Goal: Task Accomplishment & Management: Manage account settings

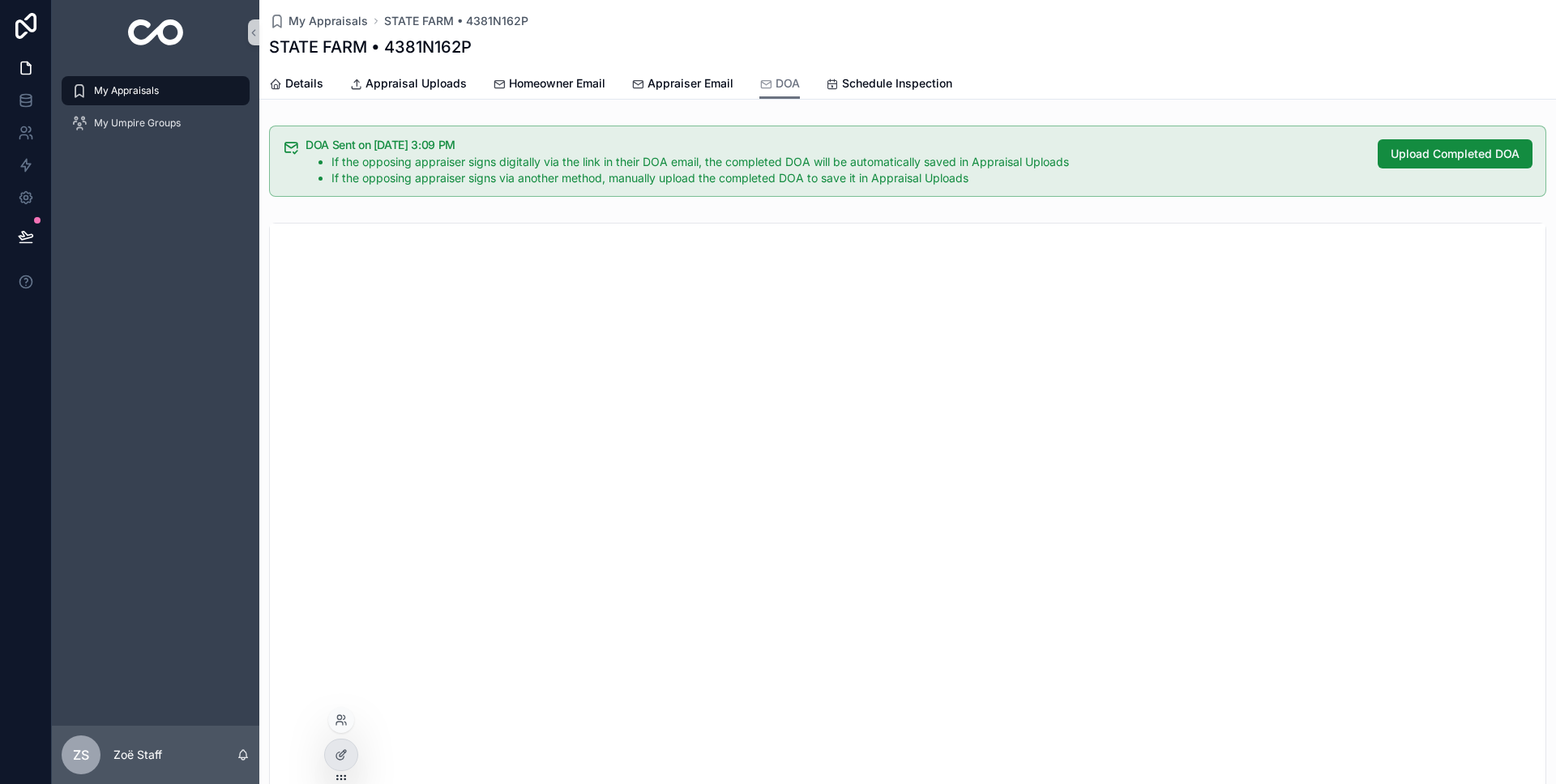
click at [342, 770] on div at bounding box center [340, 755] width 34 height 32
click at [338, 761] on icon at bounding box center [341, 755] width 13 height 13
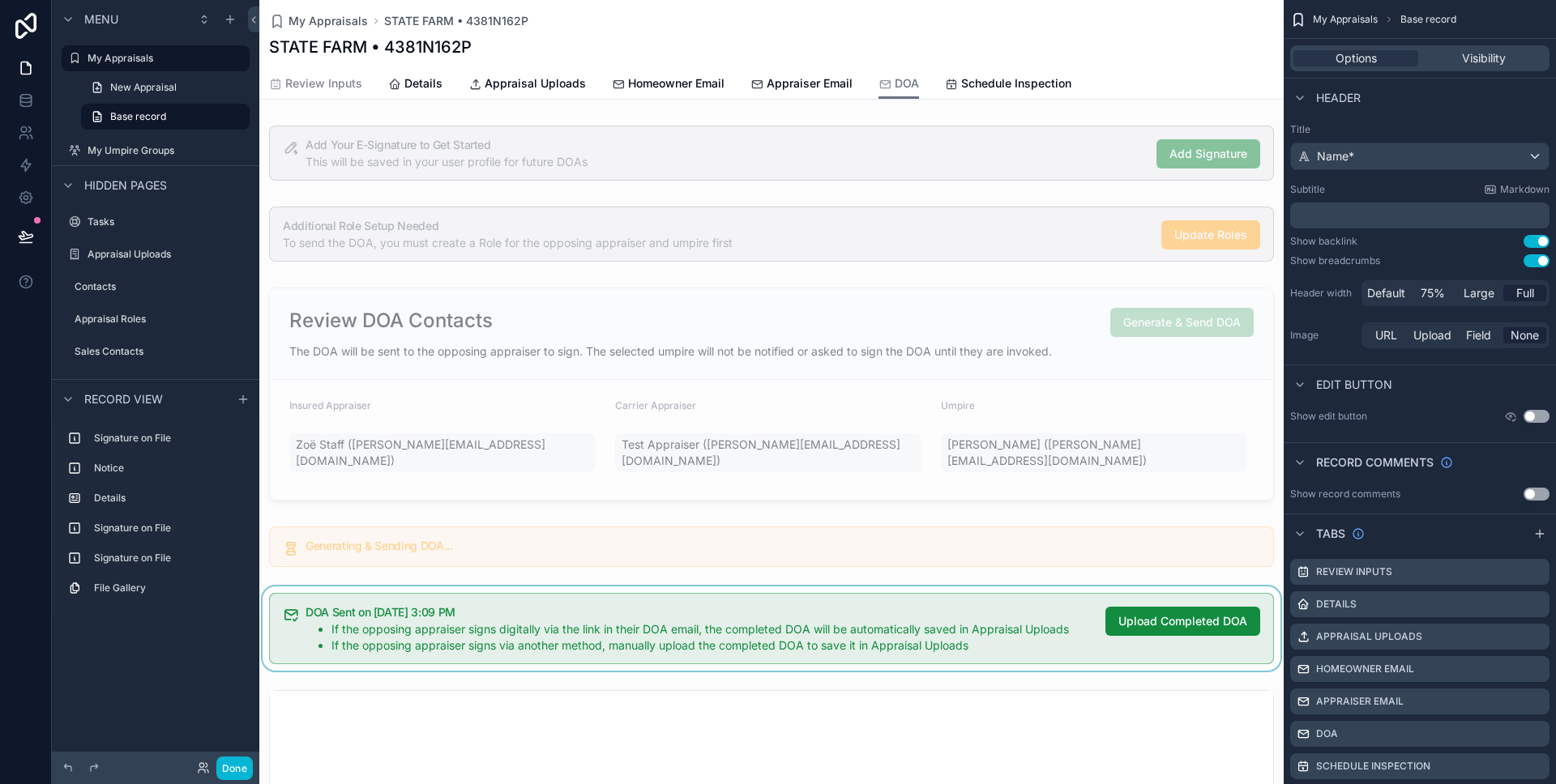
click at [684, 618] on div "scrollable content" at bounding box center [771, 628] width 1024 height 84
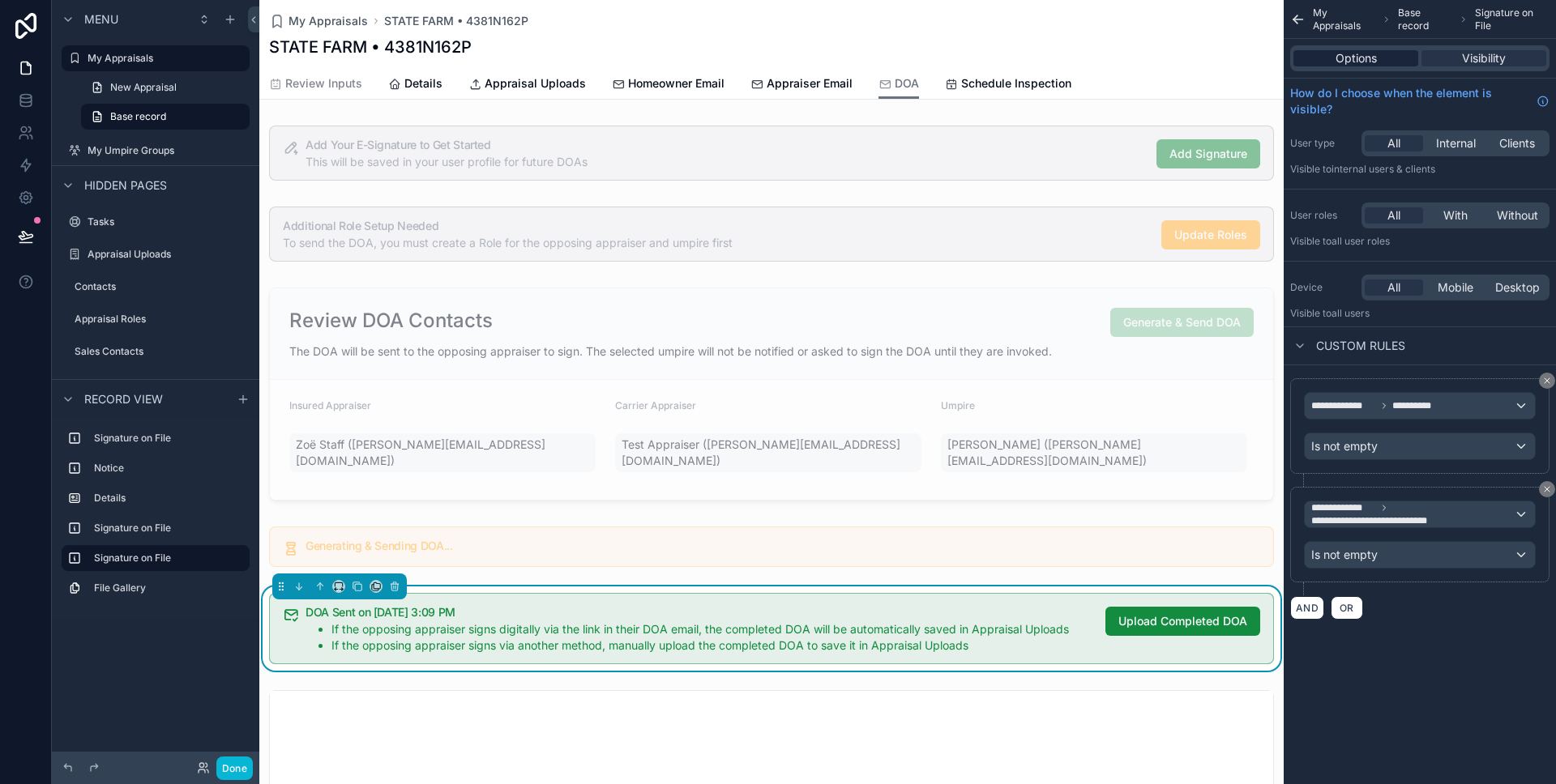
click at [1352, 57] on span "Options" at bounding box center [1356, 59] width 41 height 16
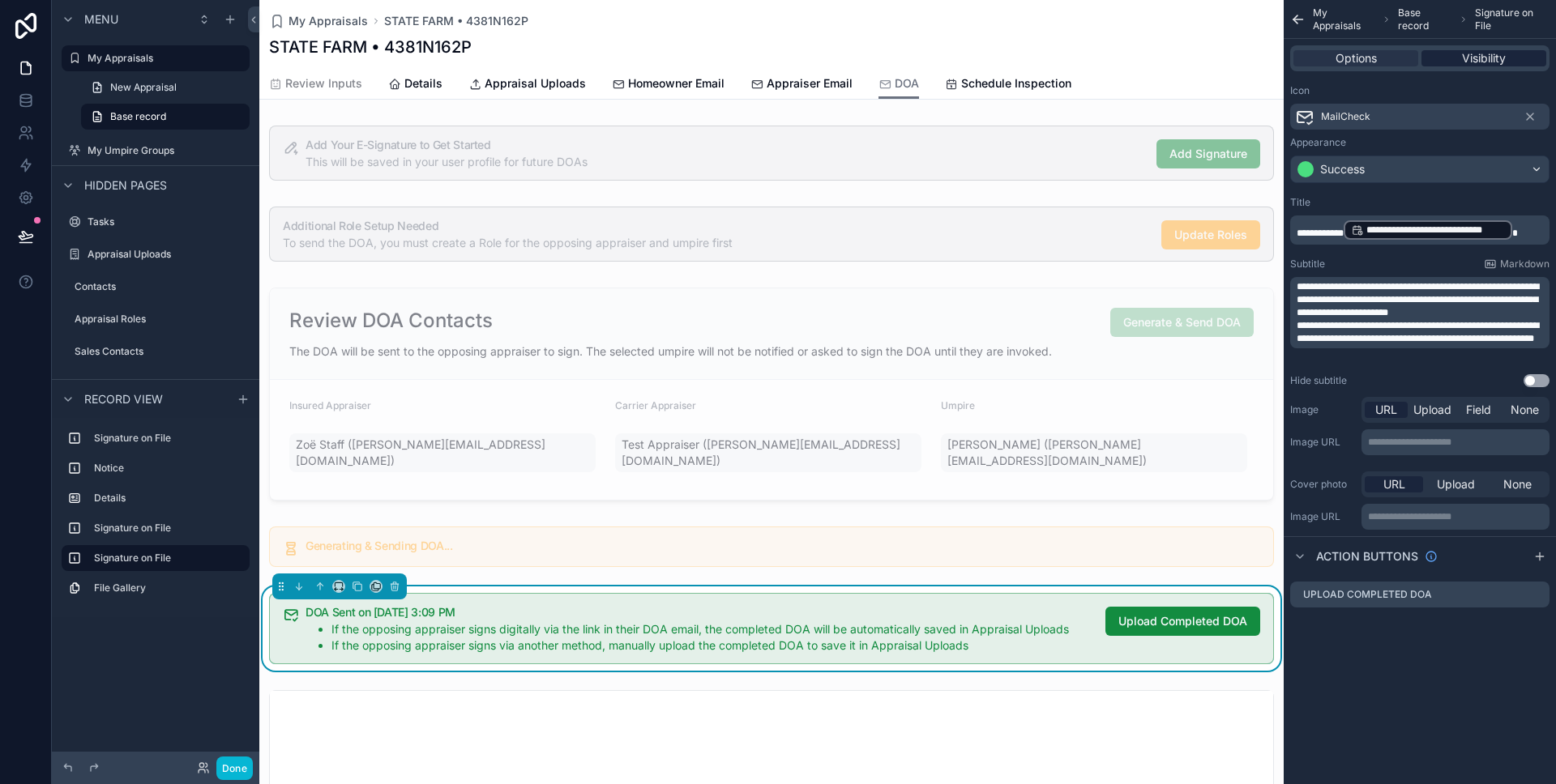
click at [1443, 57] on div "Visibility" at bounding box center [1484, 59] width 124 height 16
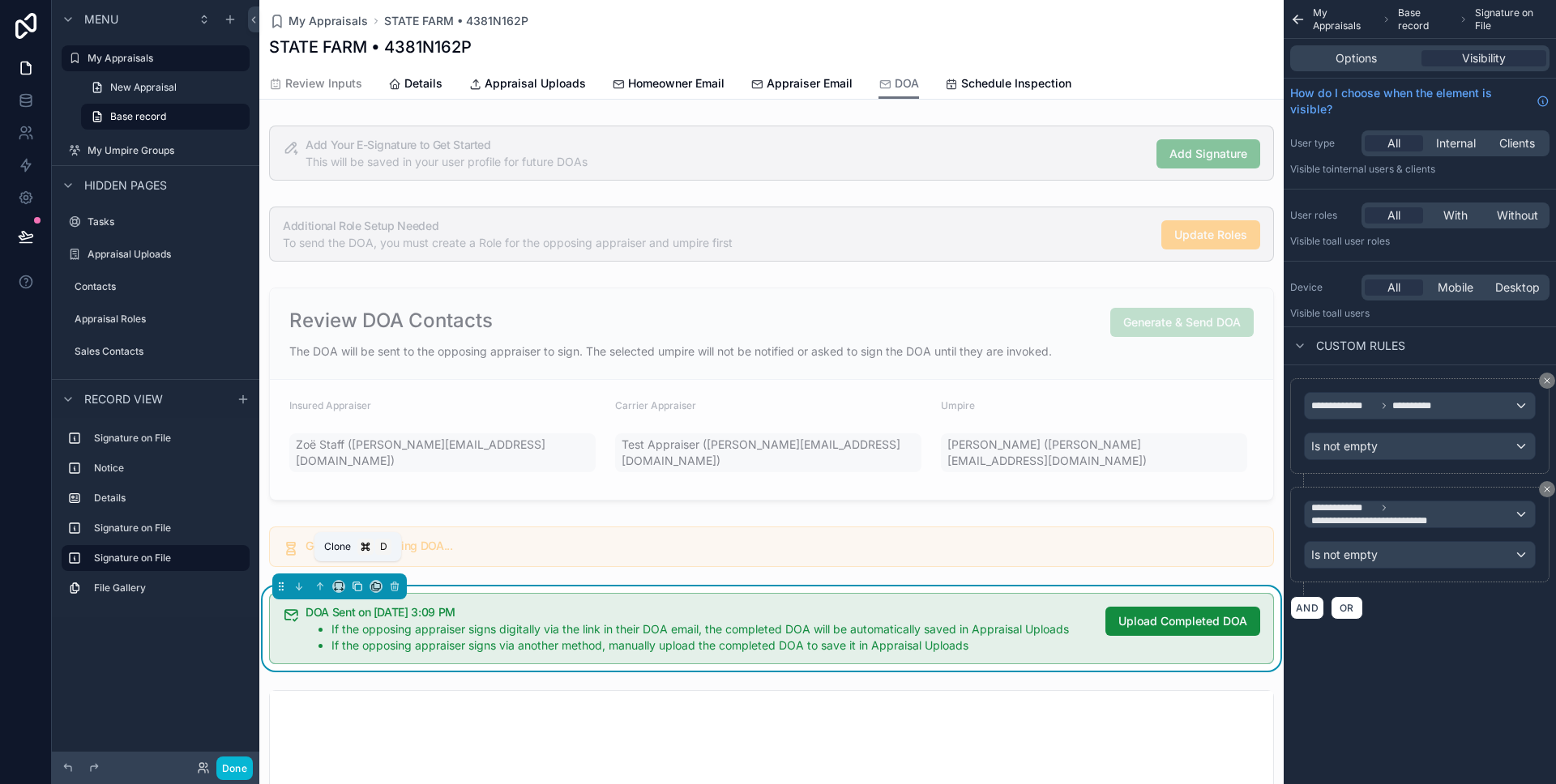
click at [353, 581] on icon "scrollable content" at bounding box center [357, 586] width 11 height 11
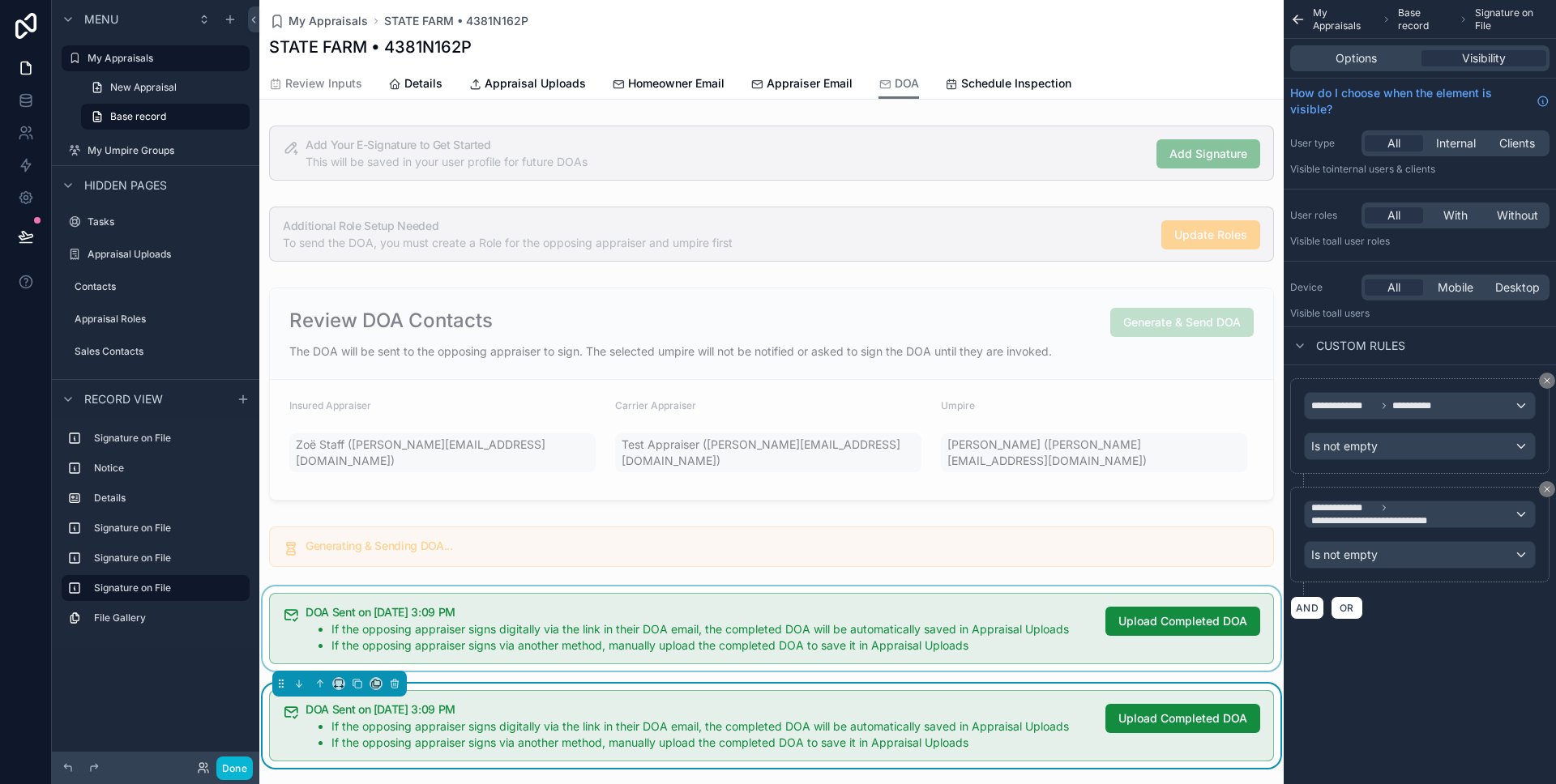
click at [457, 618] on div "scrollable content" at bounding box center [771, 628] width 1024 height 84
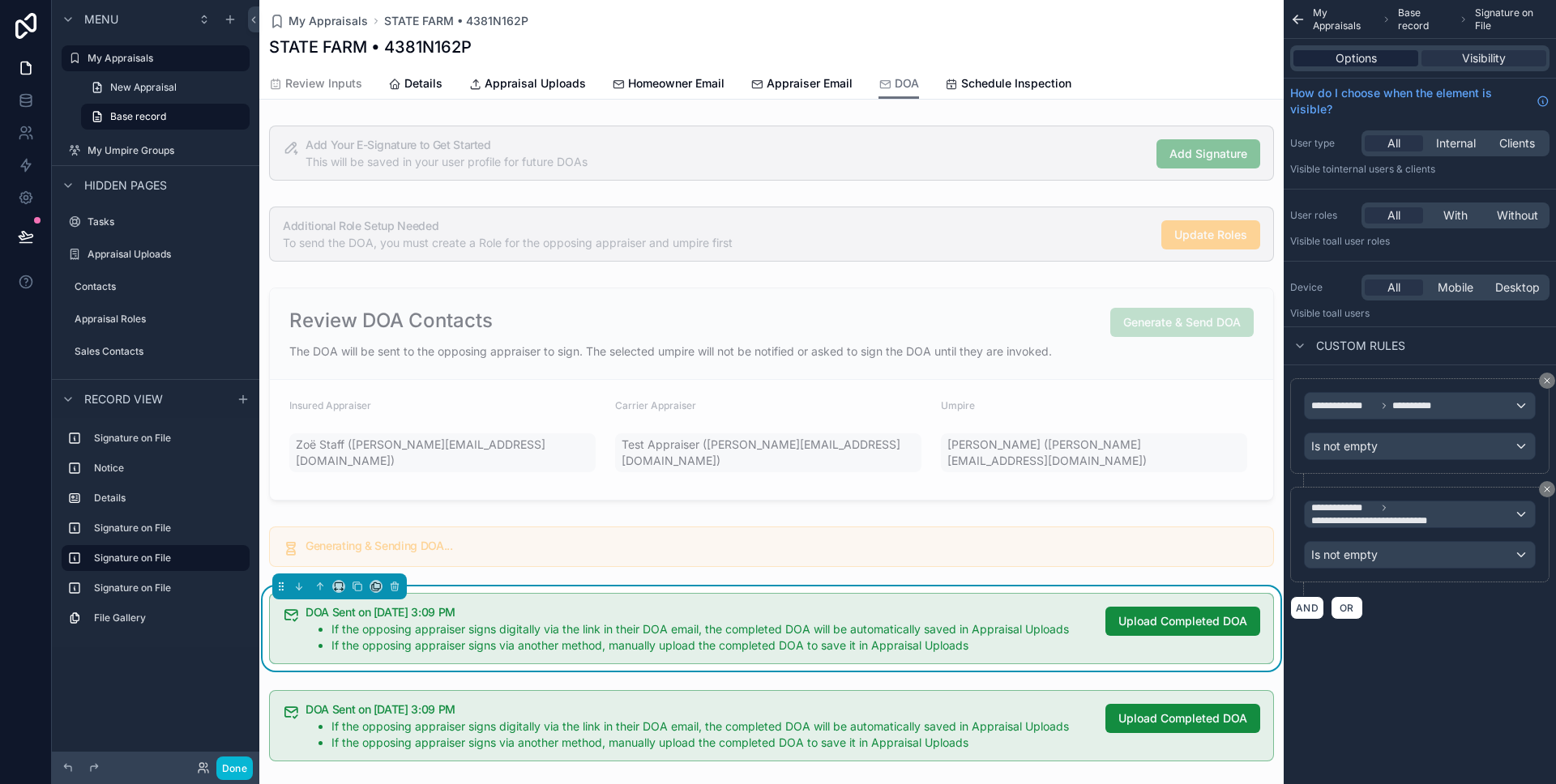
click at [1363, 55] on span "Options" at bounding box center [1356, 59] width 41 height 16
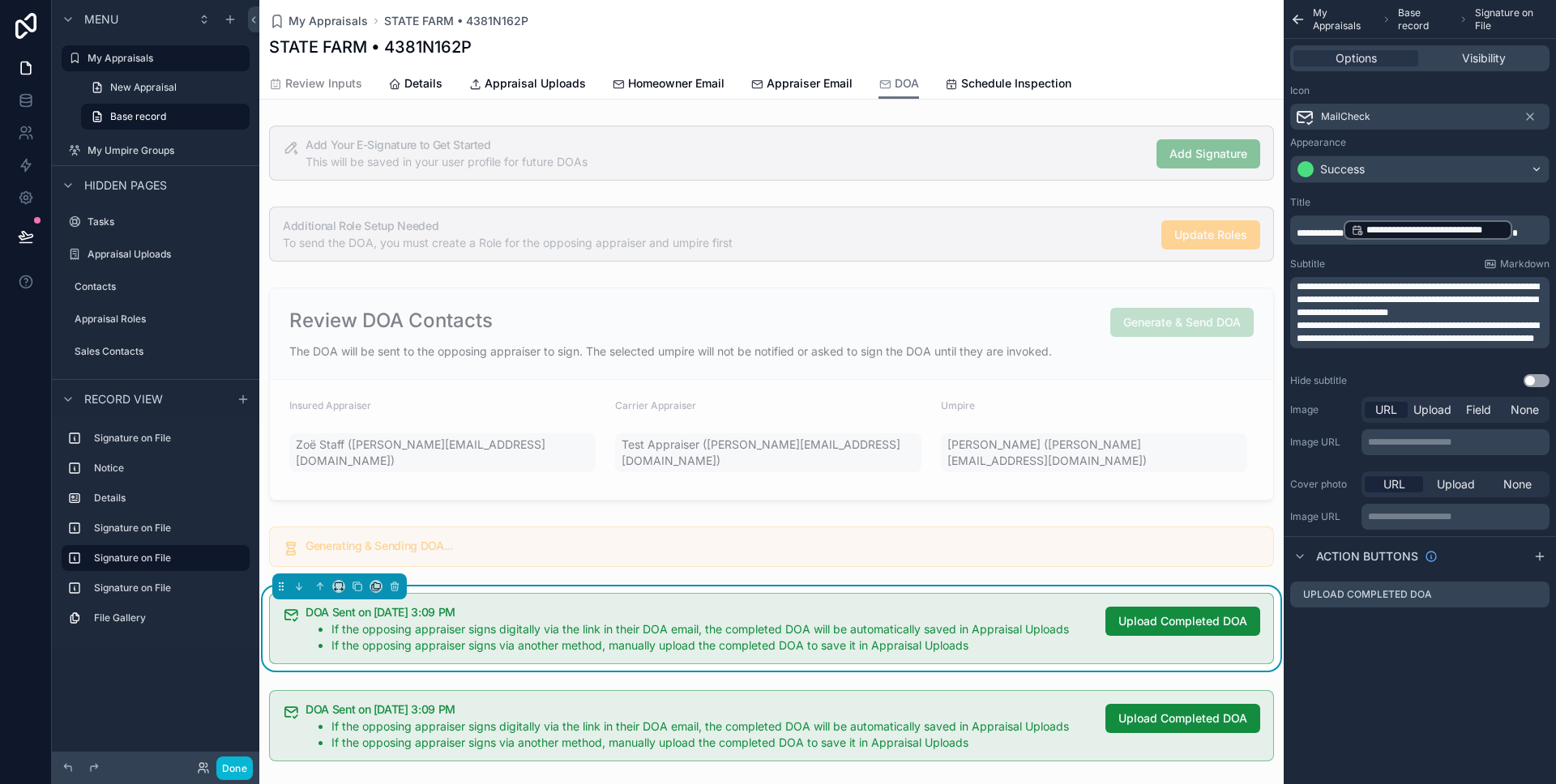
click at [1312, 284] on span "**********" at bounding box center [1418, 299] width 243 height 36
drag, startPoint x: 1312, startPoint y: 284, endPoint x: 1293, endPoint y: 285, distance: 19.0
click at [1293, 285] on div "**********" at bounding box center [1420, 313] width 259 height 71
click at [925, 697] on div "scrollable content" at bounding box center [771, 725] width 1024 height 84
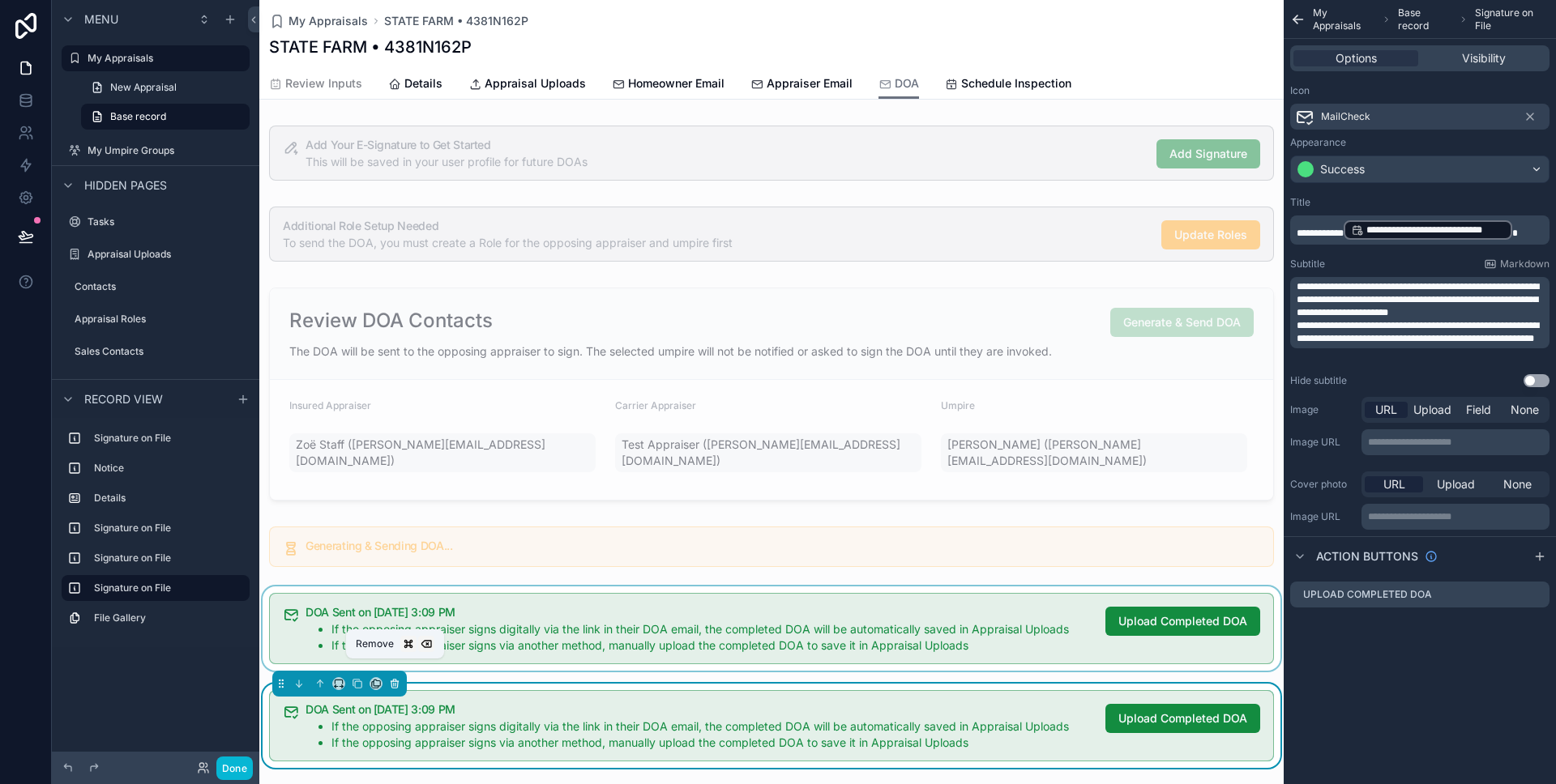
click at [394, 678] on icon "scrollable content" at bounding box center [394, 683] width 11 height 11
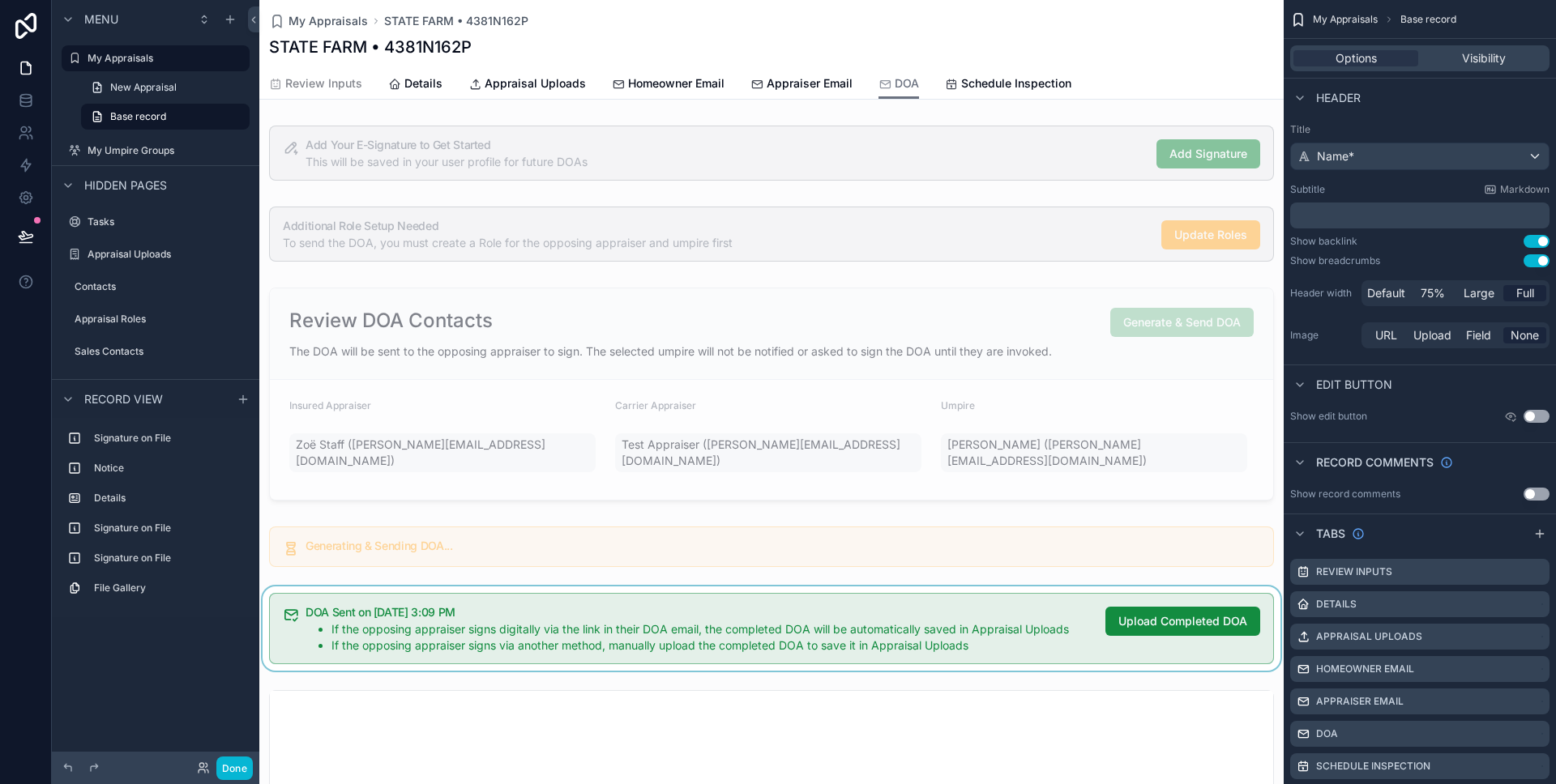
click at [421, 607] on div "scrollable content" at bounding box center [771, 628] width 1024 height 84
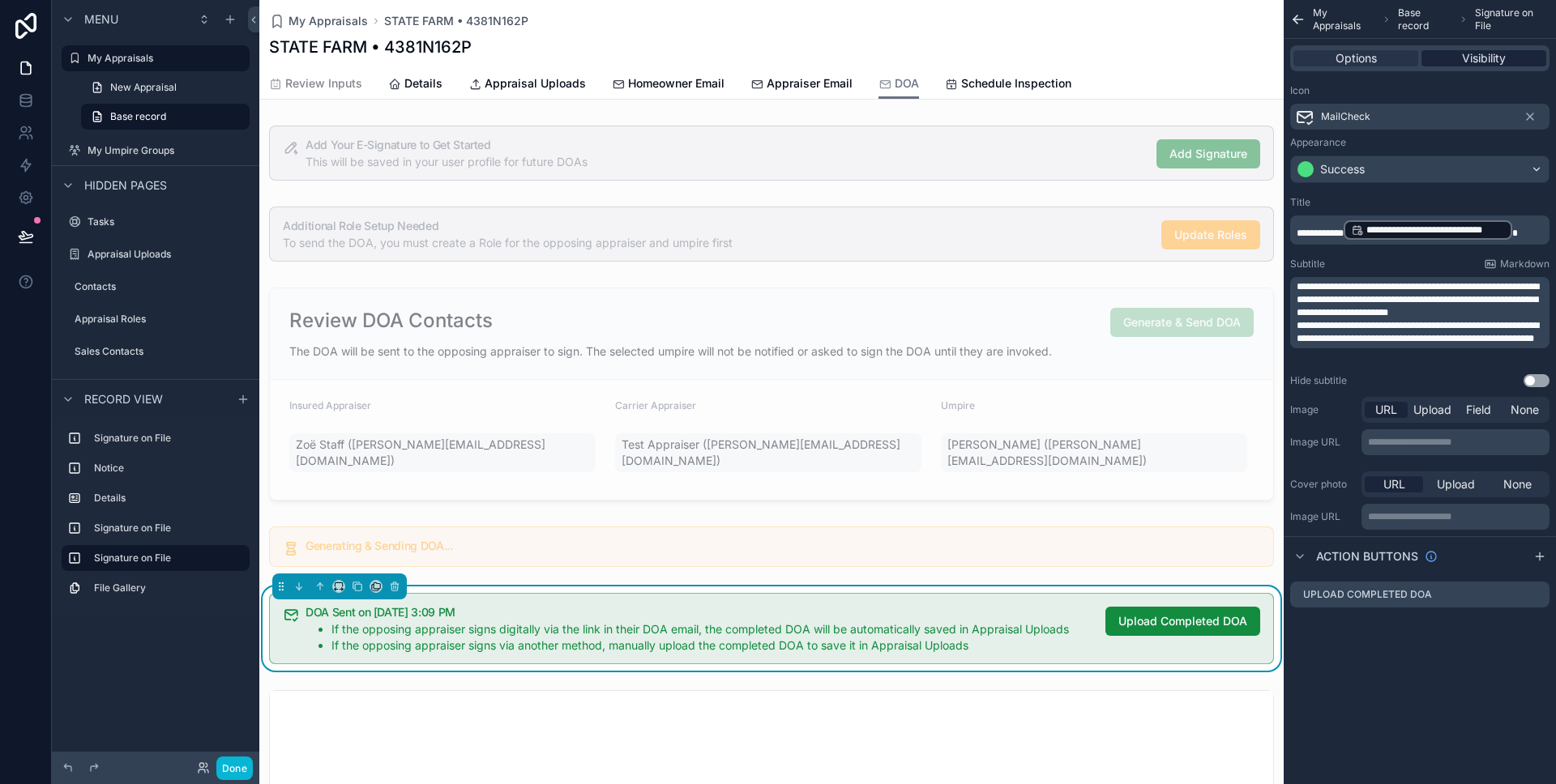
click at [1465, 58] on span "Visibility" at bounding box center [1485, 59] width 44 height 16
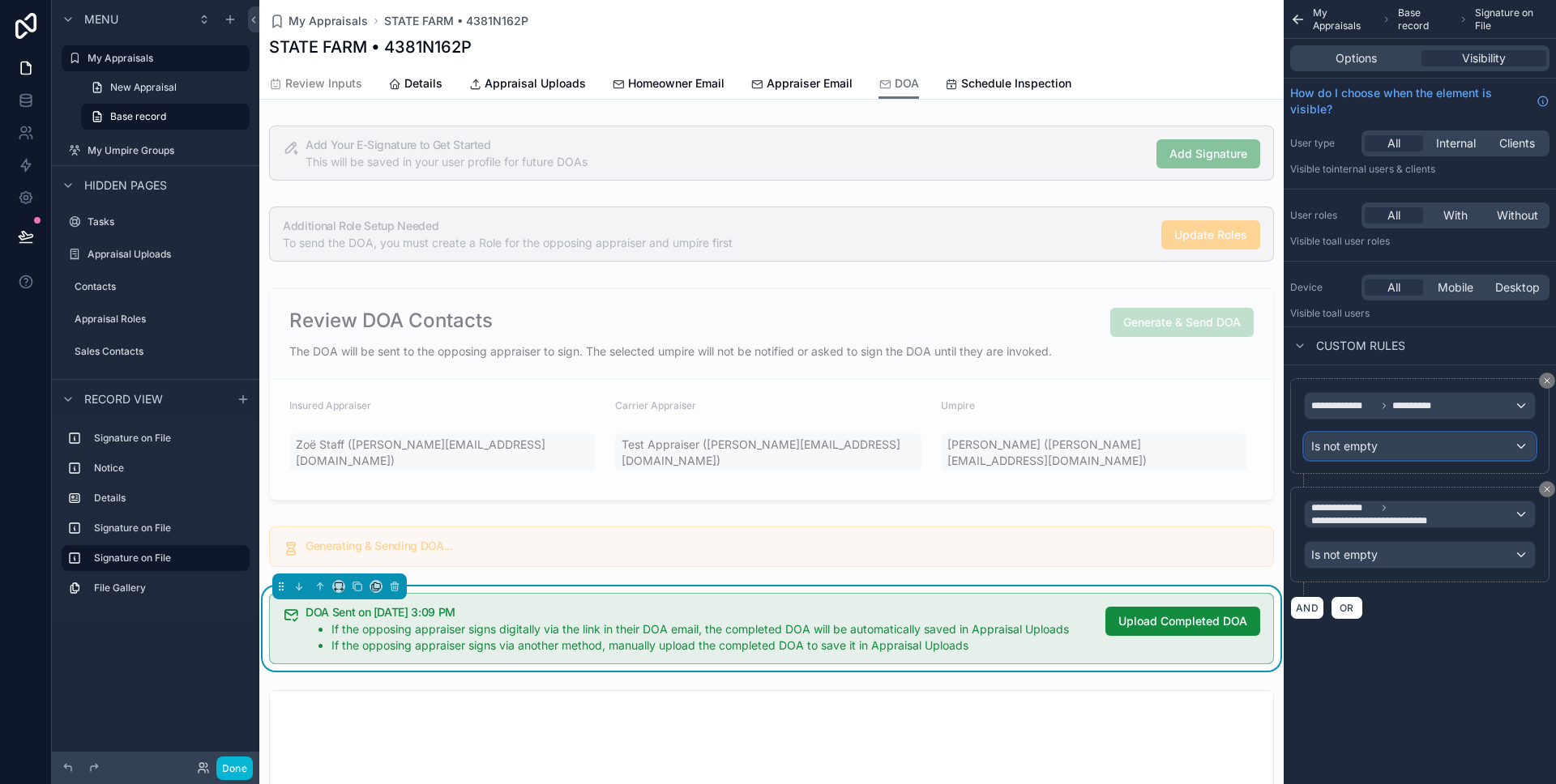
click at [1391, 456] on div "Is not empty" at bounding box center [1420, 446] width 230 height 26
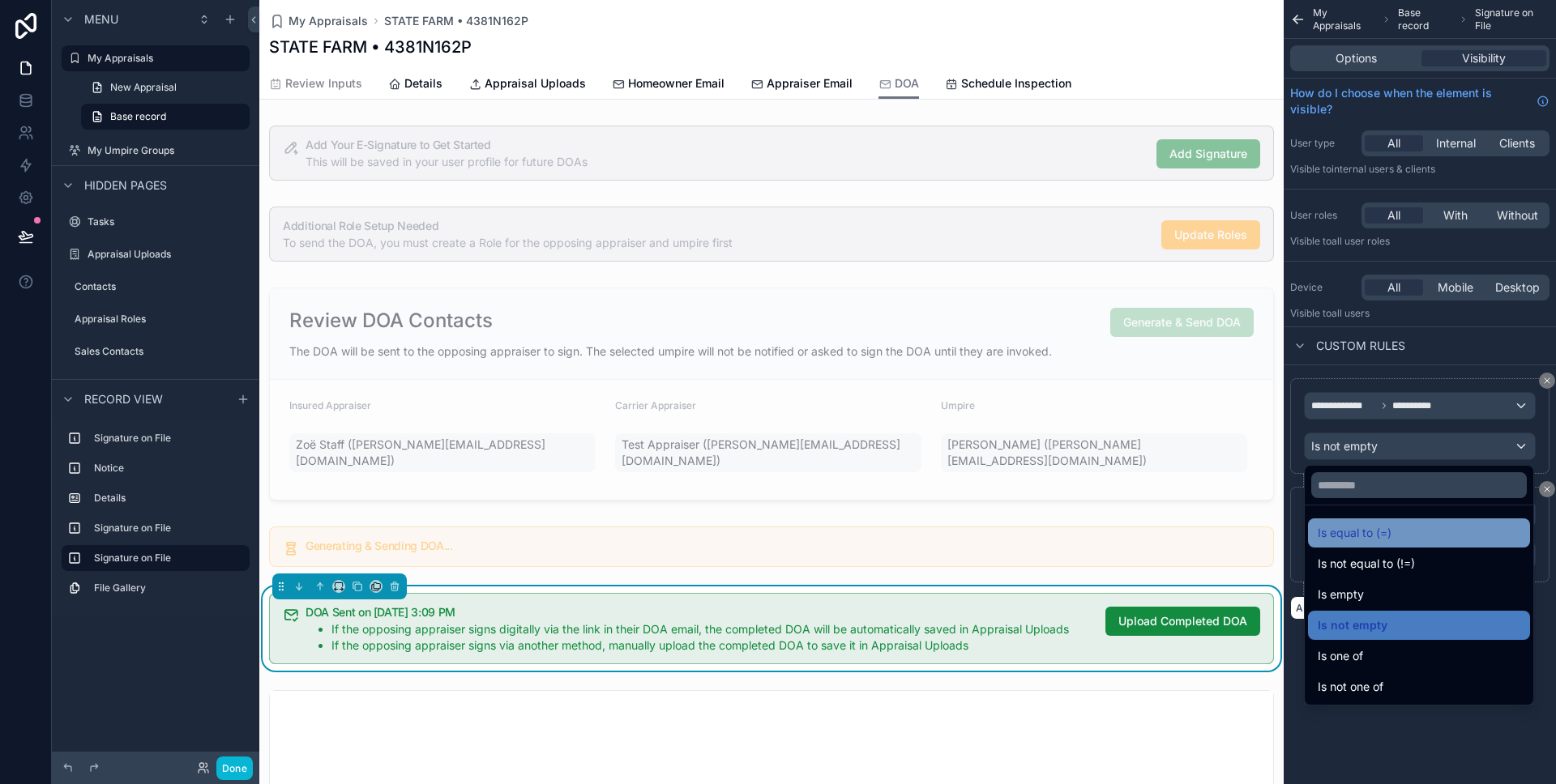
click at [1399, 542] on div "Is equal to (=)" at bounding box center [1419, 532] width 202 height 19
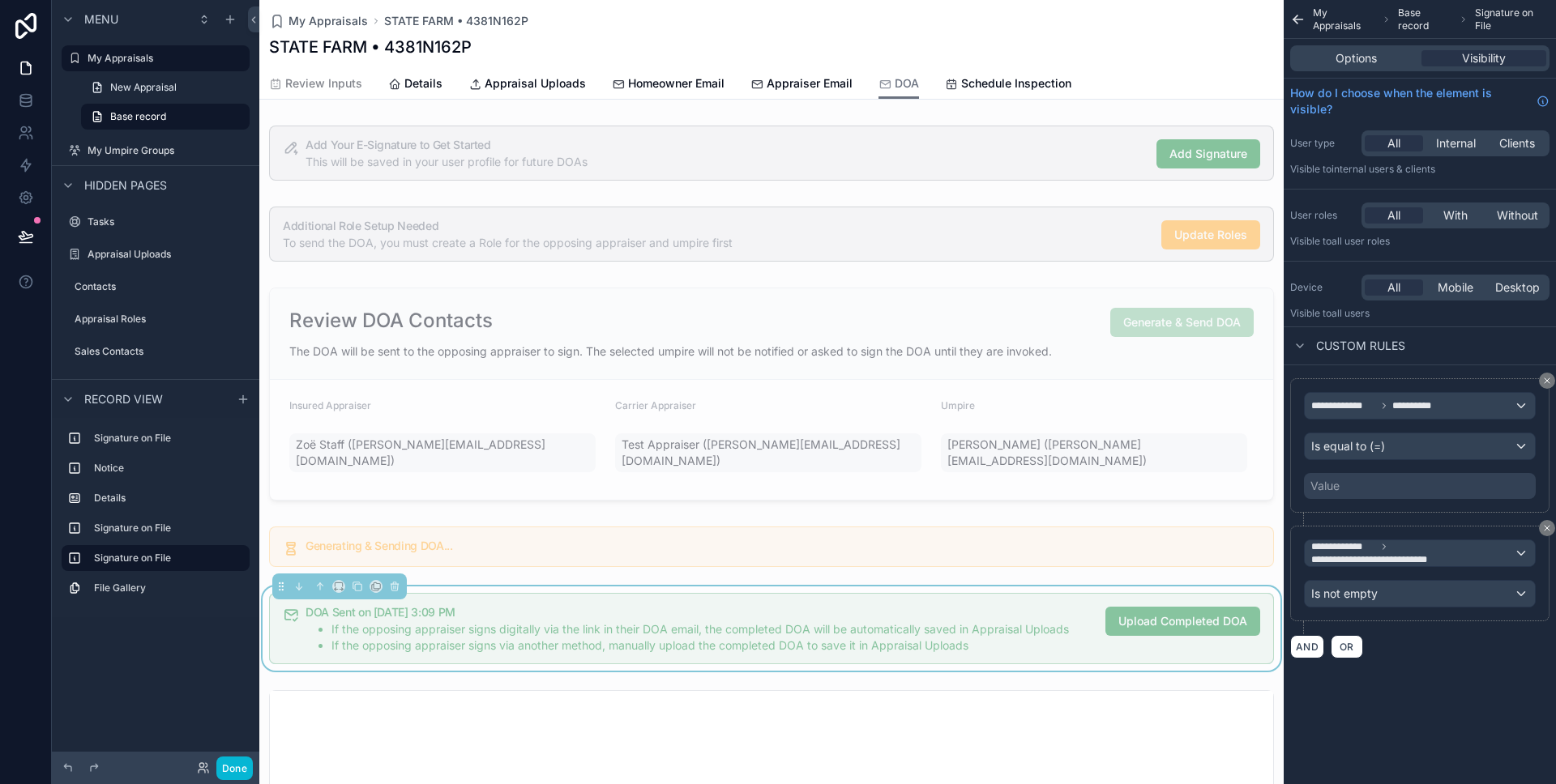
click at [1378, 483] on div "Value" at bounding box center [1420, 486] width 232 height 26
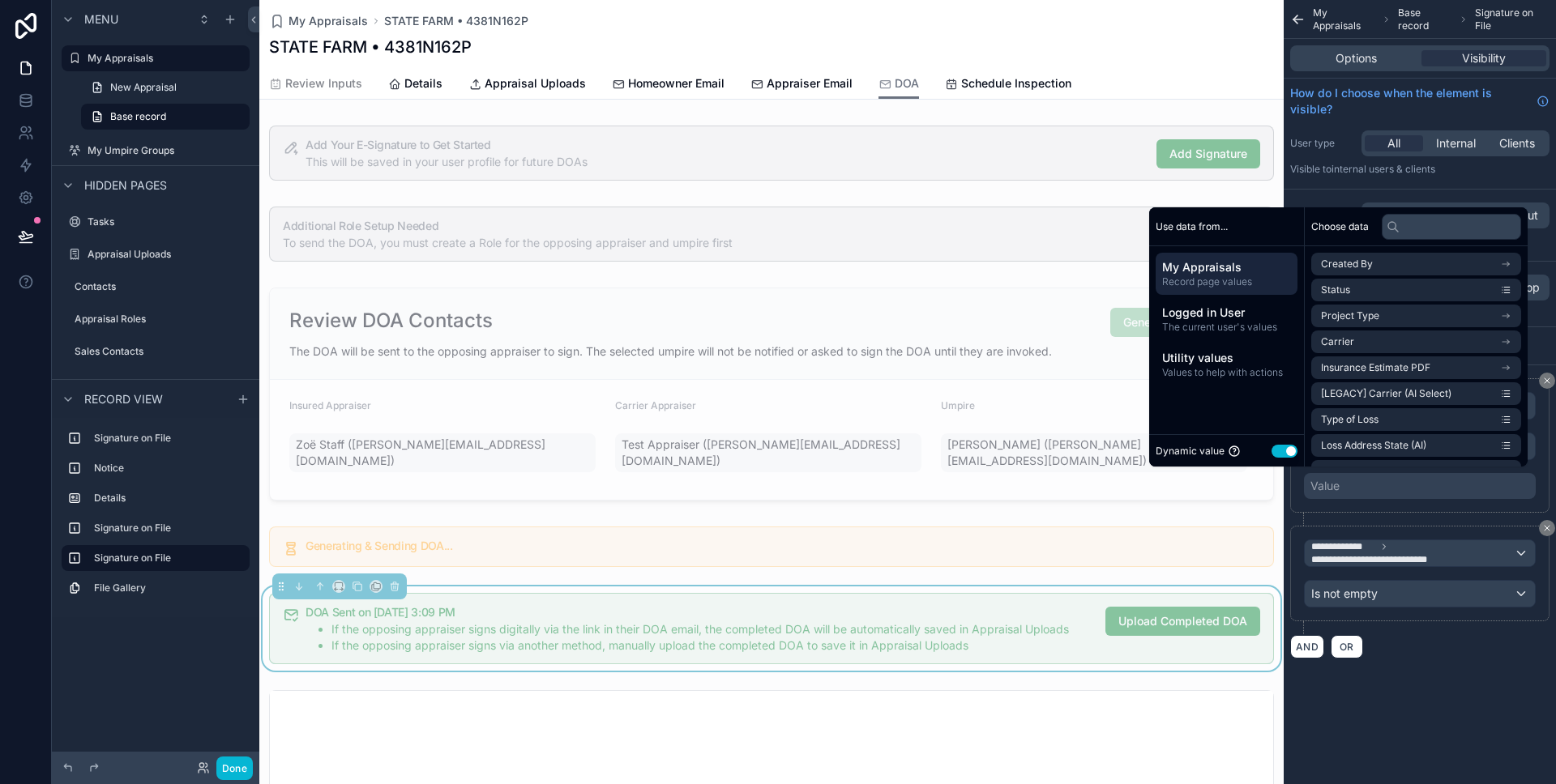
click at [1274, 451] on button "Use setting" at bounding box center [1284, 451] width 26 height 13
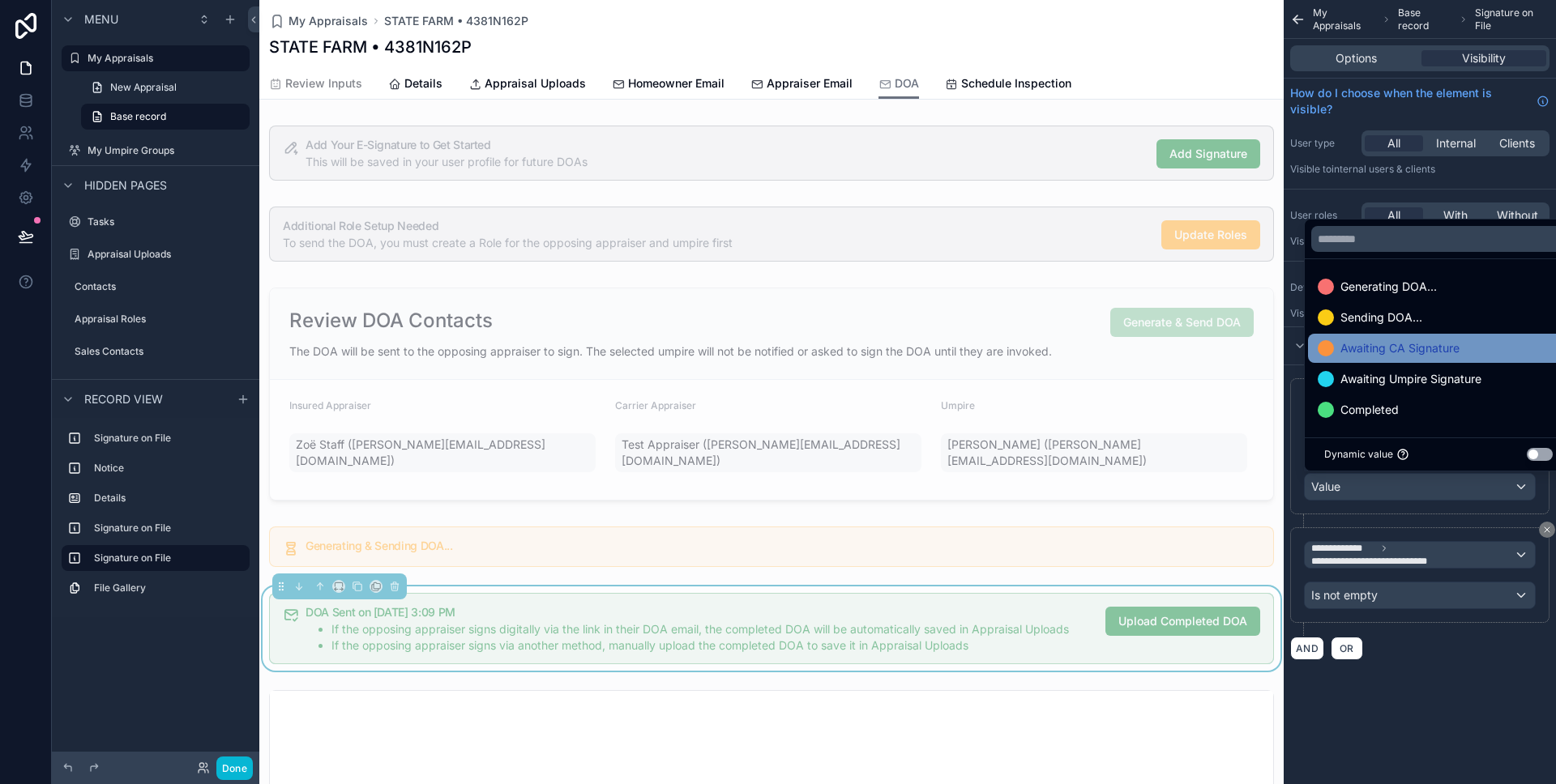
click at [1382, 350] on span "Awaiting CA Signature" at bounding box center [1400, 348] width 119 height 19
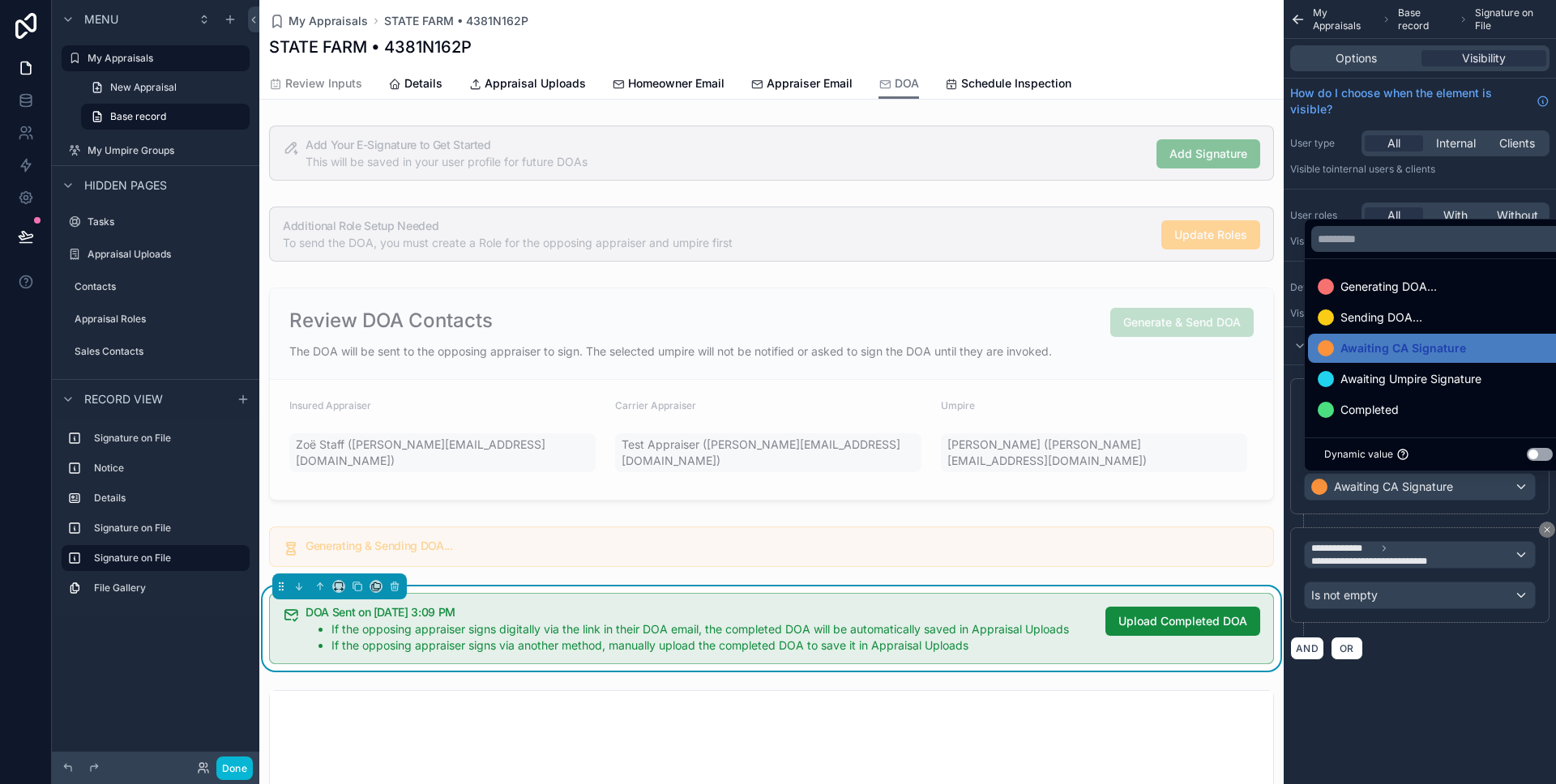
click at [1466, 678] on div "**********" at bounding box center [1421, 349] width 273 height 699
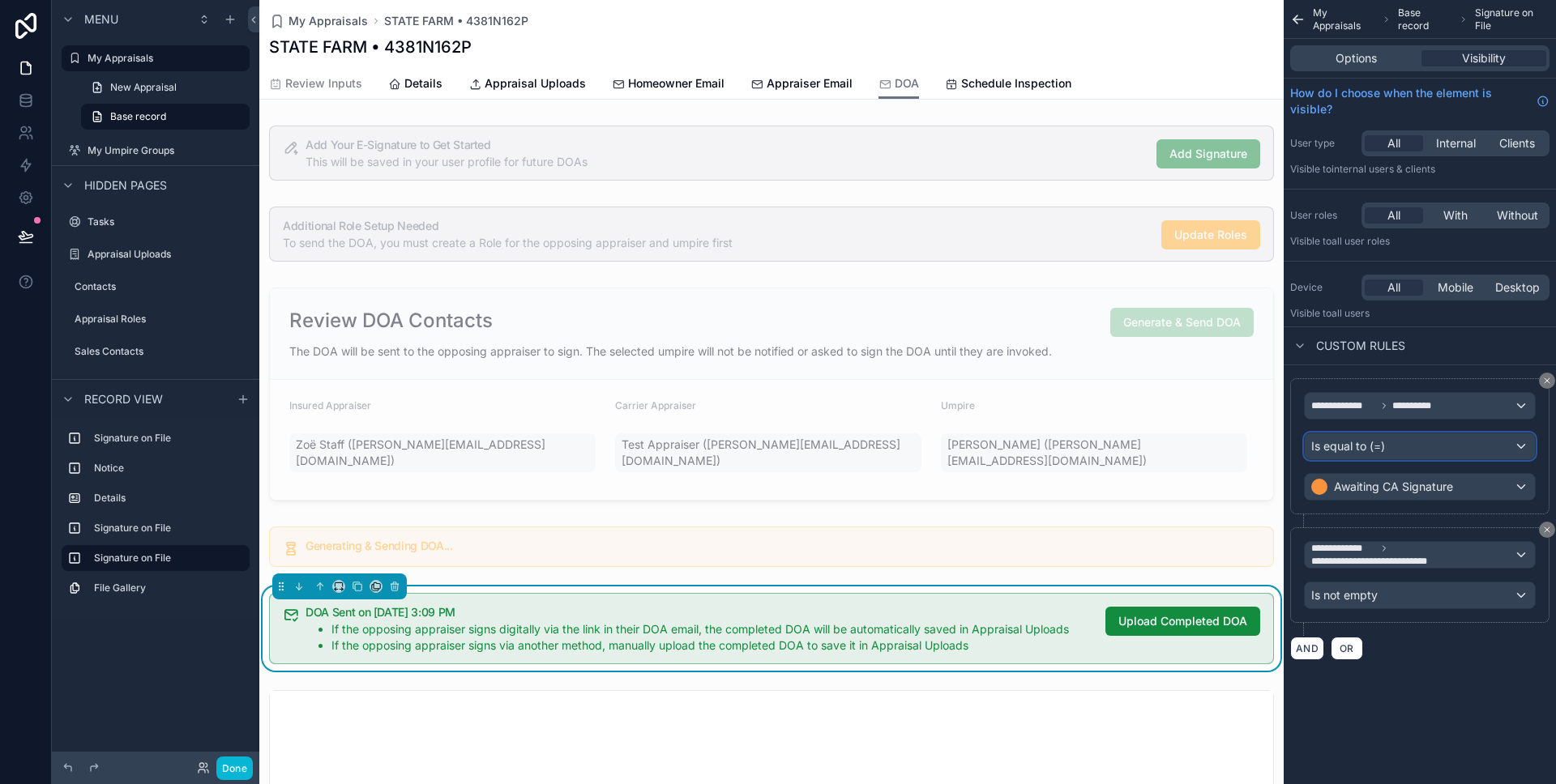
click at [1432, 448] on div "Is equal to (=)" at bounding box center [1420, 446] width 230 height 26
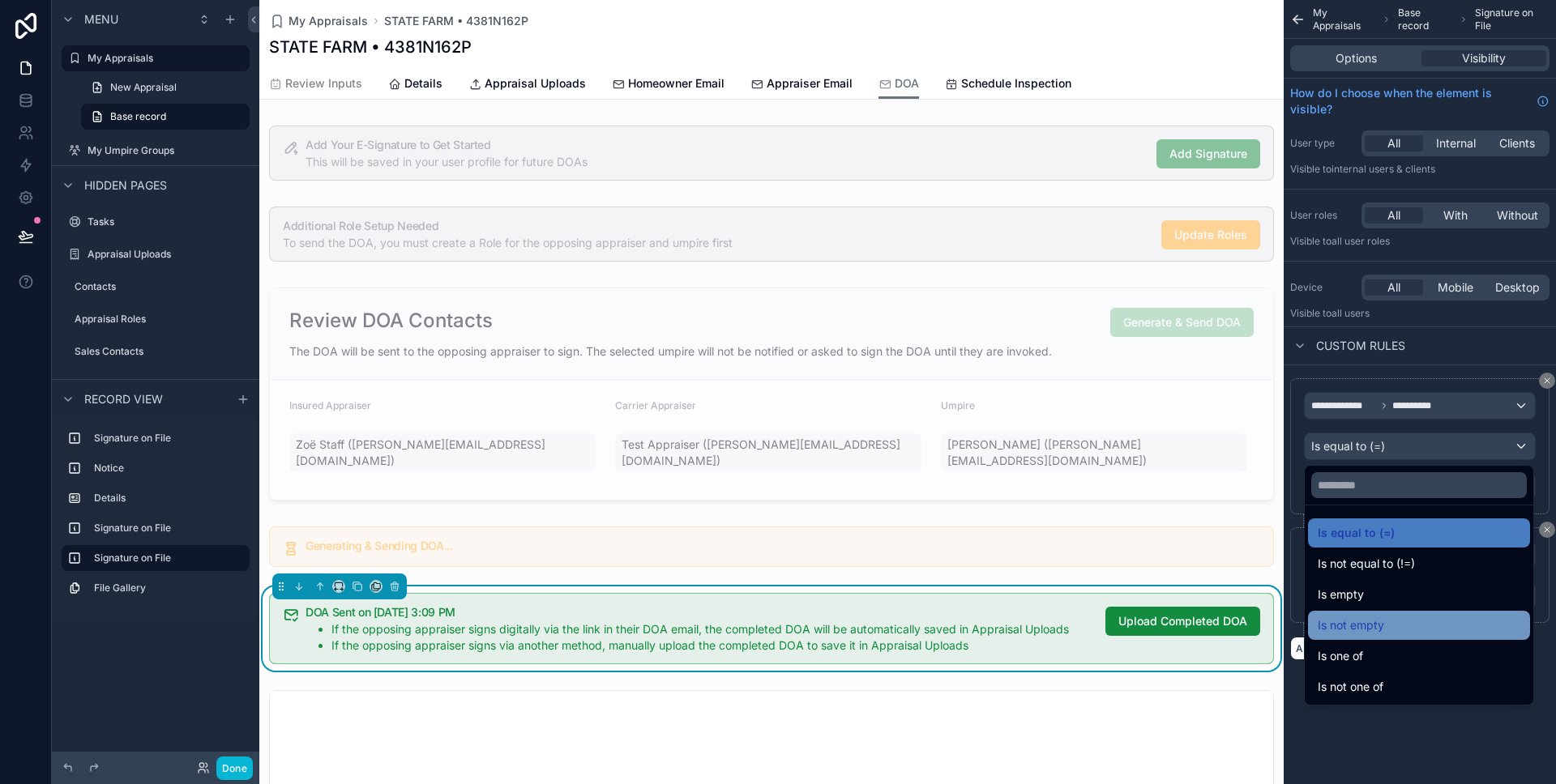
click at [1362, 619] on span "Is not empty" at bounding box center [1351, 625] width 67 height 19
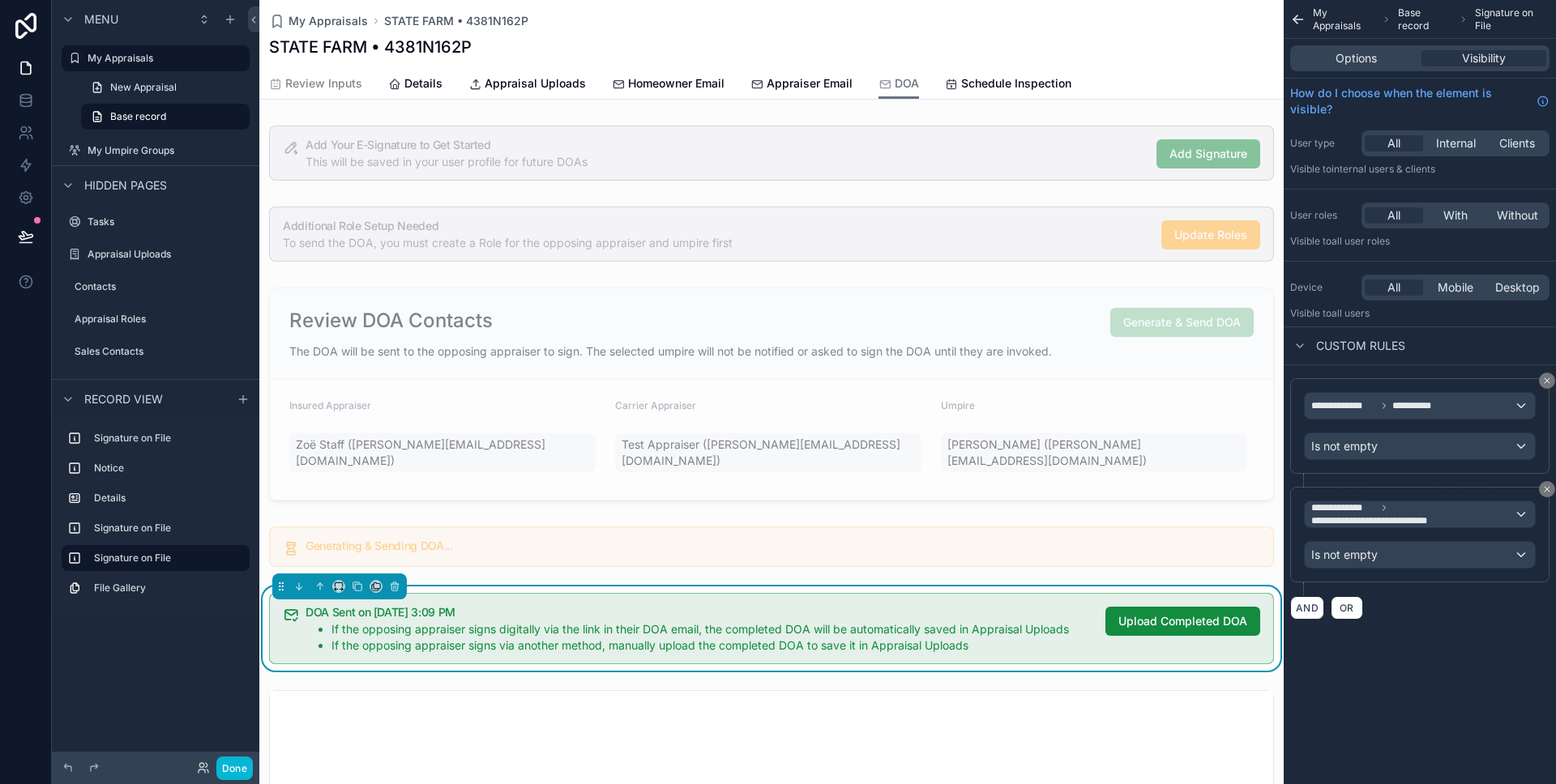
click at [1349, 68] on div "Options Visibility" at bounding box center [1420, 59] width 259 height 26
click at [1350, 60] on span "Options" at bounding box center [1356, 59] width 41 height 16
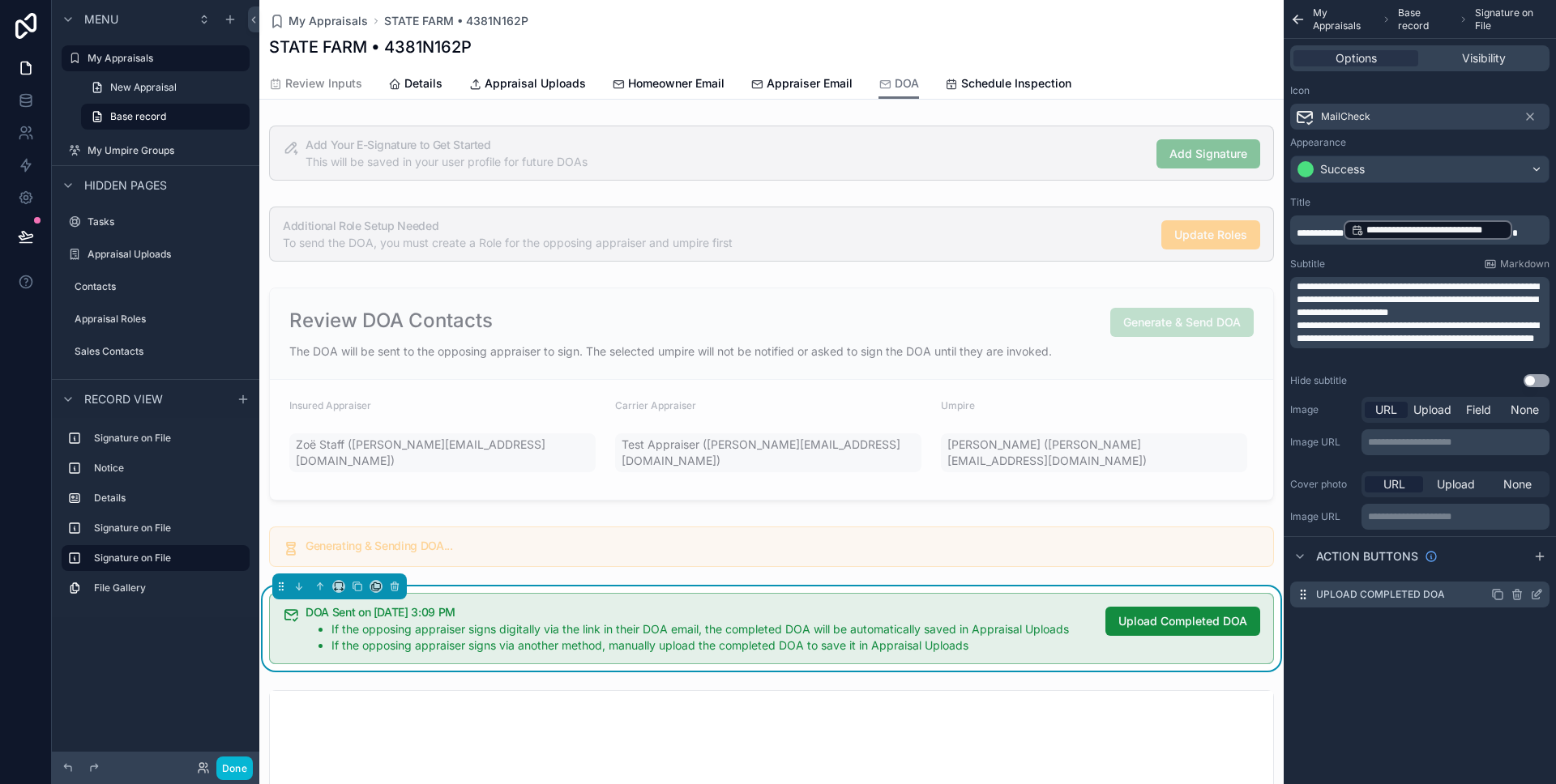
click at [1533, 594] on icon "scrollable content" at bounding box center [1537, 595] width 13 height 13
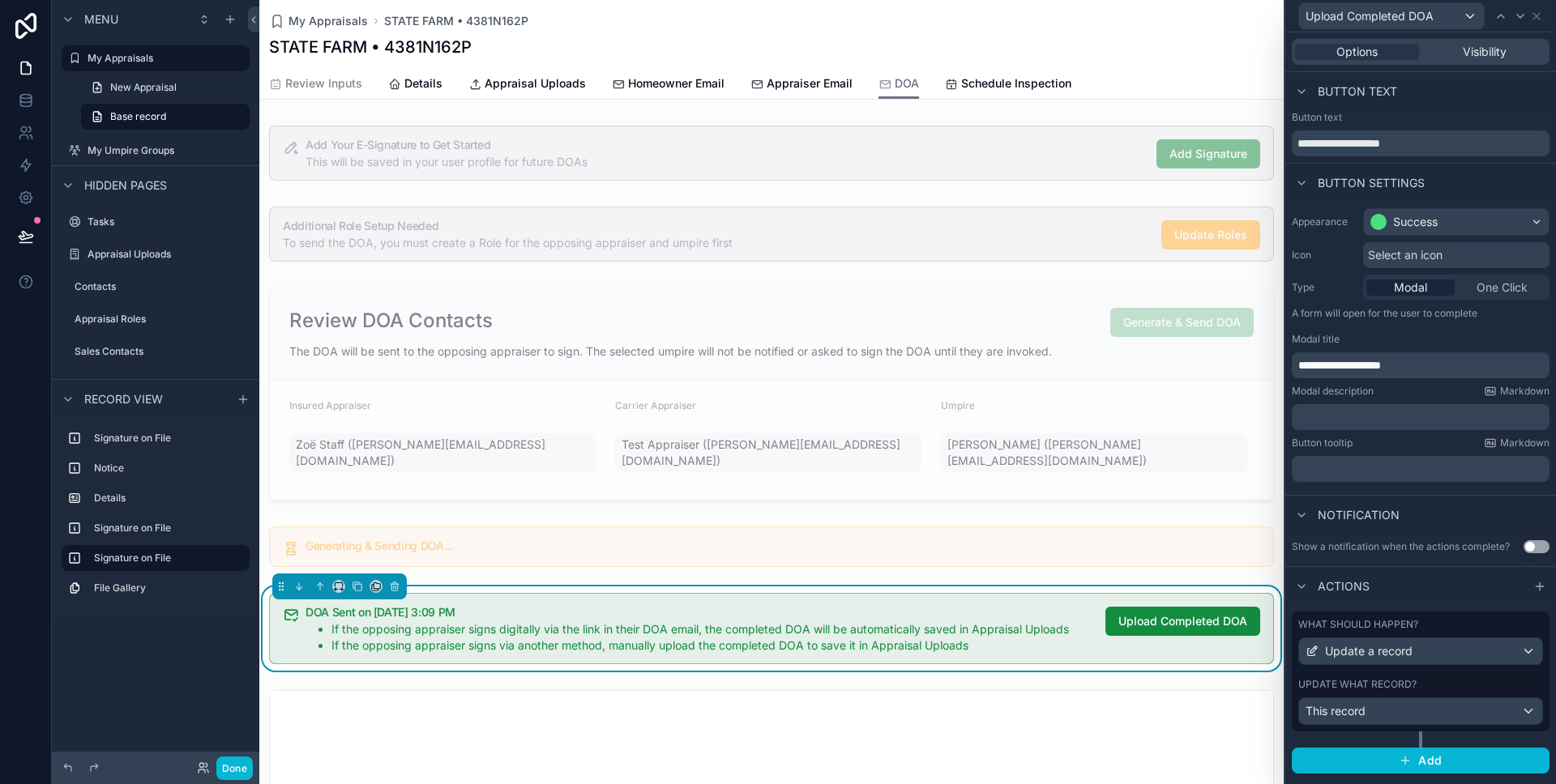
click at [1449, 676] on div "What should happen? Update a record Update what record? This record" at bounding box center [1421, 671] width 258 height 120
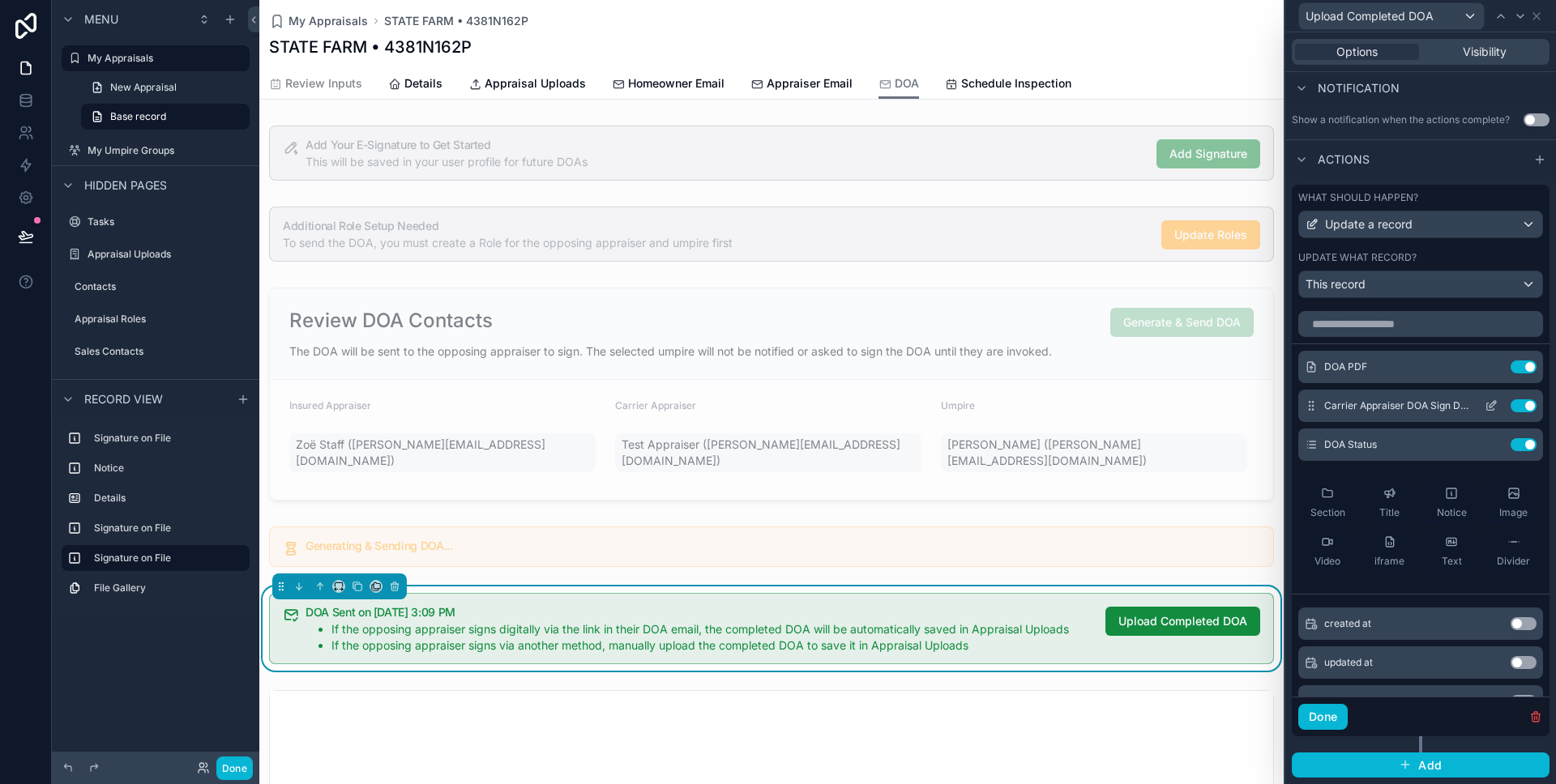
click at [1527, 407] on button "Use setting" at bounding box center [1524, 406] width 26 height 13
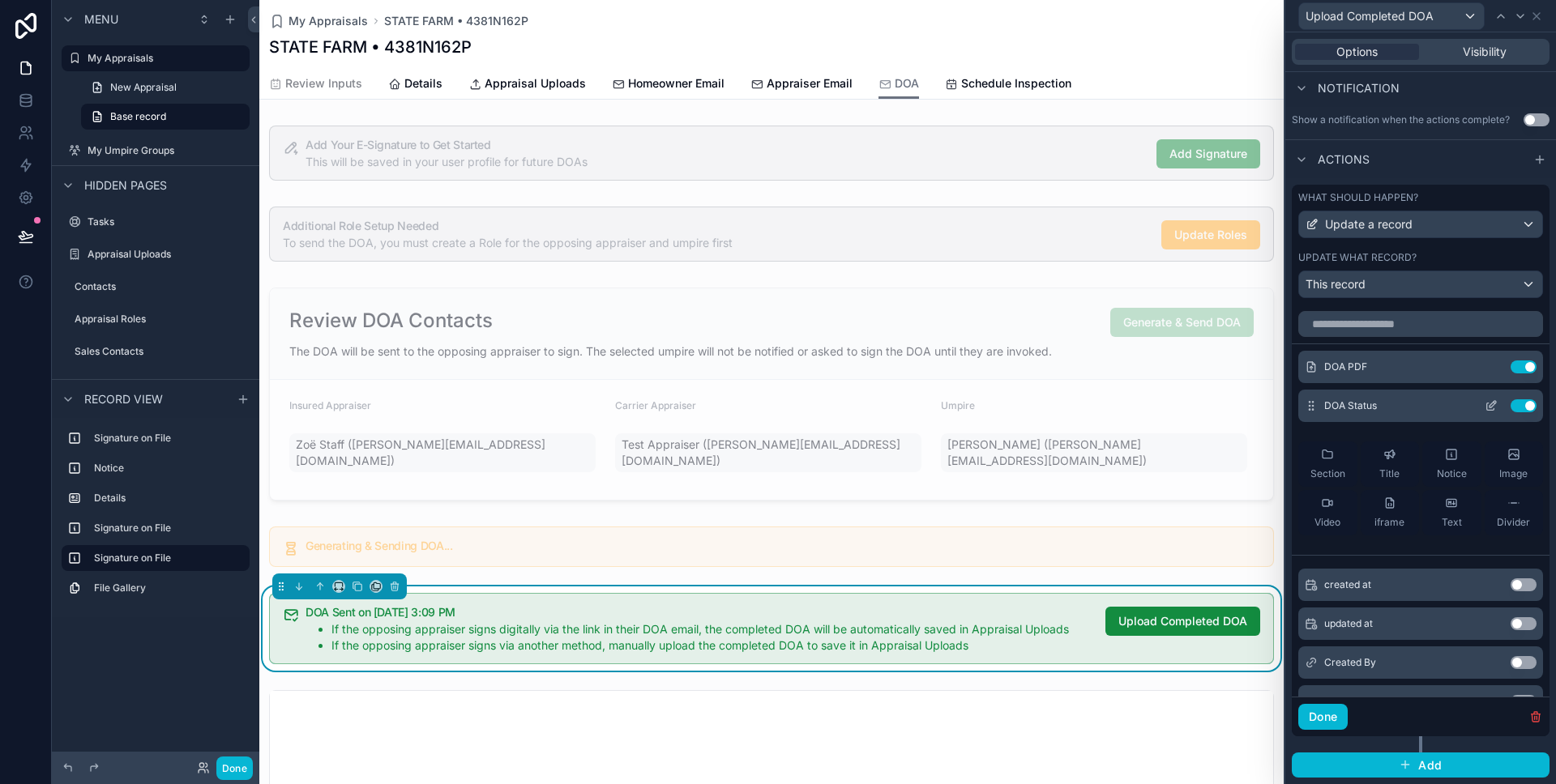
click at [1491, 402] on icon at bounding box center [1491, 406] width 13 height 13
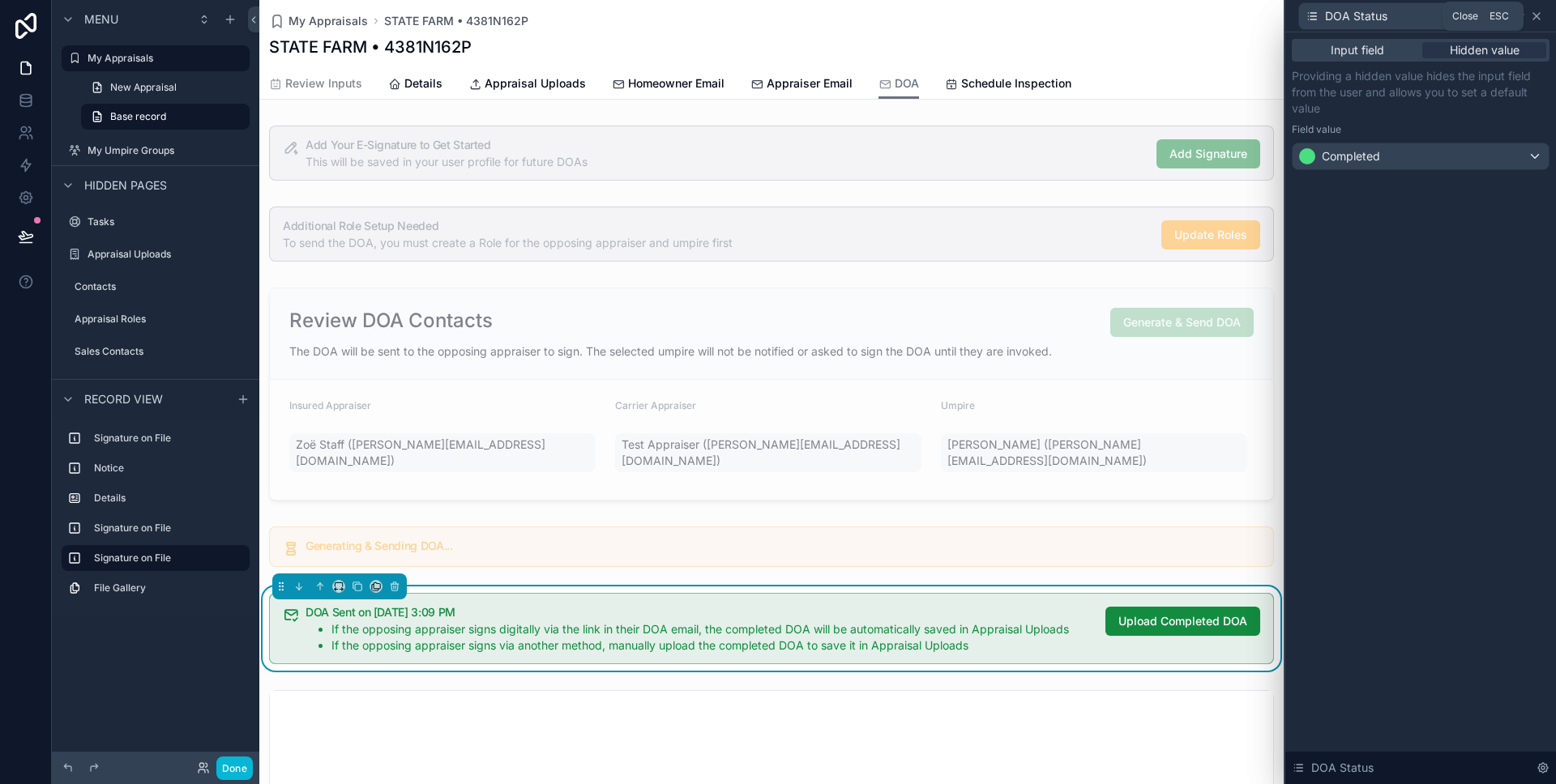
click at [1540, 13] on icon at bounding box center [1536, 16] width 6 height 6
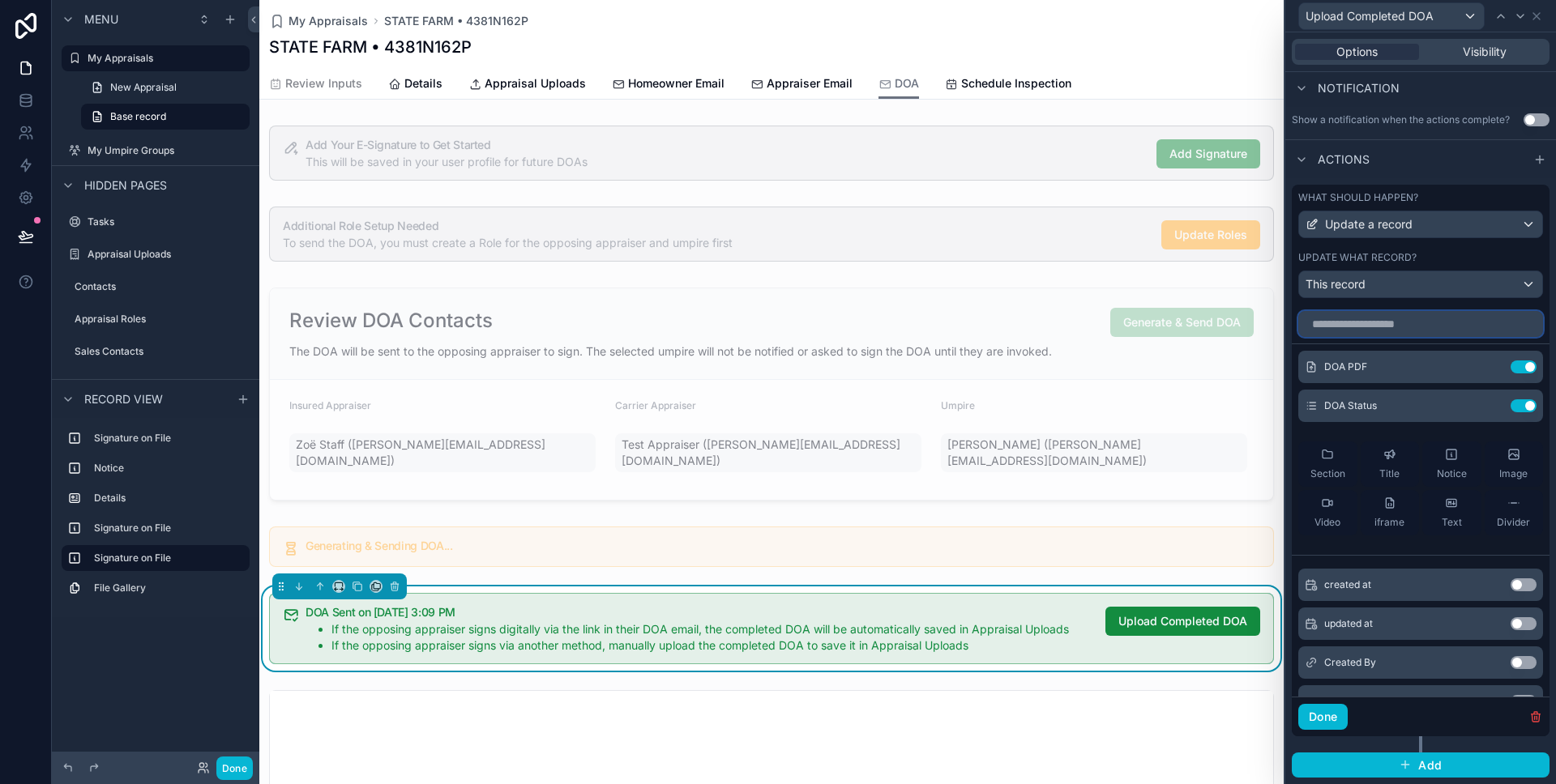
click at [1320, 316] on input "text" at bounding box center [1421, 324] width 244 height 26
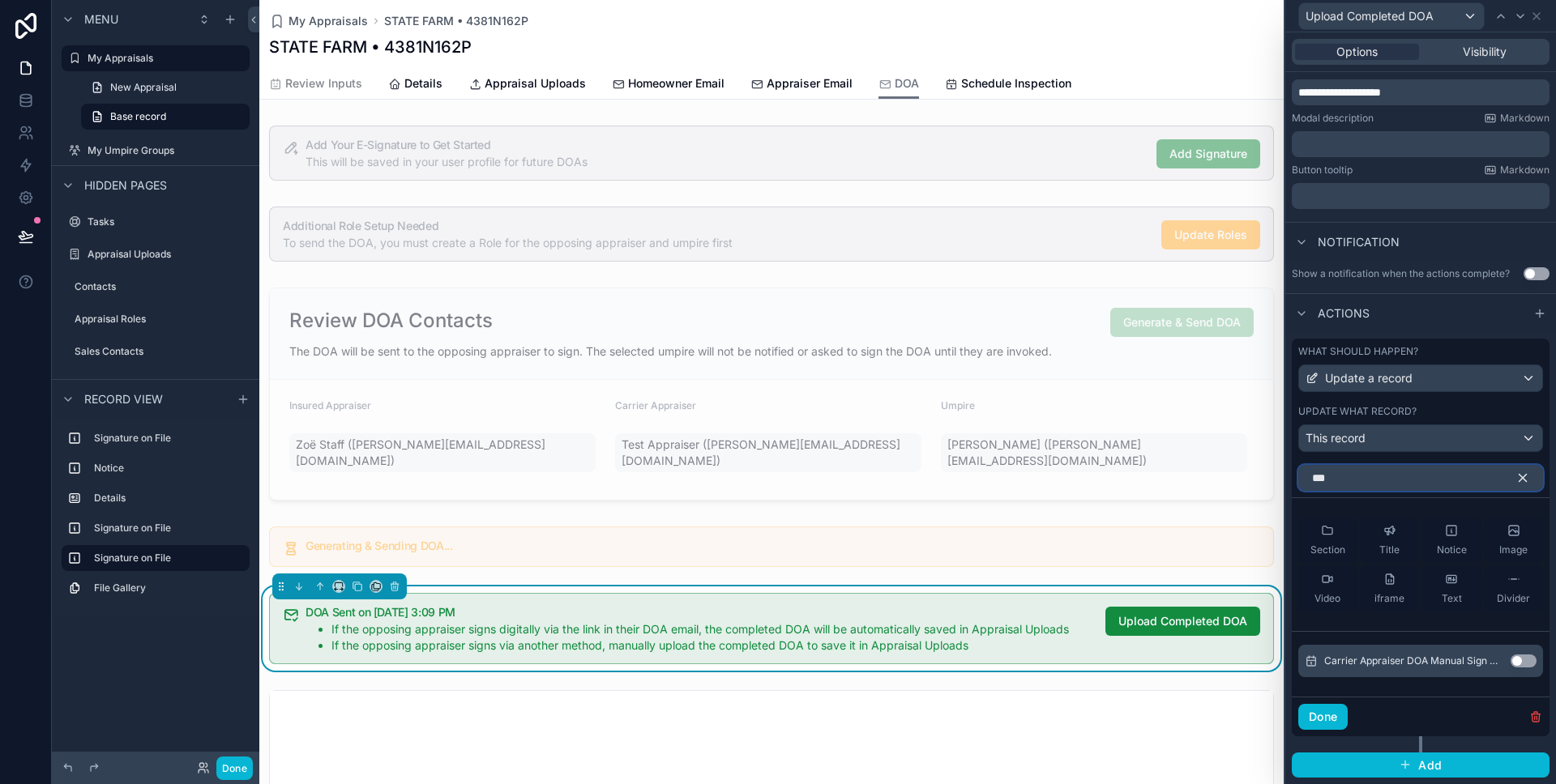
scroll to position [273, 0]
type input "**********"
click at [1523, 656] on button "Use setting" at bounding box center [1524, 661] width 26 height 13
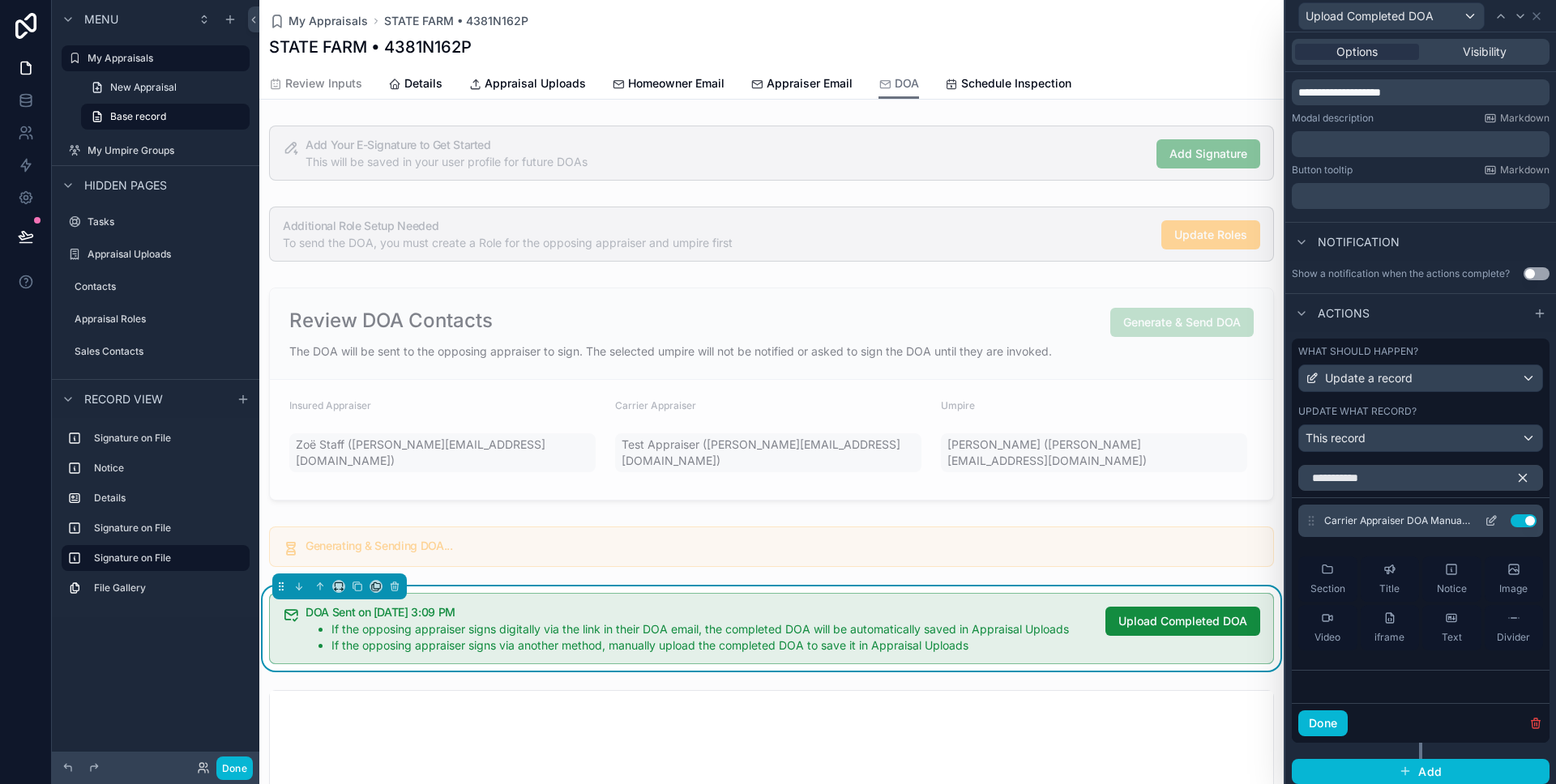
click at [1494, 522] on icon at bounding box center [1491, 522] width 7 height 7
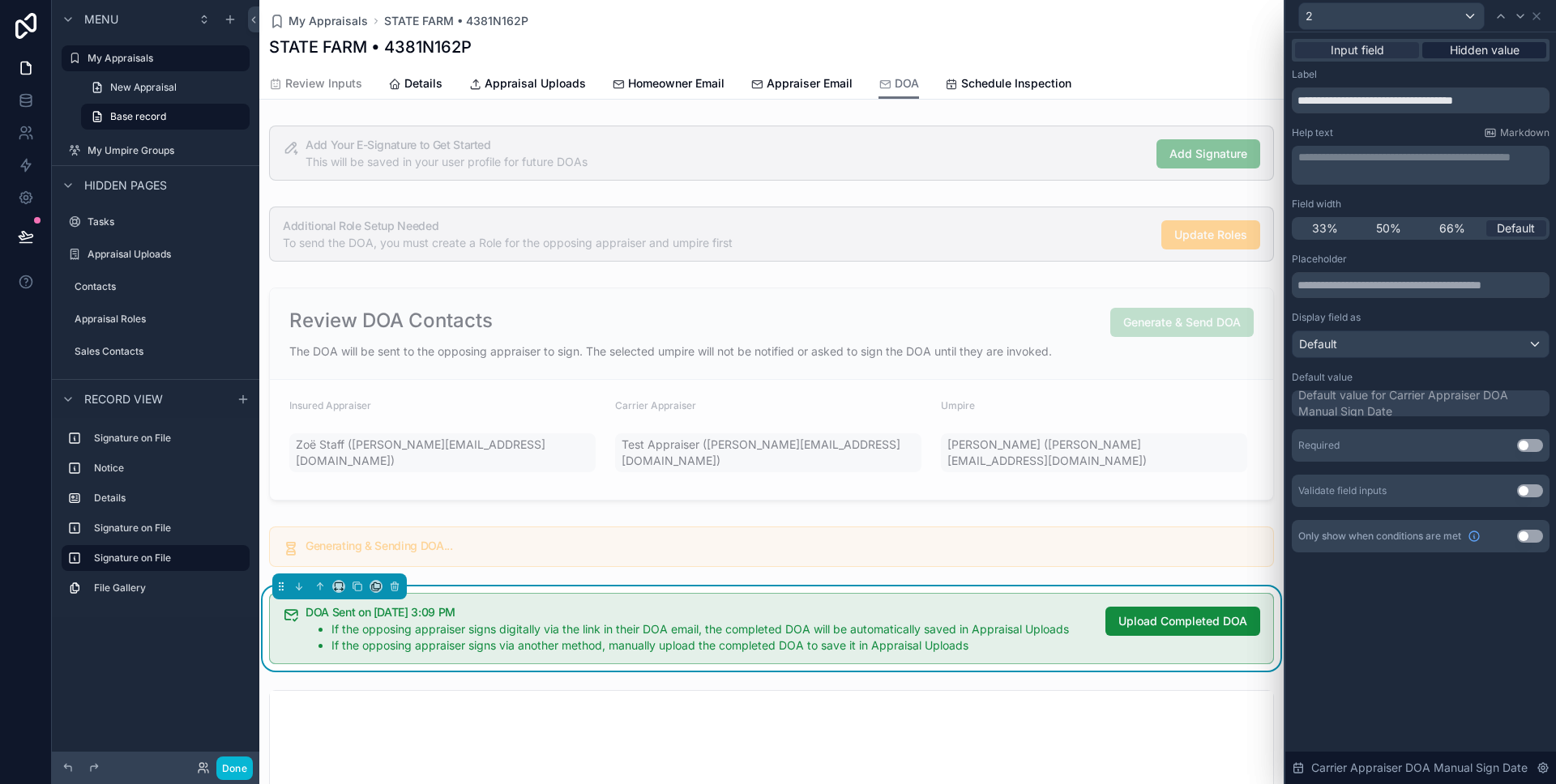
click at [1485, 42] on span "Hidden value" at bounding box center [1485, 50] width 70 height 16
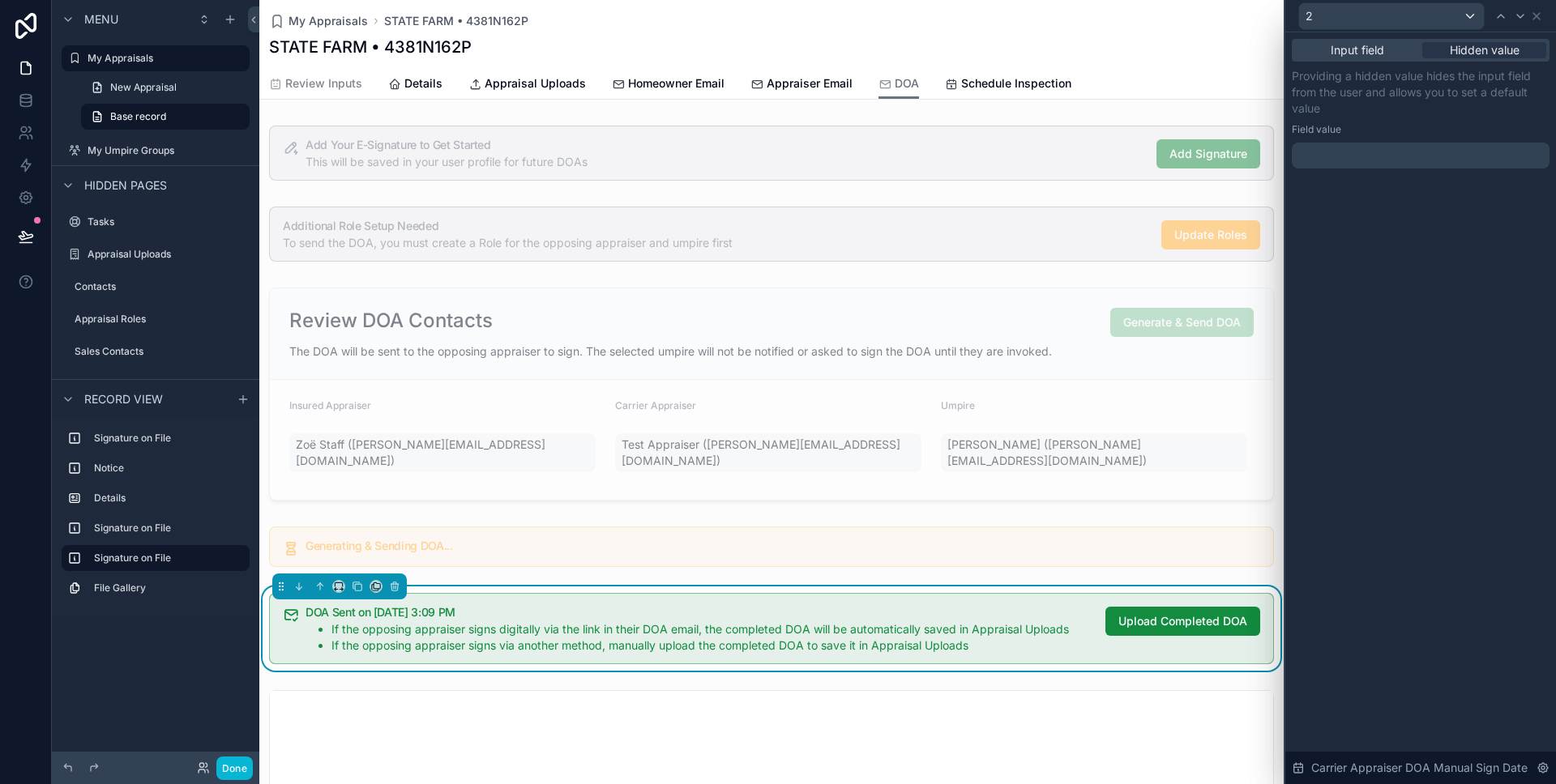
click at [1313, 148] on div at bounding box center [1421, 156] width 258 height 26
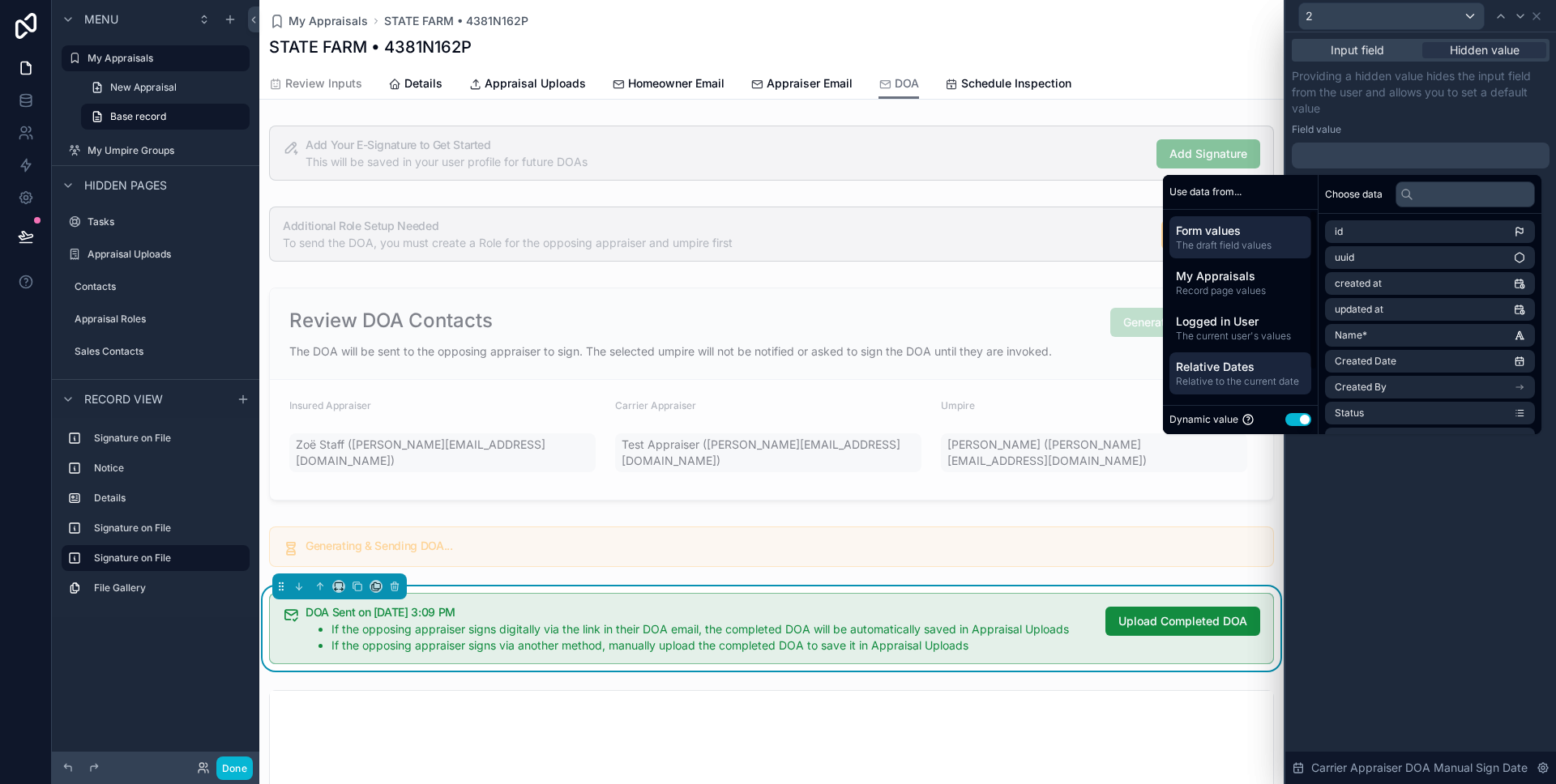
scroll to position [41, 0]
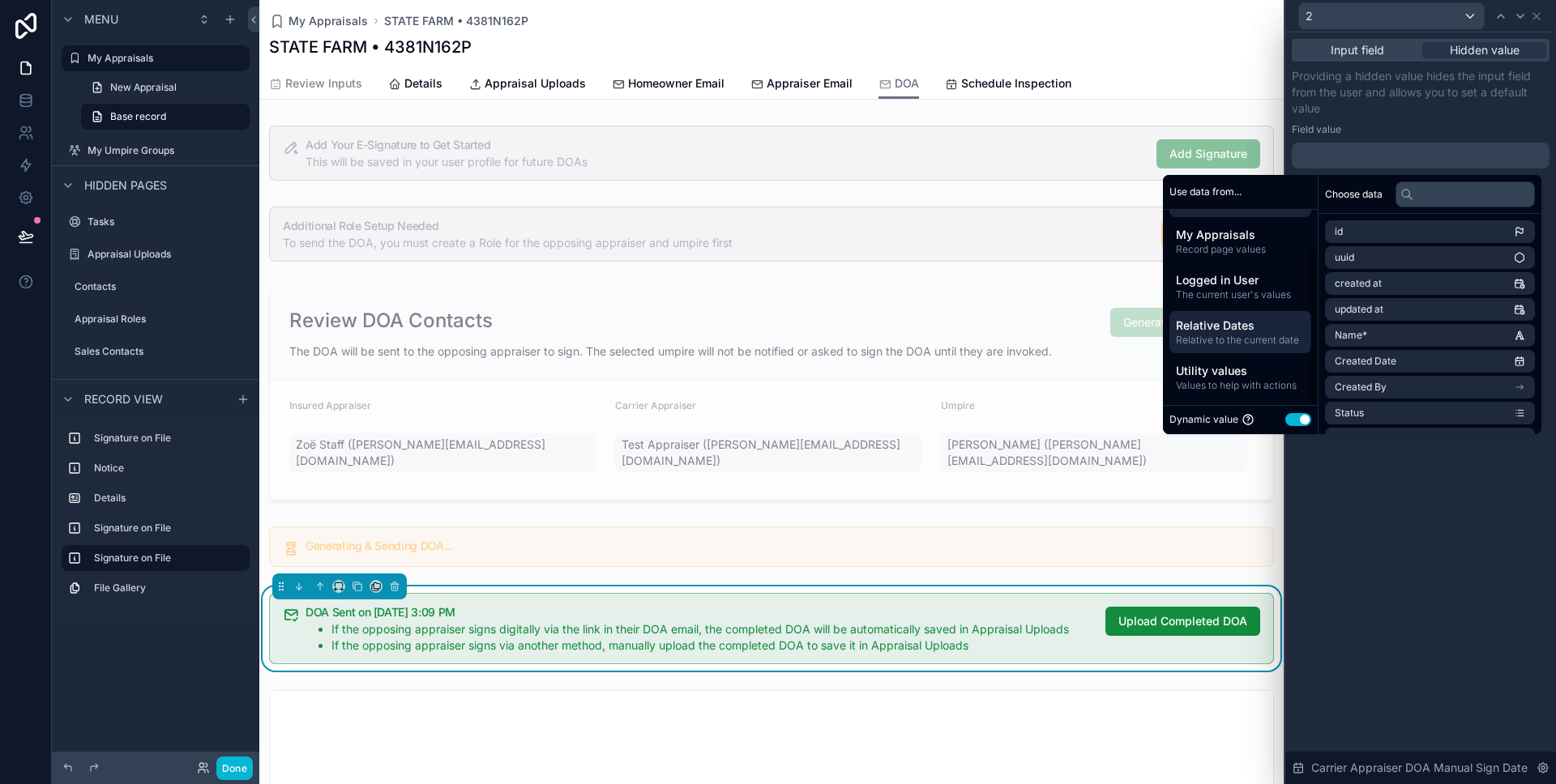
click at [1221, 328] on span "Relative Dates" at bounding box center [1240, 326] width 129 height 16
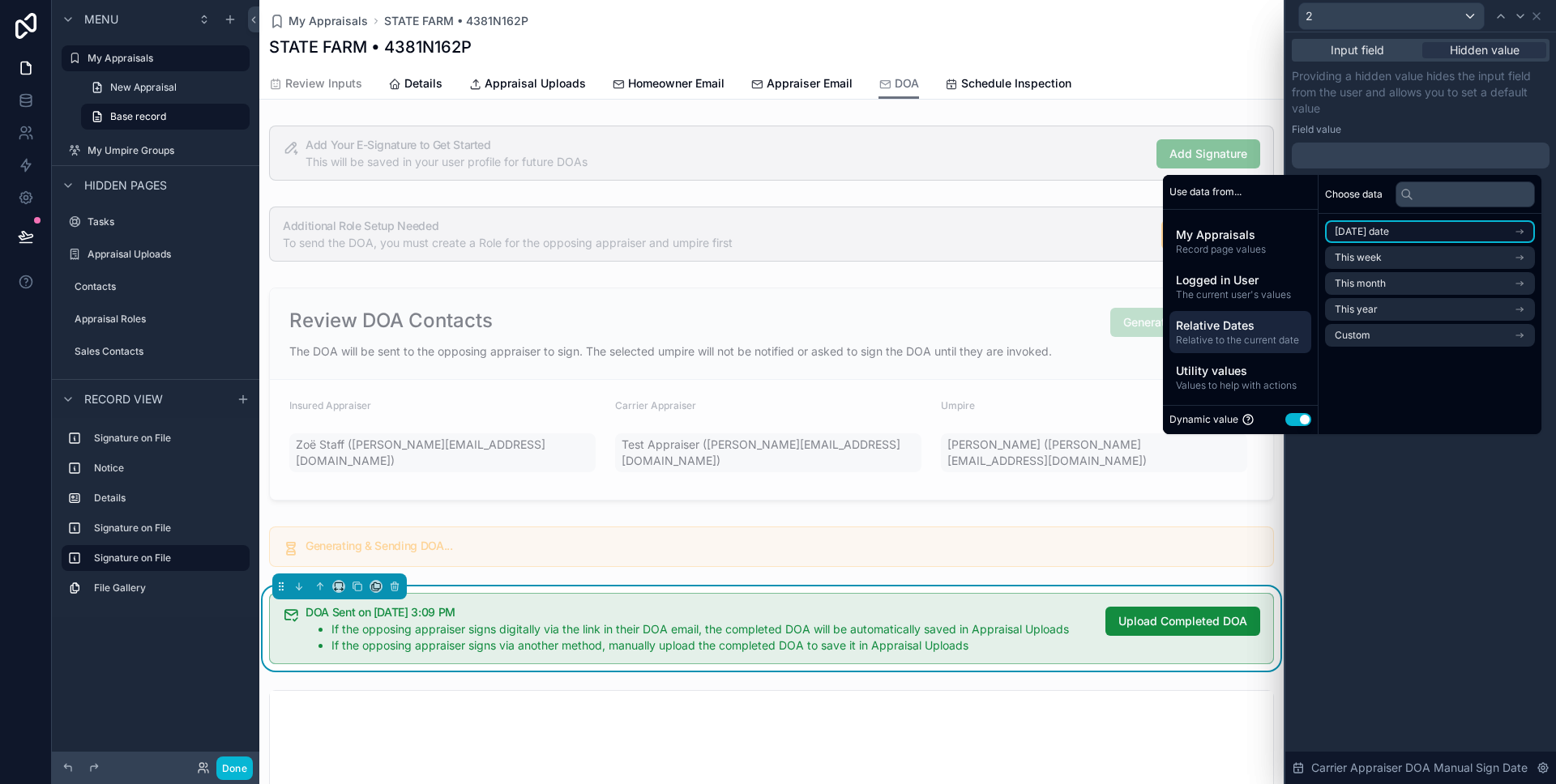
click at [1340, 235] on span "[DATE] date" at bounding box center [1361, 231] width 54 height 13
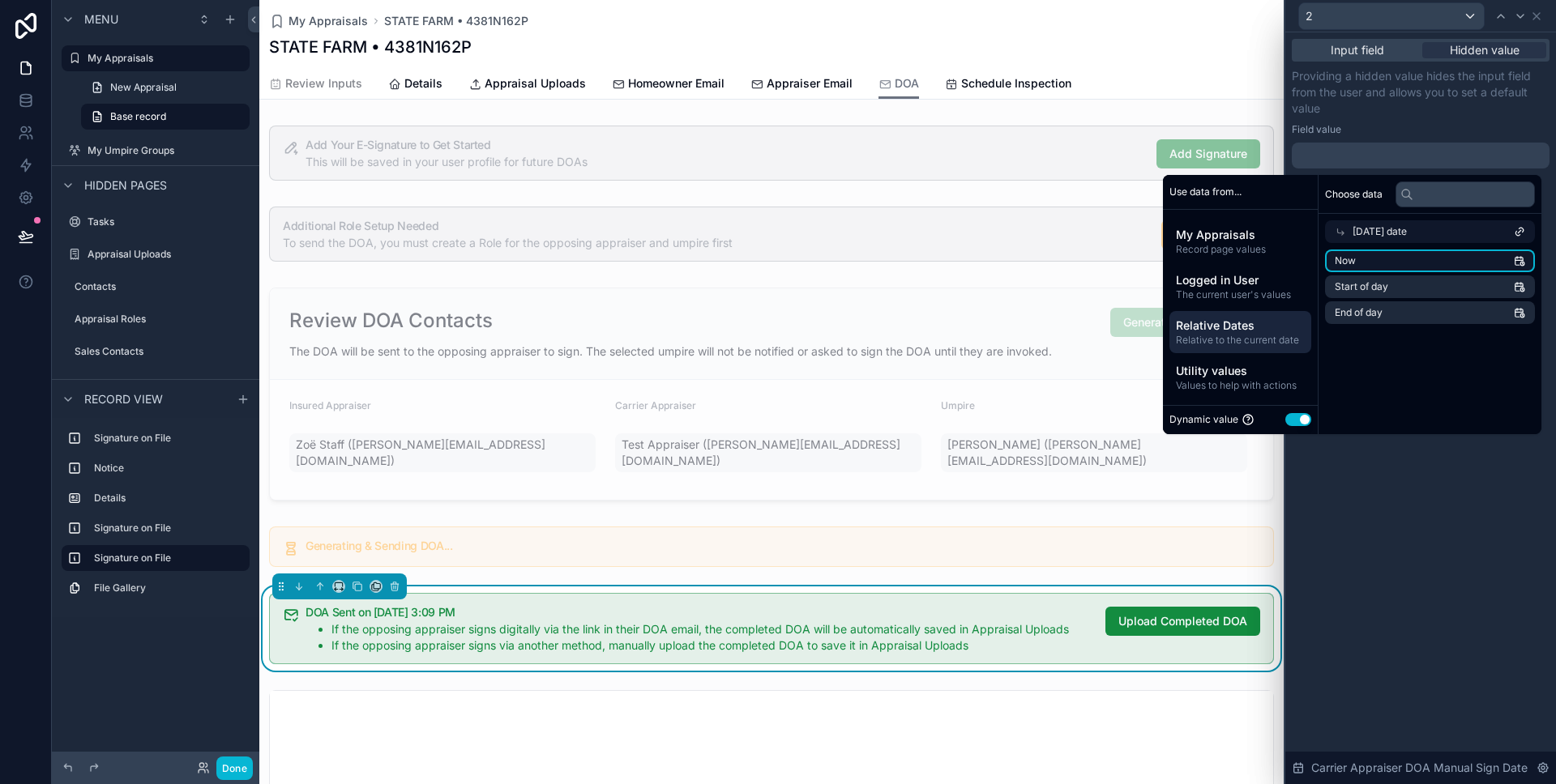
click at [1342, 258] on span "Now" at bounding box center [1345, 261] width 21 height 13
click at [1453, 549] on div "Input field Hidden value Providing a hidden value hides the input field from th…" at bounding box center [1421, 408] width 271 height 752
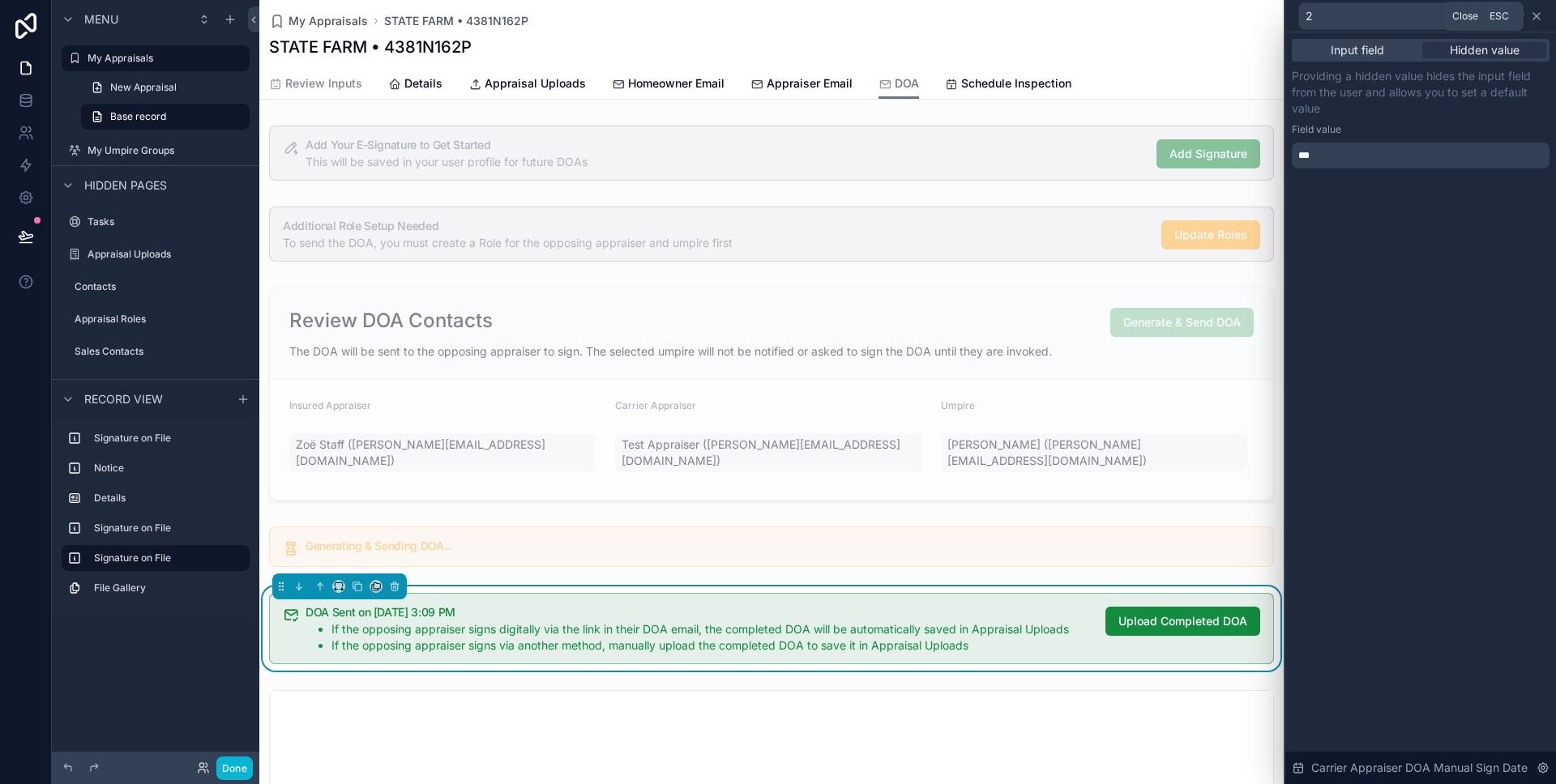
click at [1539, 16] on icon at bounding box center [1537, 16] width 13 height 13
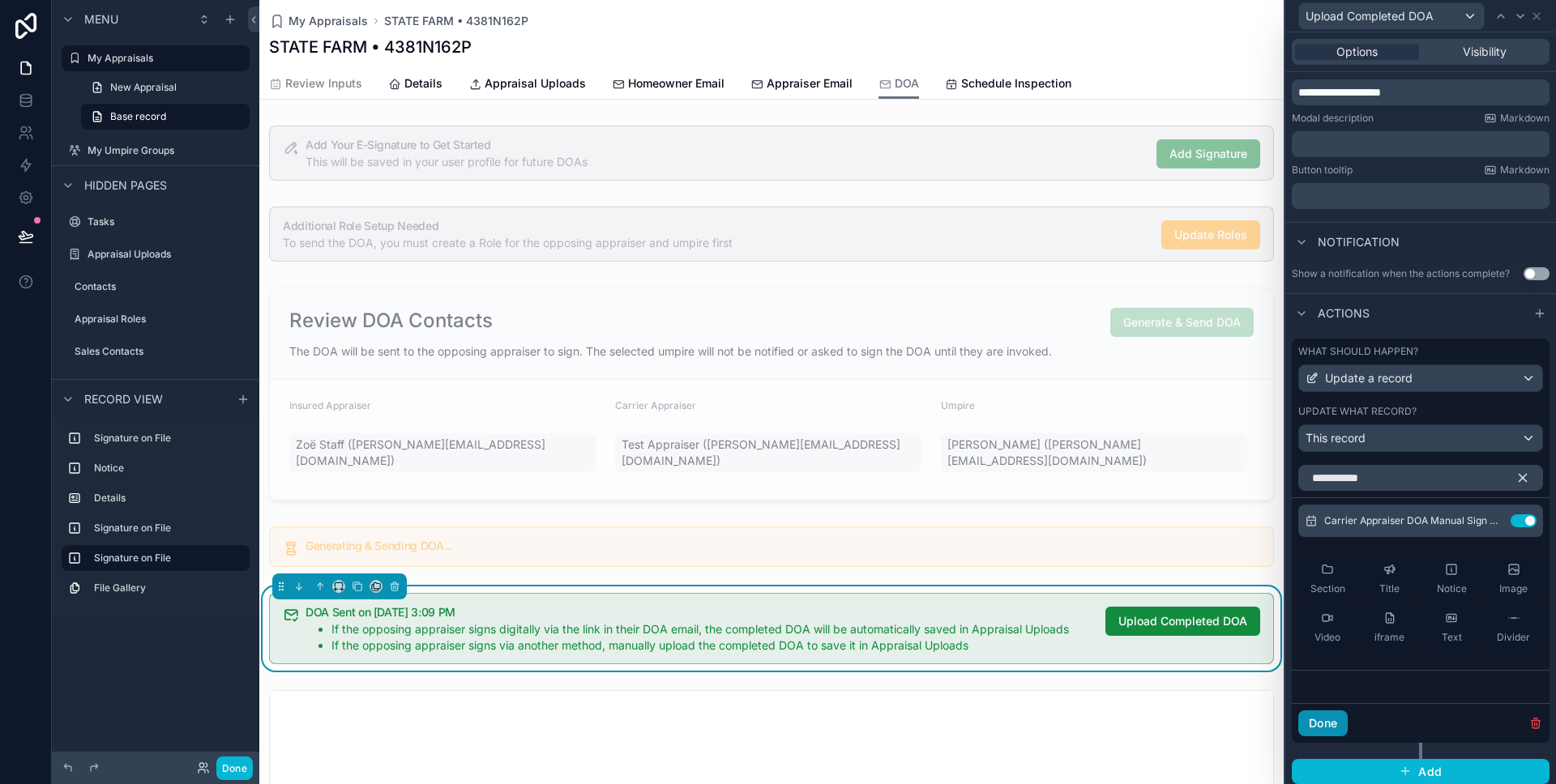
click at [1330, 726] on button "Done" at bounding box center [1324, 724] width 49 height 26
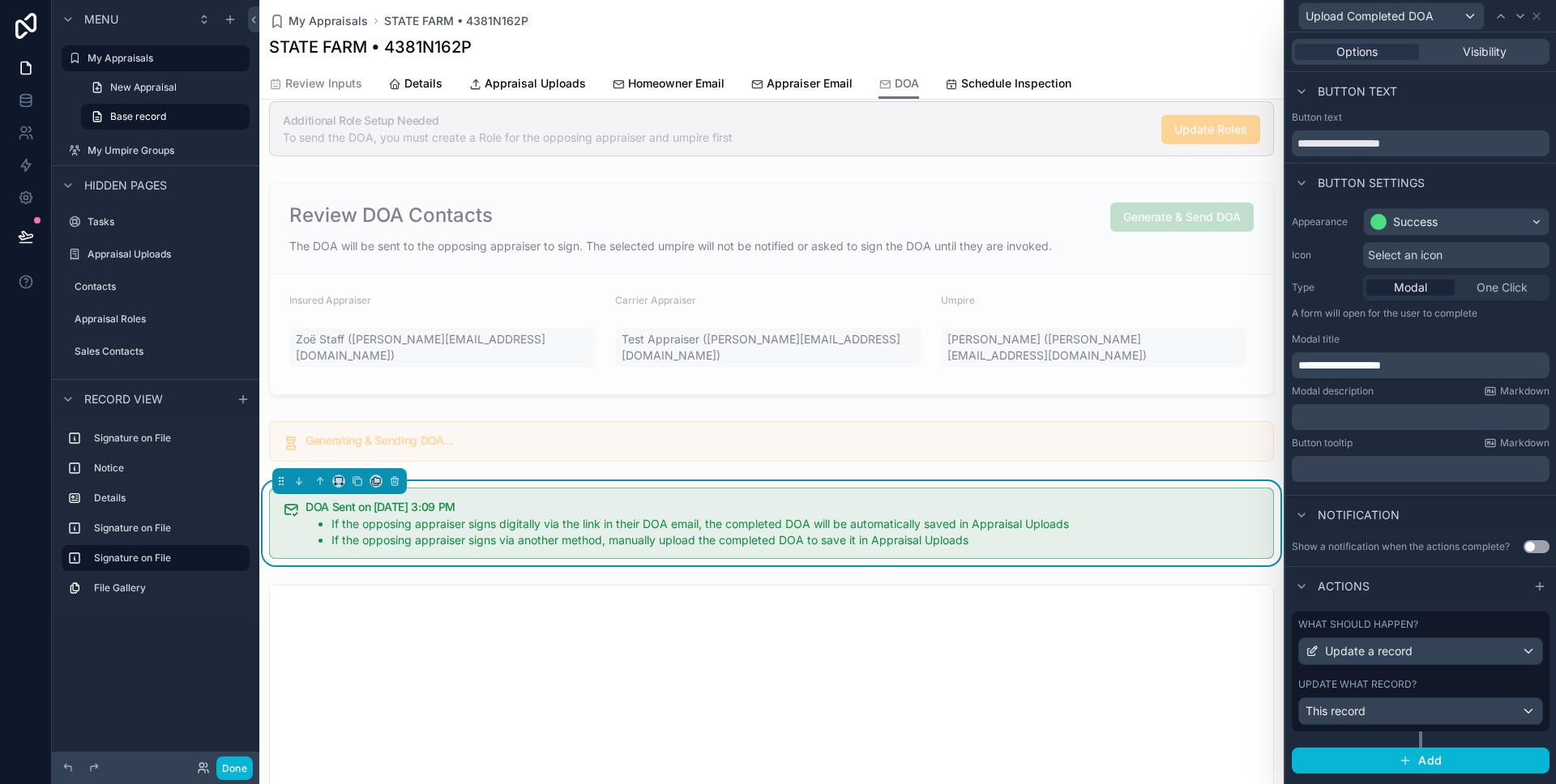
scroll to position [112, 0]
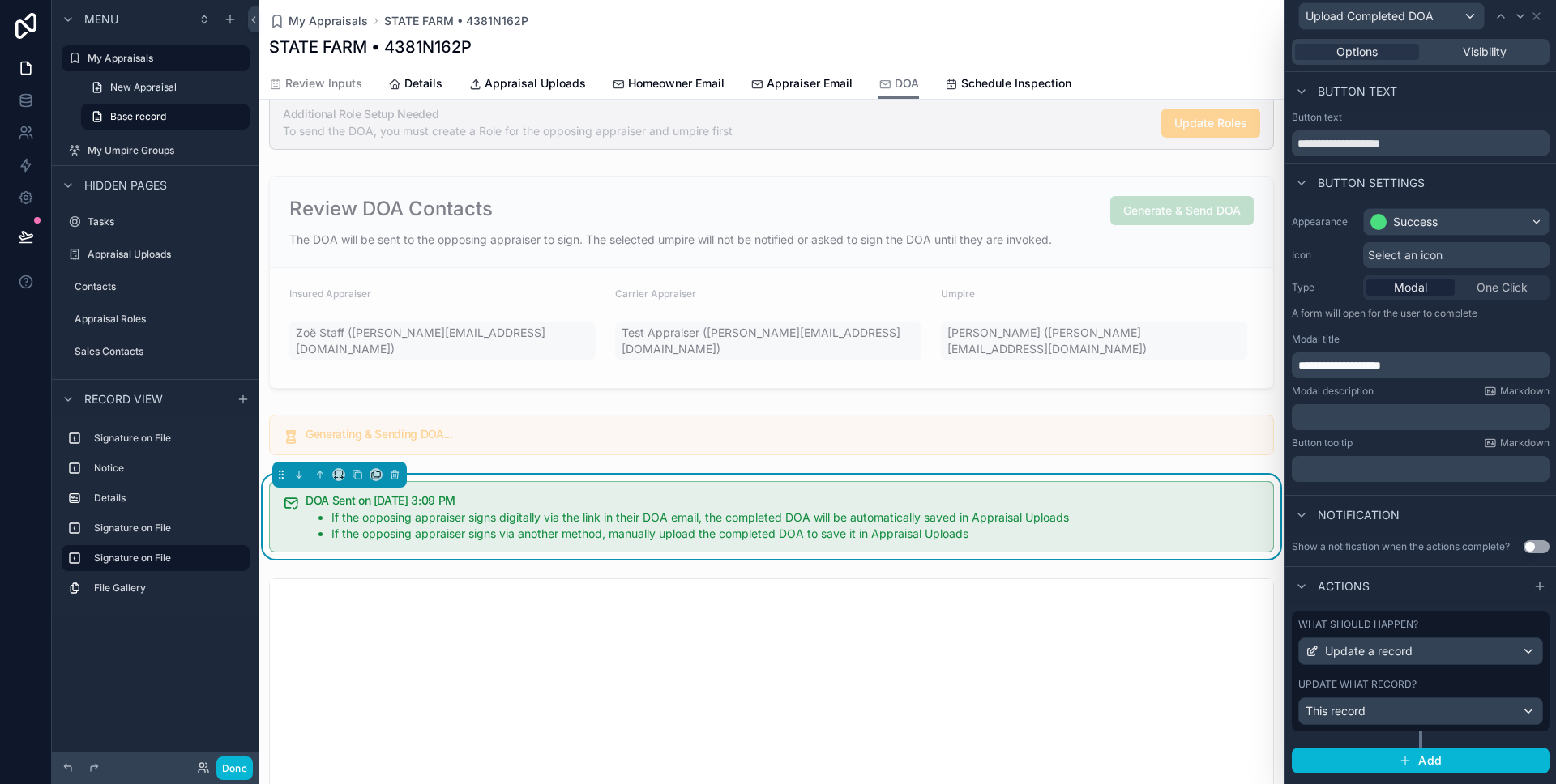
click at [1421, 674] on div "What should happen? Update a record Update what record? This record" at bounding box center [1421, 671] width 258 height 120
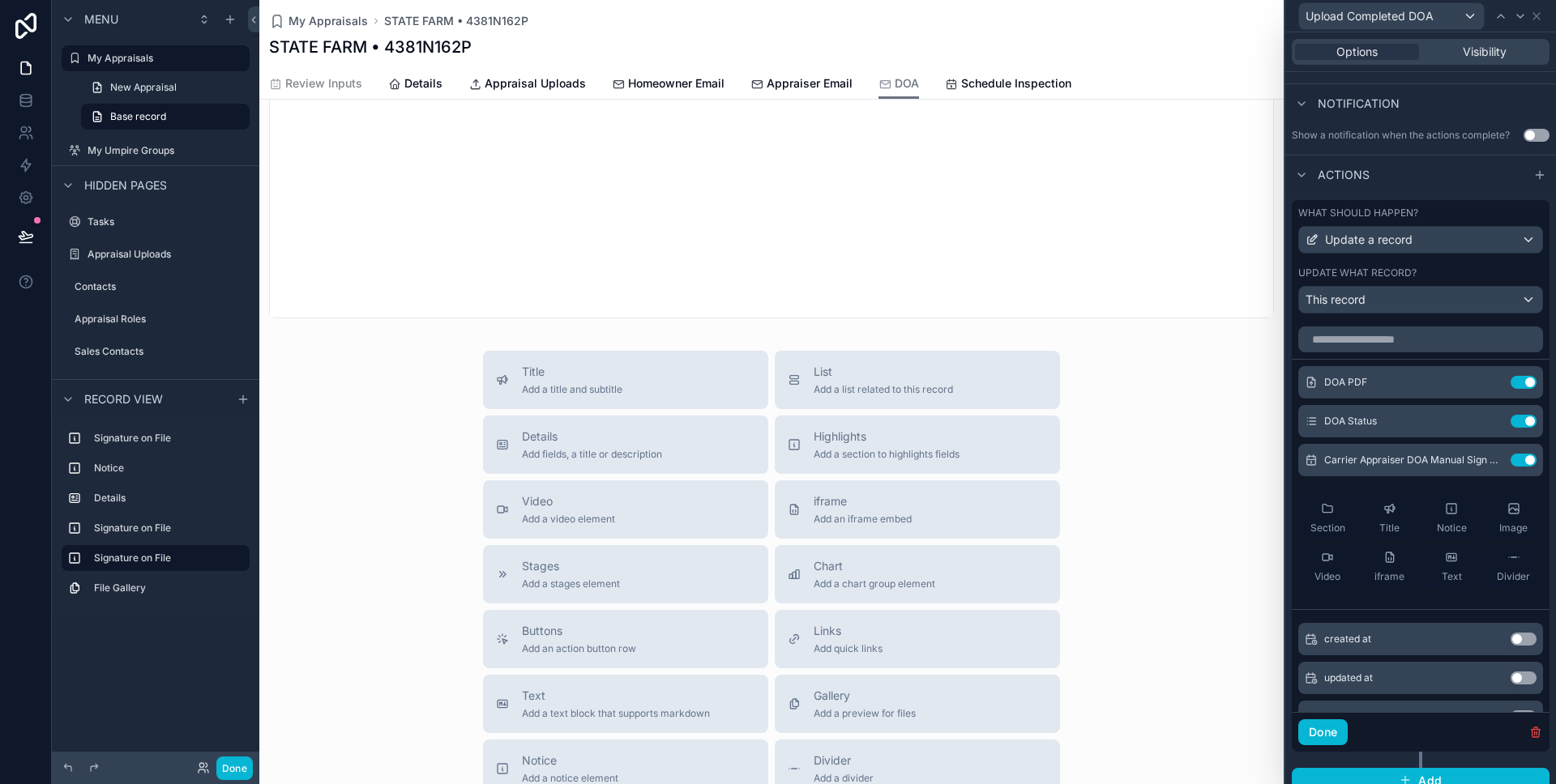
scroll to position [926, 0]
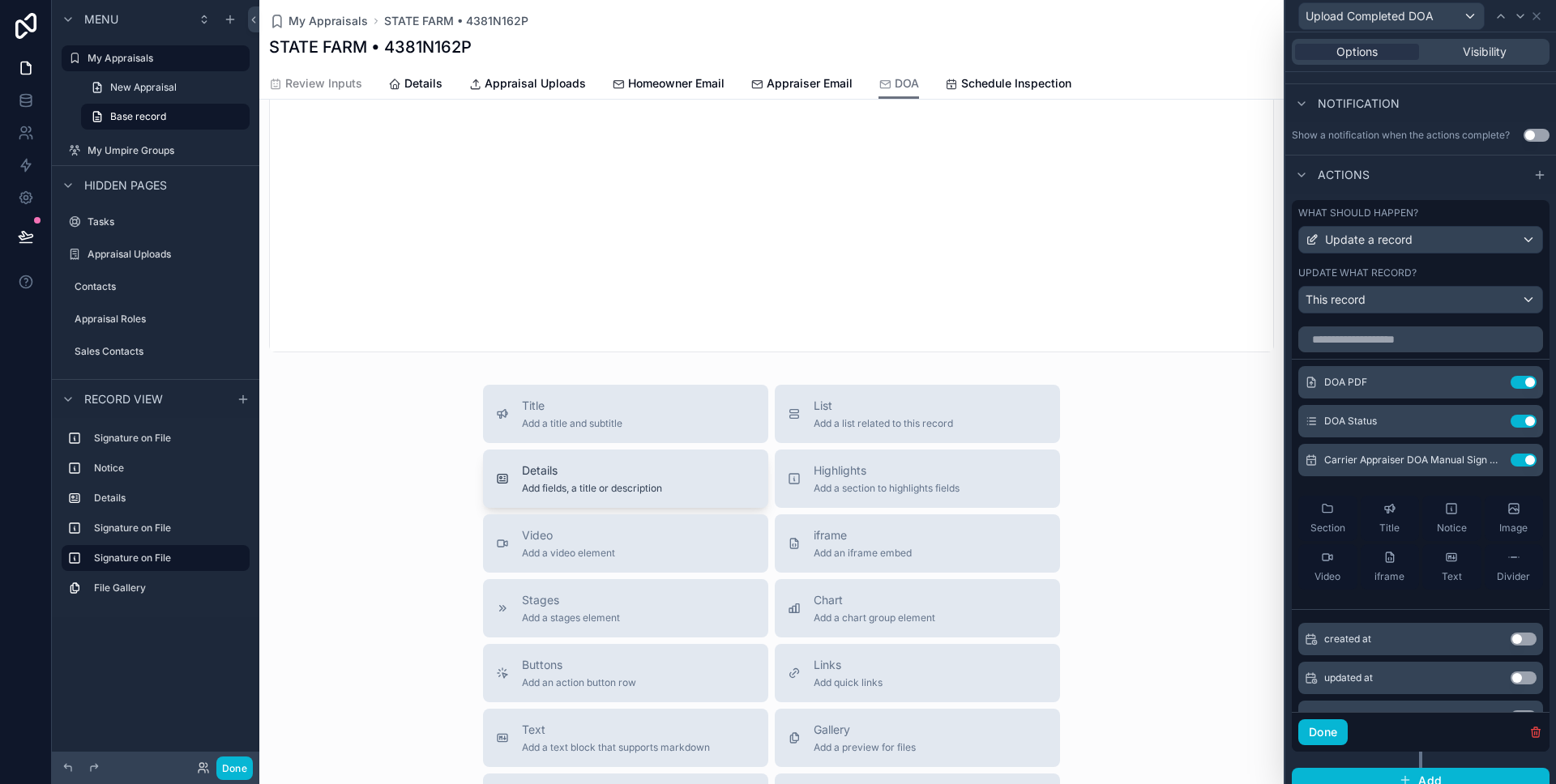
click at [582, 449] on button "Details Add fields, a title or description" at bounding box center [626, 478] width 286 height 59
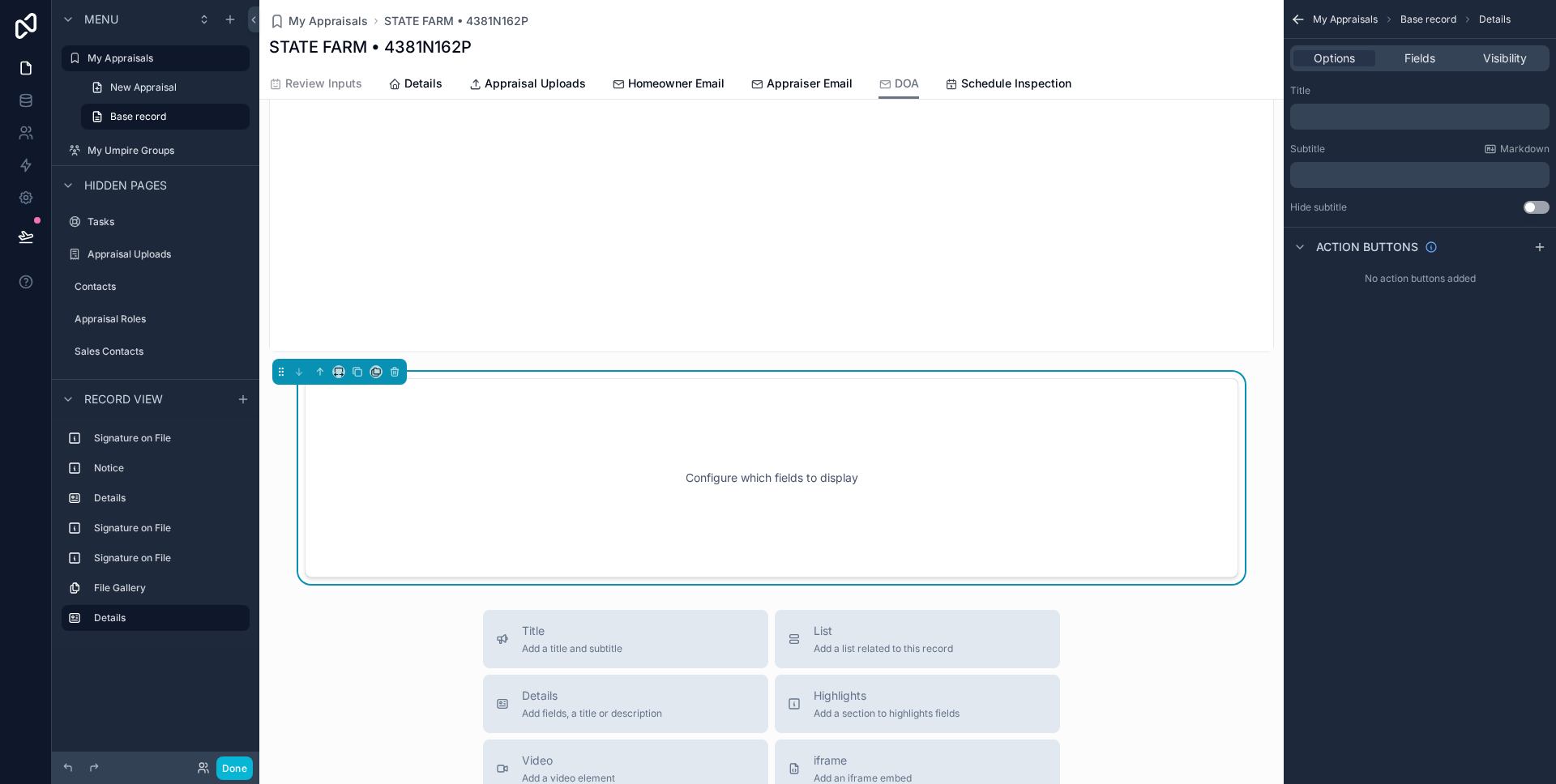
scroll to position [995, 0]
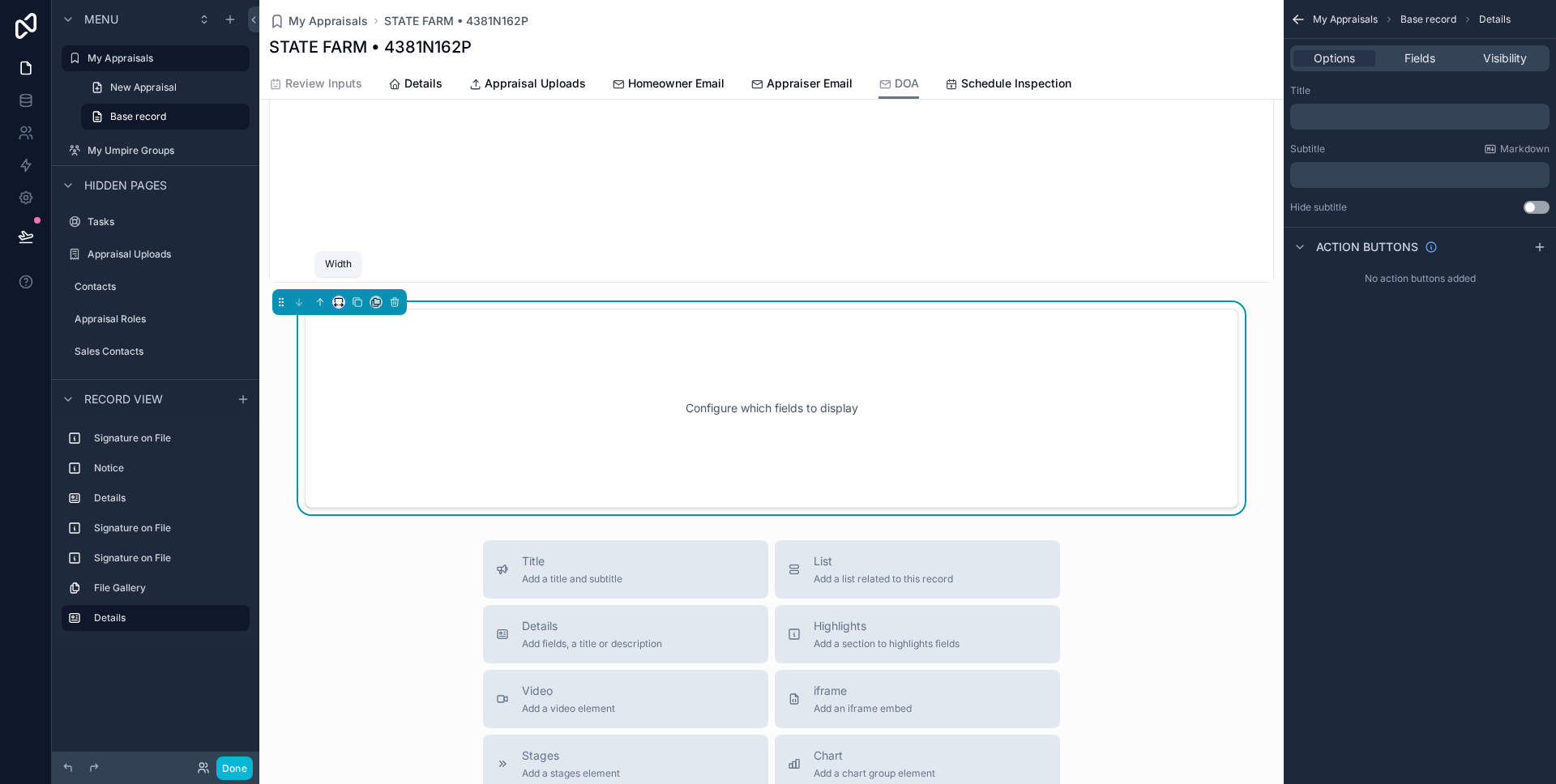
click at [342, 304] on icon "scrollable content" at bounding box center [343, 306] width 2 height 4
click at [367, 455] on span "Full width" at bounding box center [371, 456] width 50 height 19
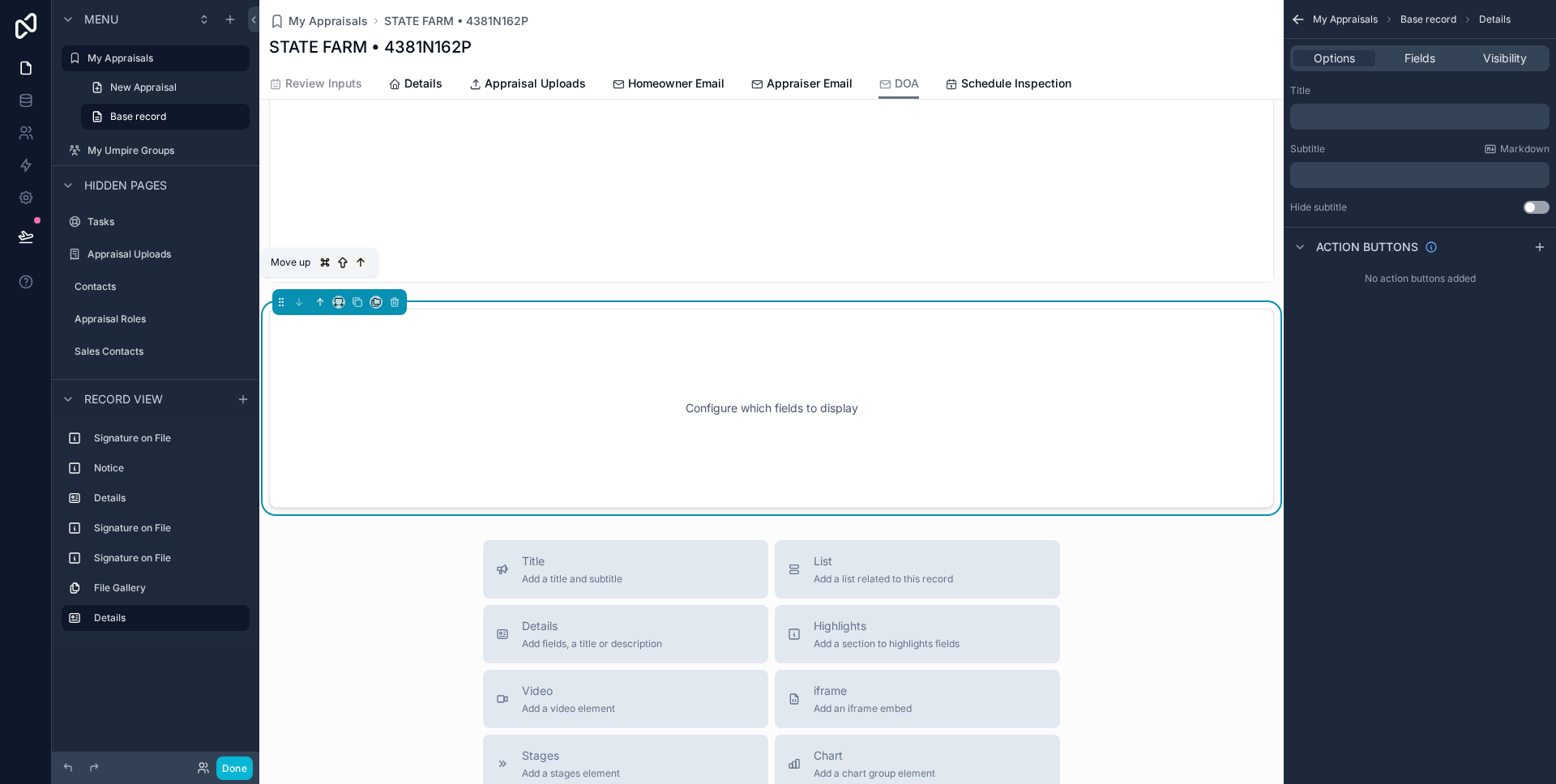
click at [320, 299] on icon "scrollable content" at bounding box center [320, 302] width 0 height 6
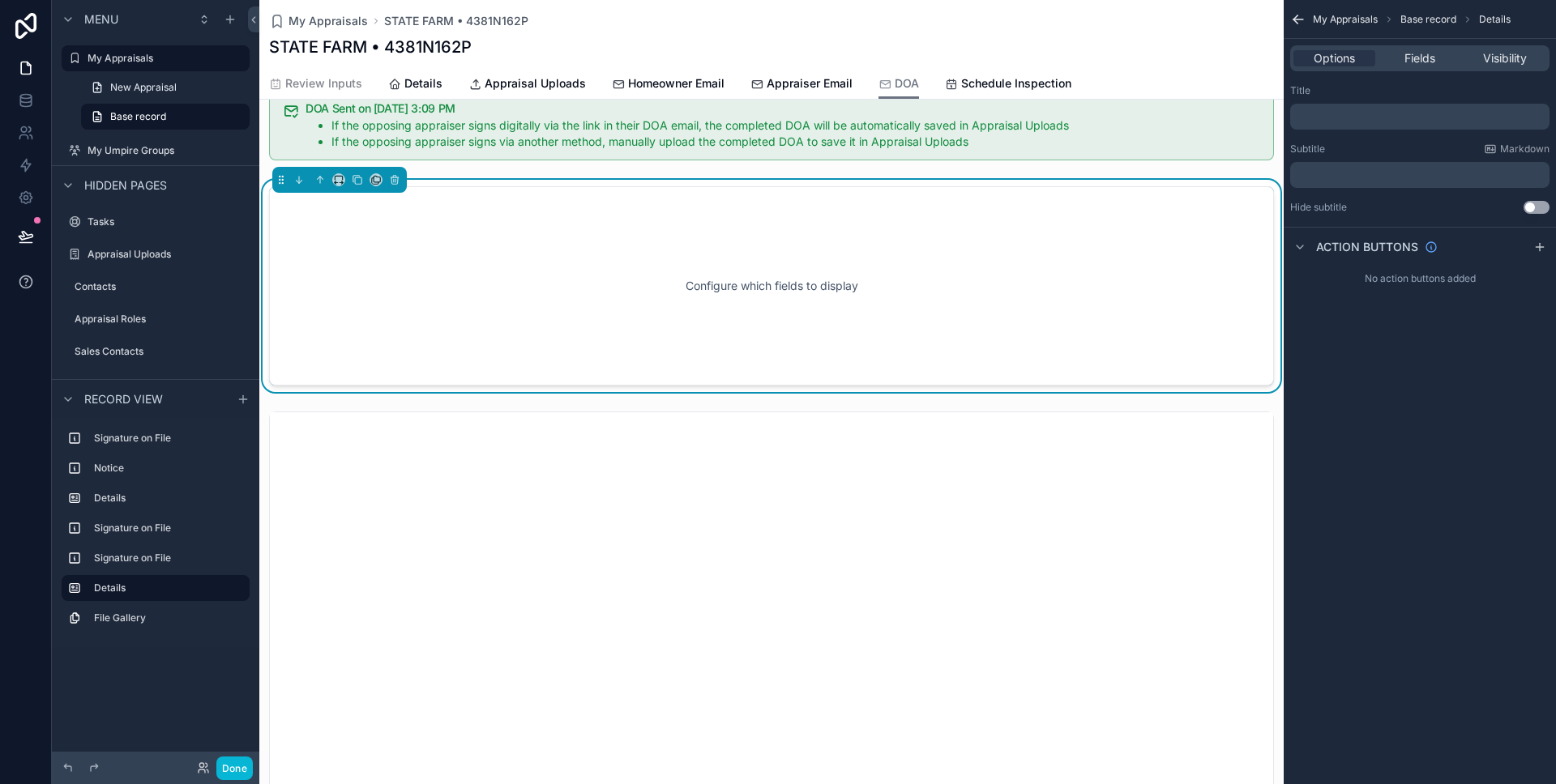
scroll to position [369, 0]
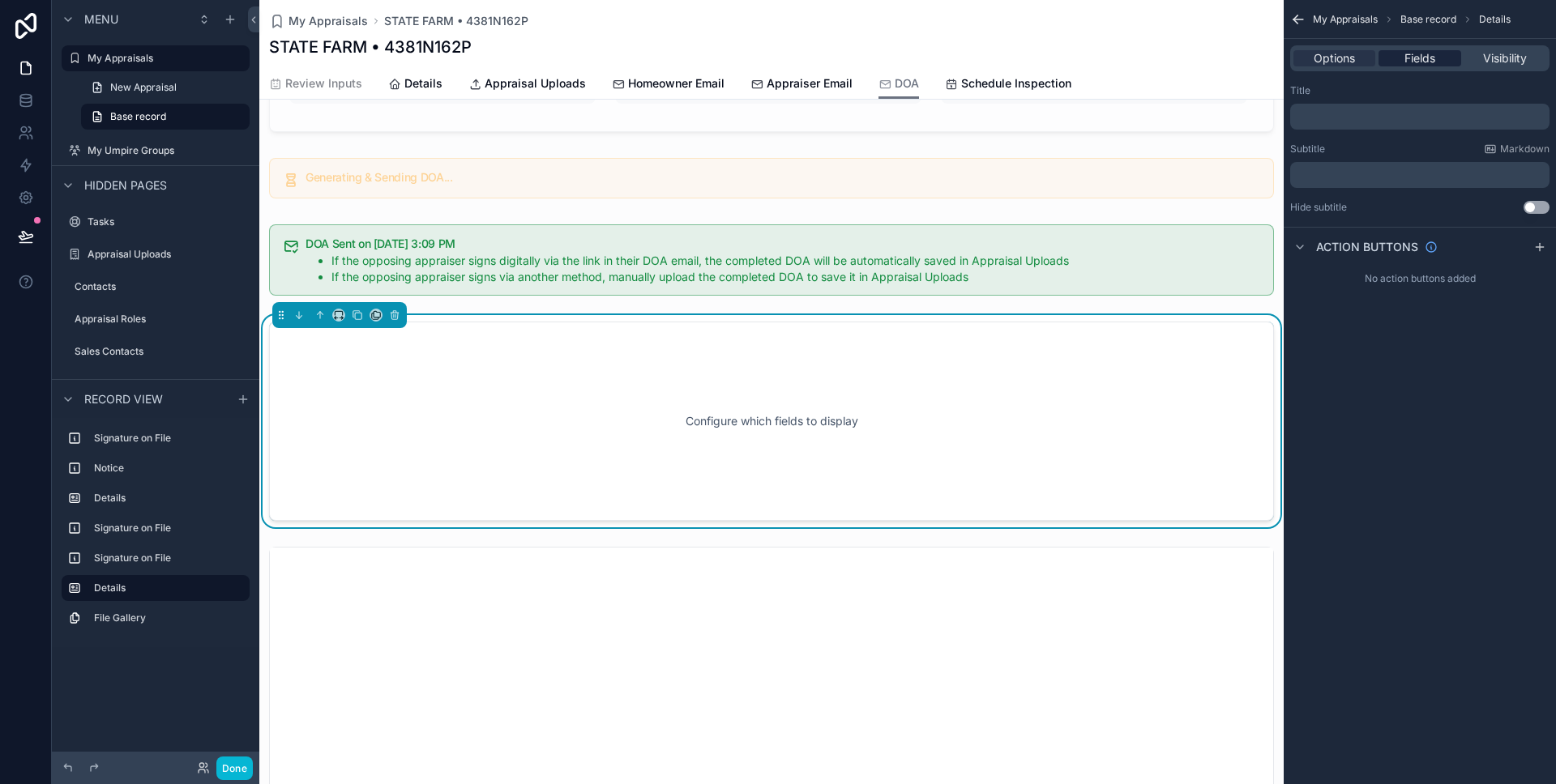
click at [1403, 63] on div "Fields" at bounding box center [1419, 59] width 81 height 16
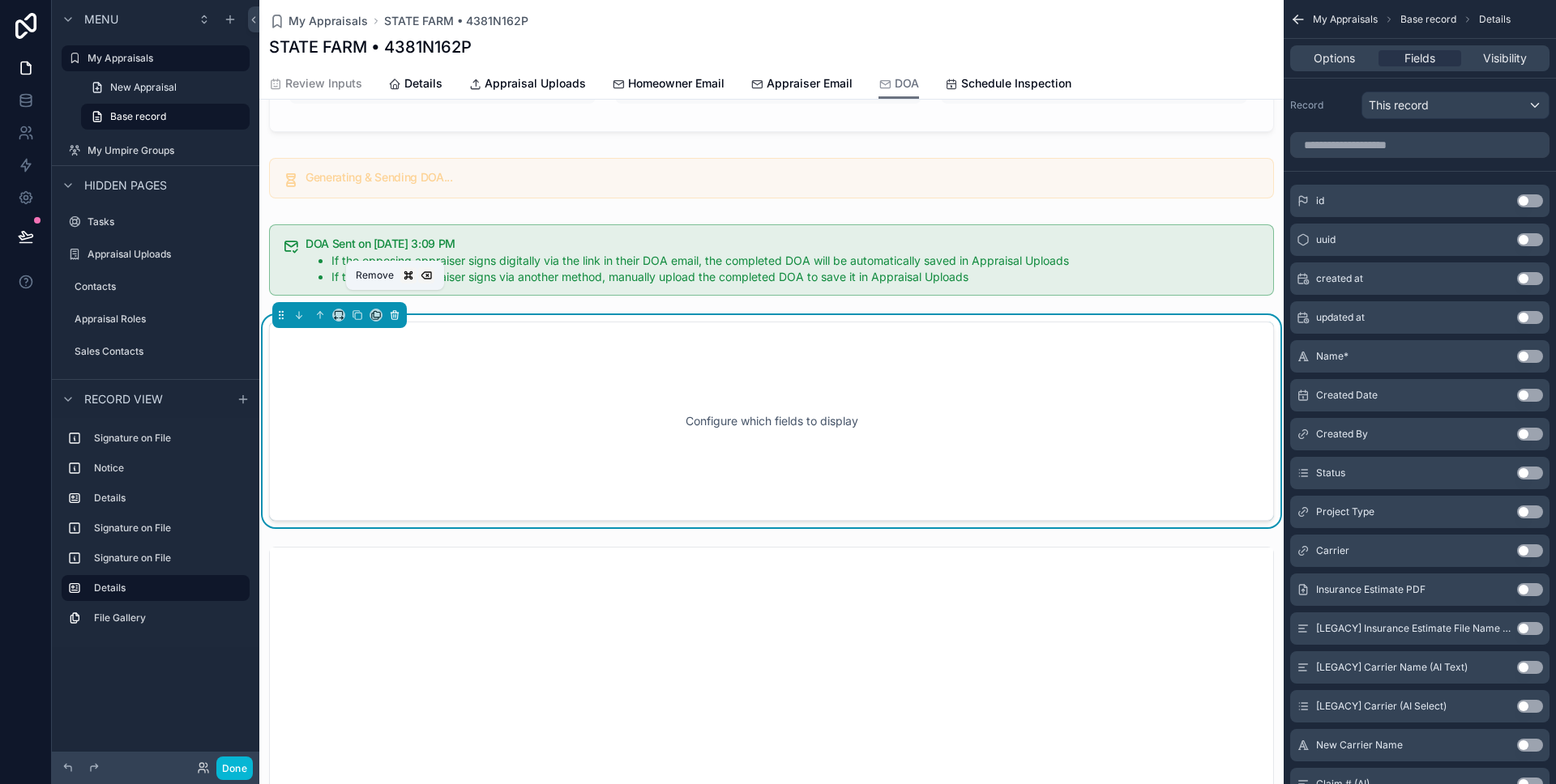
click at [397, 313] on icon "scrollable content" at bounding box center [394, 316] width 6 height 6
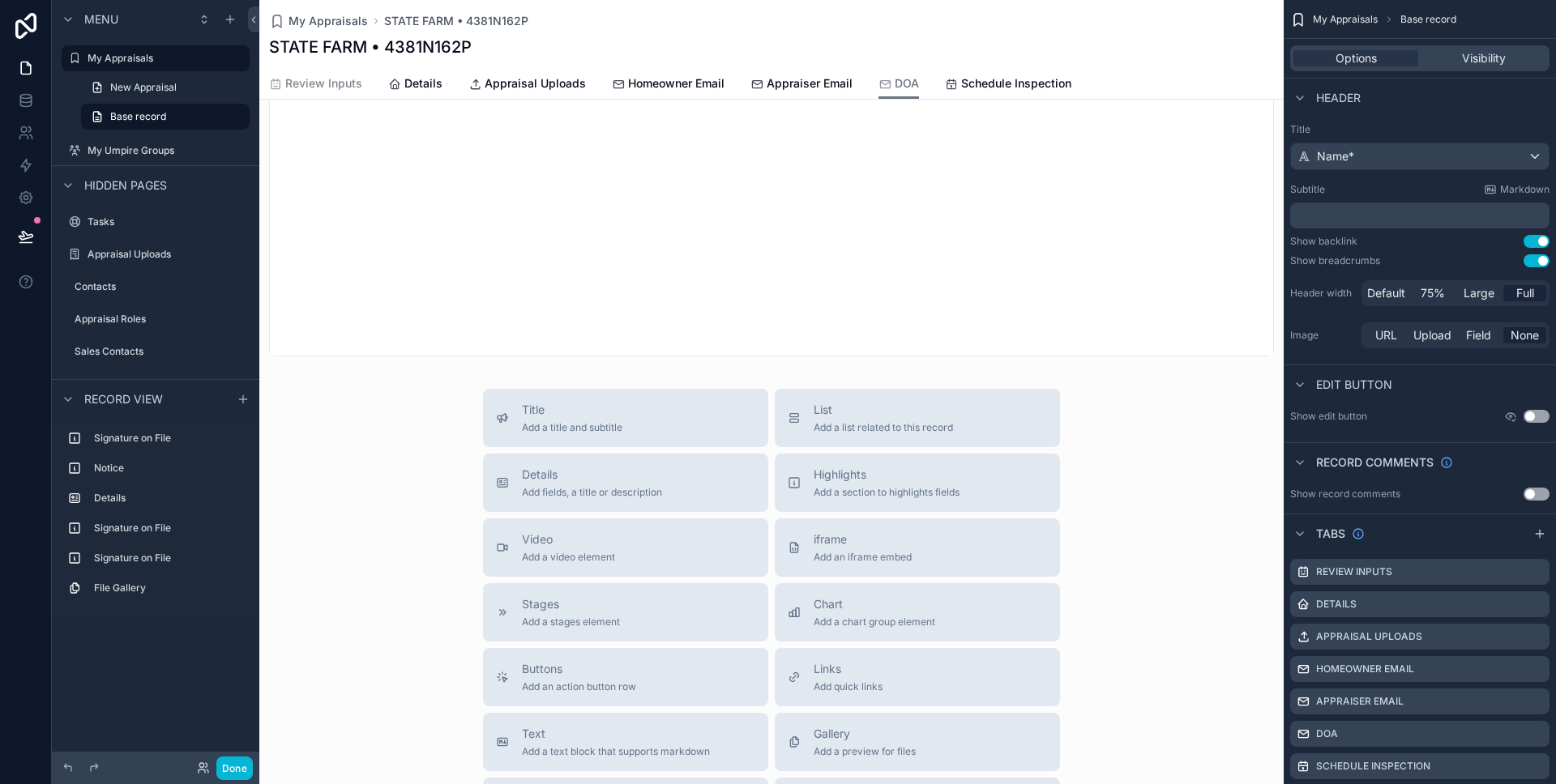
scroll to position [953, 0]
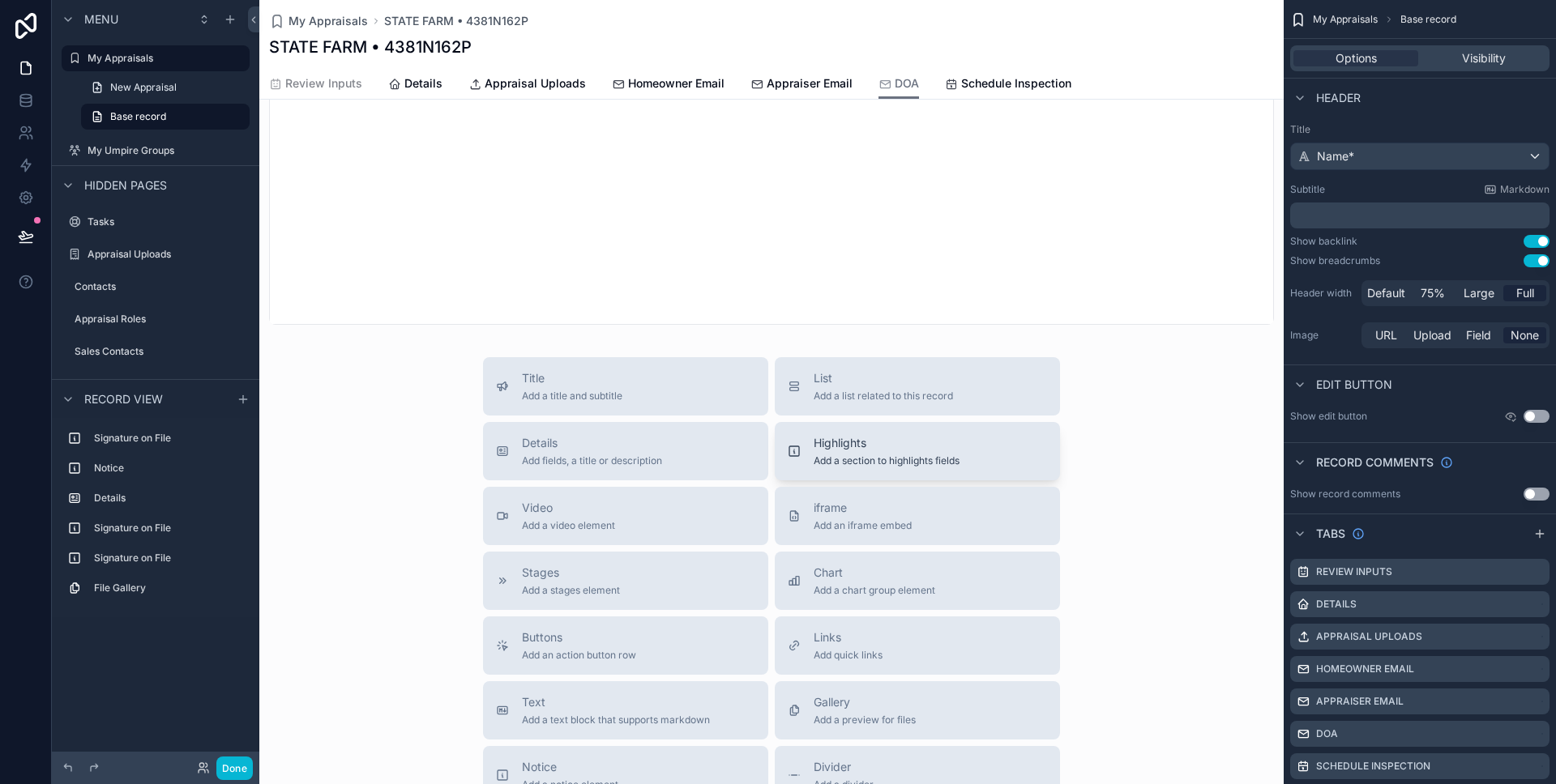
click at [814, 435] on span "Highlights" at bounding box center [886, 444] width 146 height 16
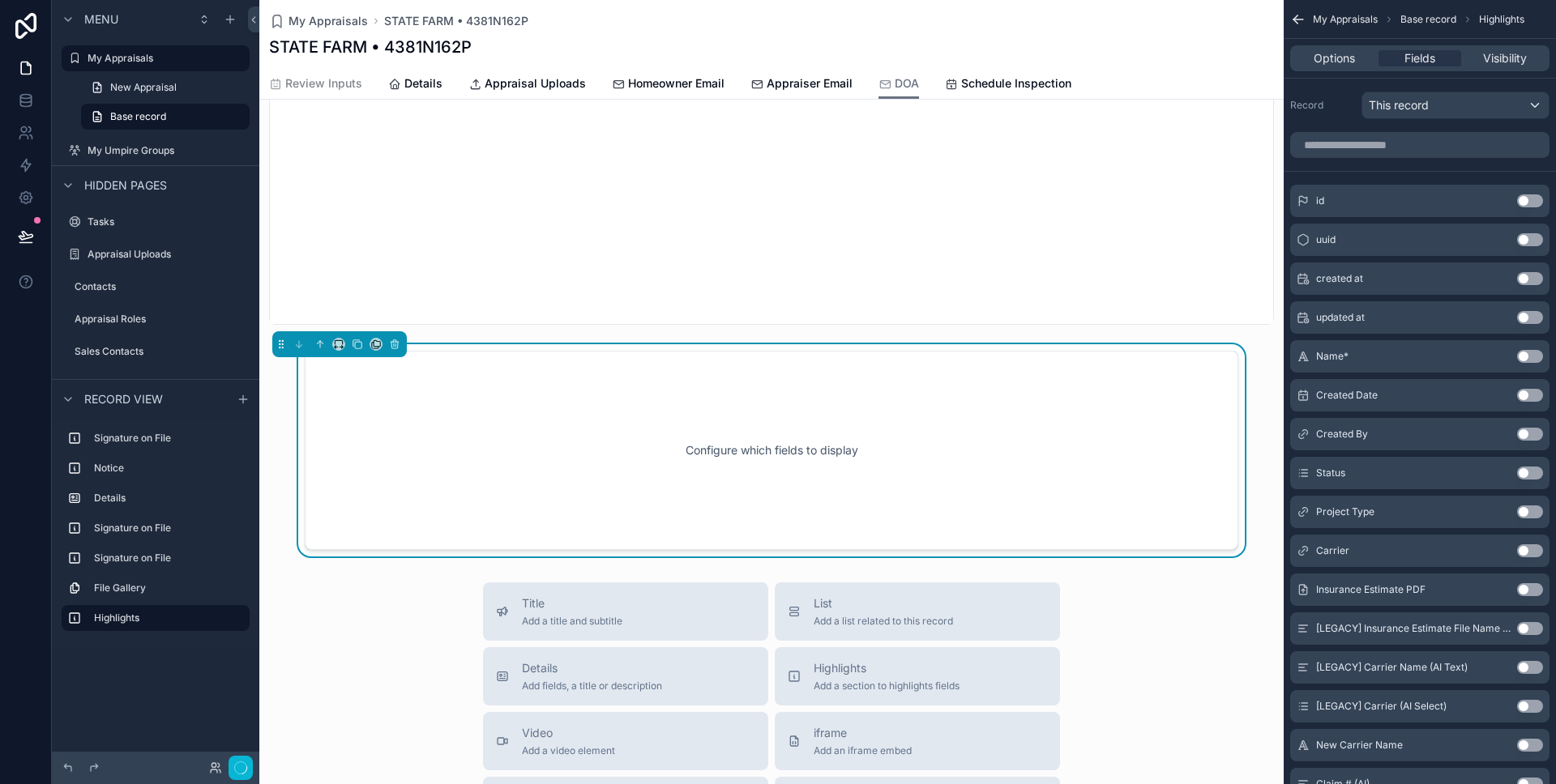
scroll to position [995, 0]
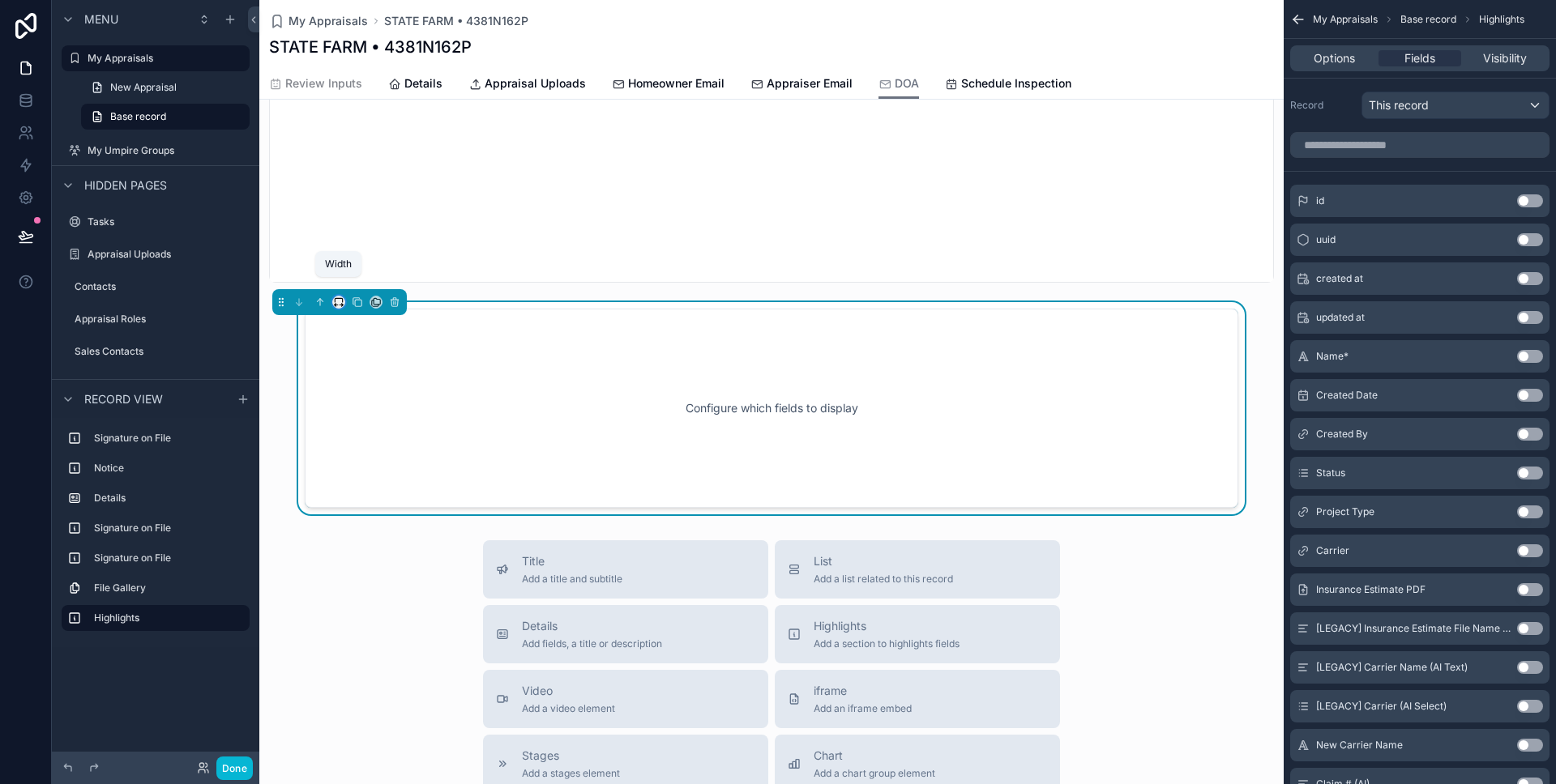
click at [335, 298] on icon "scrollable content" at bounding box center [339, 300] width 7 height 4
click at [368, 498] on span "Full width" at bounding box center [371, 500] width 50 height 19
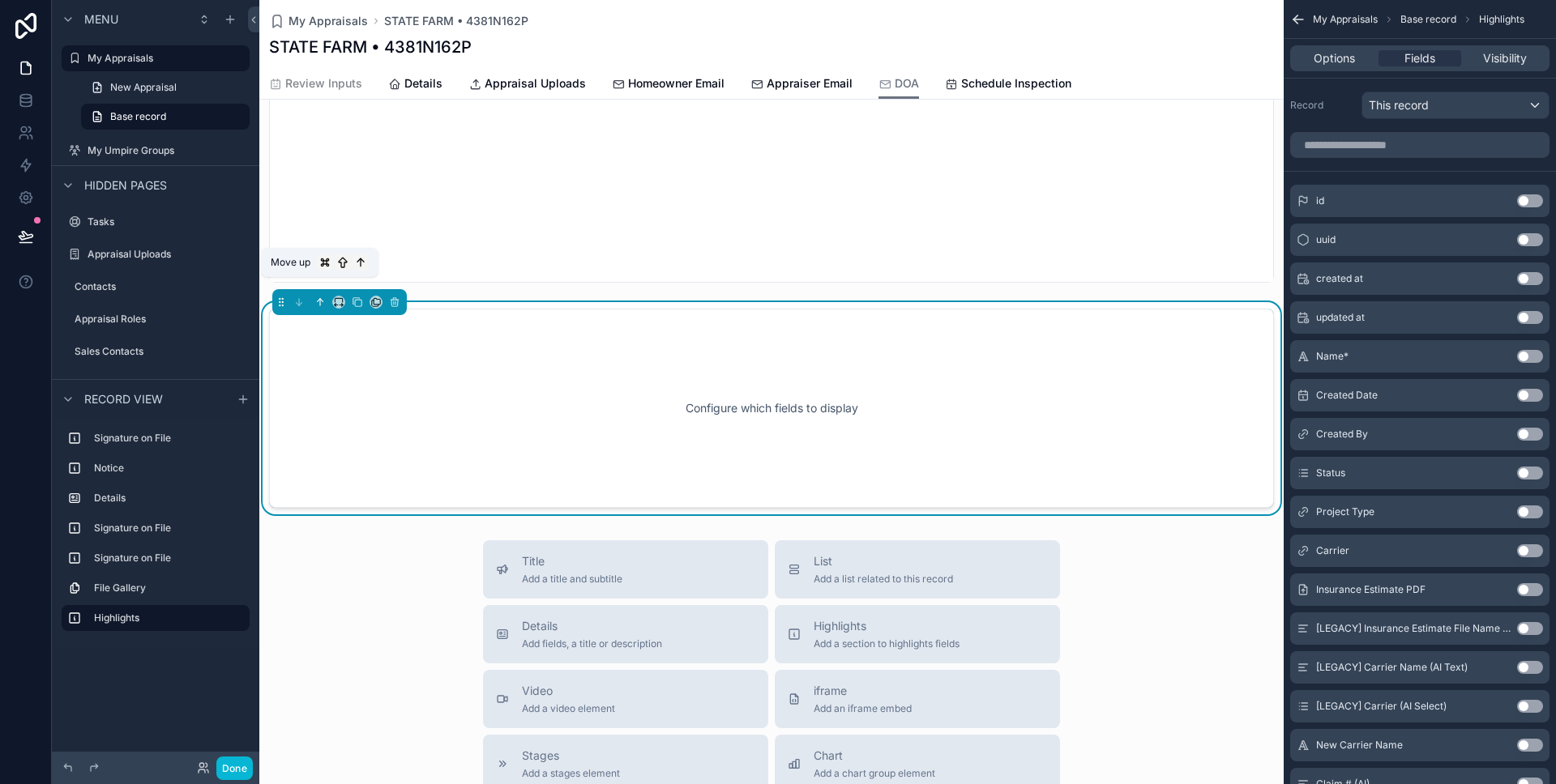
click at [320, 299] on icon "scrollable content" at bounding box center [320, 302] width 0 height 6
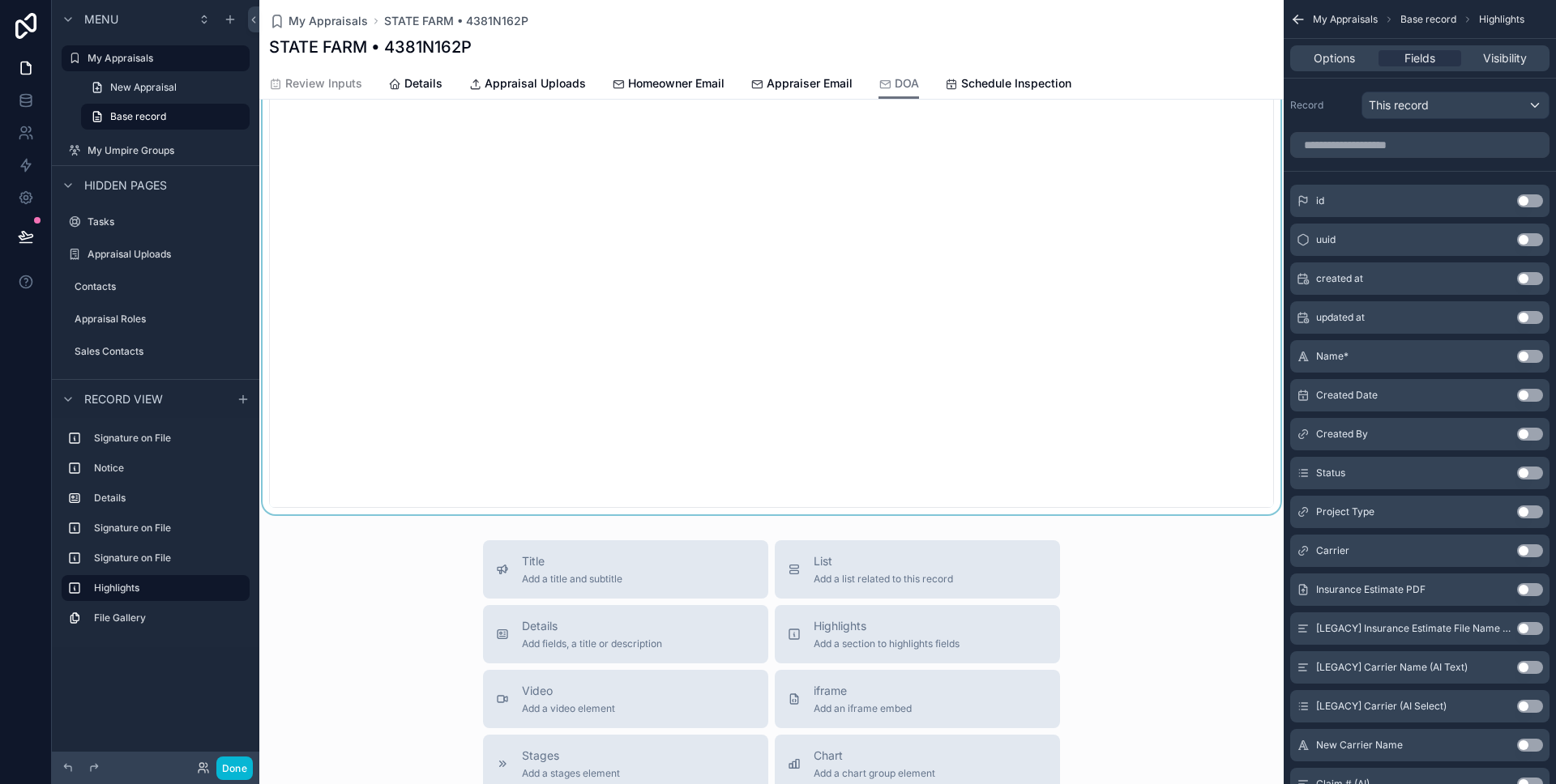
scroll to position [633, 0]
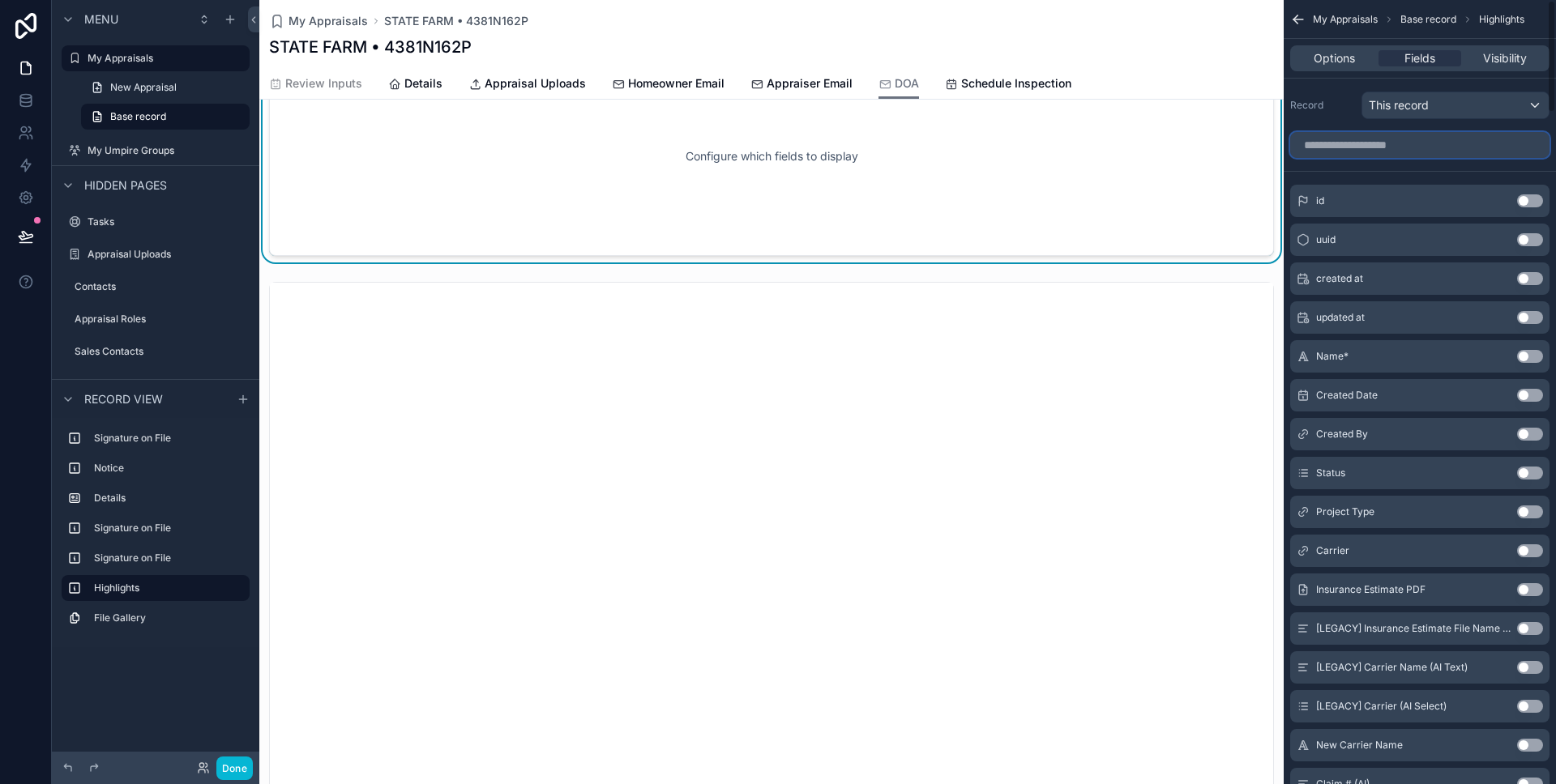
click at [1467, 145] on input "scrollable content" at bounding box center [1420, 145] width 259 height 26
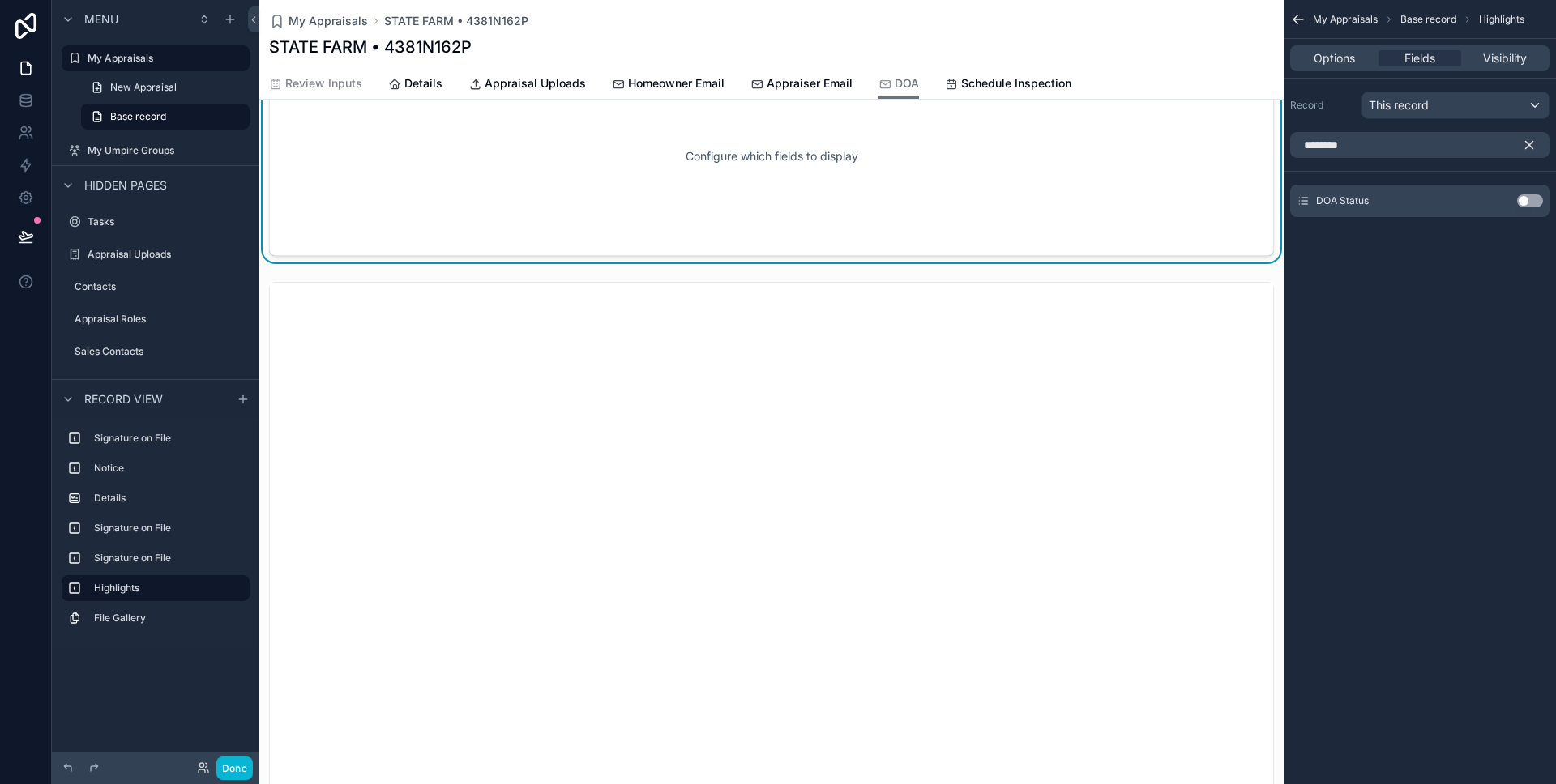
click at [1534, 201] on button "Use setting" at bounding box center [1530, 201] width 26 height 13
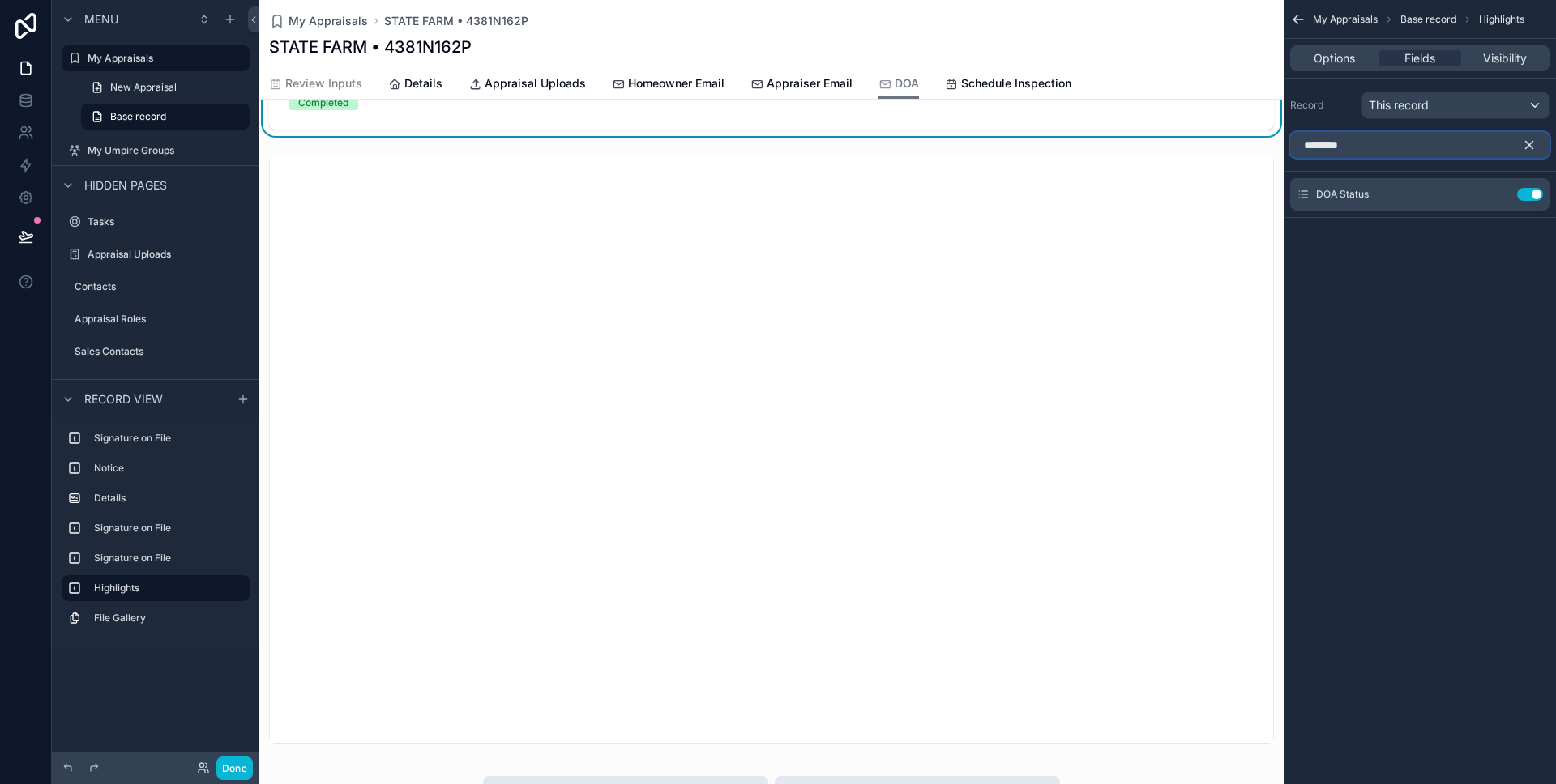
click at [1360, 150] on input "********" at bounding box center [1420, 145] width 259 height 26
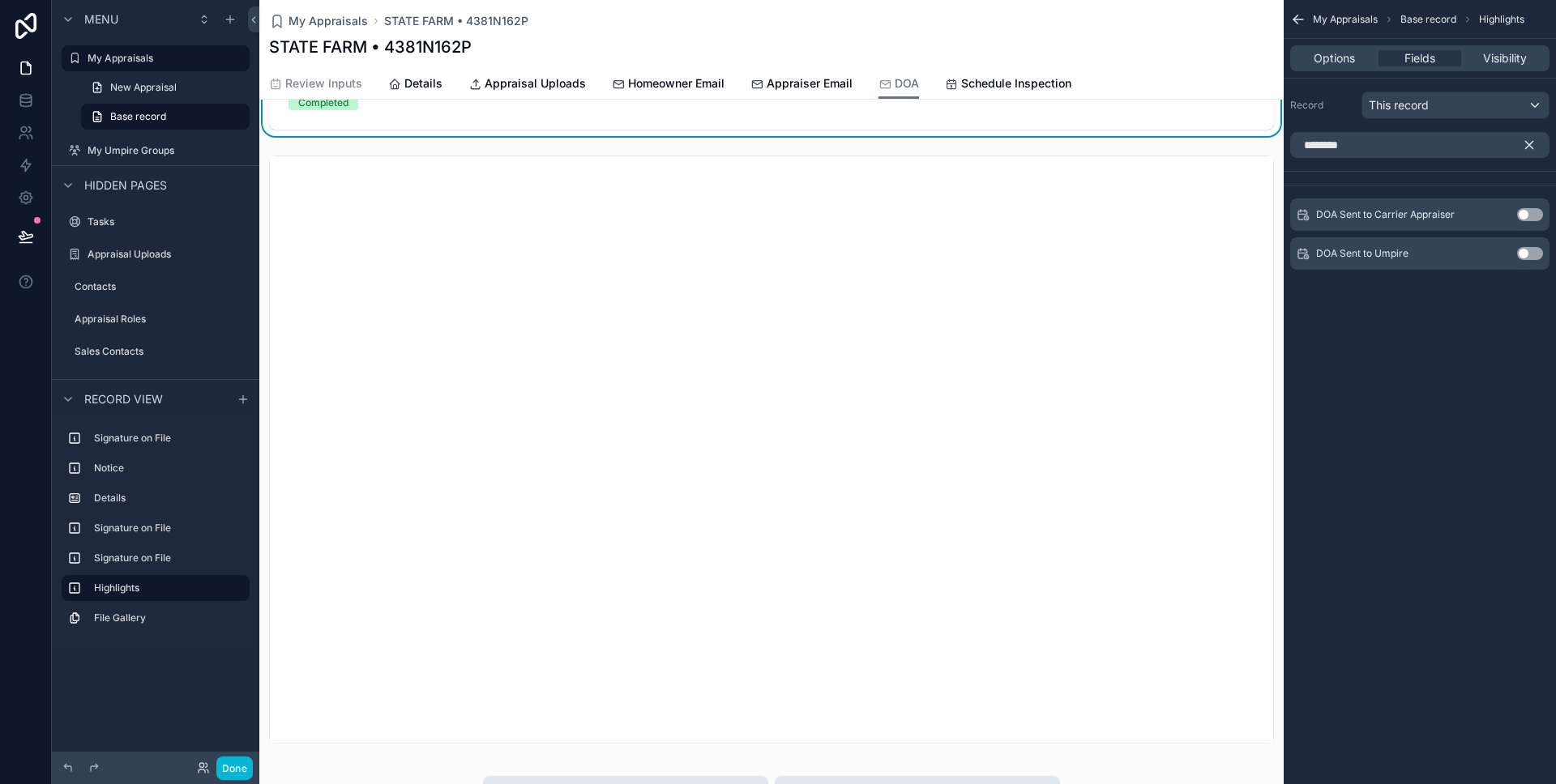
click at [1529, 210] on button "Use setting" at bounding box center [1530, 215] width 26 height 13
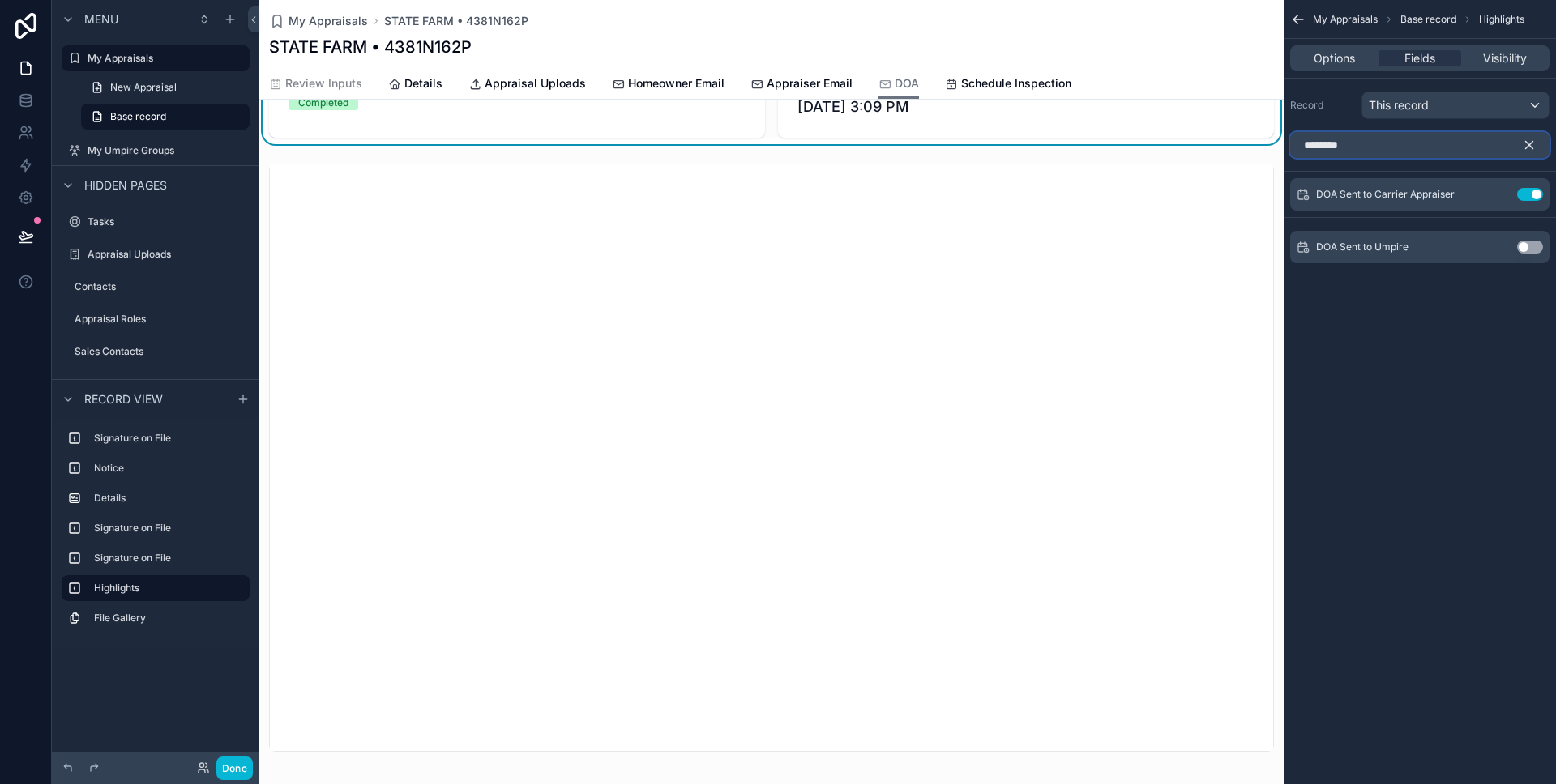
click at [1322, 142] on input "********" at bounding box center [1420, 145] width 259 height 26
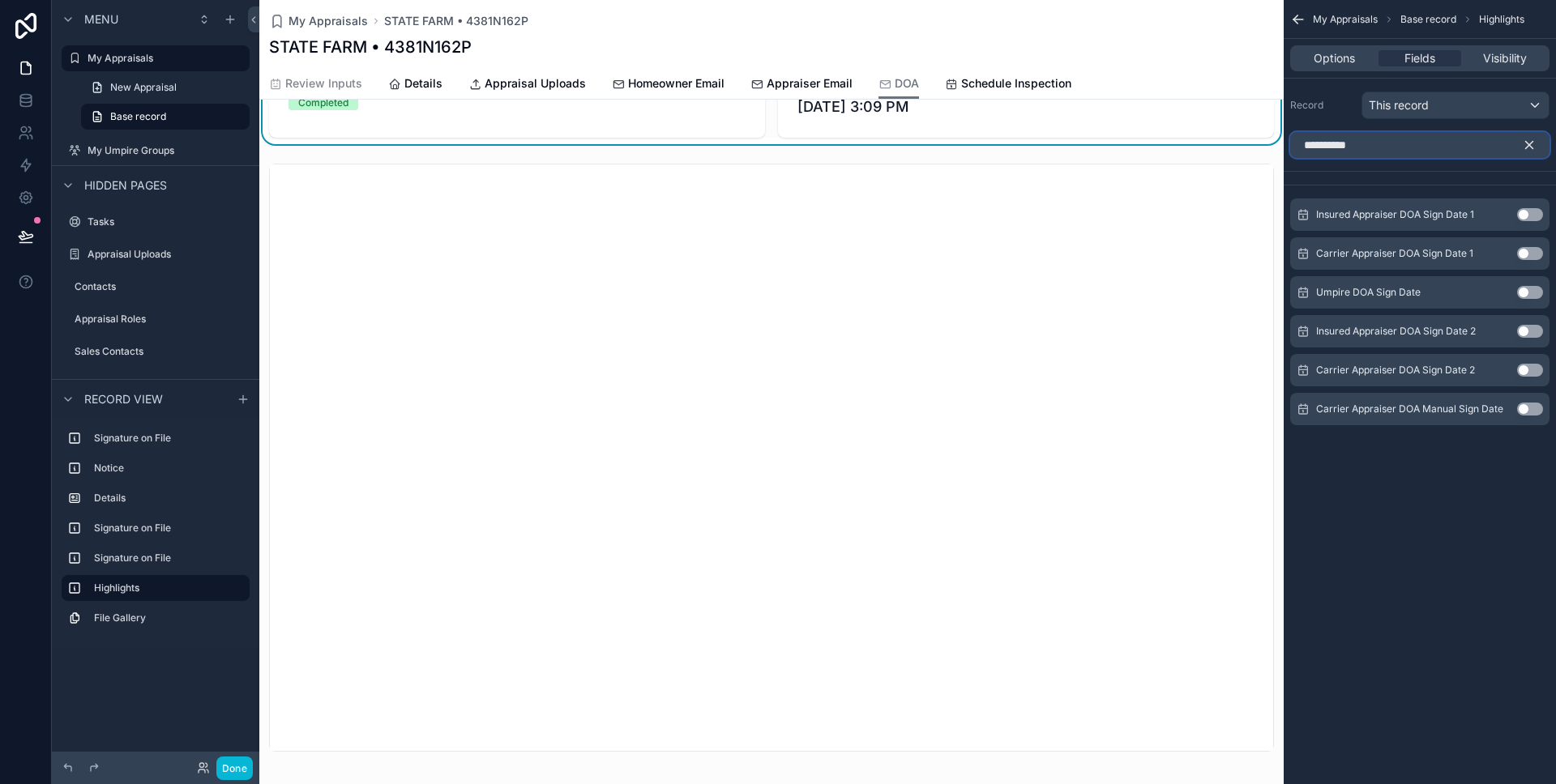
type input "**********"
type input "*********"
click at [1524, 253] on button "Use setting" at bounding box center [1530, 253] width 26 height 13
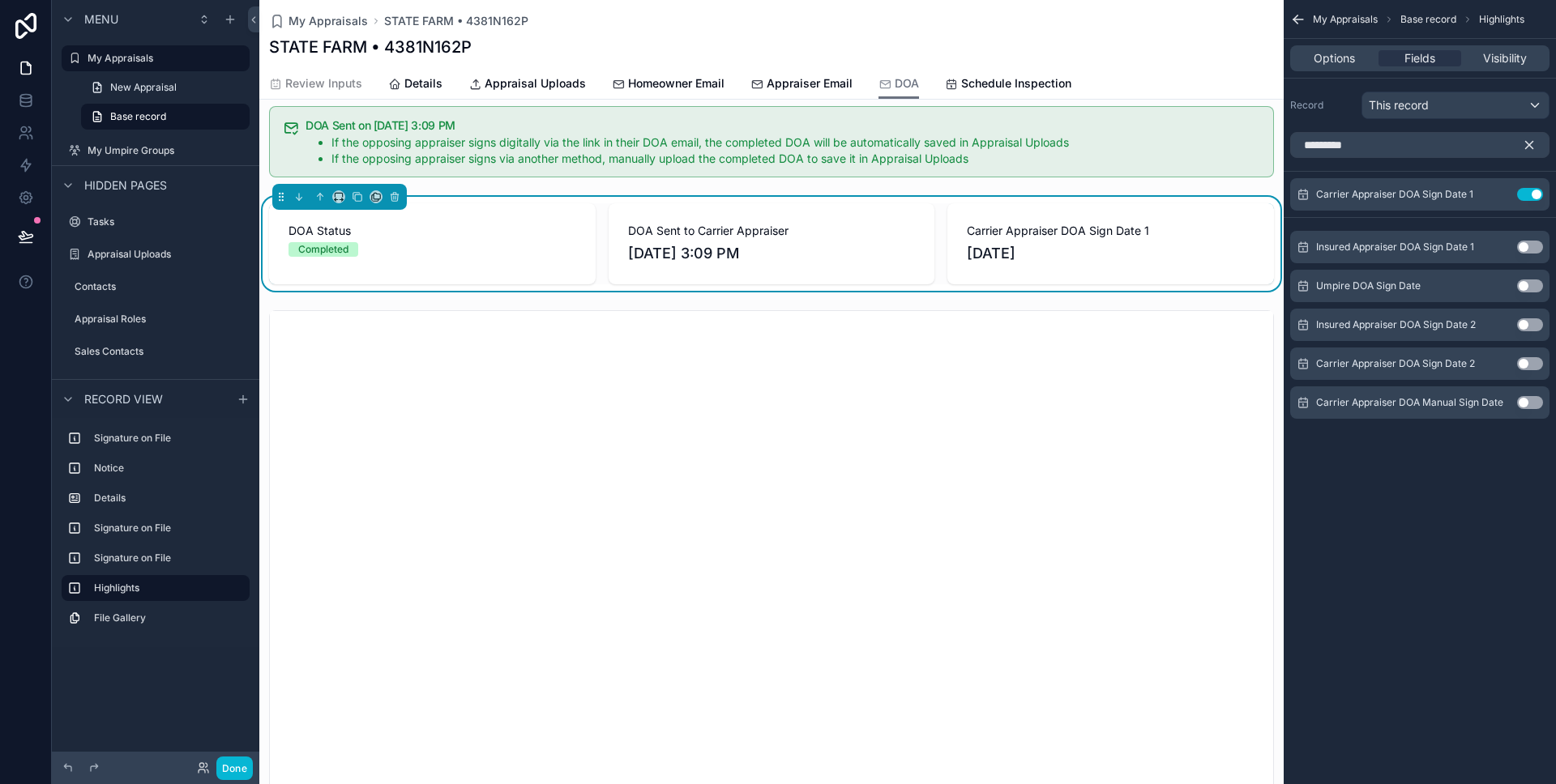
scroll to position [495, 0]
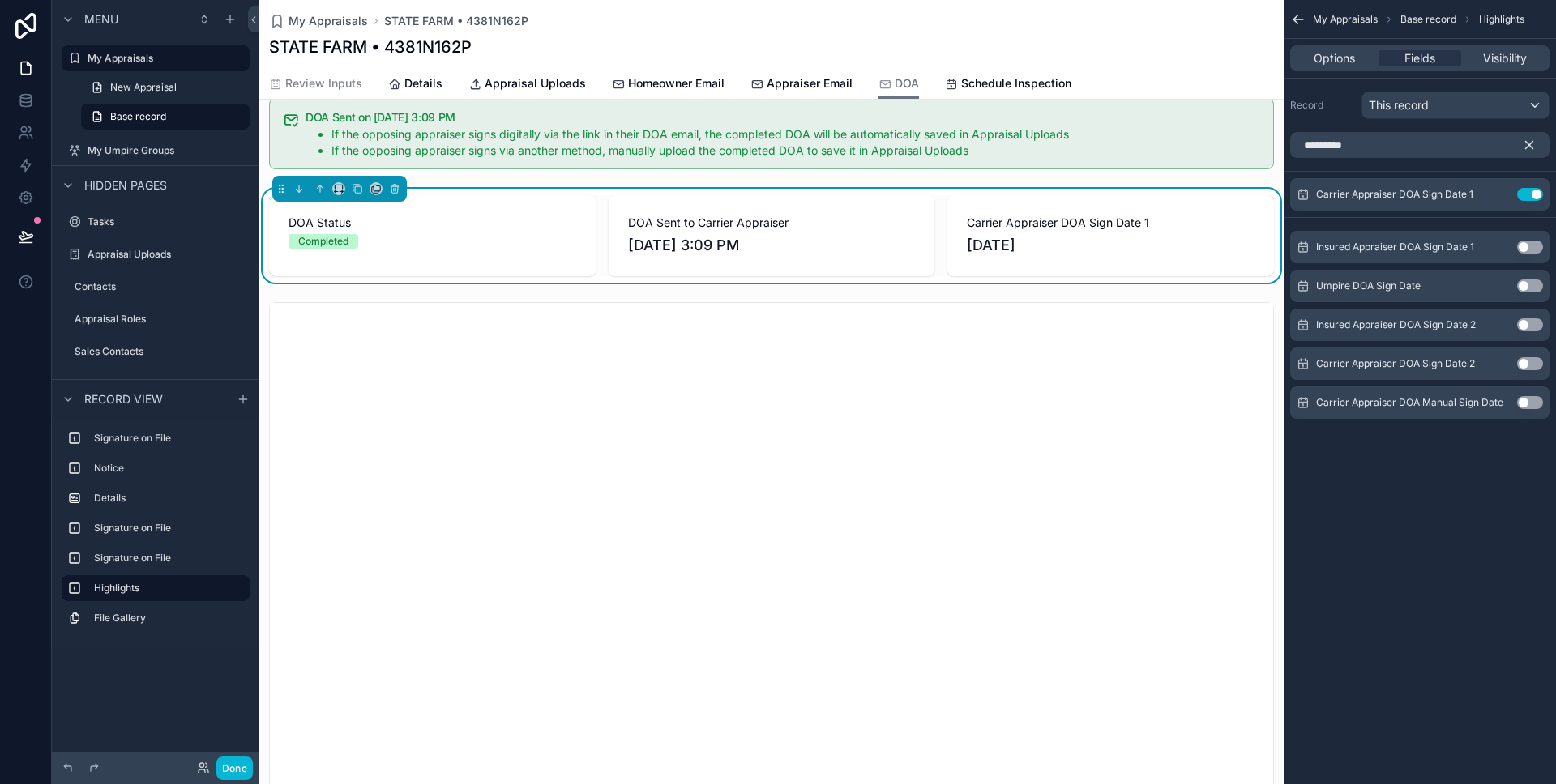
click at [1527, 143] on icon "scrollable content" at bounding box center [1529, 145] width 7 height 7
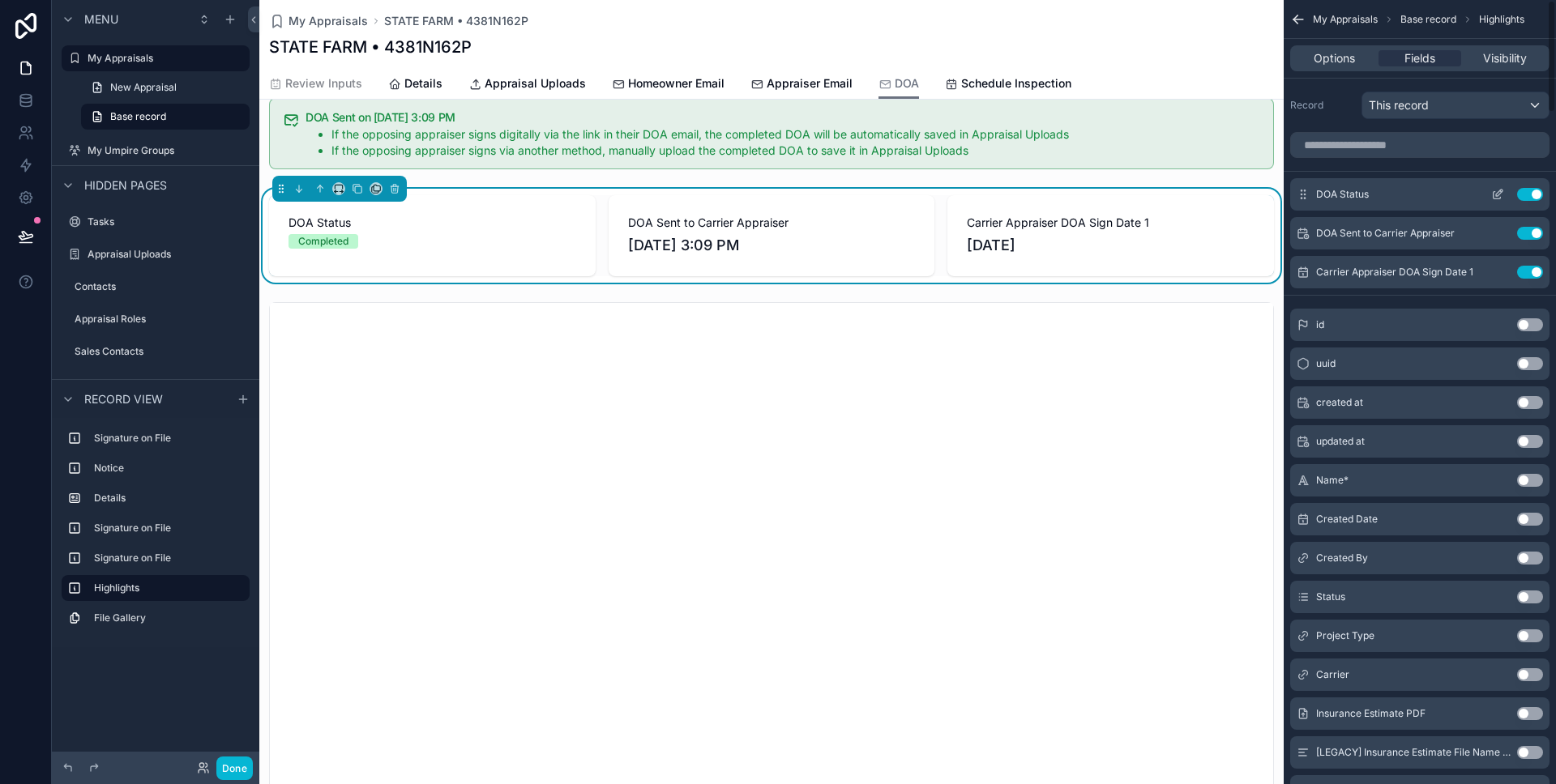
click at [1497, 198] on icon "scrollable content" at bounding box center [1497, 194] width 13 height 13
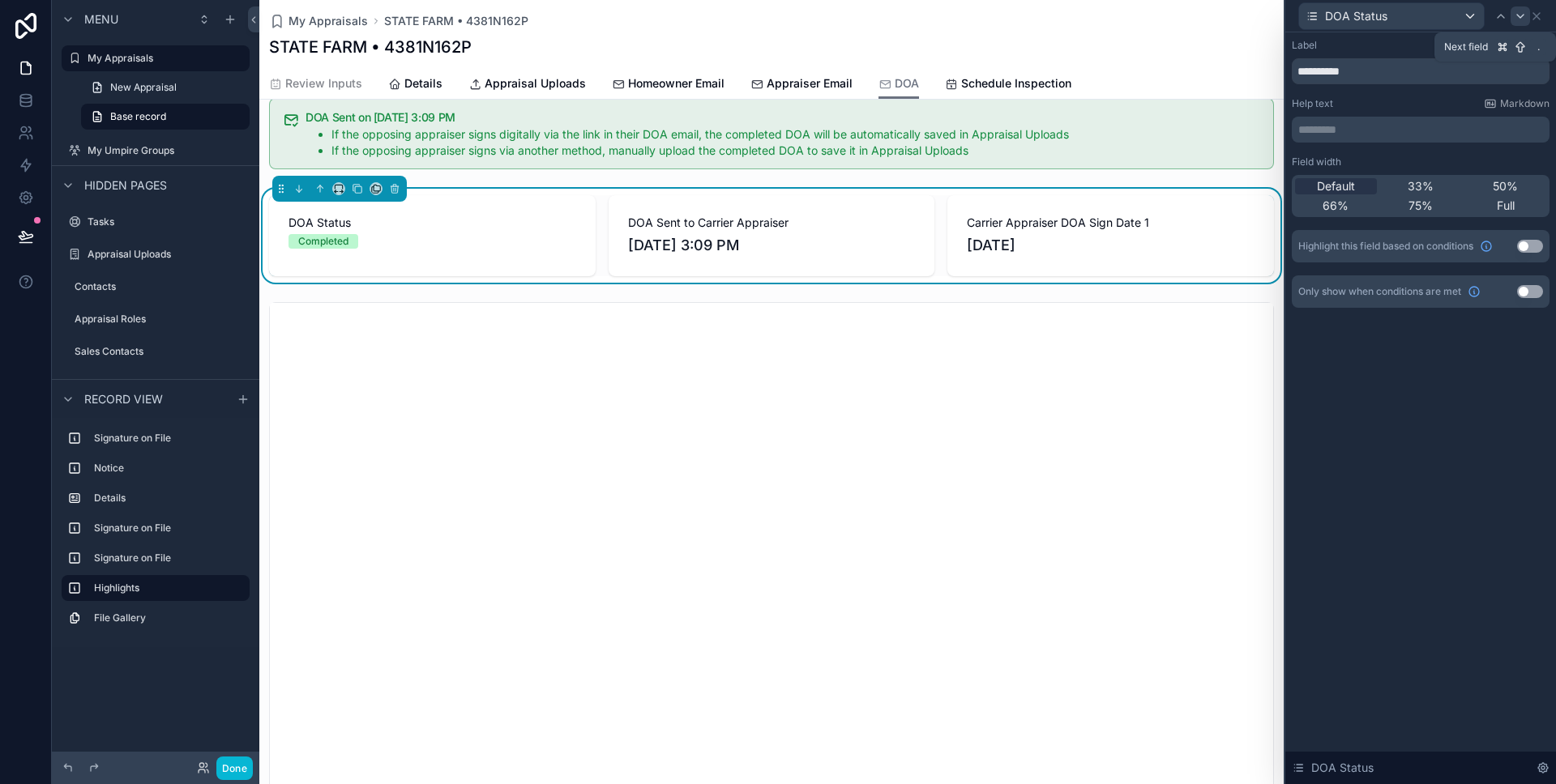
click at [1524, 15] on icon at bounding box center [1520, 16] width 6 height 4
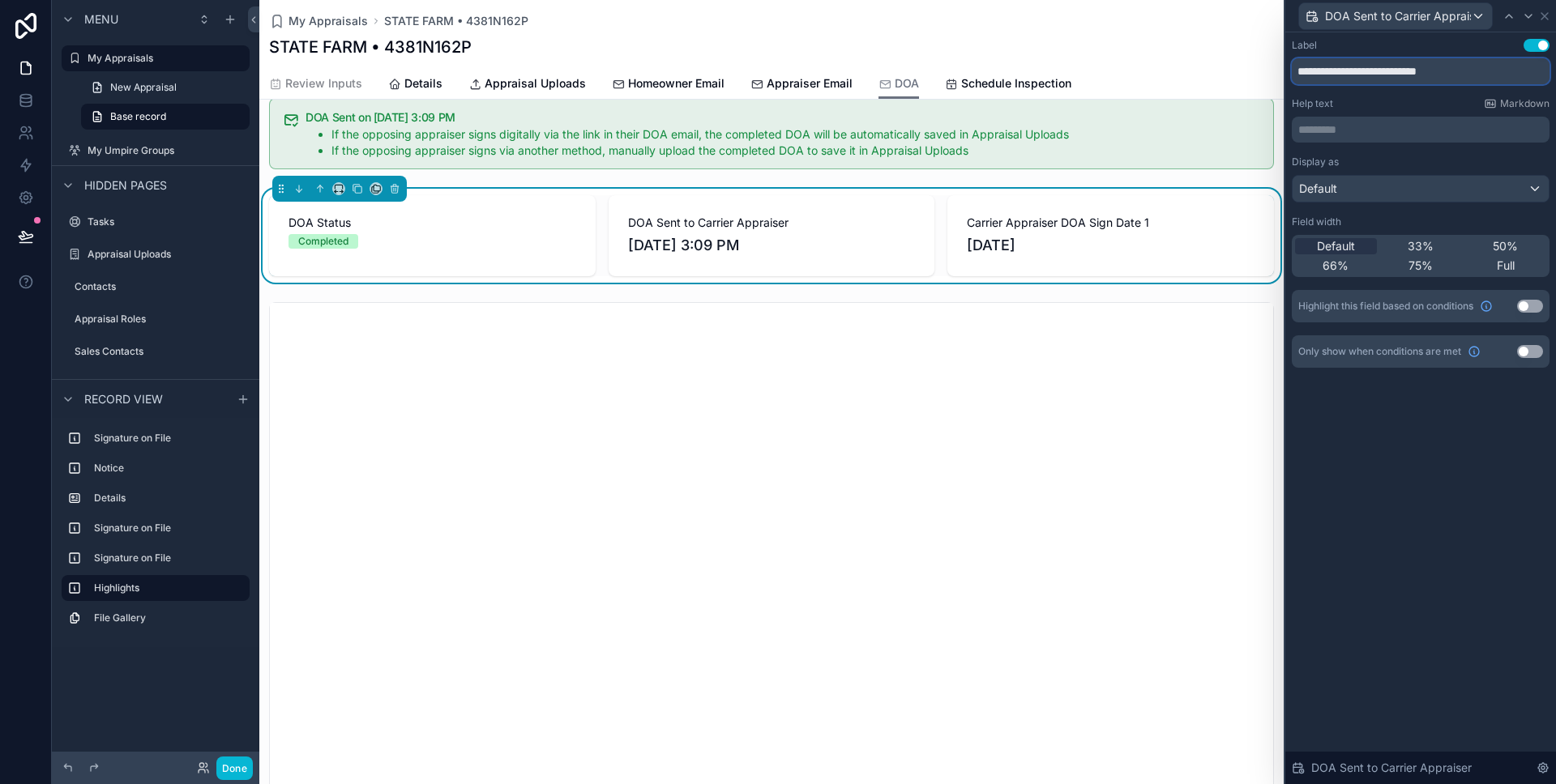
drag, startPoint x: 1346, startPoint y: 70, endPoint x: 1494, endPoint y: 74, distance: 148.1
click at [1494, 74] on input "**********" at bounding box center [1421, 71] width 258 height 26
type input "********"
click at [1523, 17] on icon at bounding box center [1529, 16] width 13 height 13
click at [1391, 74] on input "**********" at bounding box center [1421, 71] width 258 height 26
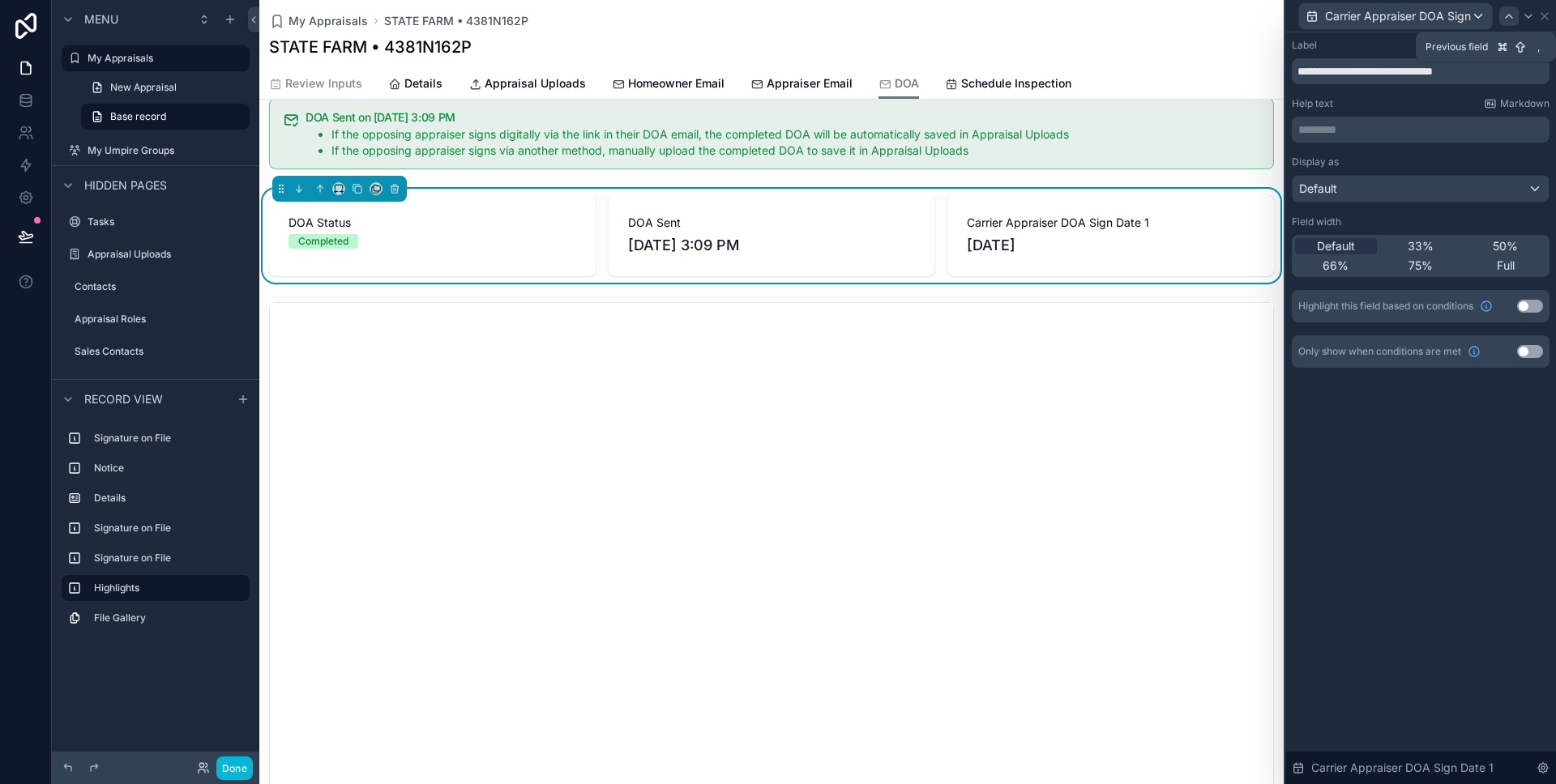
click at [1515, 17] on icon at bounding box center [1509, 16] width 13 height 13
click at [1406, 204] on div "Display as Default Field width Default 33% 50% 66% 75% Full Highlight this fiel…" at bounding box center [1421, 239] width 258 height 166
click at [1406, 195] on div "Default" at bounding box center [1421, 188] width 256 height 26
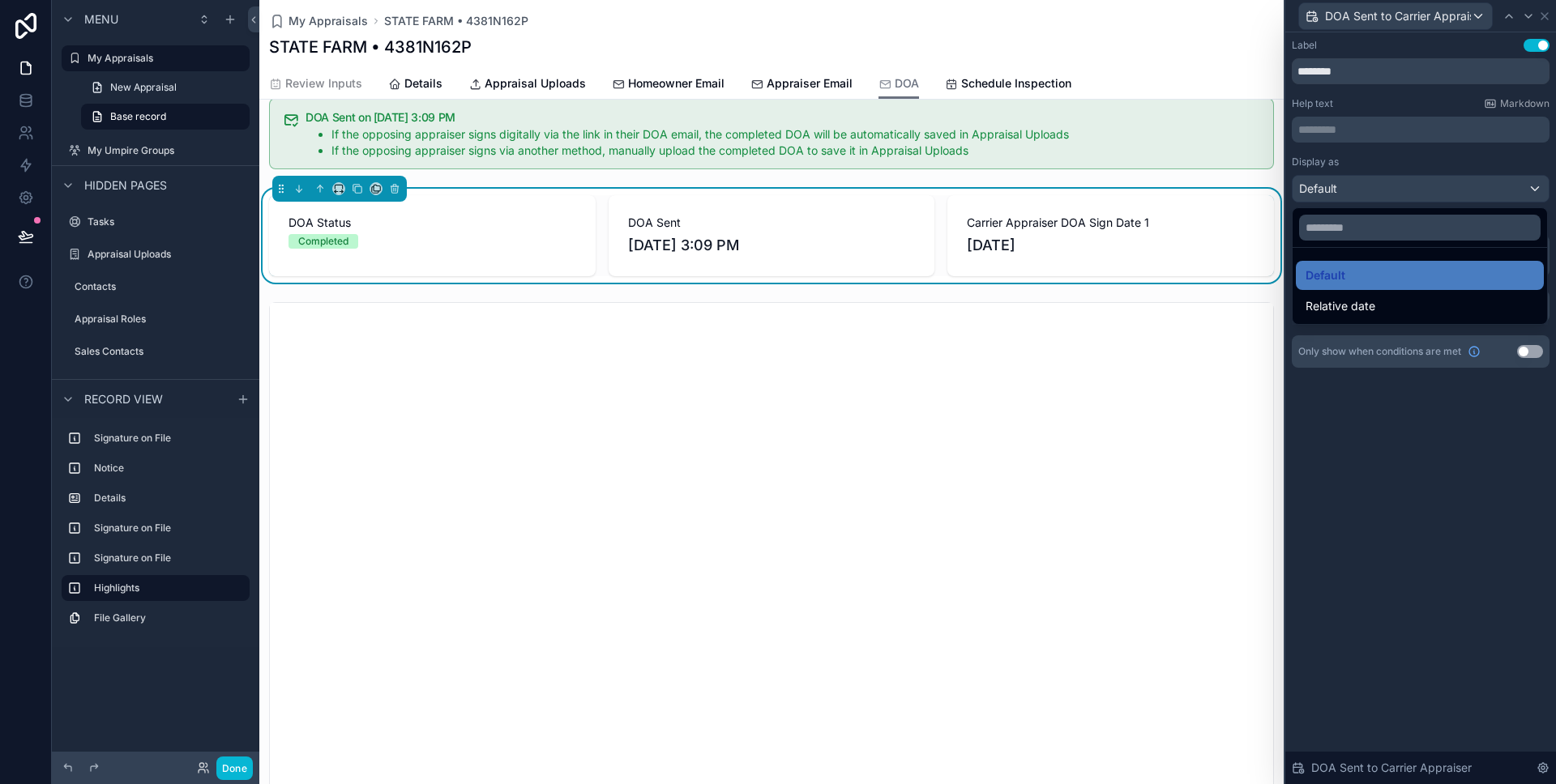
click at [1528, 15] on div at bounding box center [1421, 392] width 271 height 784
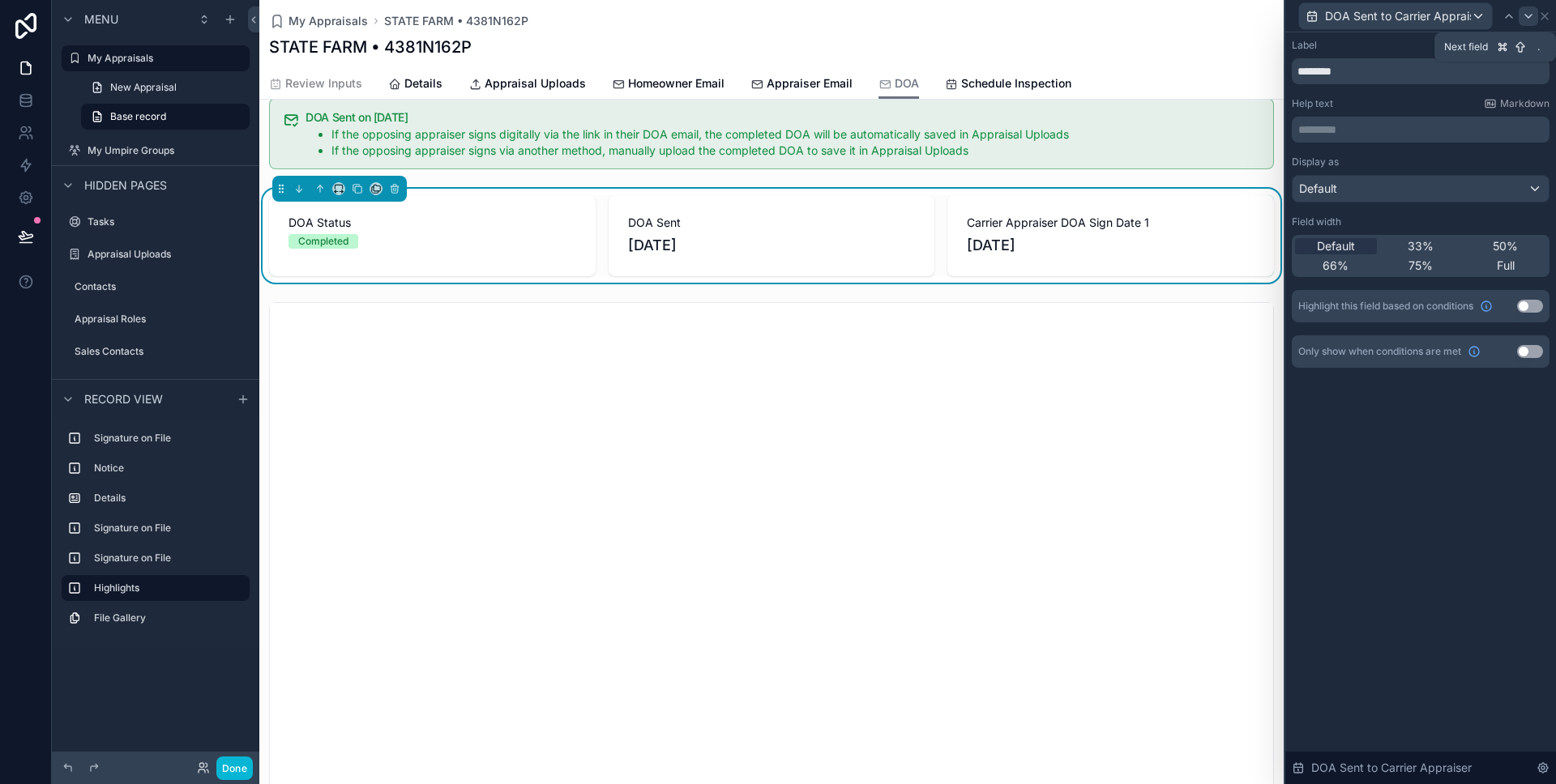
click at [1526, 19] on icon at bounding box center [1529, 16] width 13 height 13
click at [1386, 78] on input "**********" at bounding box center [1421, 71] width 258 height 26
type input "**********"
click at [1484, 418] on div "**********" at bounding box center [1421, 408] width 271 height 752
click at [1547, 16] on icon at bounding box center [1545, 16] width 13 height 13
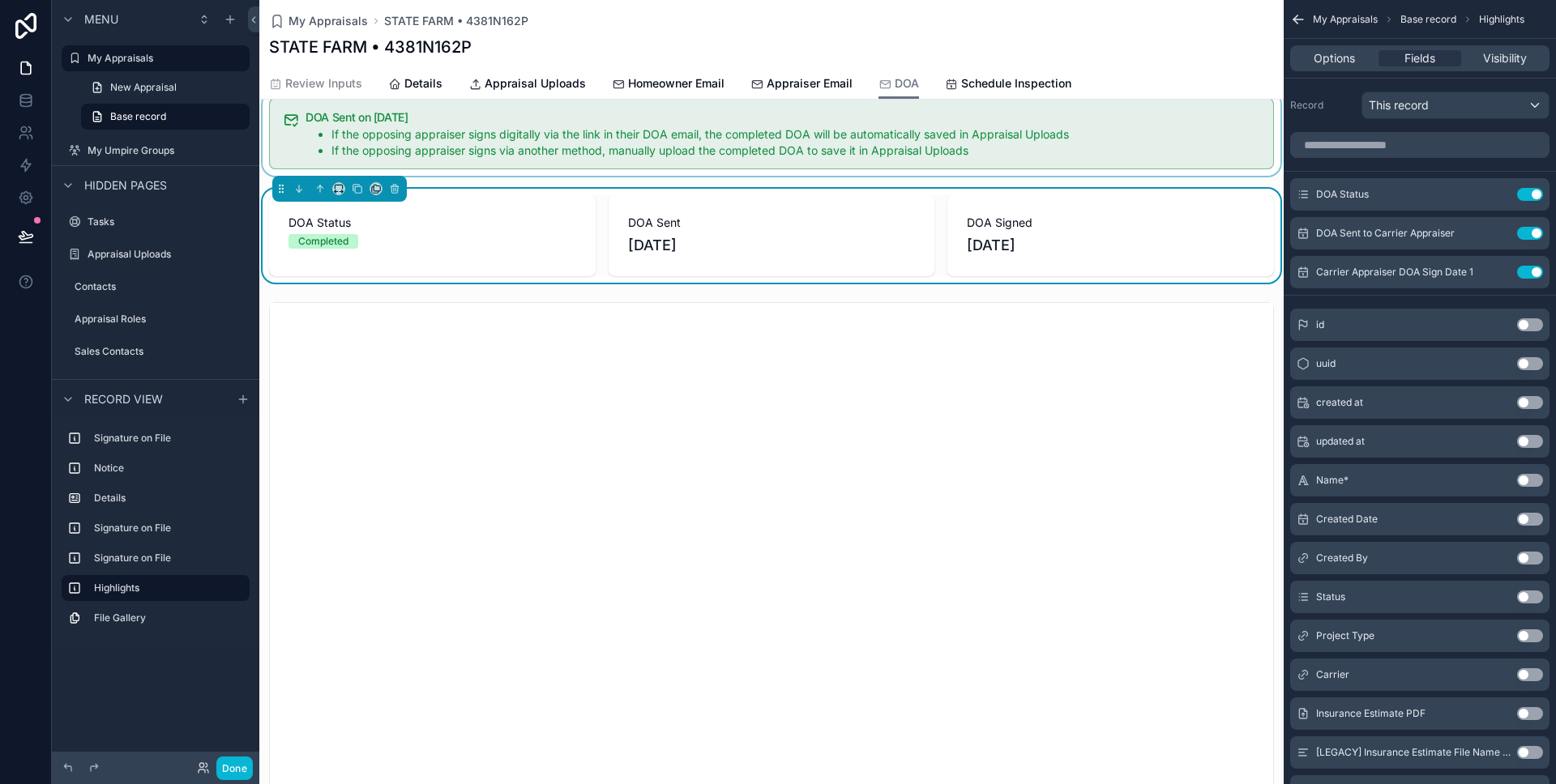
click at [648, 139] on div "scrollable content" at bounding box center [771, 134] width 1024 height 84
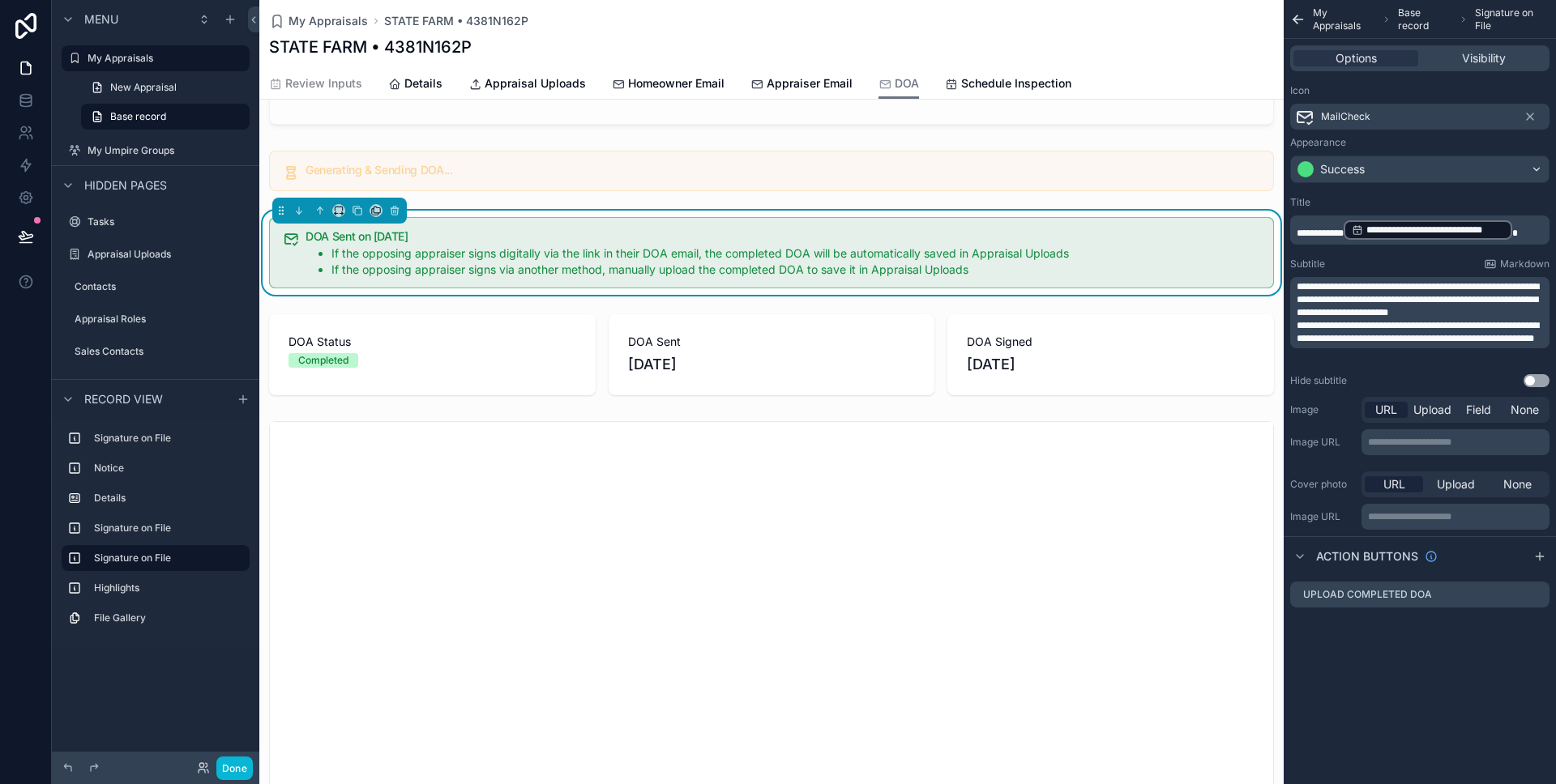
scroll to position [350, 0]
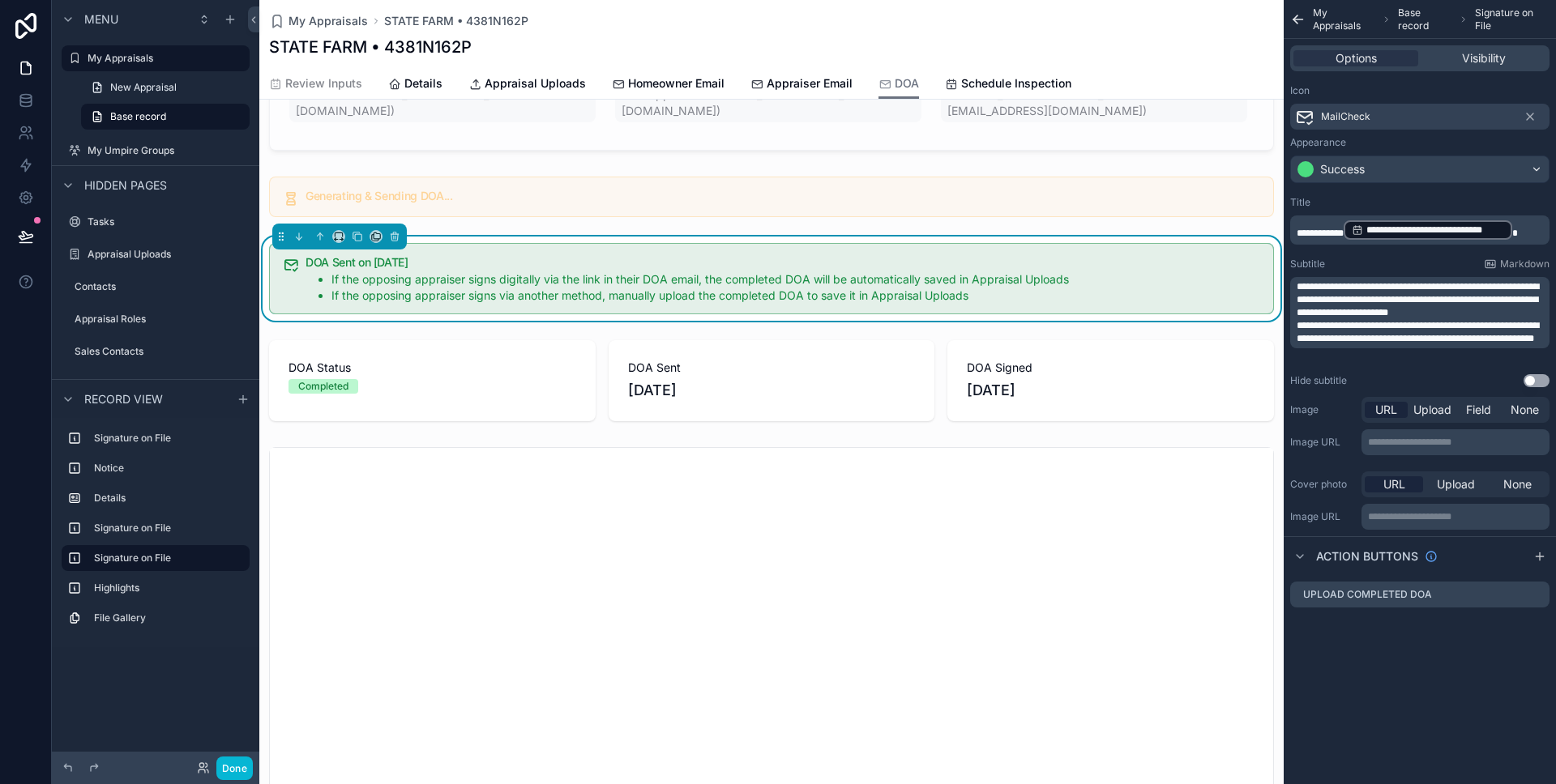
click at [1534, 224] on p "**********" at bounding box center [1421, 230] width 250 height 23
drag, startPoint x: 1539, startPoint y: 224, endPoint x: 1323, endPoint y: 225, distance: 216.0
click at [1323, 225] on p "**********" at bounding box center [1421, 230] width 250 height 23
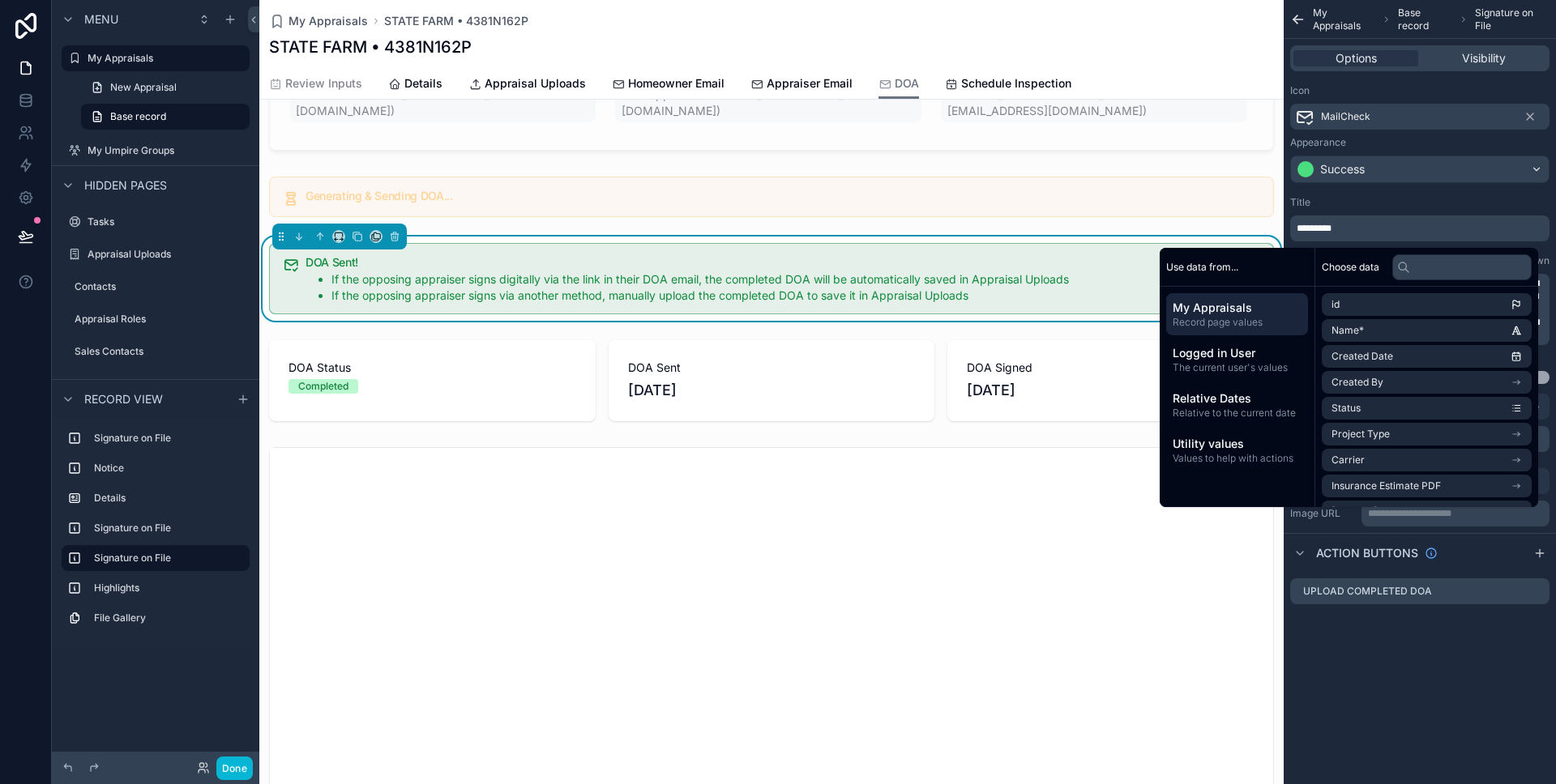
click at [1415, 201] on div "Title" at bounding box center [1420, 202] width 259 height 13
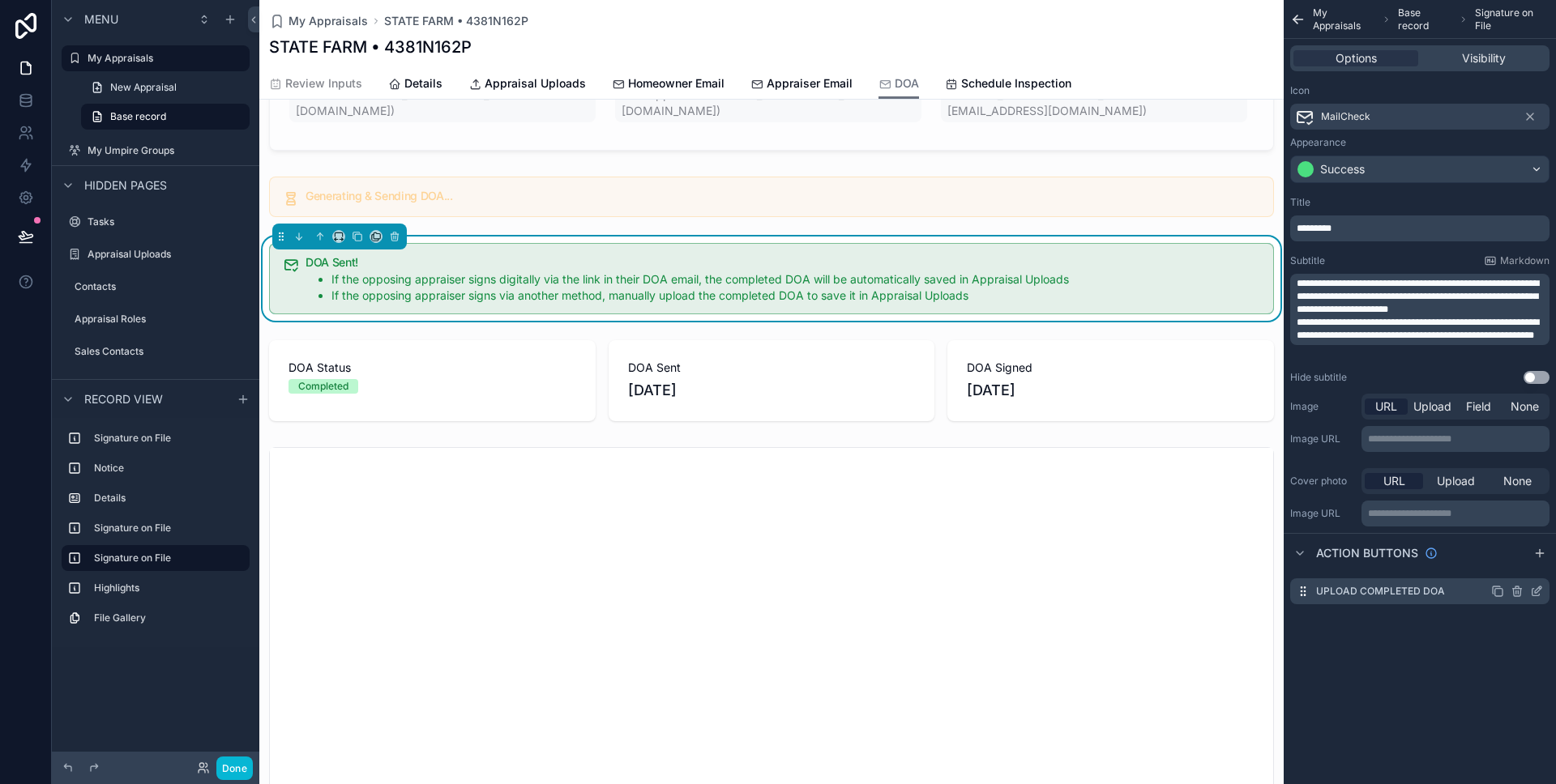
click at [1540, 591] on icon "scrollable content" at bounding box center [1537, 591] width 13 height 13
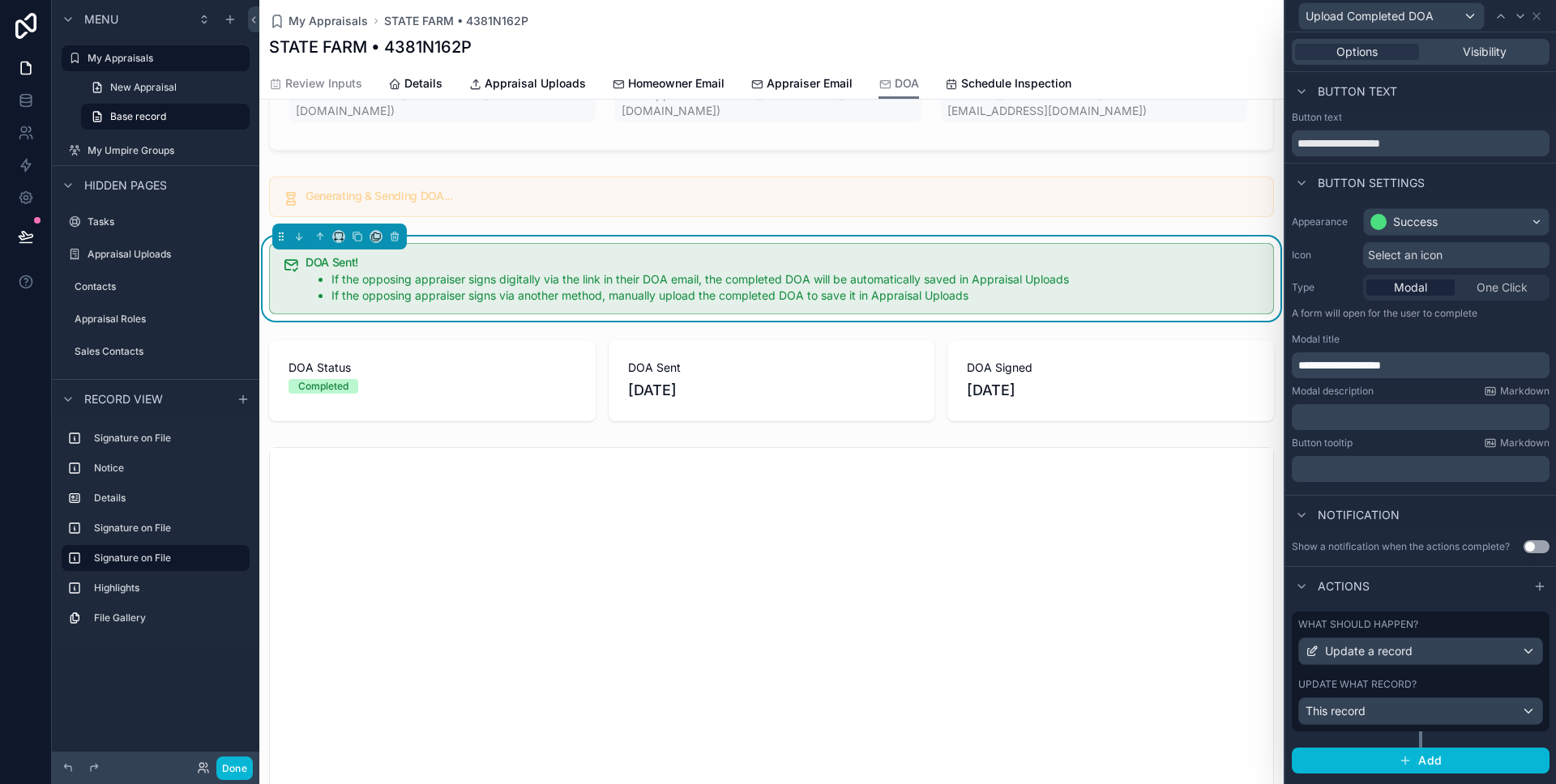
click at [1480, 682] on div "Update what record?" at bounding box center [1421, 684] width 244 height 13
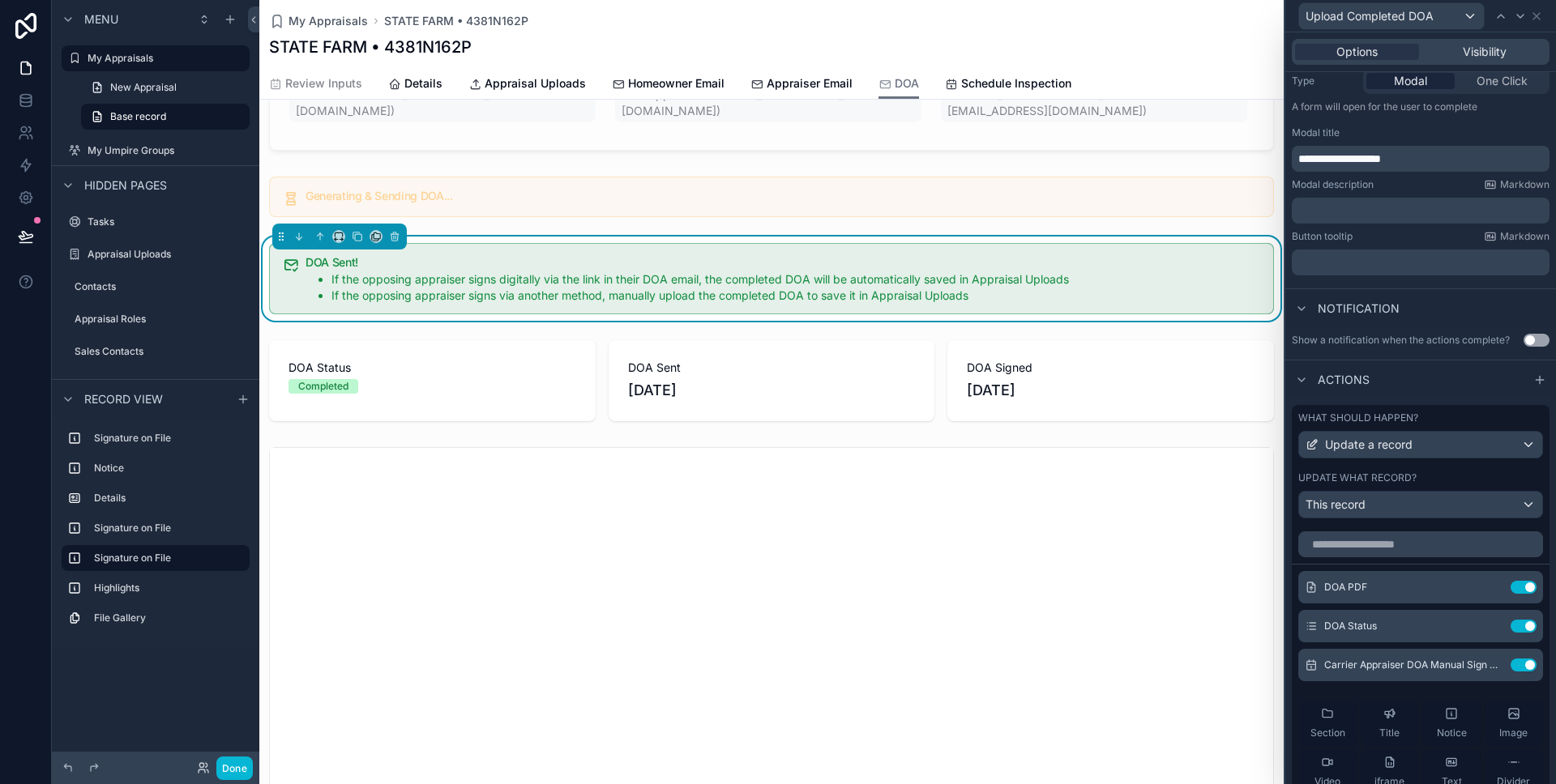
scroll to position [410, 0]
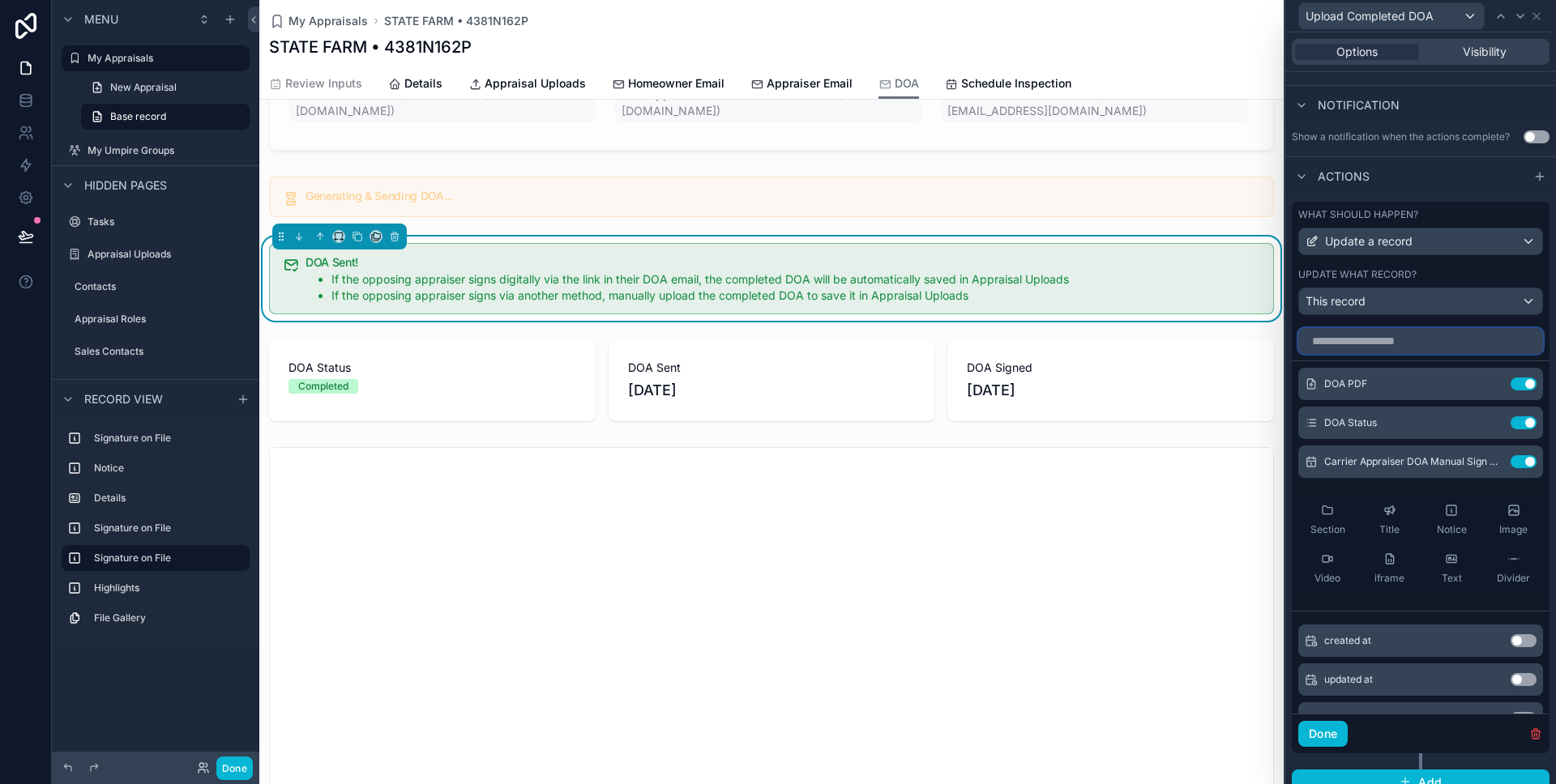
click at [1368, 341] on input "text" at bounding box center [1421, 341] width 244 height 26
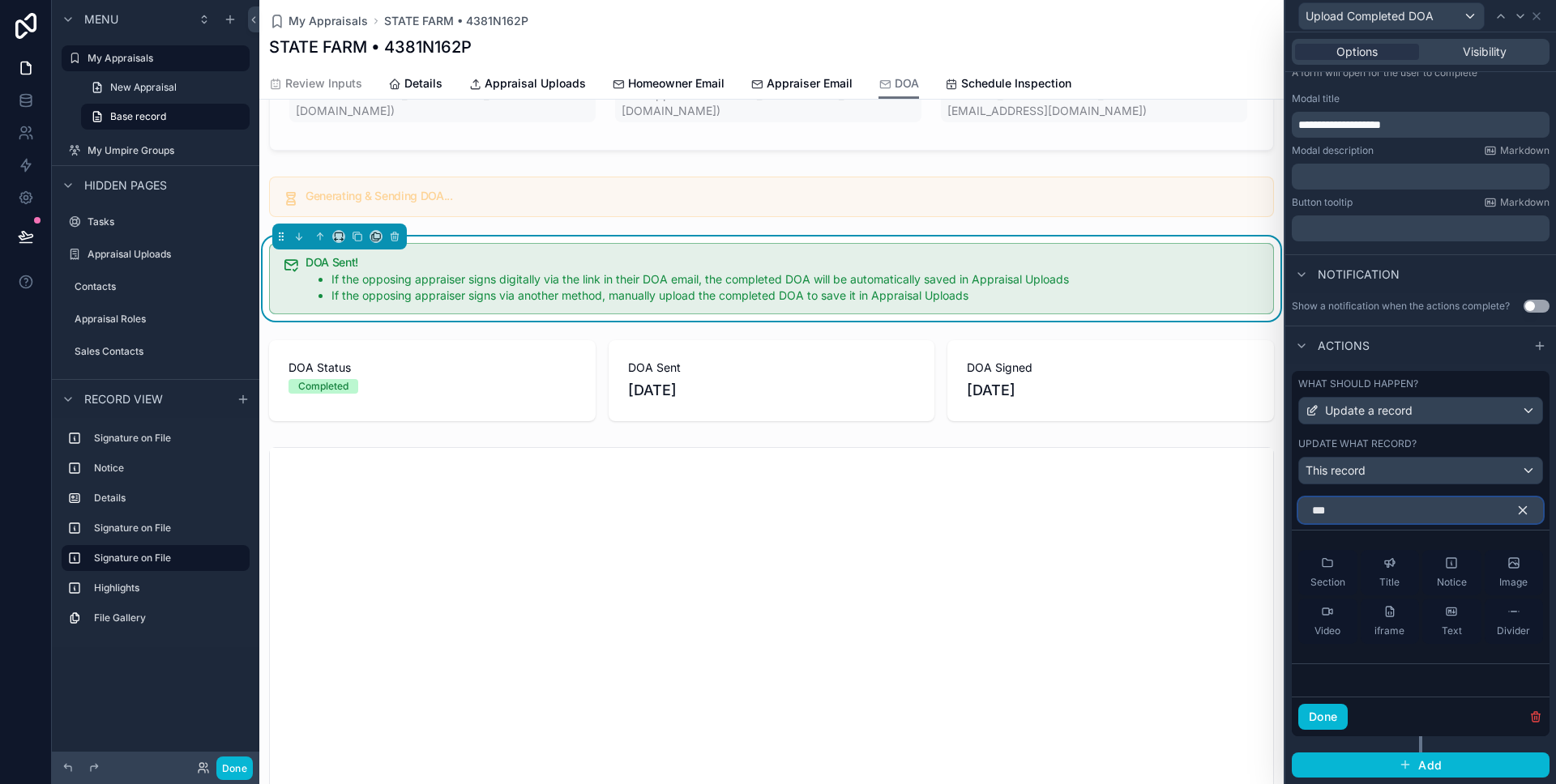
scroll to position [241, 0]
type input "*"
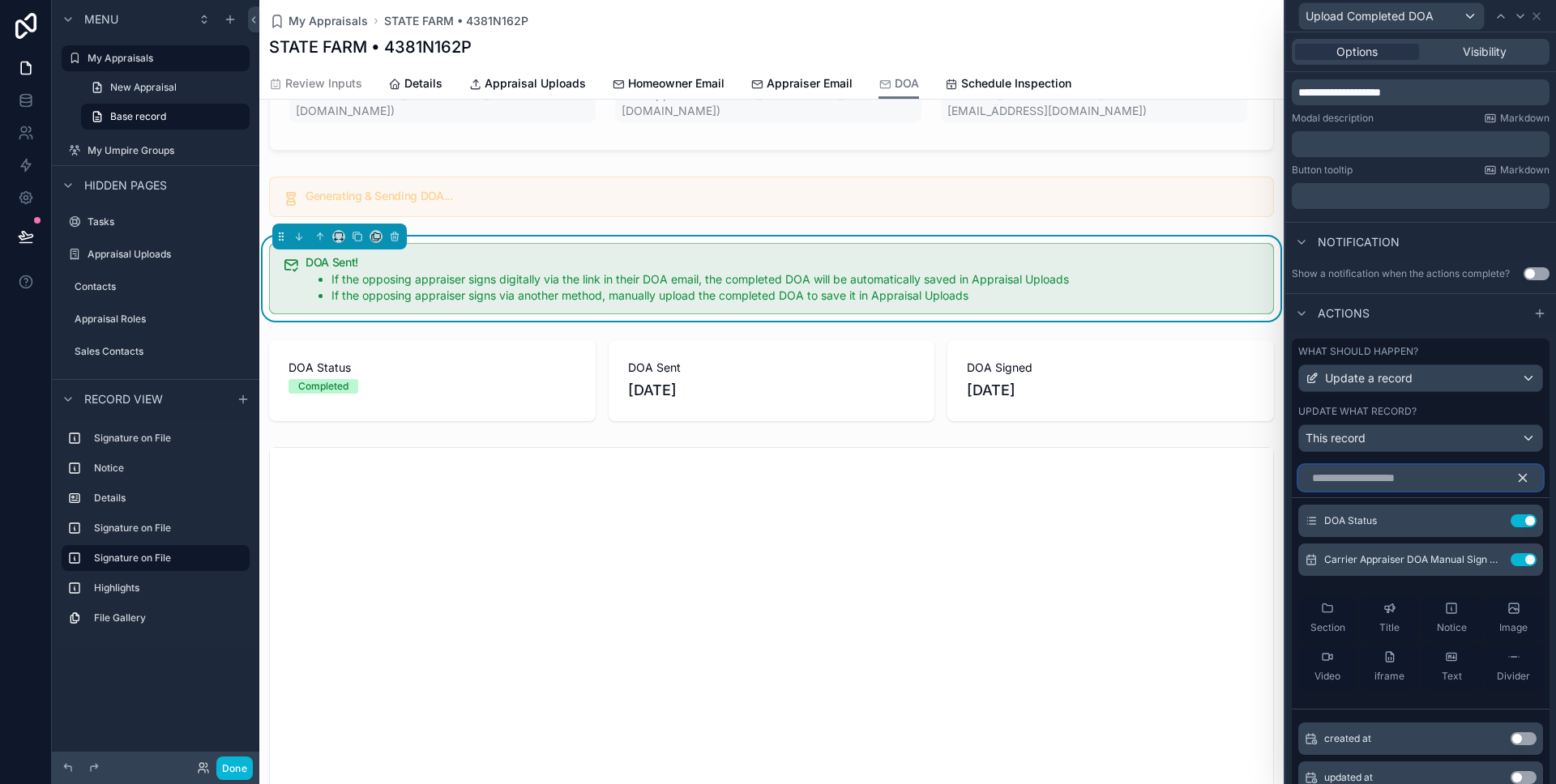
scroll to position [410, 0]
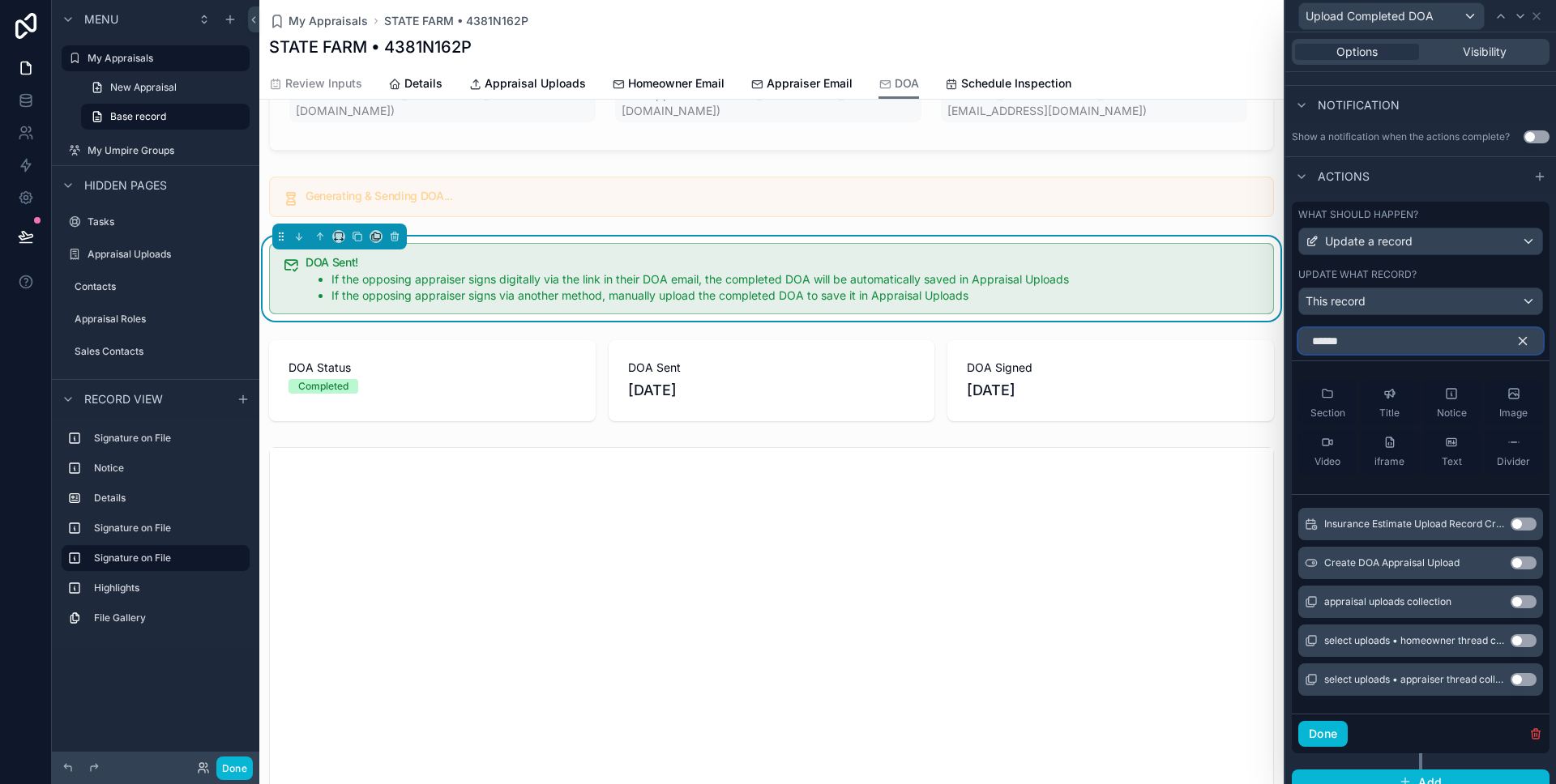
type input "******"
click at [1524, 564] on button "Use setting" at bounding box center [1524, 563] width 26 height 13
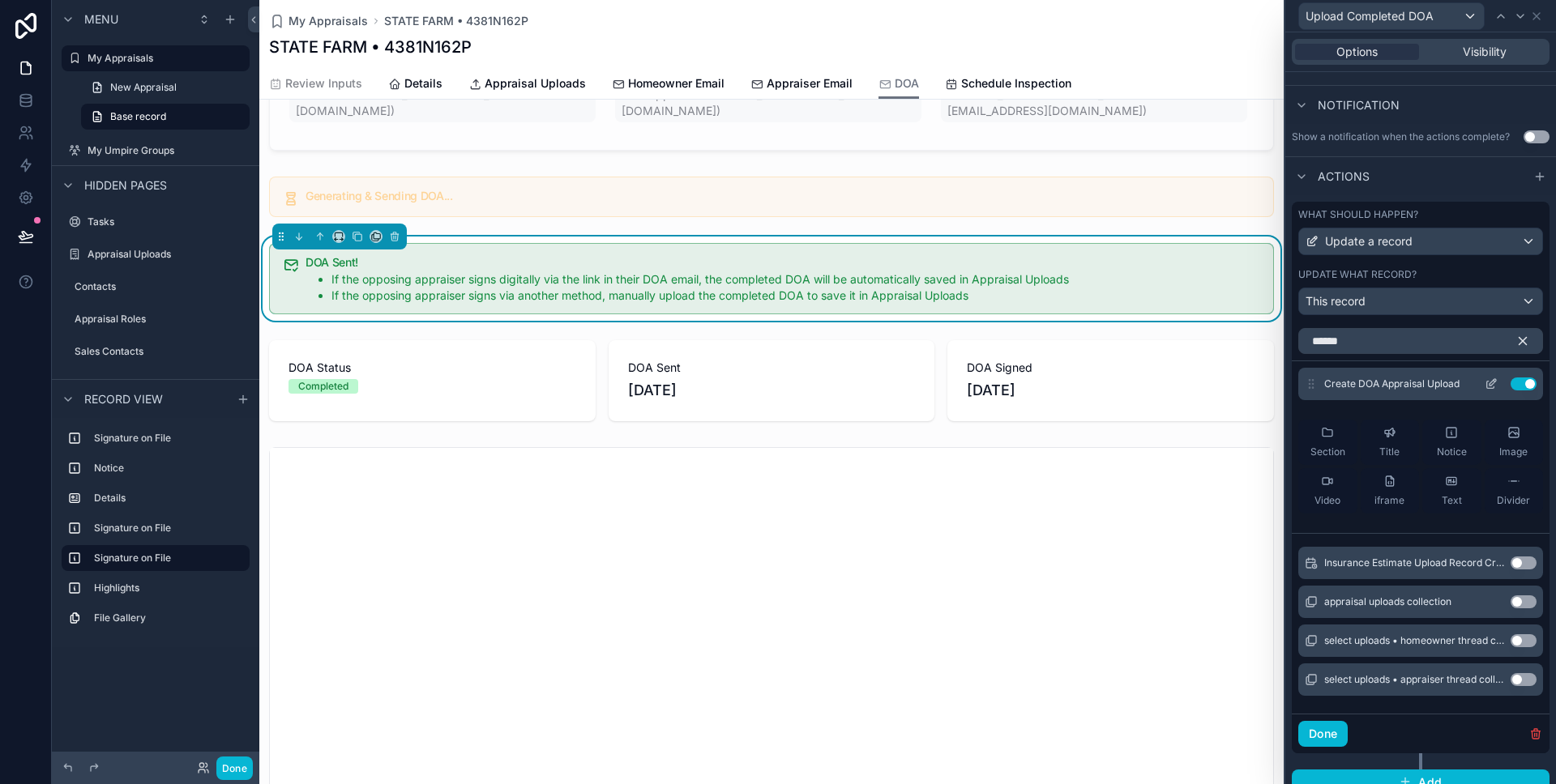
click at [1492, 381] on icon at bounding box center [1493, 381] width 6 height 6
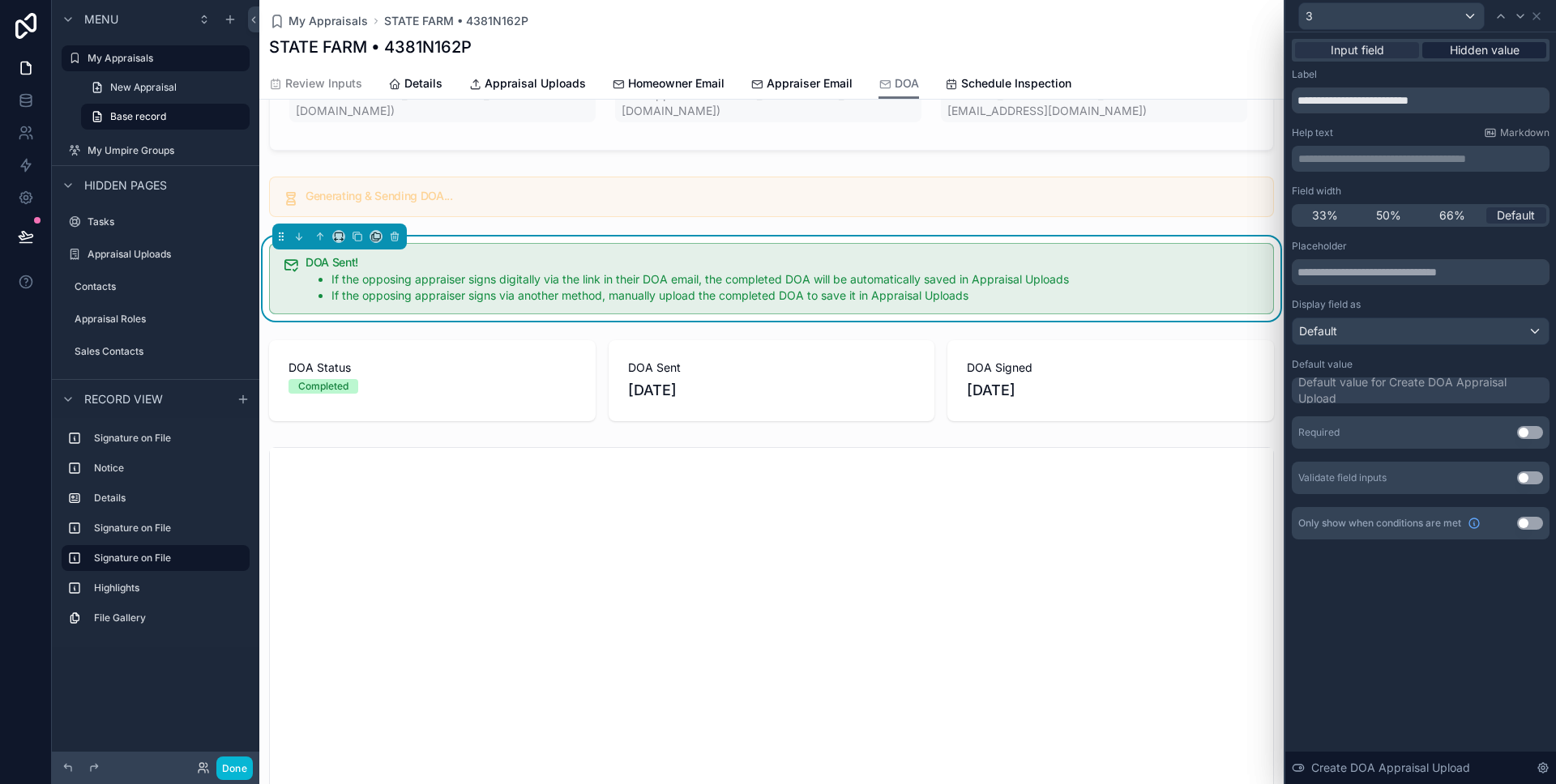
click at [1482, 43] on span "Hidden value" at bounding box center [1485, 50] width 70 height 16
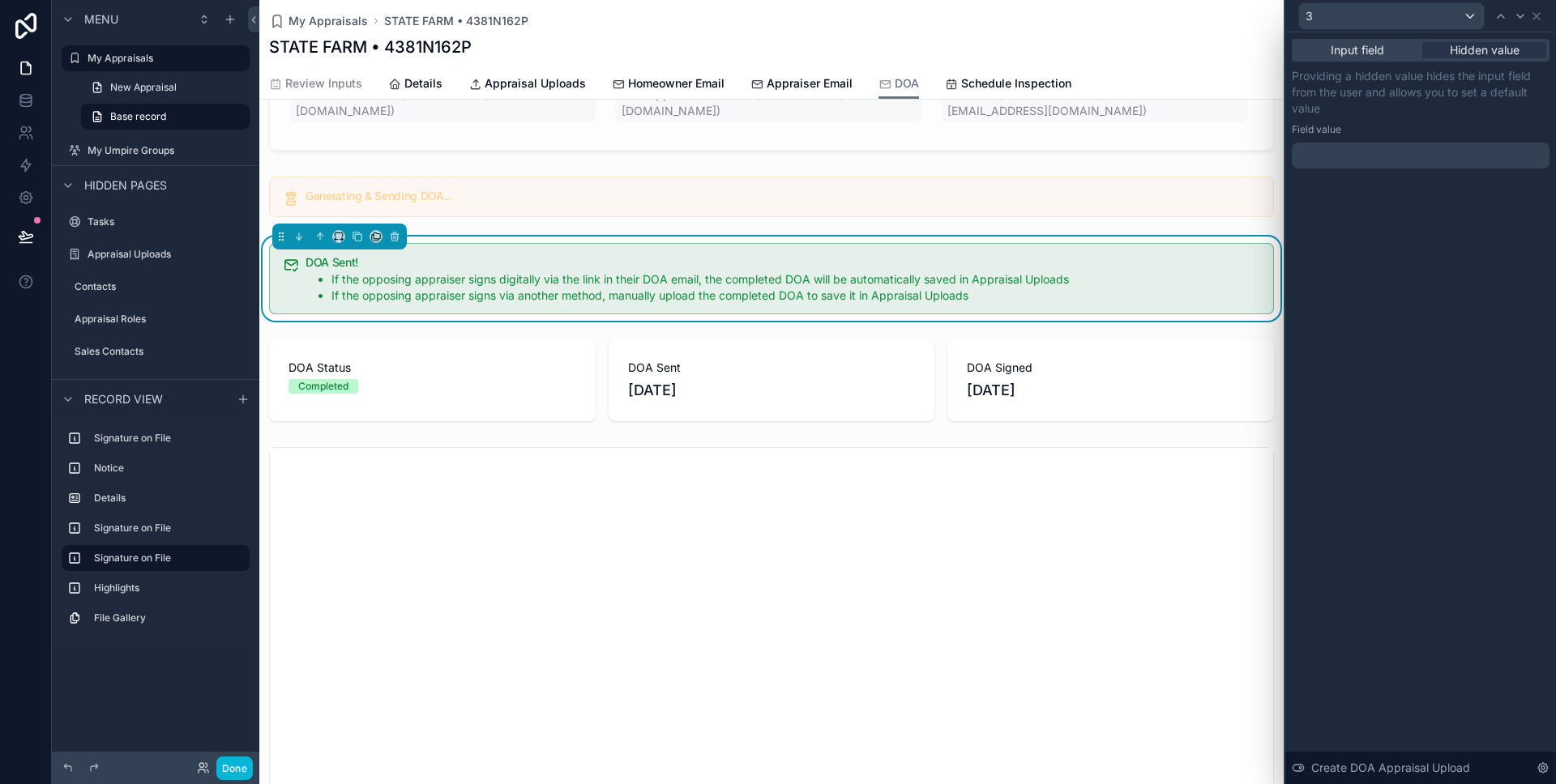
click at [1314, 160] on div at bounding box center [1421, 156] width 258 height 26
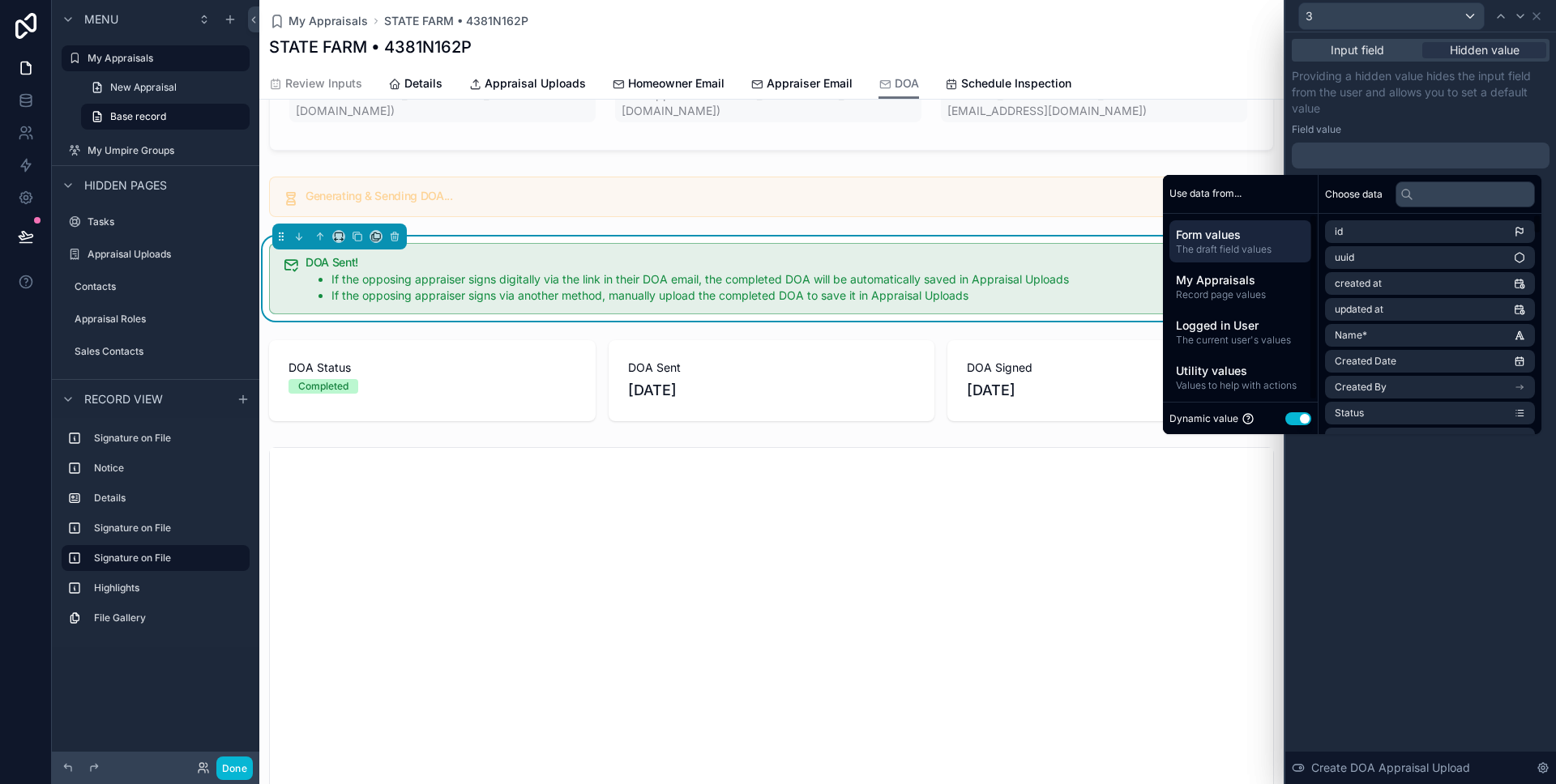
click at [1285, 417] on button "Use setting" at bounding box center [1298, 419] width 26 height 13
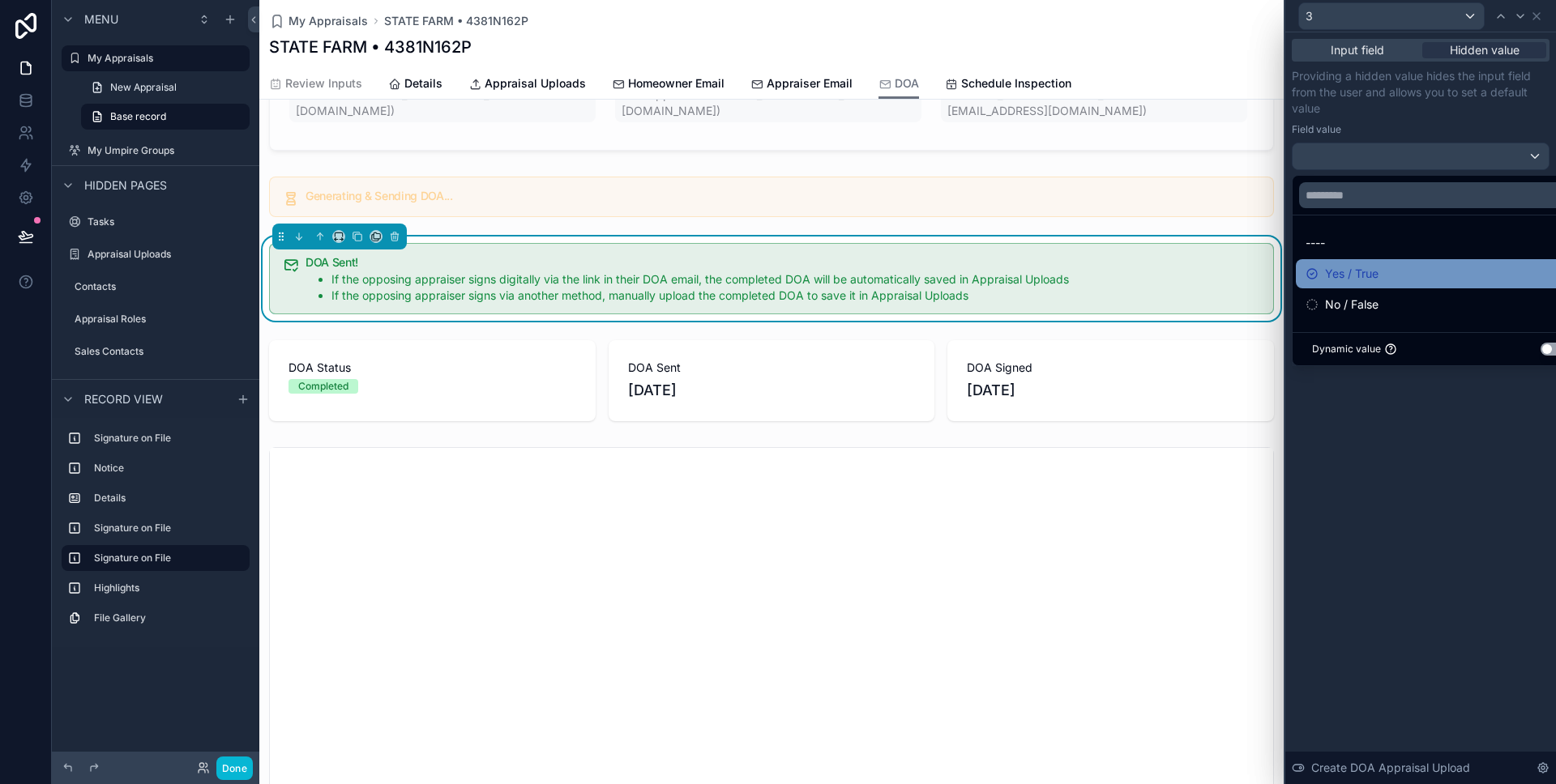
click at [1307, 277] on icon at bounding box center [1313, 274] width 13 height 13
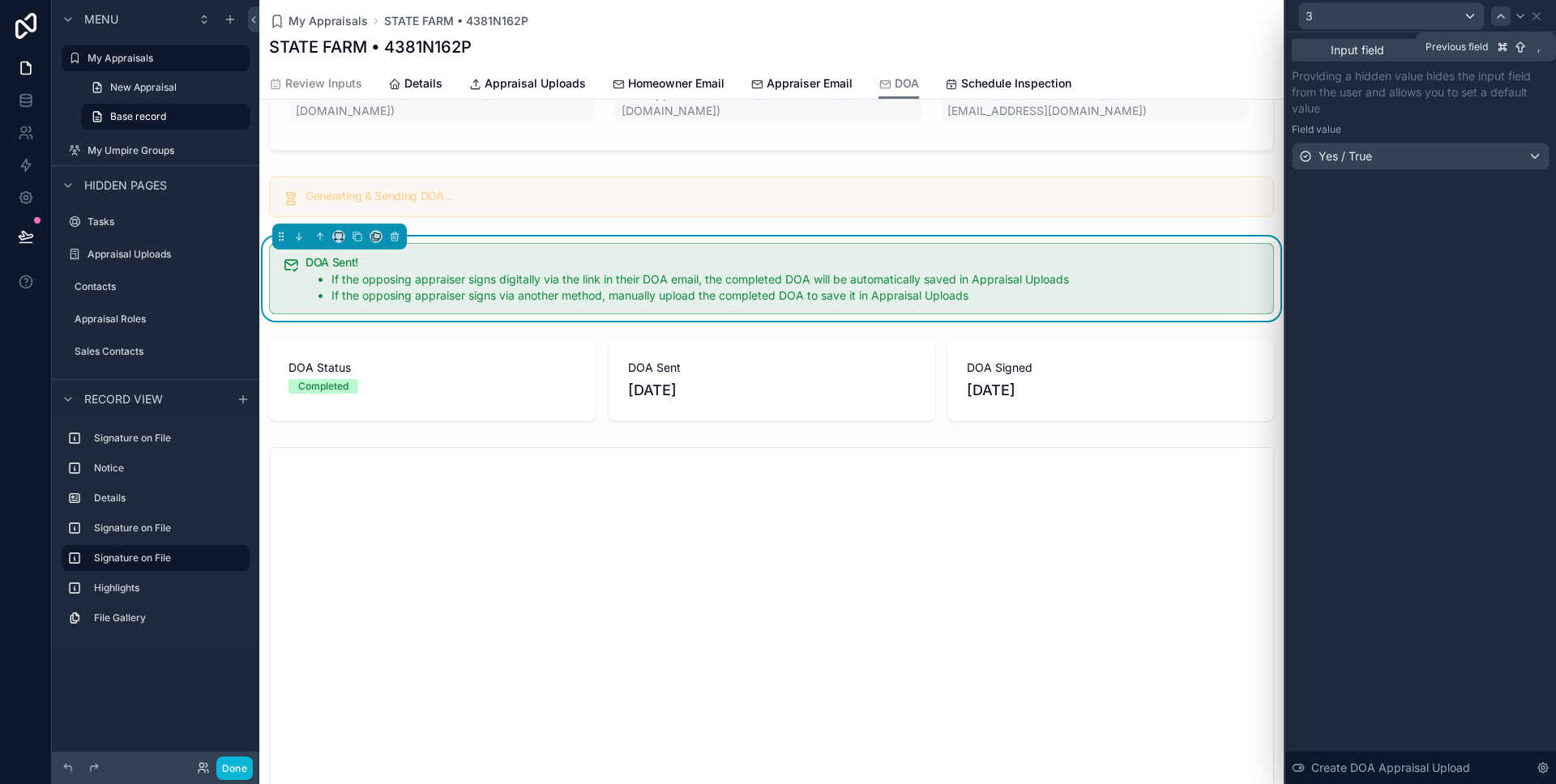
click at [1497, 16] on icon at bounding box center [1501, 16] width 13 height 13
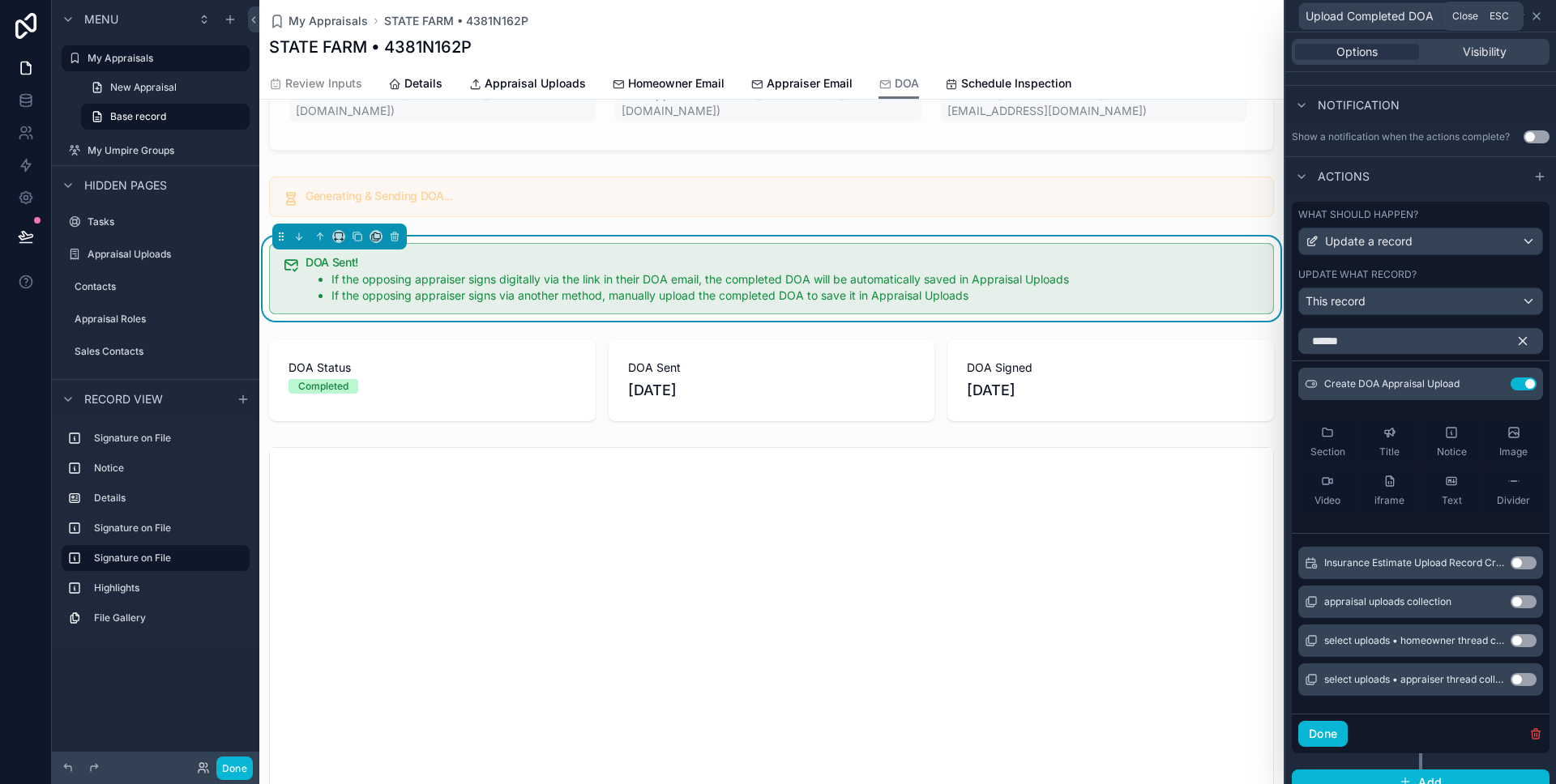
click at [1533, 13] on icon at bounding box center [1537, 16] width 13 height 13
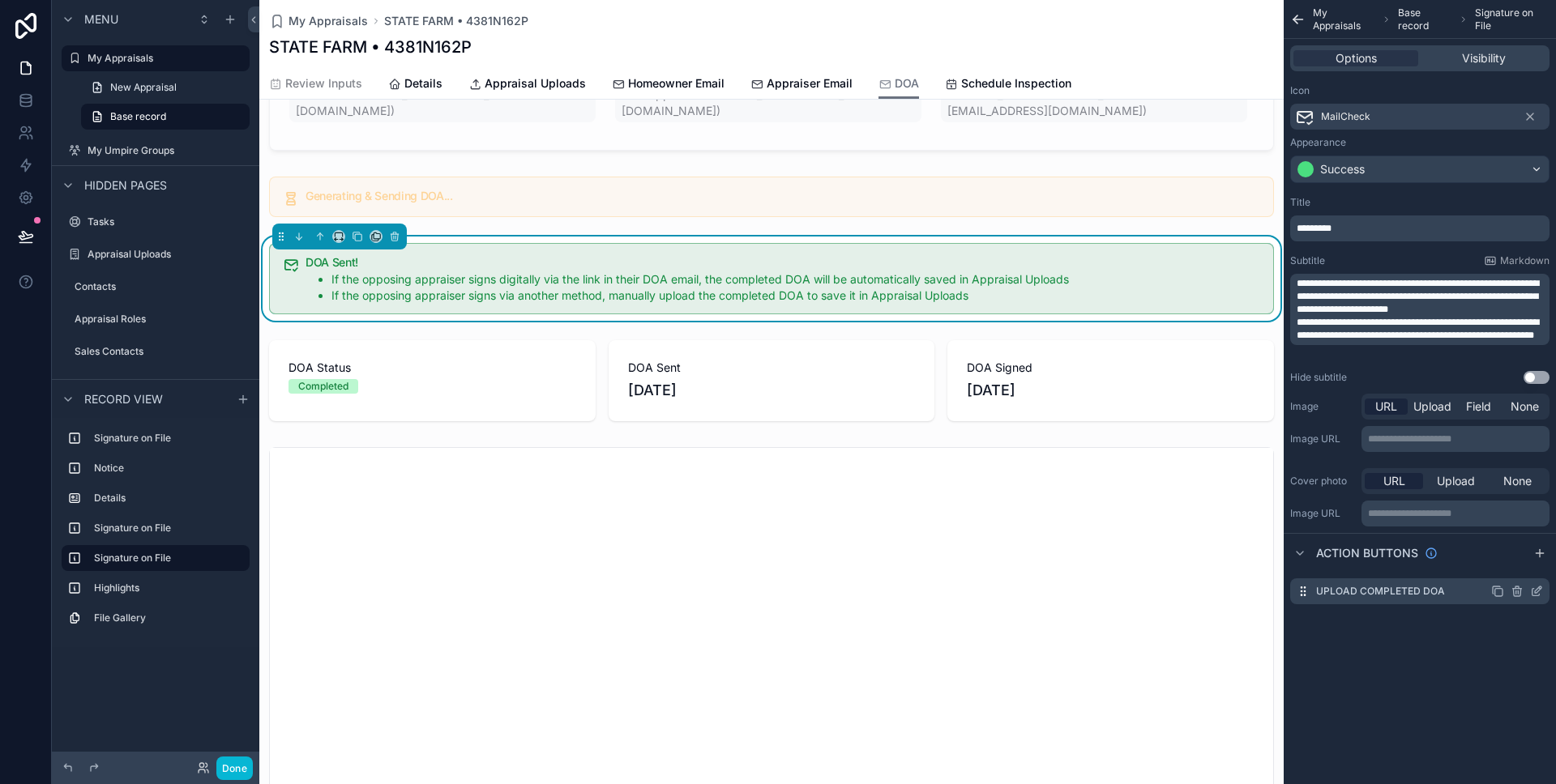
click at [1536, 587] on icon "scrollable content" at bounding box center [1537, 591] width 13 height 13
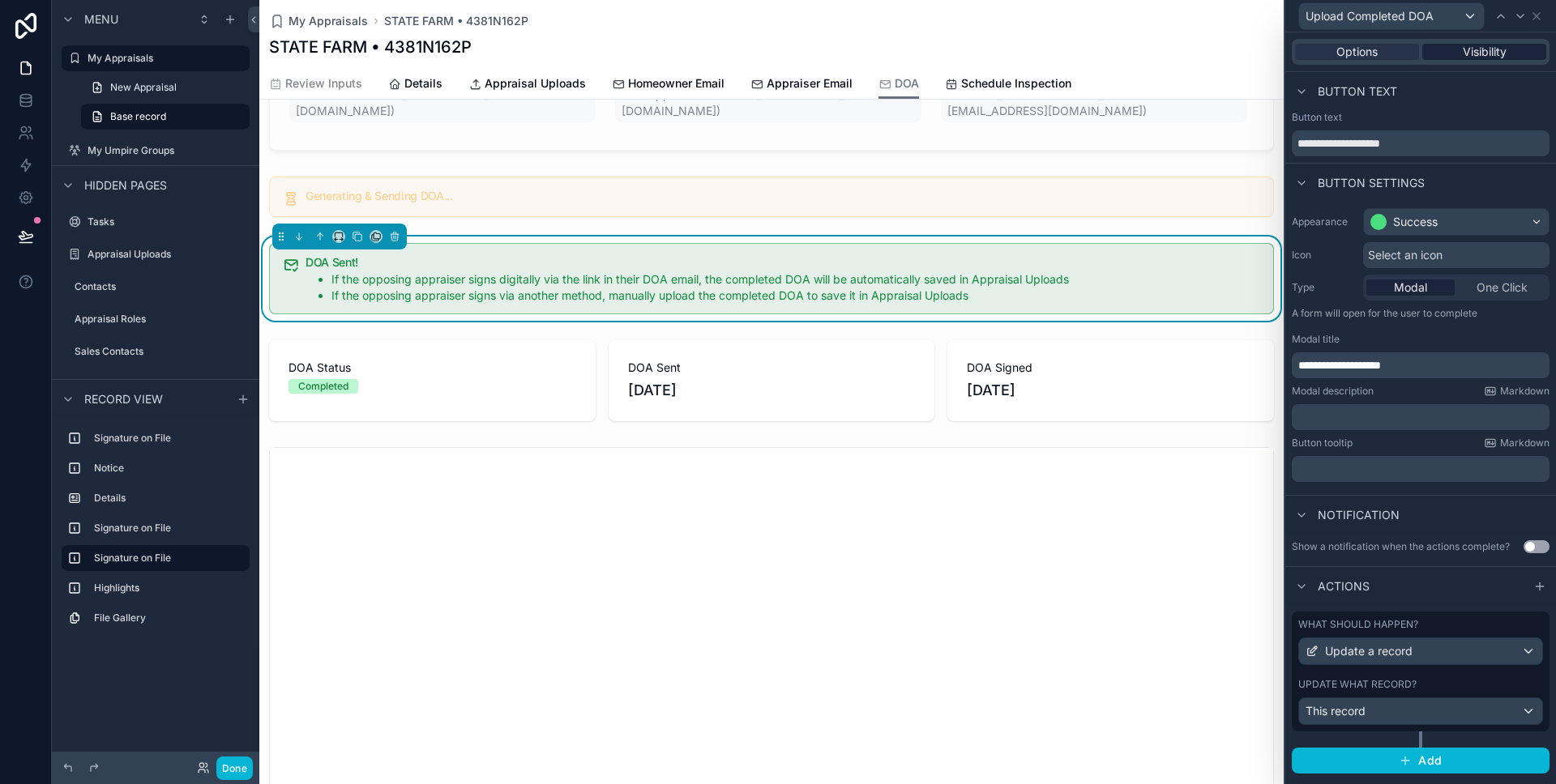
click at [1475, 49] on span "Visibility" at bounding box center [1485, 52] width 44 height 16
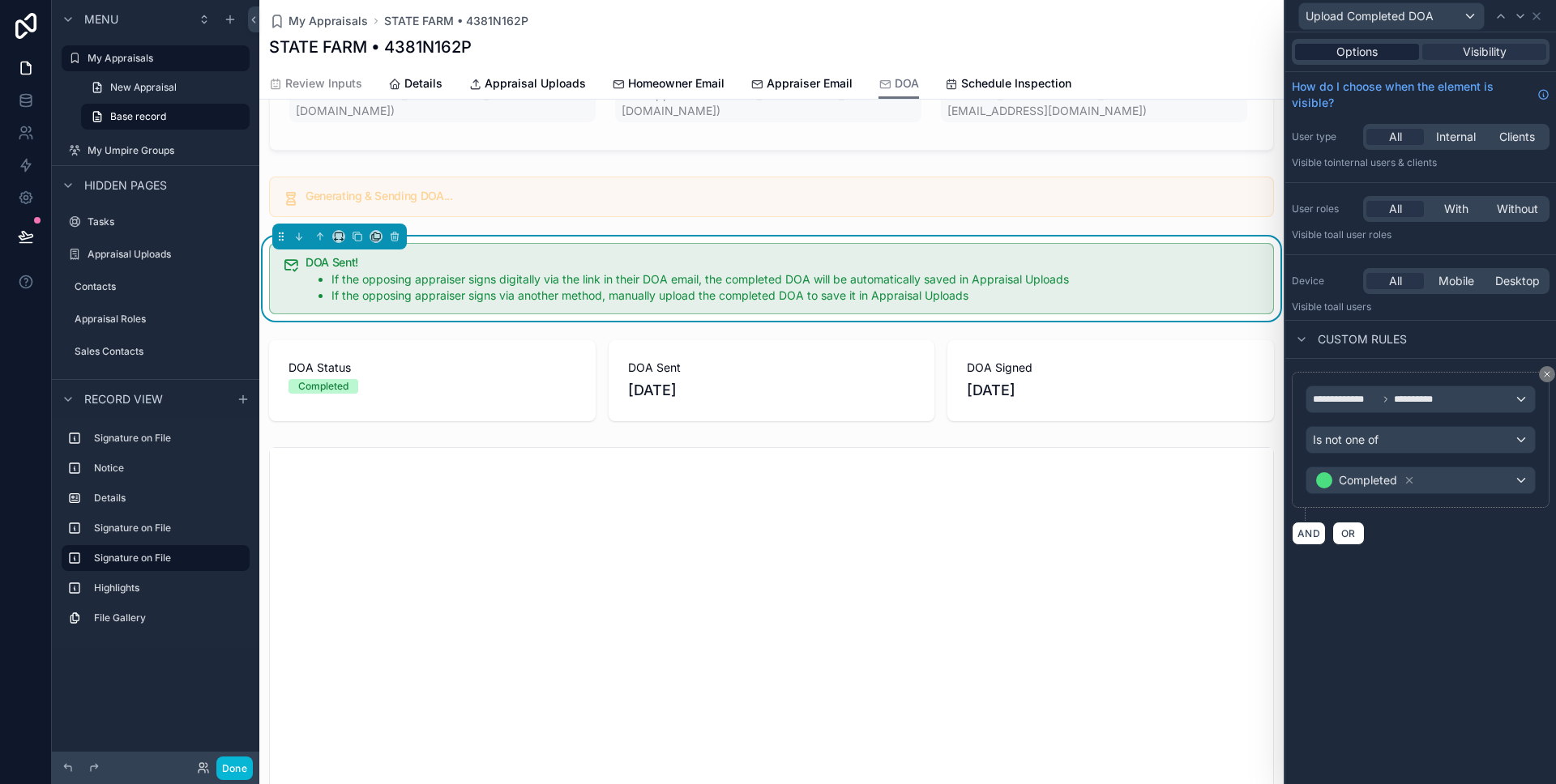
click at [1368, 49] on span "Options" at bounding box center [1356, 52] width 41 height 16
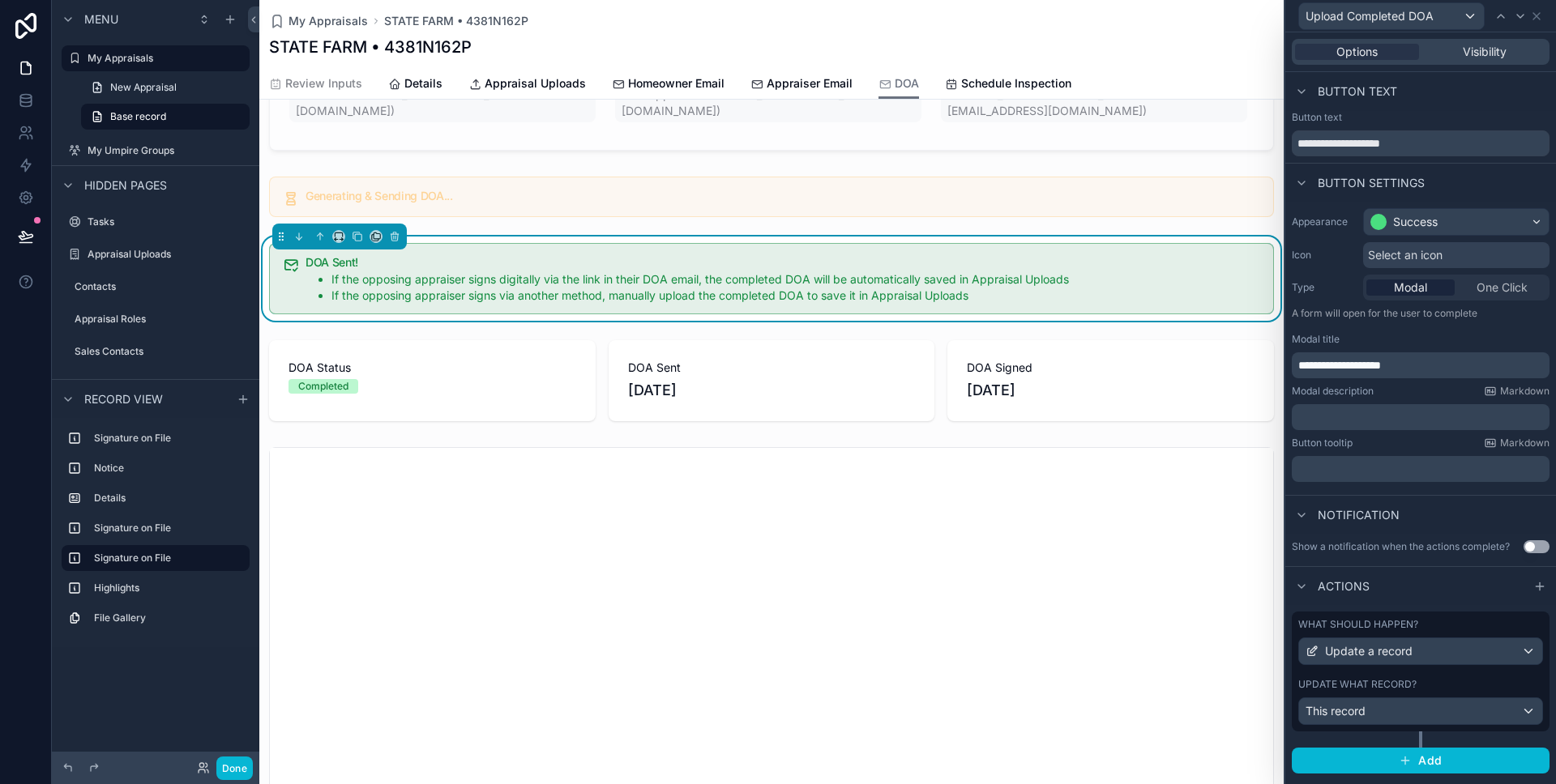
click at [1432, 680] on div "Update what record?" at bounding box center [1421, 684] width 244 height 13
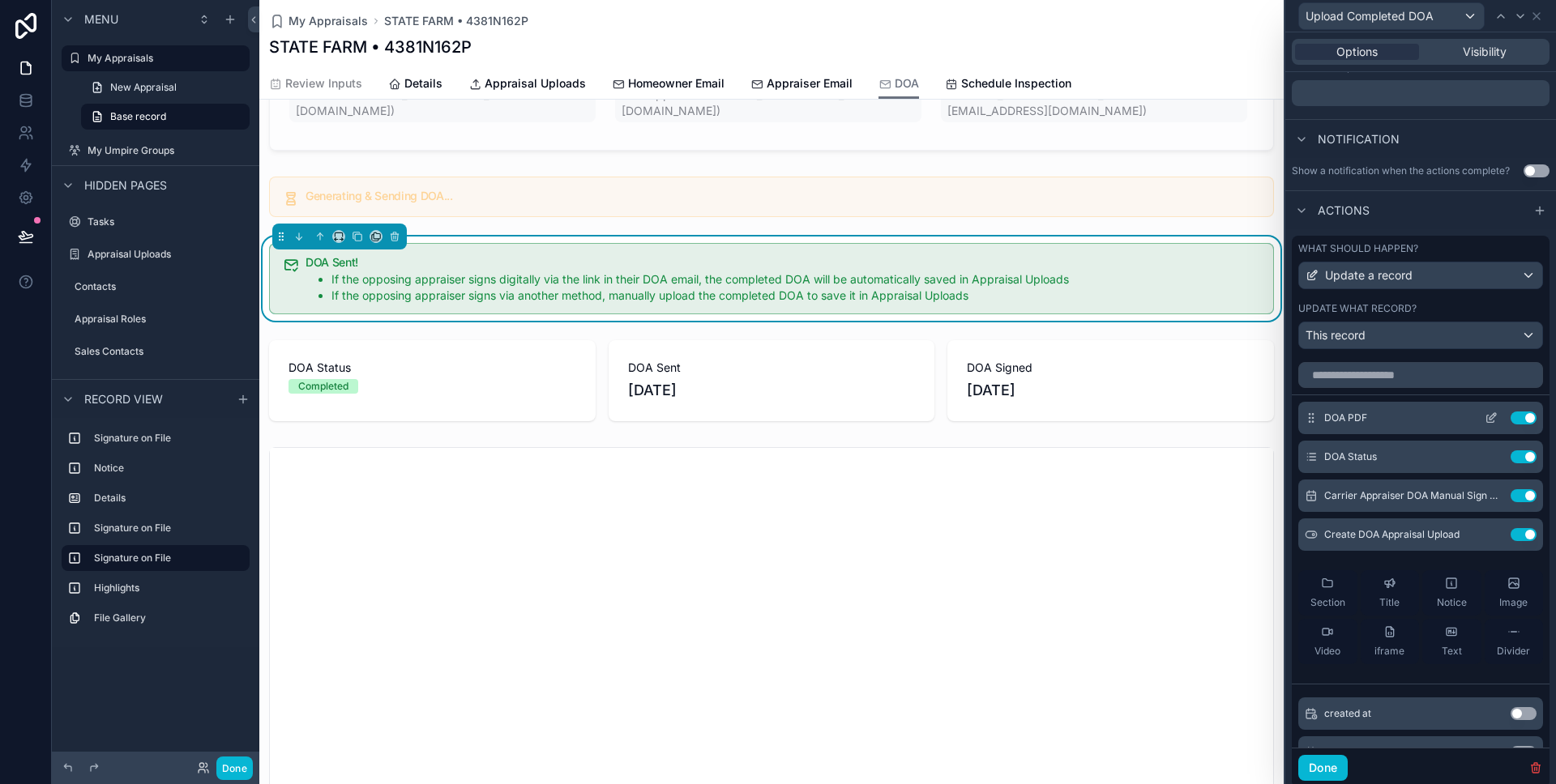
click at [1488, 424] on icon at bounding box center [1491, 418] width 13 height 13
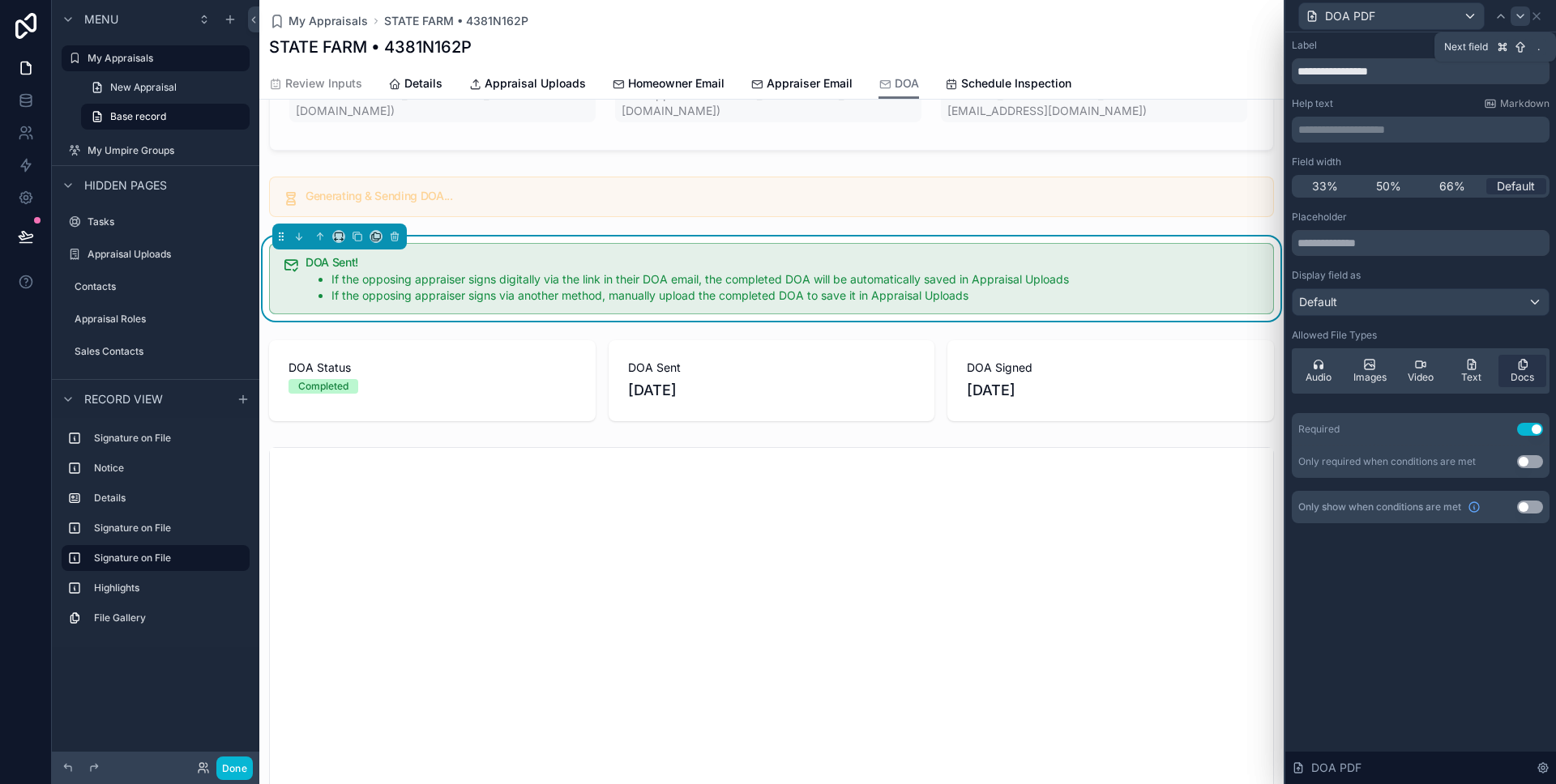
click at [1522, 14] on icon at bounding box center [1520, 16] width 13 height 13
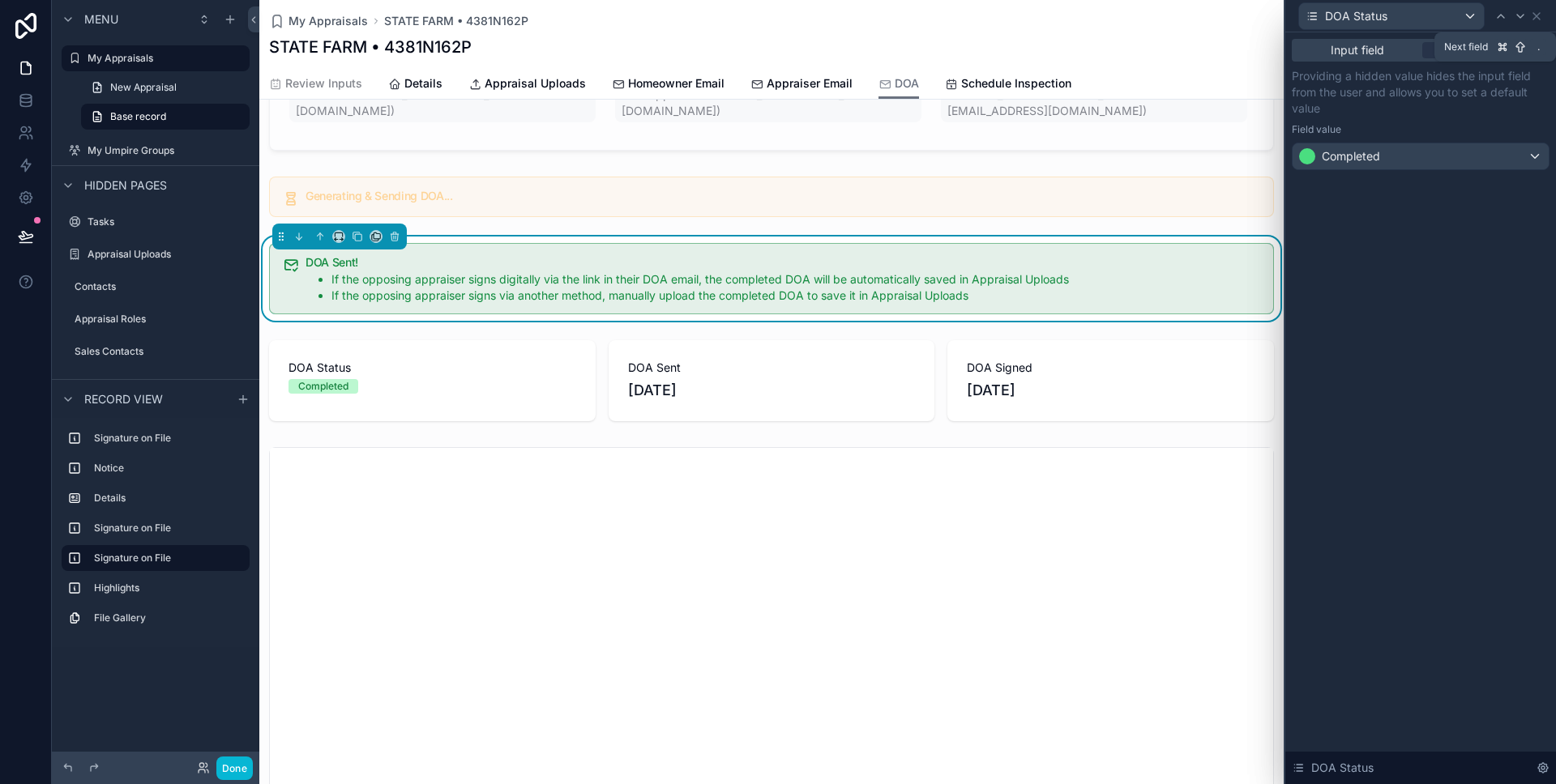
click at [1522, 14] on icon at bounding box center [1520, 16] width 13 height 13
click at [1525, 18] on icon at bounding box center [1529, 16] width 13 height 13
click at [1542, 14] on icon at bounding box center [1544, 16] width 6 height 6
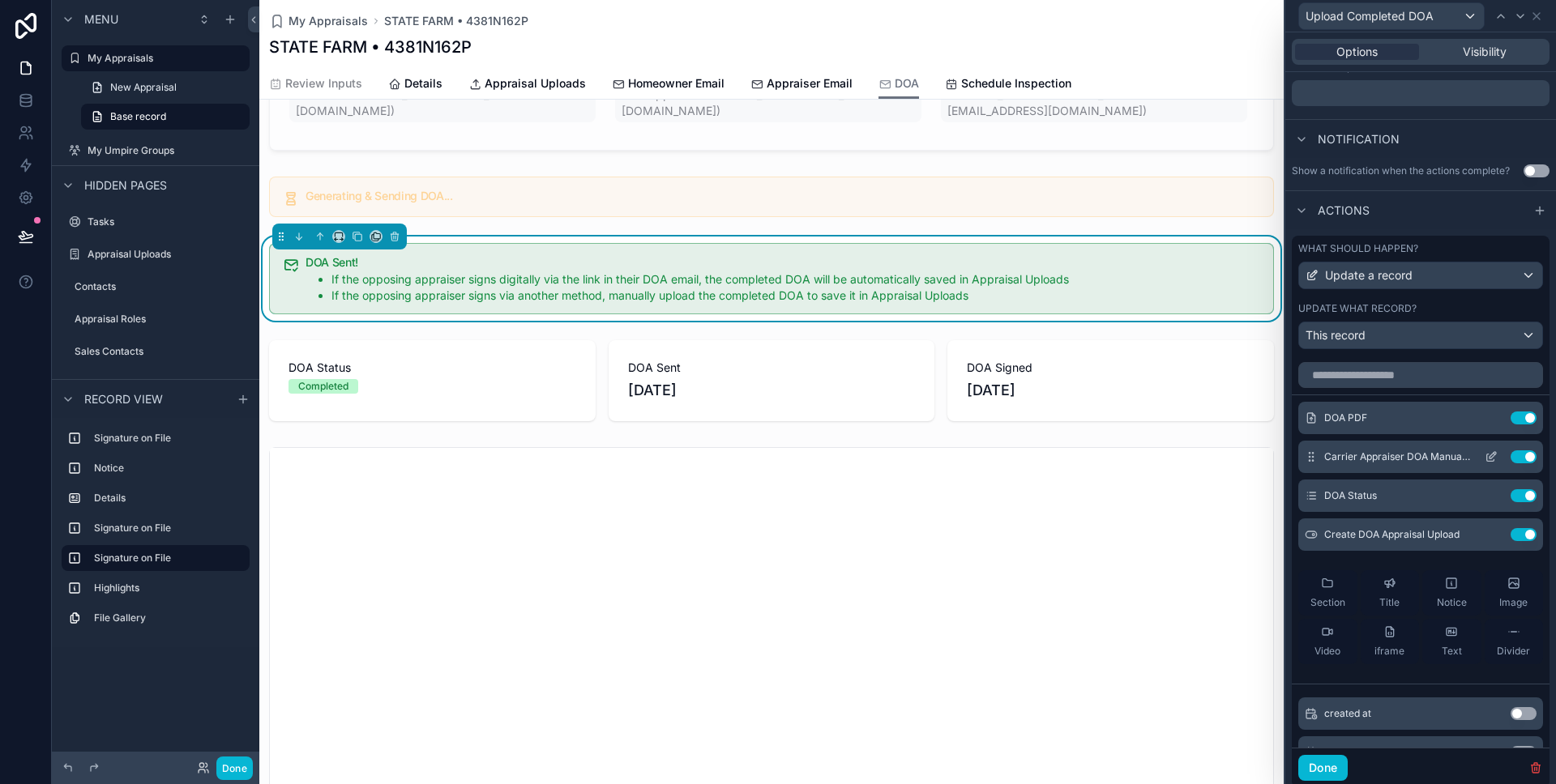
click at [1490, 456] on icon at bounding box center [1491, 456] width 13 height 13
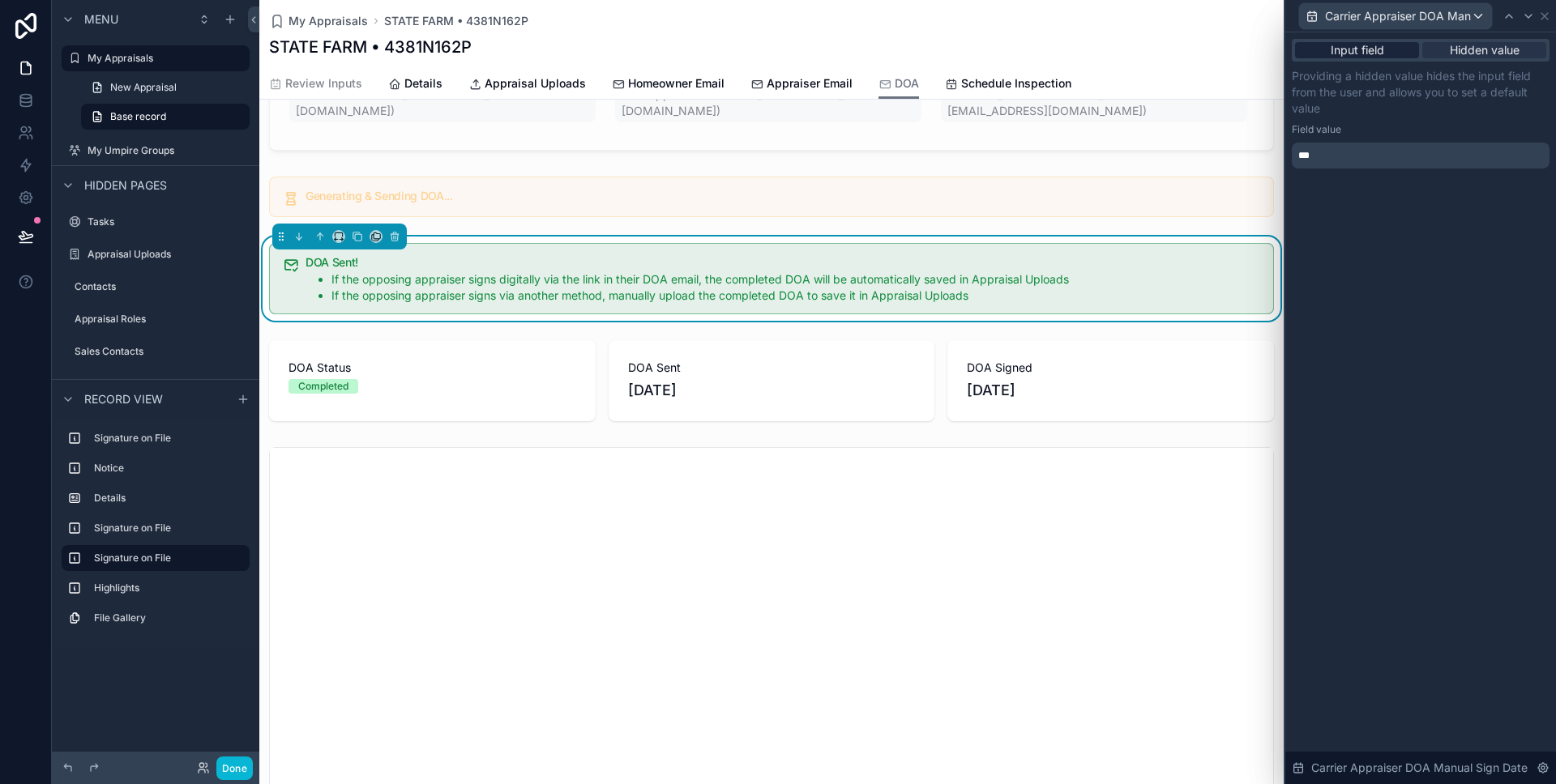
click at [1394, 48] on div "Input field" at bounding box center [1356, 50] width 124 height 16
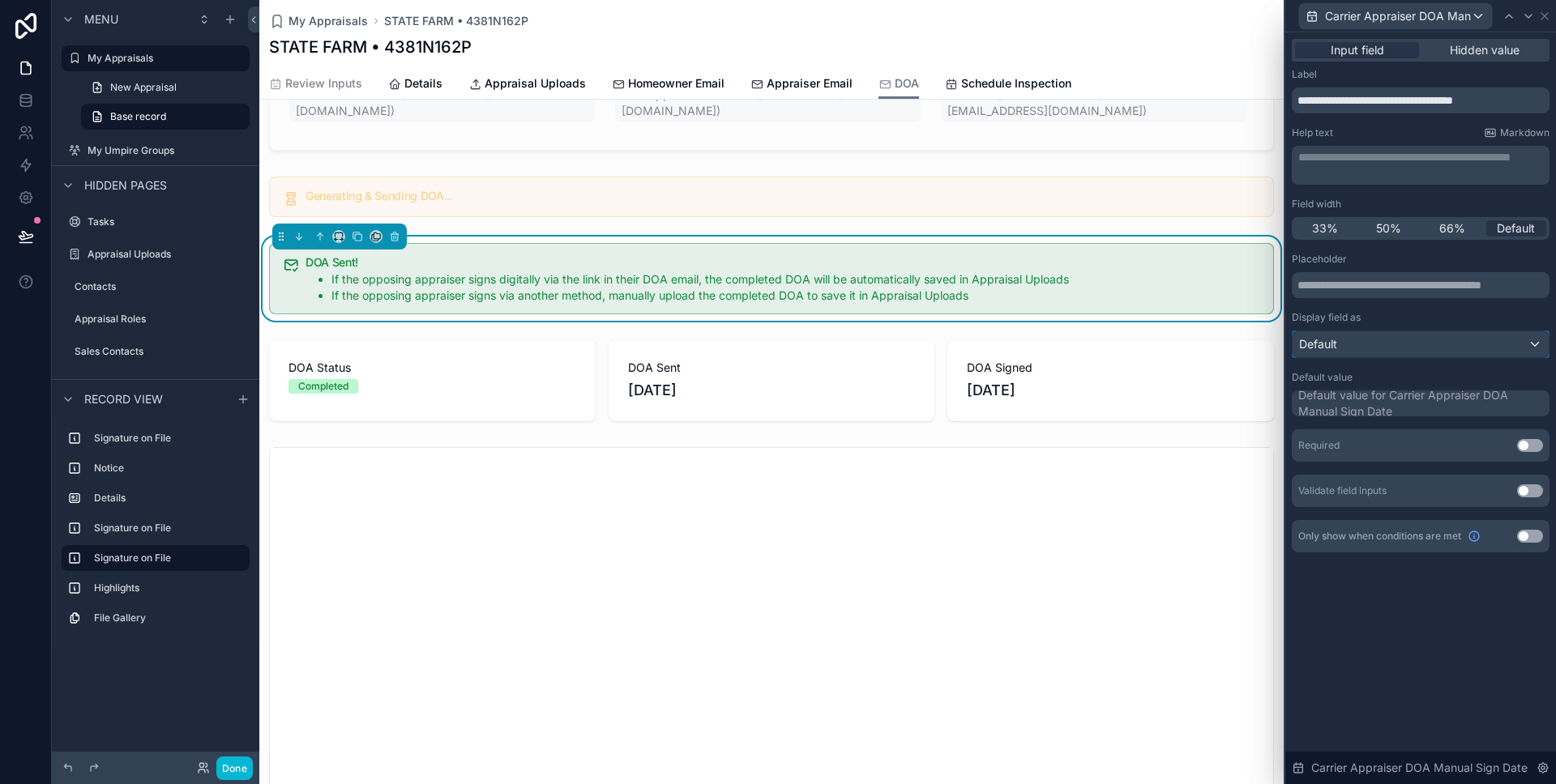
click at [1374, 337] on div "Default" at bounding box center [1421, 344] width 256 height 26
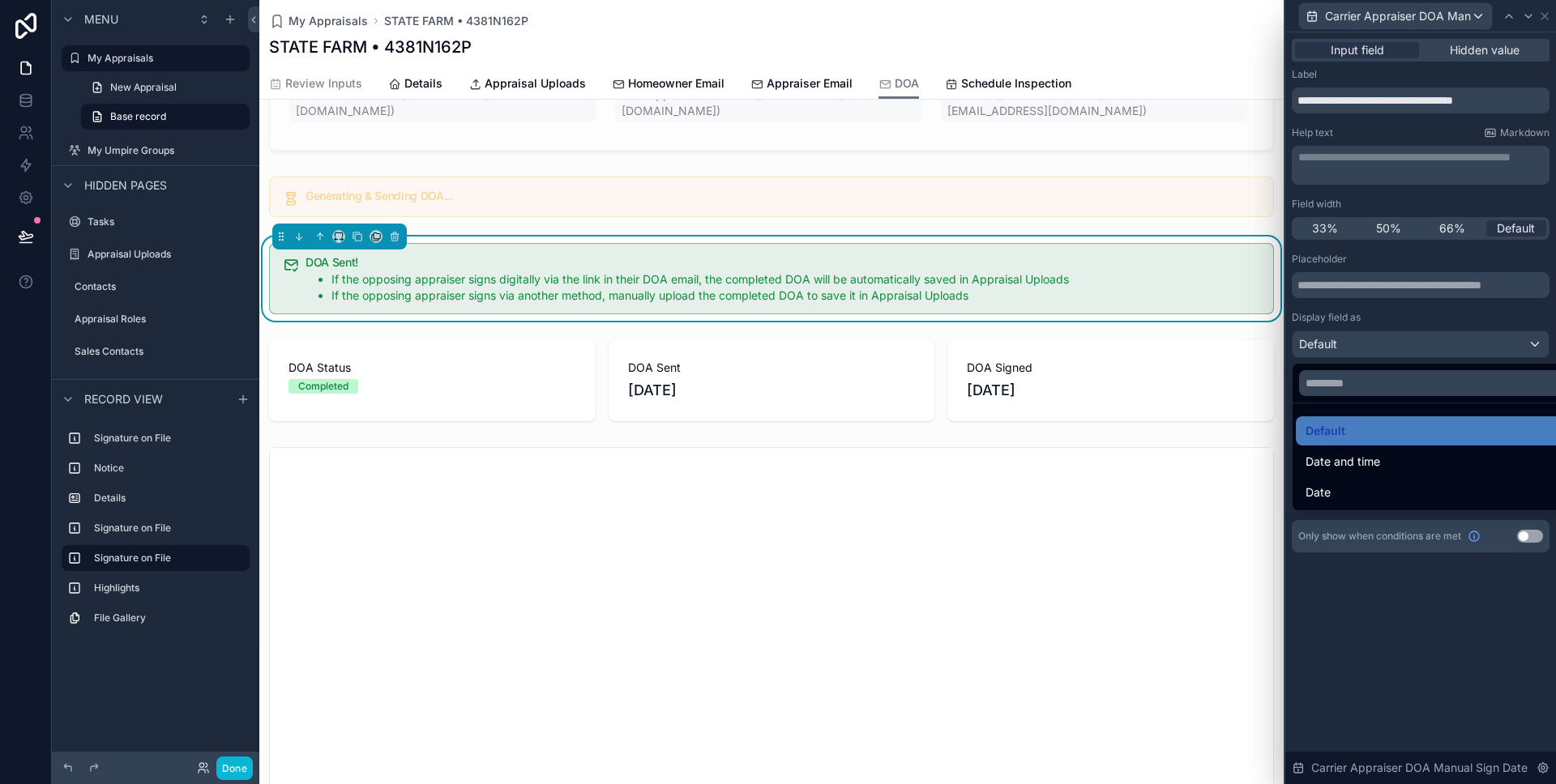
click at [1374, 337] on div at bounding box center [1421, 392] width 271 height 784
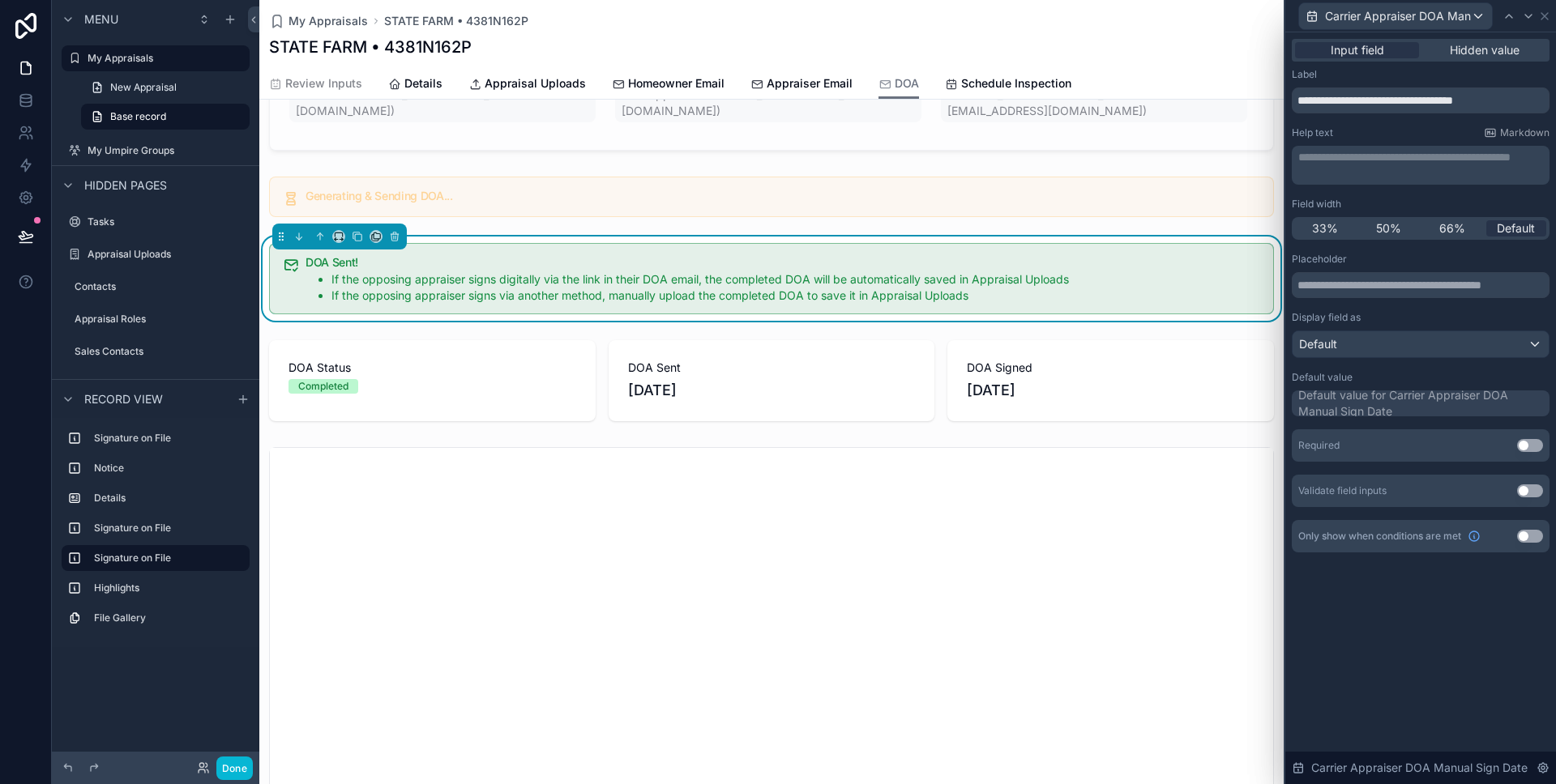
click at [1341, 398] on div "Default value for Carrier Appraiser DOA Manual Sign Date" at bounding box center [1422, 403] width 248 height 32
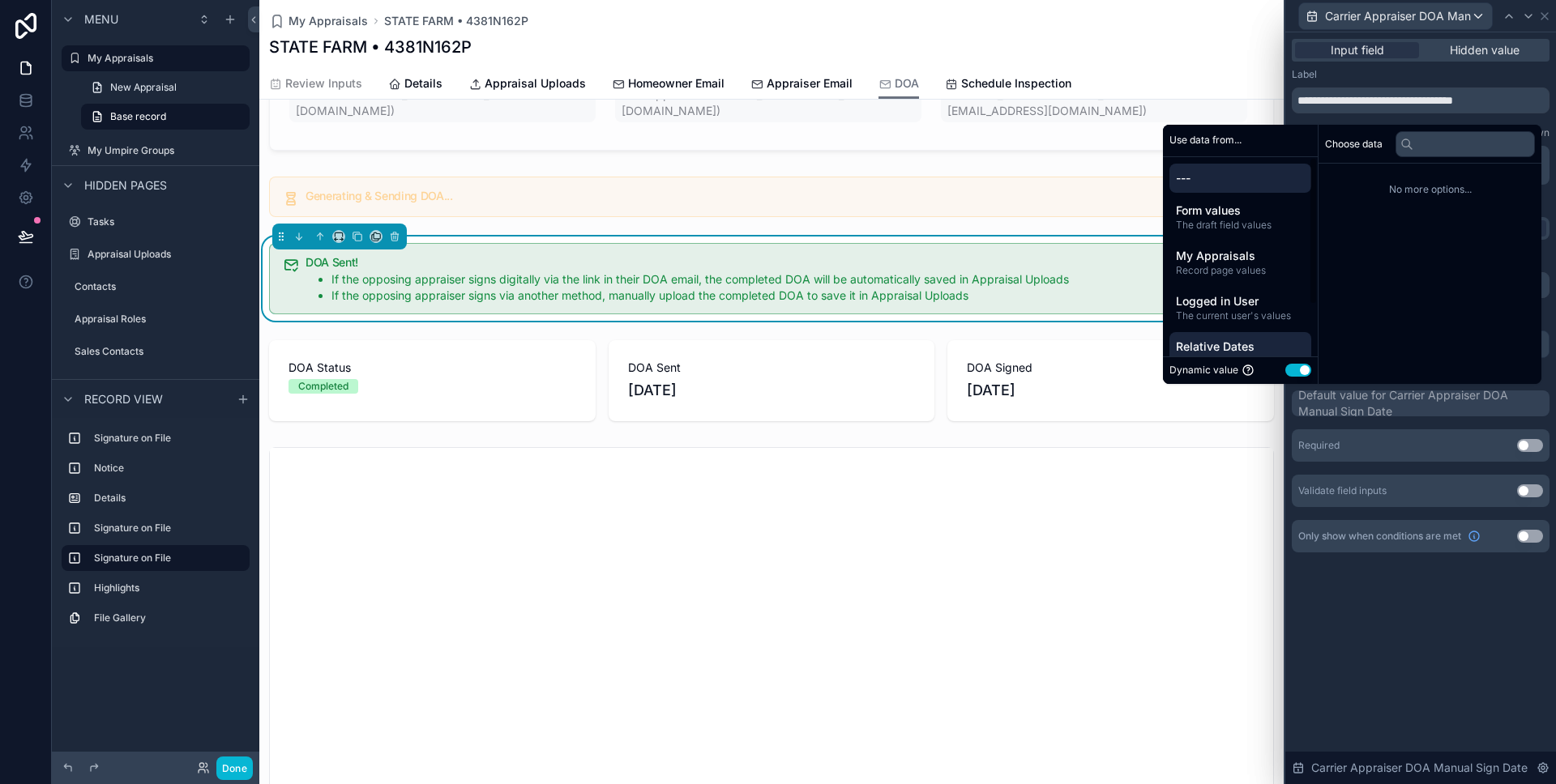
click at [1205, 340] on span "Relative Dates" at bounding box center [1240, 347] width 129 height 16
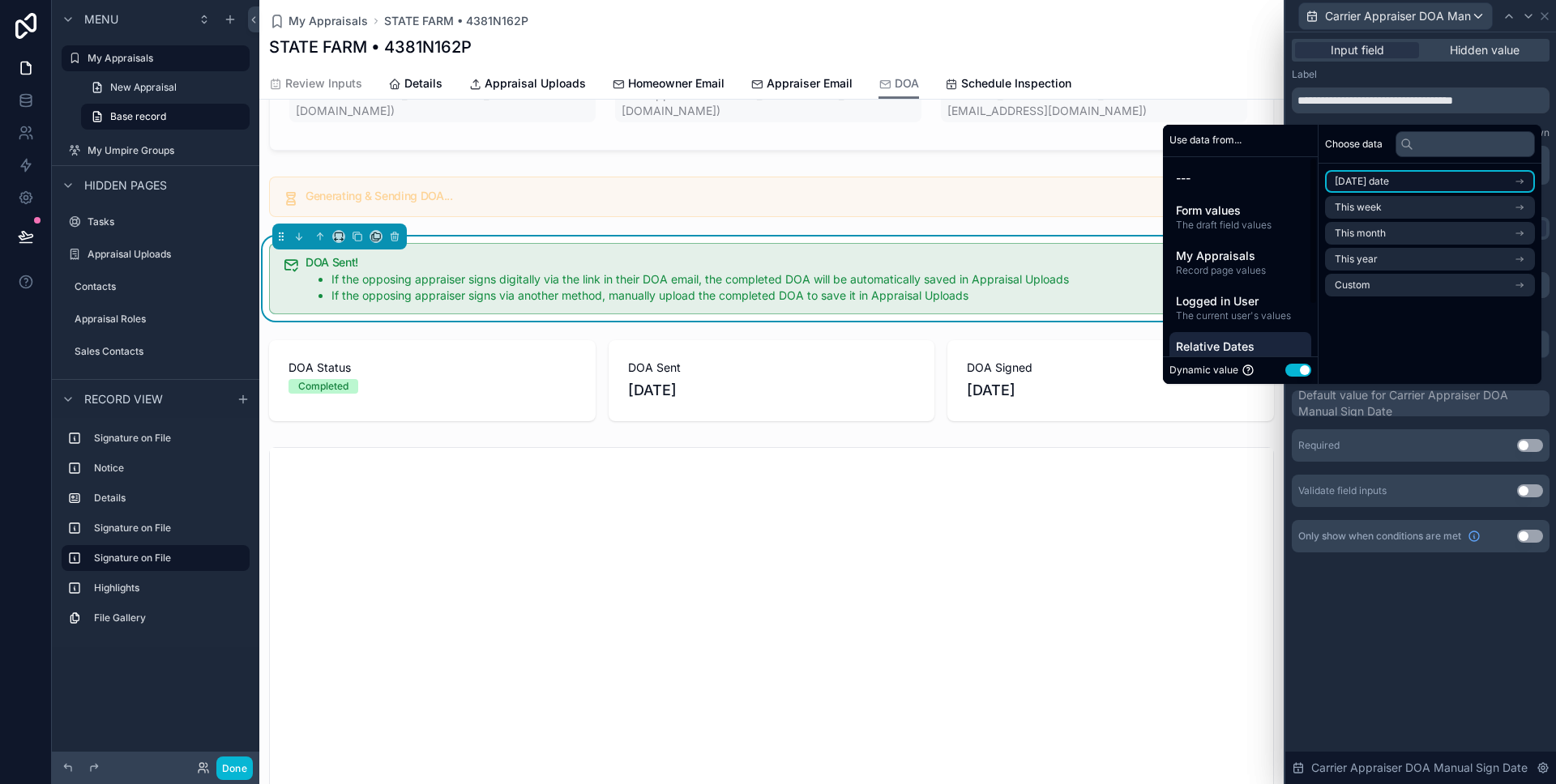
click at [1349, 185] on span "[DATE] date" at bounding box center [1361, 181] width 54 height 13
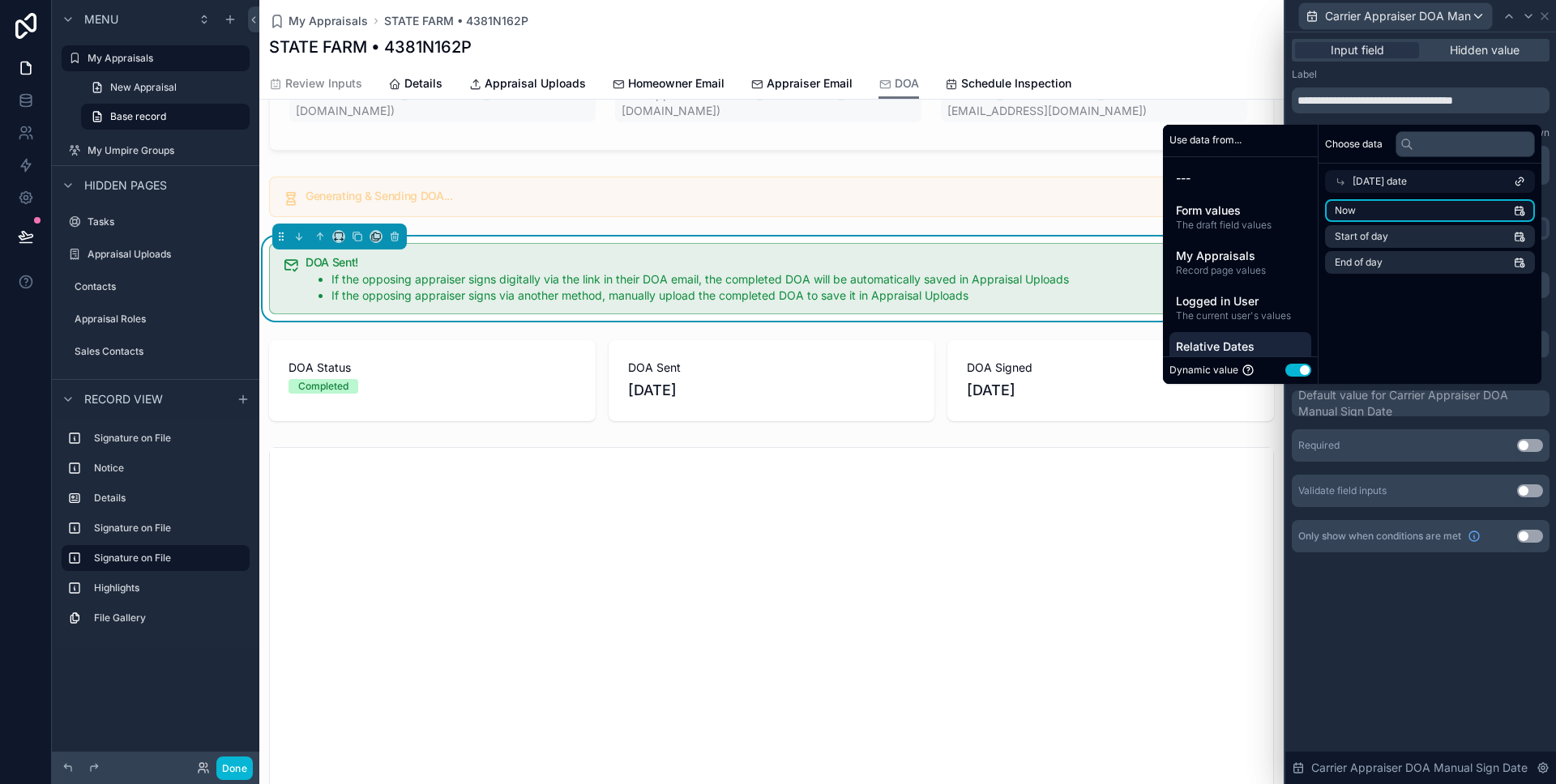
click at [1343, 201] on li "Now" at bounding box center [1430, 210] width 210 height 23
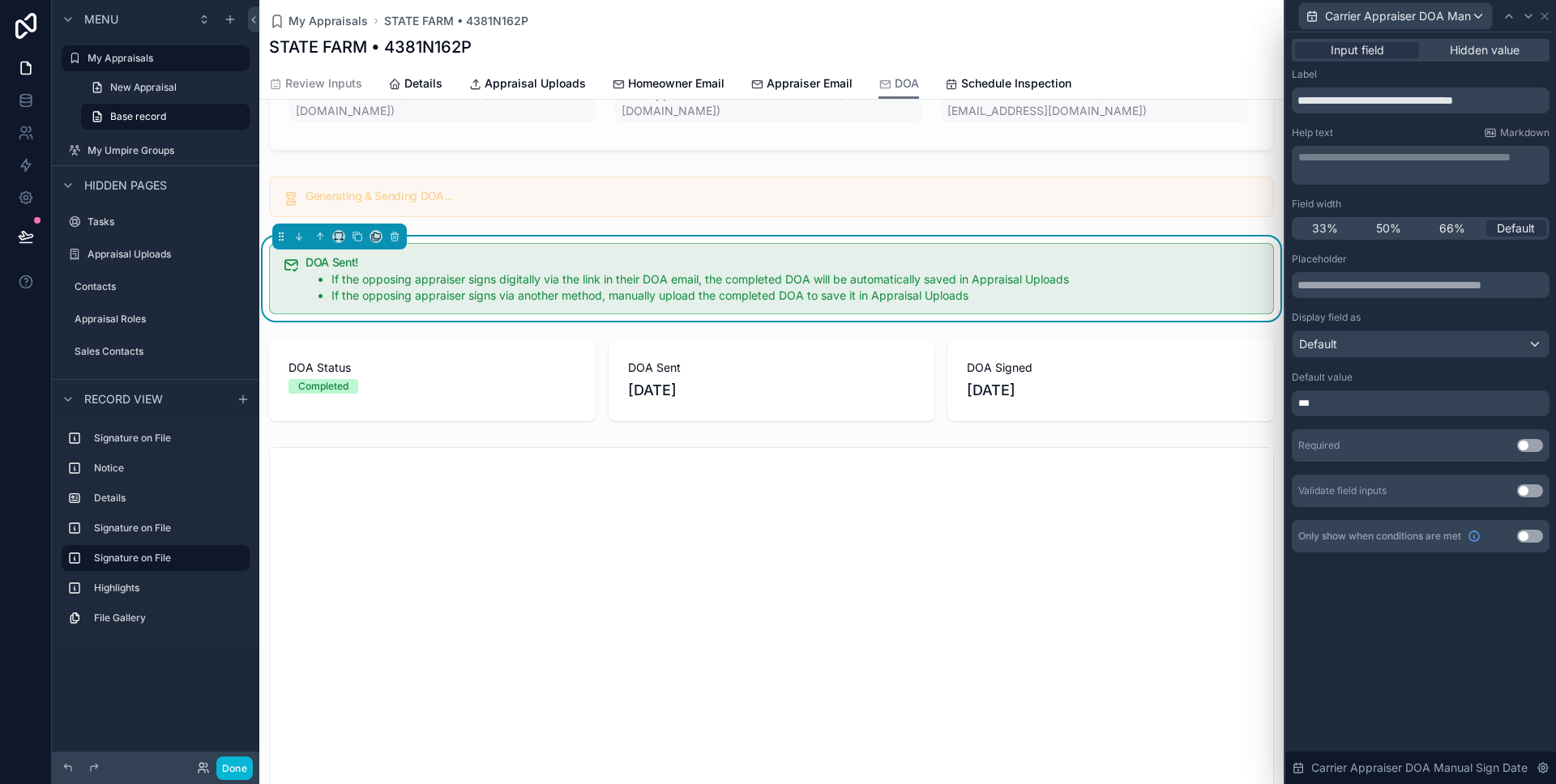
click at [1399, 586] on div "**********" at bounding box center [1421, 311] width 271 height 559
click at [1524, 445] on button "Use setting" at bounding box center [1530, 446] width 26 height 13
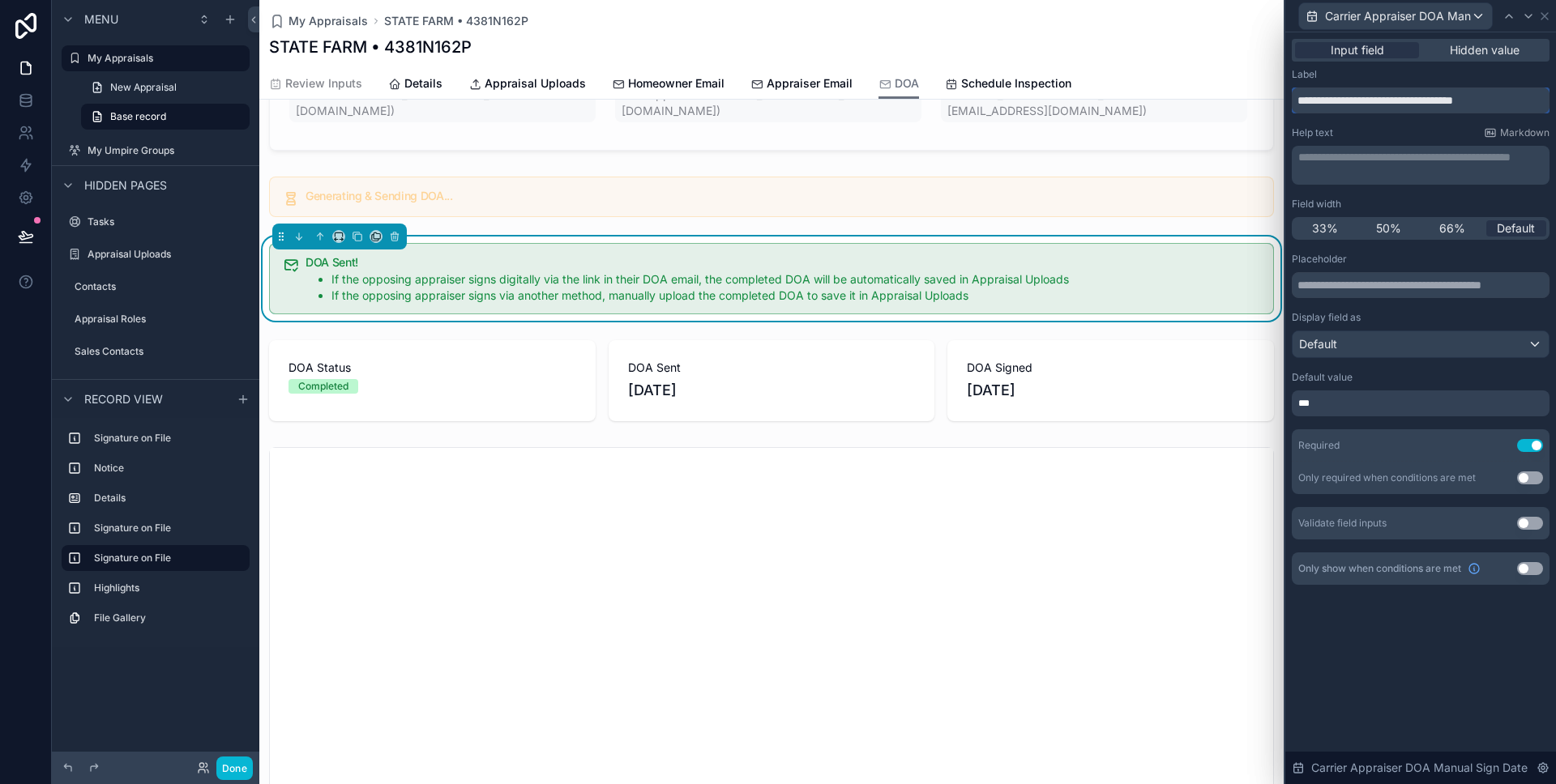
click at [1339, 97] on input "**********" at bounding box center [1421, 101] width 258 height 26
click at [1367, 122] on div "**********" at bounding box center [1421, 326] width 258 height 517
click at [1349, 113] on input "*********" at bounding box center [1421, 101] width 258 height 26
type input "**********"
click at [1546, 18] on icon at bounding box center [1545, 16] width 13 height 13
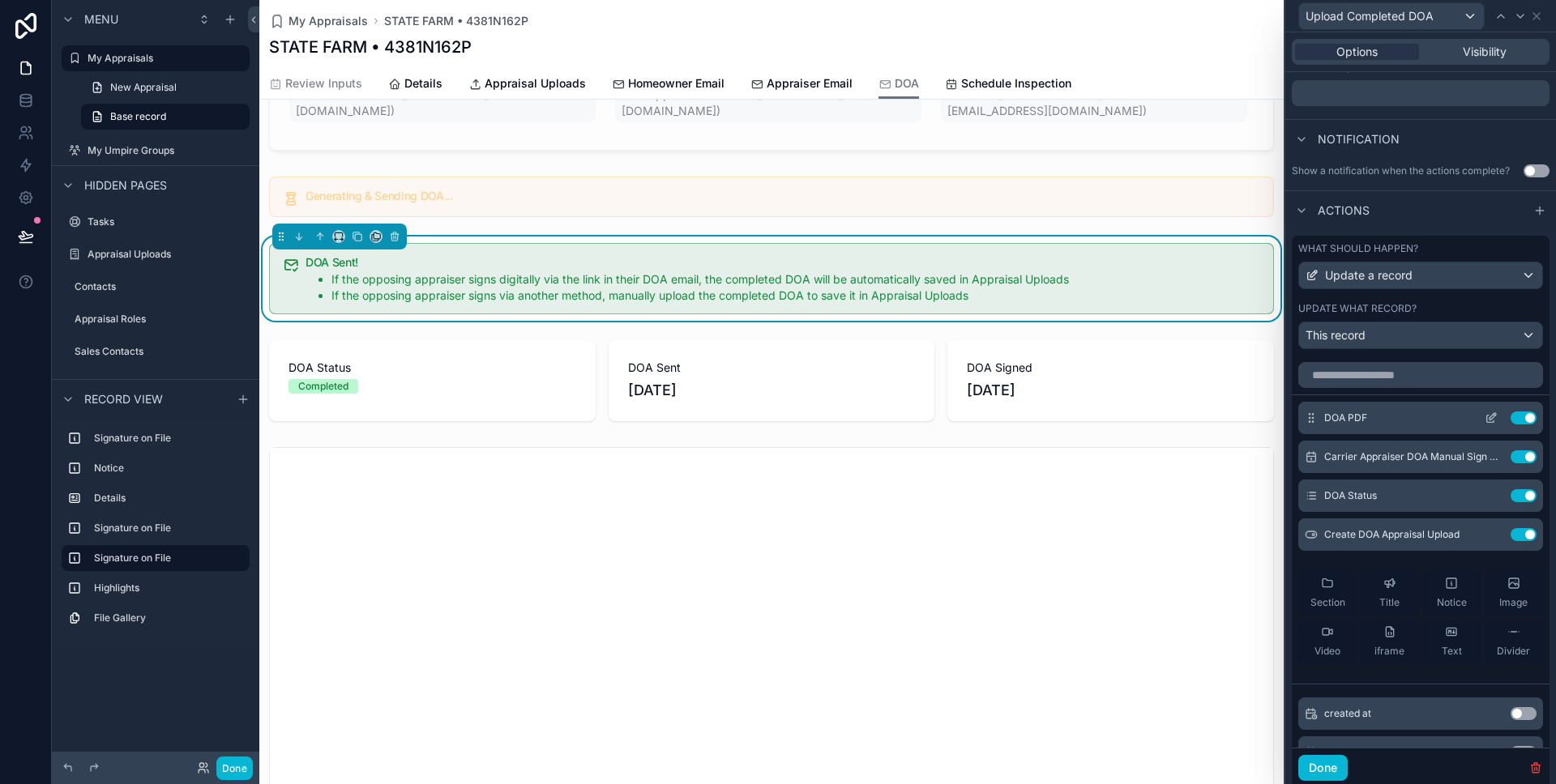
click at [1489, 421] on icon at bounding box center [1491, 418] width 13 height 13
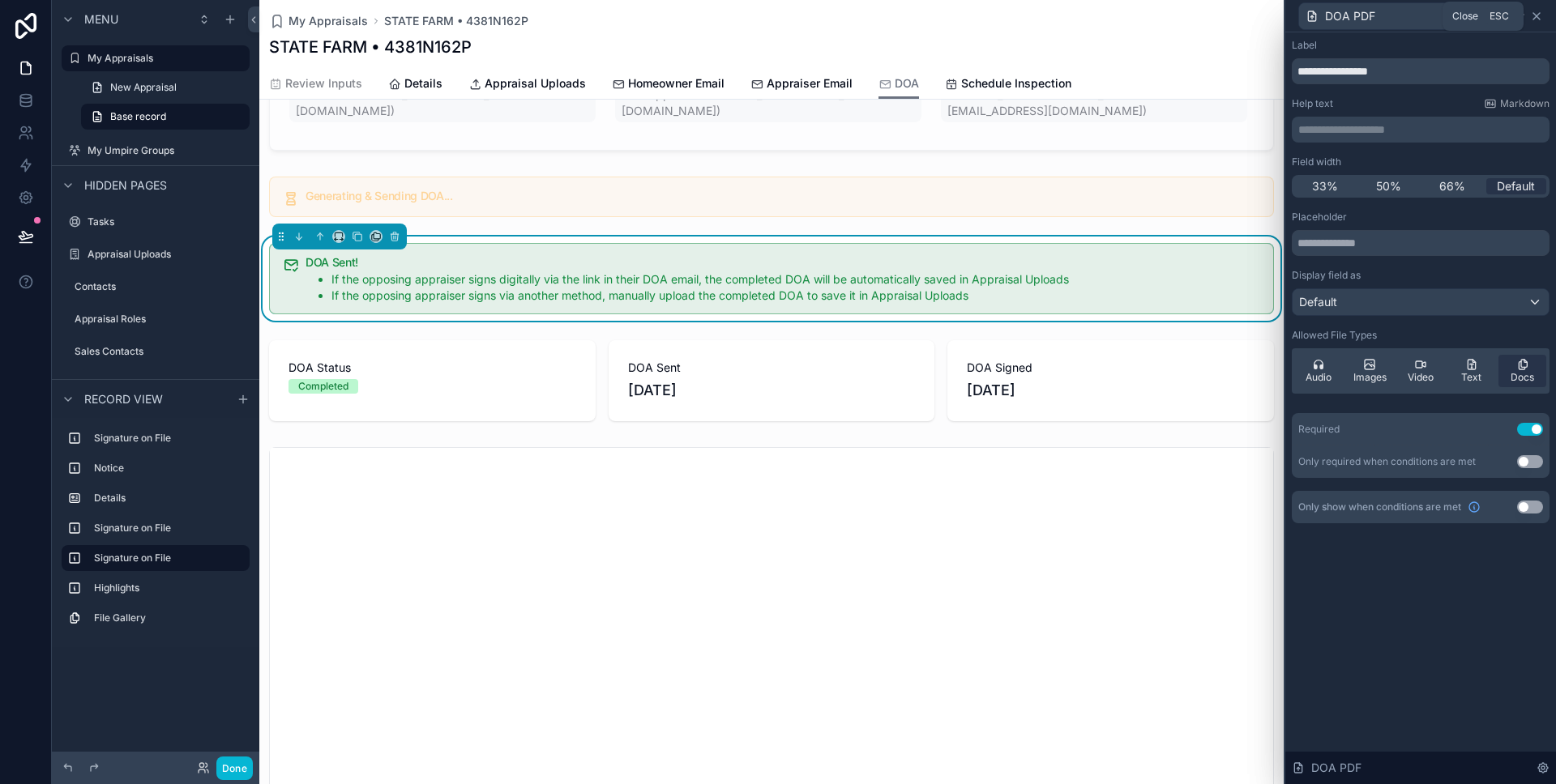
click at [1540, 18] on icon at bounding box center [1536, 16] width 6 height 6
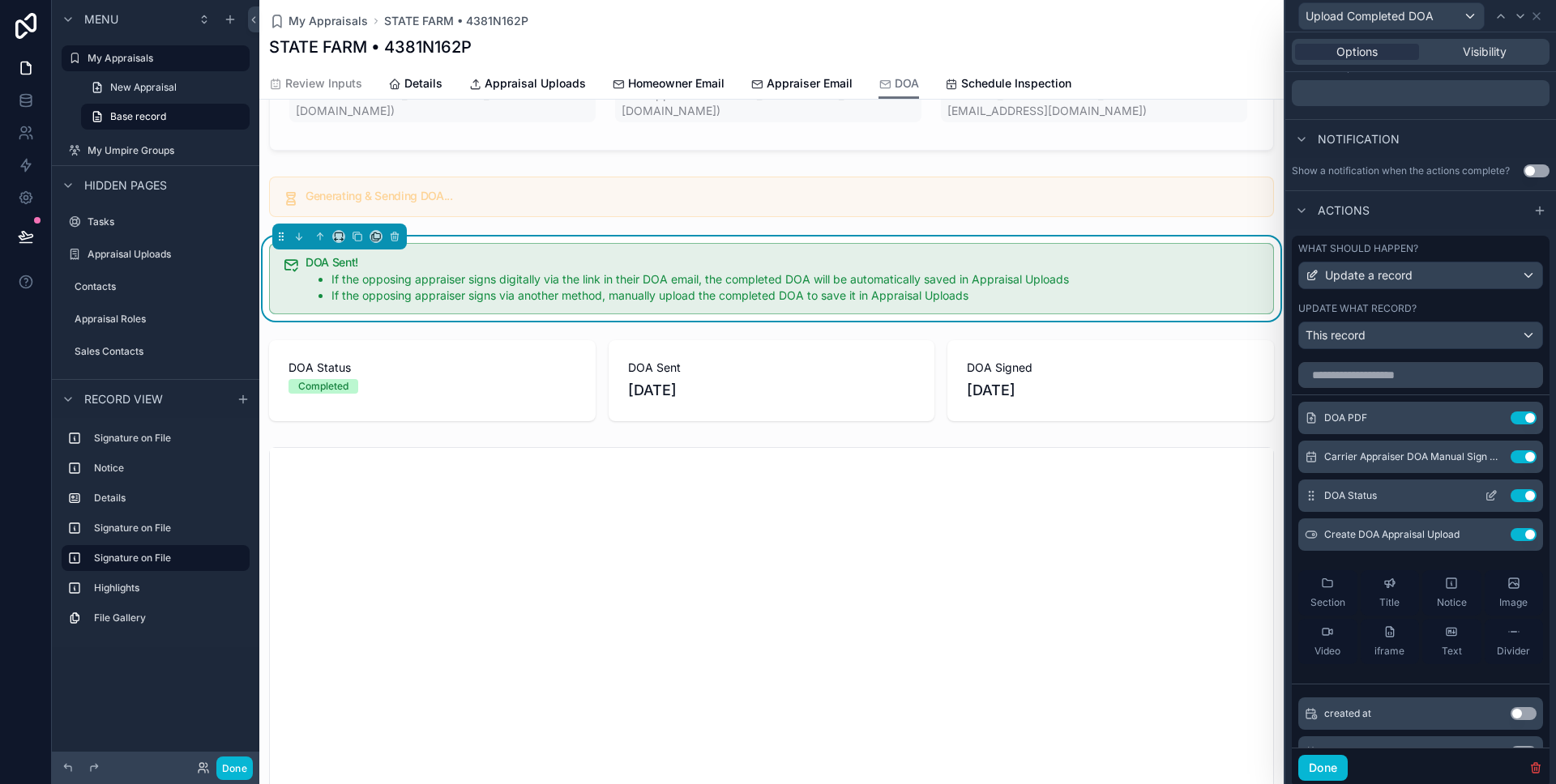
click at [1491, 490] on icon at bounding box center [1491, 496] width 13 height 13
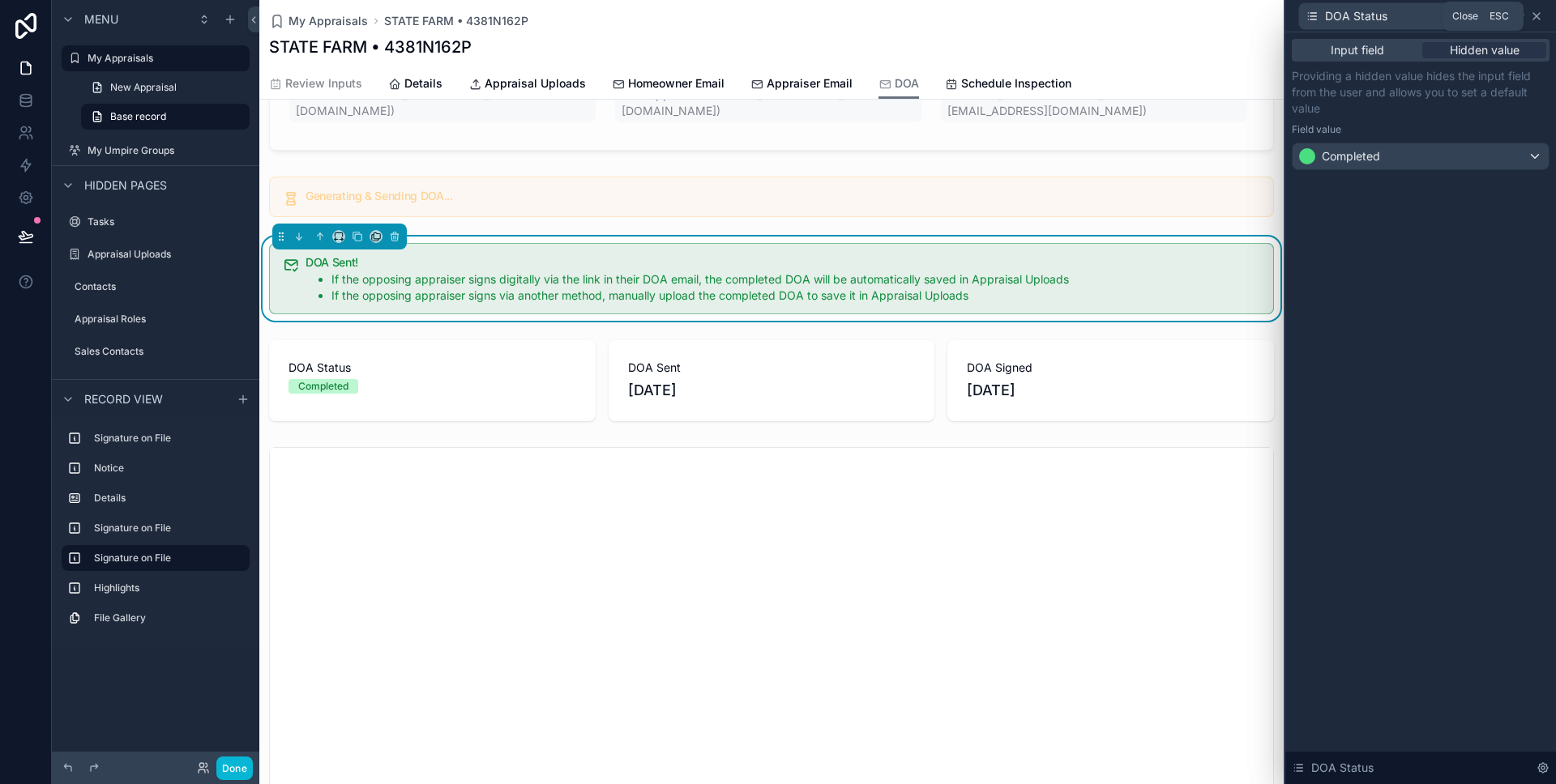
click at [1540, 18] on icon at bounding box center [1536, 16] width 6 height 6
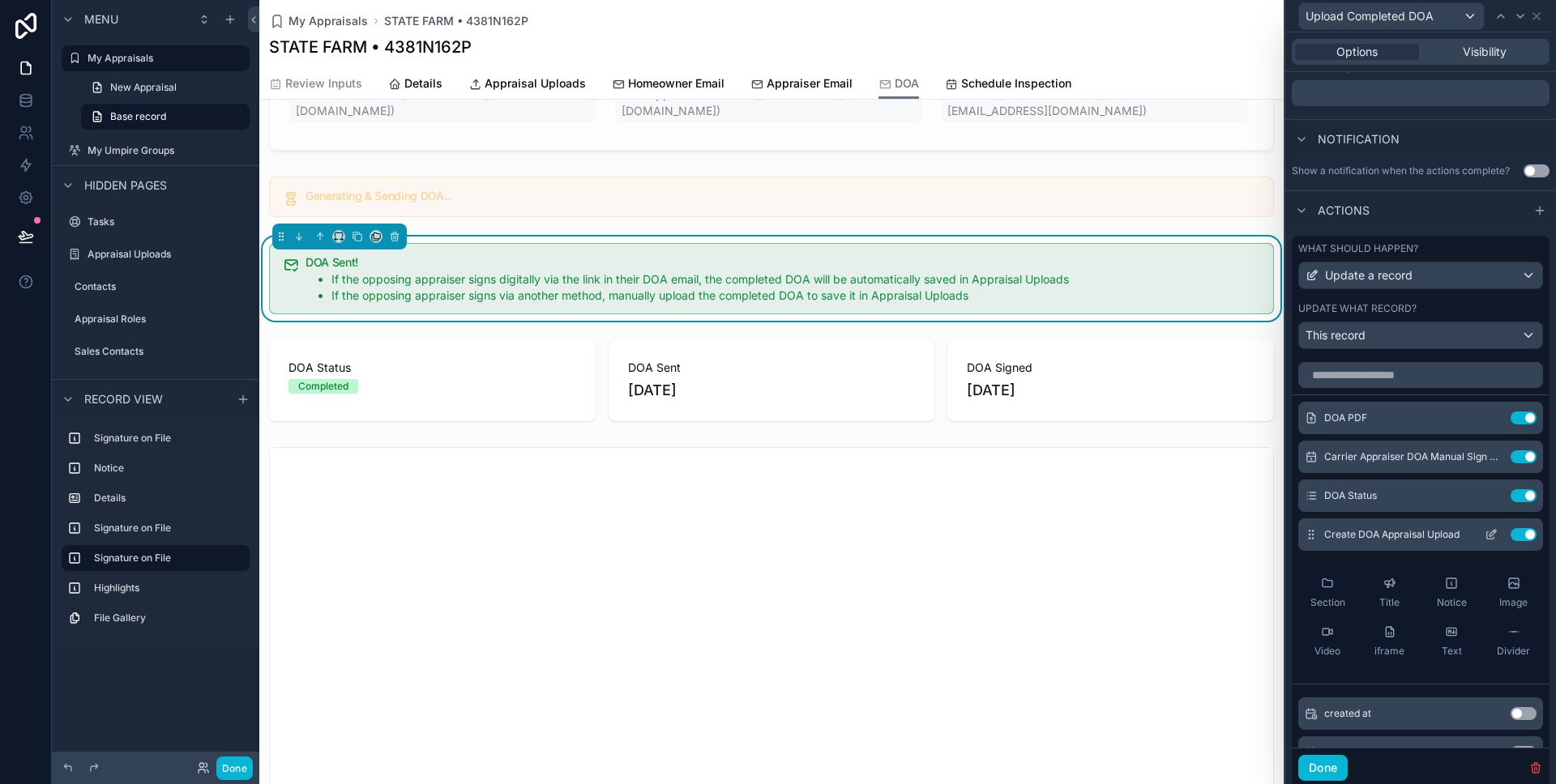
click at [1487, 535] on icon at bounding box center [1491, 536] width 7 height 7
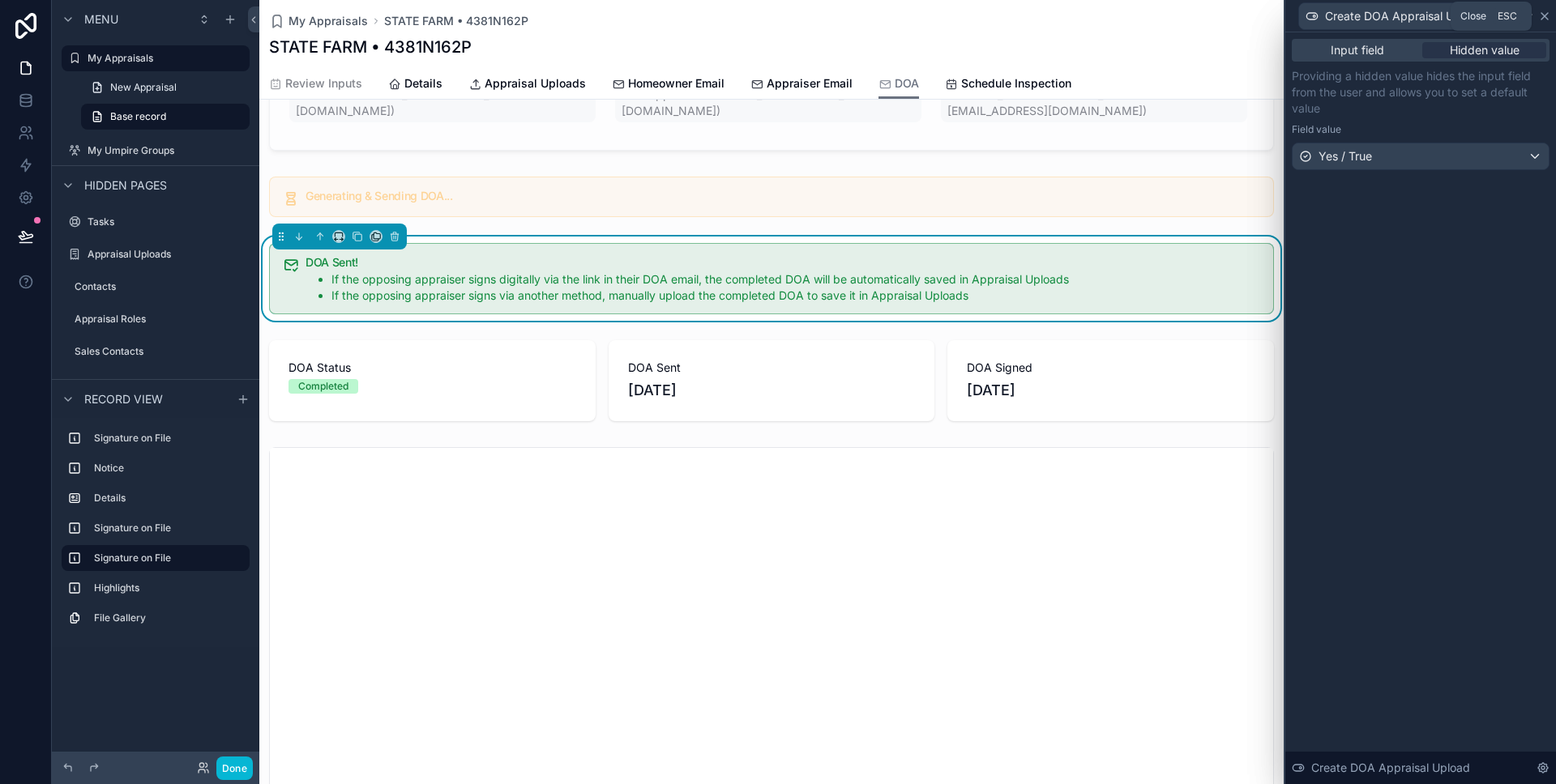
click at [1542, 13] on icon at bounding box center [1544, 16] width 6 height 6
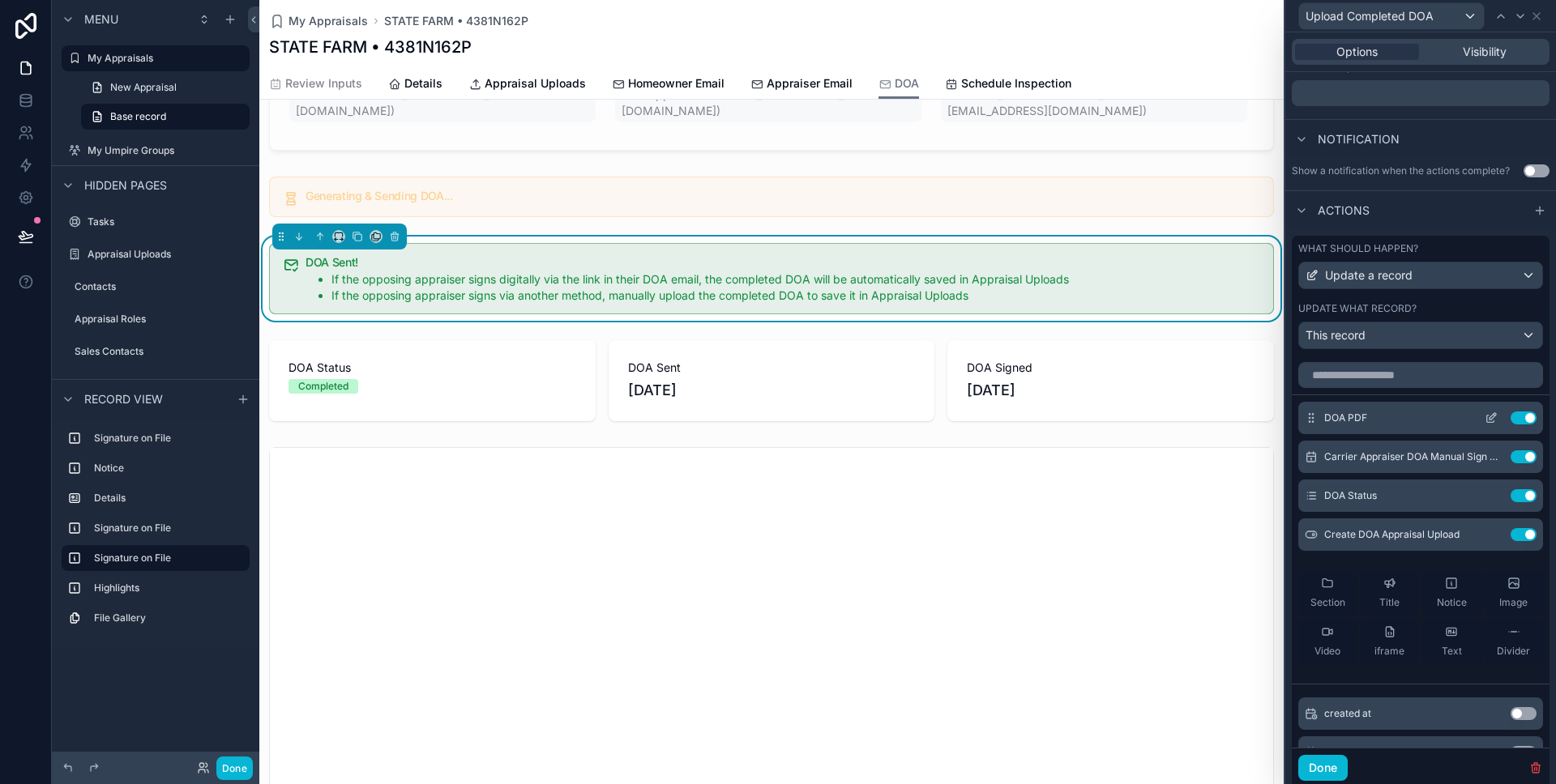
click at [1486, 414] on icon at bounding box center [1491, 418] width 13 height 13
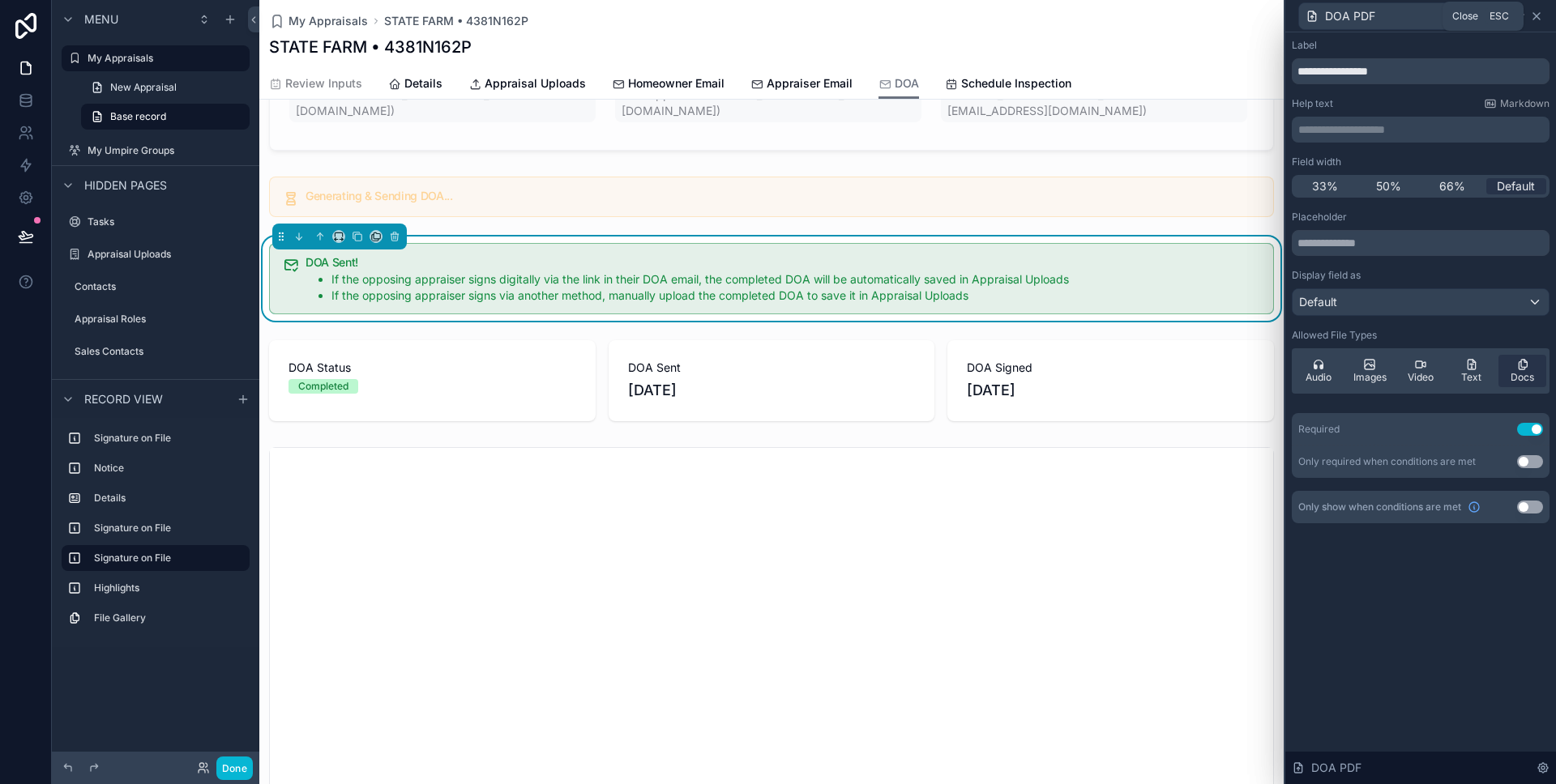
click at [1538, 15] on icon at bounding box center [1536, 16] width 6 height 6
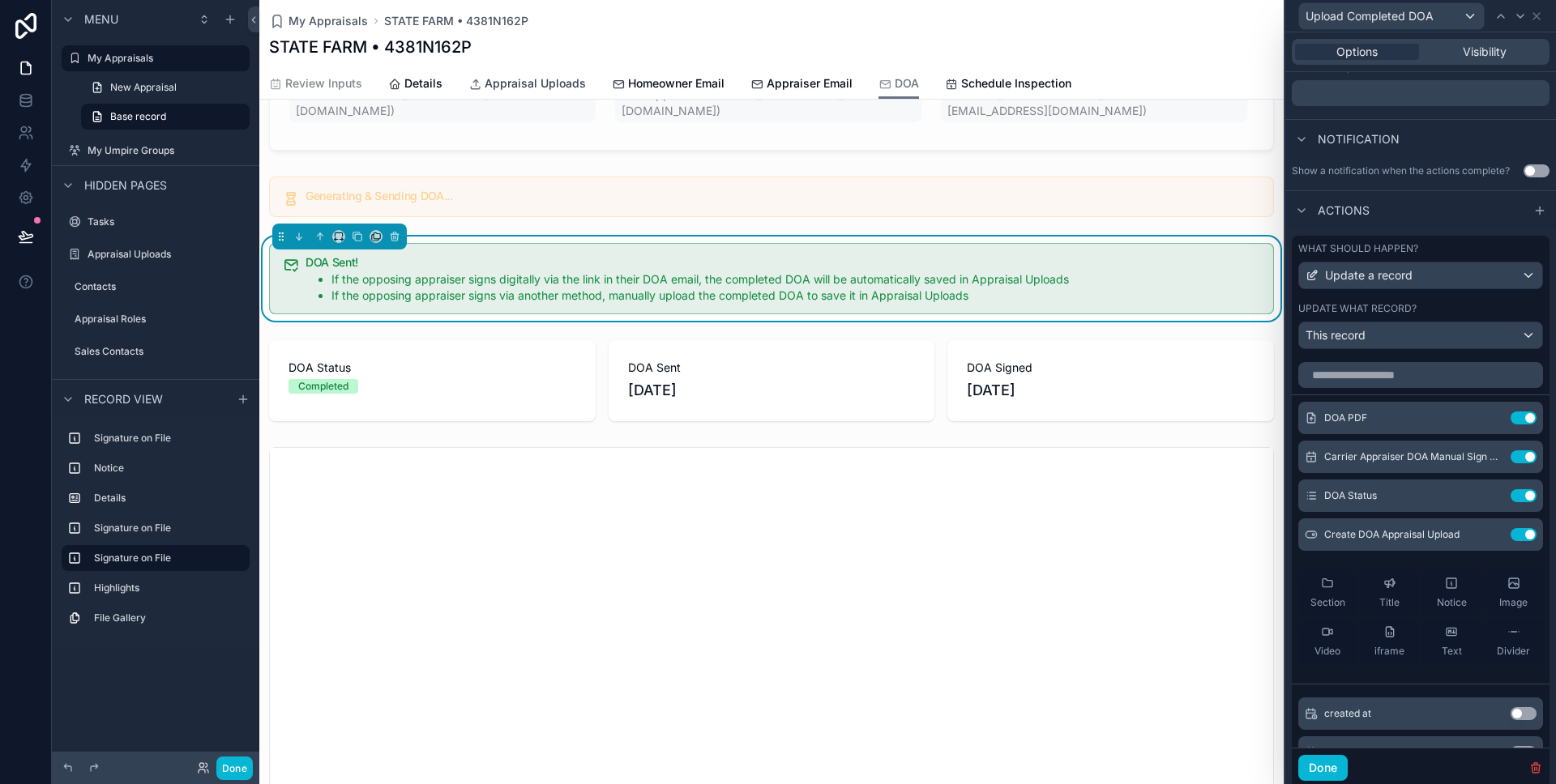
click at [492, 81] on span "Appraisal Uploads" at bounding box center [535, 83] width 102 height 16
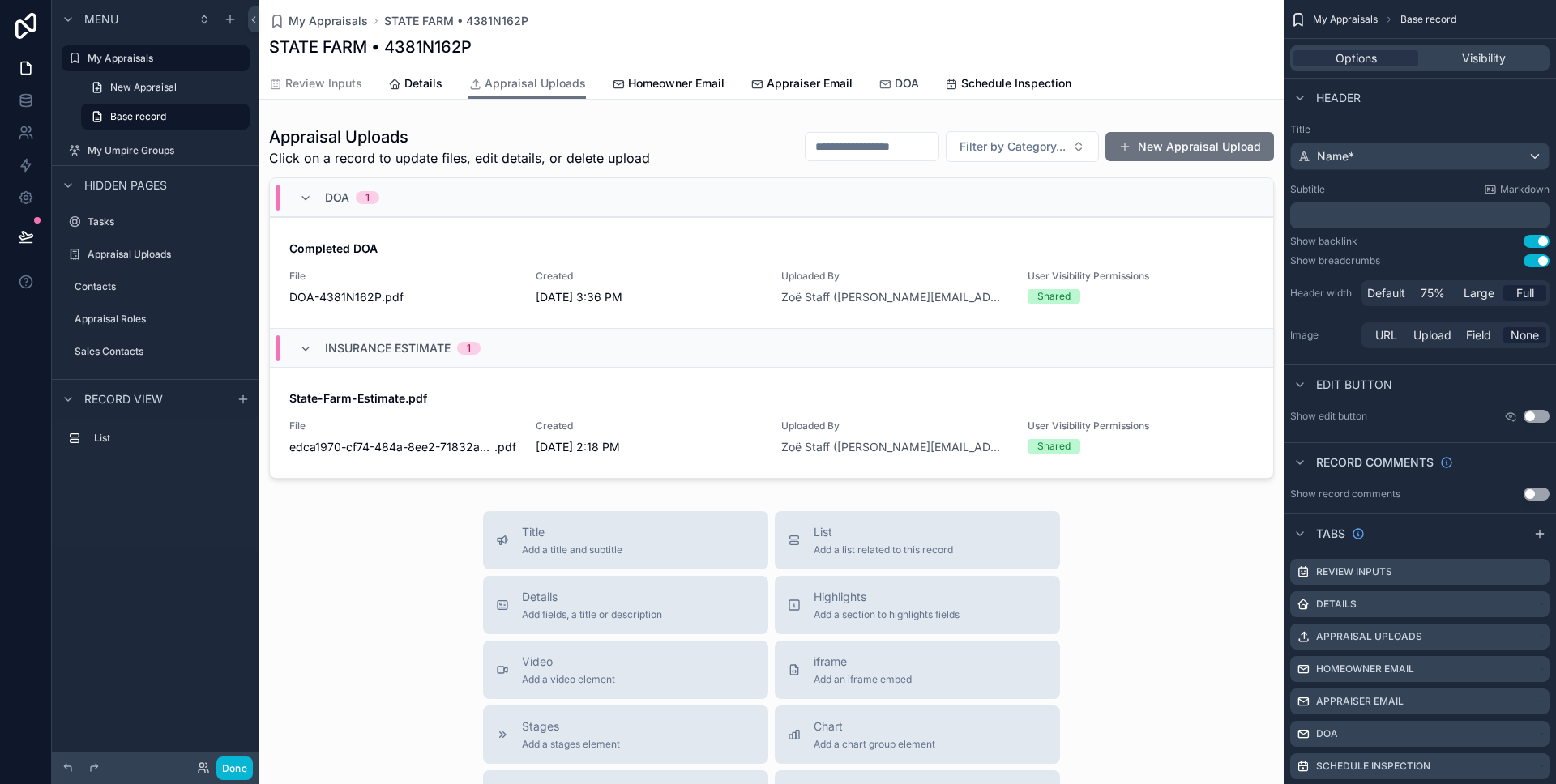
click at [883, 81] on icon "scrollable content" at bounding box center [885, 84] width 13 height 13
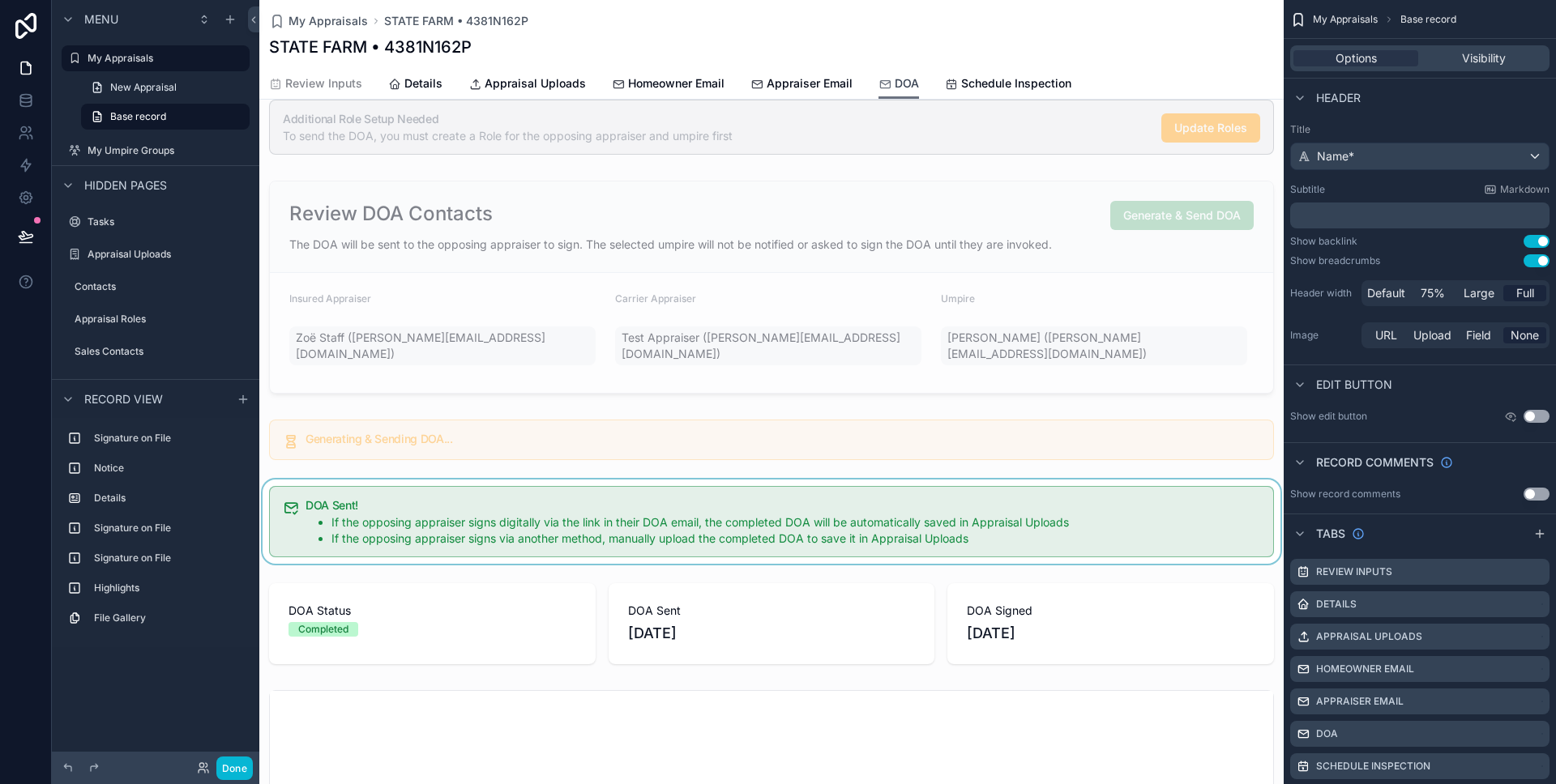
scroll to position [155, 0]
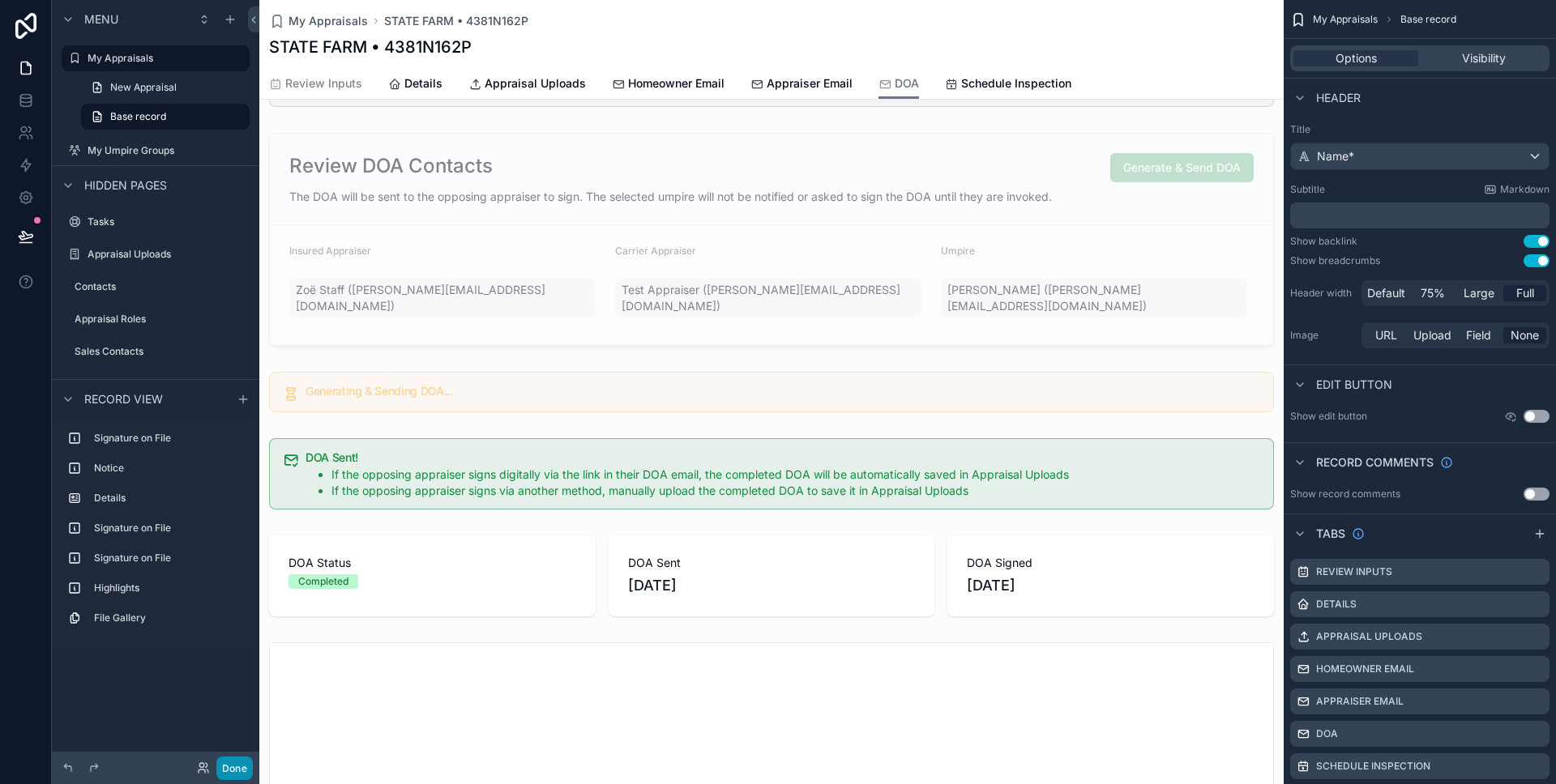
click at [232, 778] on button "Done" at bounding box center [234, 768] width 37 height 24
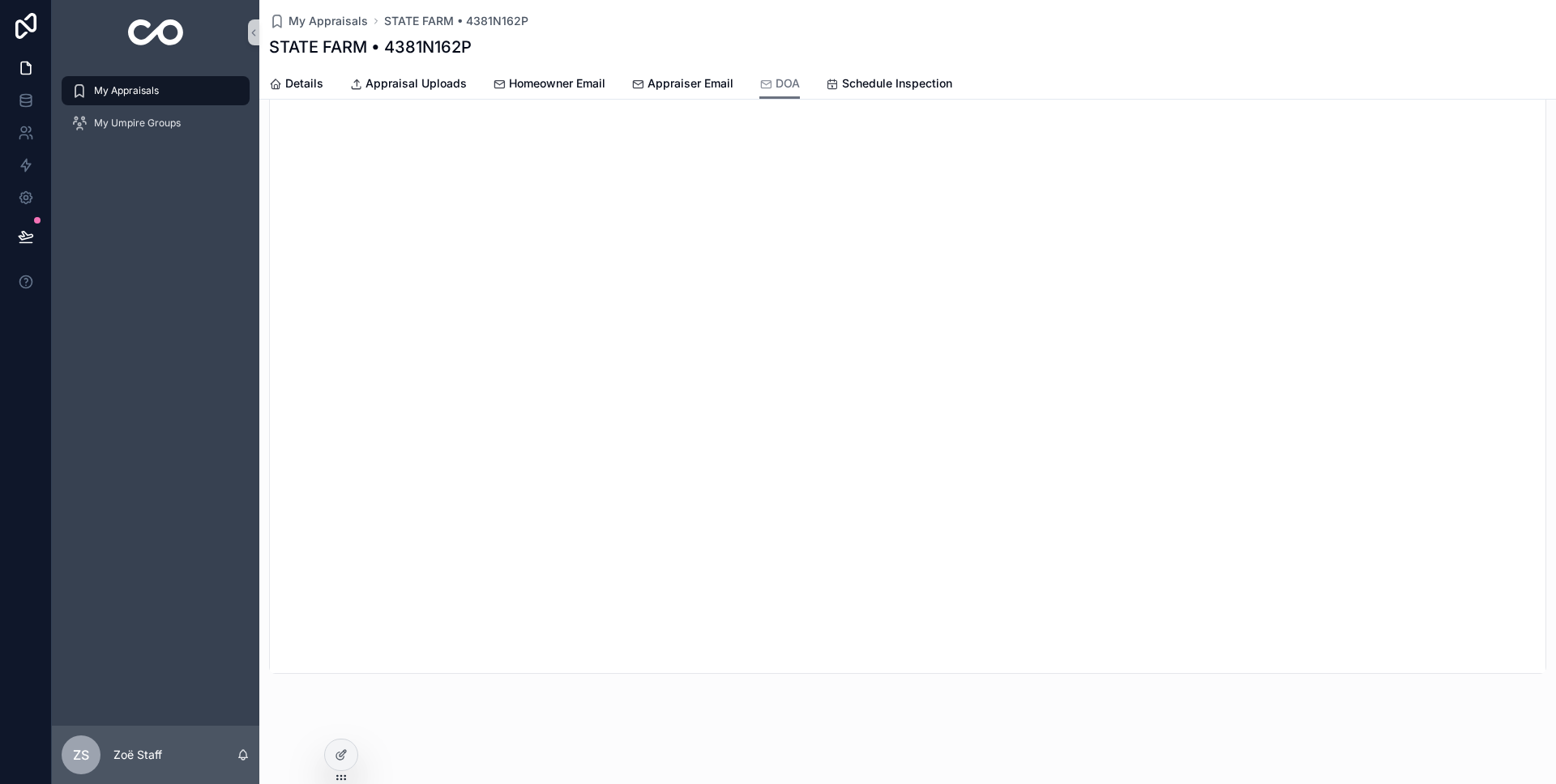
scroll to position [0, 0]
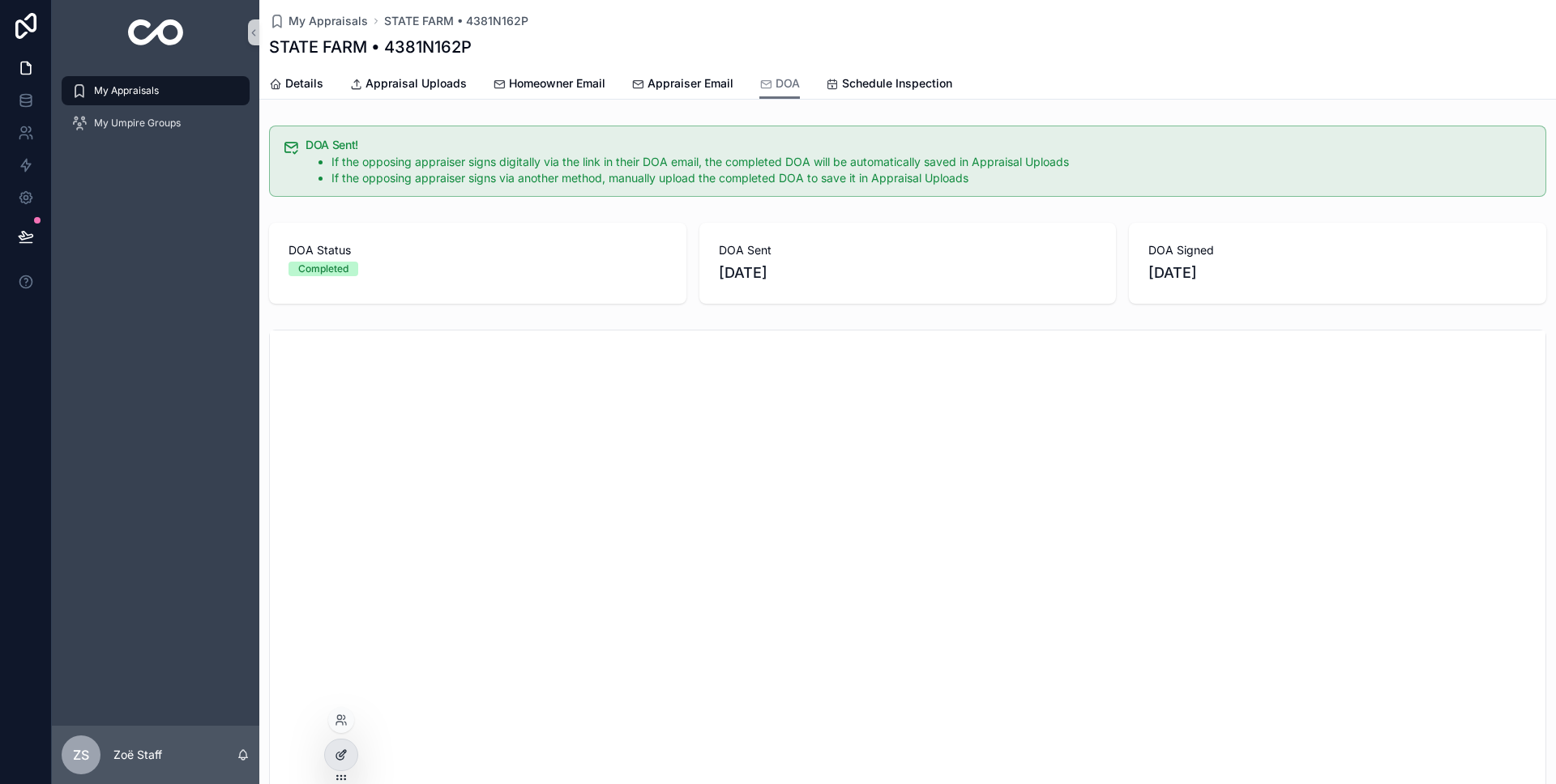
click at [346, 748] on icon at bounding box center [341, 755] width 13 height 13
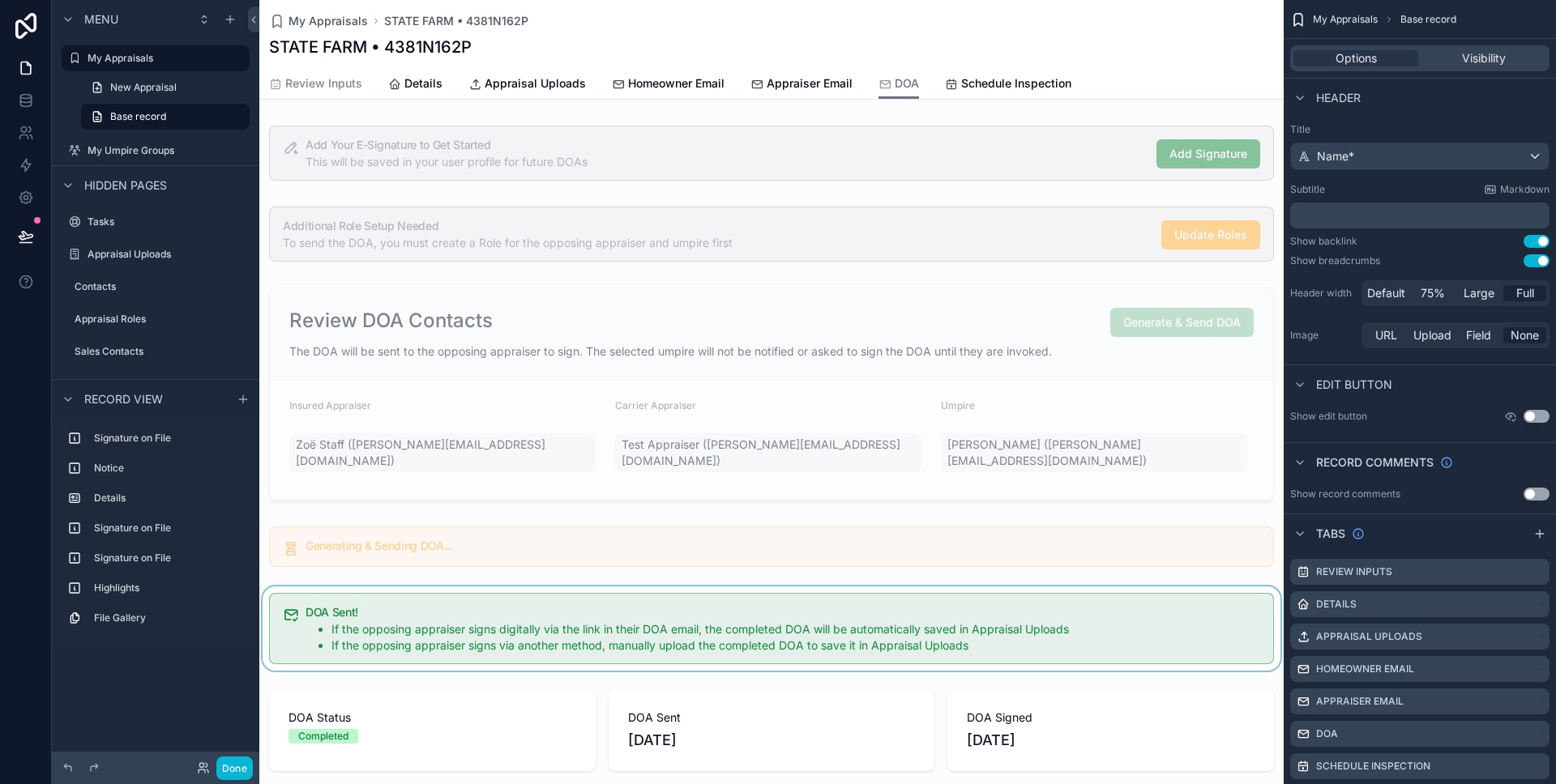
click at [389, 621] on div "scrollable content" at bounding box center [771, 628] width 1024 height 84
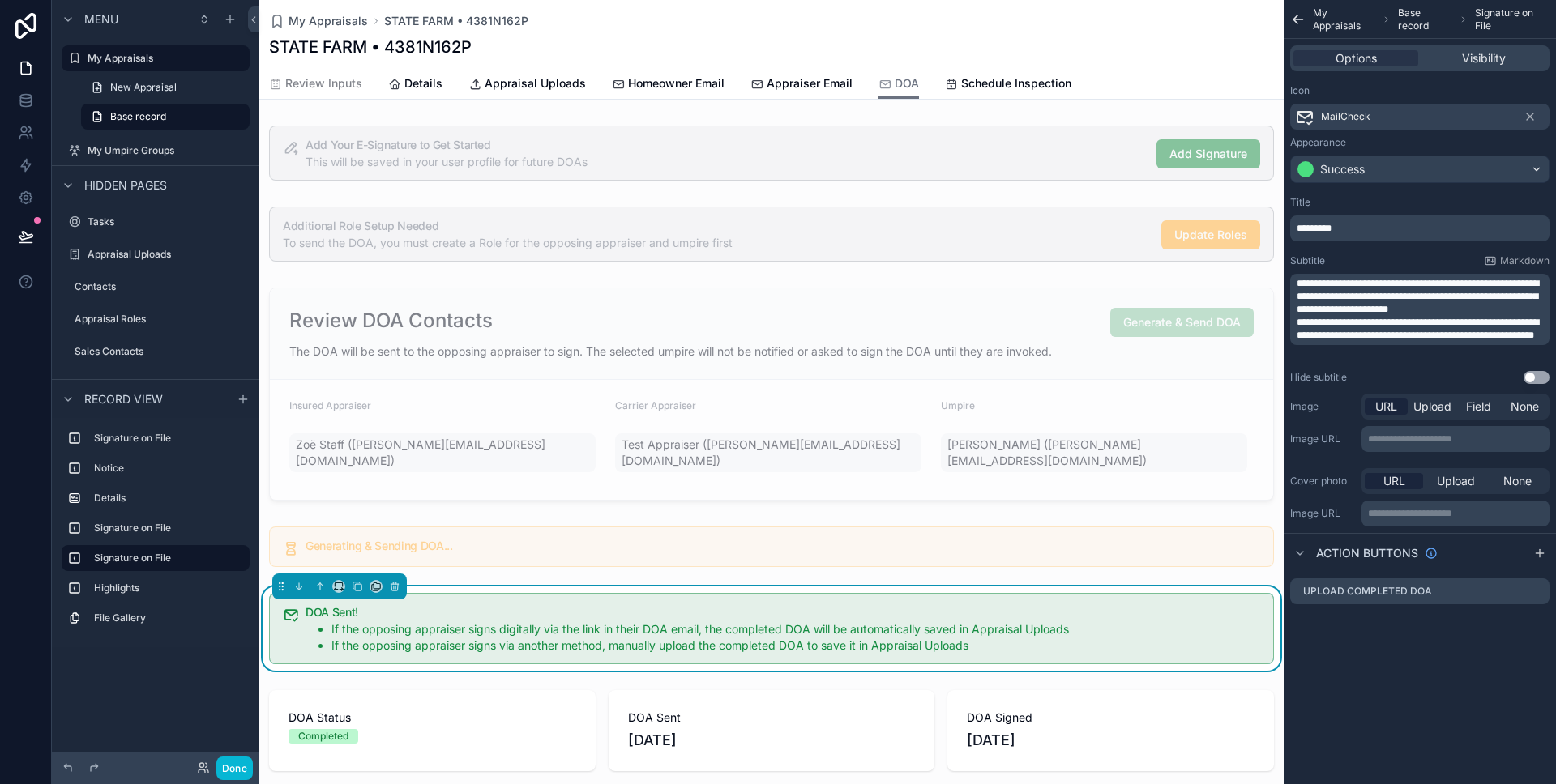
click at [1357, 231] on p "*********" at bounding box center [1421, 229] width 250 height 13
click at [226, 774] on button "Done" at bounding box center [234, 768] width 37 height 24
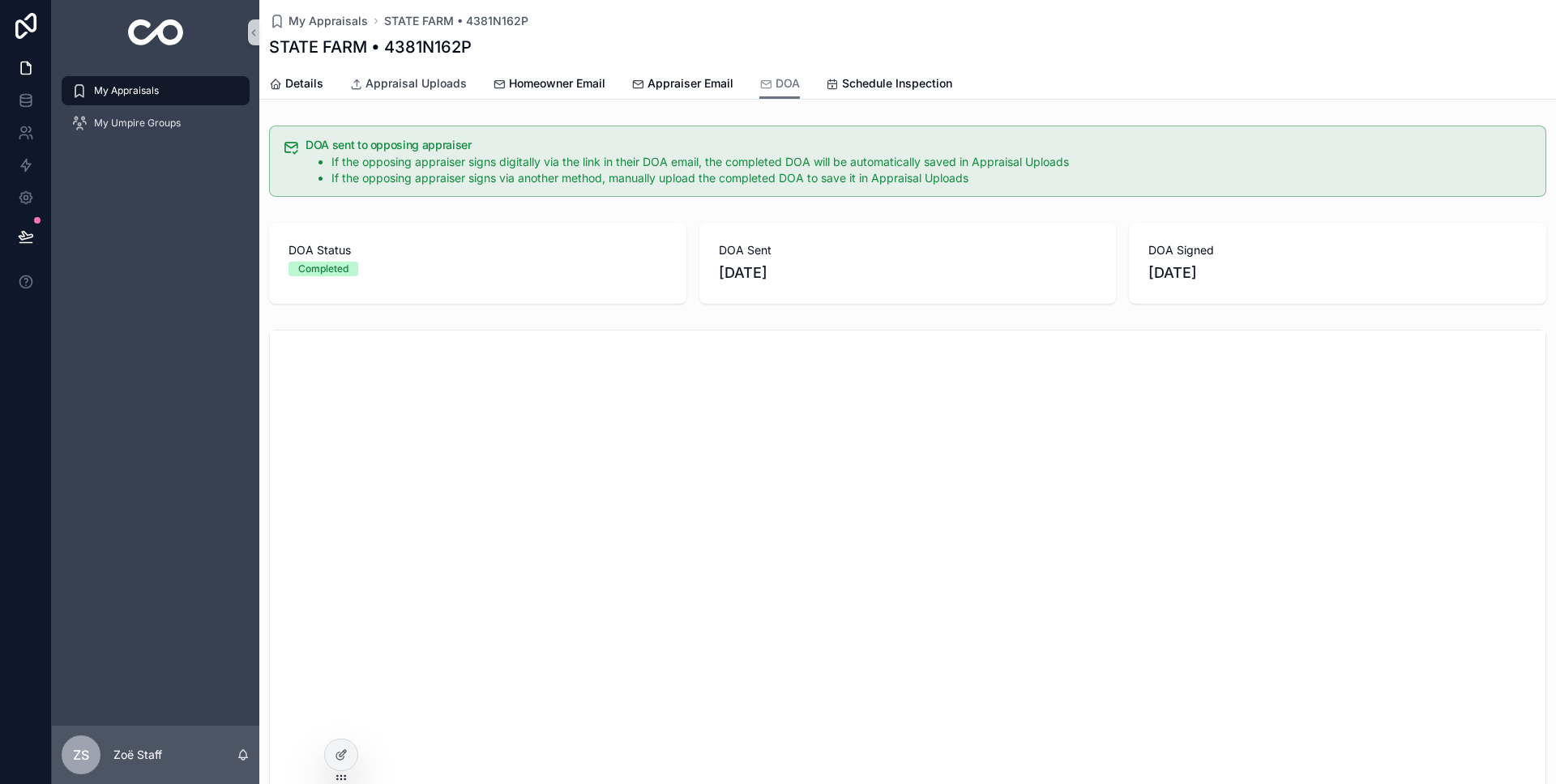
click at [406, 79] on span "Appraisal Uploads" at bounding box center [416, 83] width 102 height 16
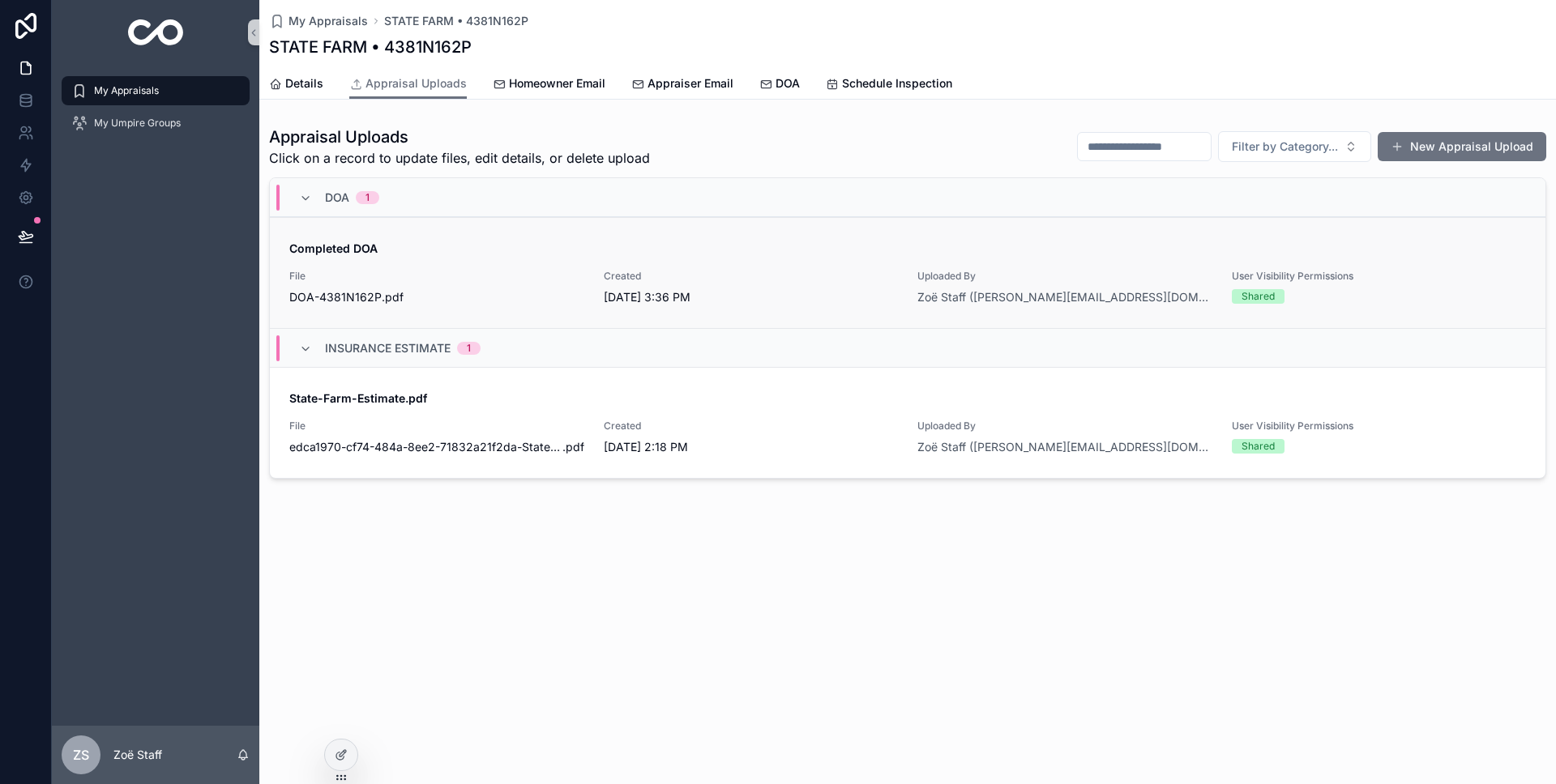
click at [535, 297] on div "DOA-4381N162P .pdf" at bounding box center [437, 297] width 295 height 16
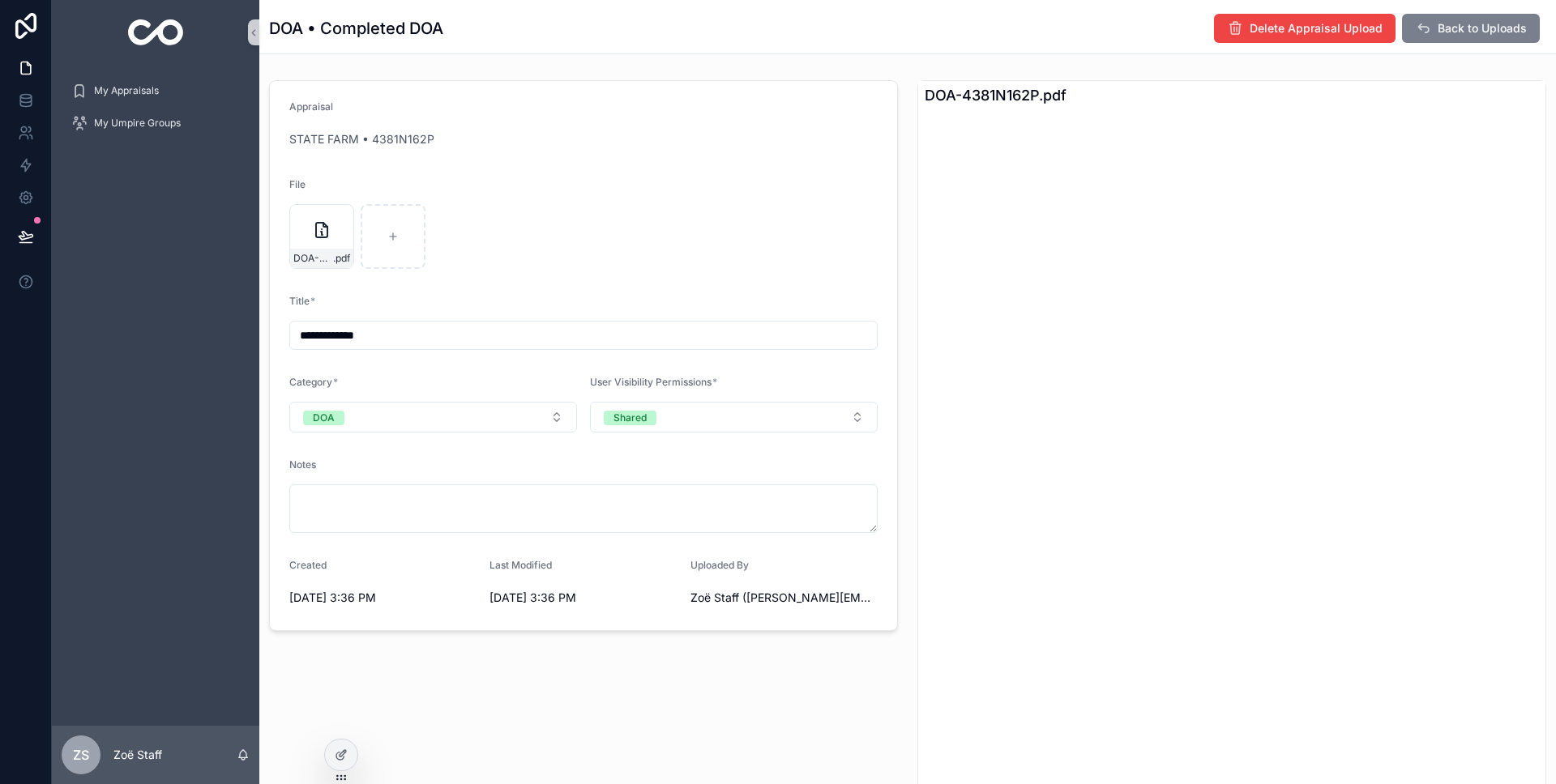
click at [1473, 23] on span "Back to Uploads" at bounding box center [1482, 28] width 89 height 16
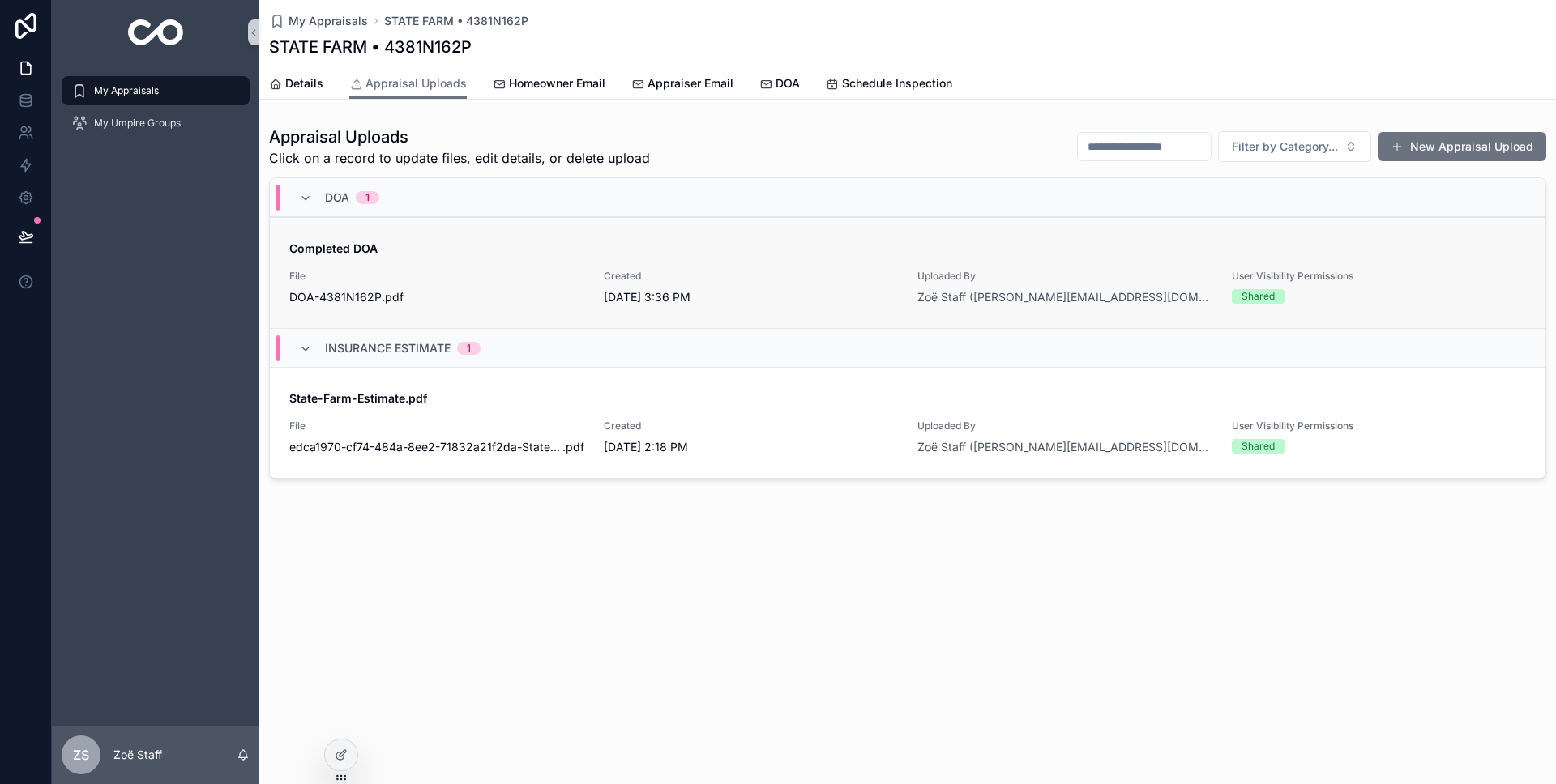
click at [766, 295] on span "[DATE] 3:36 PM" at bounding box center [751, 297] width 295 height 16
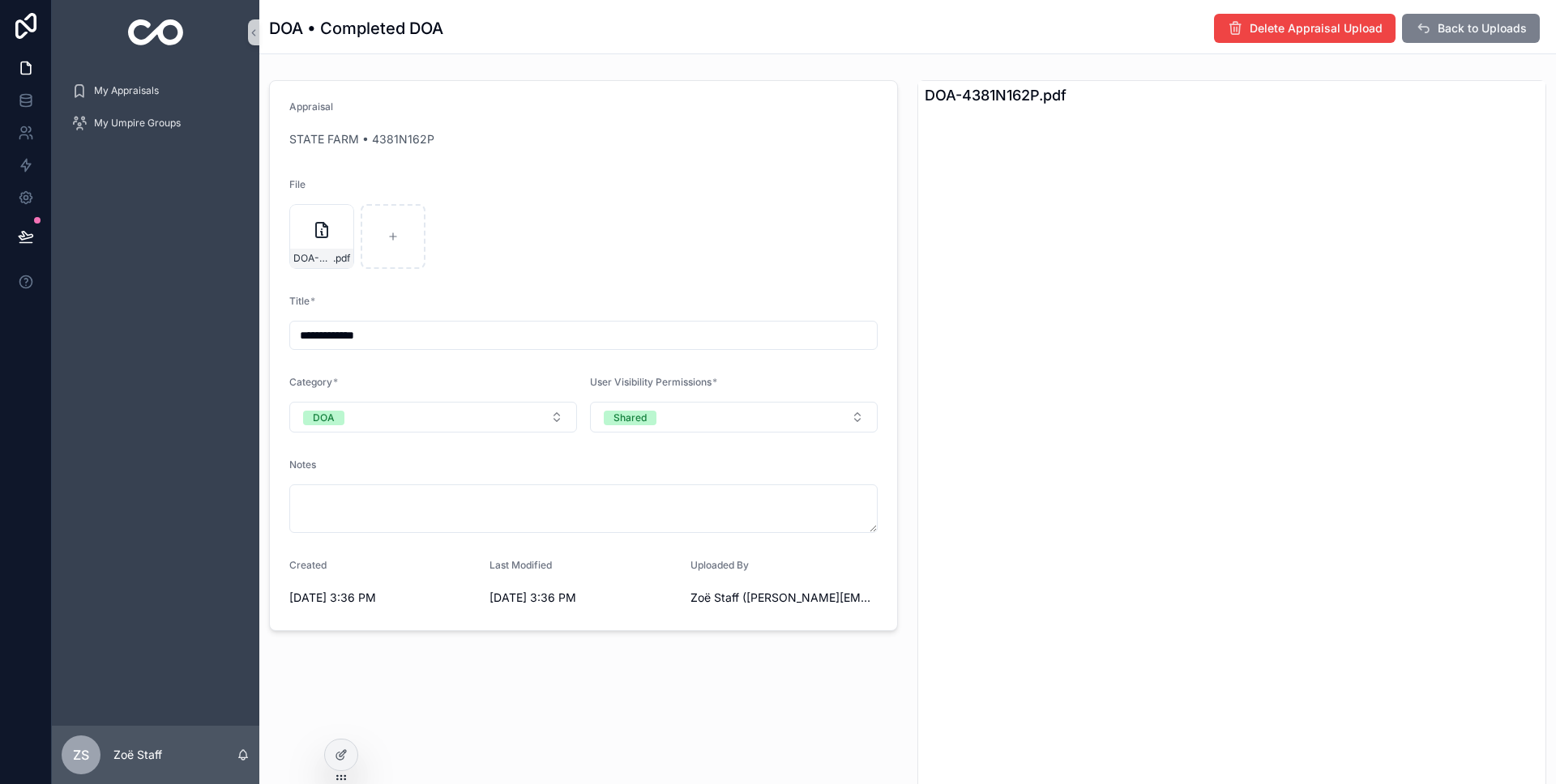
click at [1505, 28] on span "Back to Uploads" at bounding box center [1482, 28] width 89 height 16
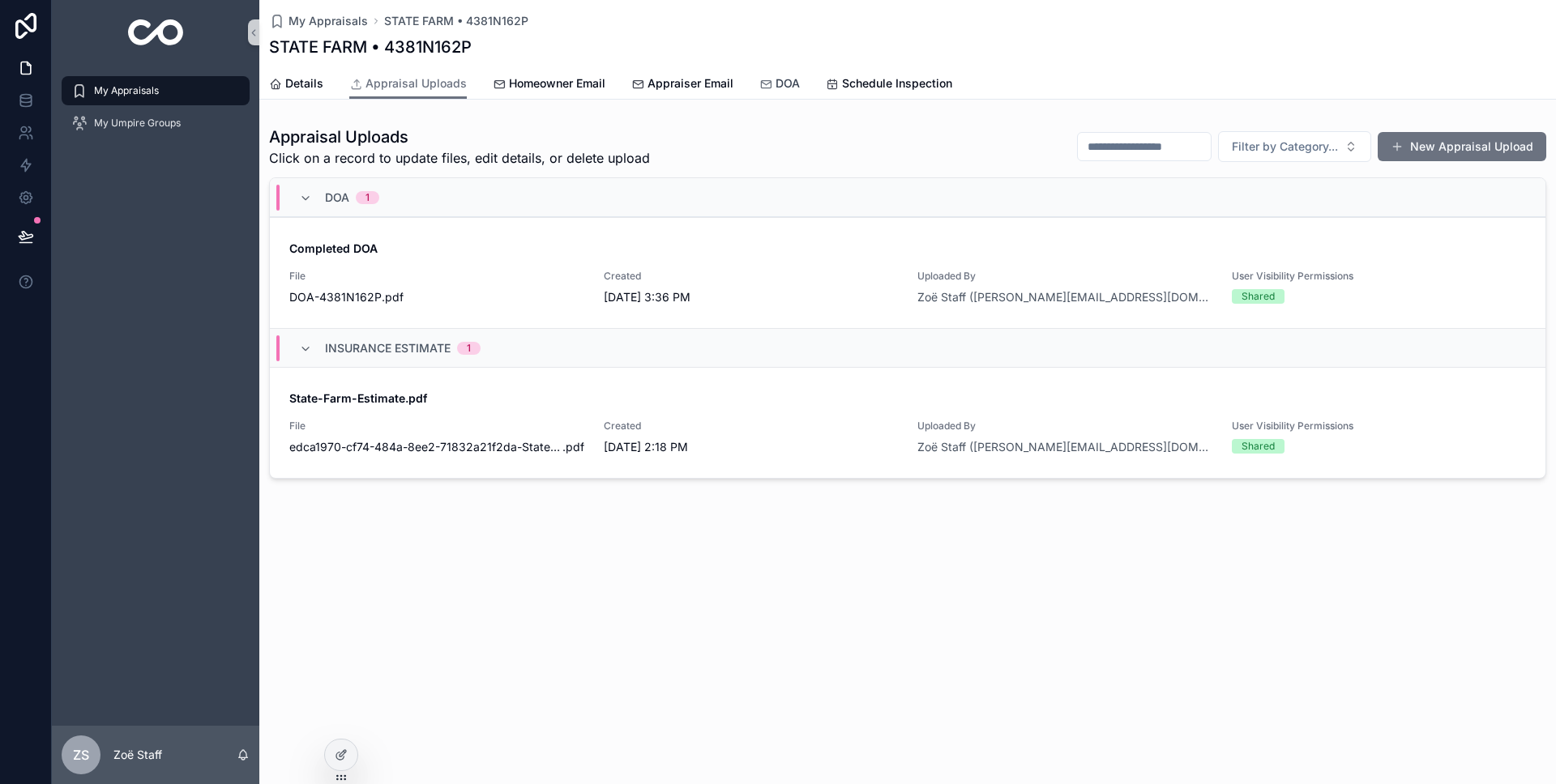
click at [785, 88] on span "DOA" at bounding box center [787, 83] width 25 height 16
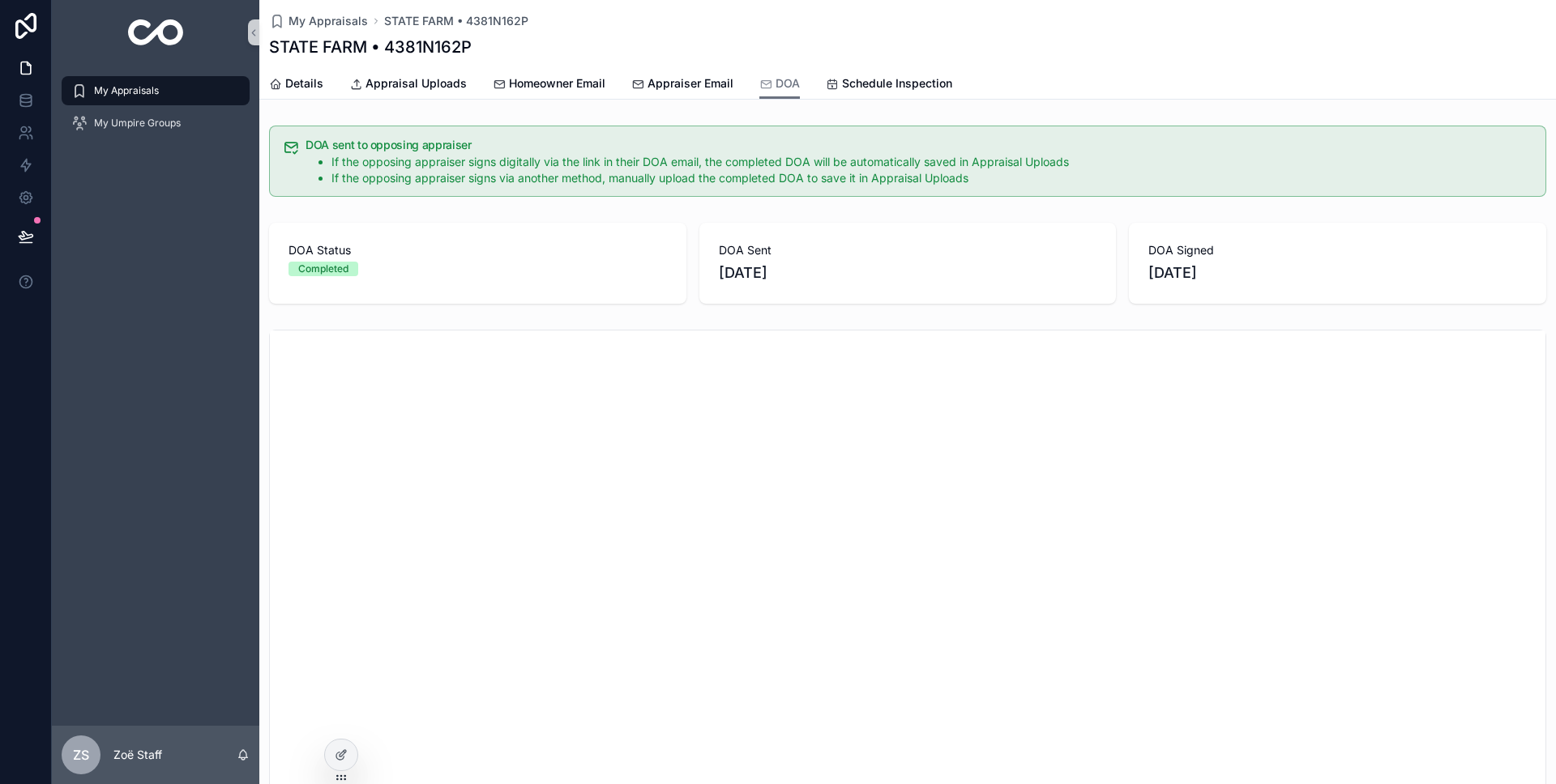
click at [152, 97] on div "My Appraisals" at bounding box center [156, 91] width 168 height 26
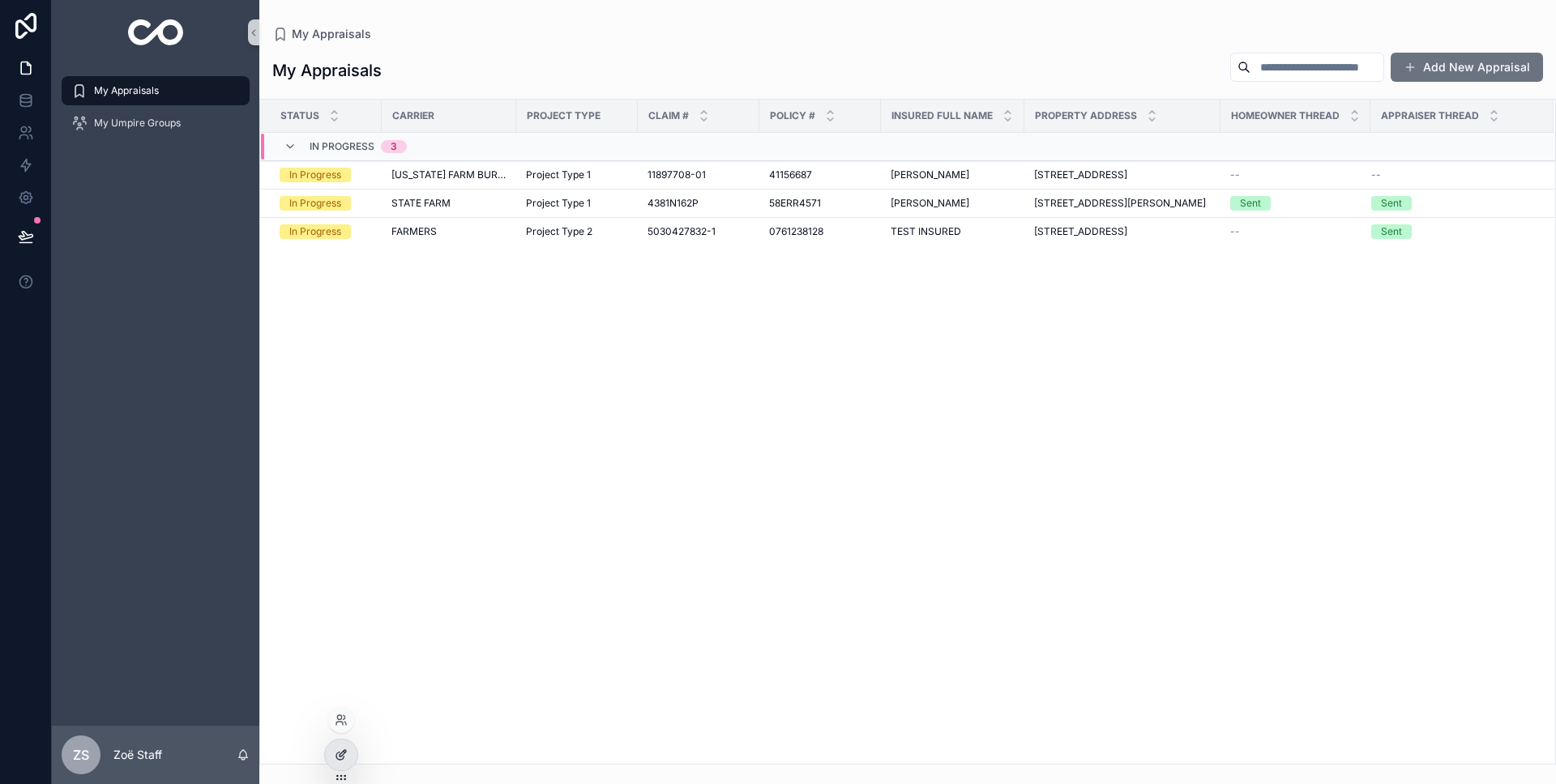
click at [333, 759] on div at bounding box center [340, 756] width 32 height 31
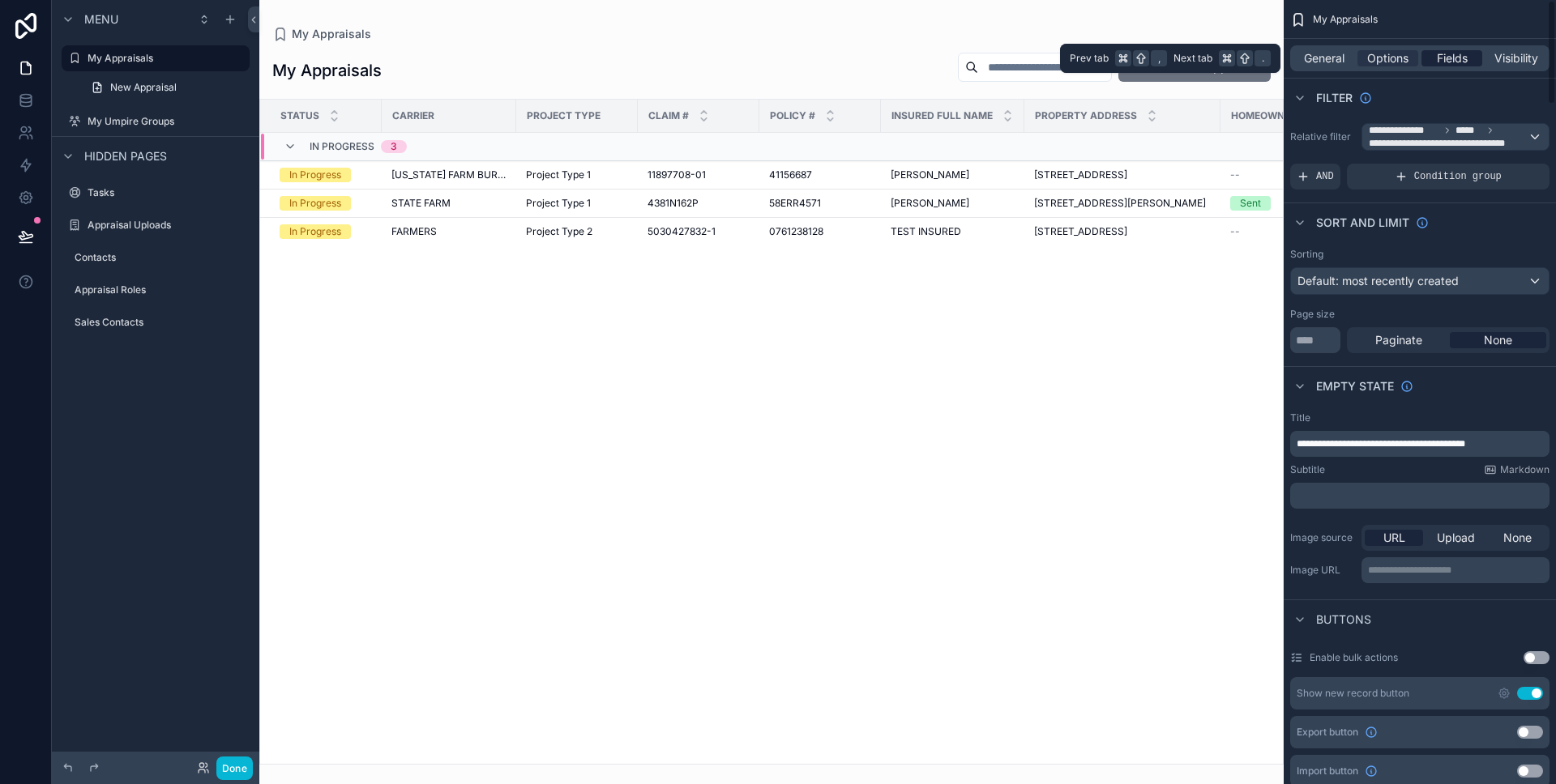
click at [1461, 56] on span "Fields" at bounding box center [1453, 59] width 31 height 16
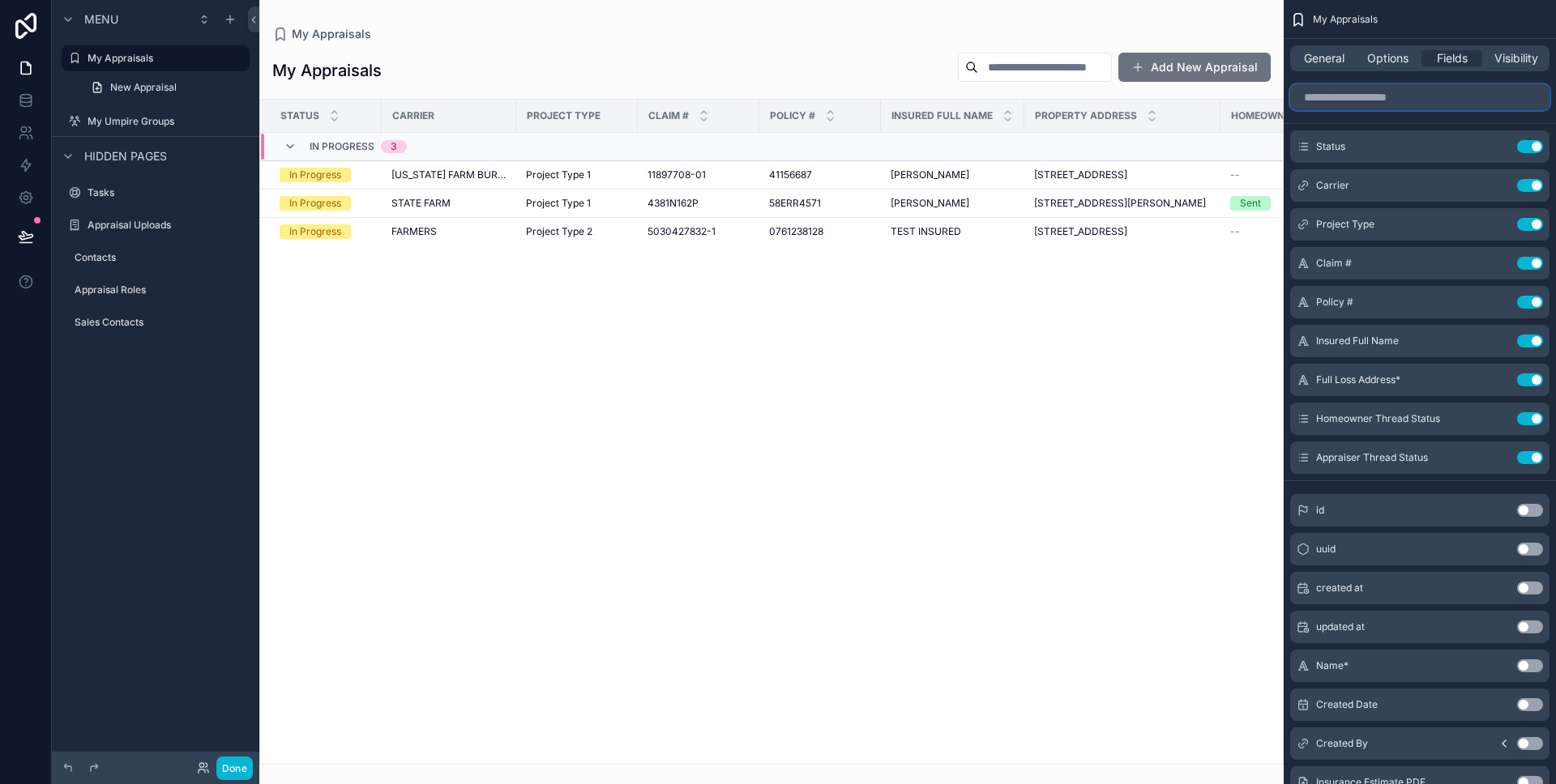
click at [1356, 100] on input "scrollable content" at bounding box center [1420, 97] width 259 height 26
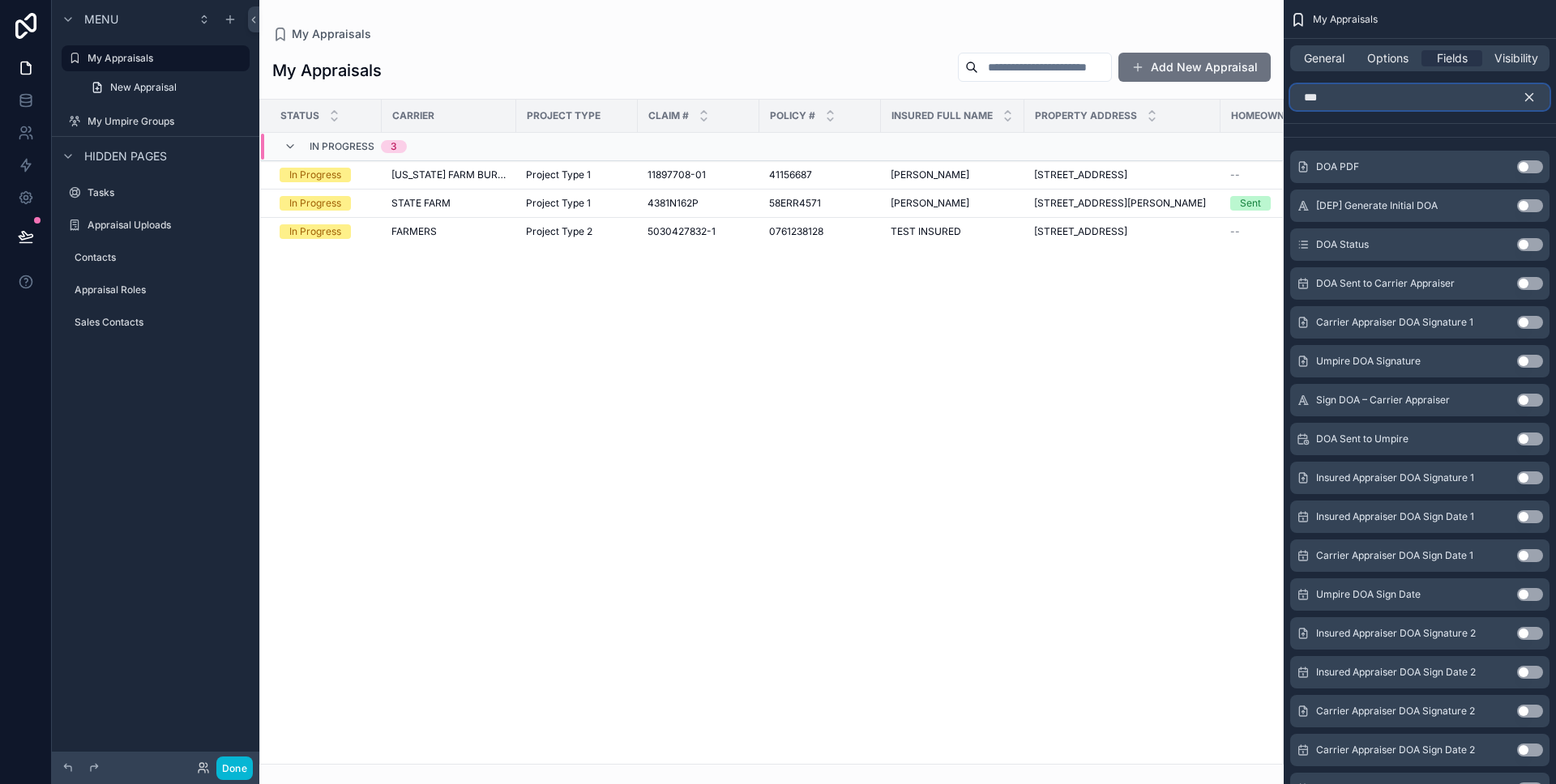
type input "***"
click at [1533, 248] on button "Use setting" at bounding box center [1530, 244] width 26 height 13
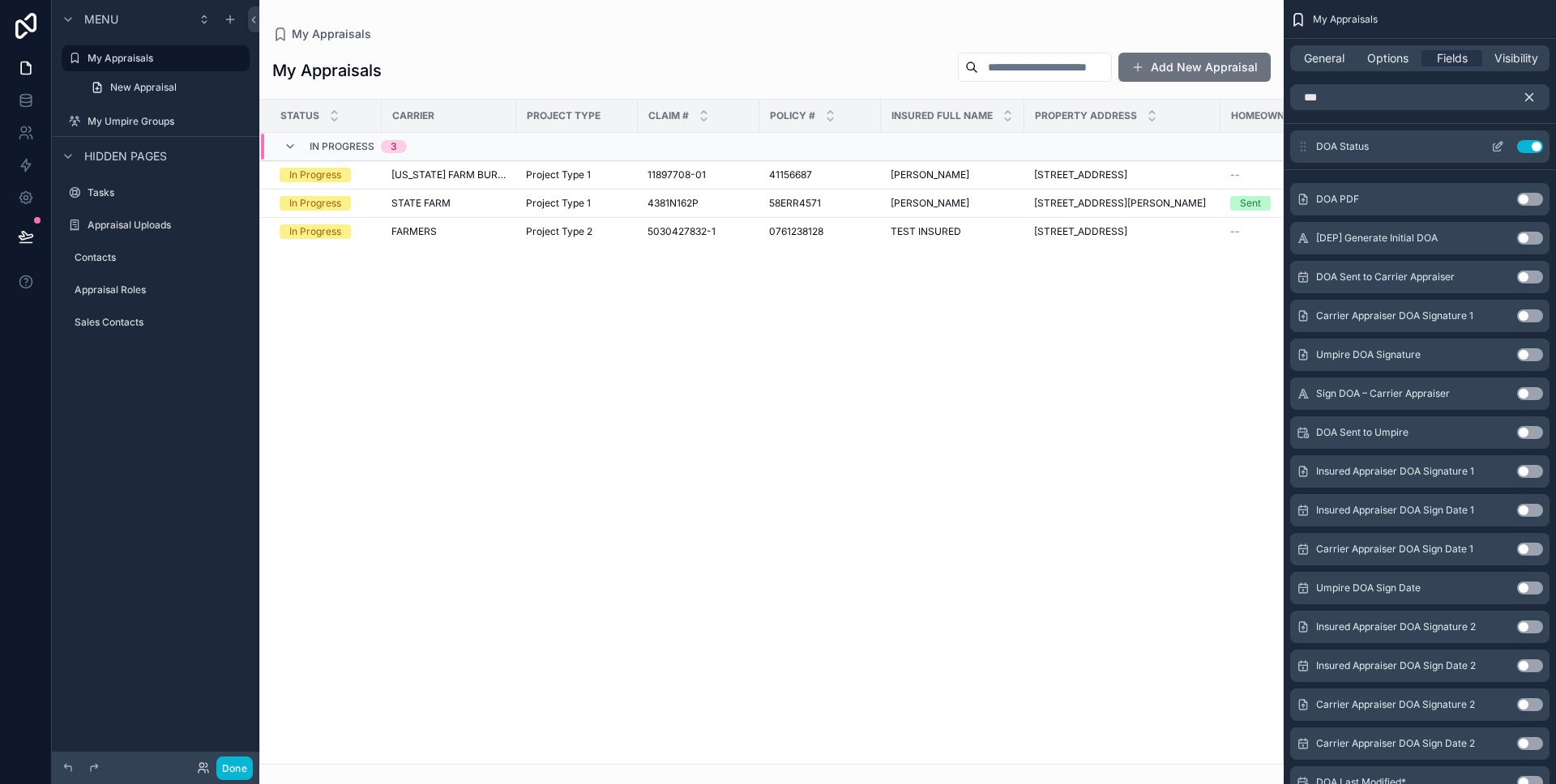
click at [1497, 149] on icon "scrollable content" at bounding box center [1497, 146] width 13 height 13
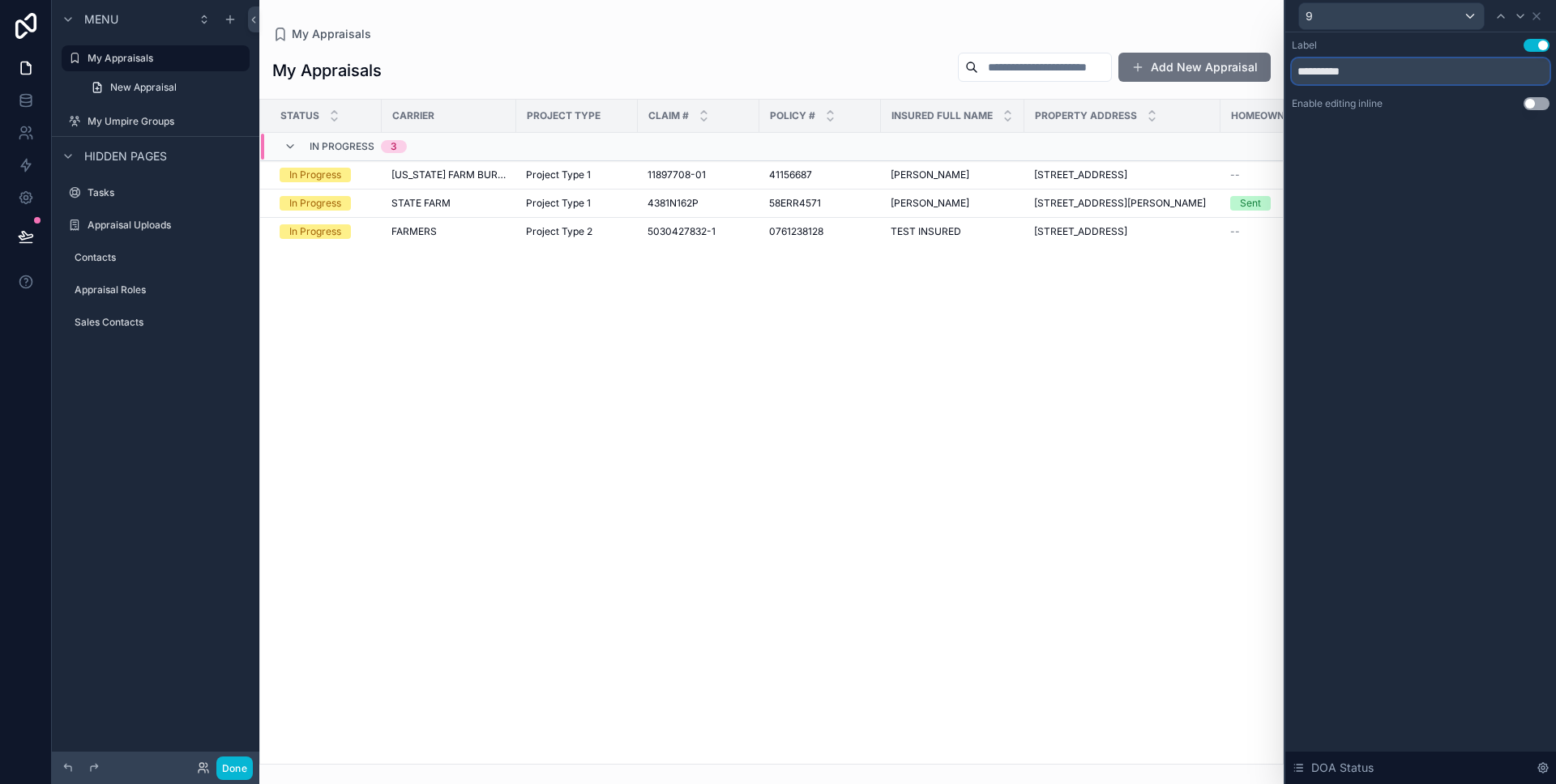
click at [1362, 70] on input "**********" at bounding box center [1421, 71] width 258 height 26
type input "***"
click at [1536, 16] on icon at bounding box center [1536, 16] width 6 height 6
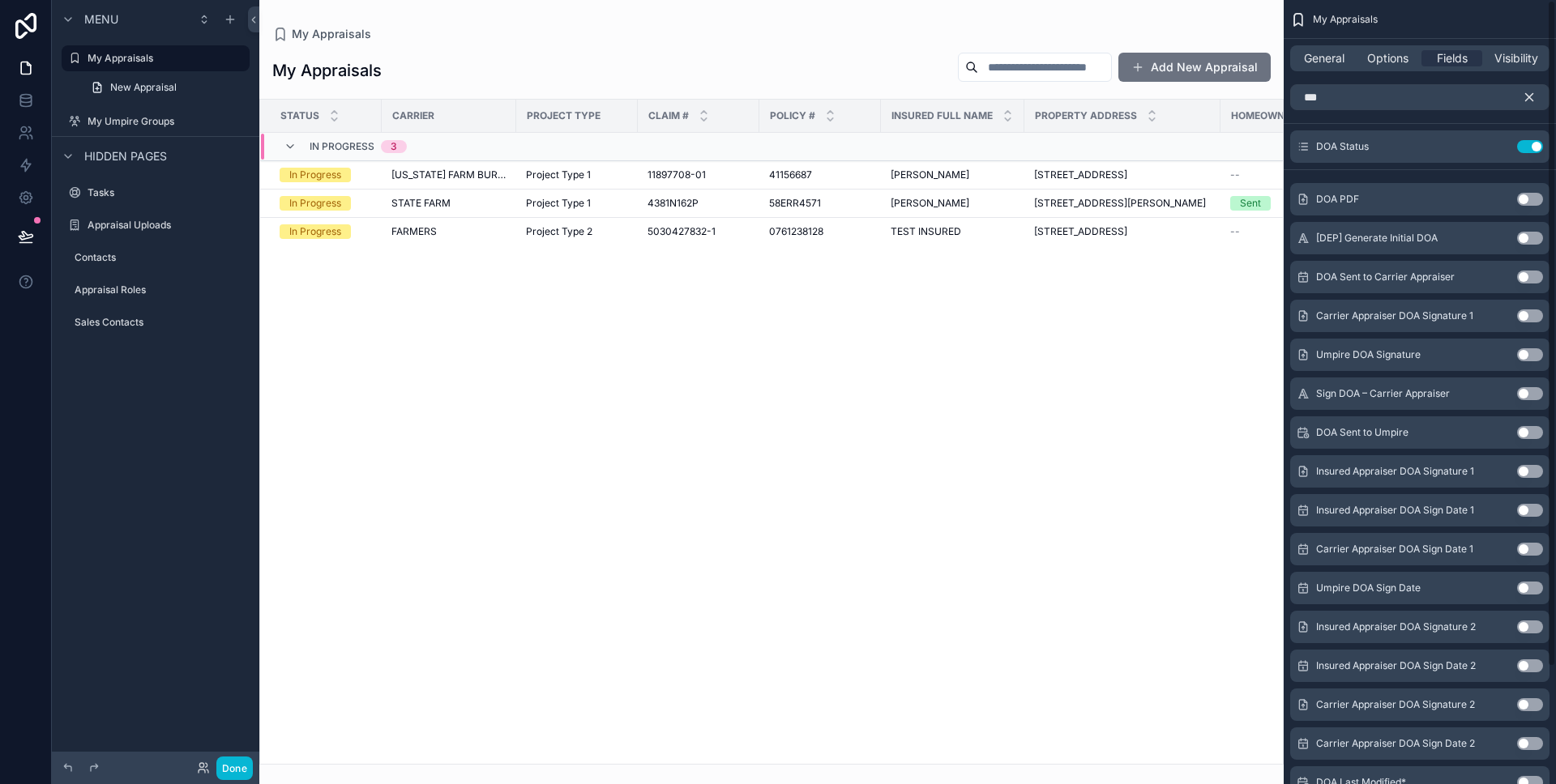
click at [1534, 98] on icon "scrollable content" at bounding box center [1529, 97] width 15 height 15
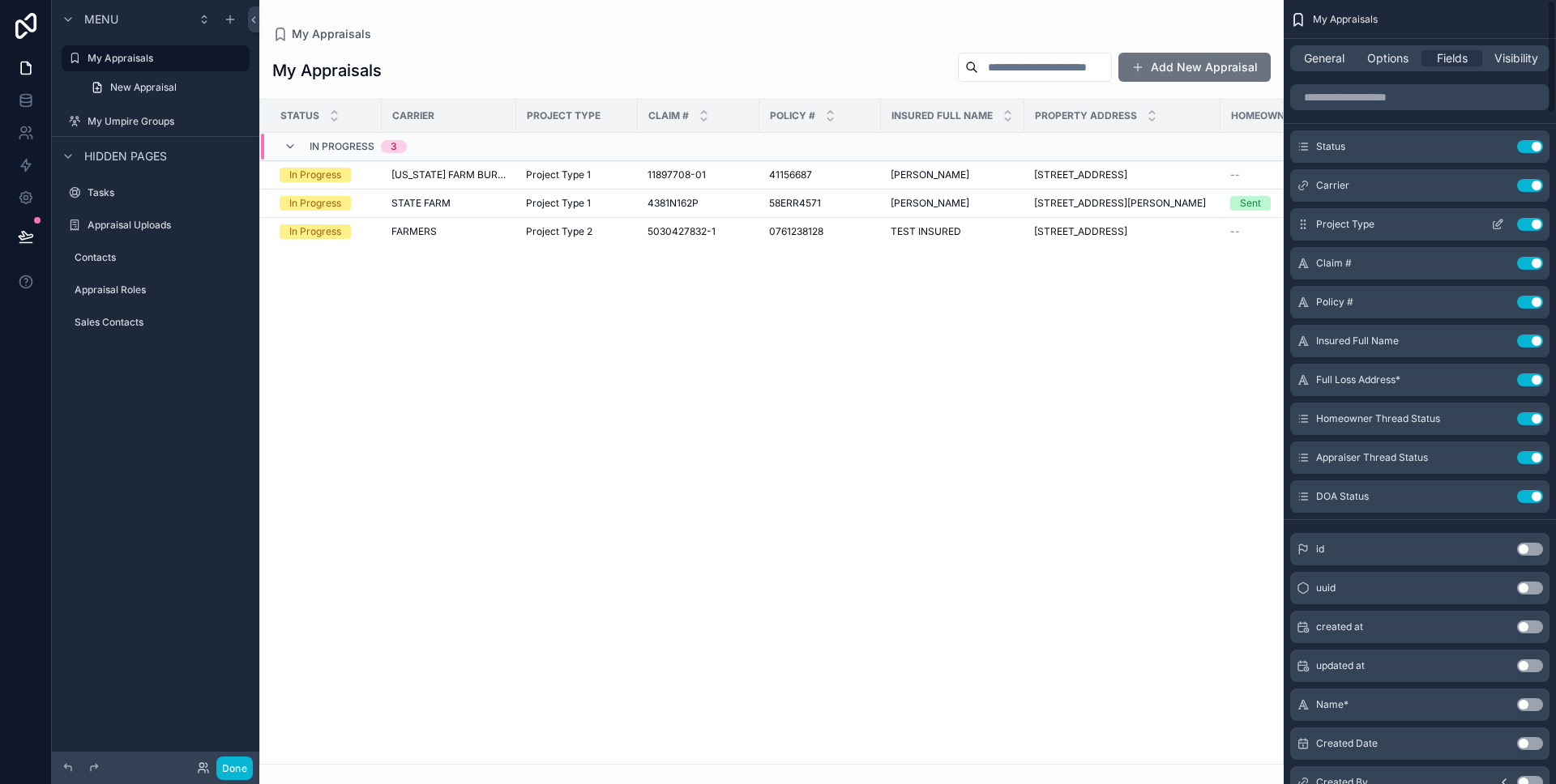
click at [1529, 224] on button "Use setting" at bounding box center [1530, 224] width 26 height 13
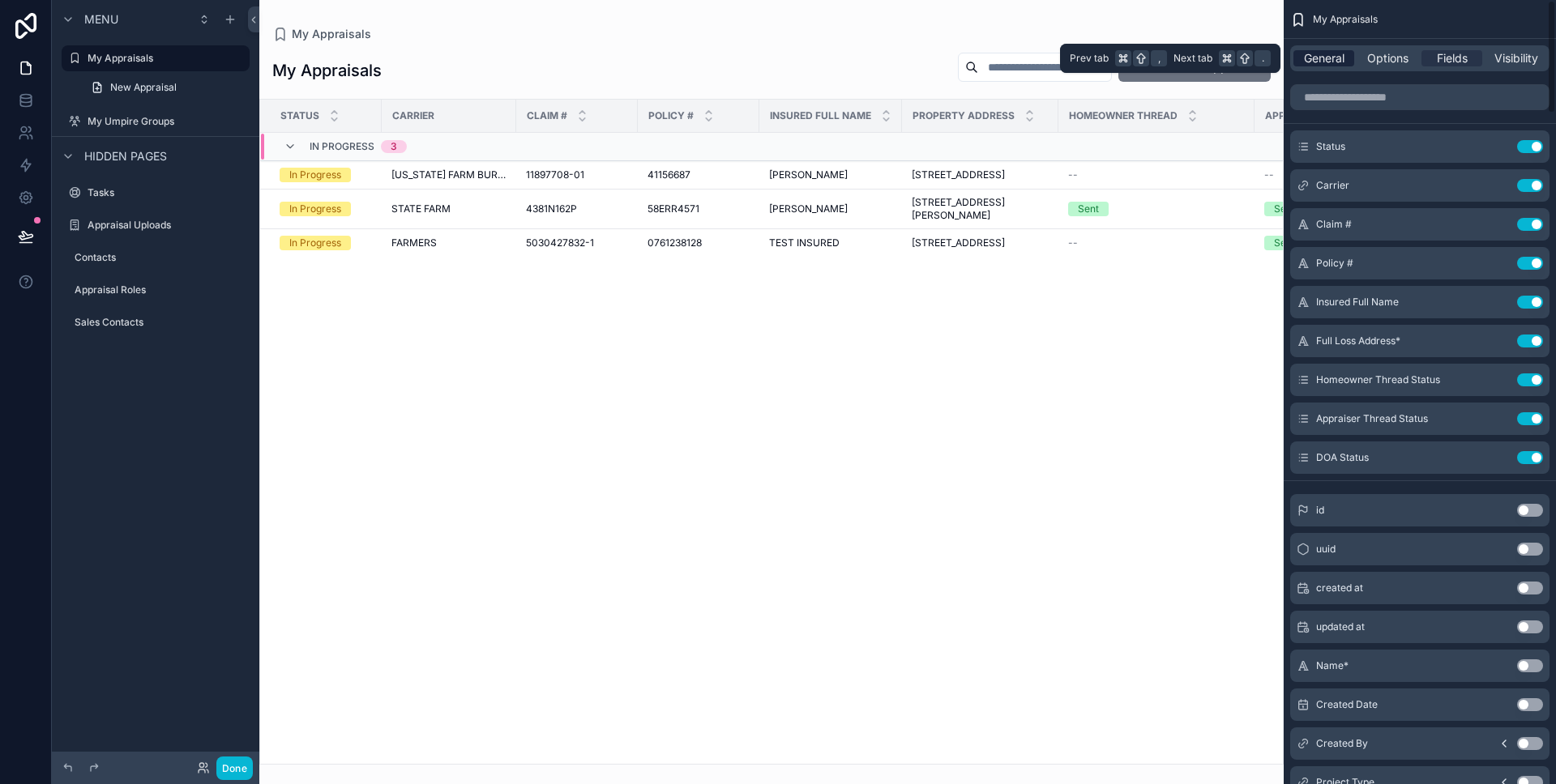
click at [1332, 60] on span "General" at bounding box center [1324, 59] width 40 height 16
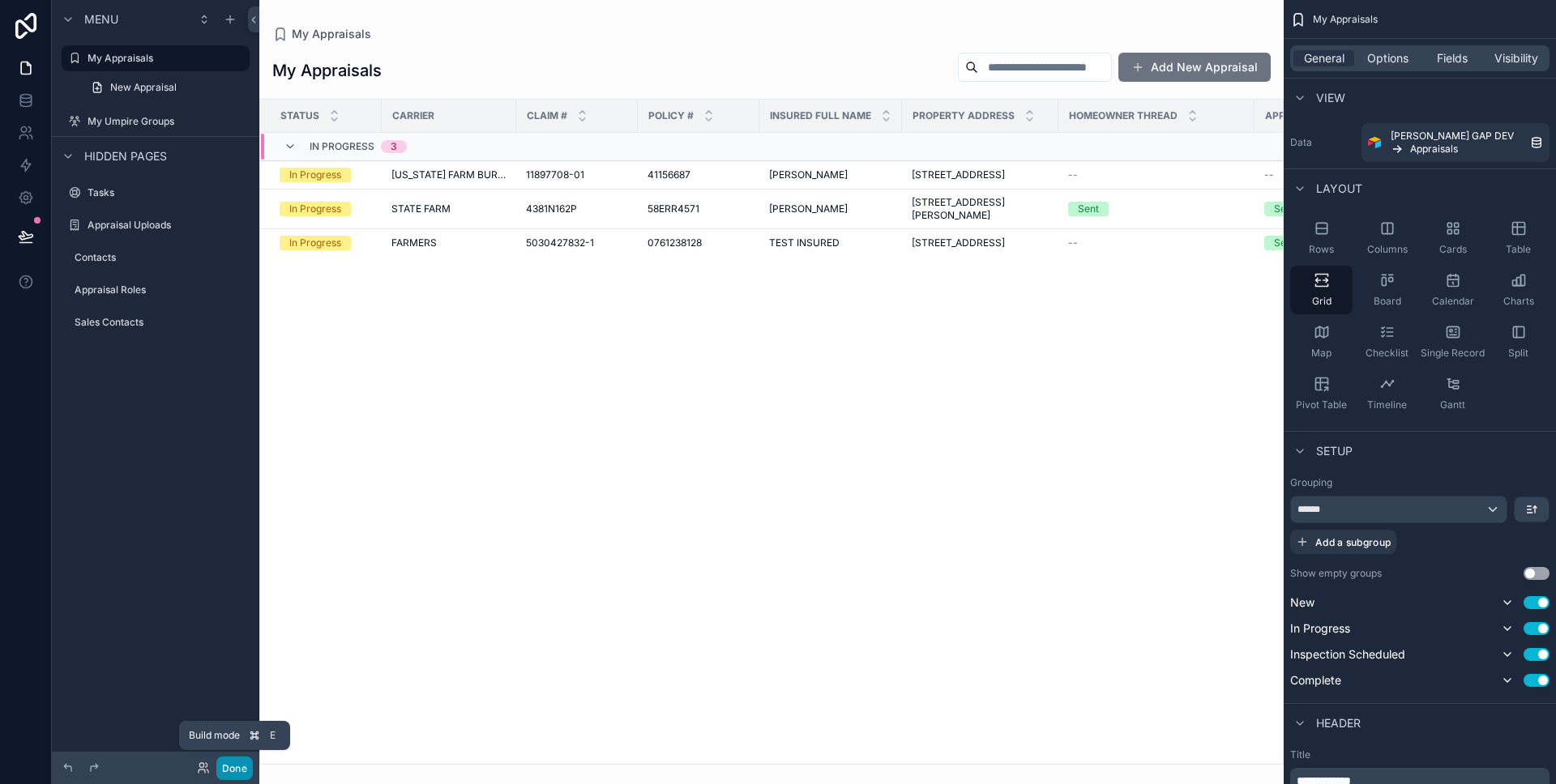
click at [232, 765] on button "Done" at bounding box center [234, 768] width 37 height 24
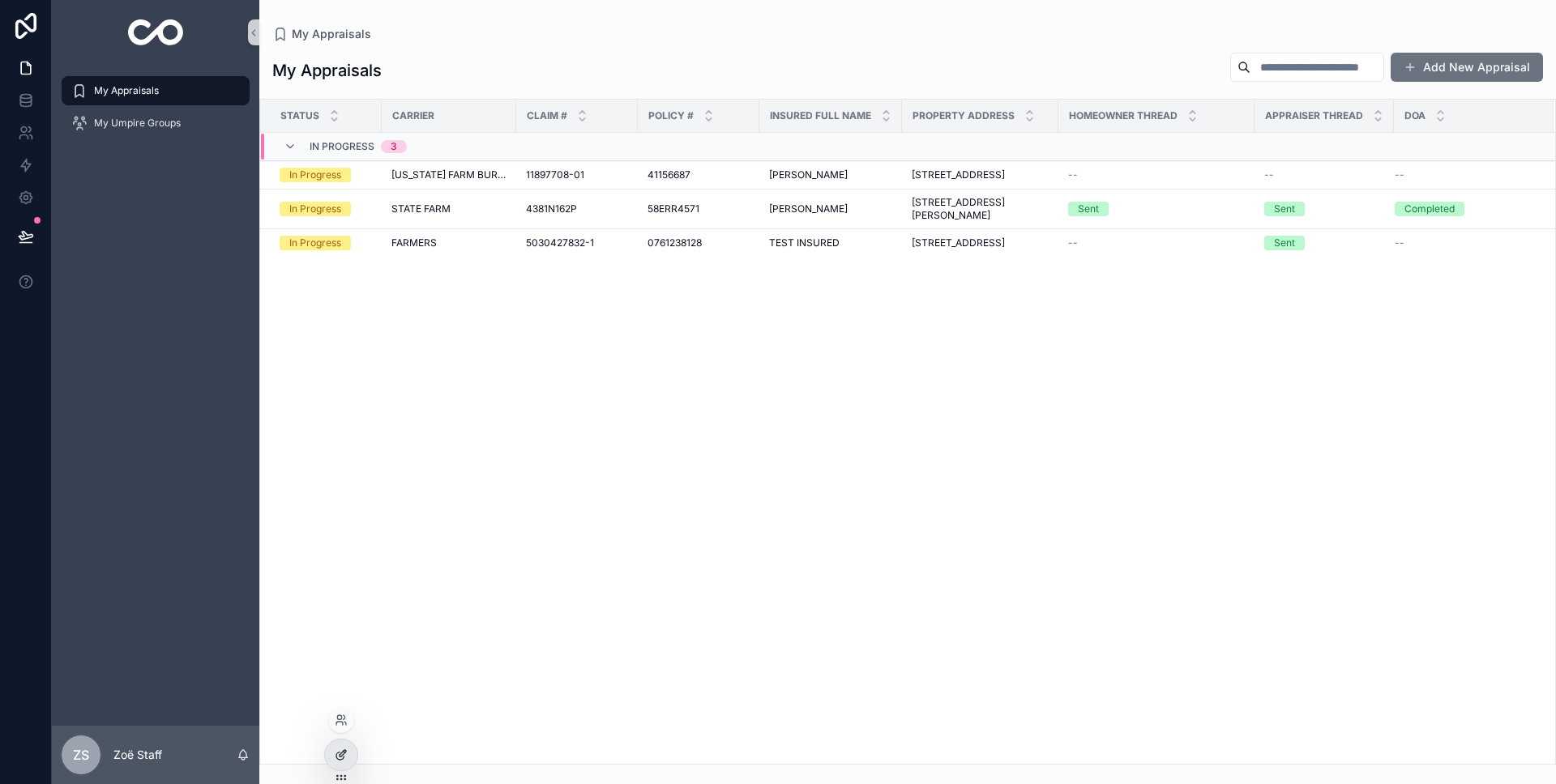
click at [349, 749] on div at bounding box center [340, 756] width 32 height 31
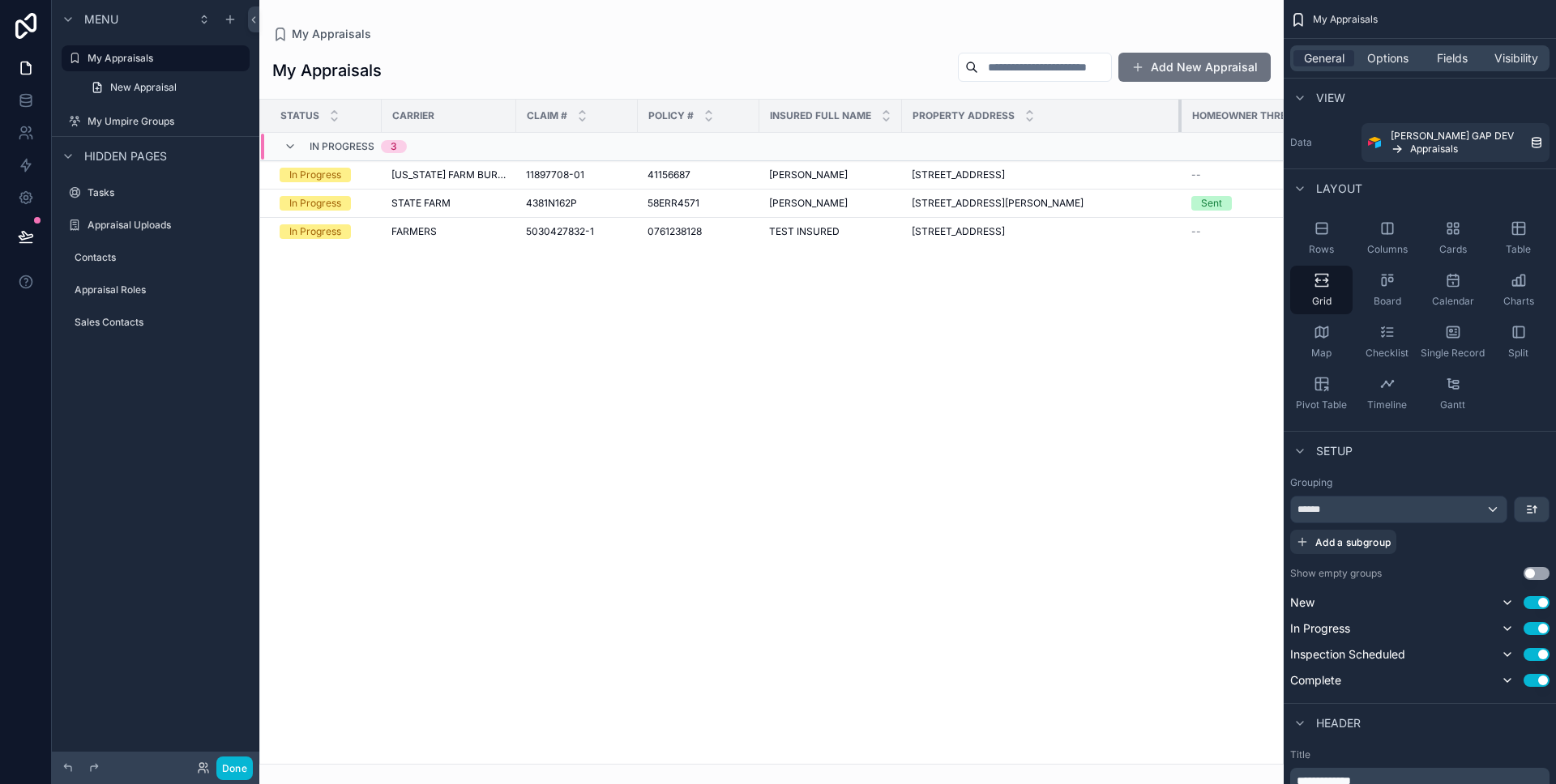
drag, startPoint x: 1044, startPoint y: 113, endPoint x: 1180, endPoint y: 115, distance: 136.0
click at [1180, 115] on tr "Status Carrier Claim # Policy # Insured Full Name Property Address Homeowner Th…" at bounding box center [950, 116] width 1380 height 33
click at [245, 768] on button "Done" at bounding box center [234, 768] width 37 height 24
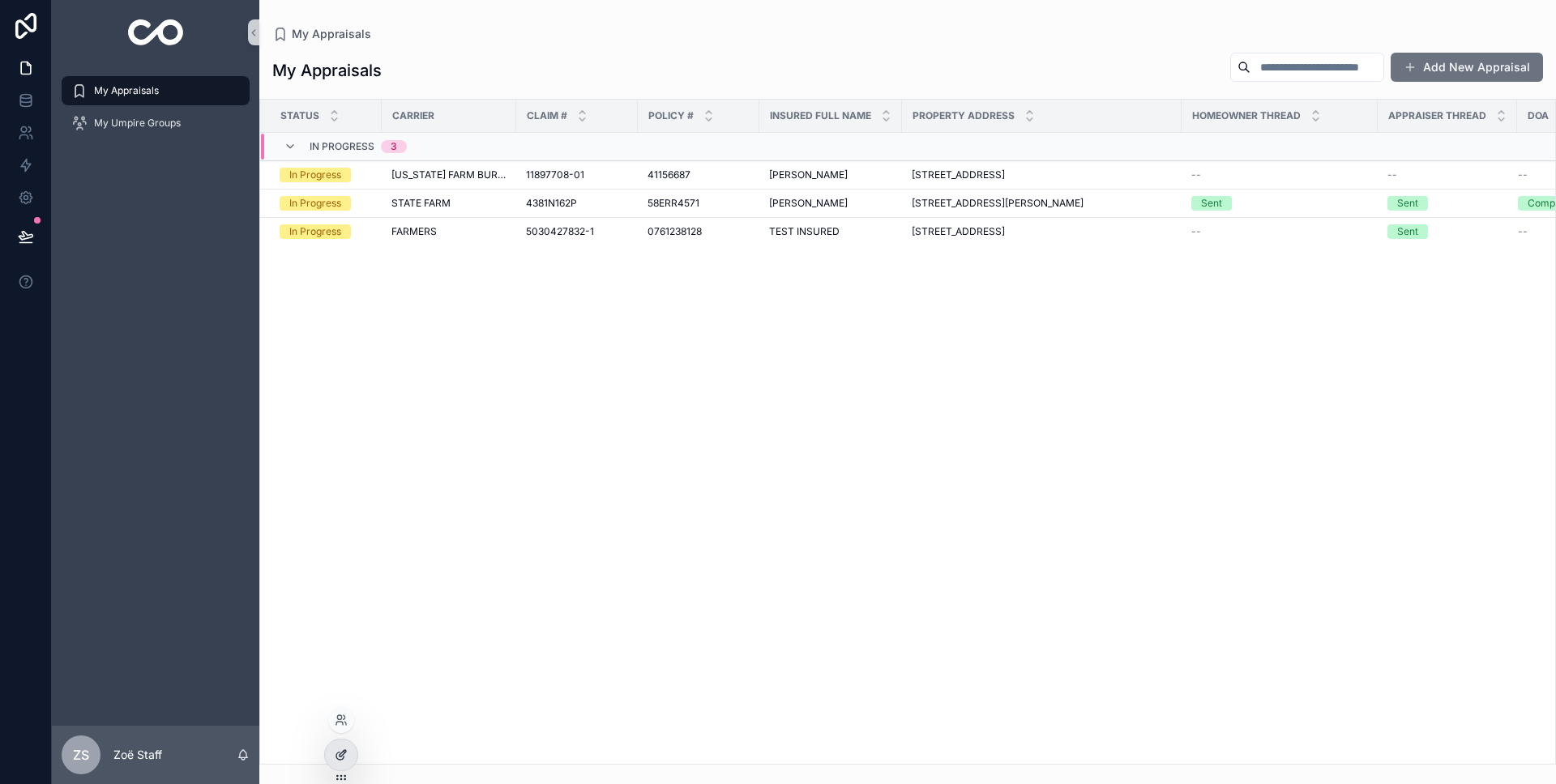
click at [334, 768] on div at bounding box center [340, 756] width 32 height 31
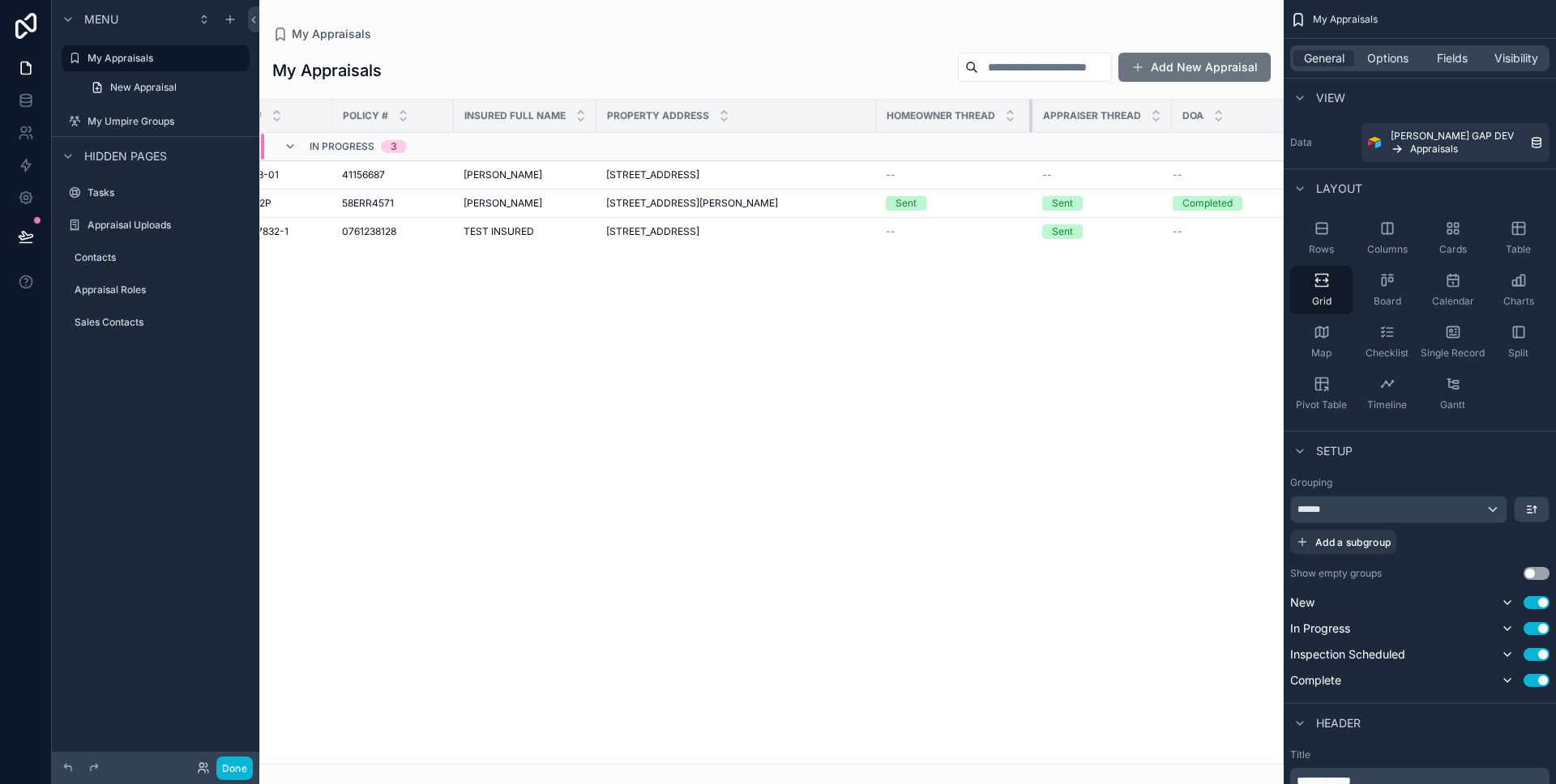
scroll to position [0, 305]
drag, startPoint x: 1020, startPoint y: 123, endPoint x: 980, endPoint y: 124, distance: 40.0
click at [980, 124] on th "Homeowner Thread" at bounding box center [955, 116] width 157 height 33
click at [700, 230] on span "[STREET_ADDRESS]" at bounding box center [654, 231] width 93 height 13
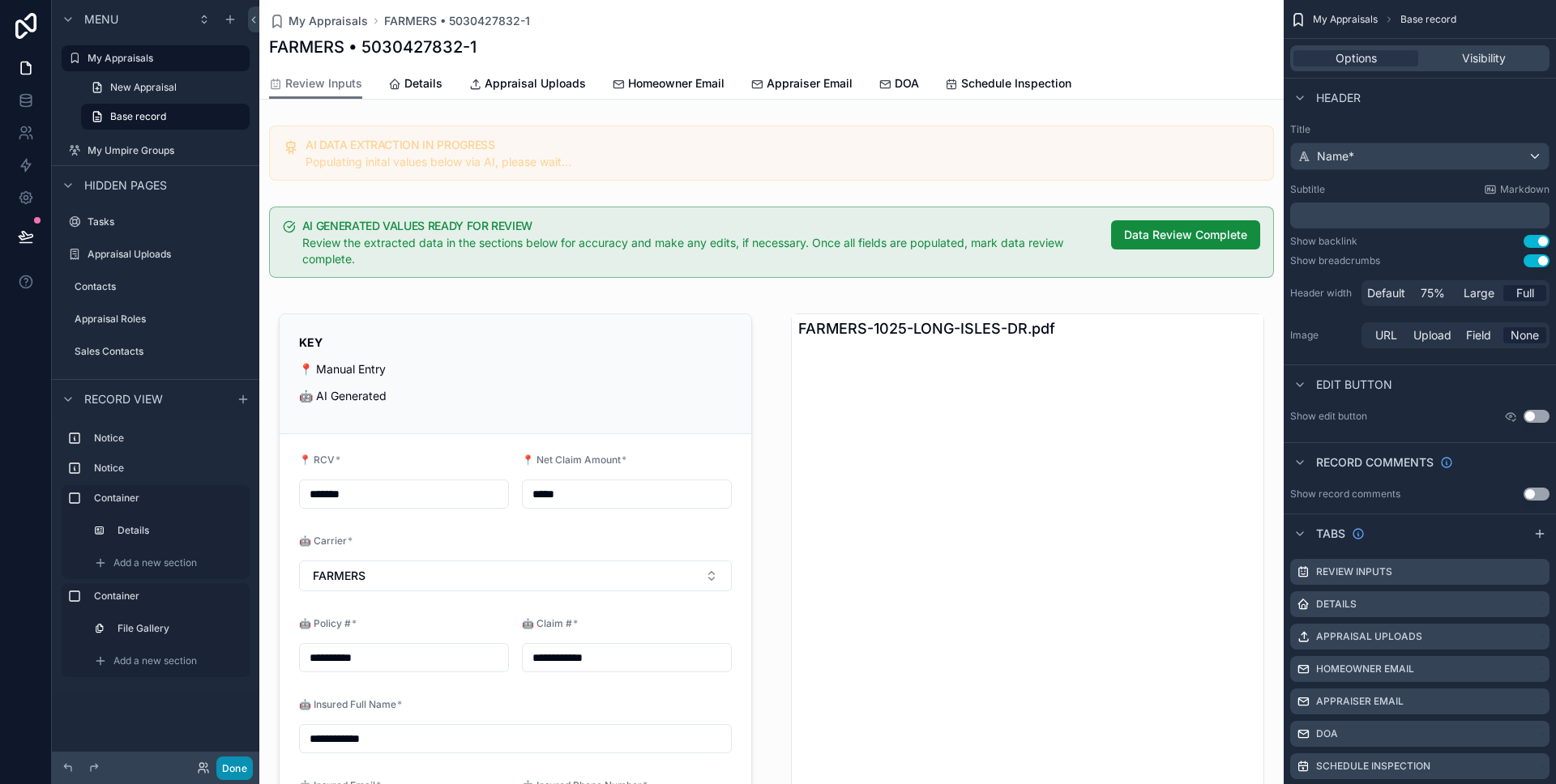
click at [243, 771] on button "Done" at bounding box center [234, 768] width 37 height 24
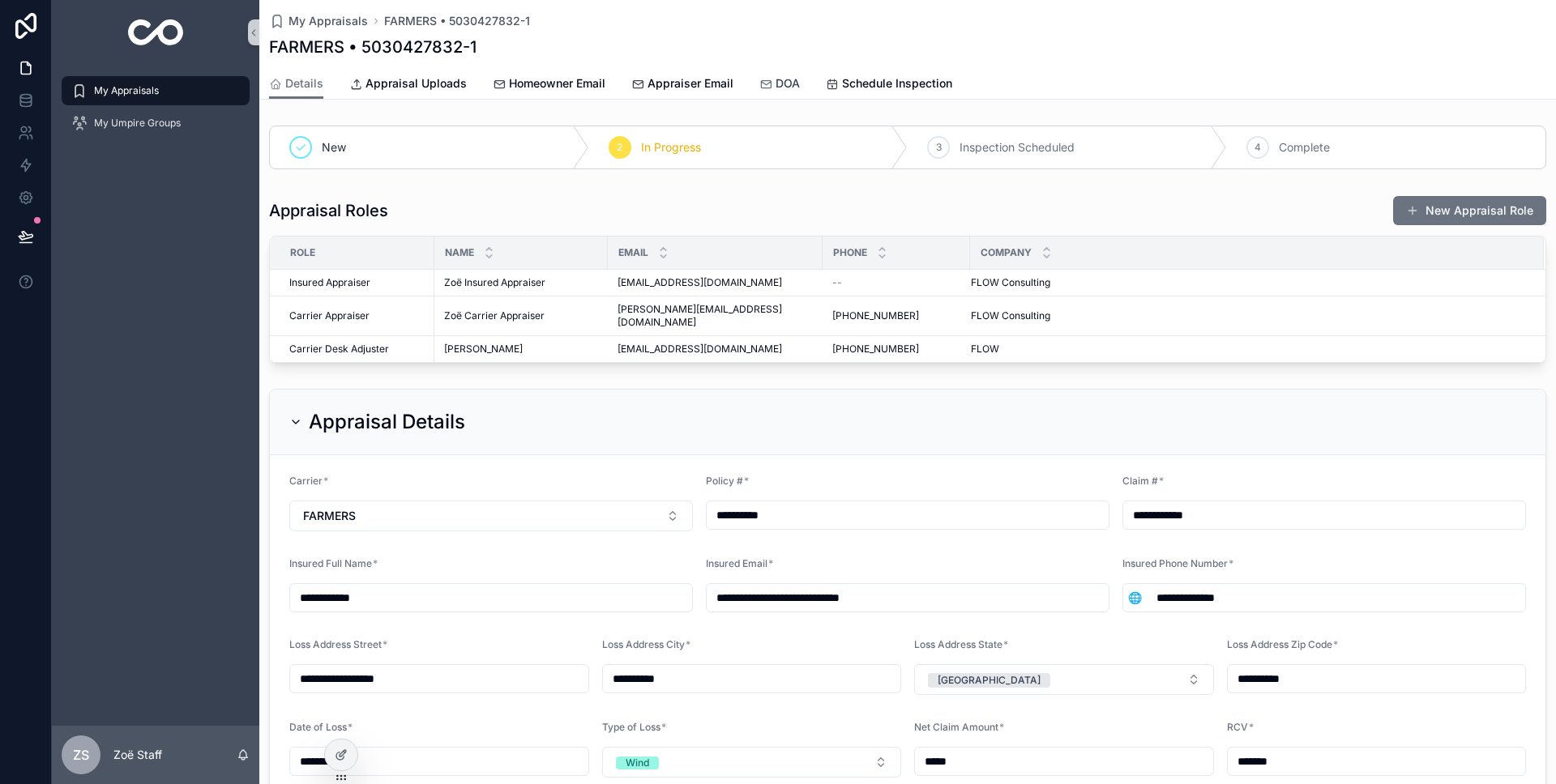
click at [767, 81] on icon "scrollable content" at bounding box center [766, 84] width 13 height 13
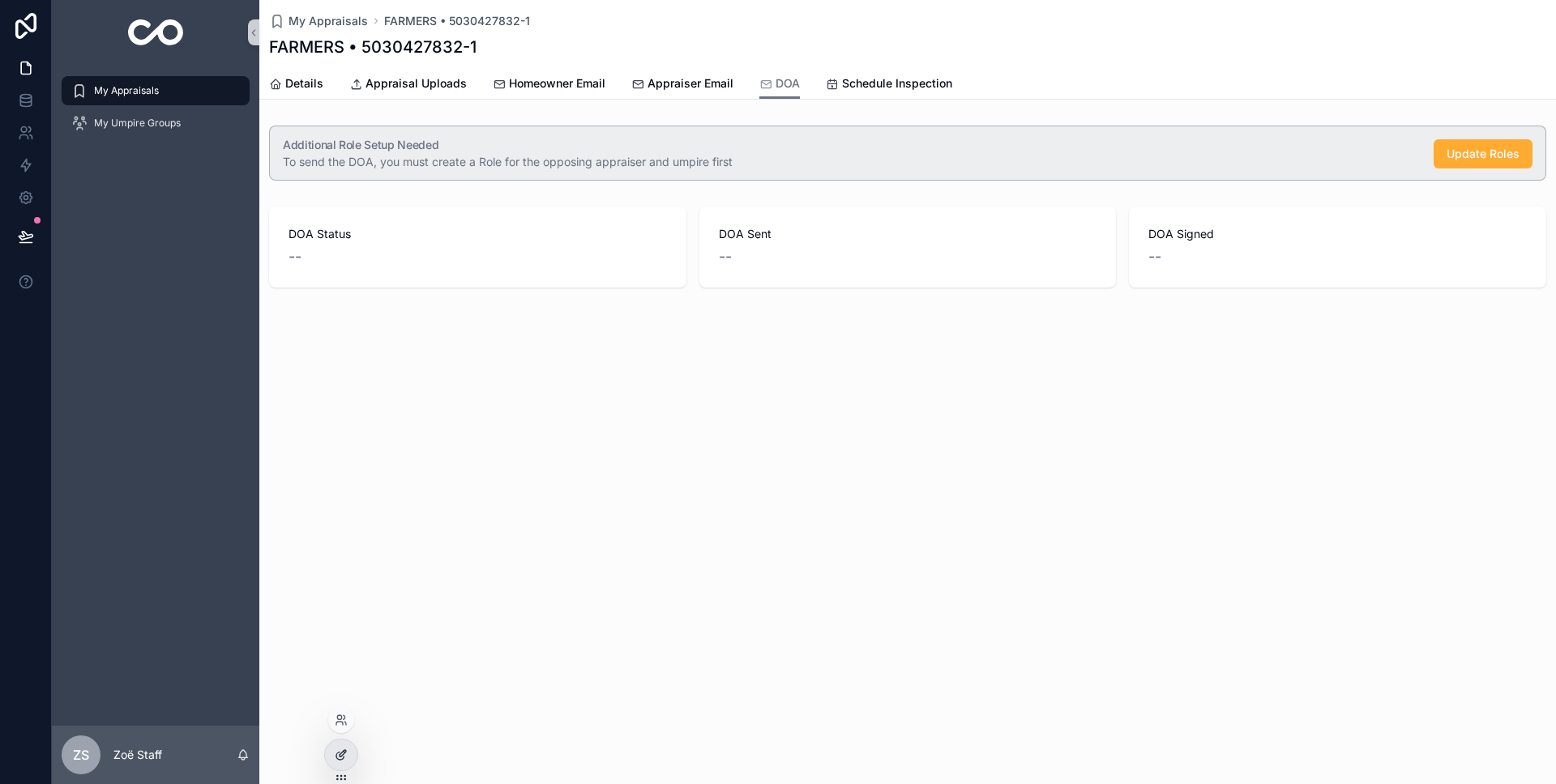
click at [339, 765] on div at bounding box center [340, 756] width 32 height 31
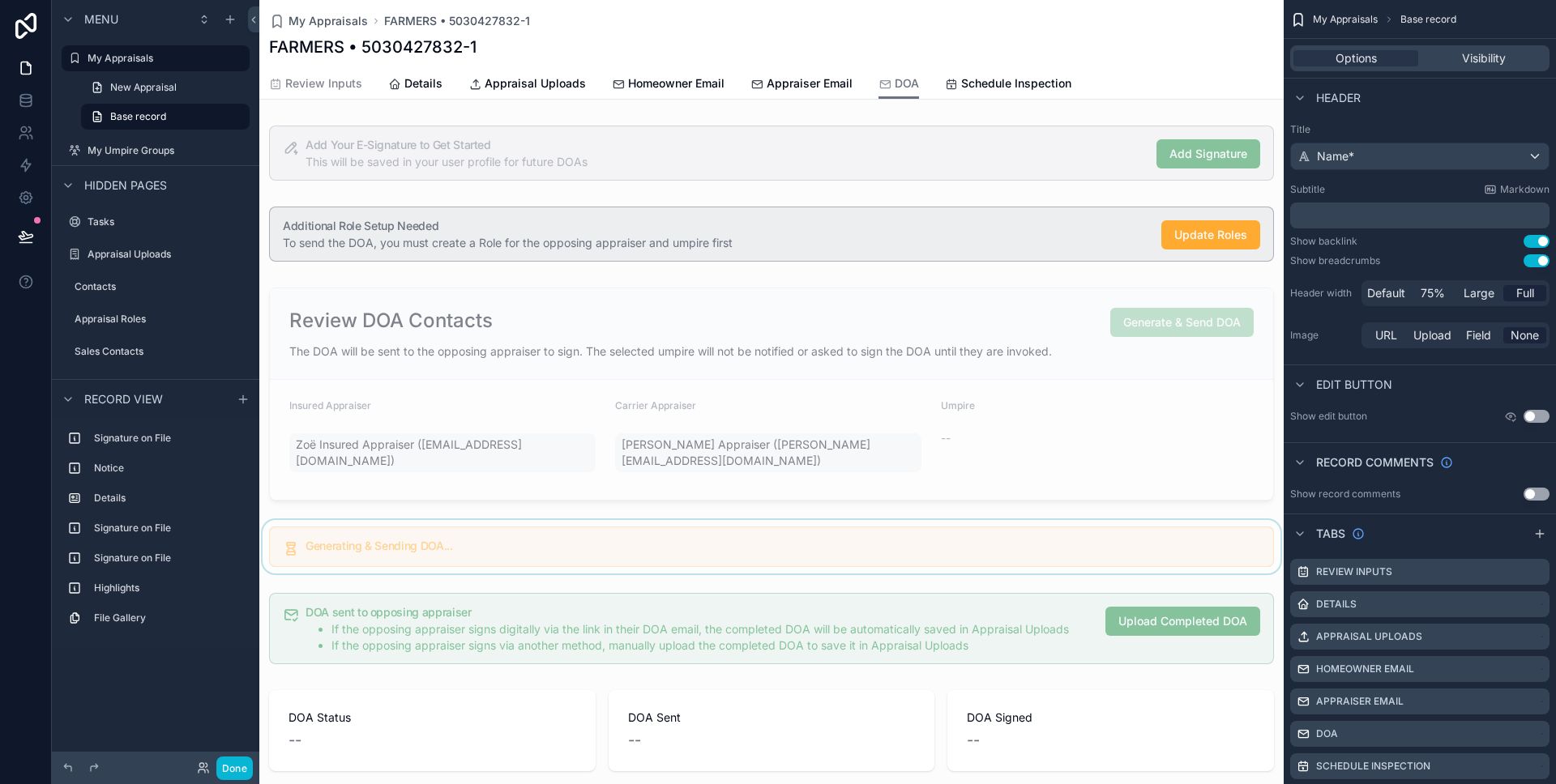
scroll to position [149, 0]
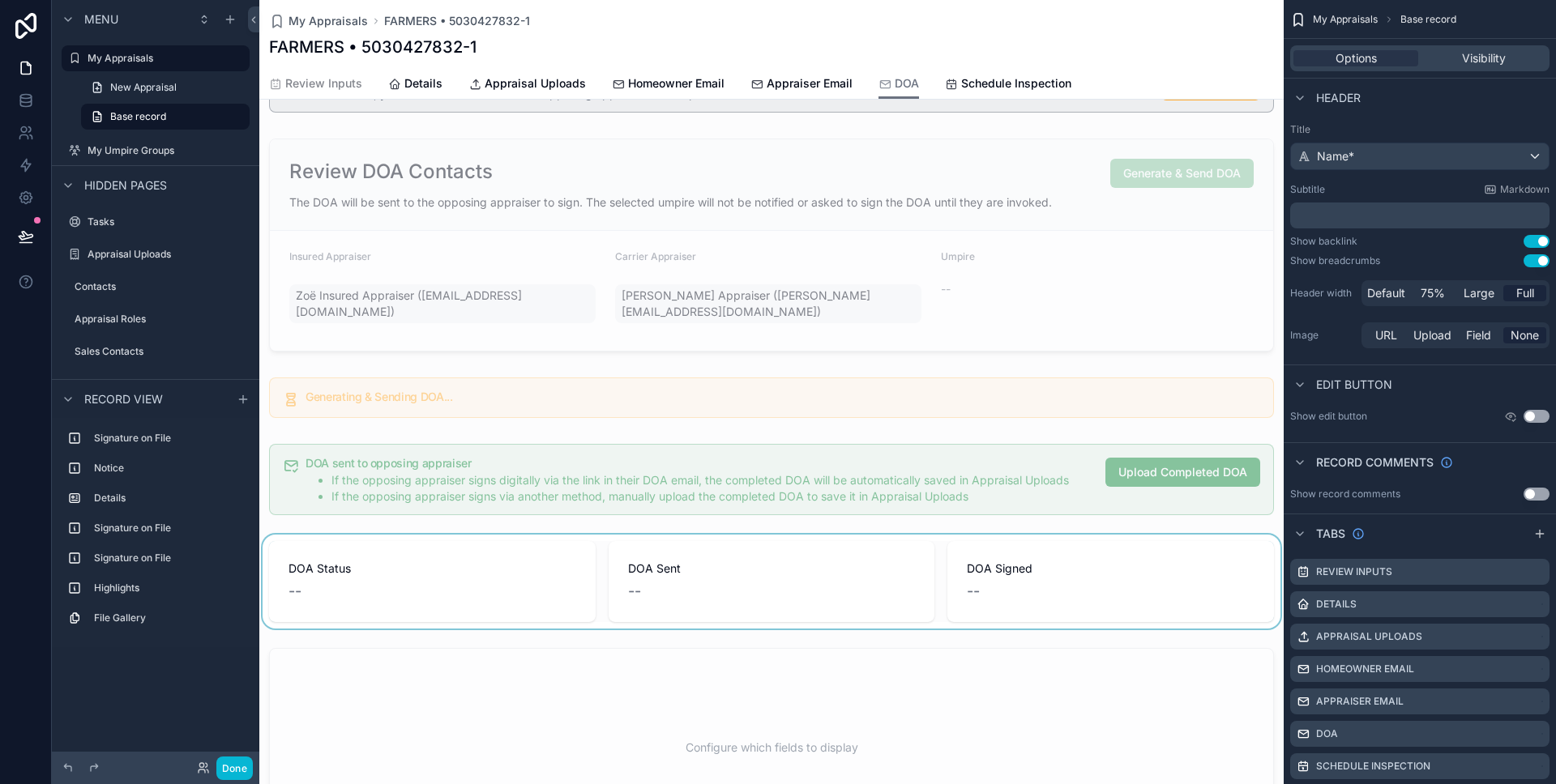
click at [491, 542] on div "scrollable content" at bounding box center [771, 581] width 1024 height 94
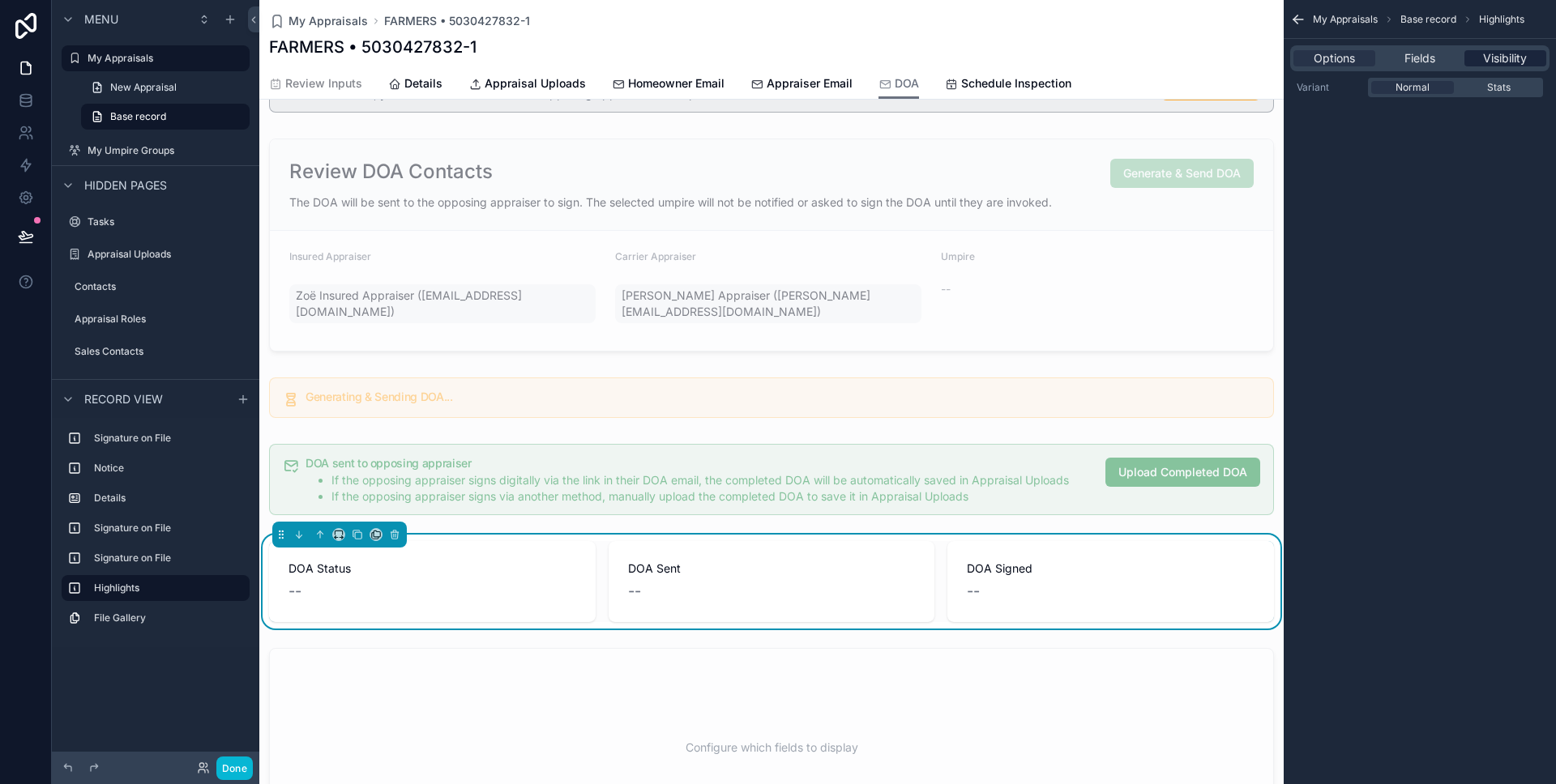
click at [1518, 57] on span "Visibility" at bounding box center [1506, 59] width 44 height 16
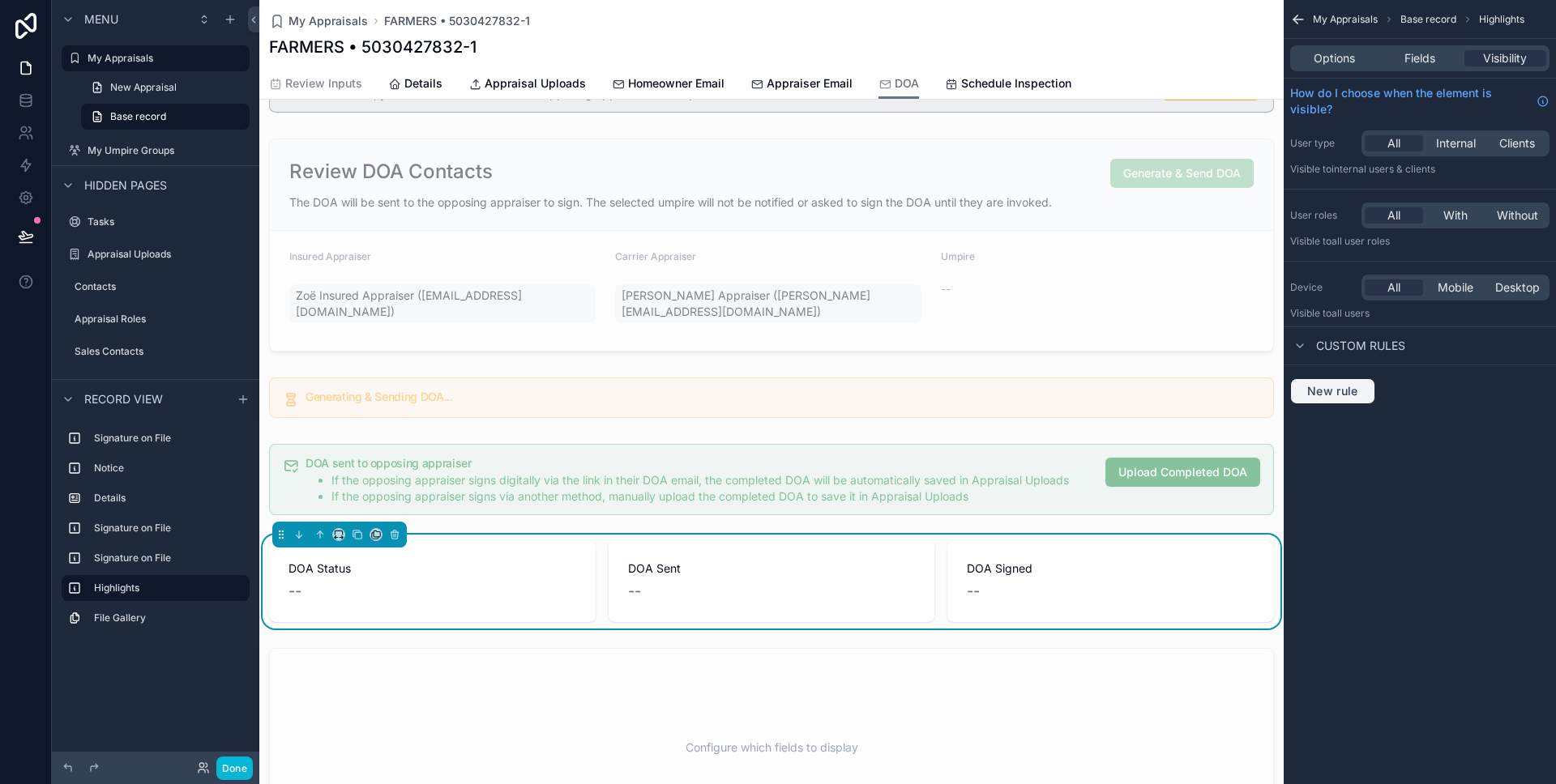
click at [1329, 390] on span "New rule" at bounding box center [1333, 392] width 64 height 15
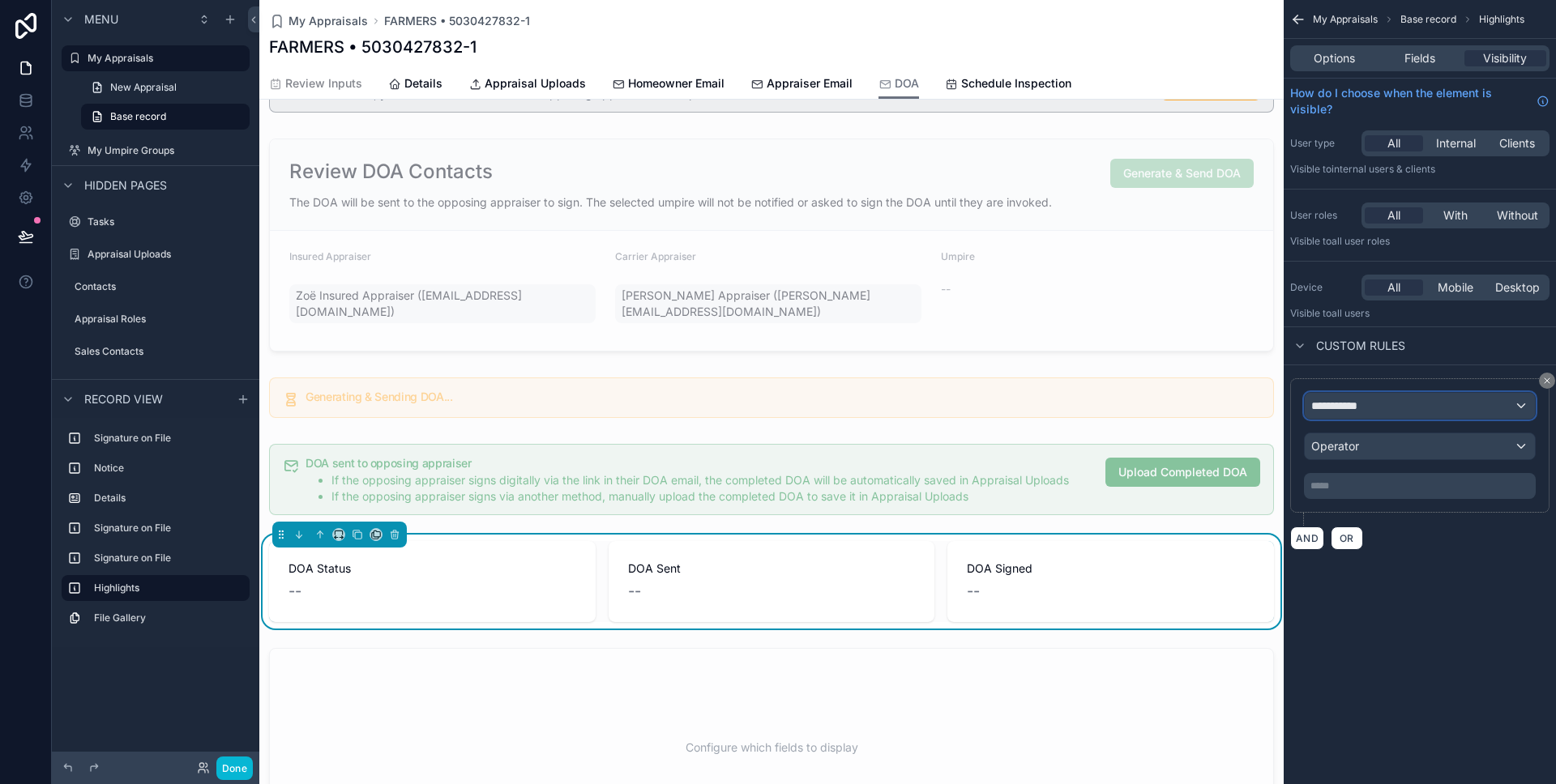
click at [1345, 410] on span "**********" at bounding box center [1342, 406] width 60 height 16
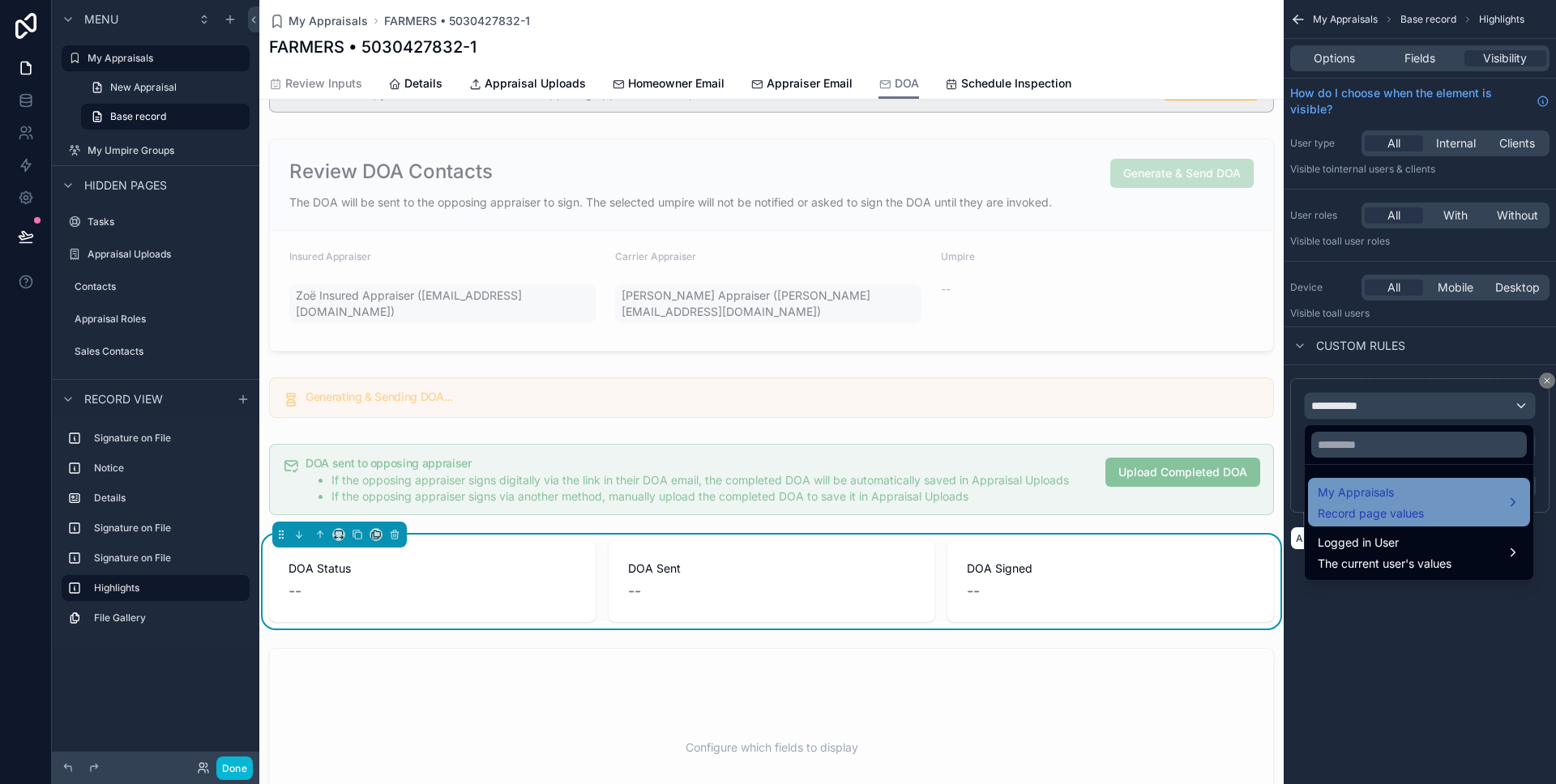
click at [1351, 483] on span "My Appraisals" at bounding box center [1371, 492] width 106 height 19
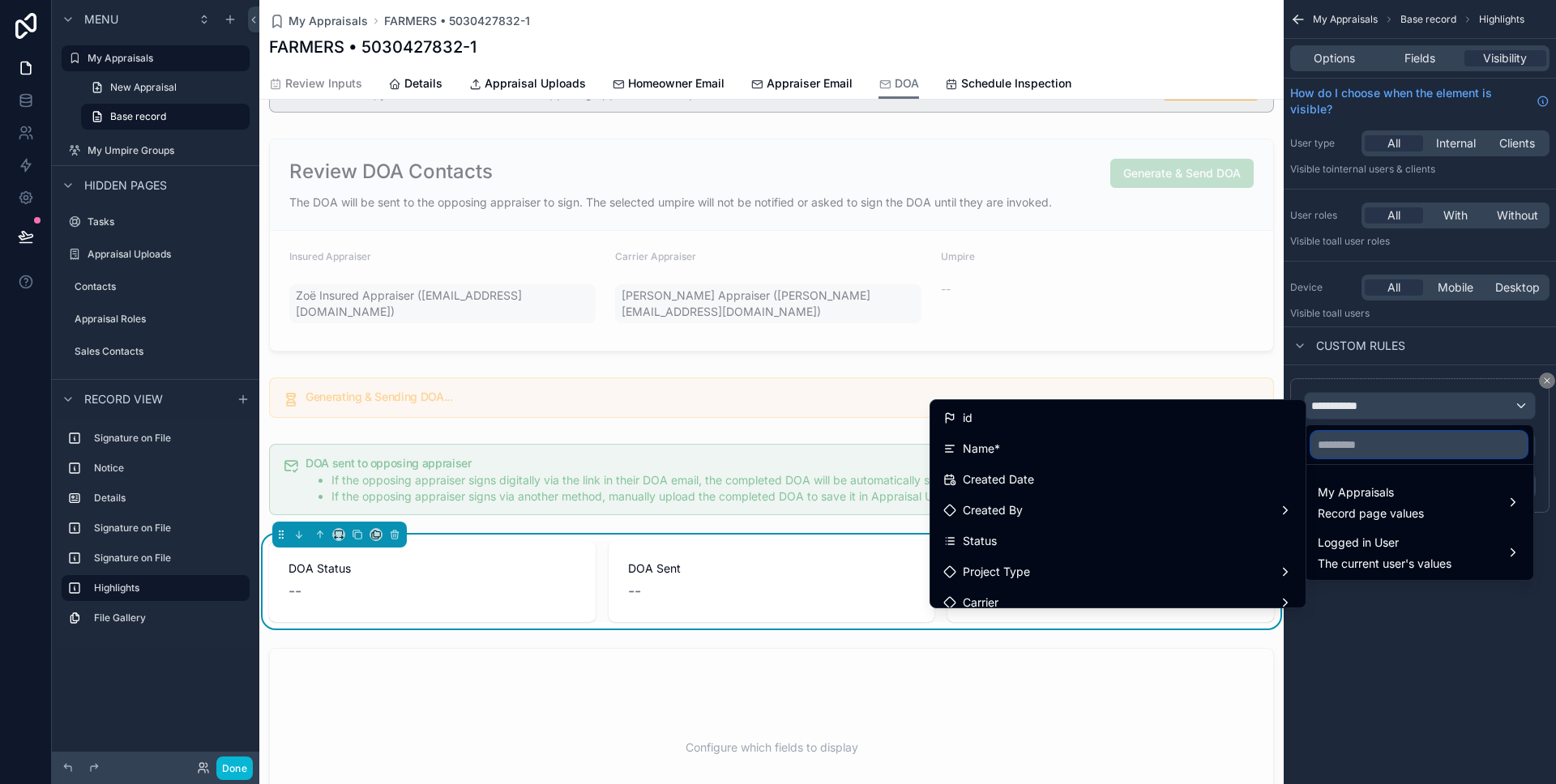
click at [1353, 454] on input "text" at bounding box center [1420, 445] width 216 height 26
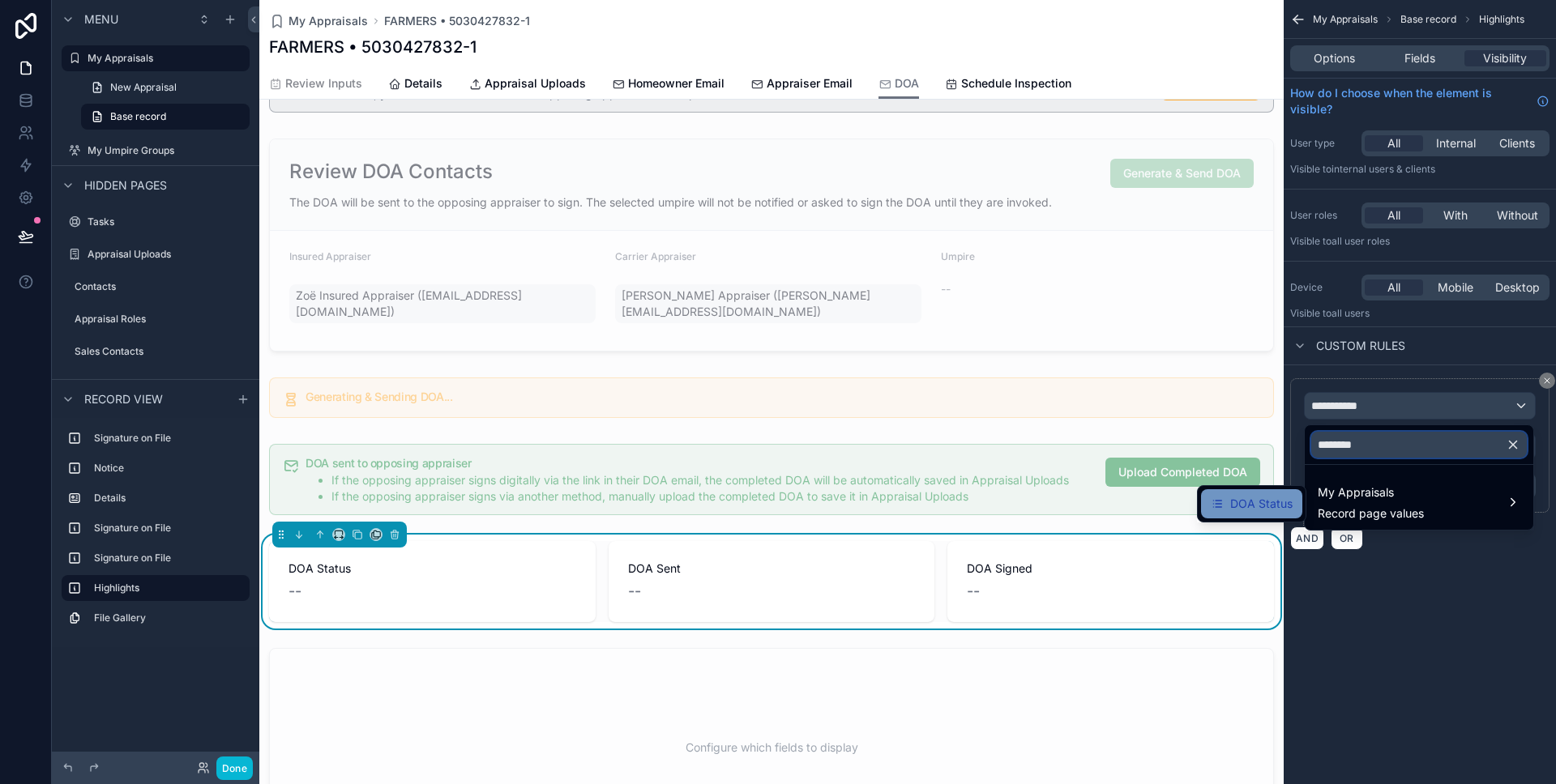
type input "********"
click at [1278, 498] on span "DOA Status" at bounding box center [1261, 503] width 62 height 19
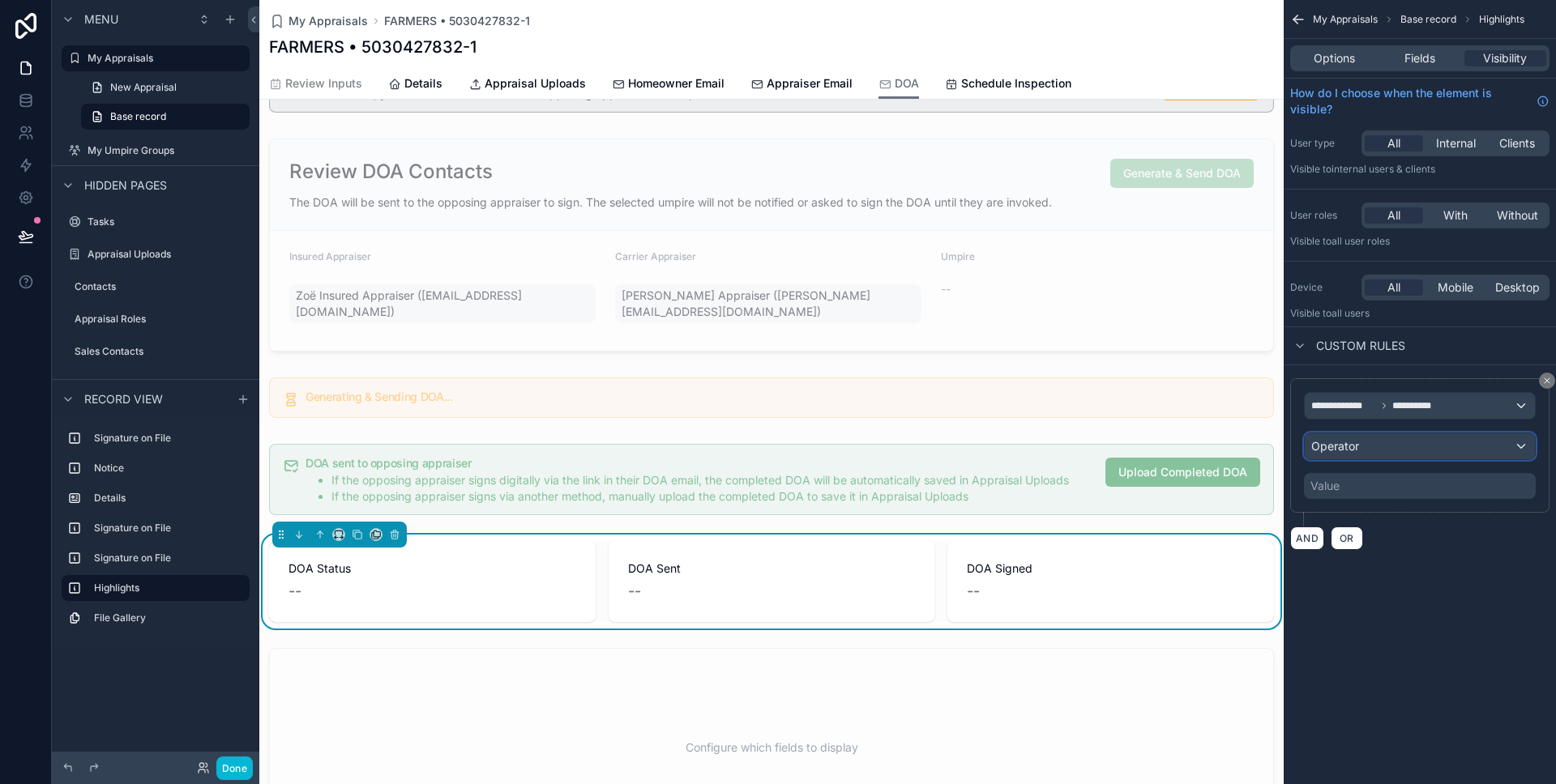
click at [1353, 452] on span "Operator" at bounding box center [1335, 446] width 48 height 14
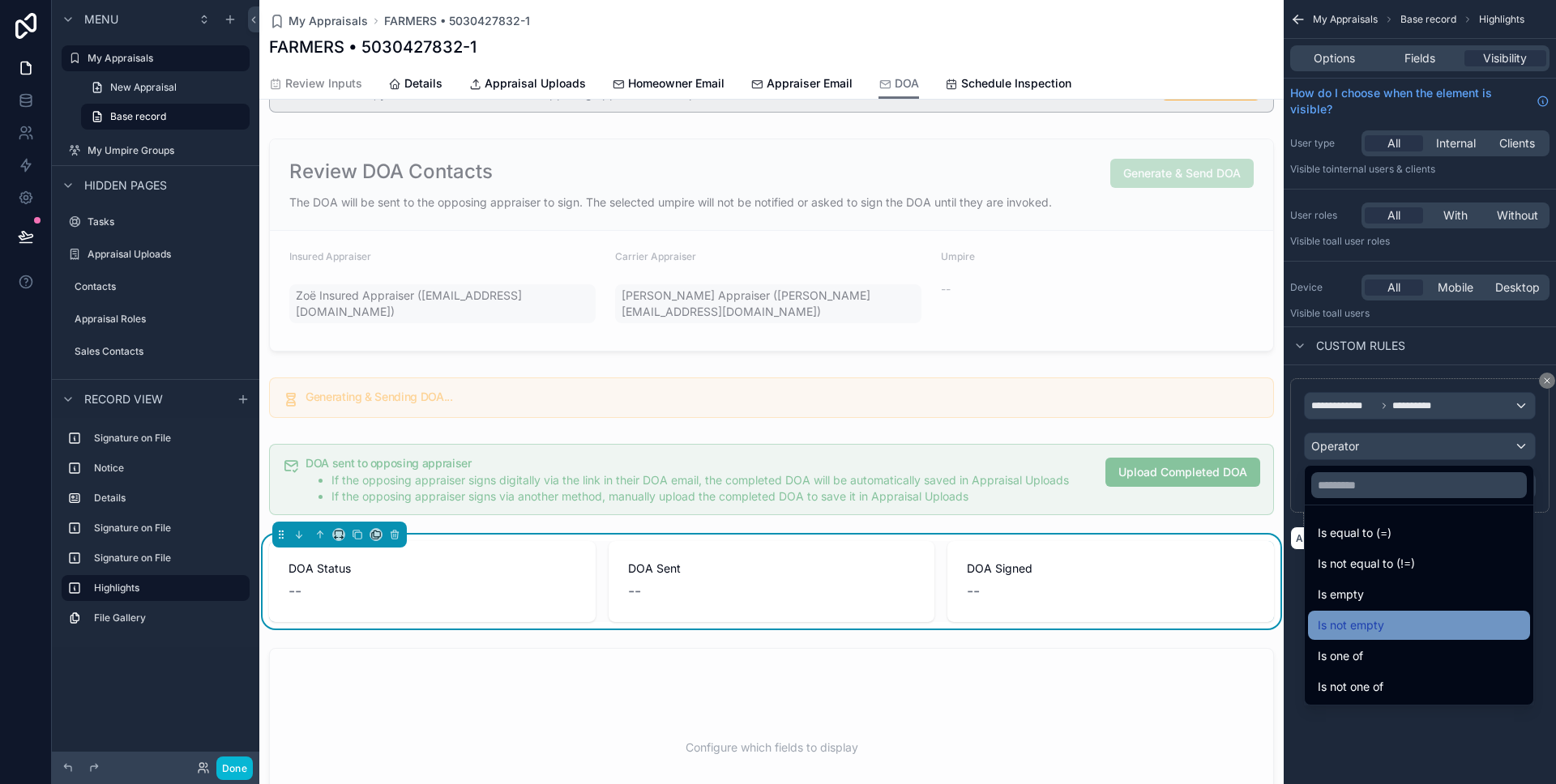
click at [1360, 636] on div "Is not empty" at bounding box center [1419, 626] width 222 height 29
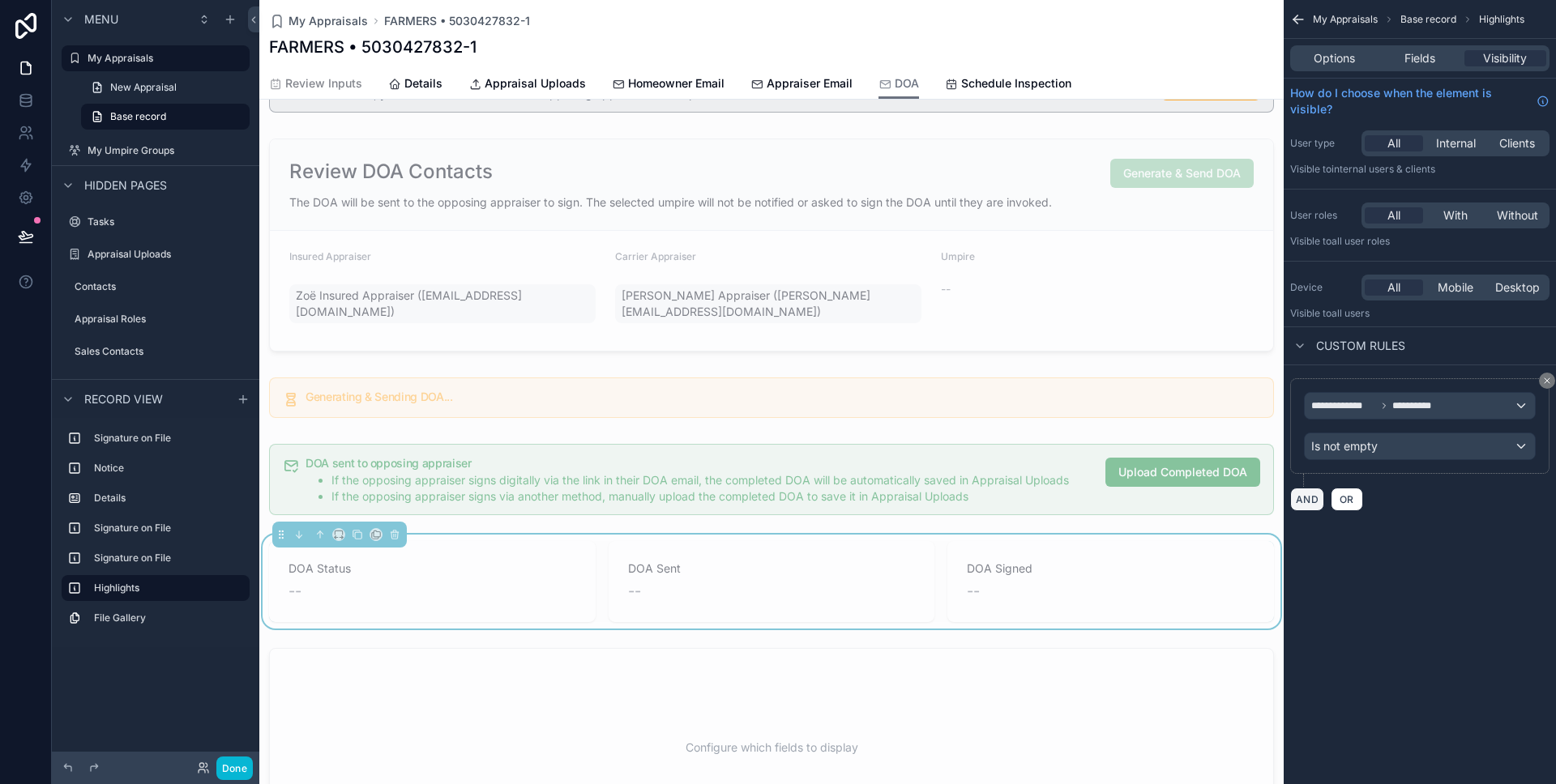
click at [1311, 499] on button "AND" at bounding box center [1307, 499] width 34 height 24
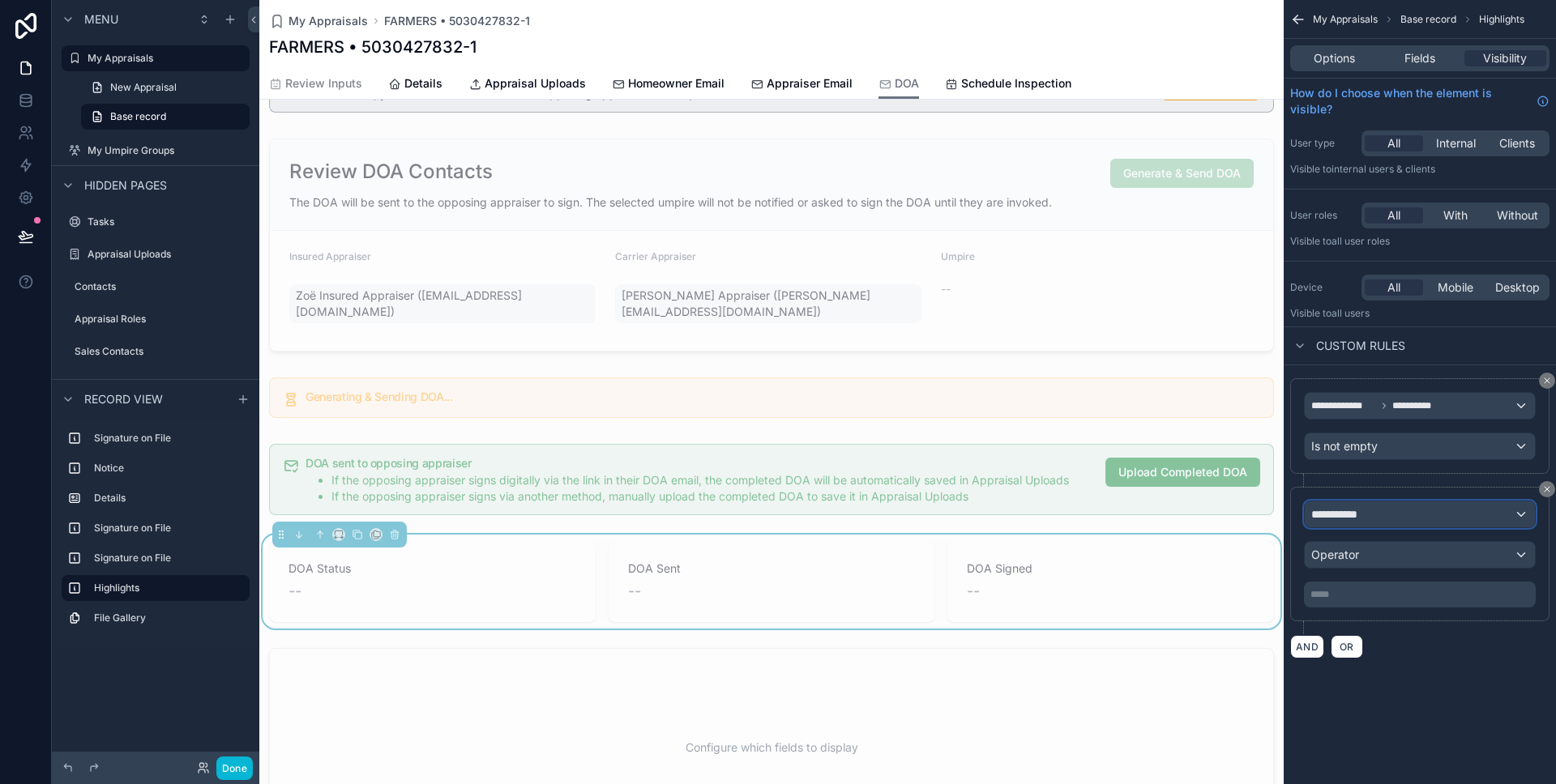
click at [1336, 523] on div "**********" at bounding box center [1420, 514] width 230 height 26
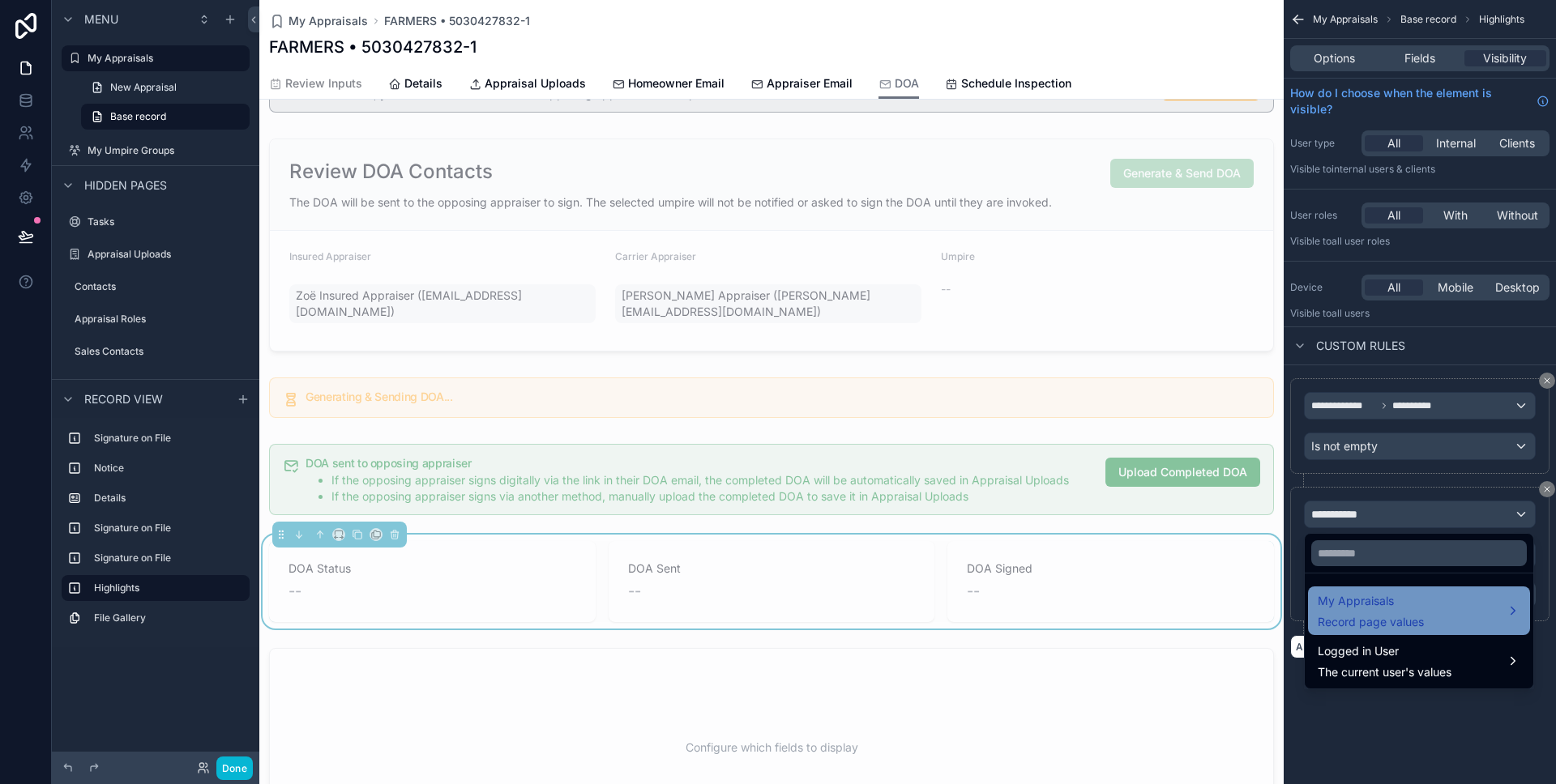
click at [1333, 598] on span "My Appraisals" at bounding box center [1371, 600] width 106 height 19
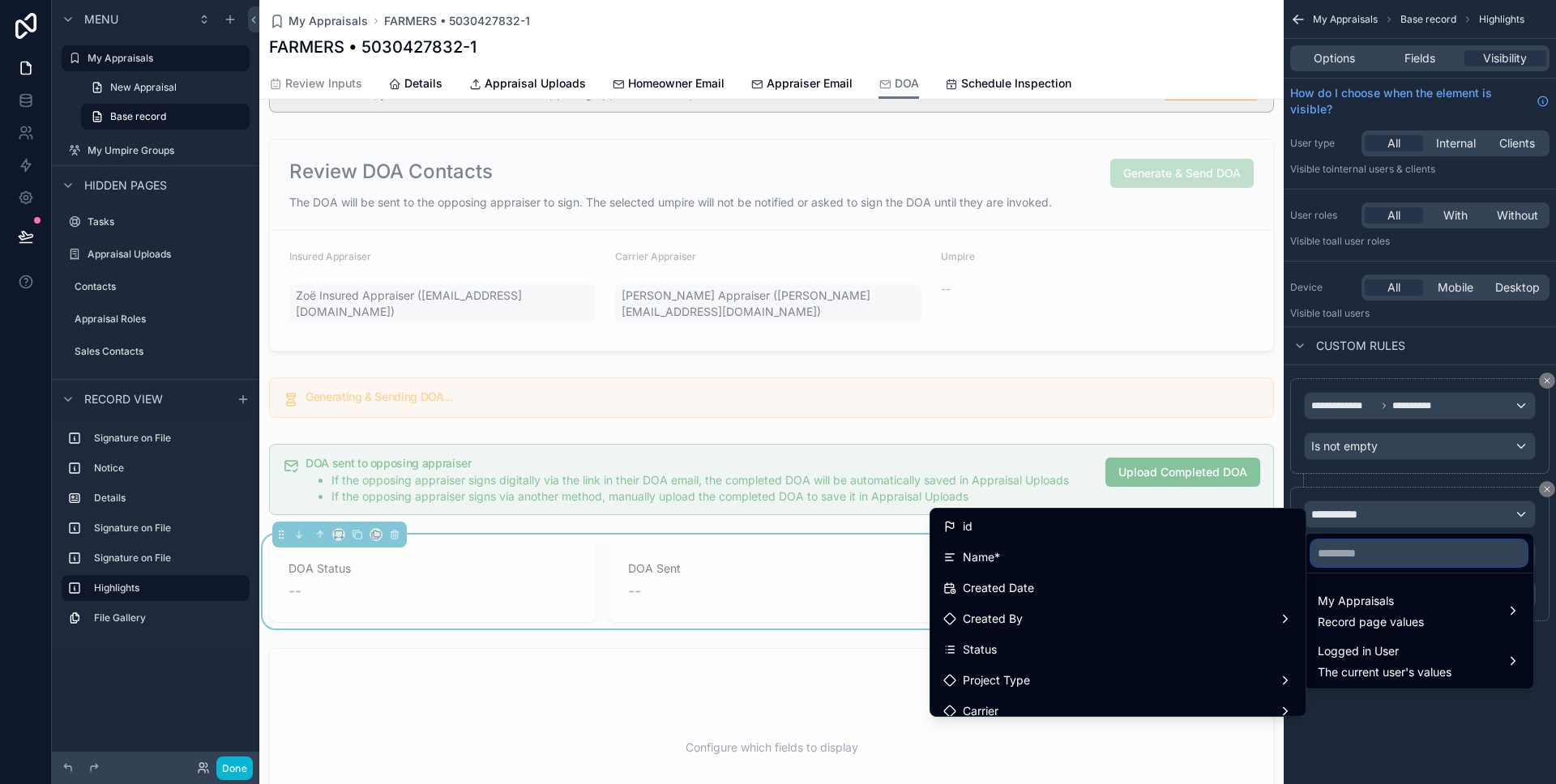
click at [1346, 541] on input "text" at bounding box center [1420, 553] width 216 height 26
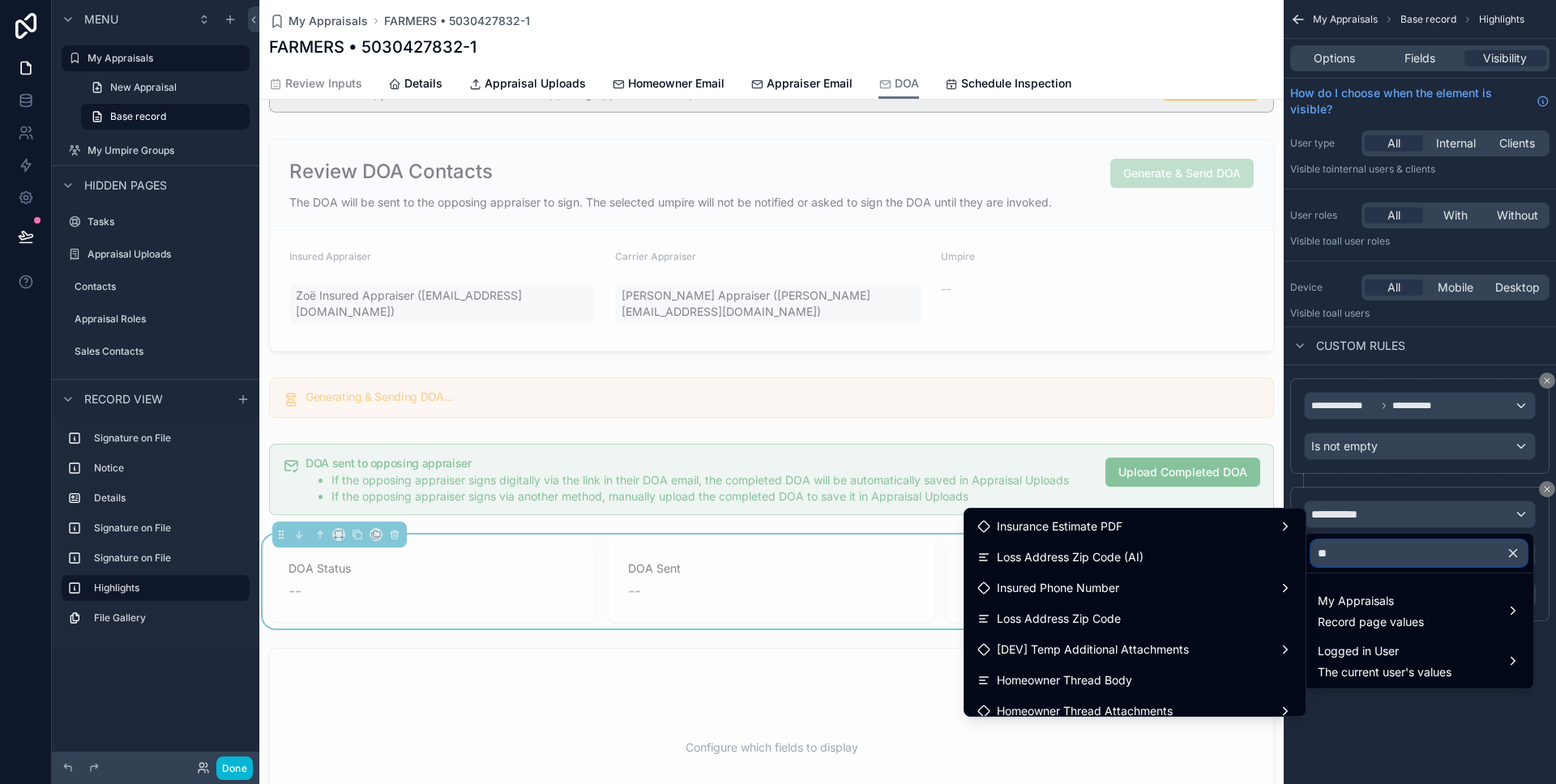
type input "*"
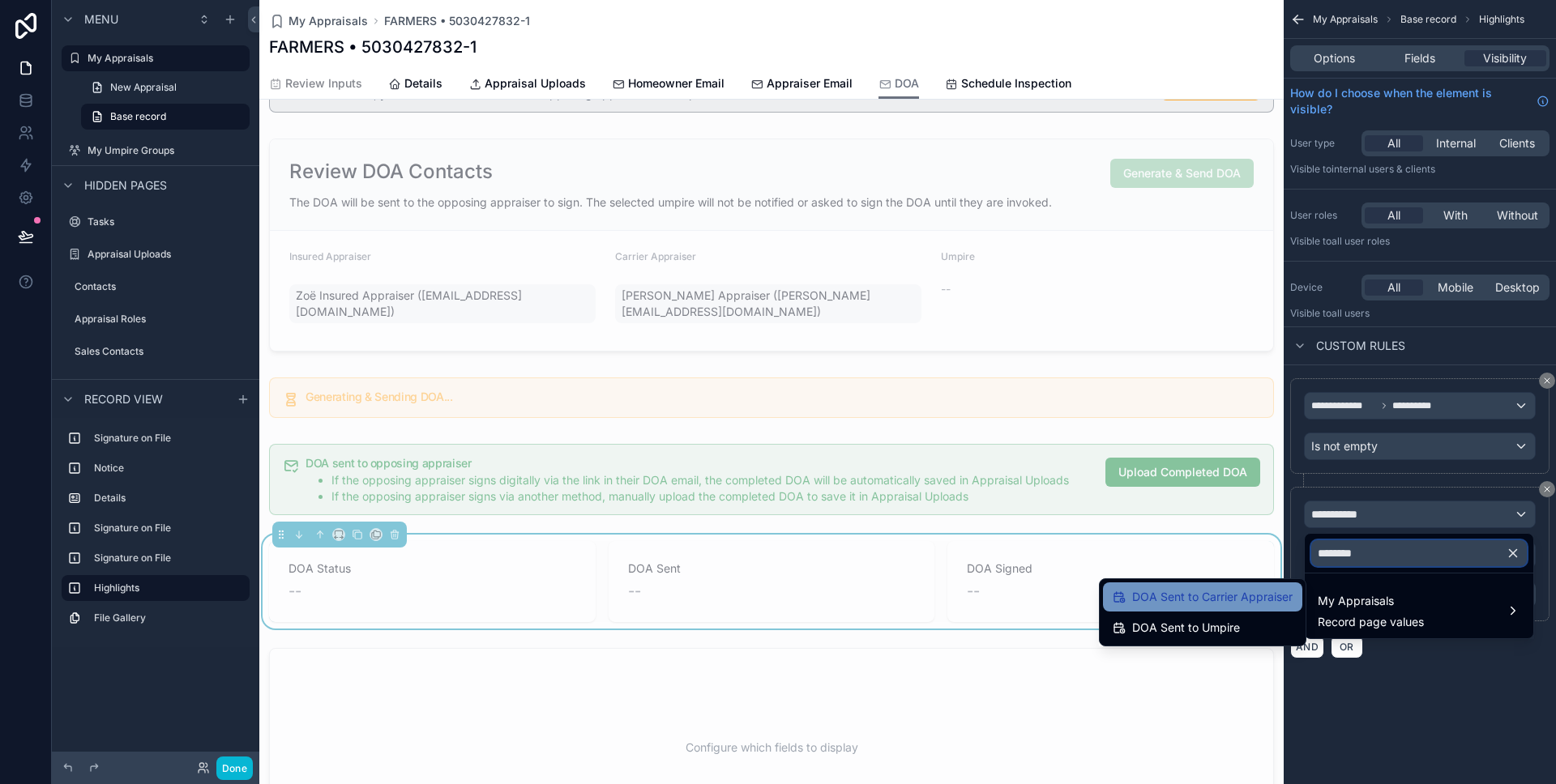
type input "********"
click at [1239, 594] on span "DOA Sent to Carrier Appraiser" at bounding box center [1212, 596] width 160 height 19
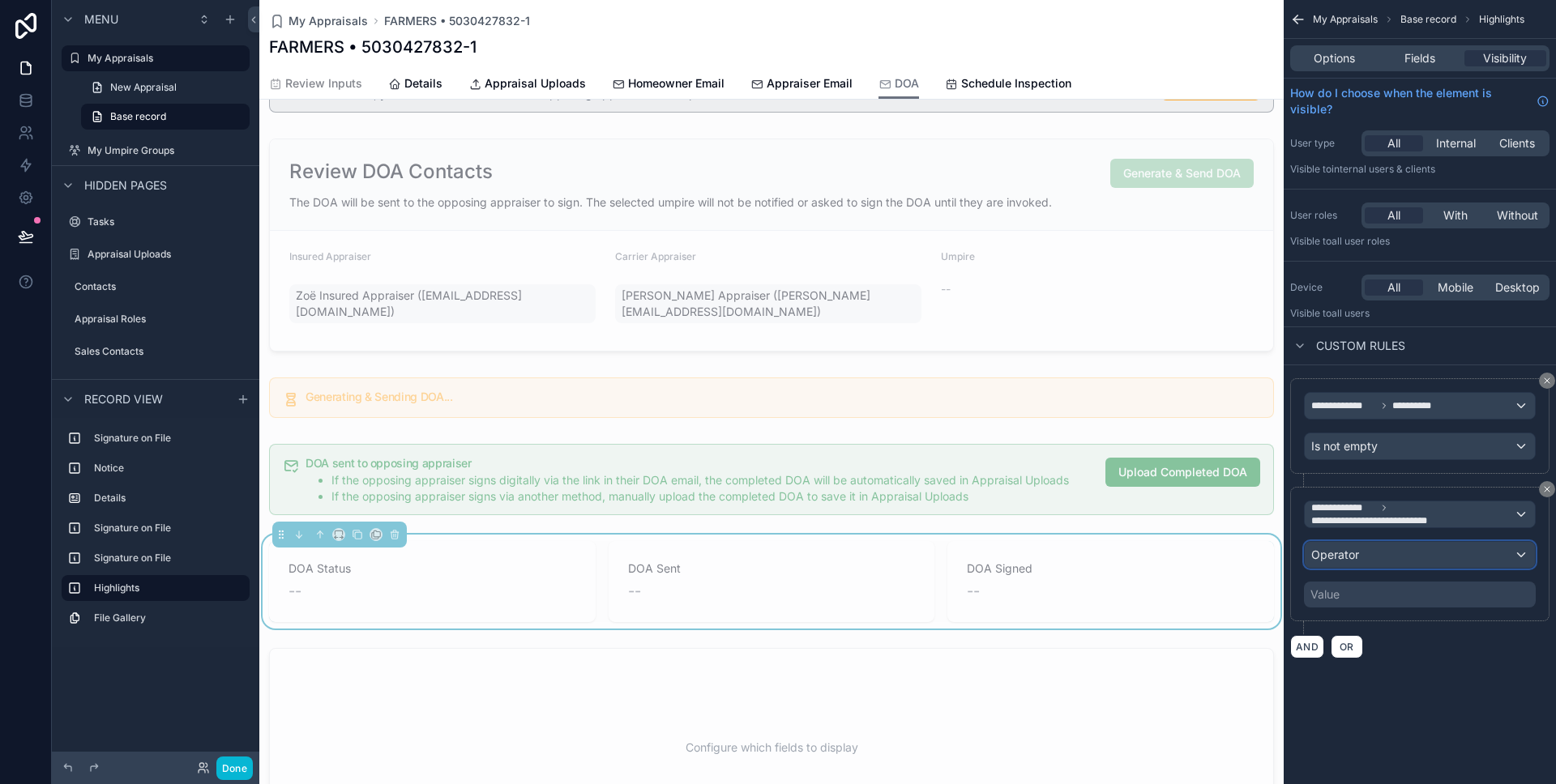
click at [1321, 549] on span "Operator" at bounding box center [1335, 554] width 48 height 14
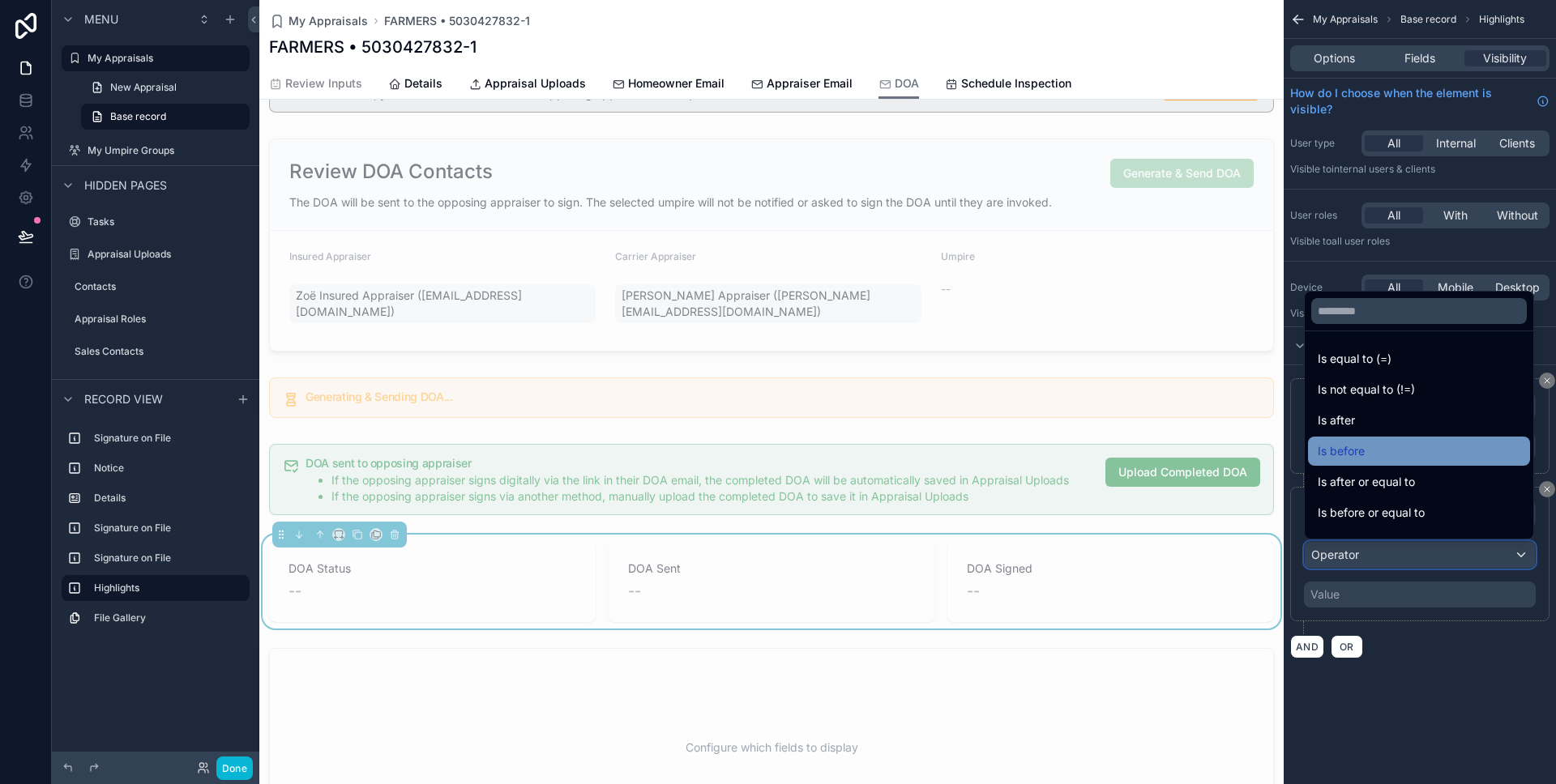
scroll to position [53, 0]
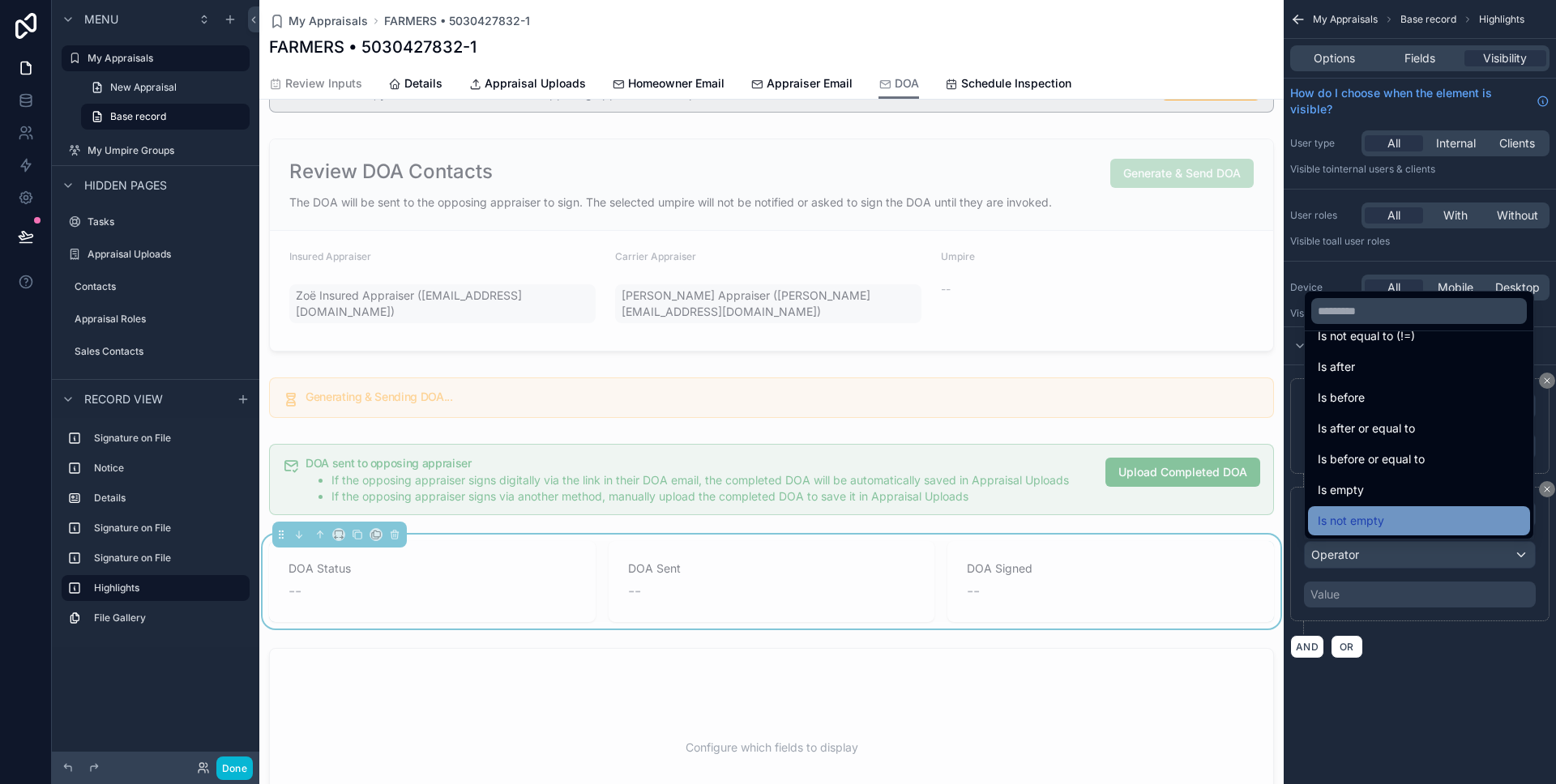
click at [1338, 521] on span "Is not empty" at bounding box center [1351, 521] width 67 height 19
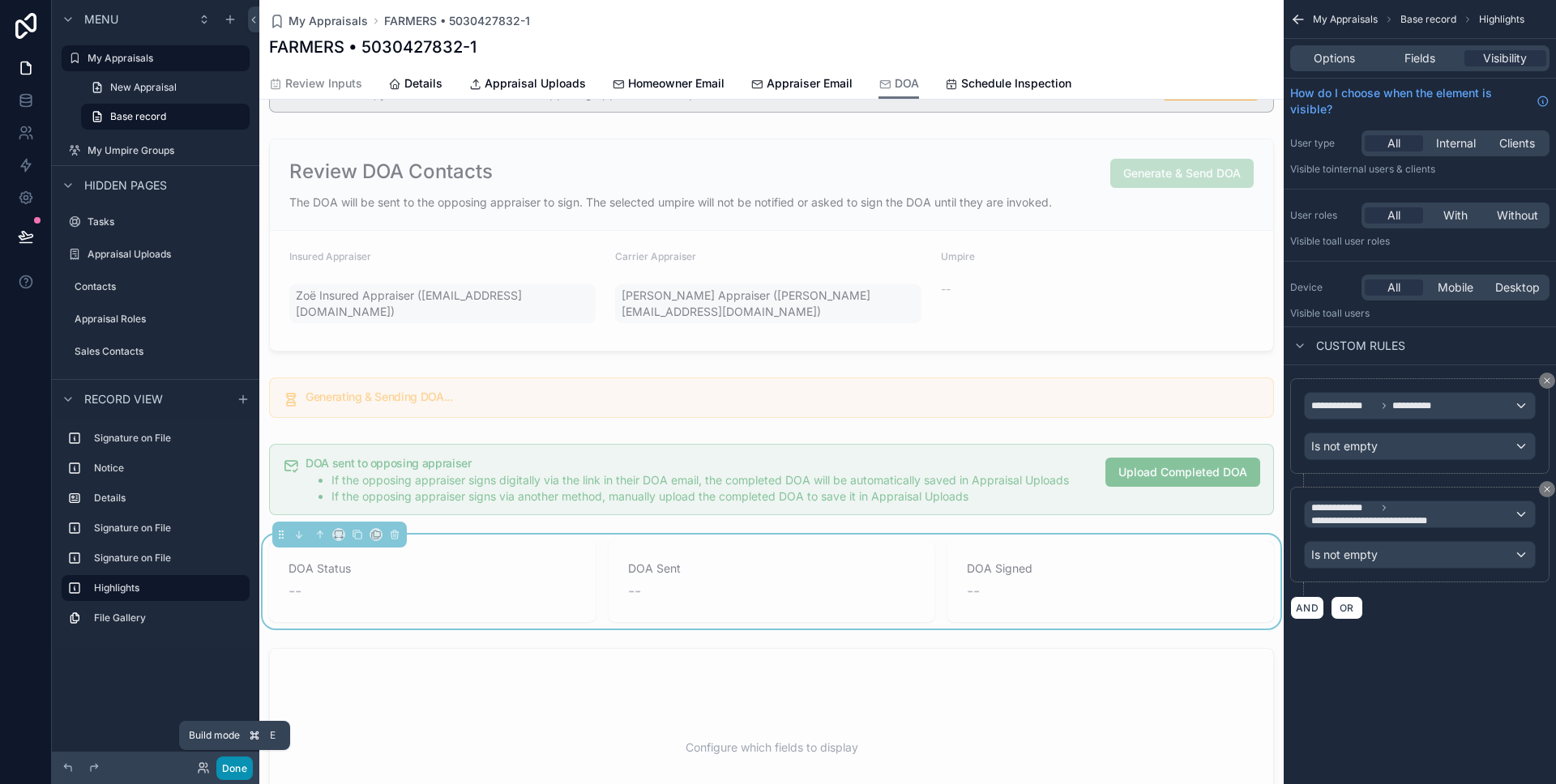
click at [233, 769] on button "Done" at bounding box center [234, 768] width 37 height 24
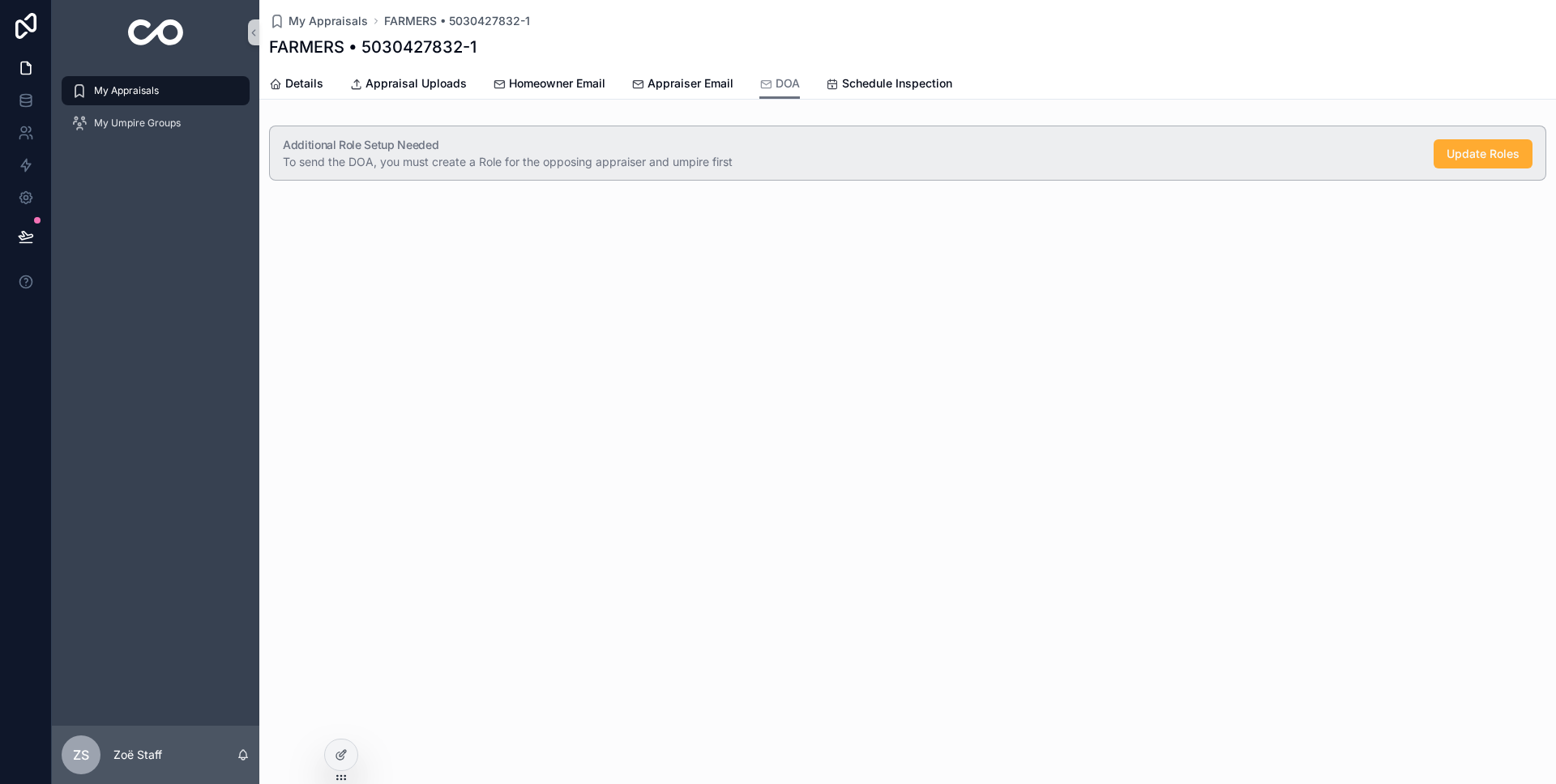
scroll to position [0, 0]
click at [1464, 156] on span "Update Roles" at bounding box center [1484, 154] width 73 height 16
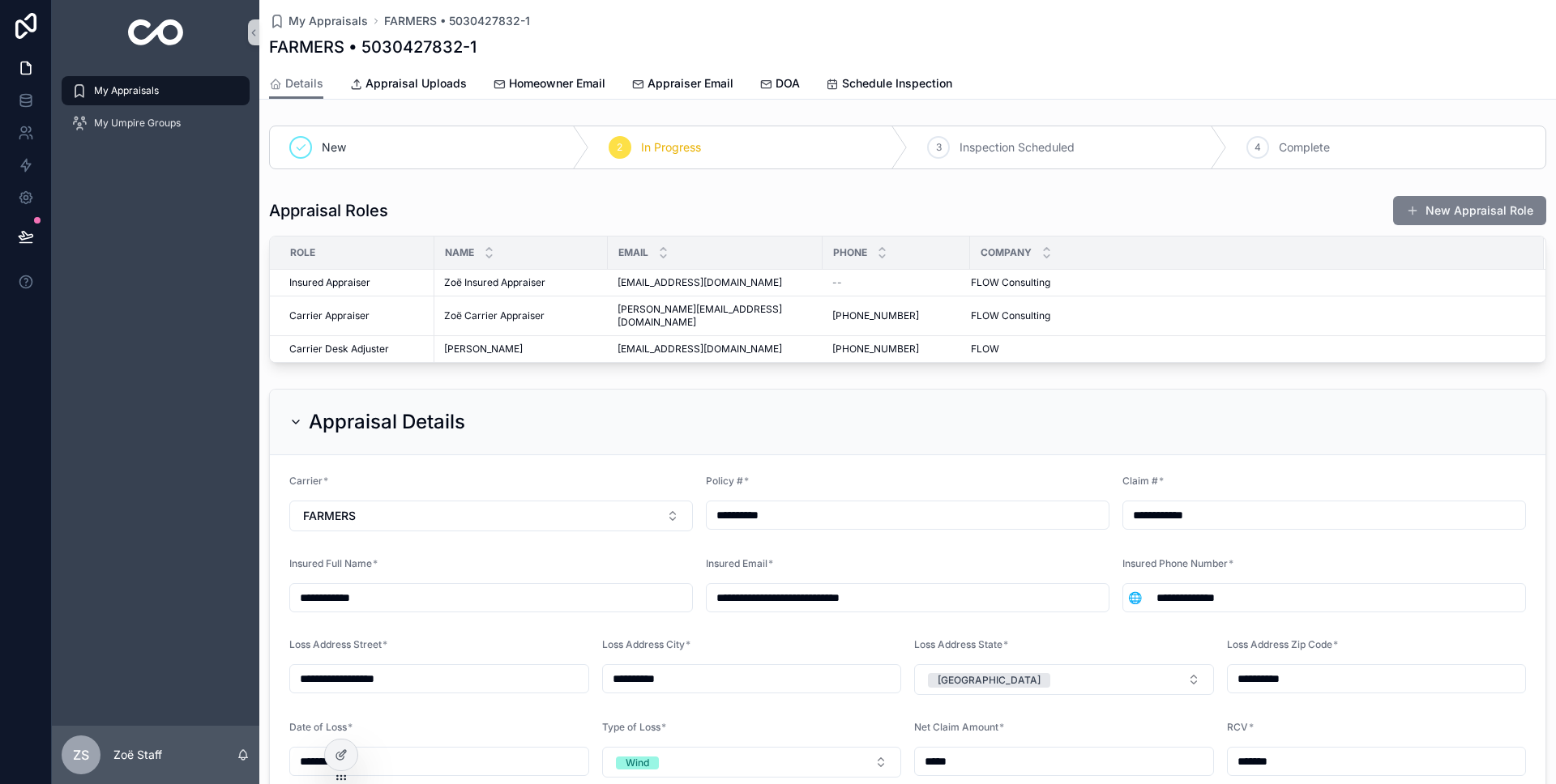
click at [1429, 209] on button "New Appraisal Role" at bounding box center [1469, 210] width 153 height 29
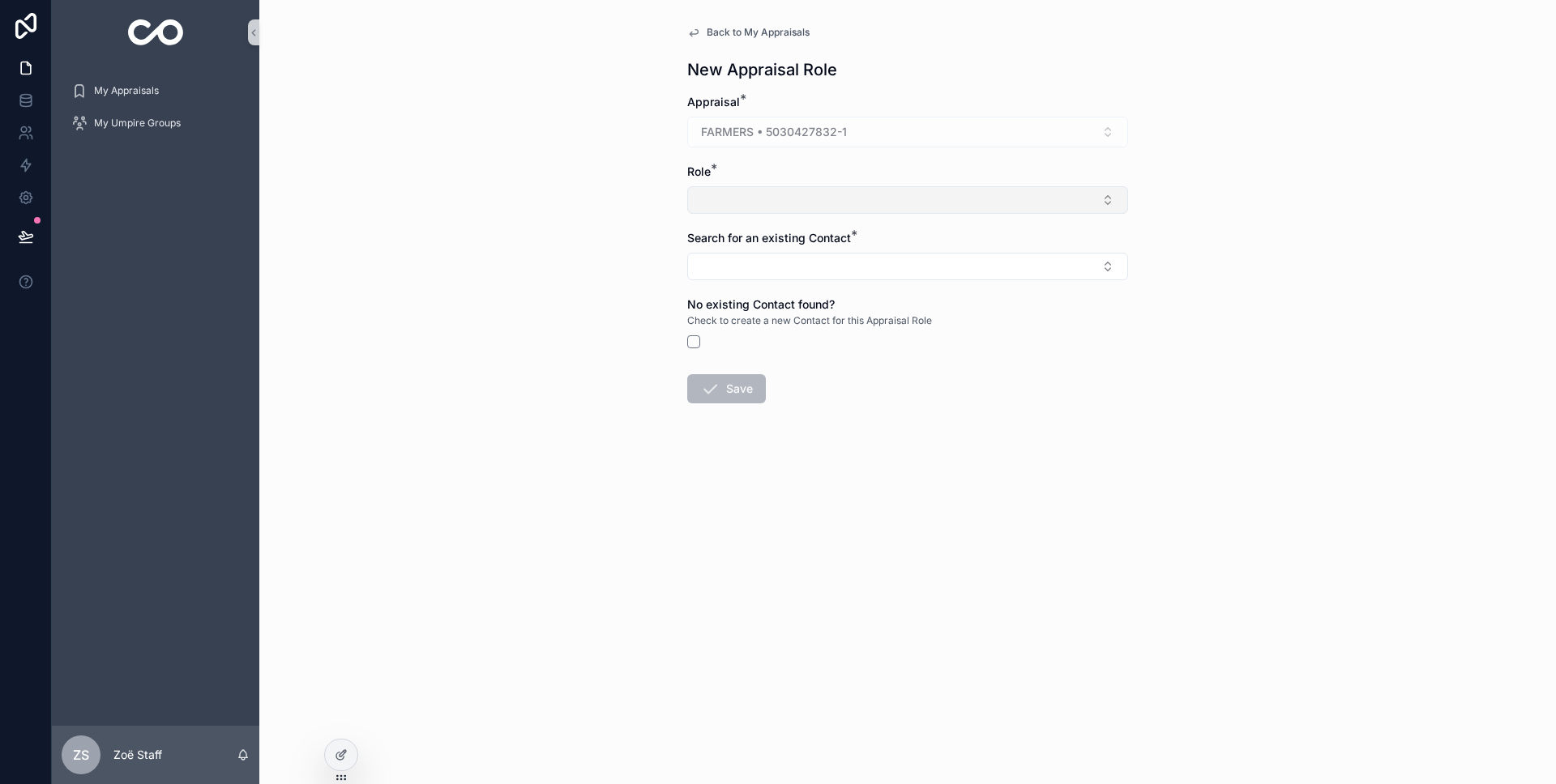
click at [733, 204] on button "Select Button" at bounding box center [908, 200] width 441 height 27
click at [723, 263] on span "Umpire" at bounding box center [717, 264] width 38 height 16
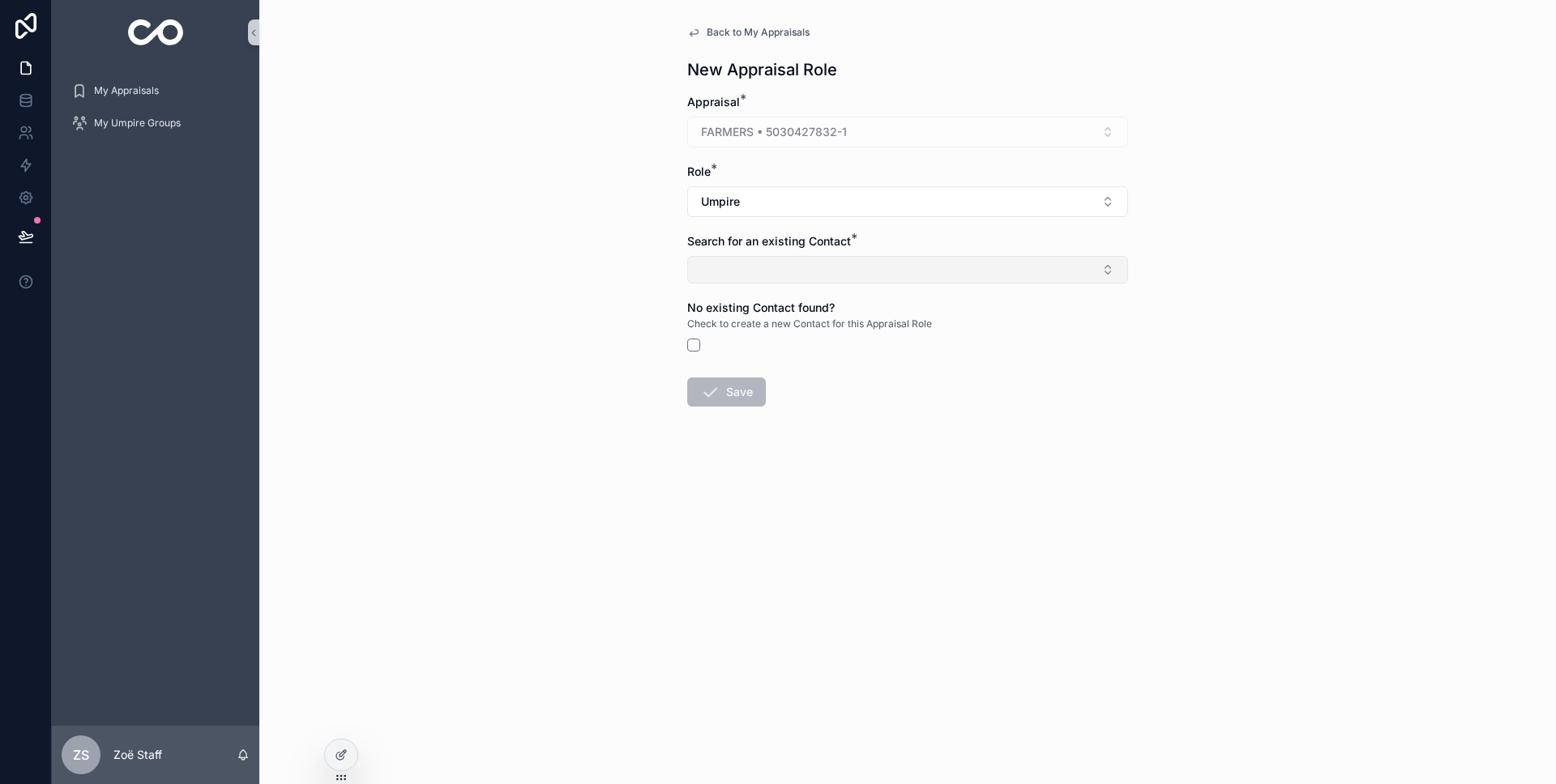
click at [726, 258] on button "Select Button" at bounding box center [908, 270] width 441 height 27
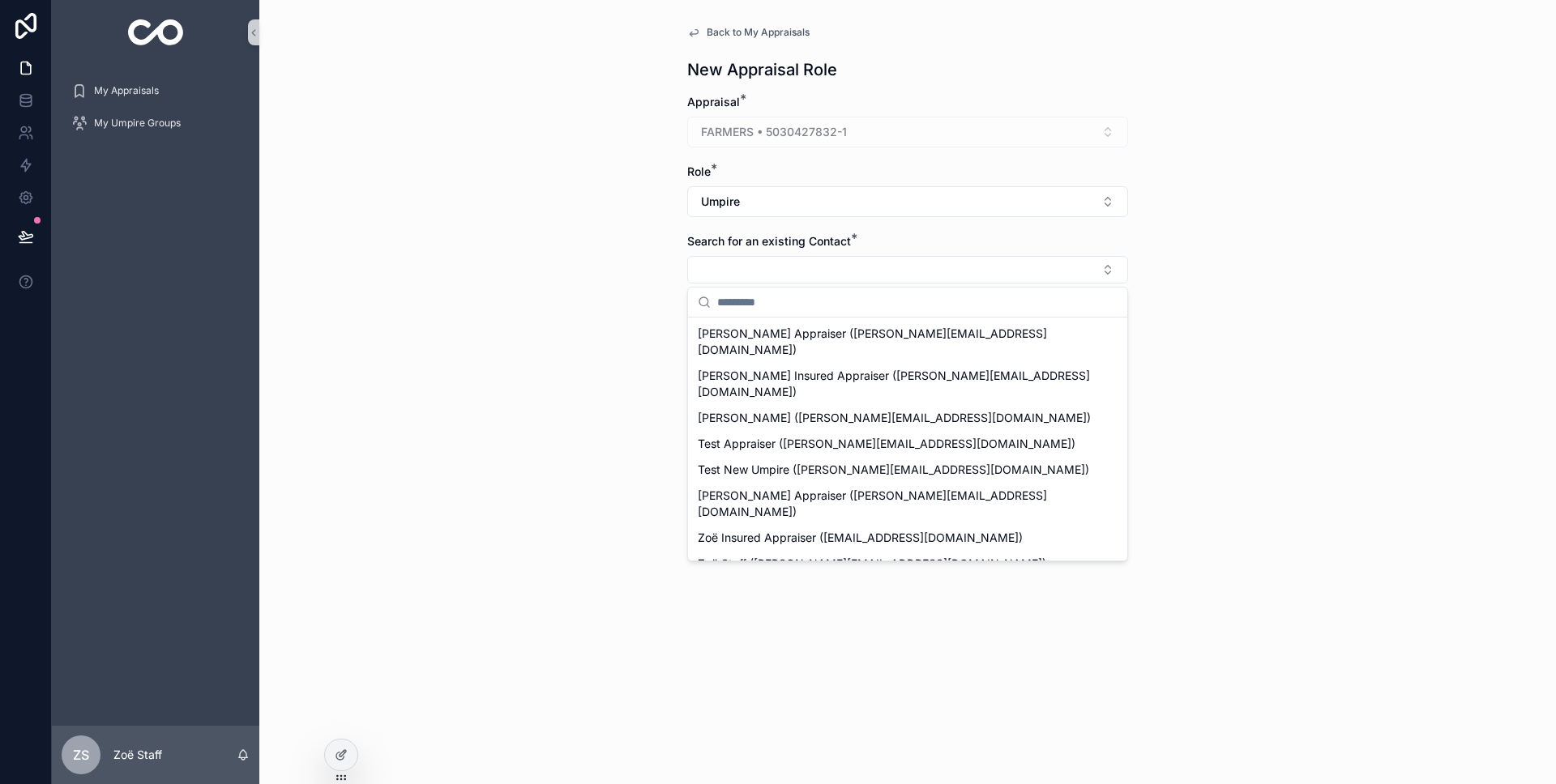
click at [790, 582] on span "[PERSON_NAME] ([PERSON_NAME][EMAIL_ADDRESS][DOMAIN_NAME])" at bounding box center [893, 590] width 393 height 16
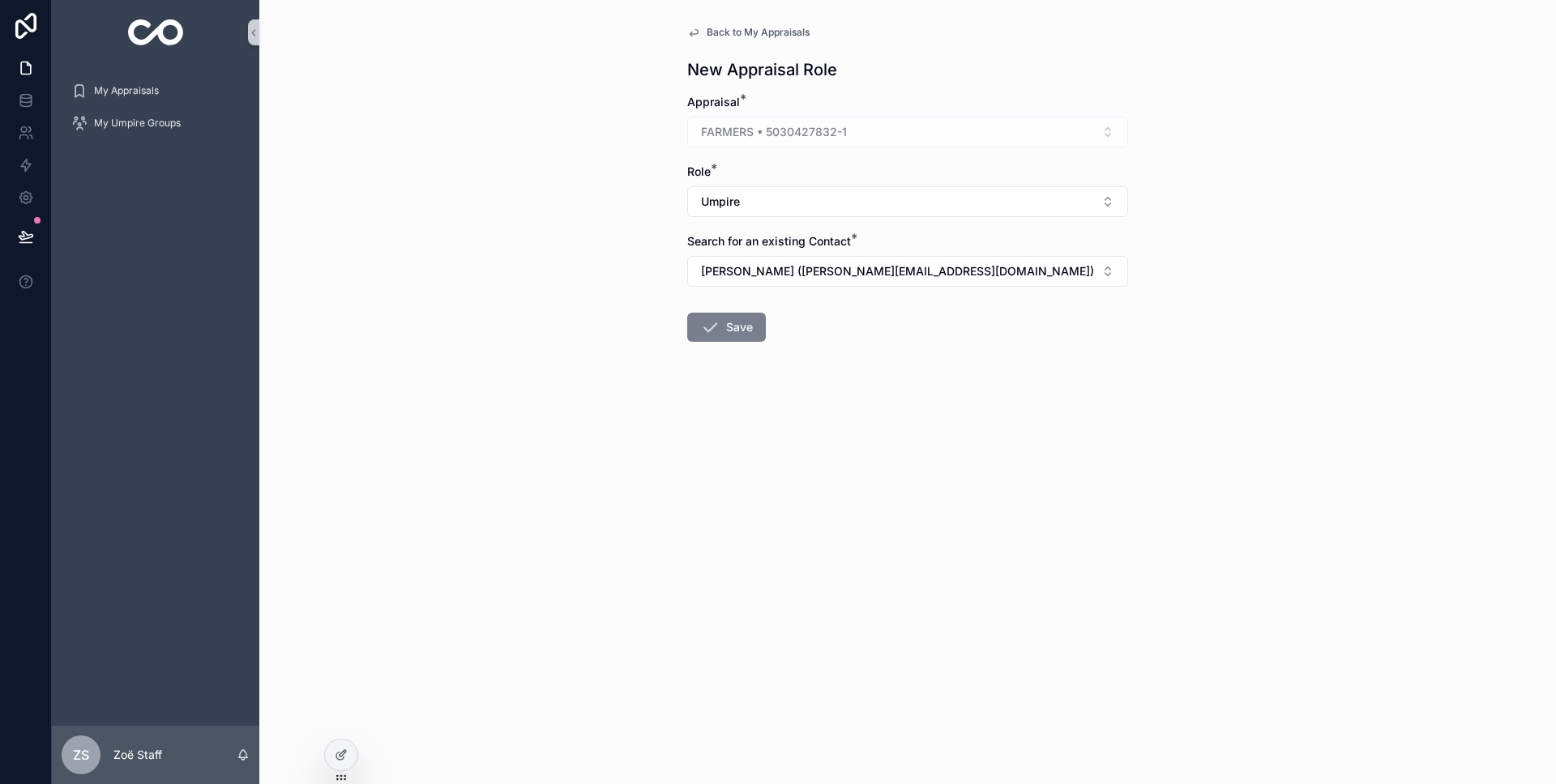
click at [710, 324] on icon "scrollable content" at bounding box center [709, 327] width 19 height 19
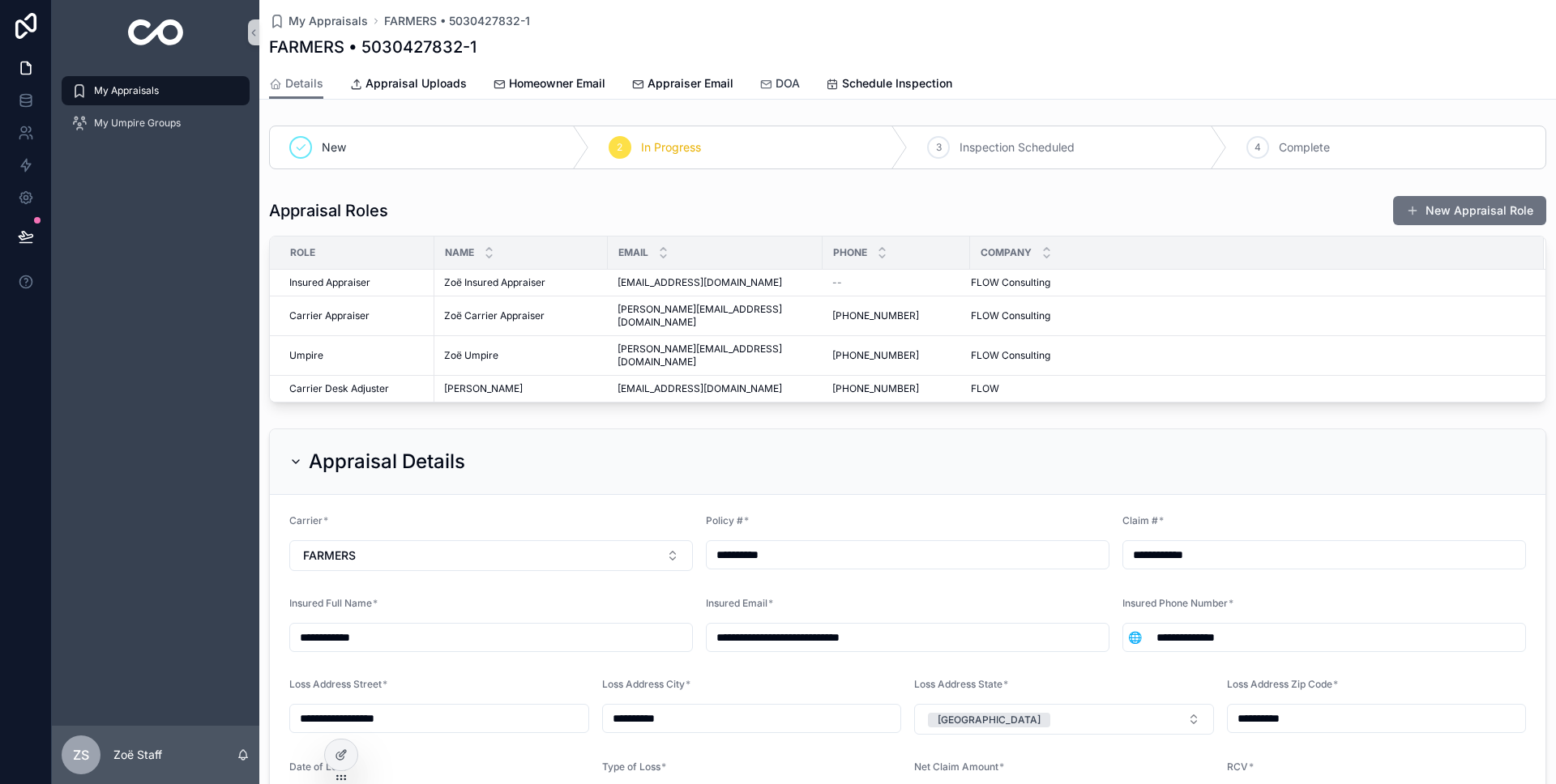
click at [762, 78] on icon "scrollable content" at bounding box center [766, 84] width 13 height 13
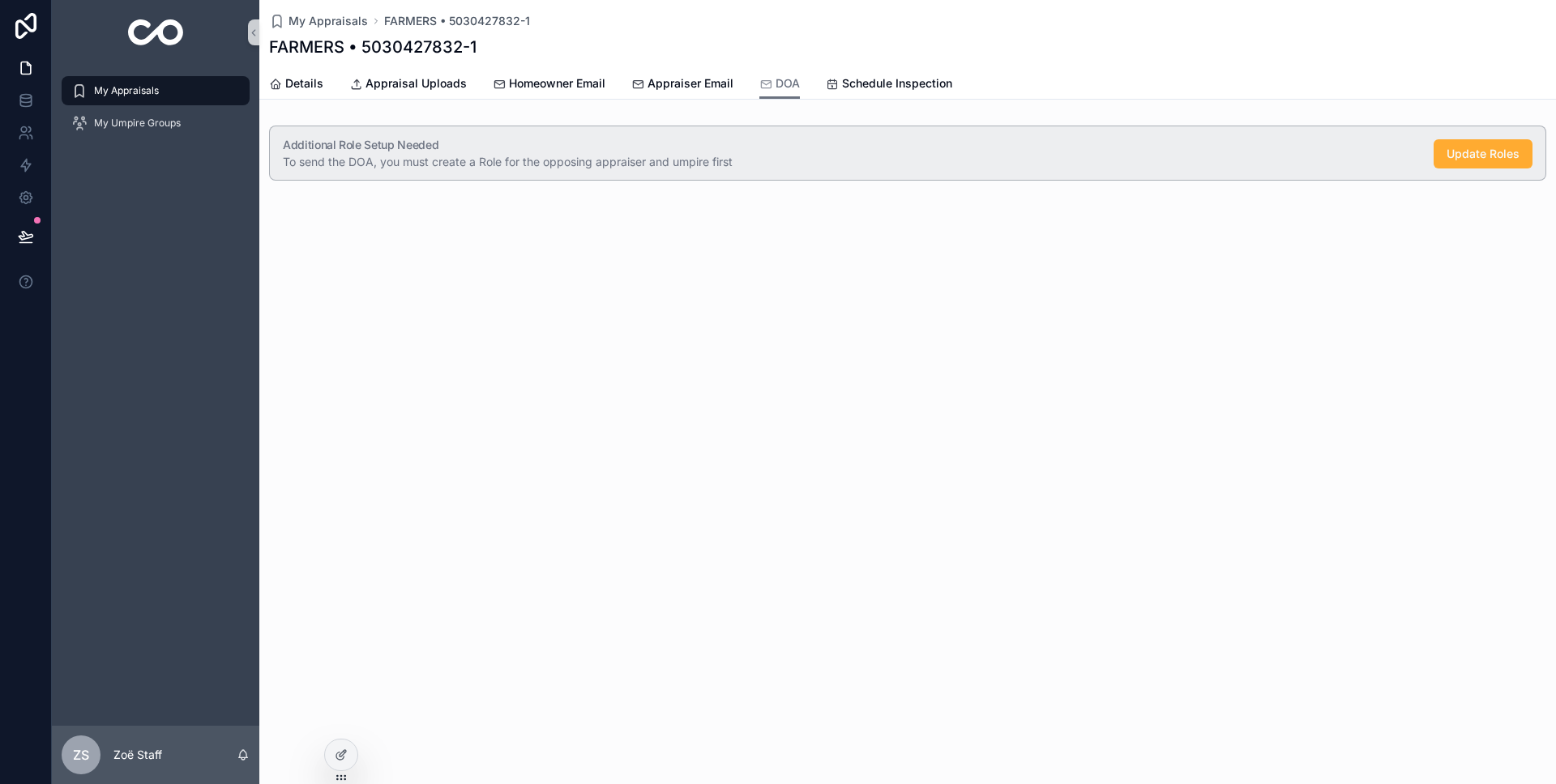
click at [536, 337] on div "My Appraisals FARMERS • 5030427832-1 FARMERS • 5030427832-1 DOA Details Apprais…" at bounding box center [907, 392] width 1297 height 784
click at [424, 83] on span "Appraisal Uploads" at bounding box center [416, 83] width 102 height 16
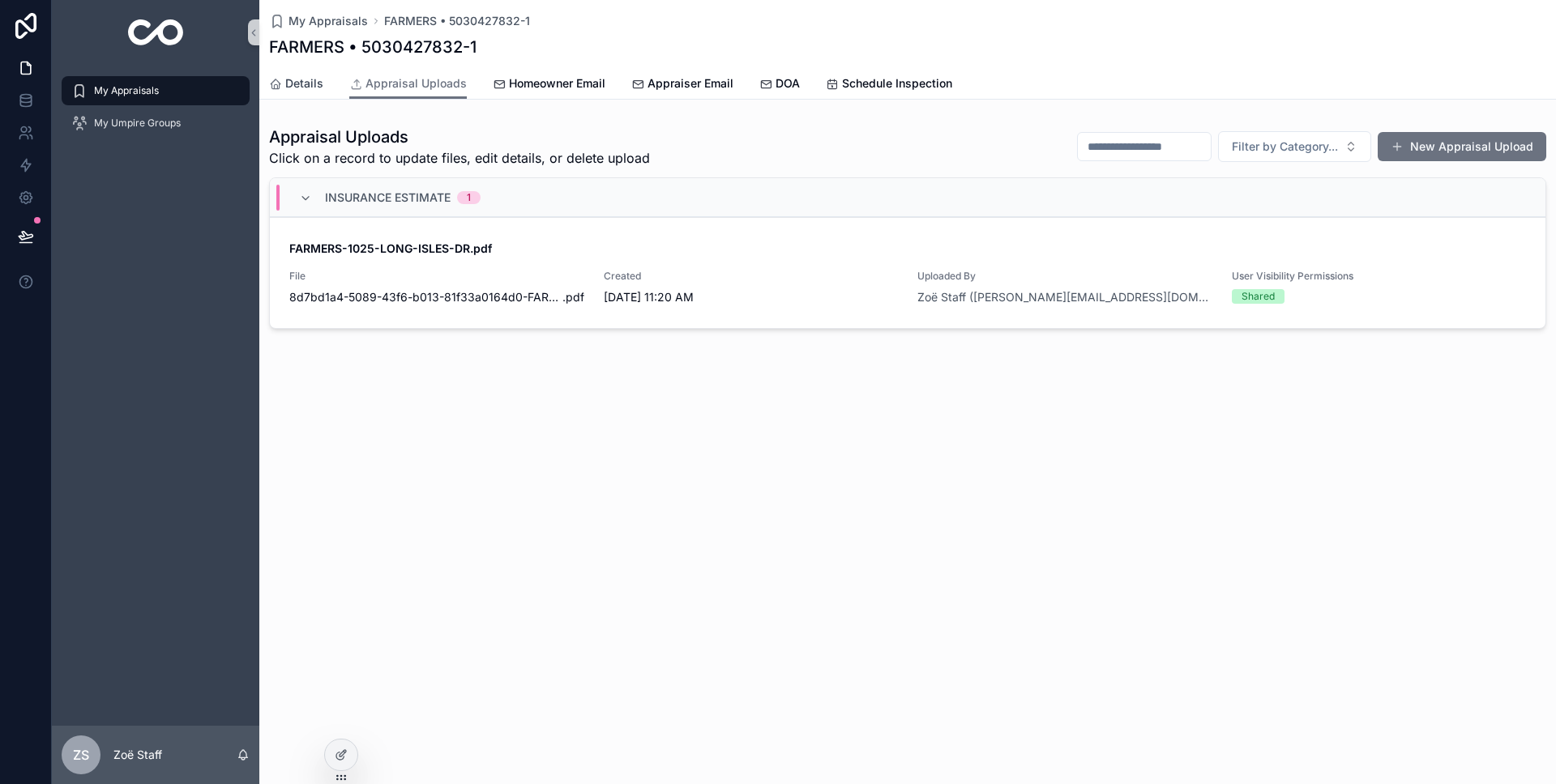
click at [306, 93] on link "Details" at bounding box center [296, 84] width 54 height 32
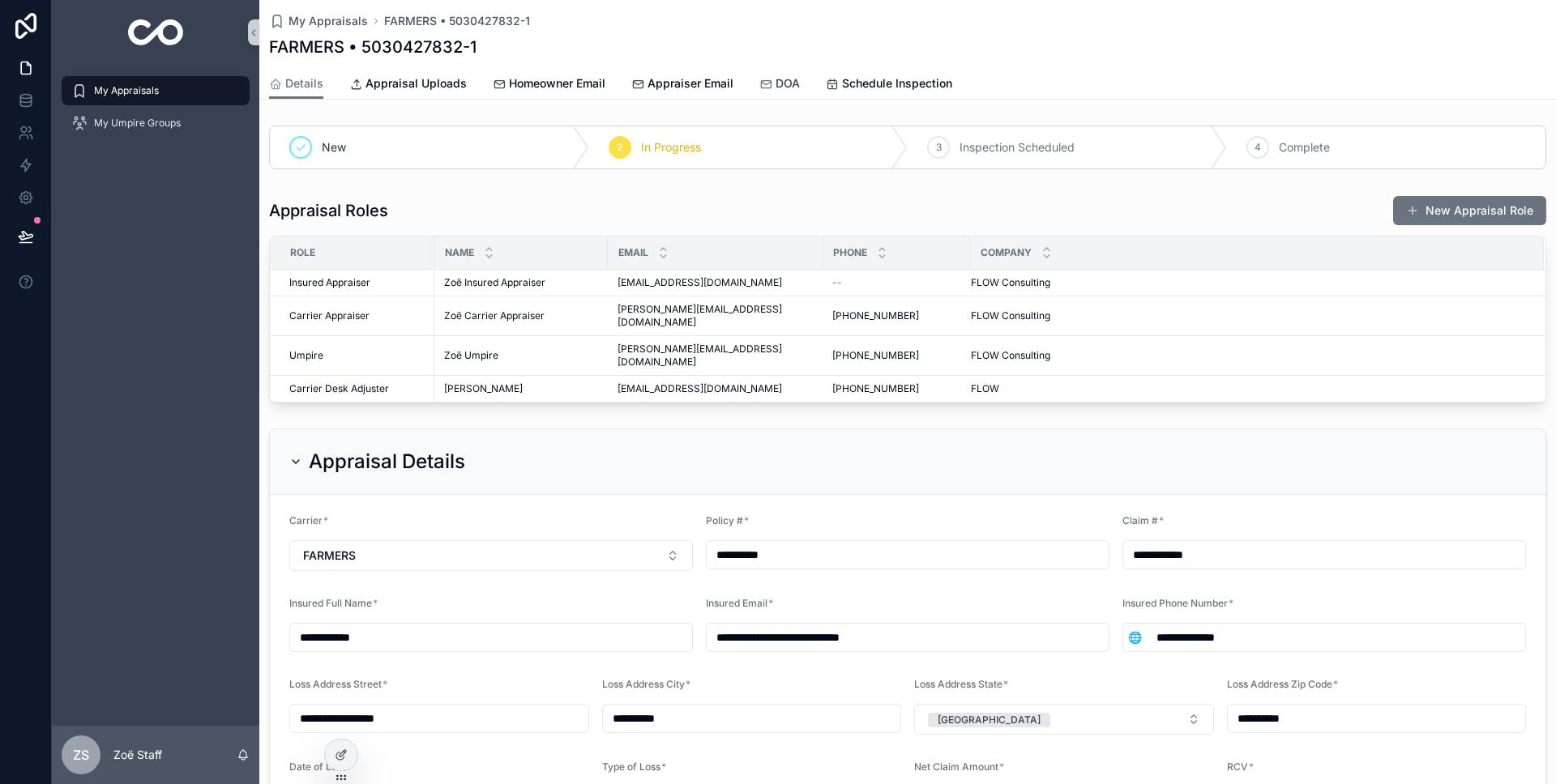
click at [776, 80] on span "DOA" at bounding box center [787, 83] width 25 height 16
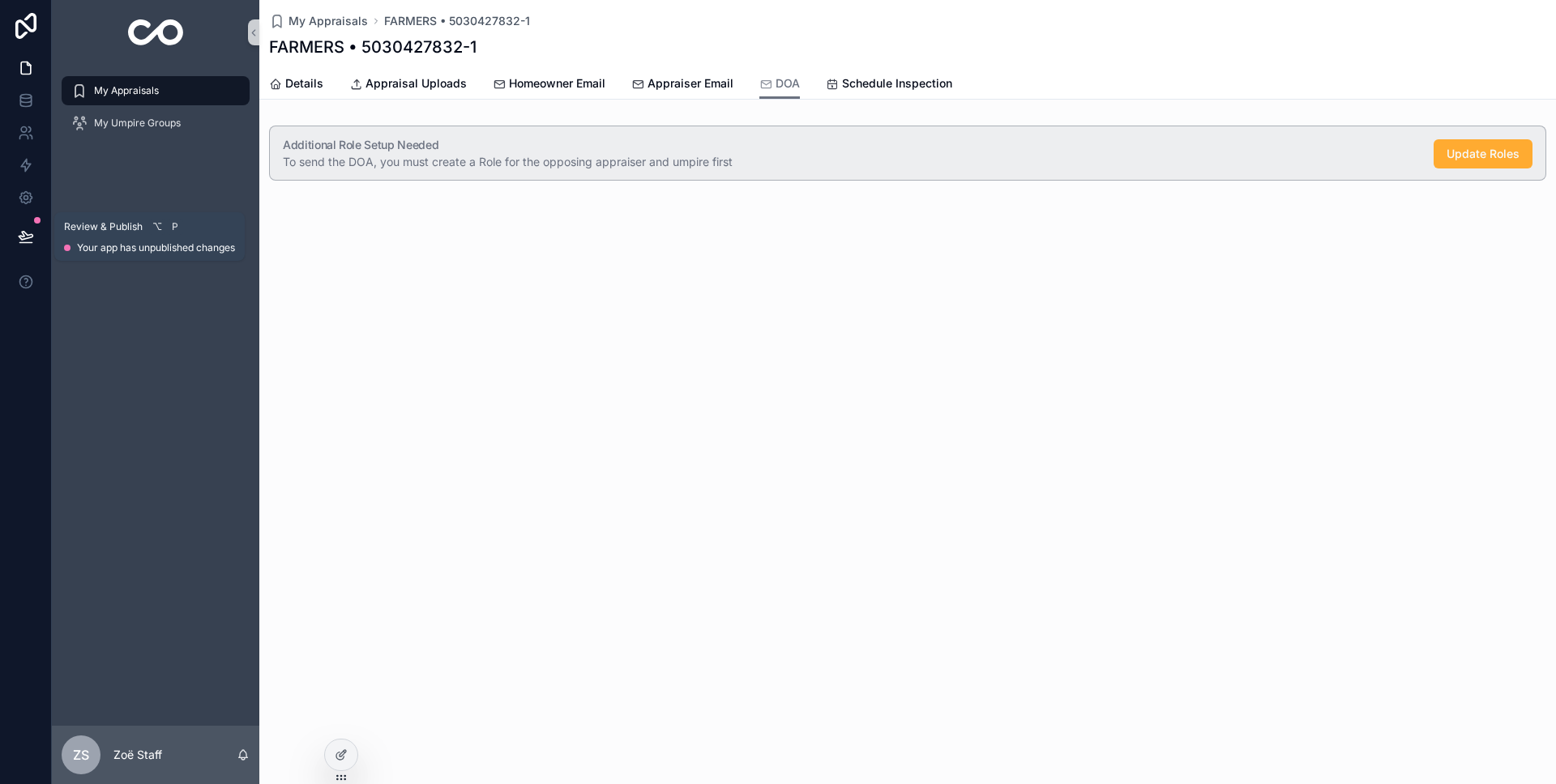
click at [32, 231] on icon at bounding box center [26, 237] width 16 height 16
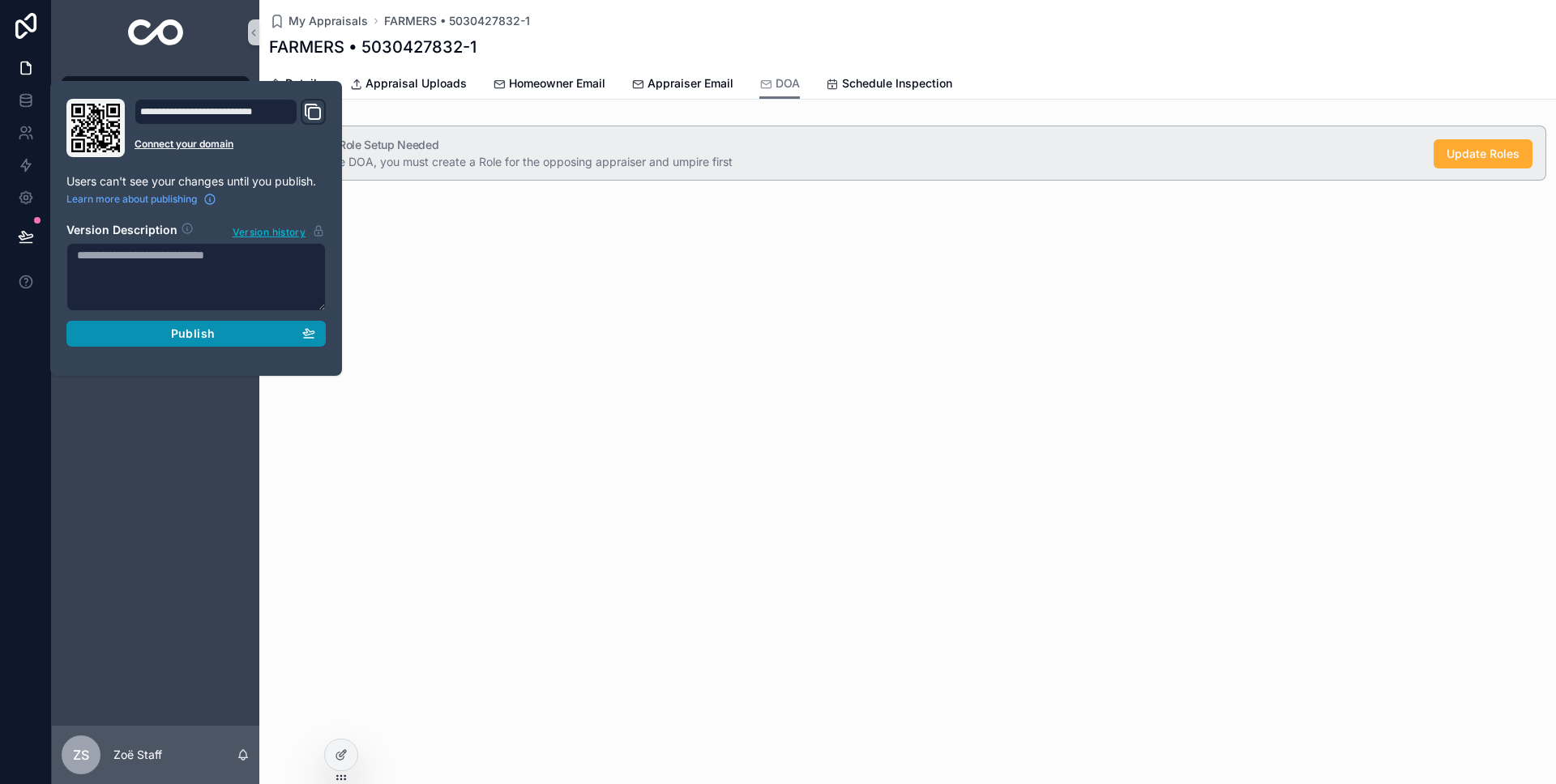
click at [124, 339] on div "Publish" at bounding box center [196, 334] width 238 height 15
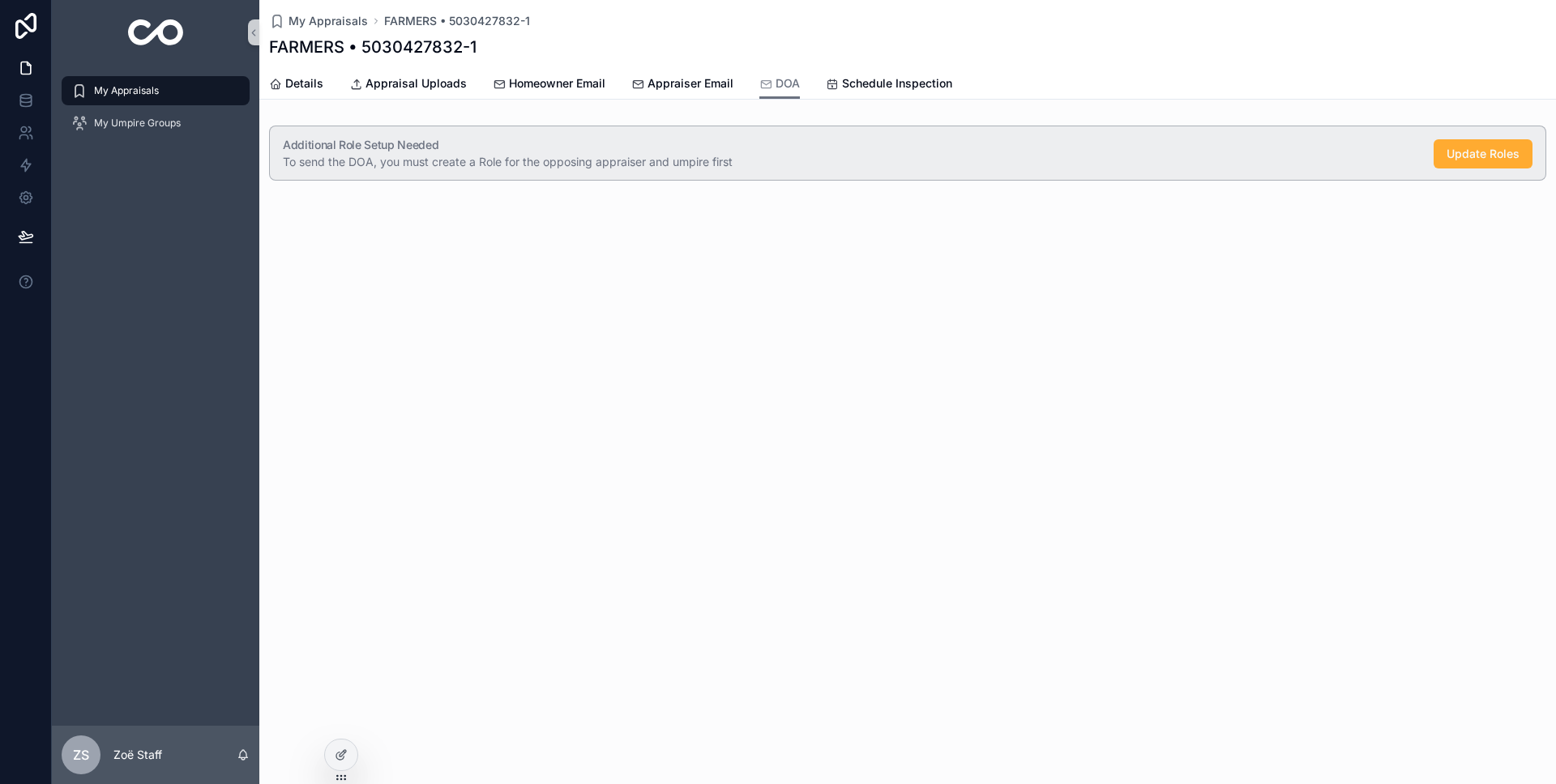
click at [614, 319] on div "My Appraisals FARMERS • 5030427832-1 FARMERS • 5030427832-1 DOA Details Apprais…" at bounding box center [907, 392] width 1297 height 784
click at [418, 83] on span "Appraisal Uploads" at bounding box center [416, 83] width 102 height 16
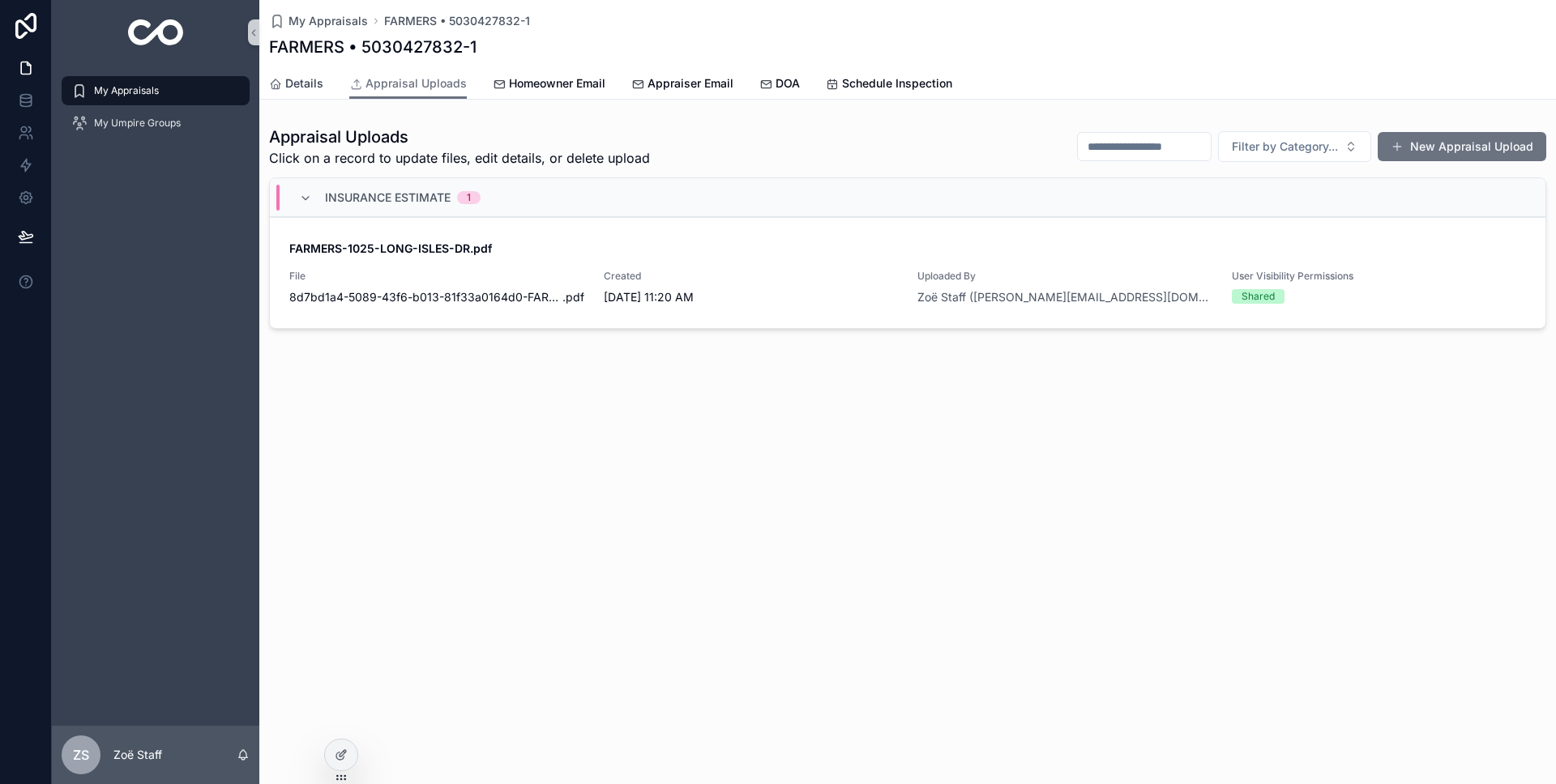
click at [299, 84] on span "Details" at bounding box center [305, 83] width 38 height 16
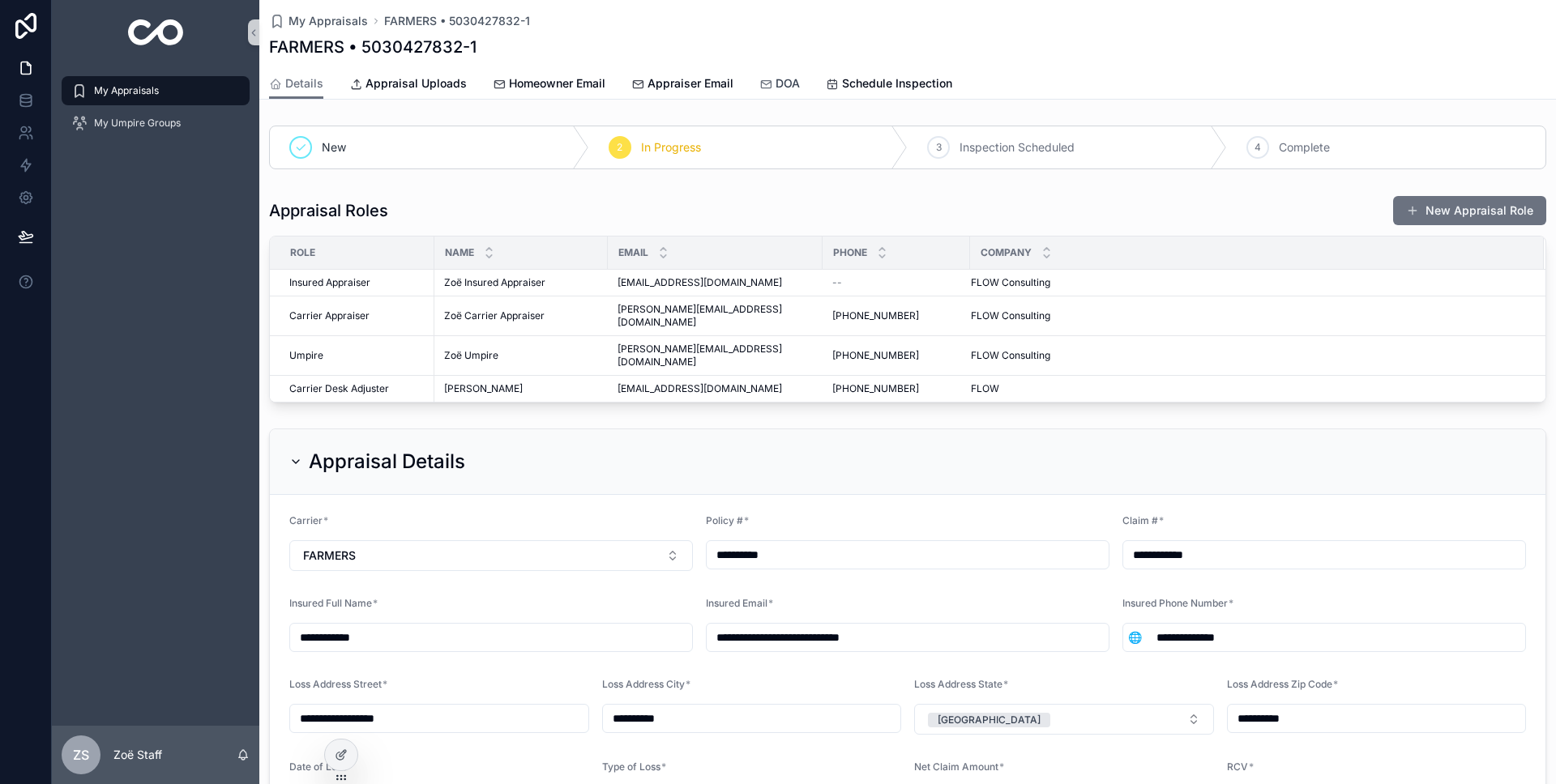
click at [762, 81] on icon "scrollable content" at bounding box center [766, 84] width 13 height 13
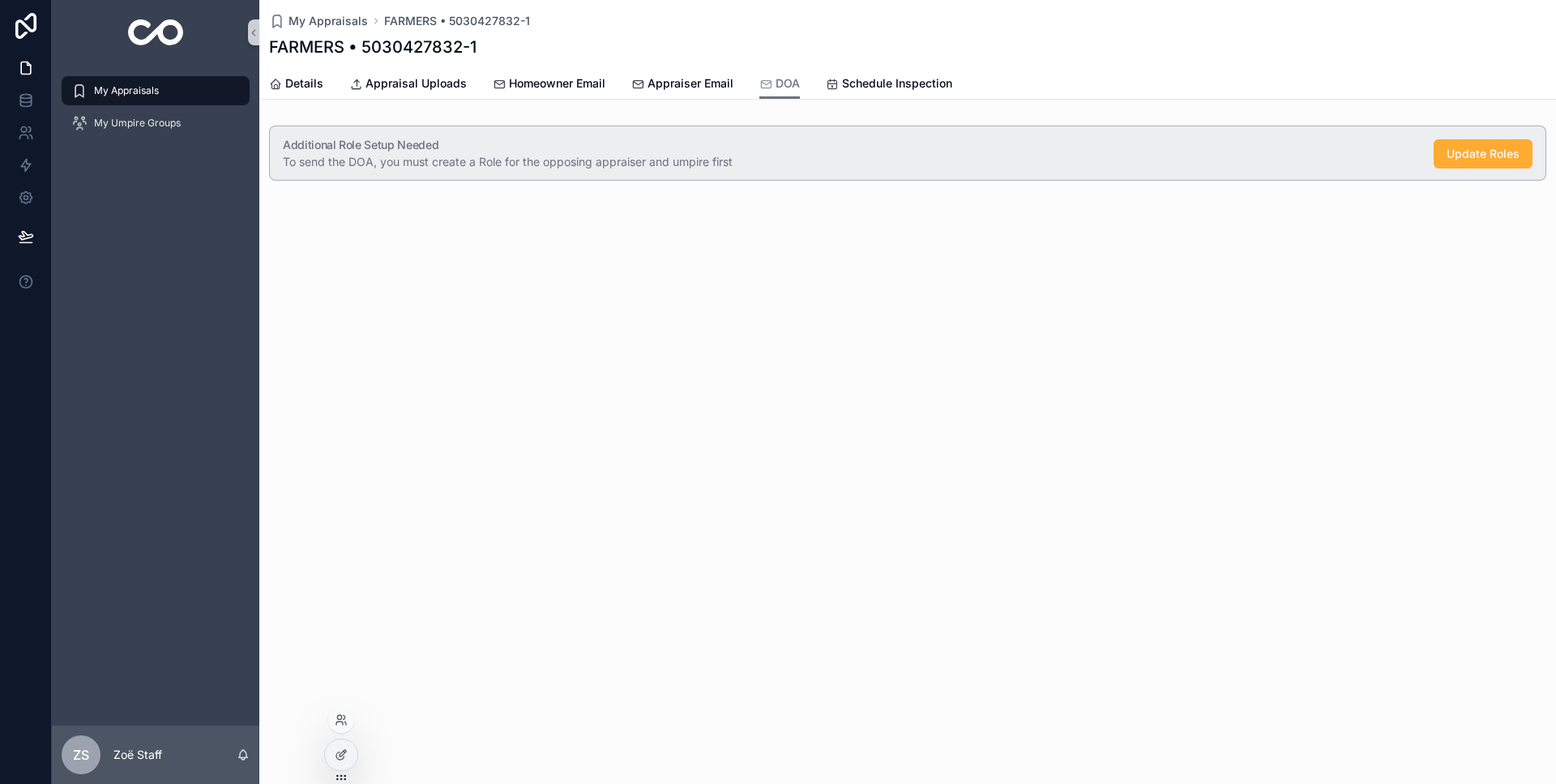
click at [348, 770] on div at bounding box center [340, 762] width 34 height 46
click at [345, 757] on icon at bounding box center [341, 755] width 13 height 13
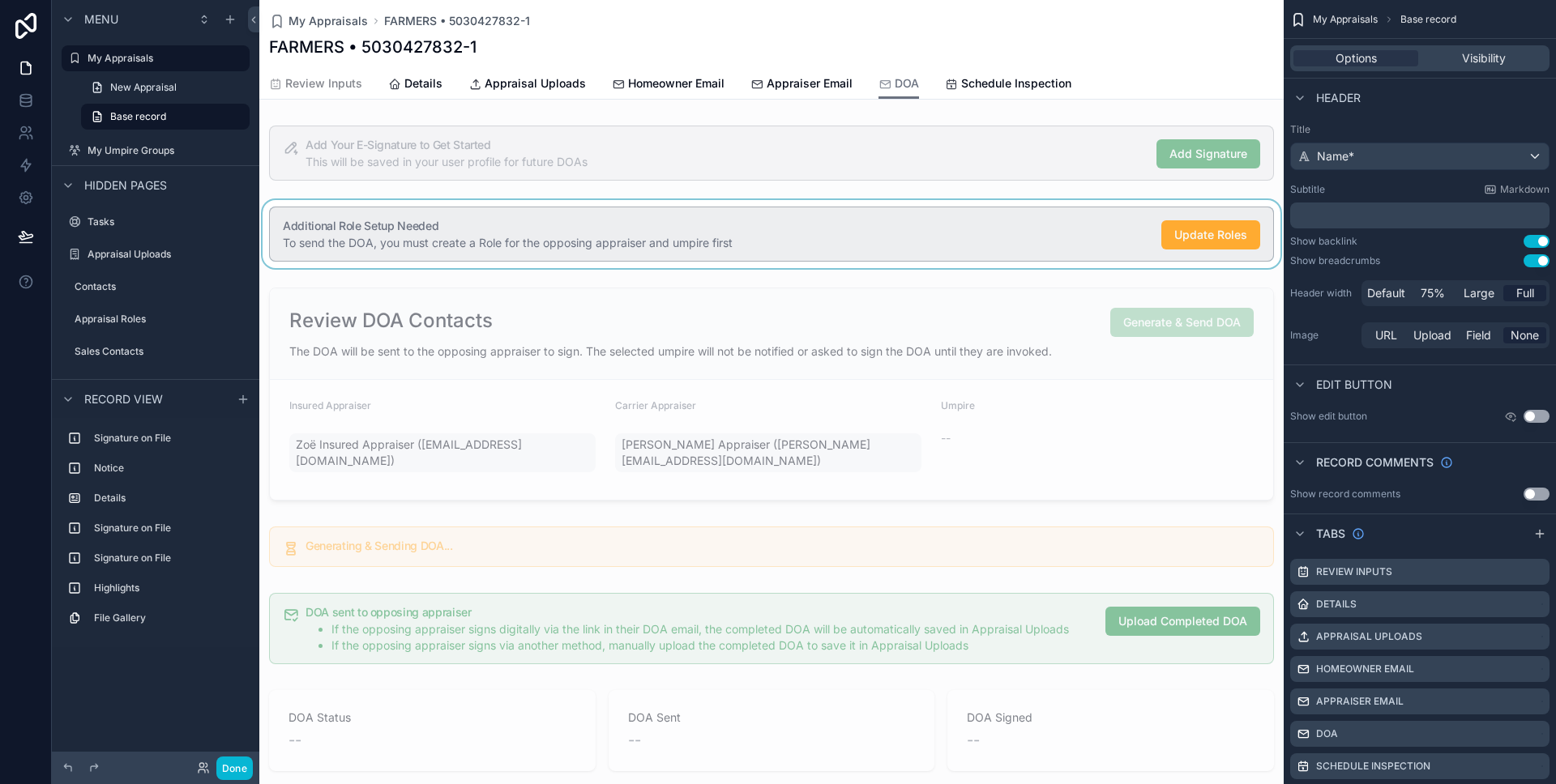
click at [575, 211] on div "scrollable content" at bounding box center [771, 234] width 1024 height 68
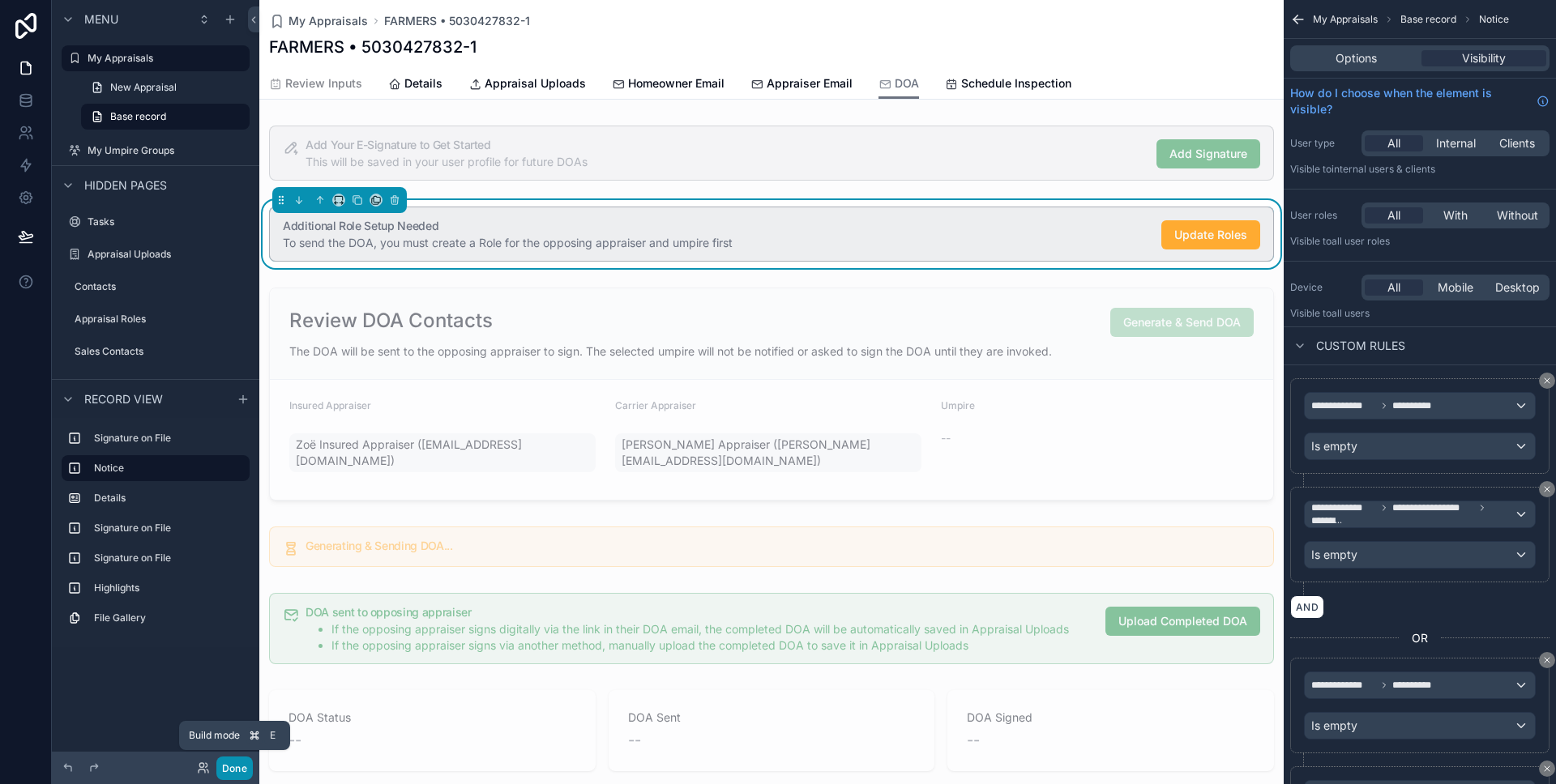
click at [222, 779] on button "Done" at bounding box center [234, 768] width 37 height 24
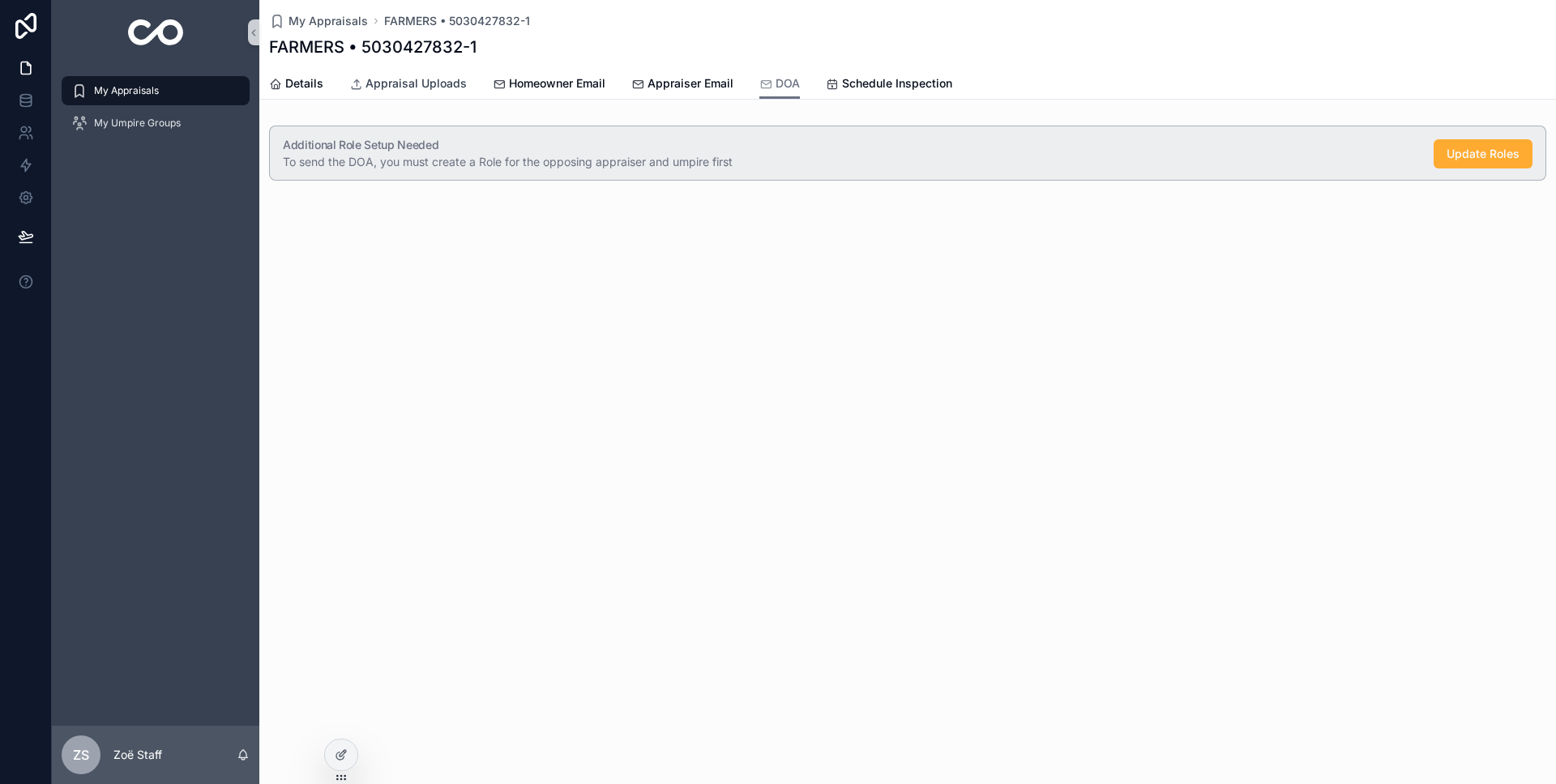
click at [423, 87] on span "Appraisal Uploads" at bounding box center [416, 83] width 102 height 16
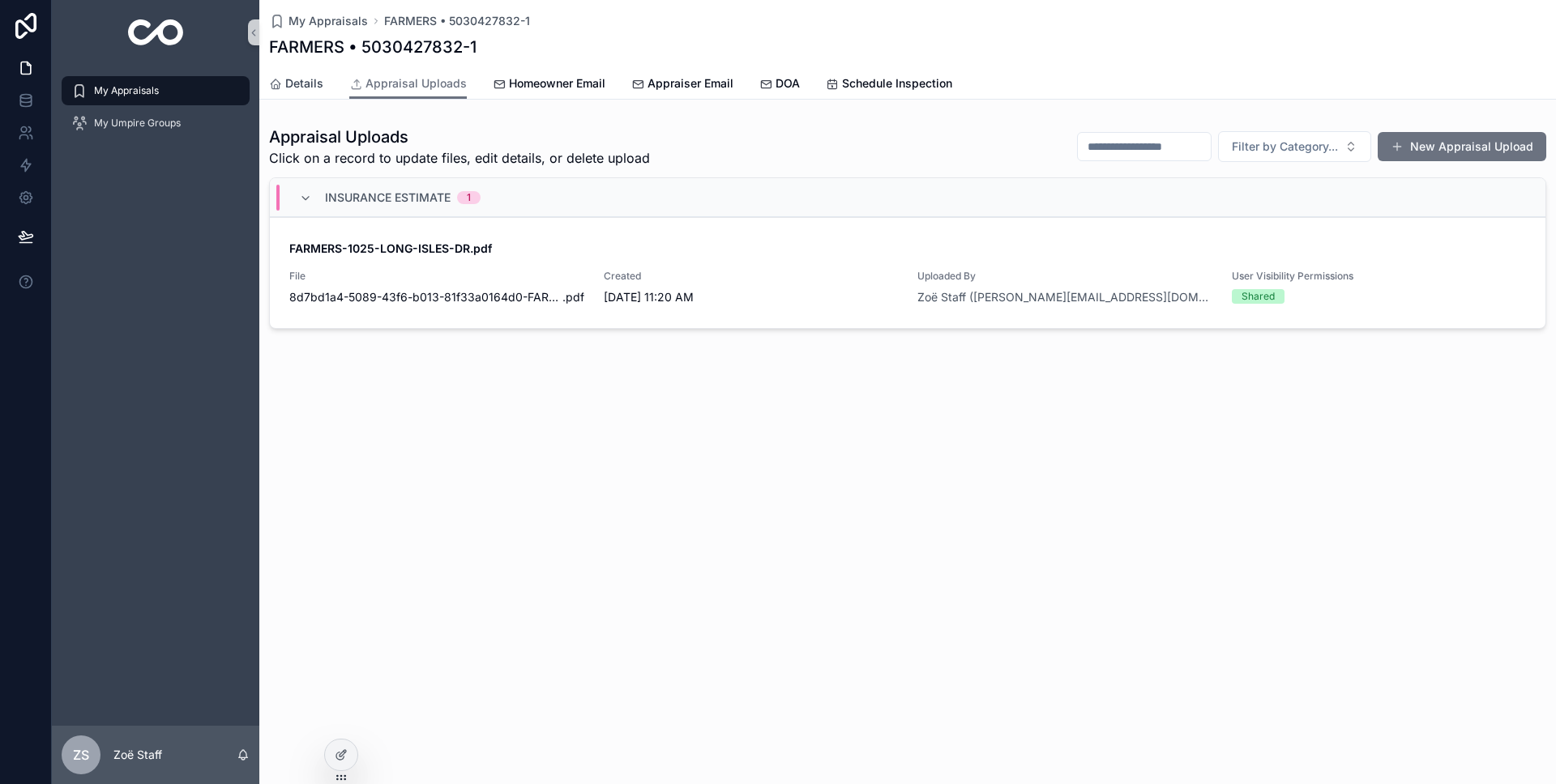
click at [312, 93] on link "Details" at bounding box center [296, 84] width 54 height 32
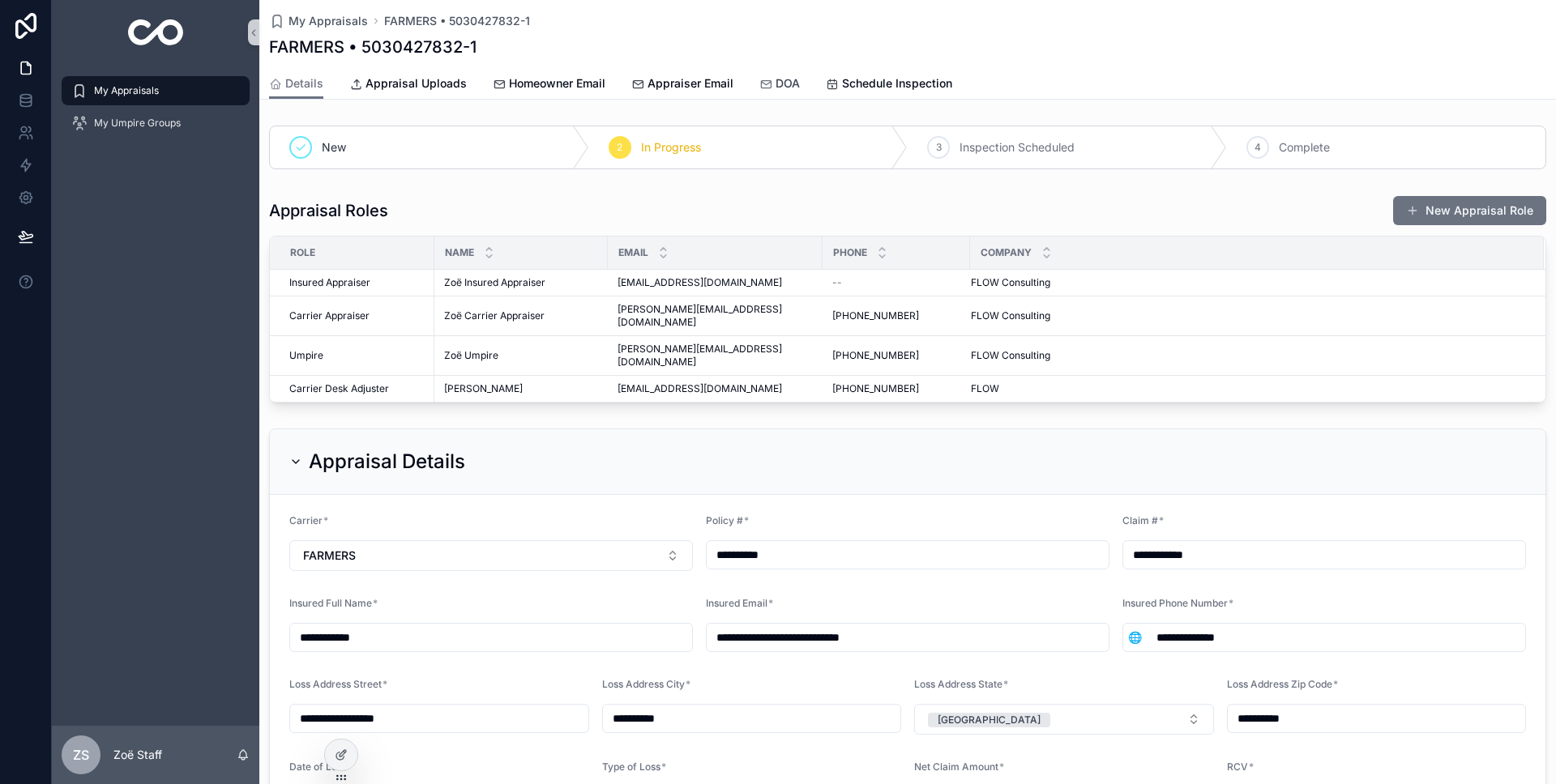
click at [793, 71] on link "DOA" at bounding box center [780, 84] width 40 height 32
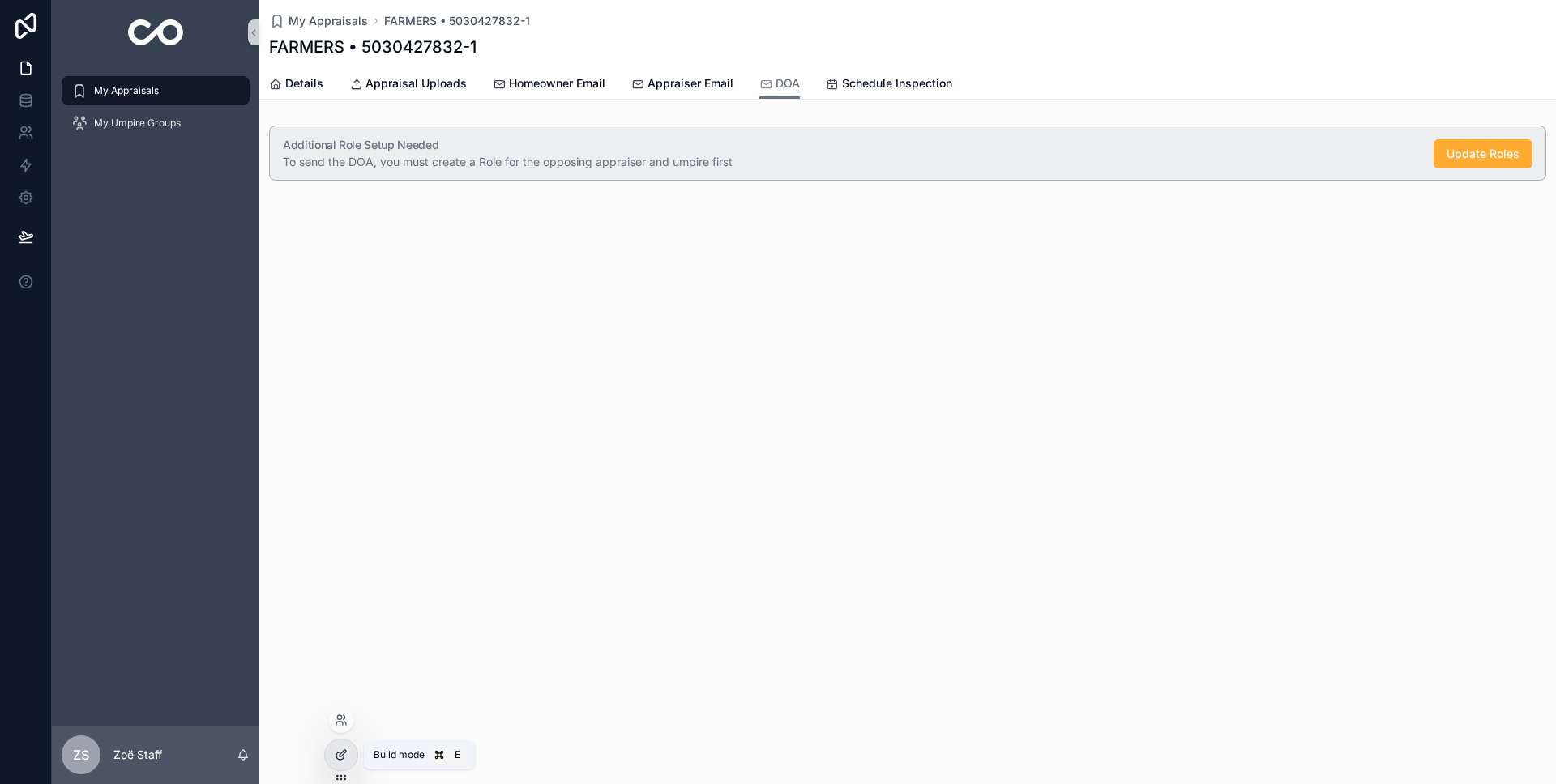
click at [335, 761] on div at bounding box center [340, 756] width 32 height 31
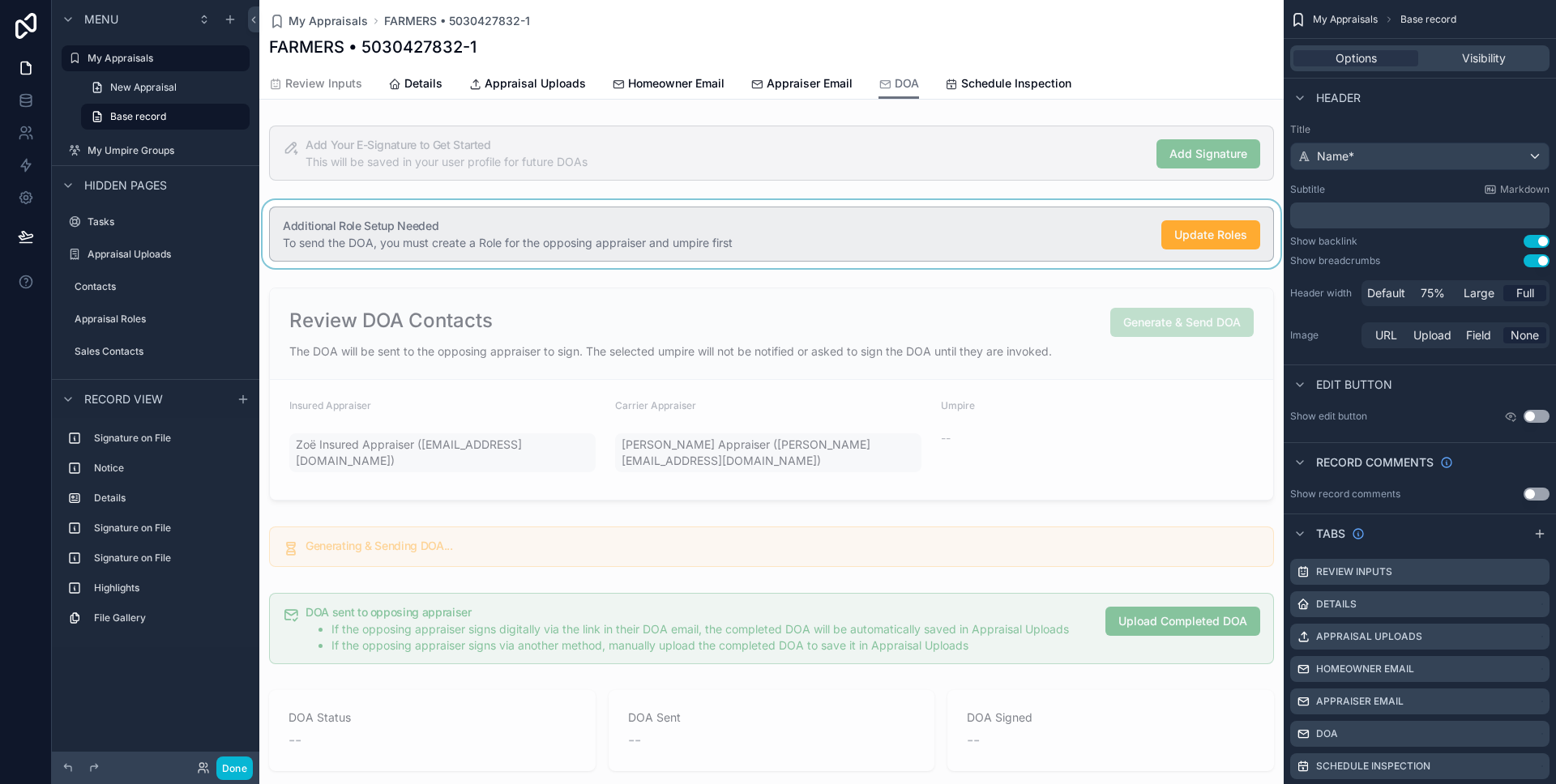
click at [448, 209] on div "scrollable content" at bounding box center [771, 234] width 1024 height 68
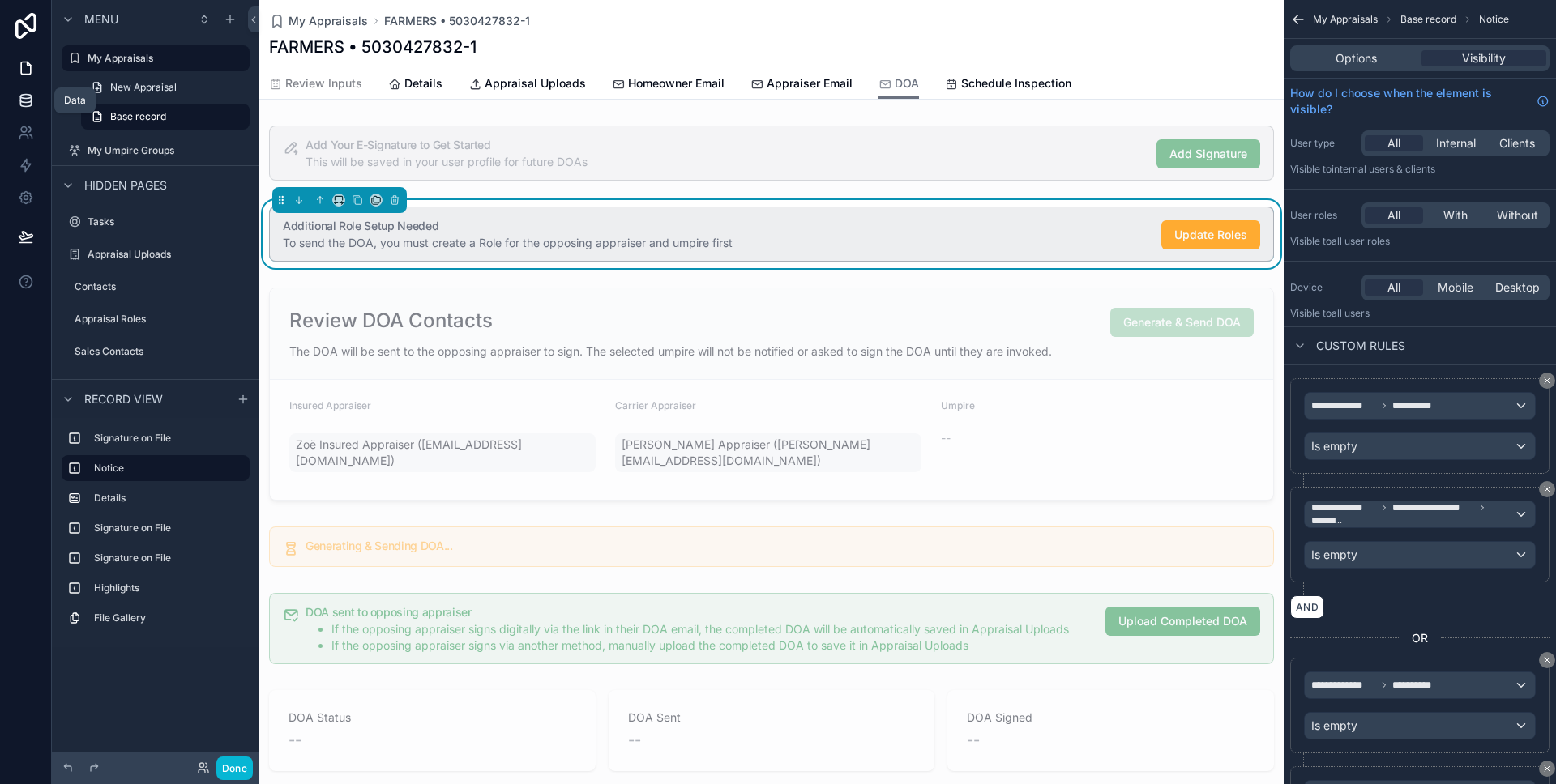
click at [27, 103] on icon at bounding box center [26, 101] width 16 height 16
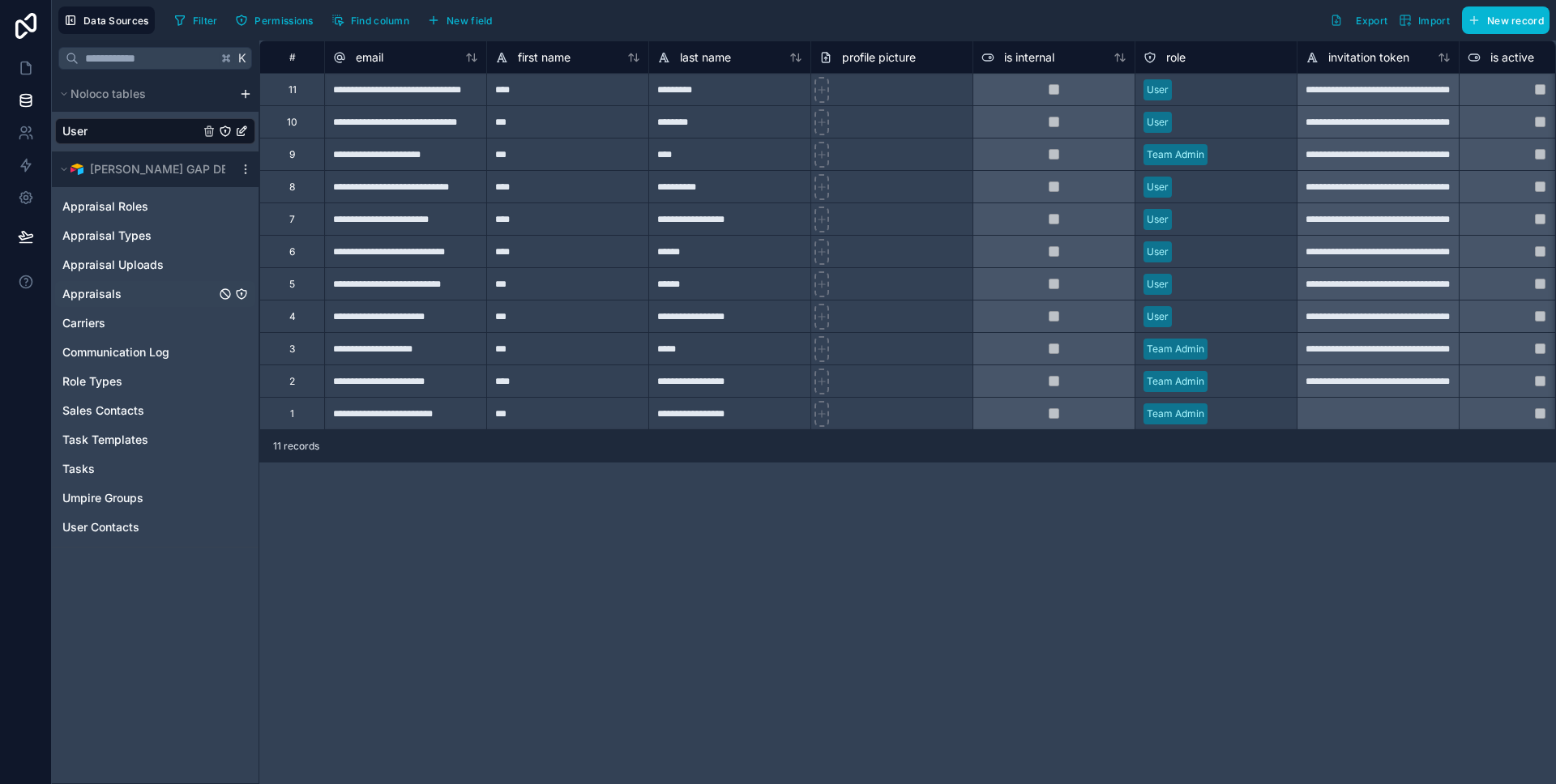
click at [81, 291] on span "Appraisals" at bounding box center [92, 295] width 59 height 16
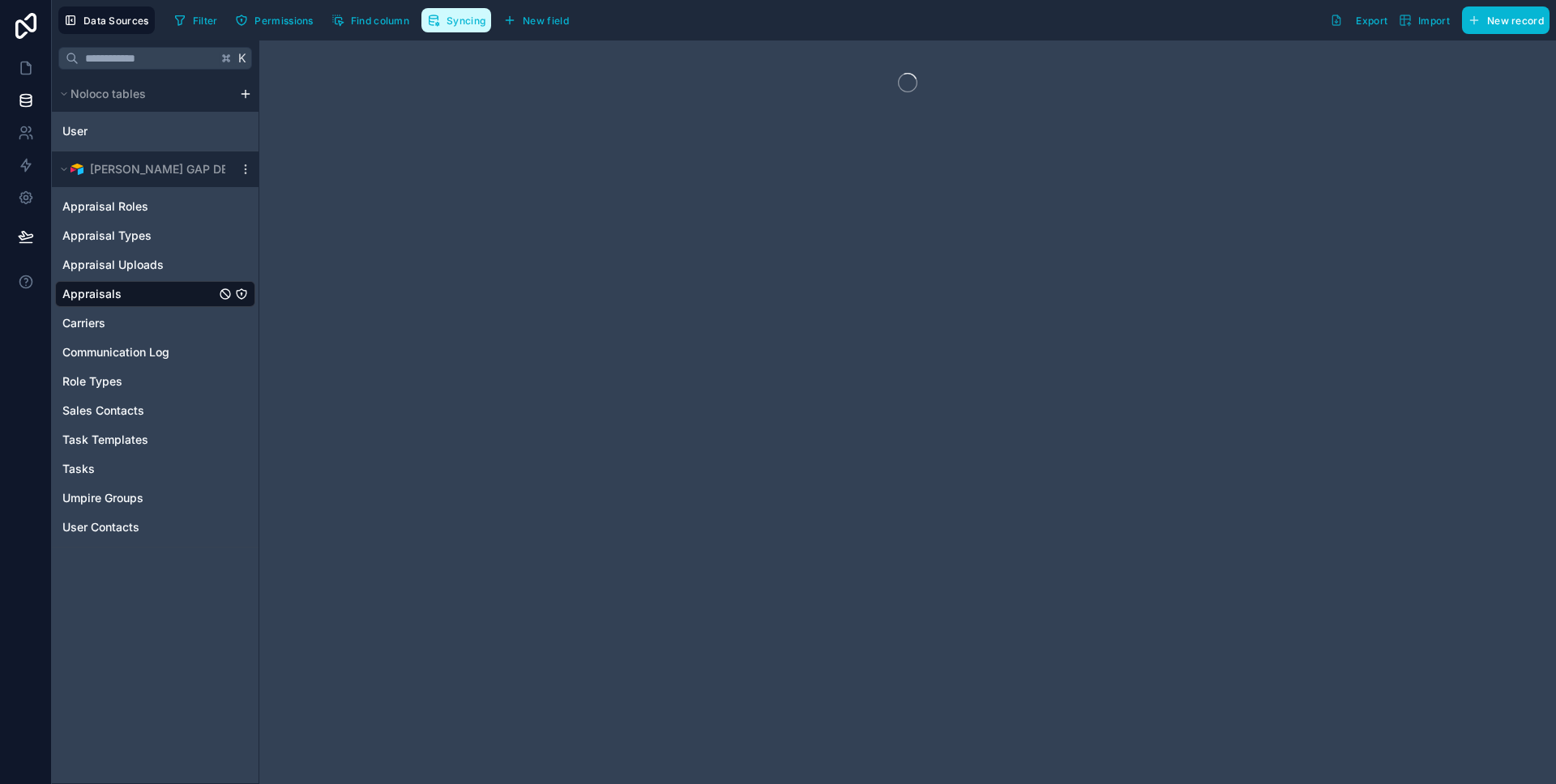
click at [464, 25] on span "Syncing" at bounding box center [466, 20] width 39 height 12
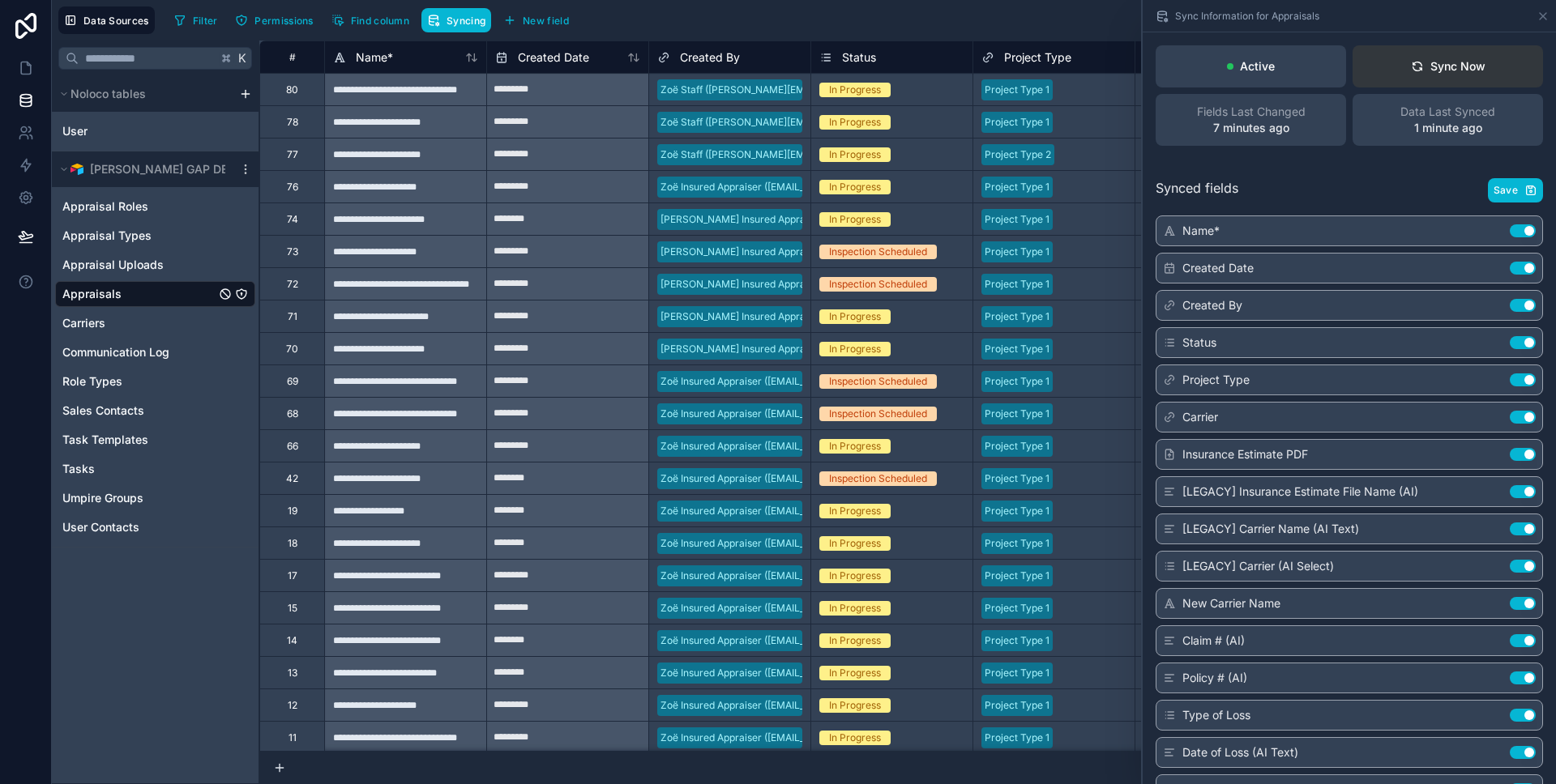
click at [1423, 80] on button "Sync Now" at bounding box center [1448, 67] width 190 height 42
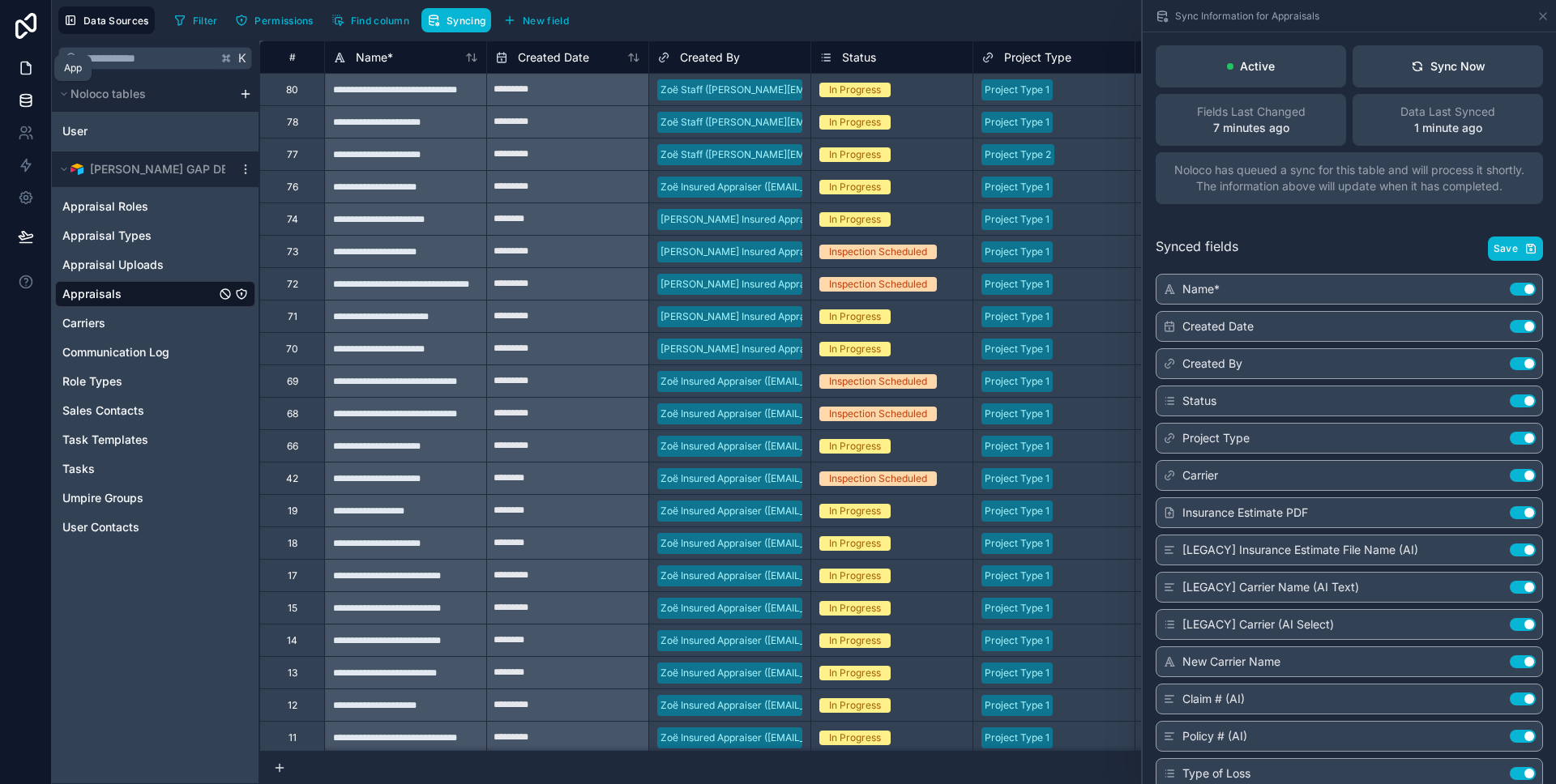
click at [13, 61] on link at bounding box center [26, 68] width 51 height 32
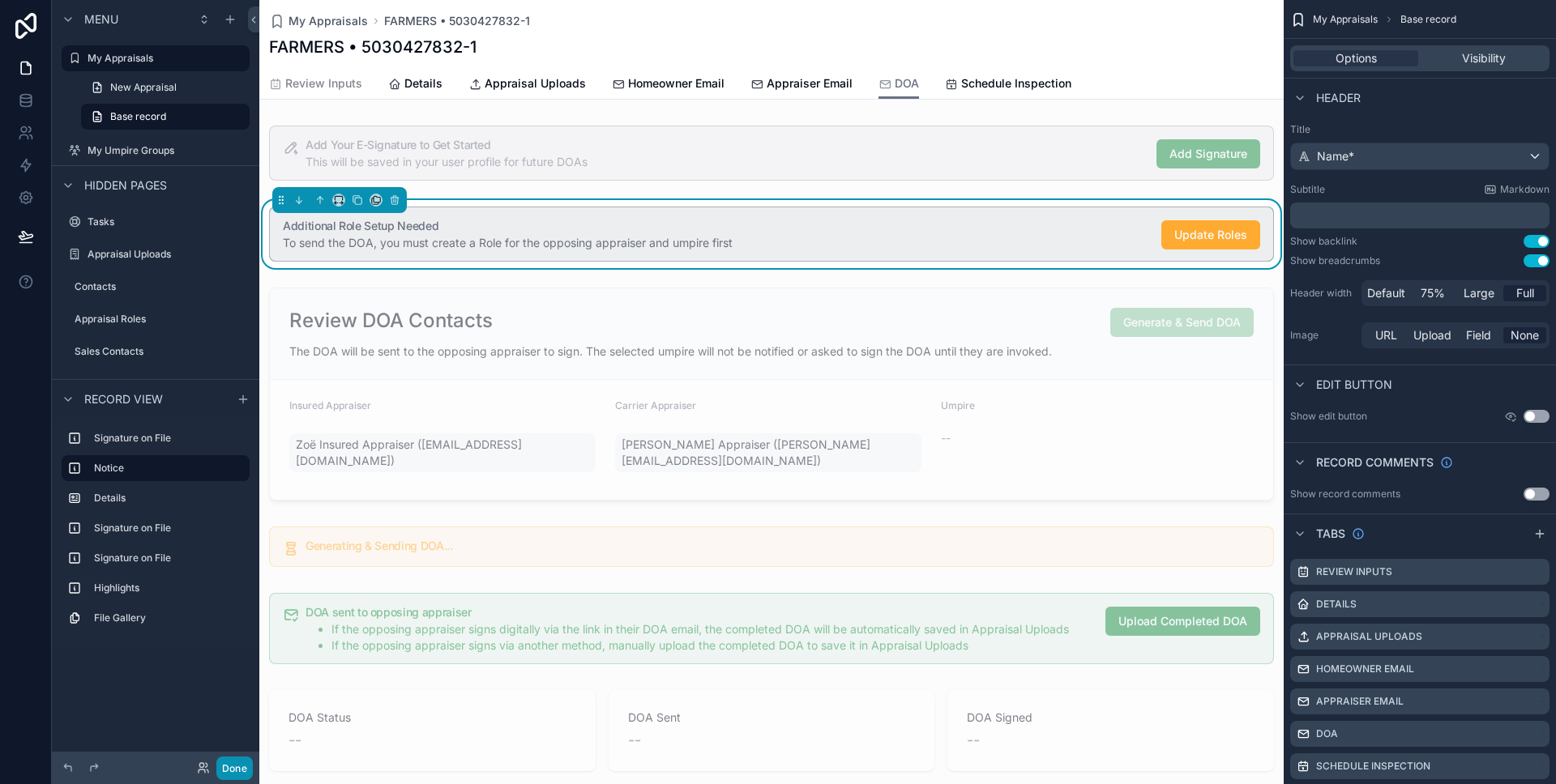
click at [237, 775] on button "Done" at bounding box center [234, 768] width 37 height 24
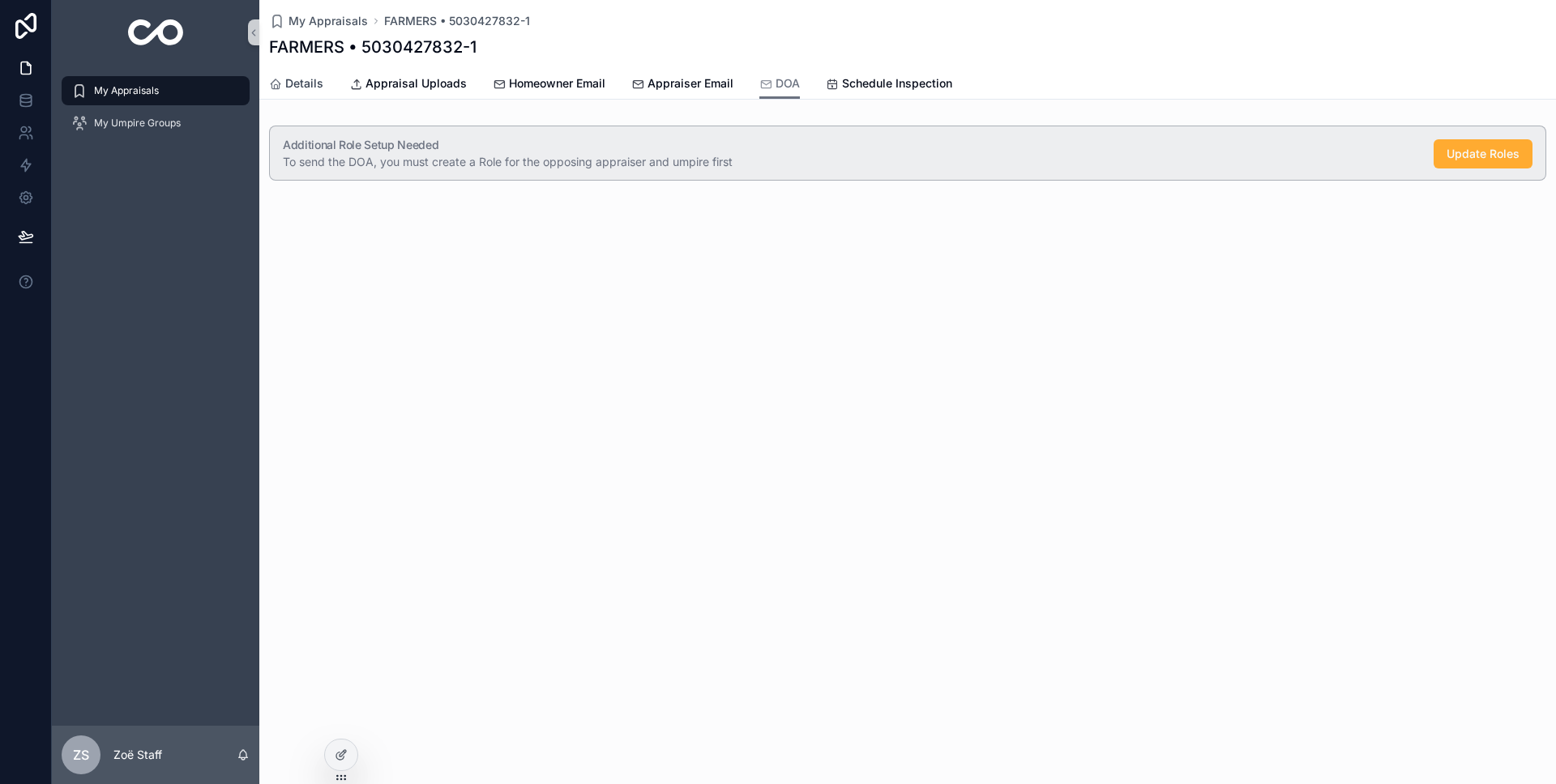
click at [310, 91] on link "Details" at bounding box center [296, 84] width 54 height 32
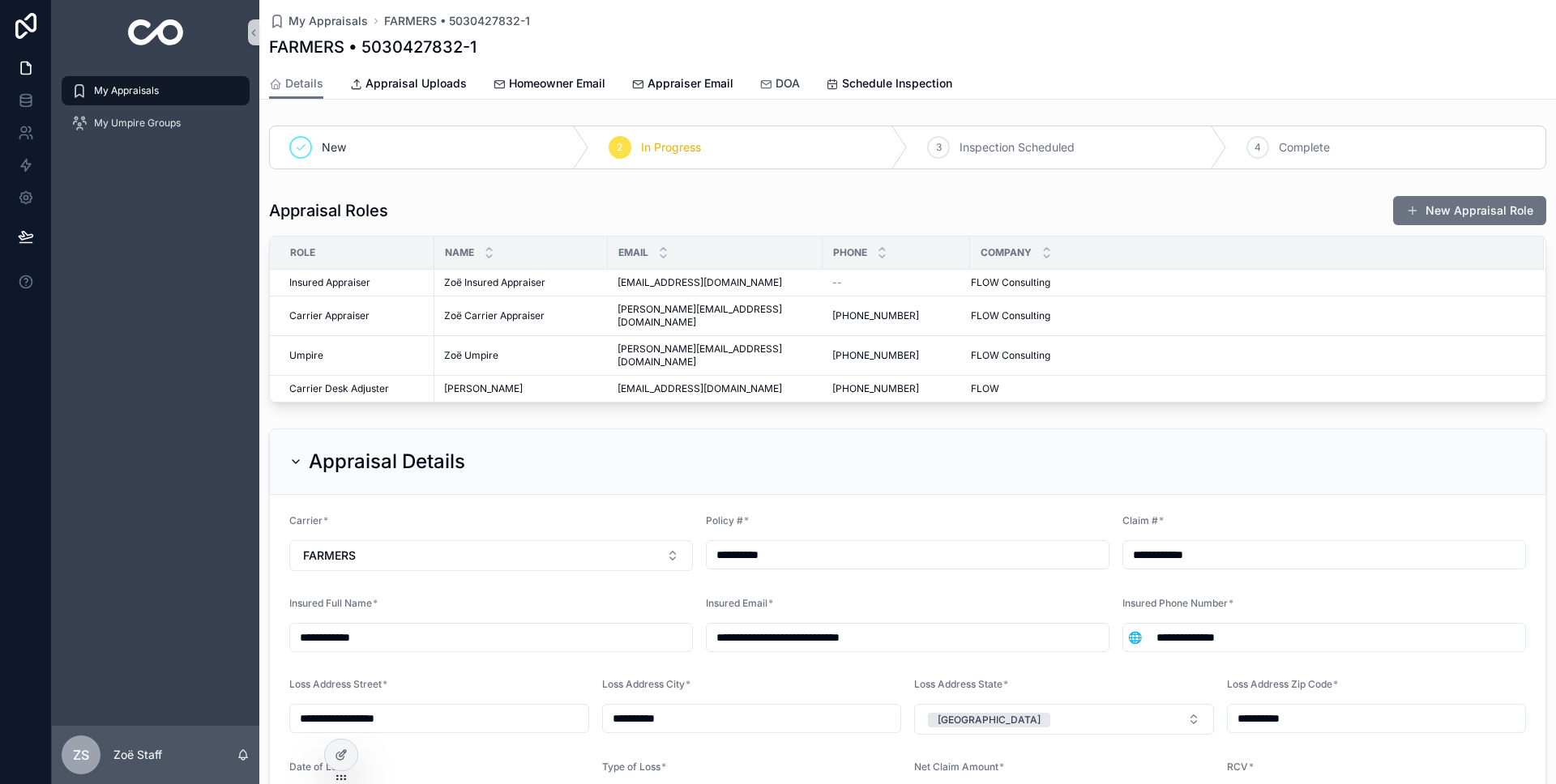
click at [779, 81] on span "DOA" at bounding box center [787, 83] width 25 height 16
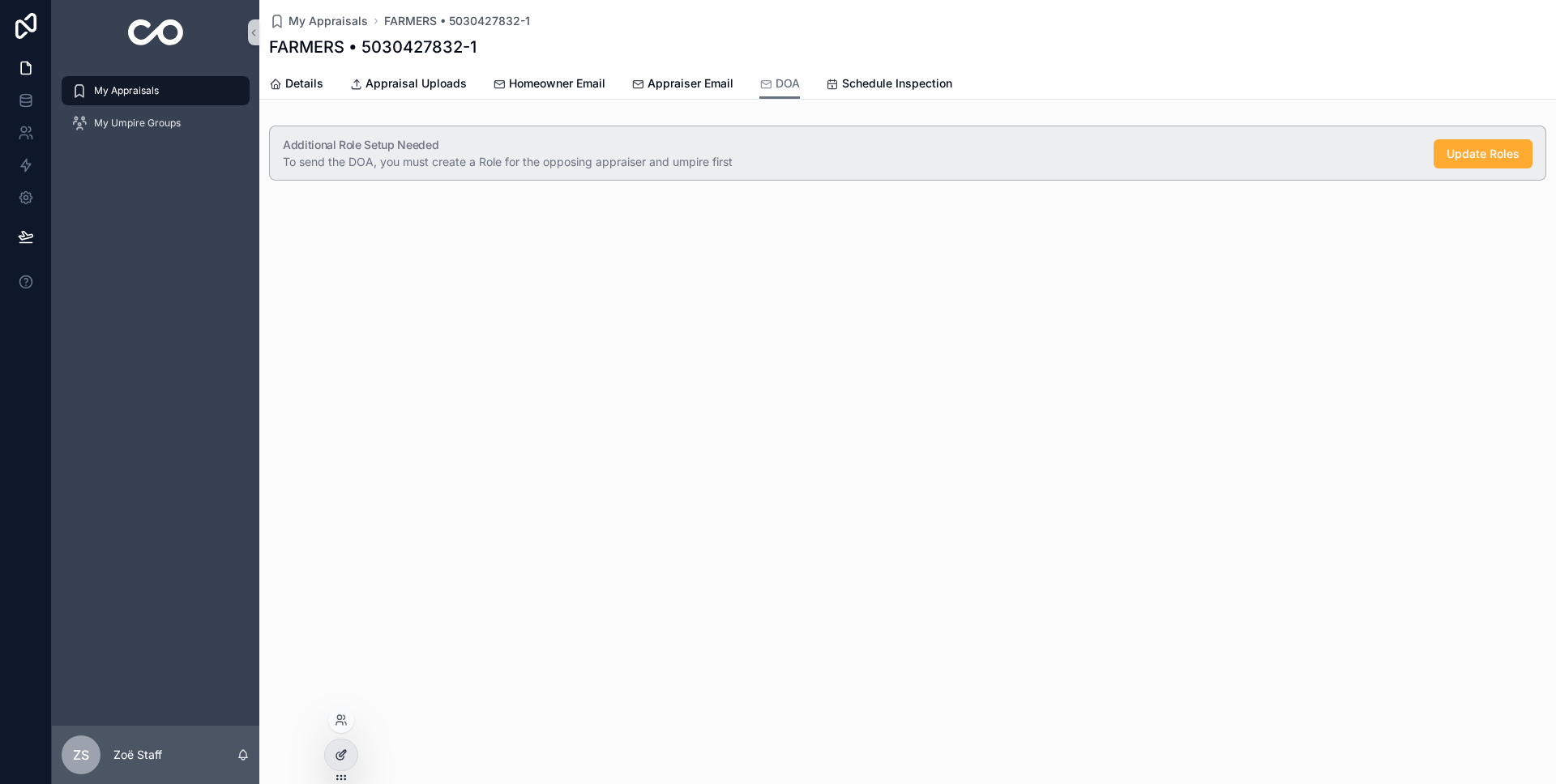
click at [346, 759] on icon at bounding box center [341, 755] width 13 height 13
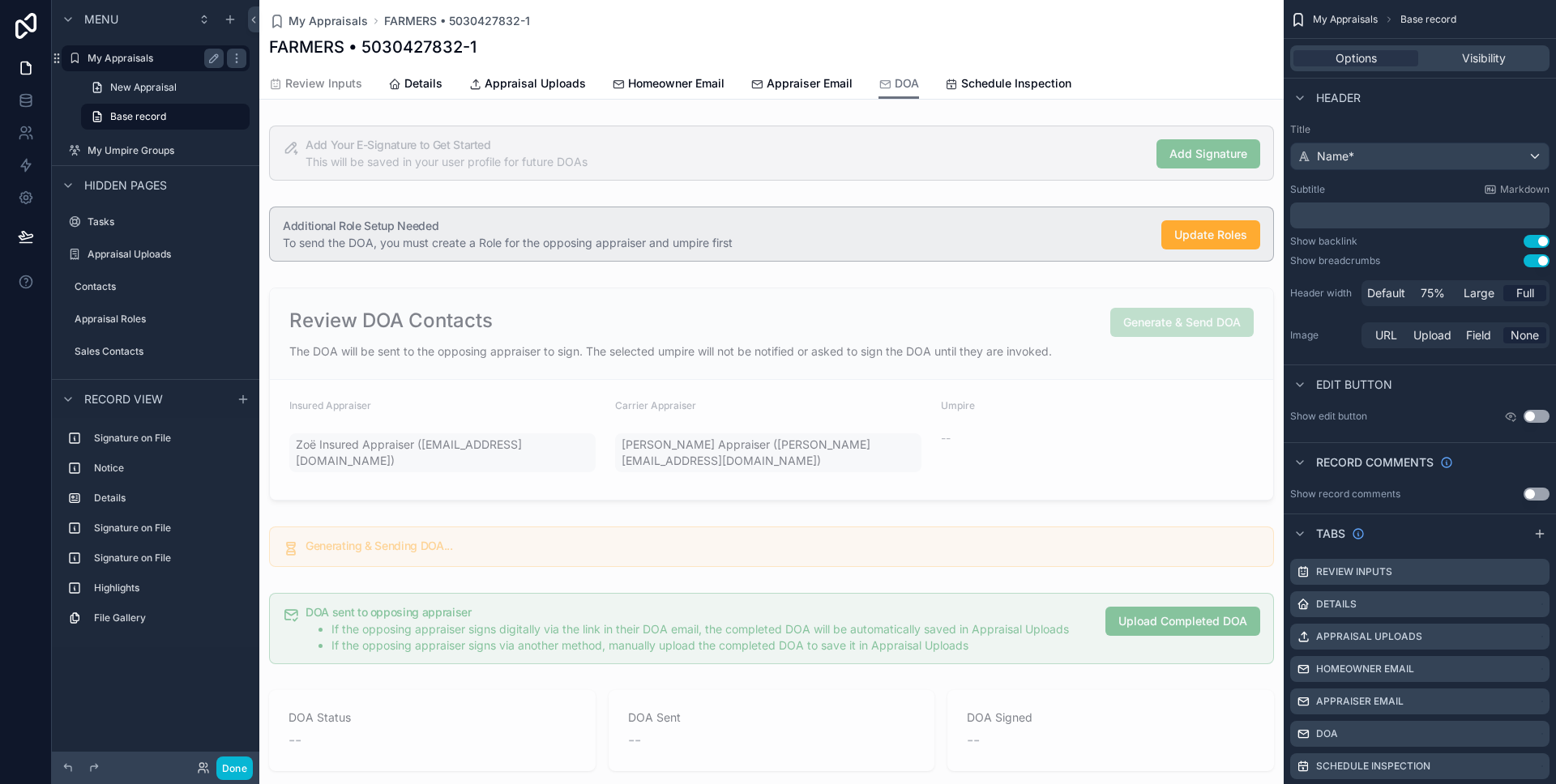
click at [119, 62] on label "My Appraisals" at bounding box center [153, 59] width 130 height 13
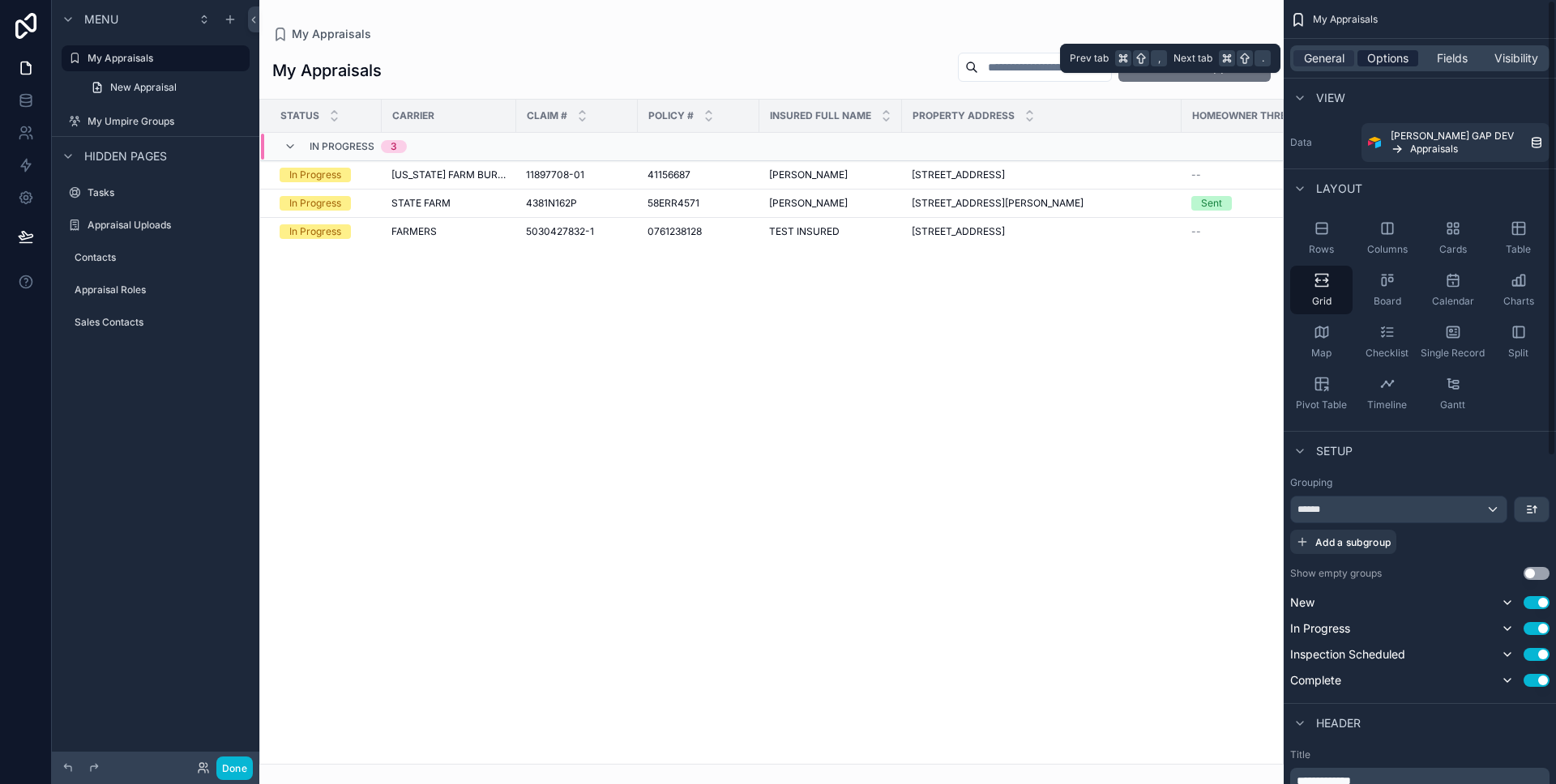
click at [1390, 60] on span "Options" at bounding box center [1388, 59] width 41 height 16
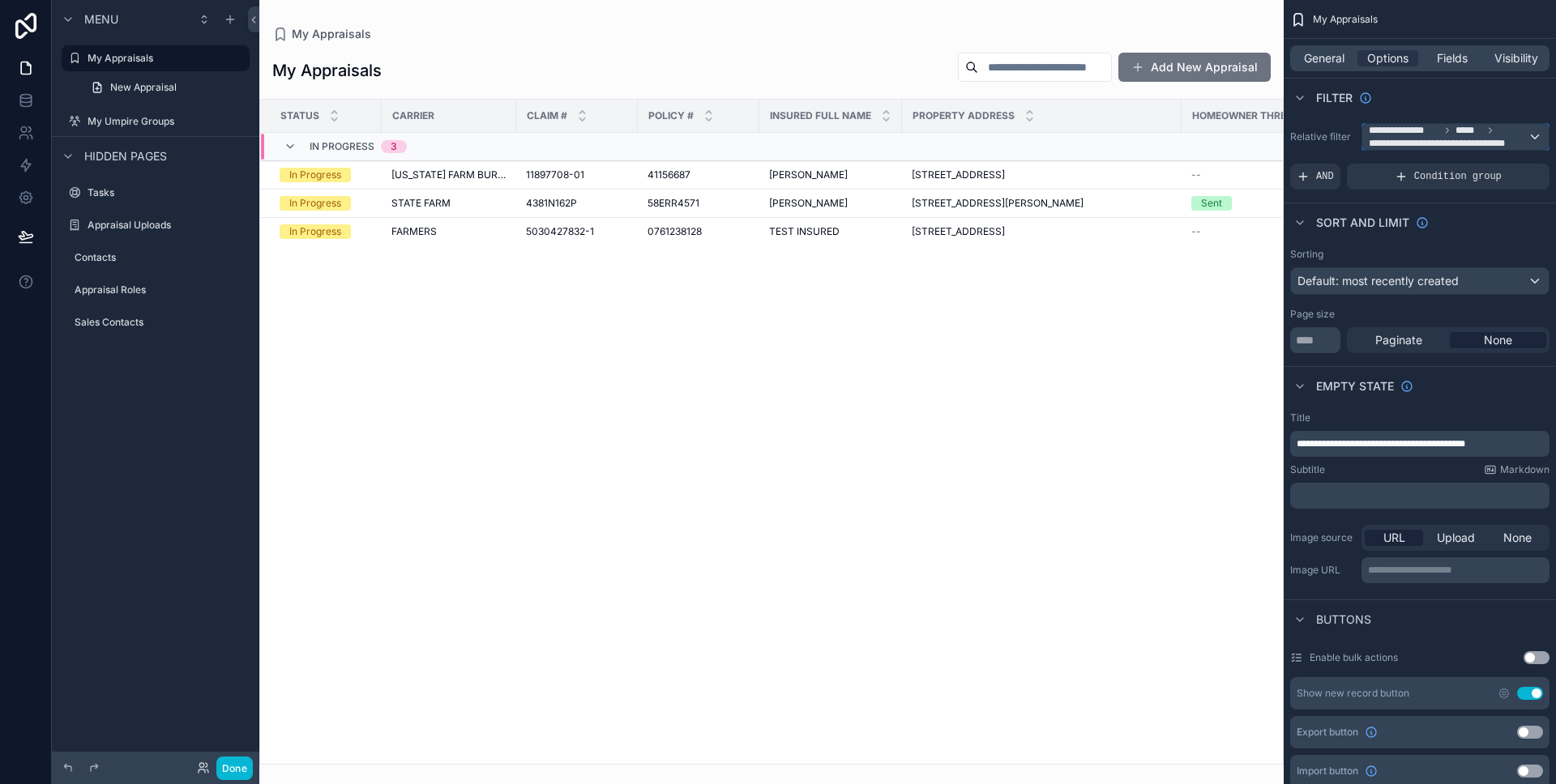
click at [1406, 134] on span "**********" at bounding box center [1404, 130] width 70 height 13
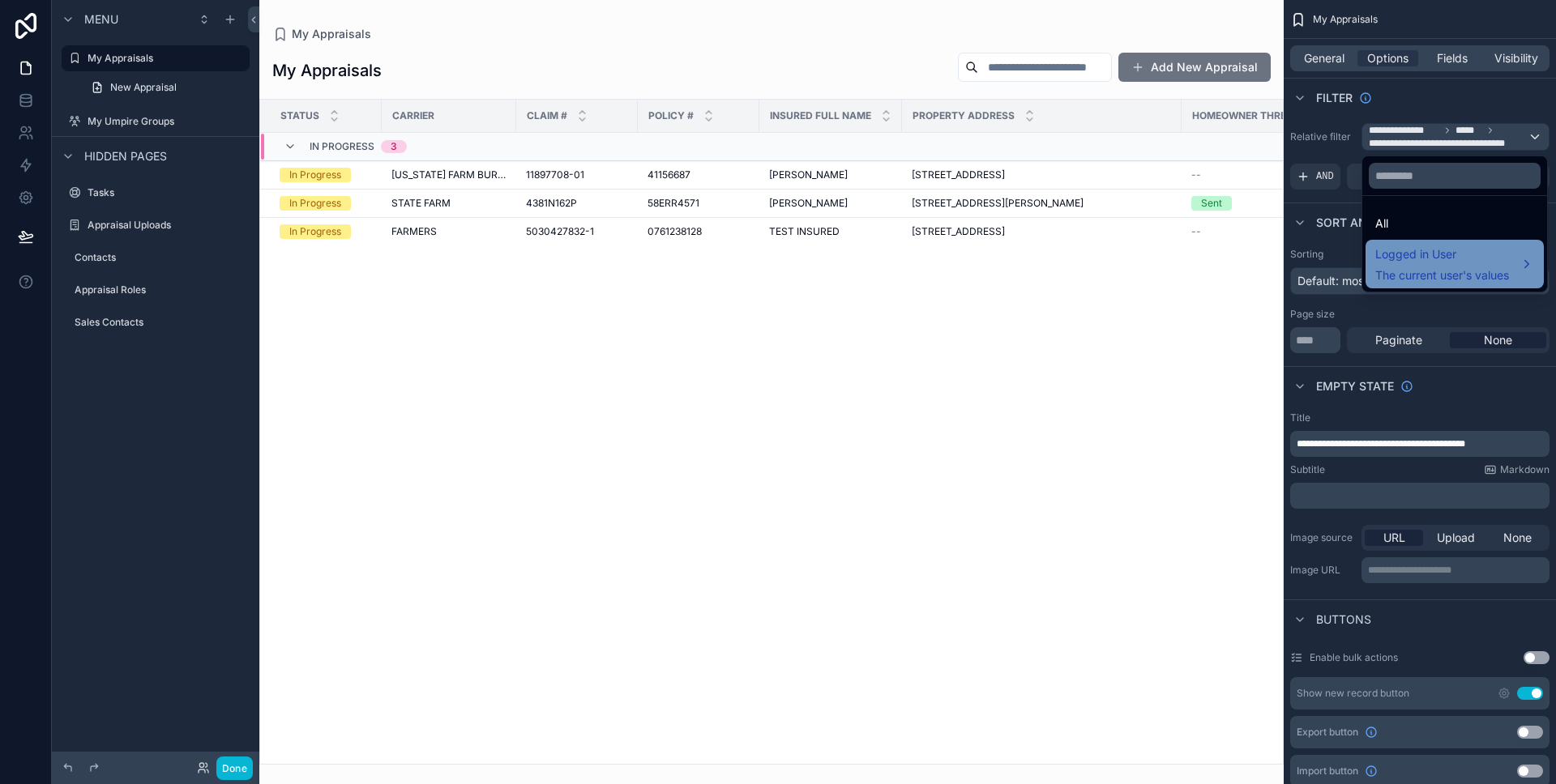
click at [1406, 260] on span "Logged in User" at bounding box center [1443, 253] width 134 height 19
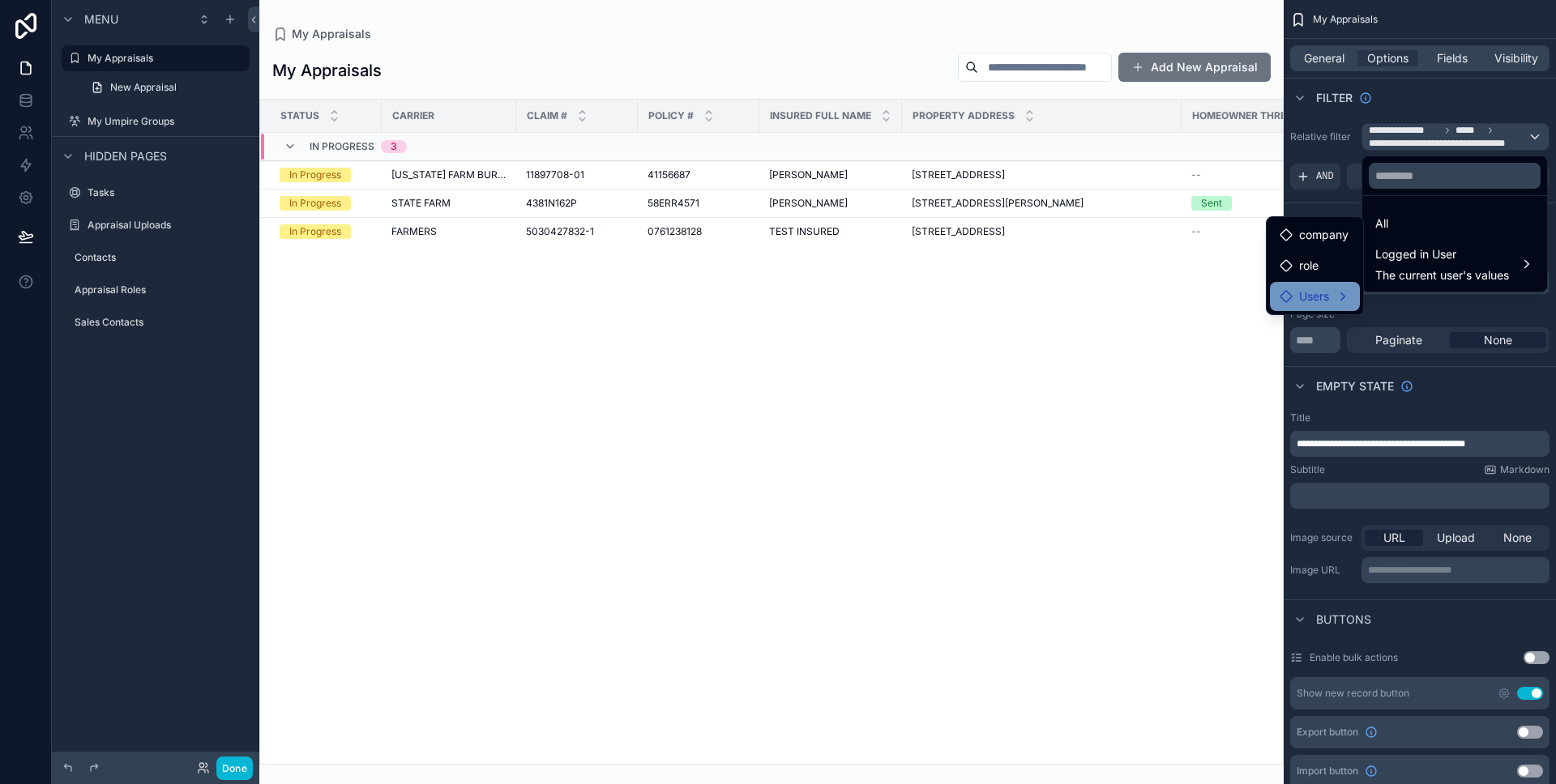
click at [1342, 290] on div "Users" at bounding box center [1314, 295] width 70 height 19
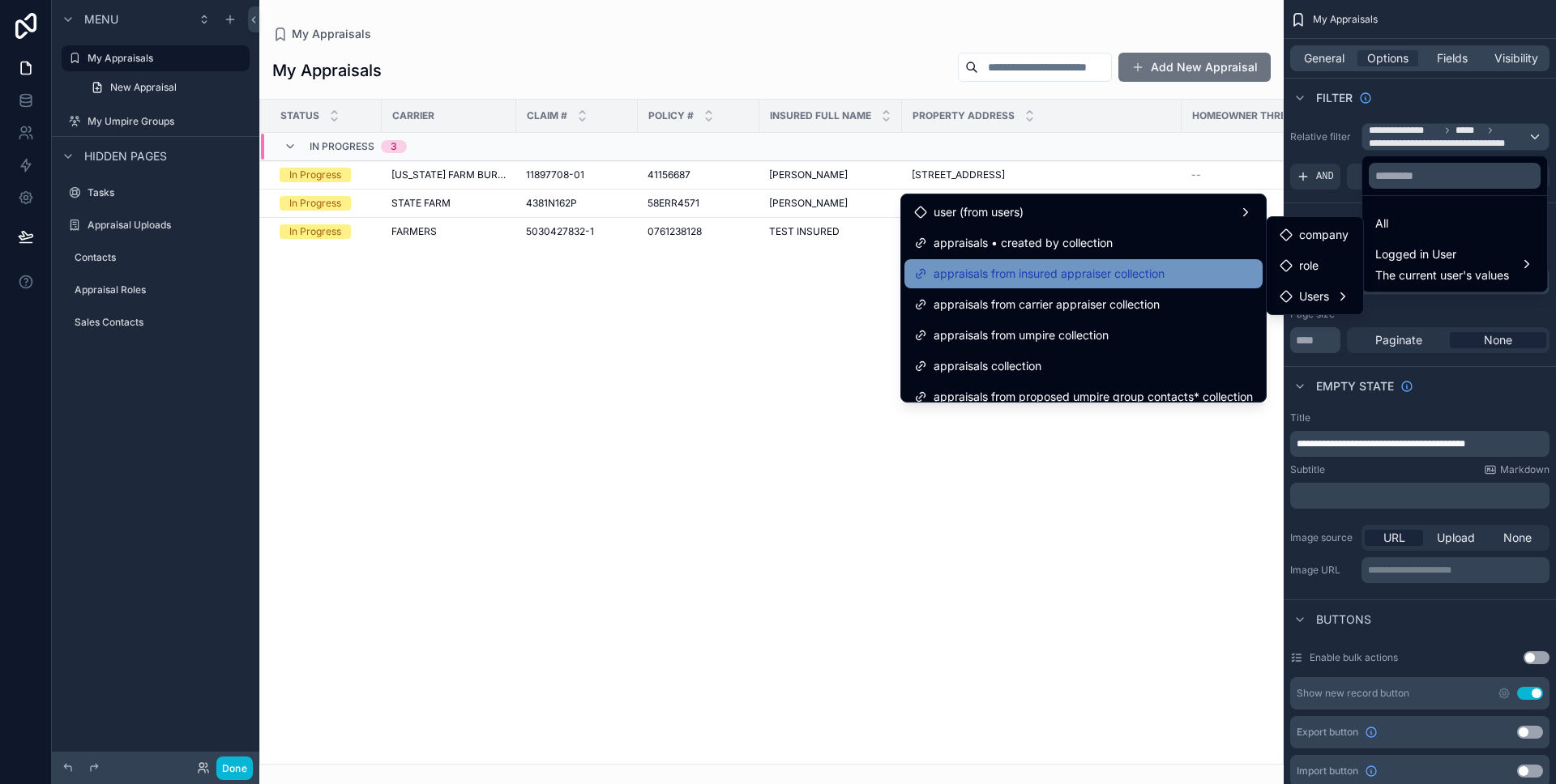
scroll to position [13, 0]
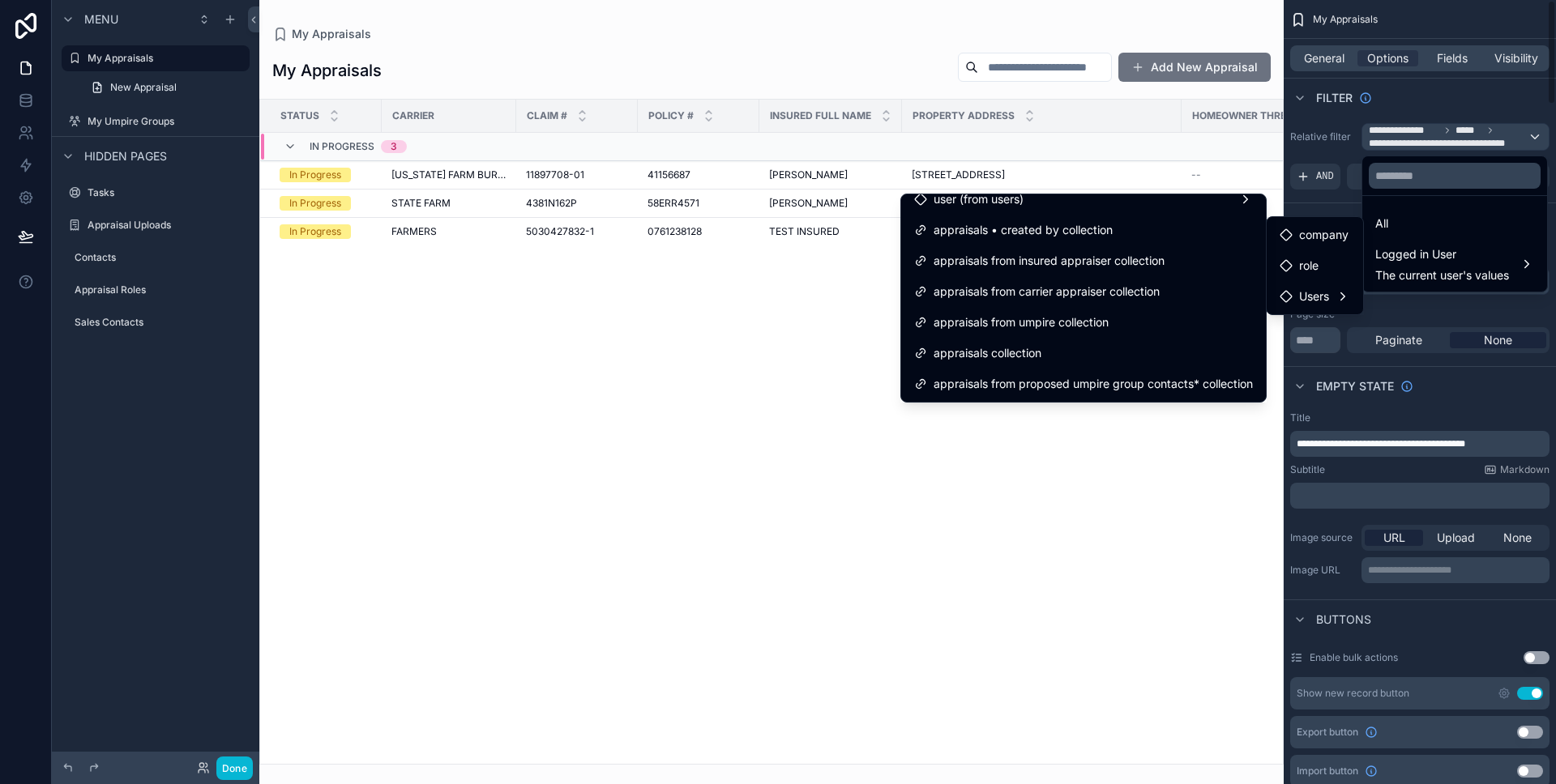
click at [1395, 107] on div "scrollable content" at bounding box center [778, 392] width 1556 height 784
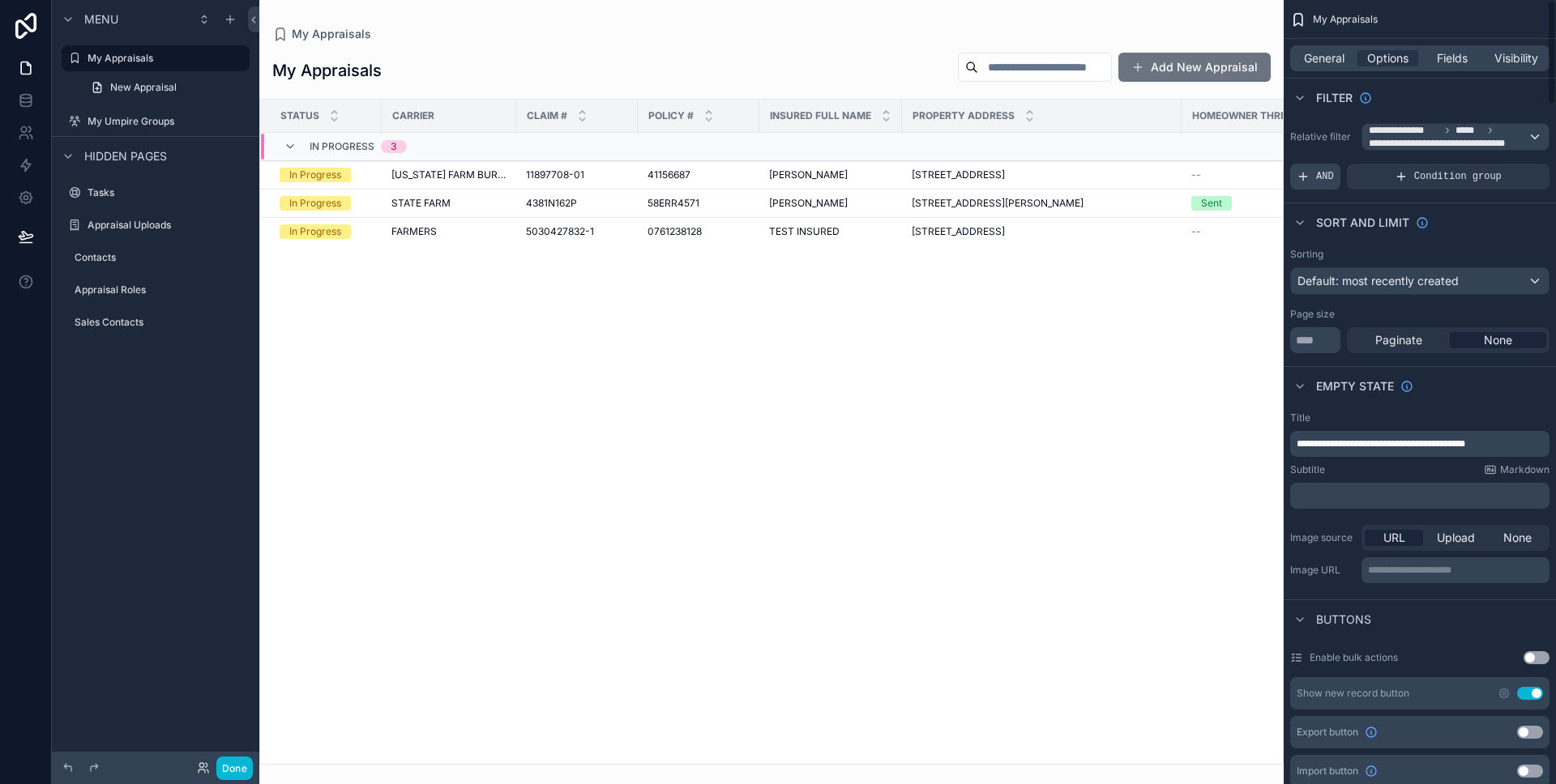
click at [1309, 177] on icon "scrollable content" at bounding box center [1303, 177] width 13 height 13
click at [1505, 167] on icon "scrollable content" at bounding box center [1509, 165] width 10 height 10
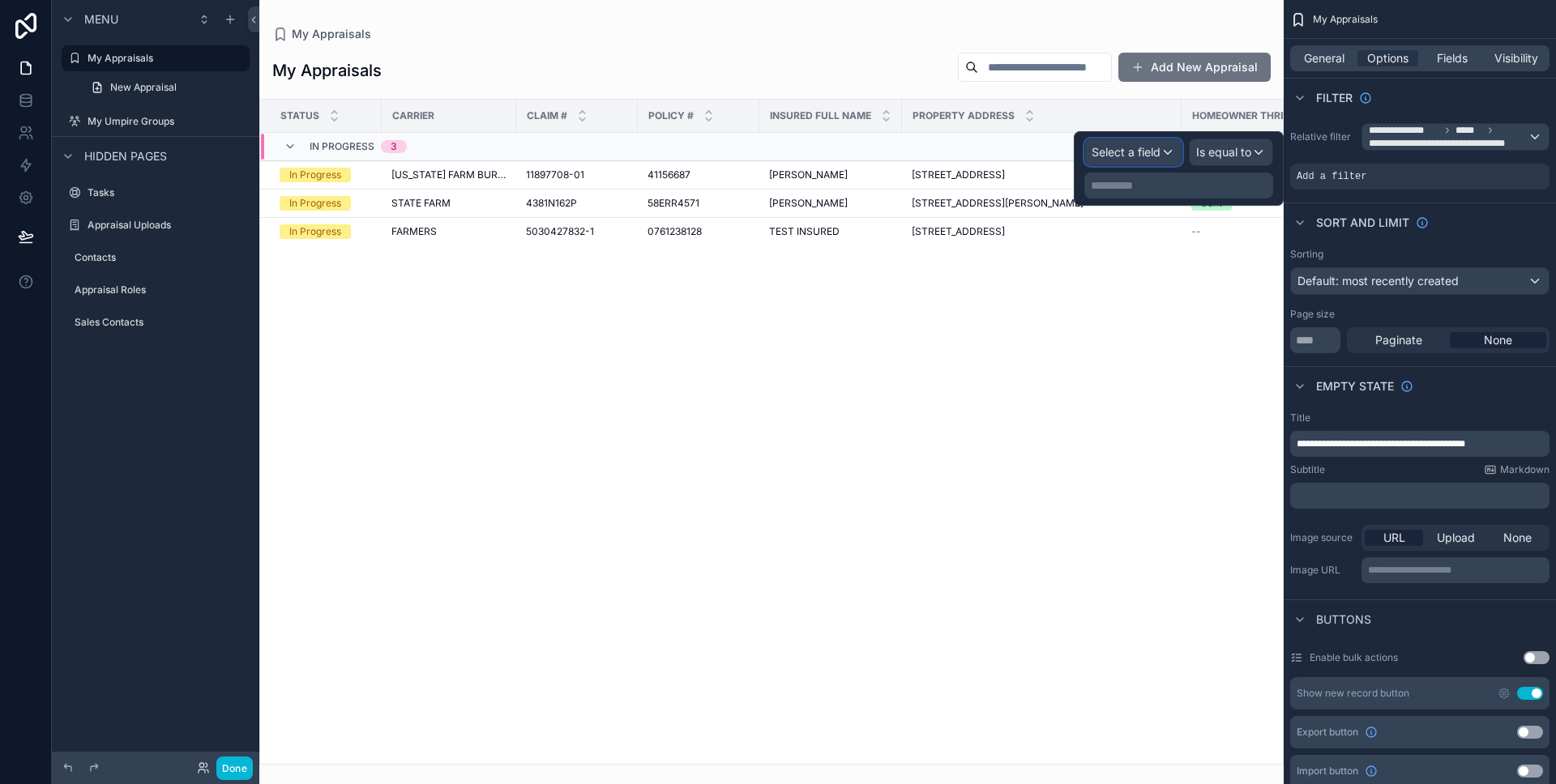
click at [1150, 159] on span "Select a field" at bounding box center [1126, 153] width 69 height 16
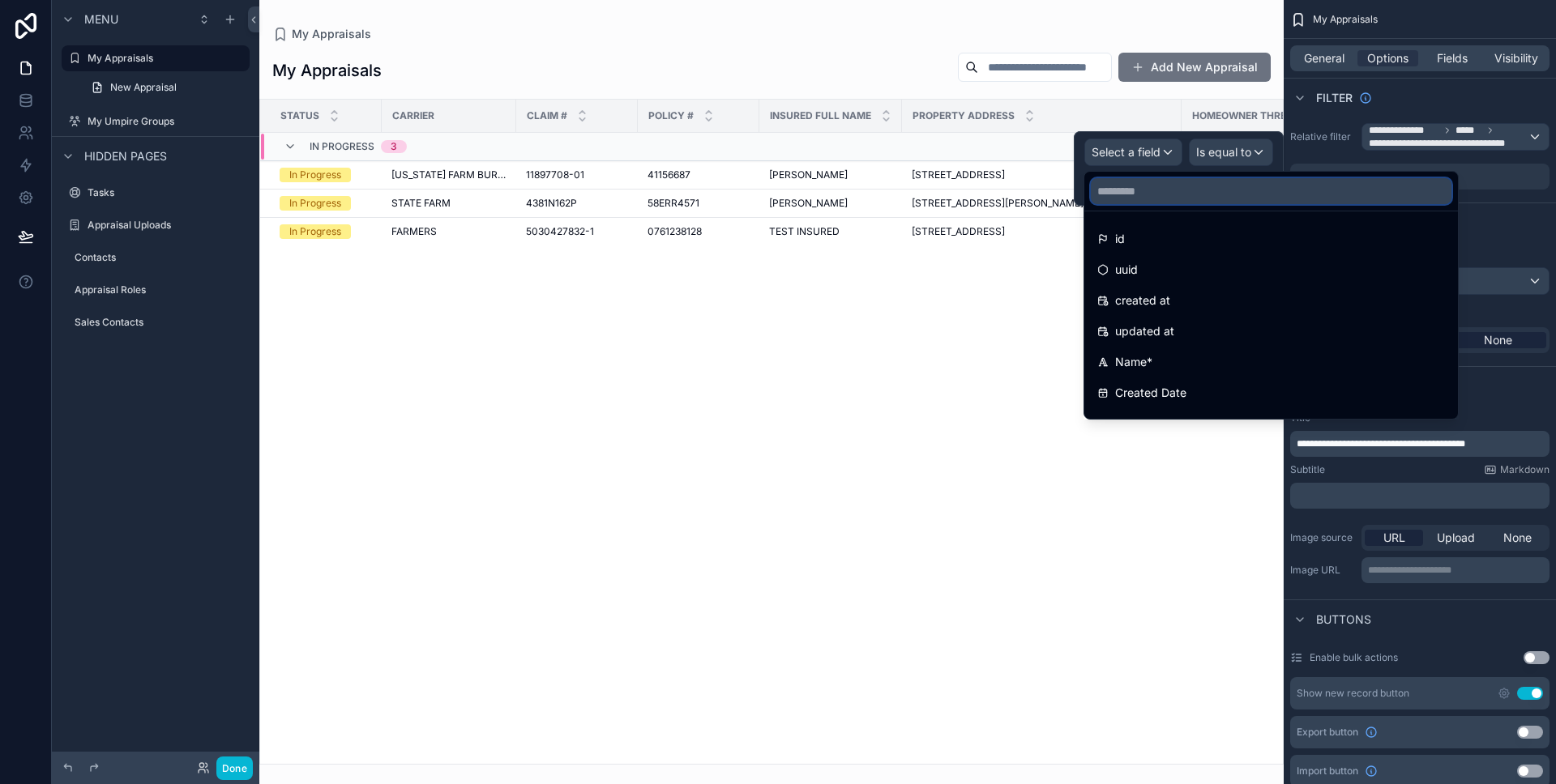
click at [1143, 201] on input "text" at bounding box center [1271, 191] width 361 height 26
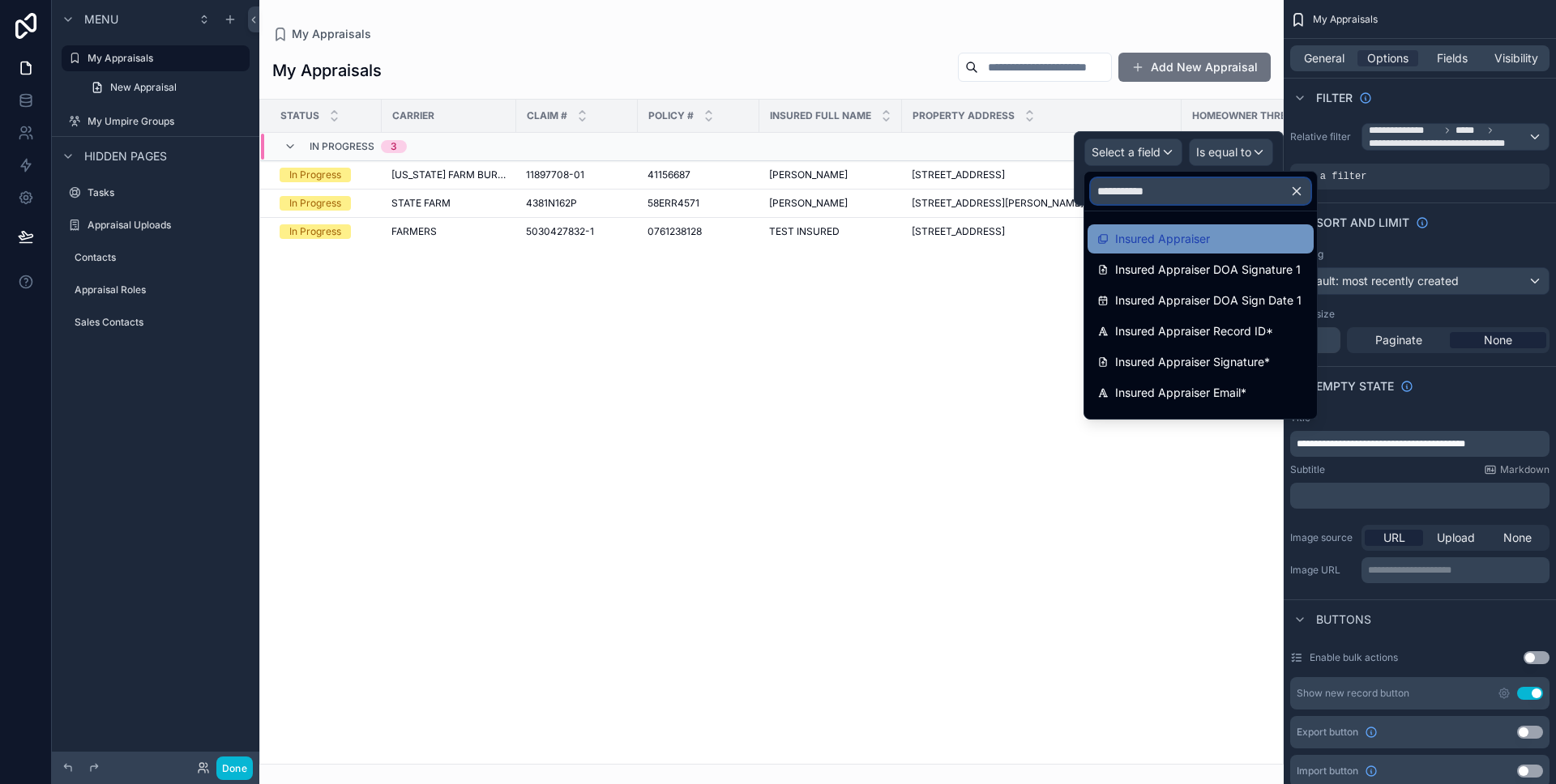
type input "**********"
click at [1140, 244] on span "Insured Appraiser" at bounding box center [1163, 239] width 95 height 19
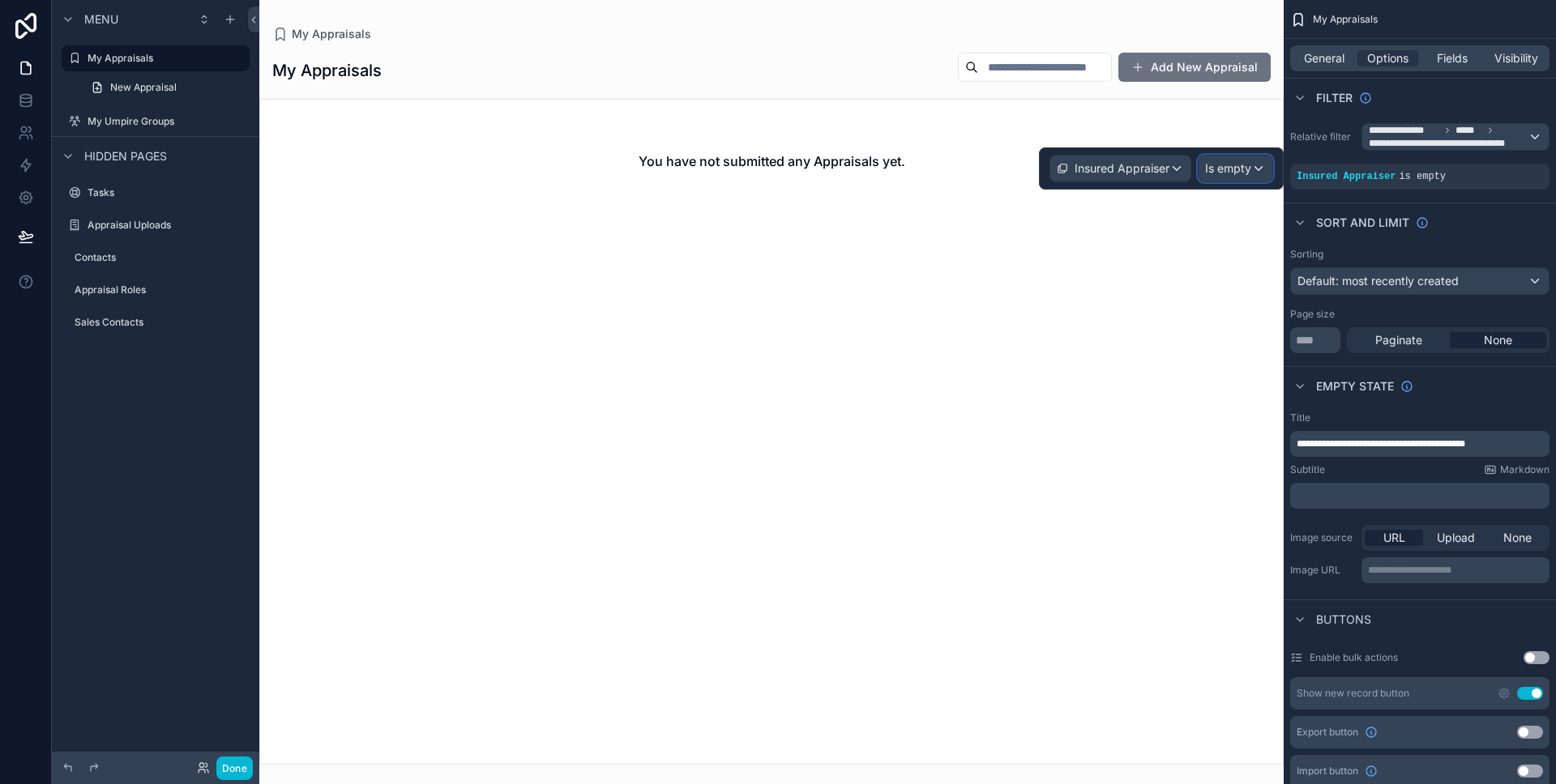
click at [1207, 169] on span "Is empty" at bounding box center [1228, 168] width 46 height 16
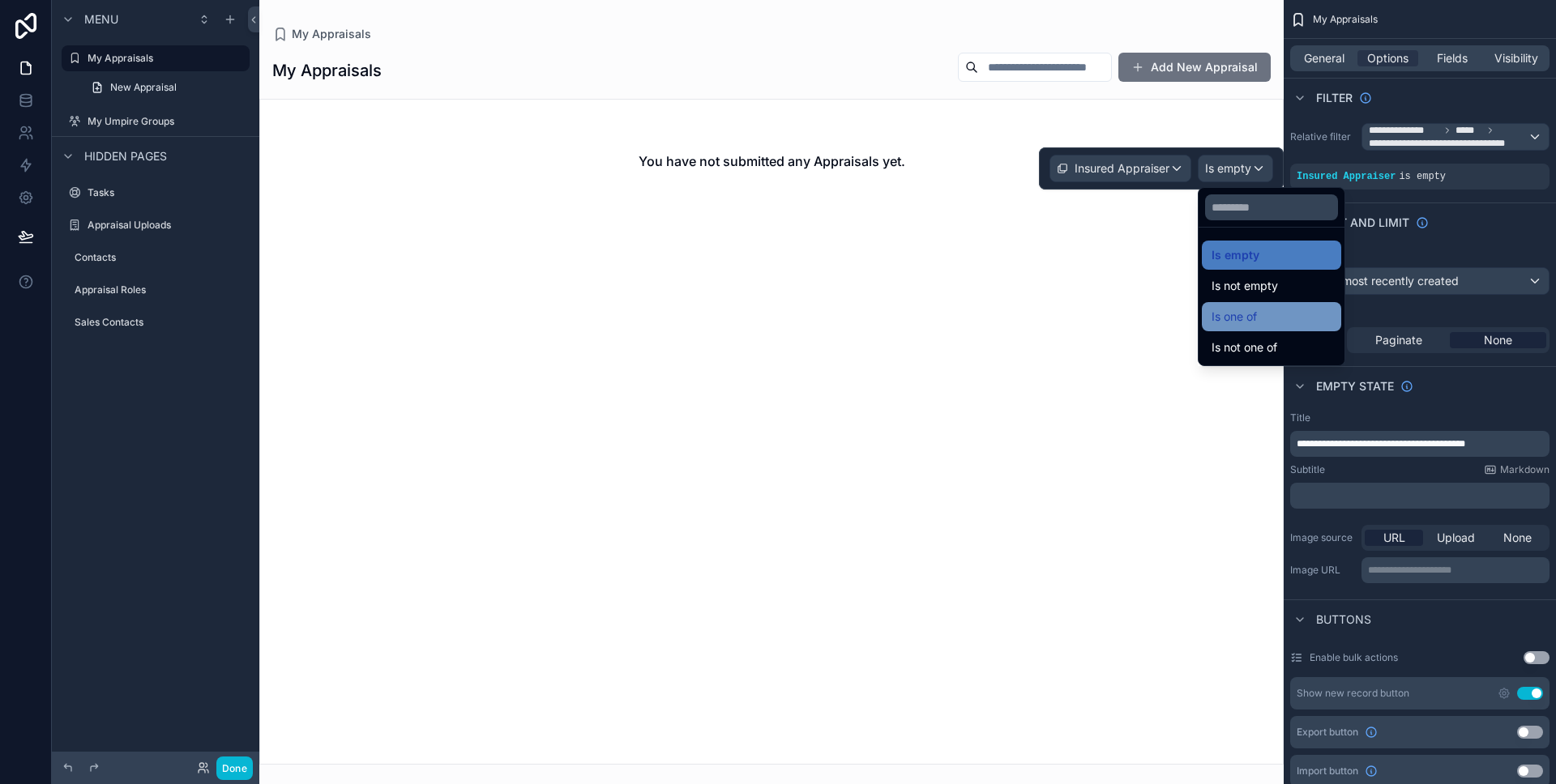
click at [1224, 321] on span "Is one of" at bounding box center [1235, 317] width 46 height 19
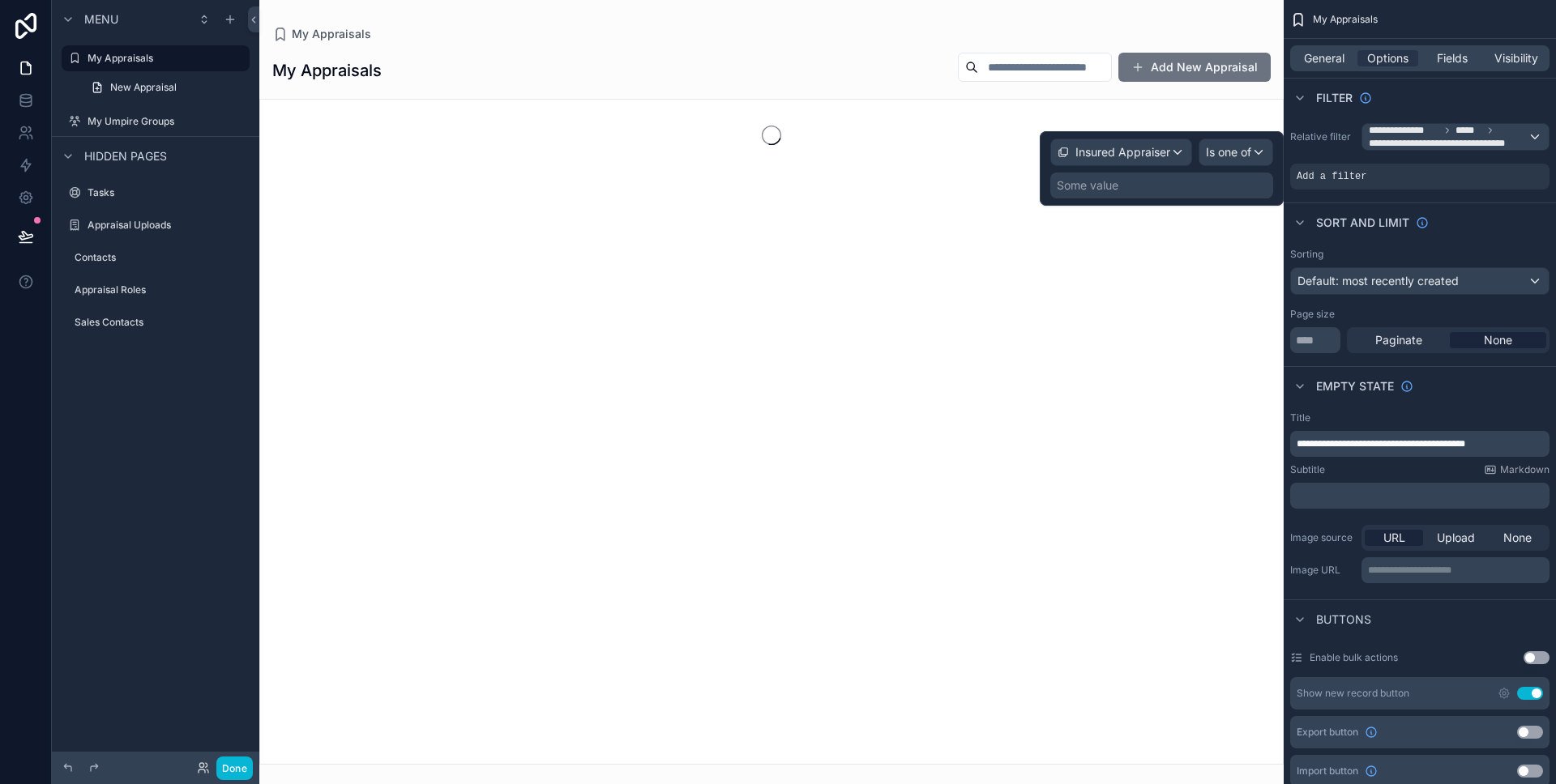
click at [1092, 170] on div "Insured Appraiser Is one of Some value" at bounding box center [1162, 168] width 223 height 60
click at [1088, 182] on div "Some value" at bounding box center [1087, 186] width 61 height 16
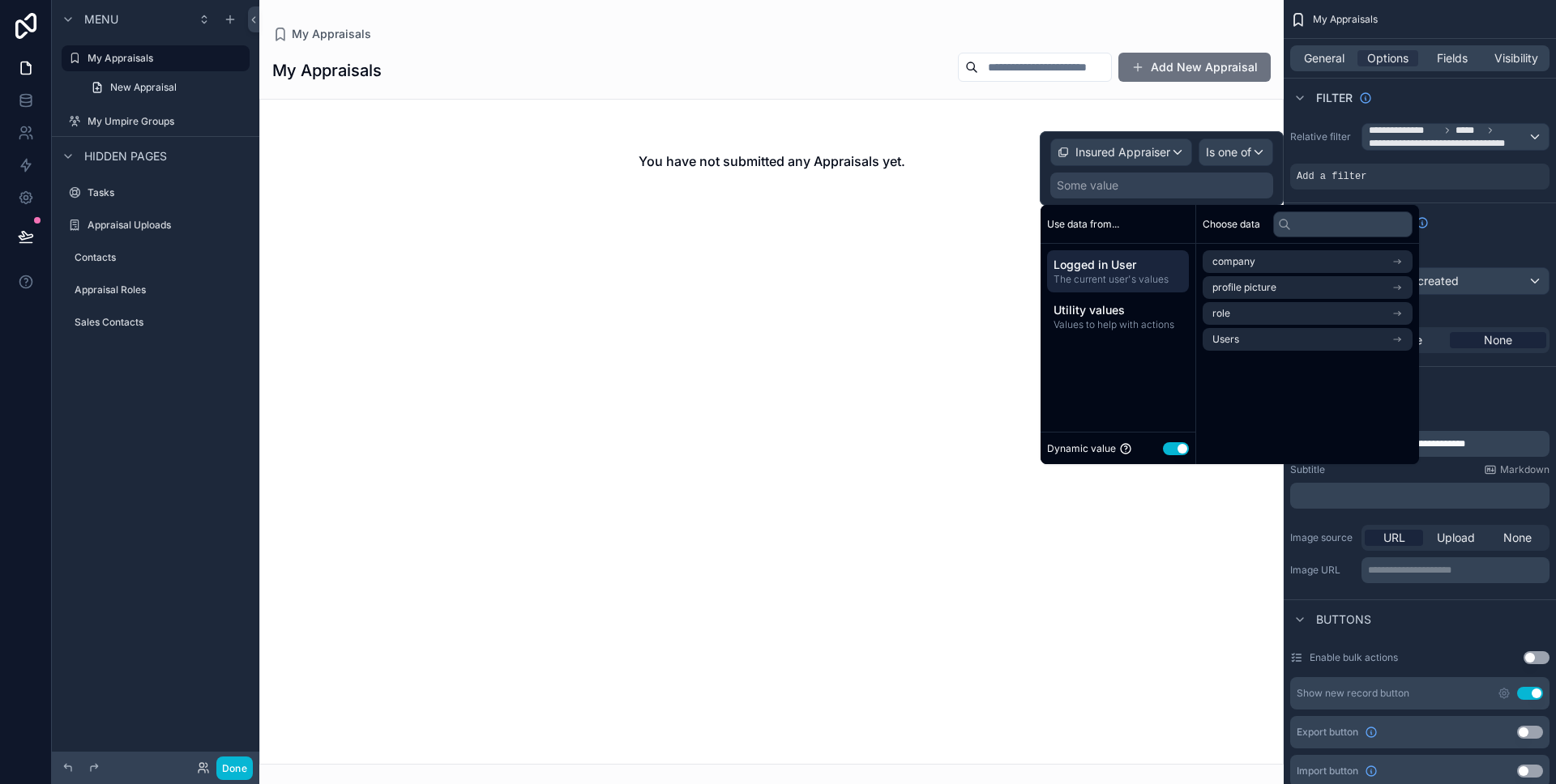
click at [1094, 270] on span "Logged in User" at bounding box center [1118, 265] width 129 height 16
click at [1226, 343] on span "Users" at bounding box center [1226, 339] width 27 height 13
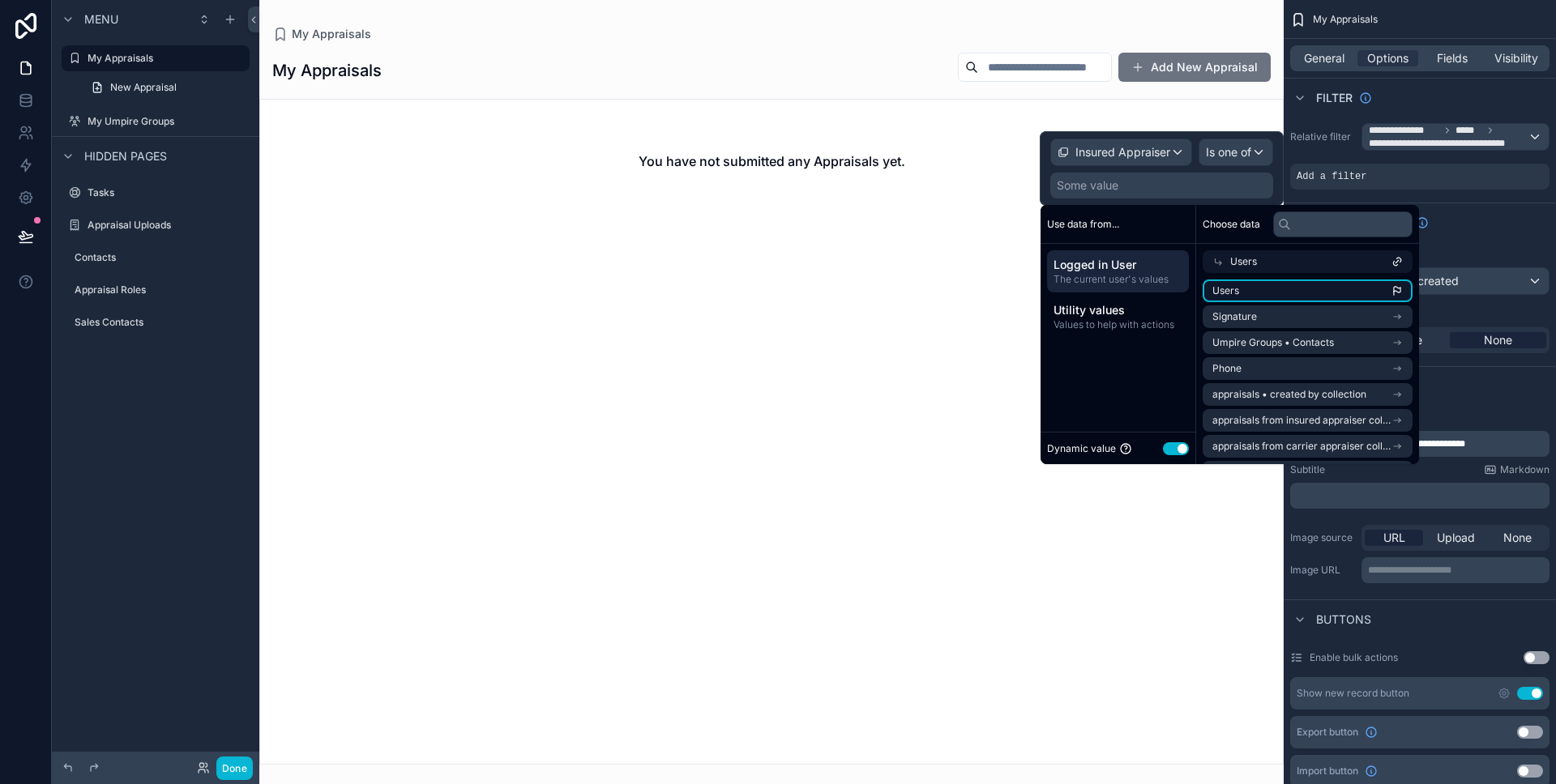
click at [1242, 295] on li "Users" at bounding box center [1307, 291] width 210 height 23
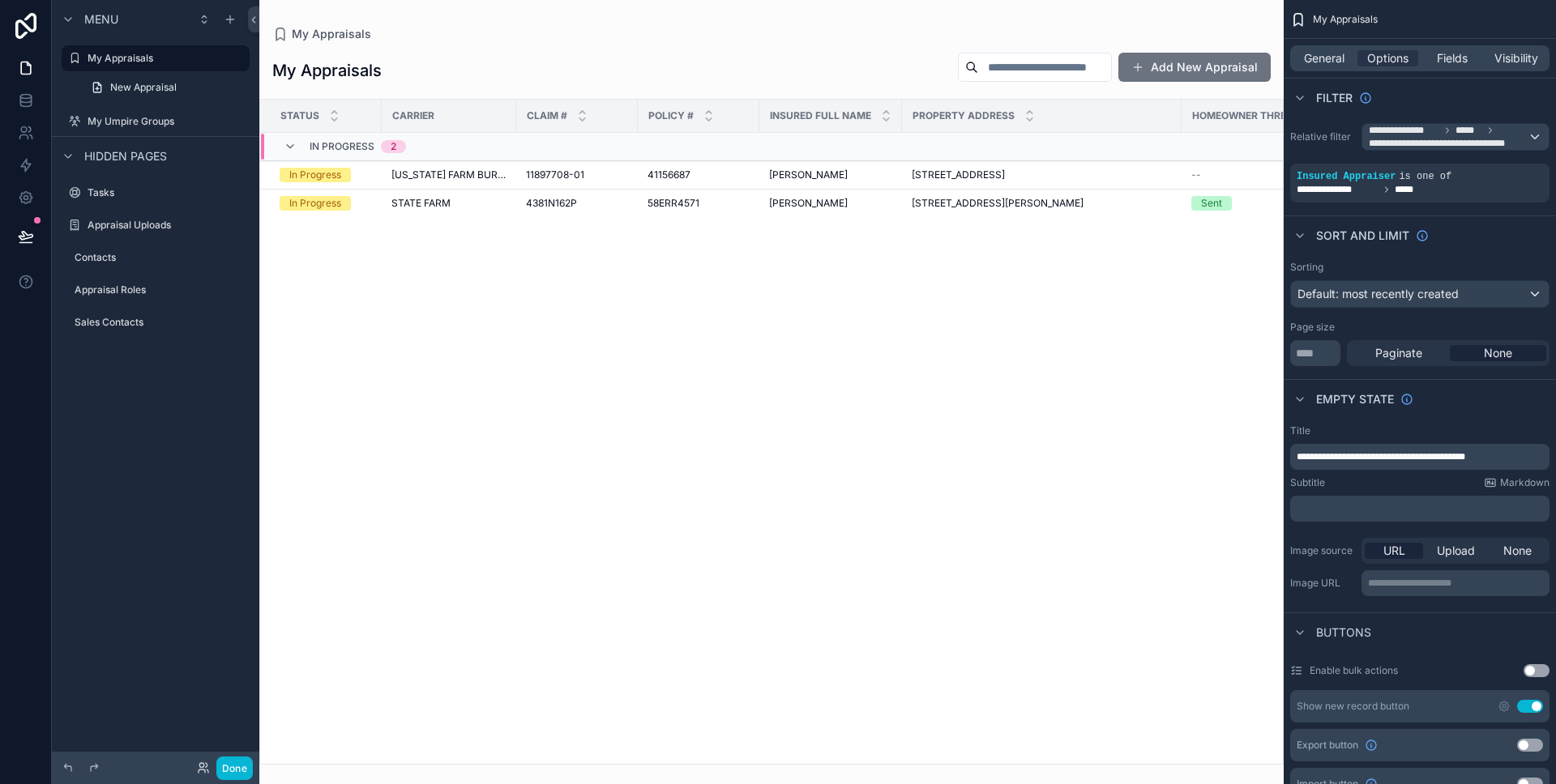
click at [573, 316] on div "scrollable content" at bounding box center [771, 392] width 1024 height 784
click at [230, 764] on button "Done" at bounding box center [234, 768] width 37 height 24
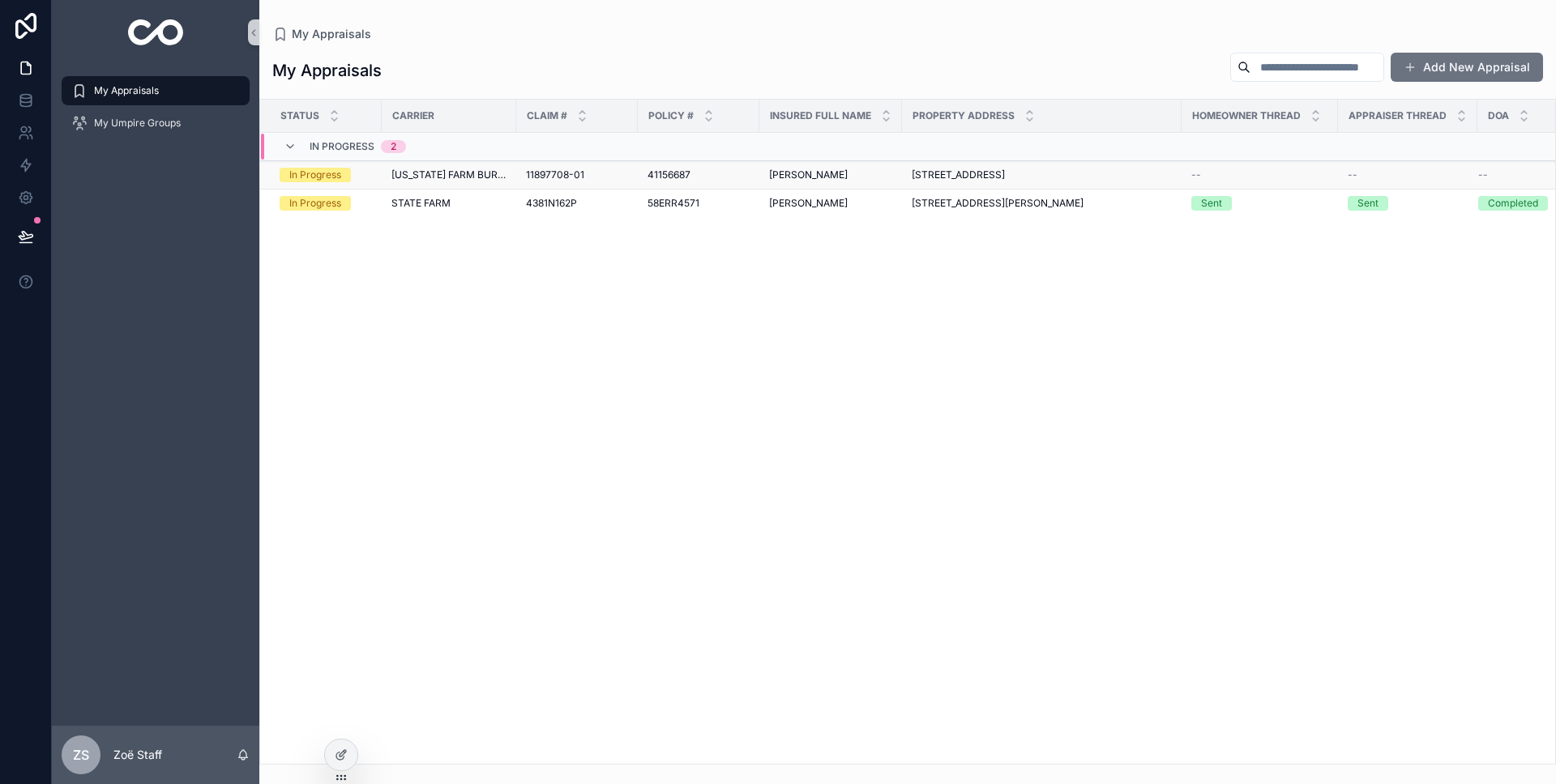
click at [484, 176] on span "[US_STATE] FARM BUREAU" at bounding box center [449, 175] width 115 height 13
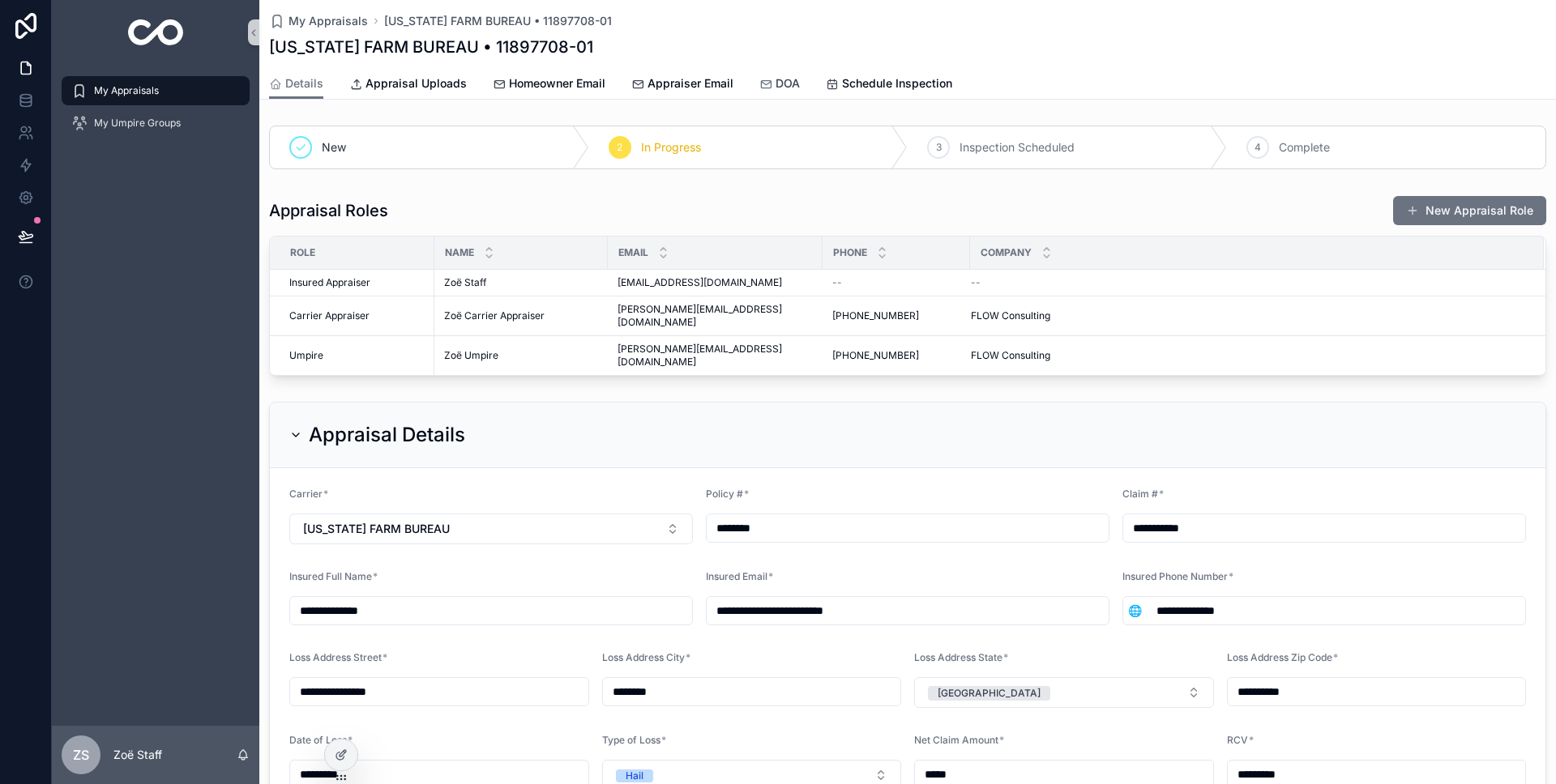
click at [790, 90] on span "DOA" at bounding box center [787, 83] width 25 height 16
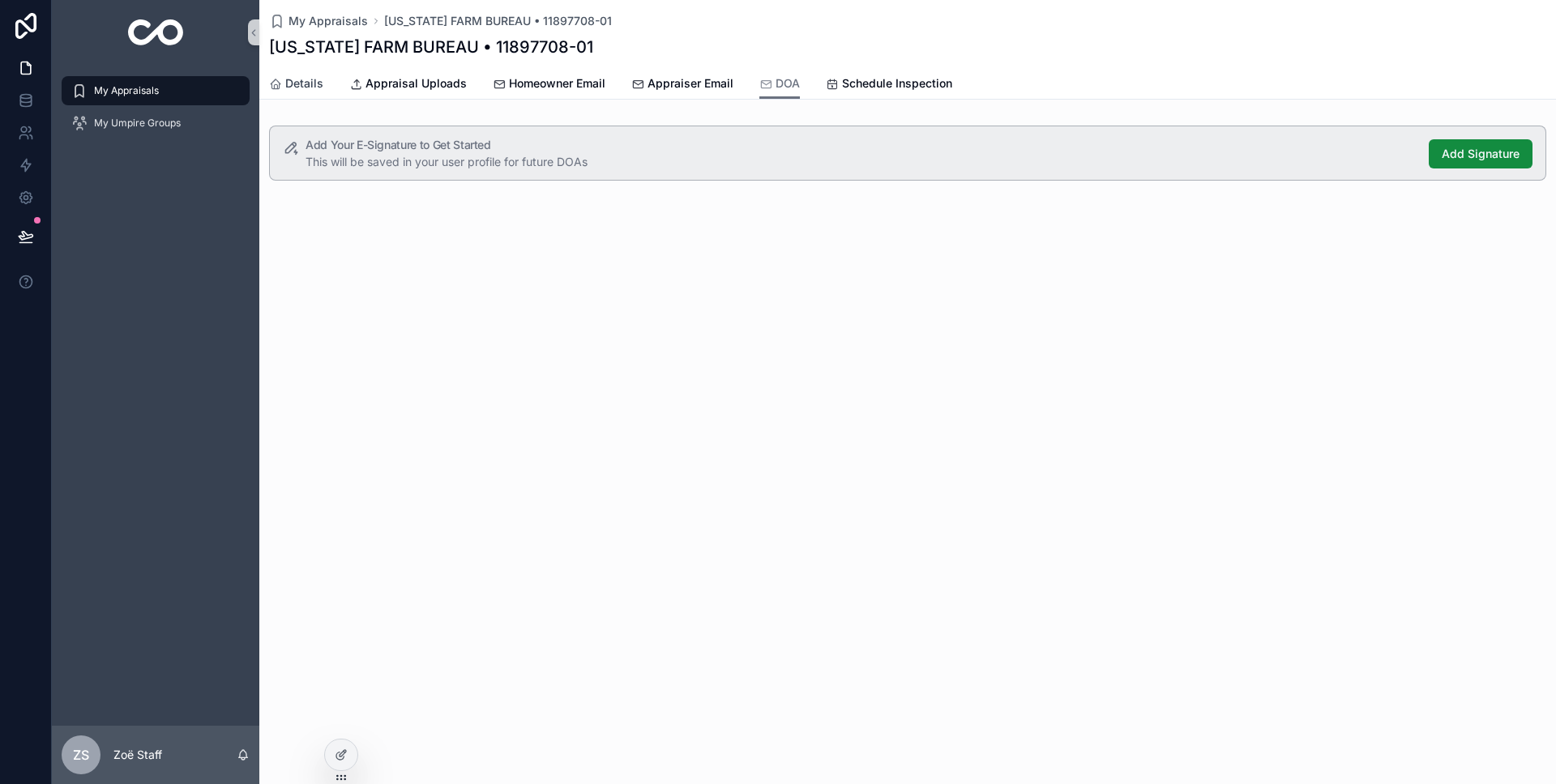
click at [294, 81] on span "Details" at bounding box center [305, 83] width 38 height 16
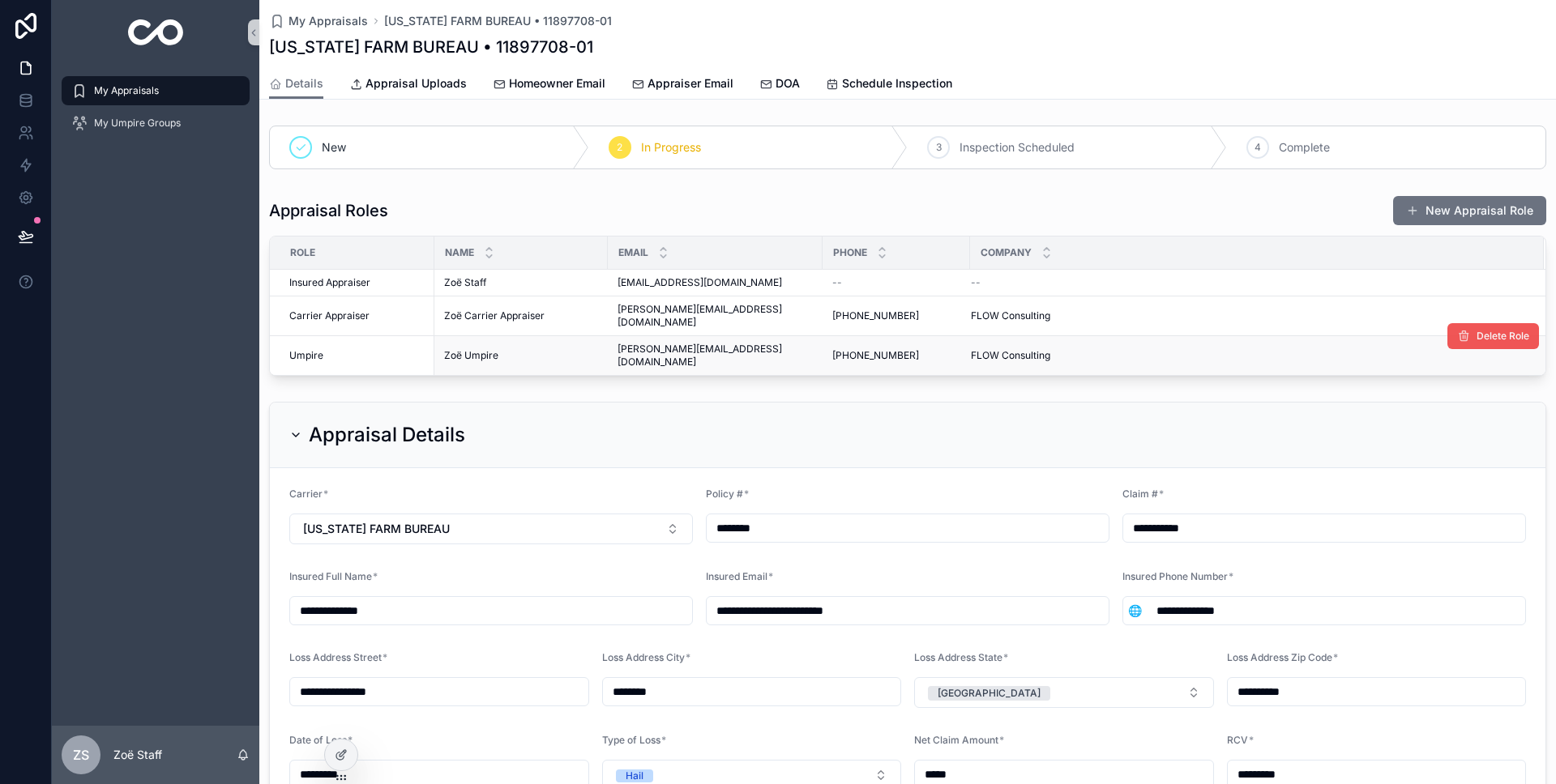
click at [1487, 334] on button "Delete Role" at bounding box center [1494, 336] width 92 height 26
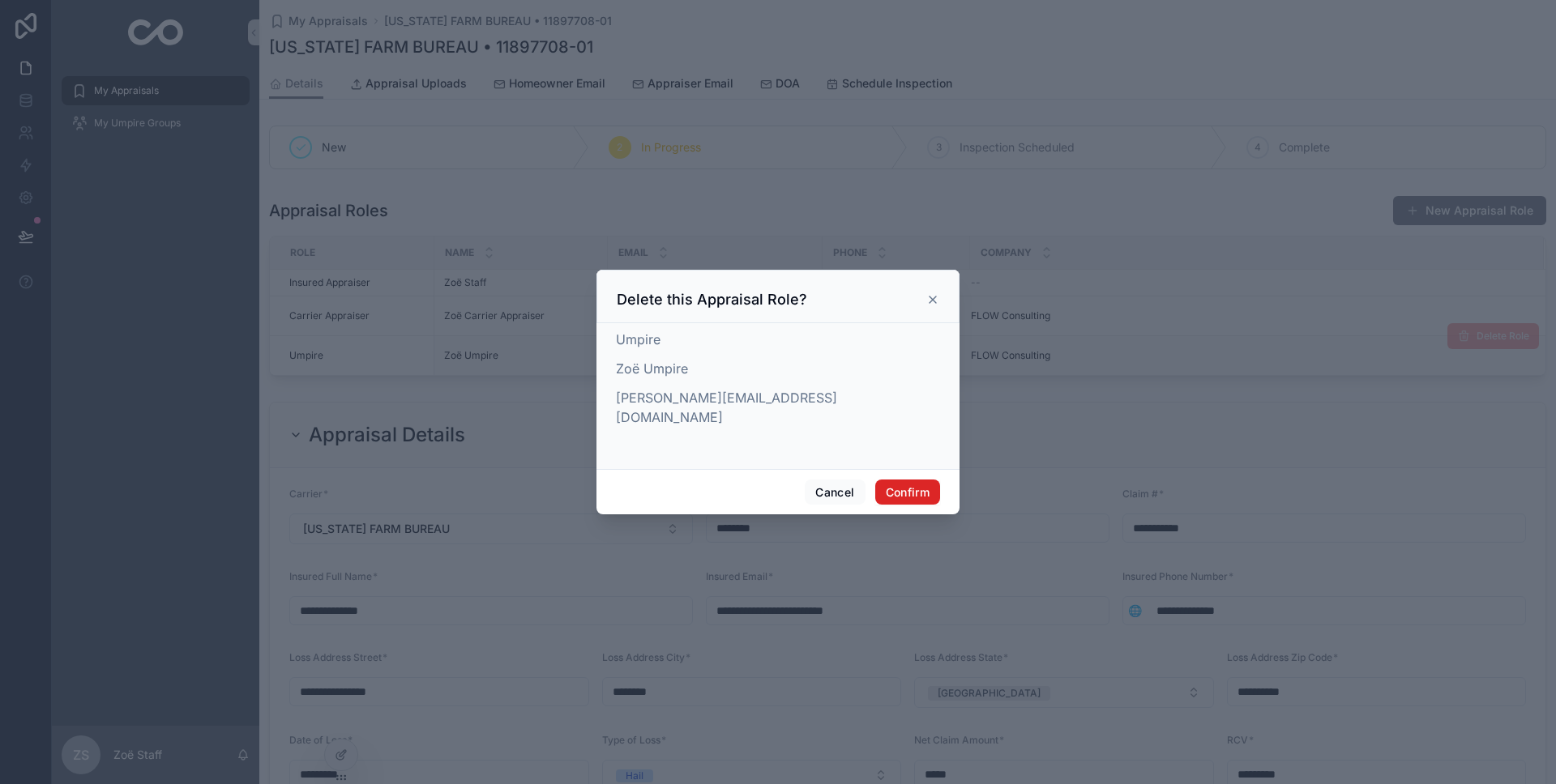
click at [917, 484] on button "Confirm" at bounding box center [907, 492] width 65 height 26
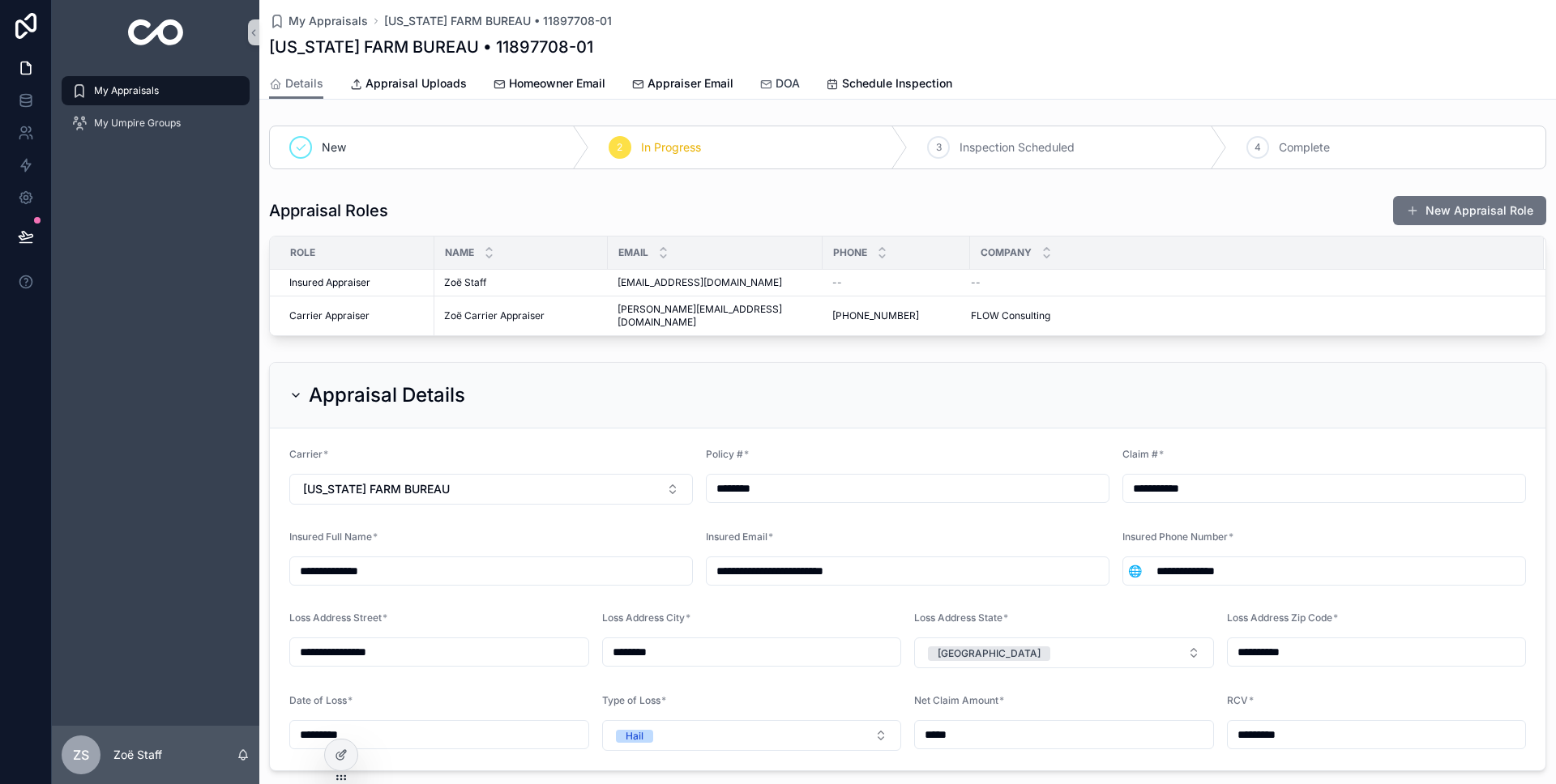
click at [784, 86] on span "DOA" at bounding box center [787, 83] width 25 height 16
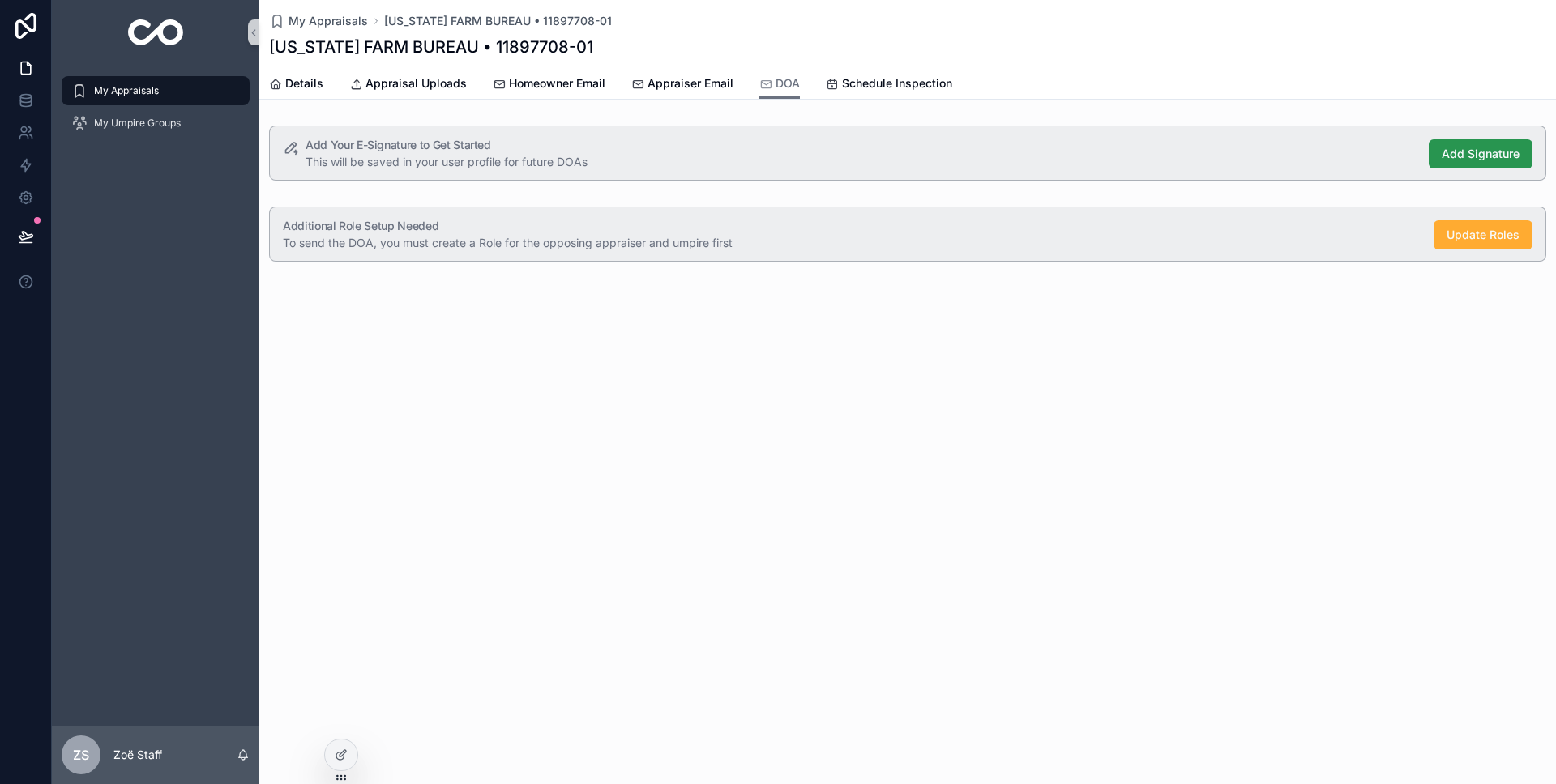
click at [1463, 152] on span "Add Signature" at bounding box center [1480, 154] width 78 height 16
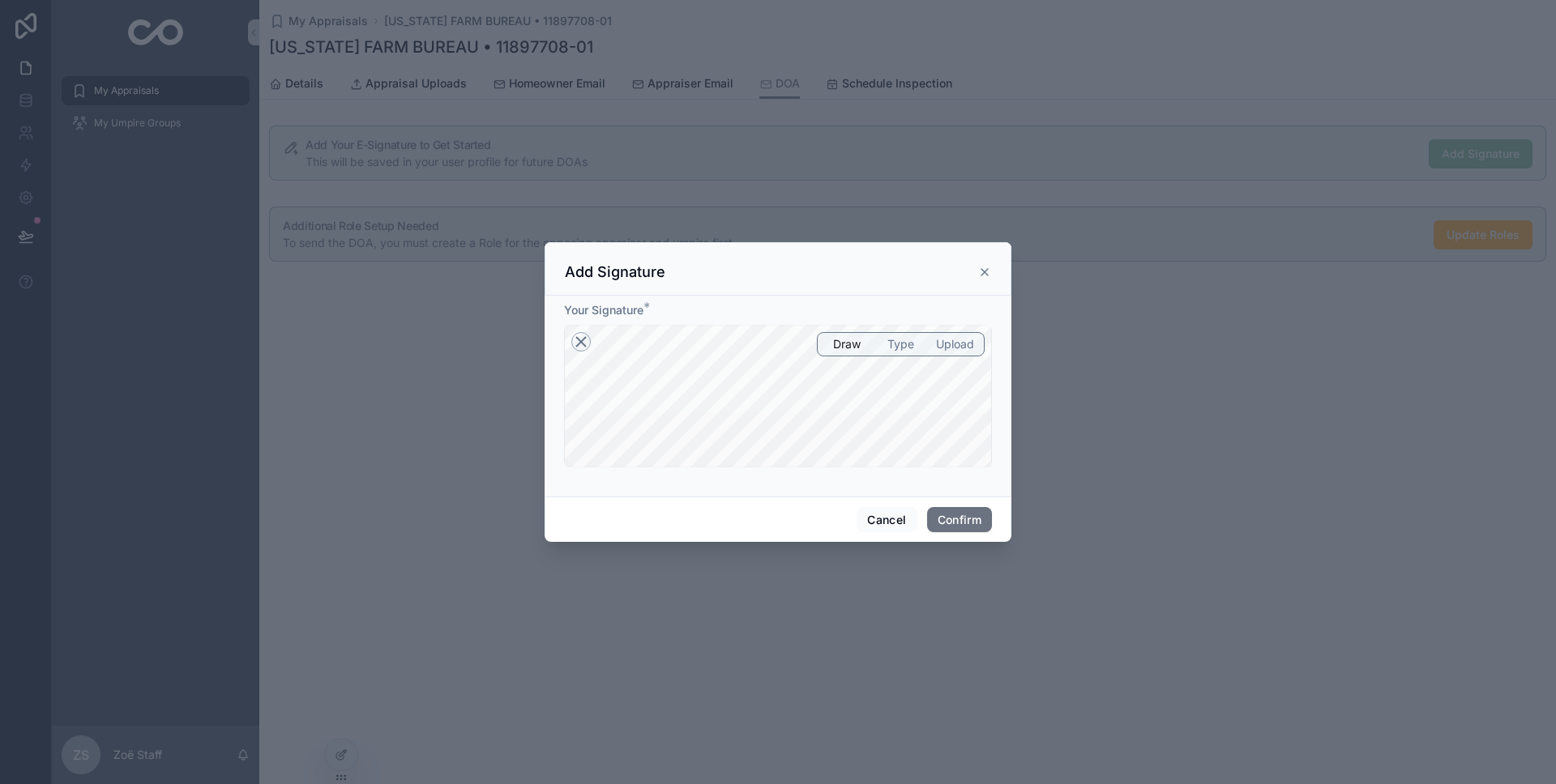
click at [583, 343] on icon at bounding box center [582, 341] width 9 height 9
click at [581, 343] on icon at bounding box center [580, 341] width 19 height 19
click at [579, 343] on icon at bounding box center [582, 341] width 9 height 9
click at [584, 346] on icon at bounding box center [580, 341] width 19 height 19
click at [946, 521] on button "Confirm" at bounding box center [959, 520] width 65 height 26
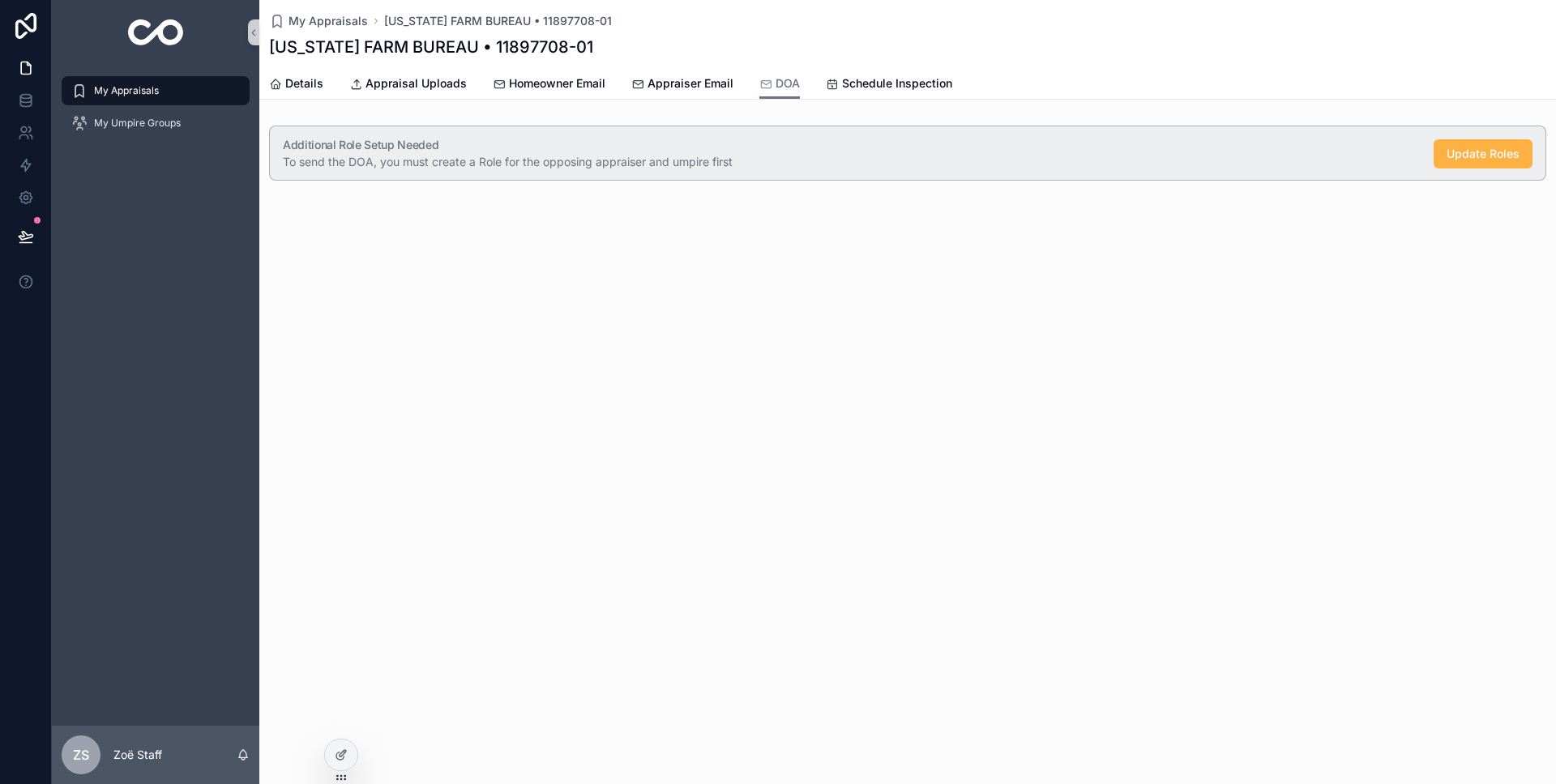
click at [1468, 154] on span "Update Roles" at bounding box center [1484, 154] width 73 height 16
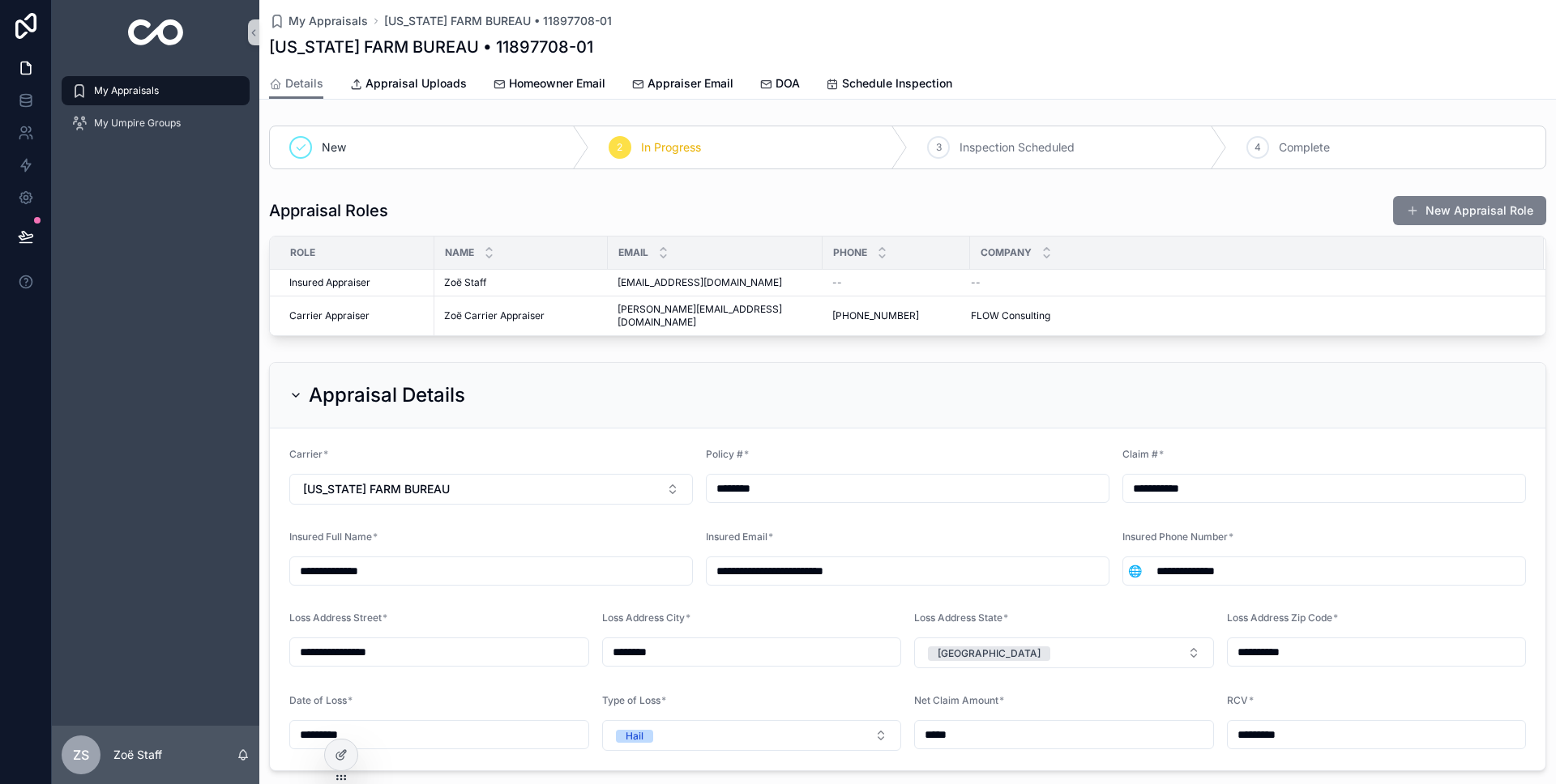
click at [1511, 201] on button "New Appraisal Role" at bounding box center [1469, 210] width 153 height 29
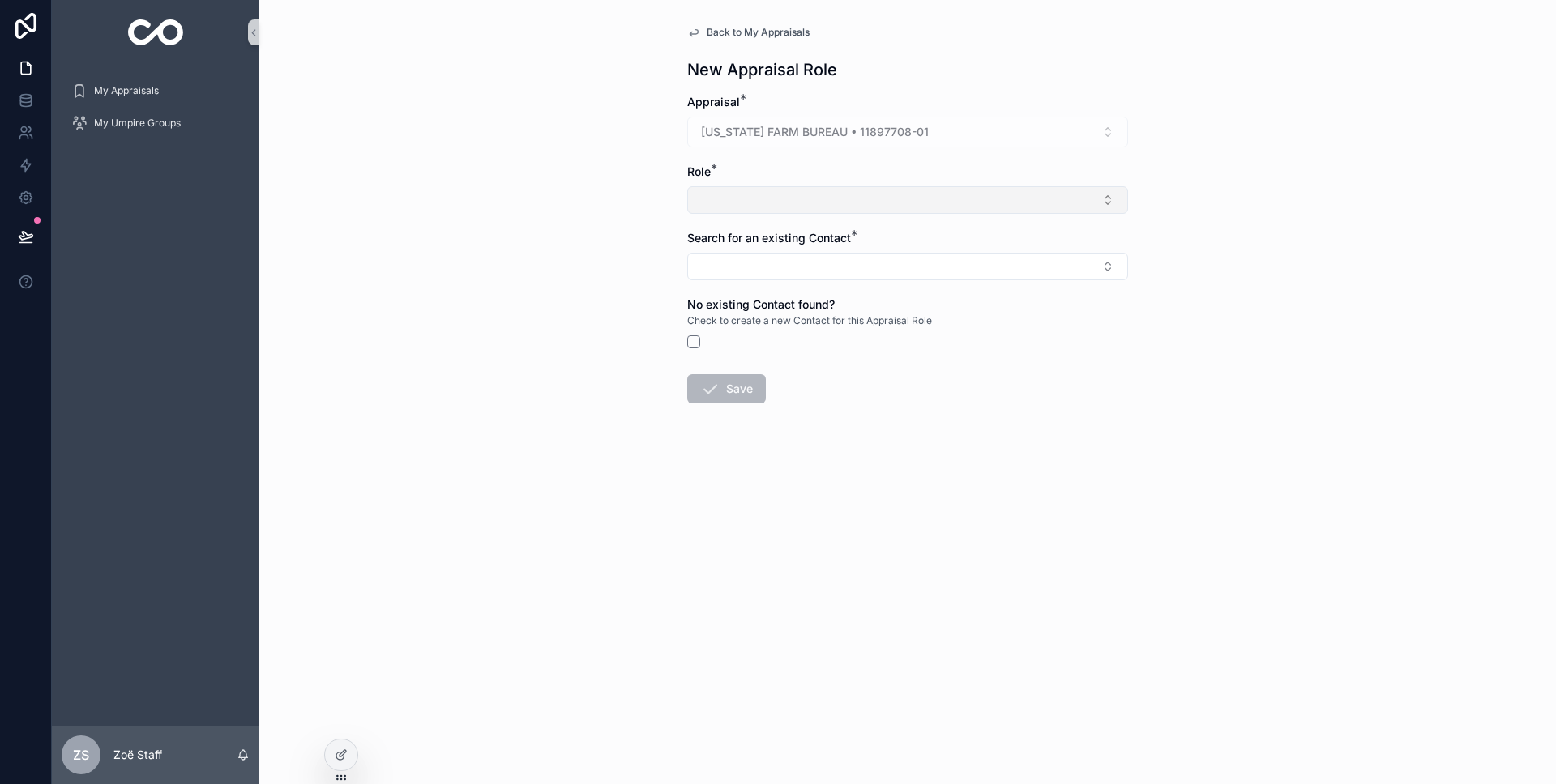
click at [871, 199] on button "Select Button" at bounding box center [908, 200] width 441 height 27
click at [850, 286] on div "Umpire" at bounding box center [907, 290] width 433 height 26
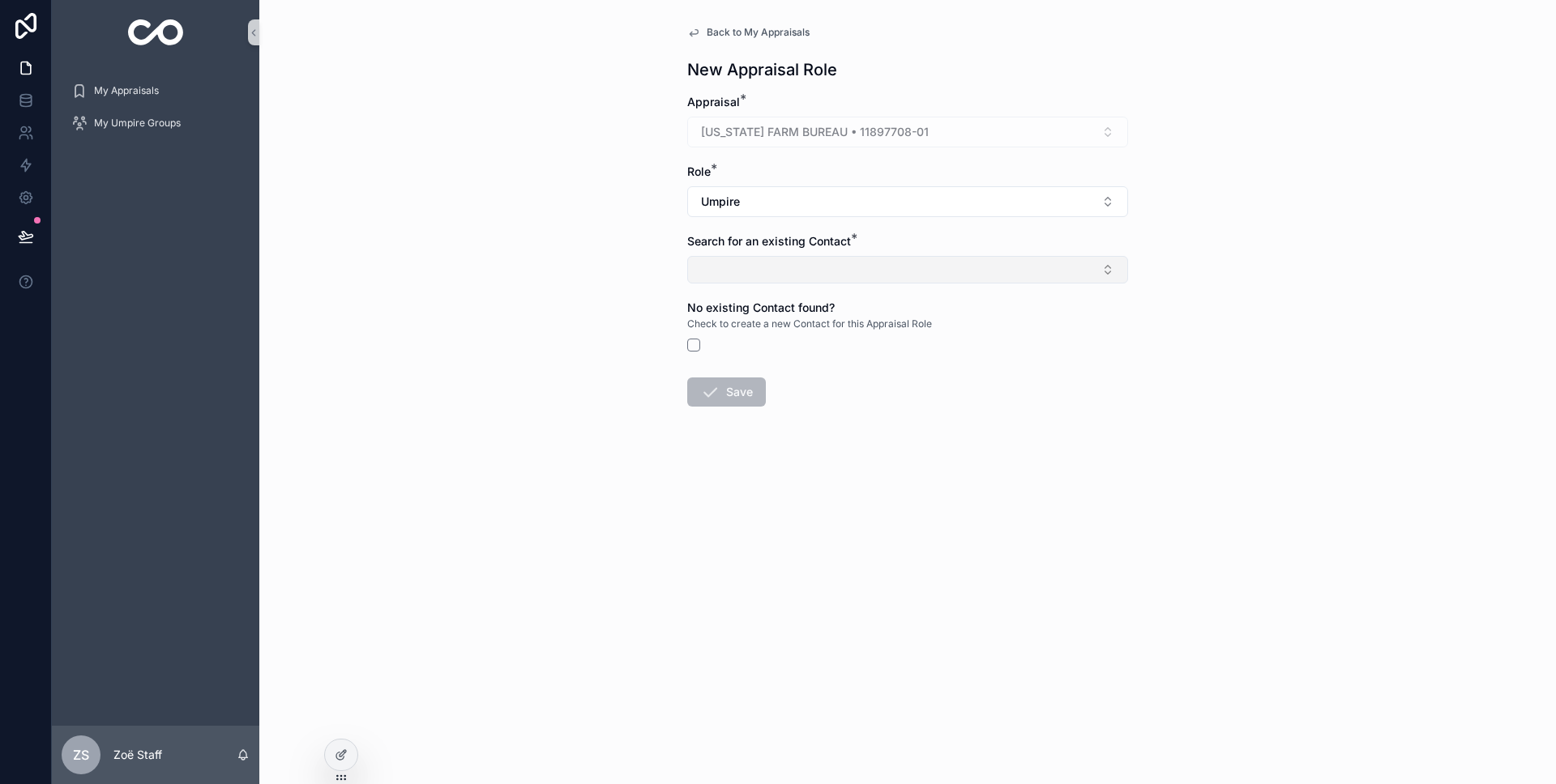
click at [855, 279] on button "Select Button" at bounding box center [908, 270] width 441 height 27
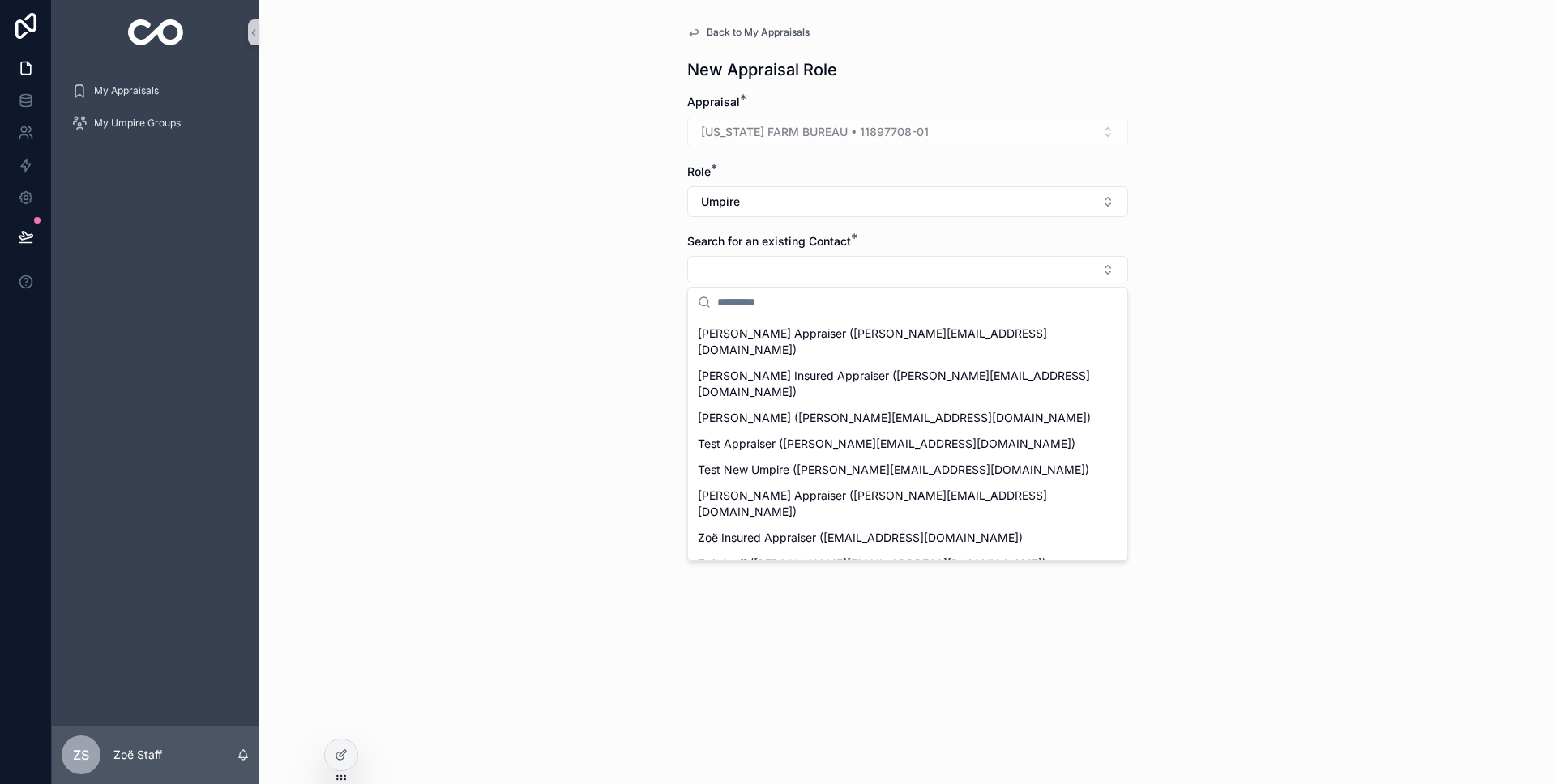
click at [914, 582] on span "[PERSON_NAME] ([PERSON_NAME][EMAIL_ADDRESS][DOMAIN_NAME])" at bounding box center [893, 590] width 393 height 16
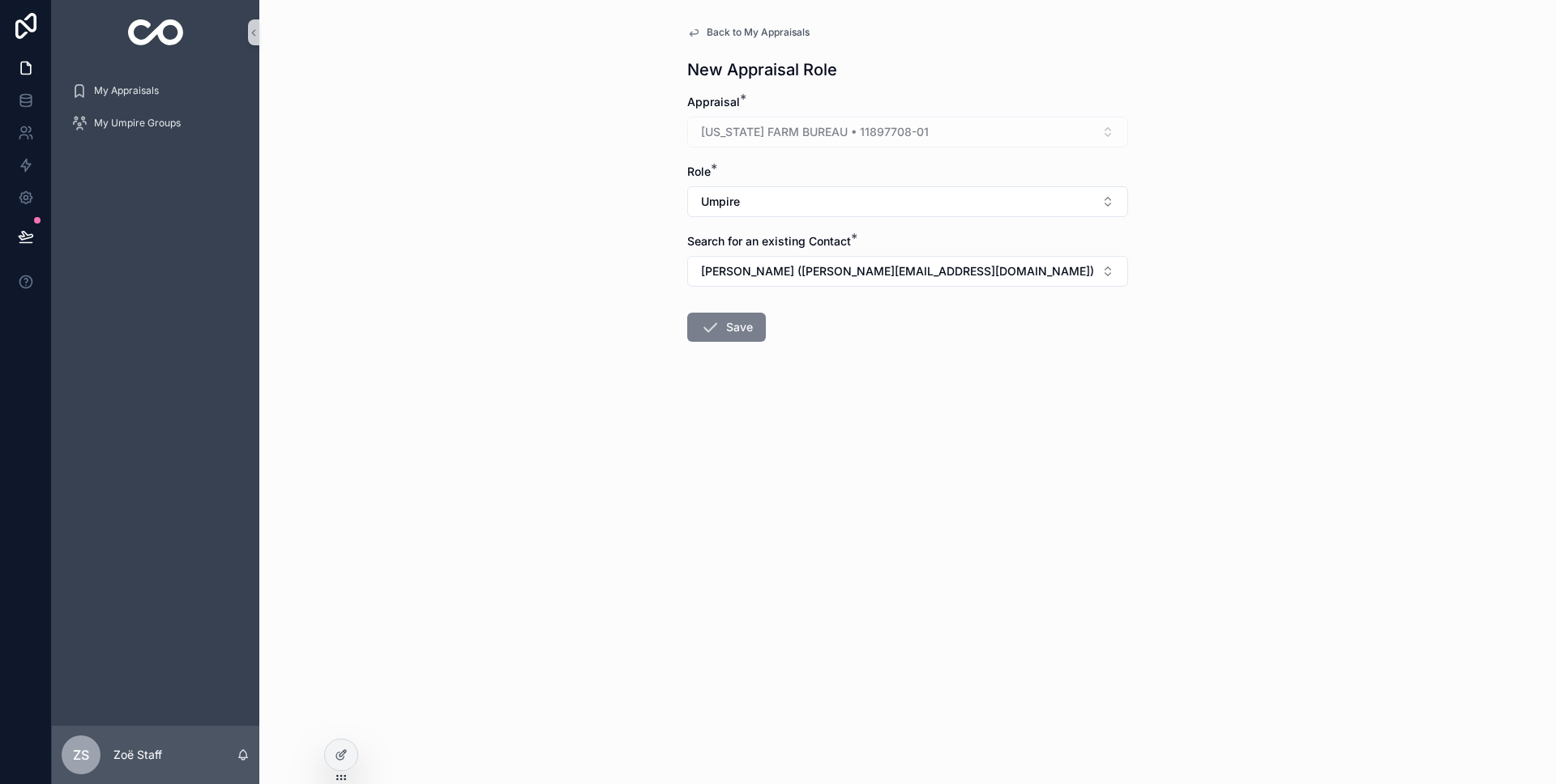
click at [748, 329] on button "Save" at bounding box center [727, 328] width 79 height 29
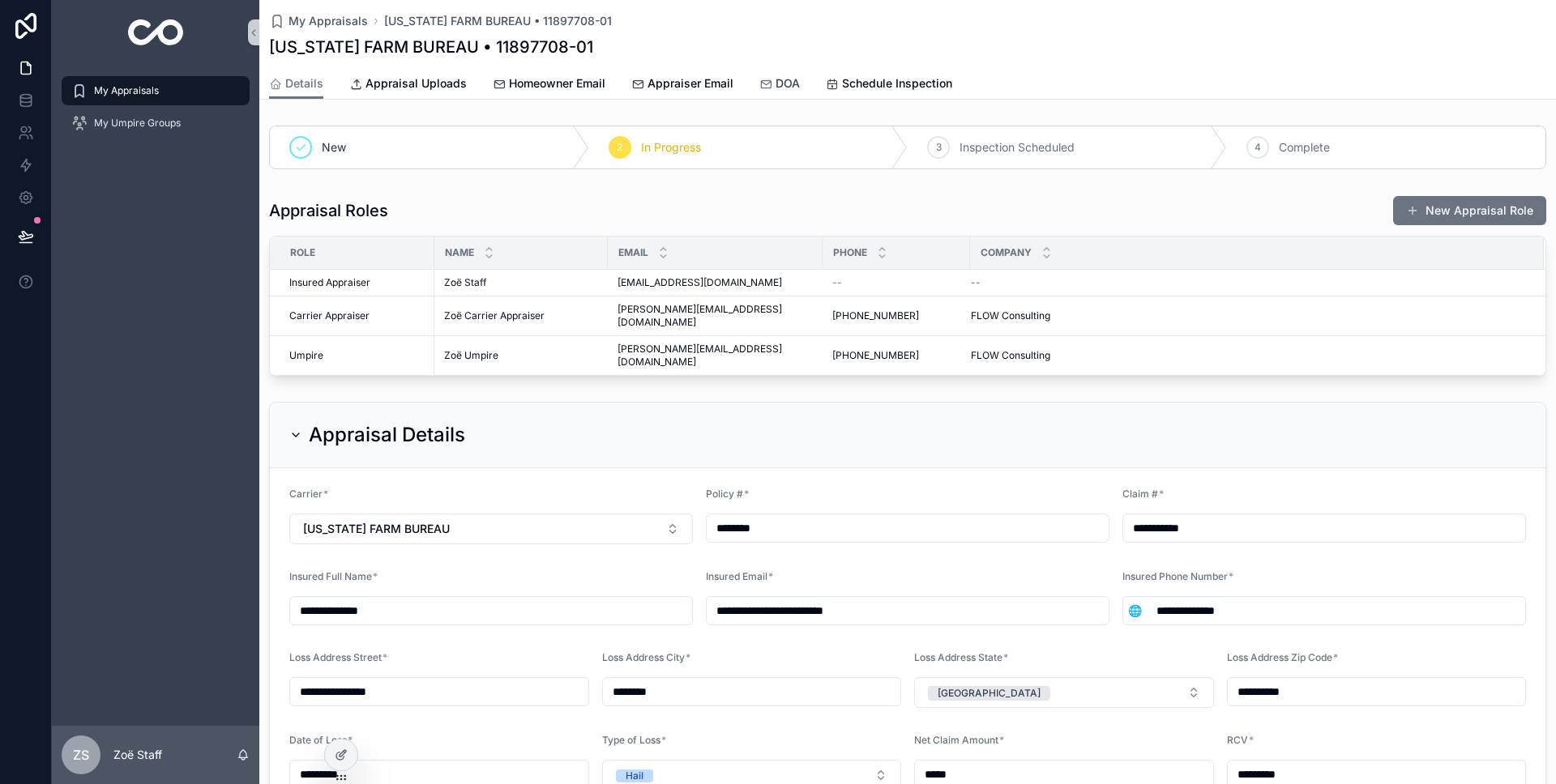
click at [762, 79] on icon "scrollable content" at bounding box center [766, 84] width 13 height 13
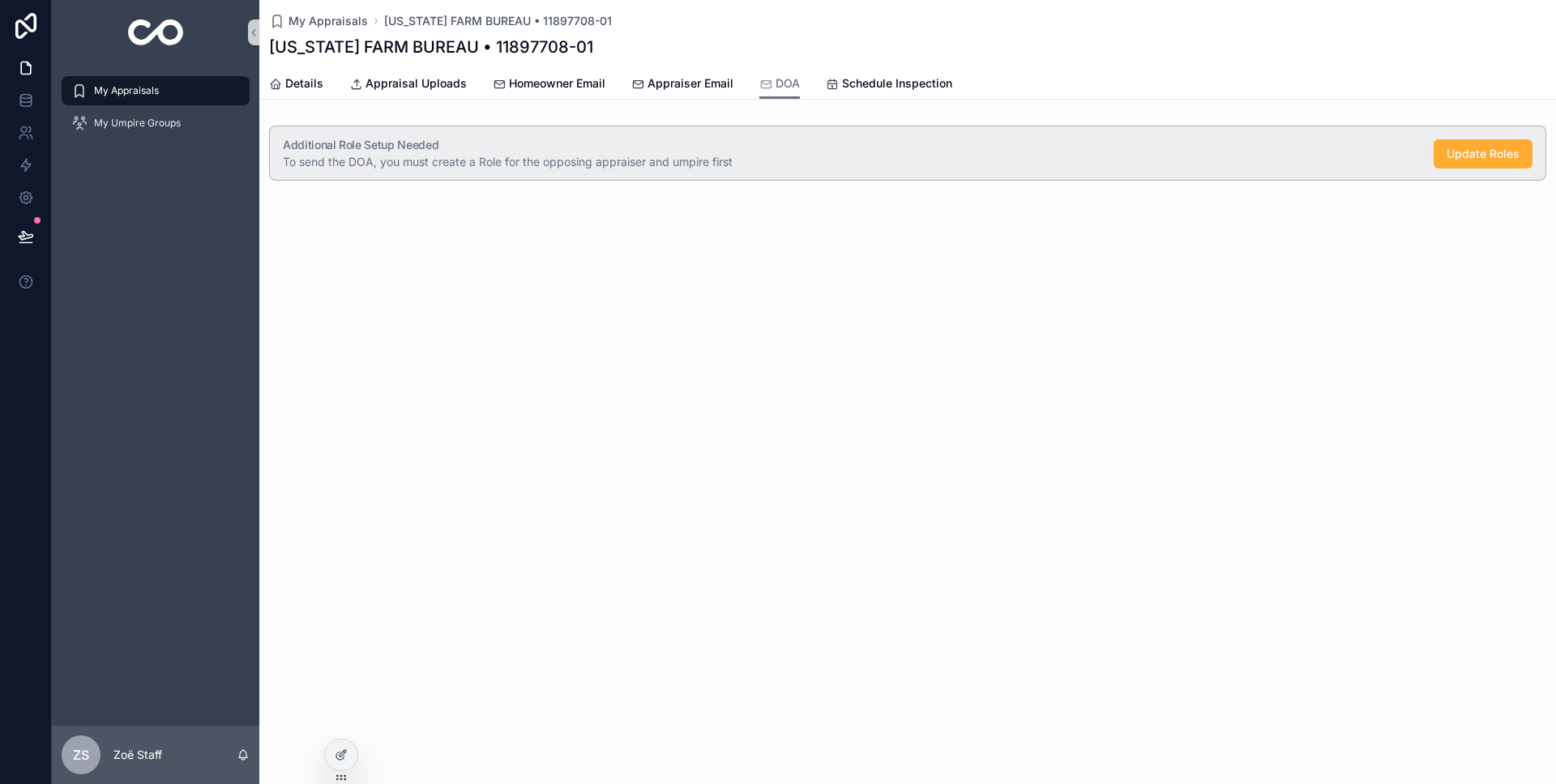
click at [499, 232] on div "My Appraisals TEXAS FARM BUREAU • 11897708-01 TEXAS FARM BUREAU • 11897708-01 D…" at bounding box center [907, 145] width 1297 height 291
click at [315, 85] on span "Details" at bounding box center [305, 83] width 38 height 16
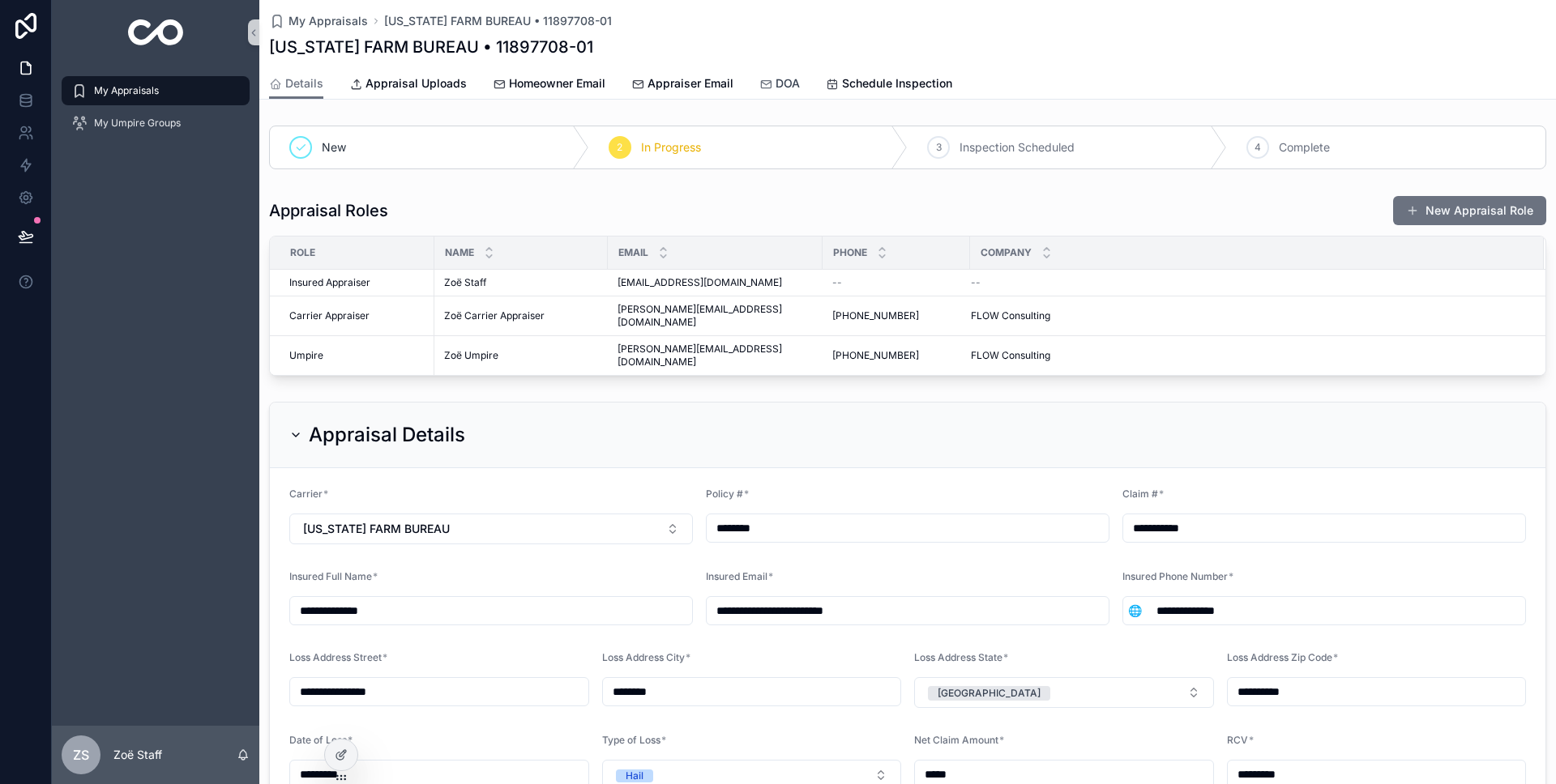
click at [770, 75] on div "DOA" at bounding box center [780, 83] width 40 height 16
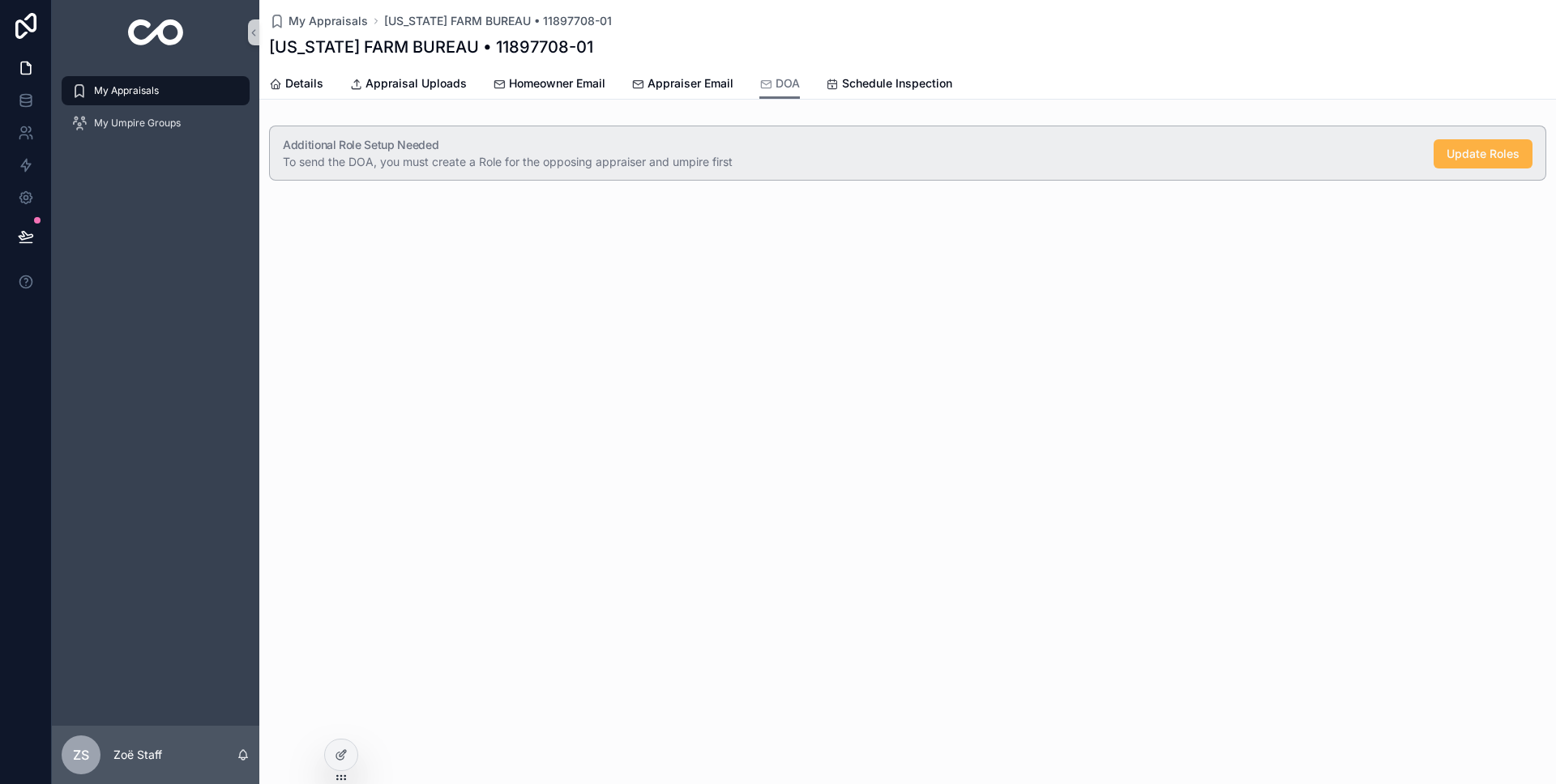
click at [1481, 155] on span "Update Roles" at bounding box center [1484, 154] width 73 height 16
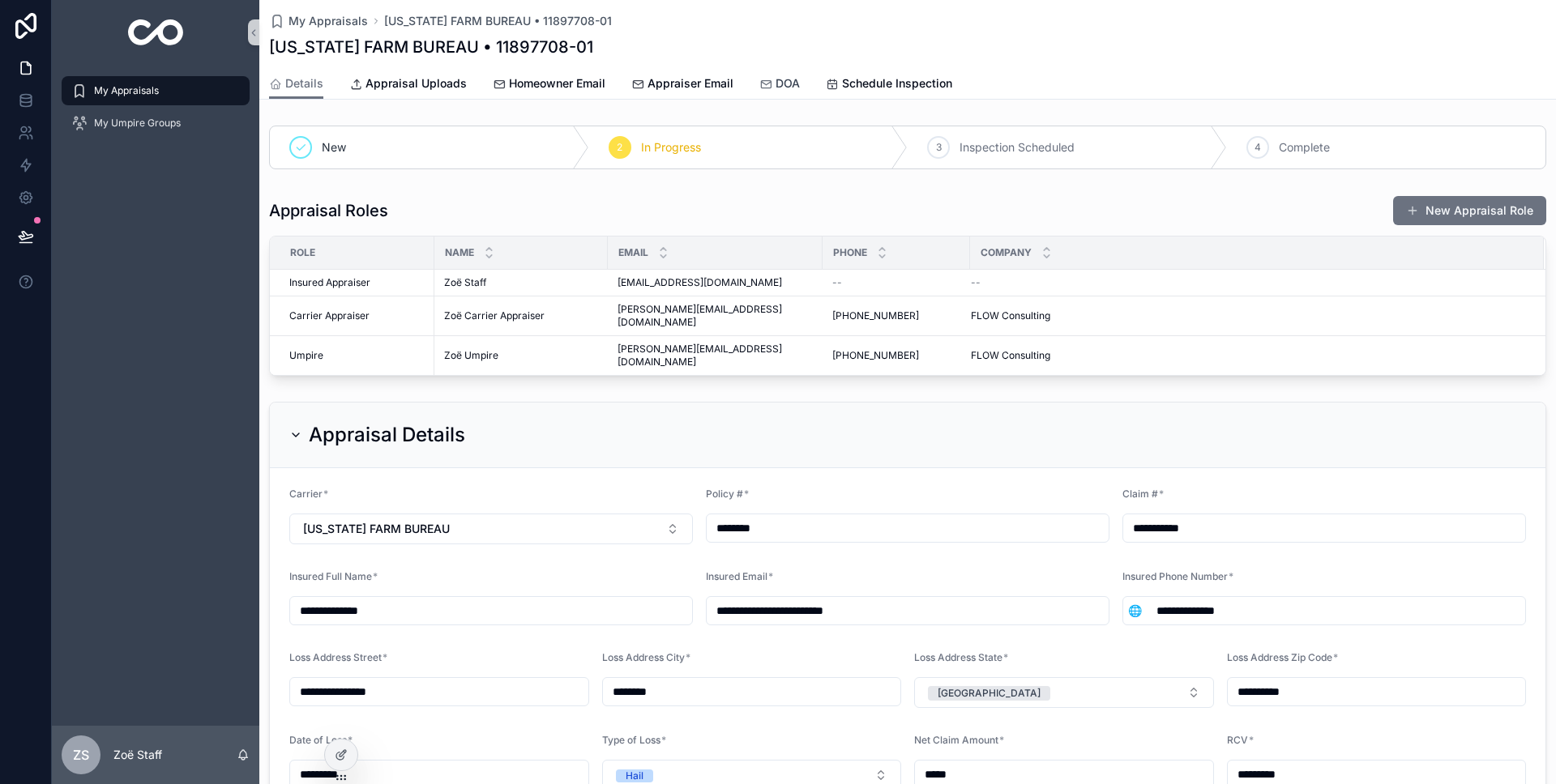
click at [769, 84] on div "DOA" at bounding box center [780, 83] width 40 height 16
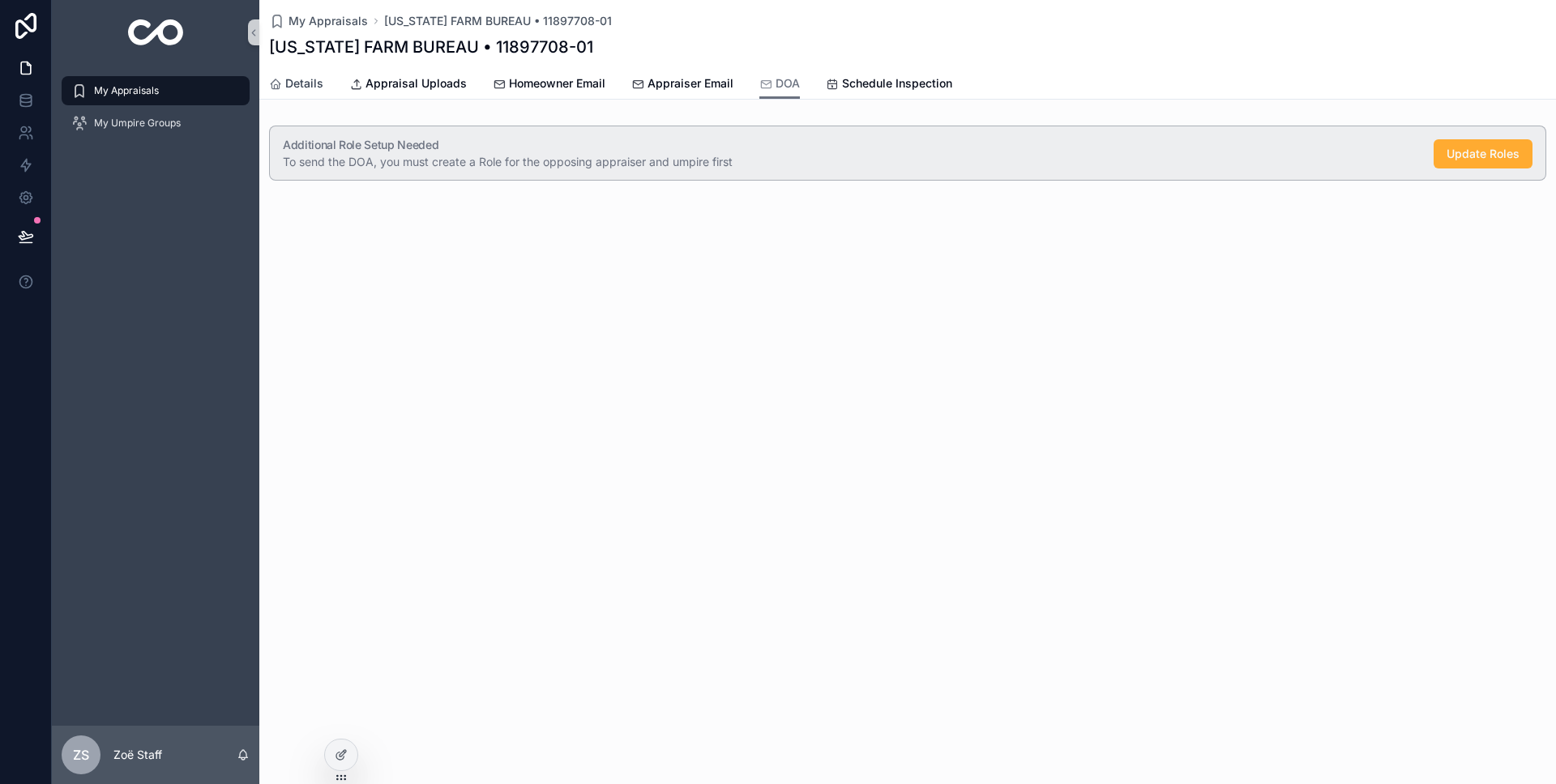
click at [310, 94] on link "Details" at bounding box center [296, 84] width 54 height 32
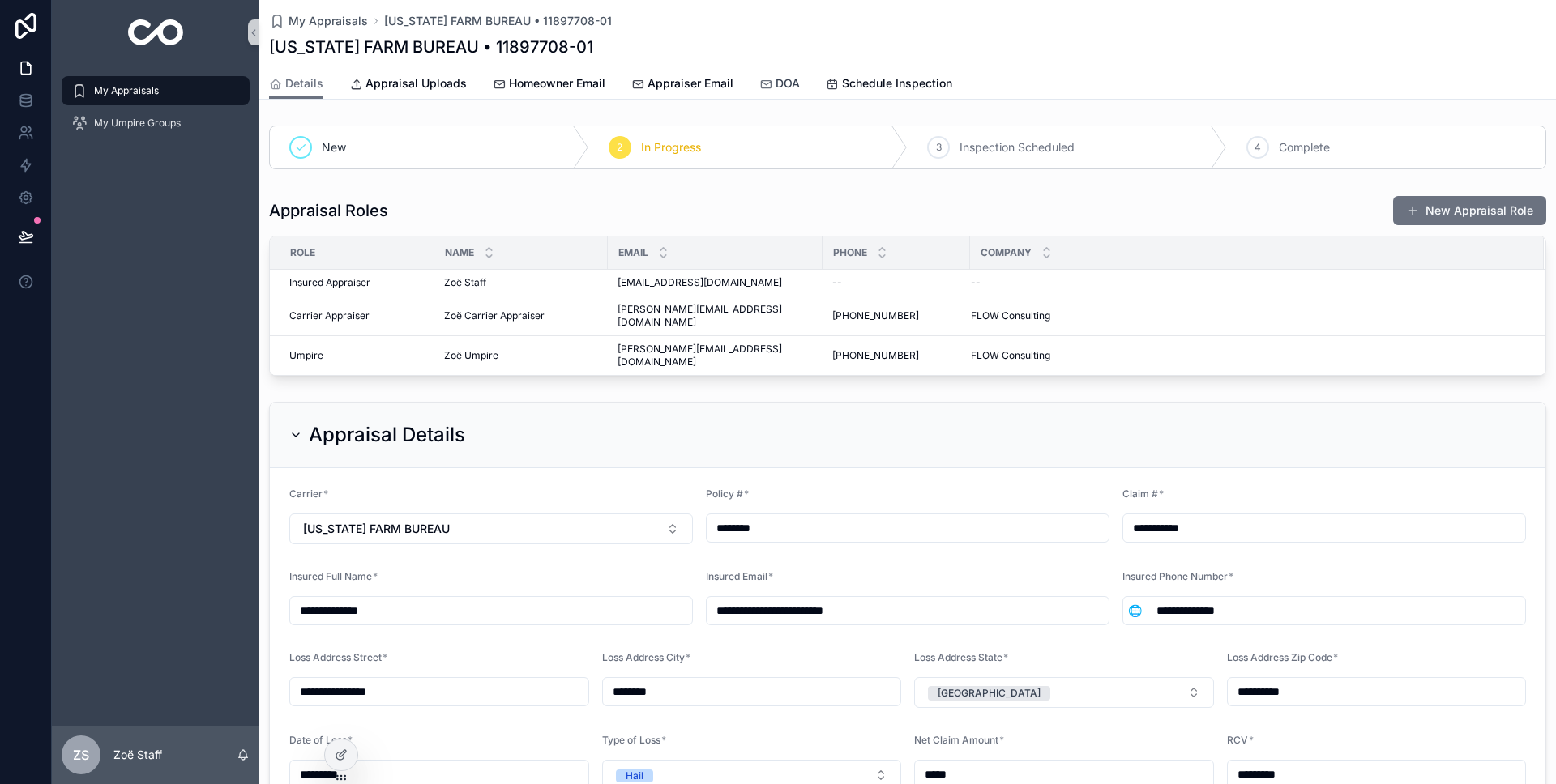
click at [796, 78] on span "DOA" at bounding box center [787, 83] width 25 height 16
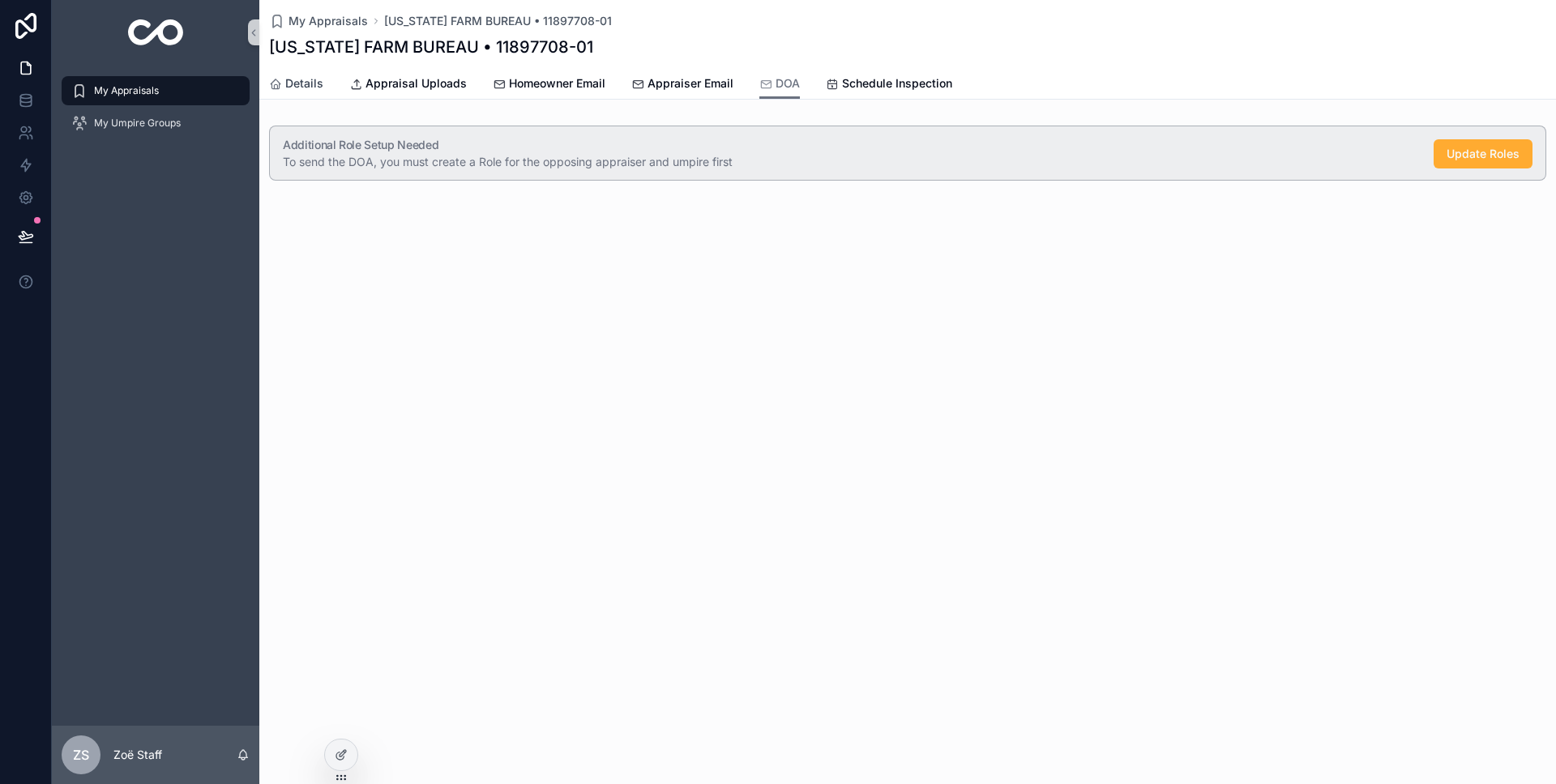
click at [280, 77] on span "scrollable content" at bounding box center [276, 83] width 13 height 13
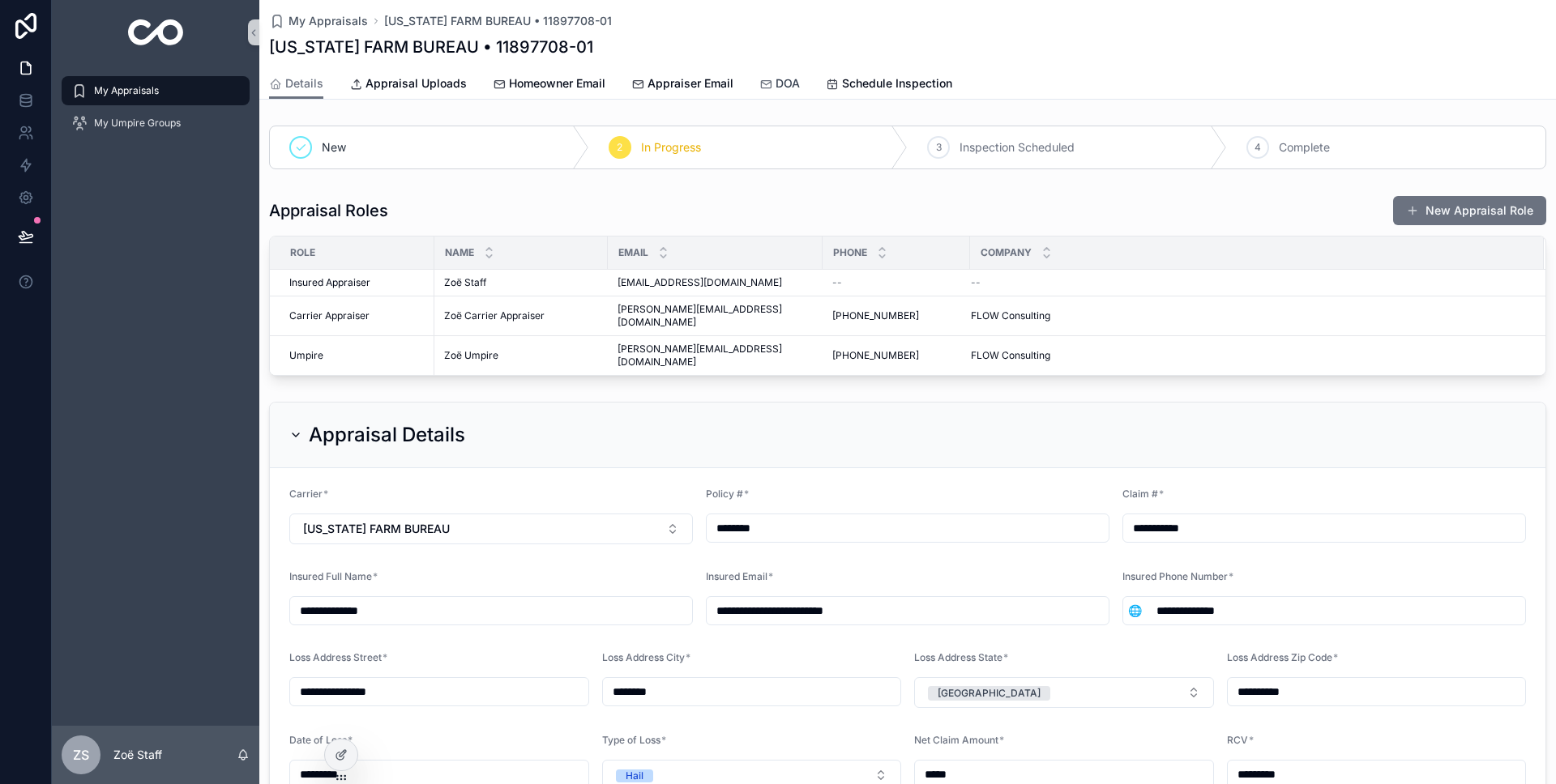
click at [760, 88] on icon "scrollable content" at bounding box center [766, 84] width 13 height 13
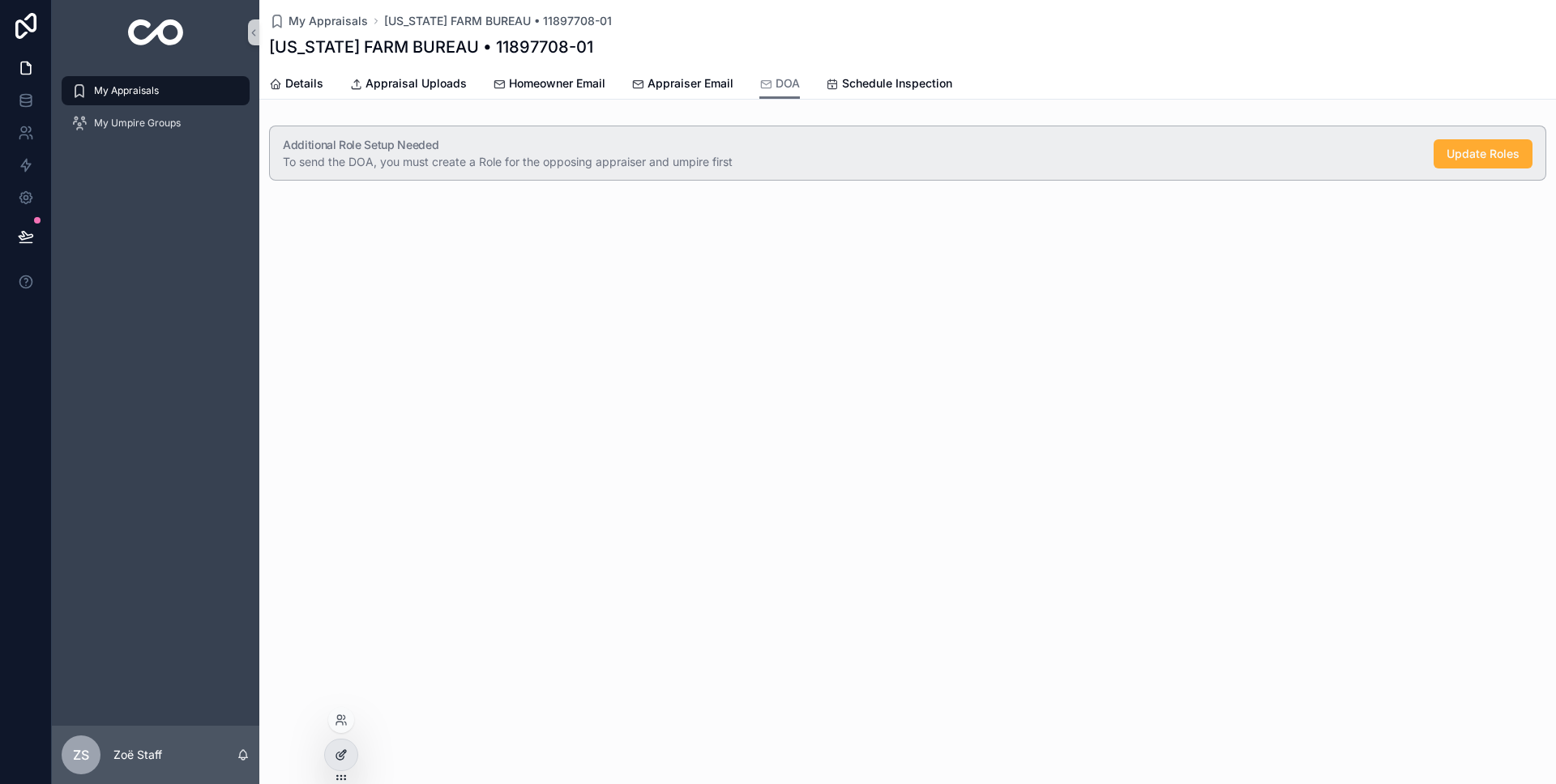
click at [345, 748] on icon at bounding box center [341, 755] width 13 height 13
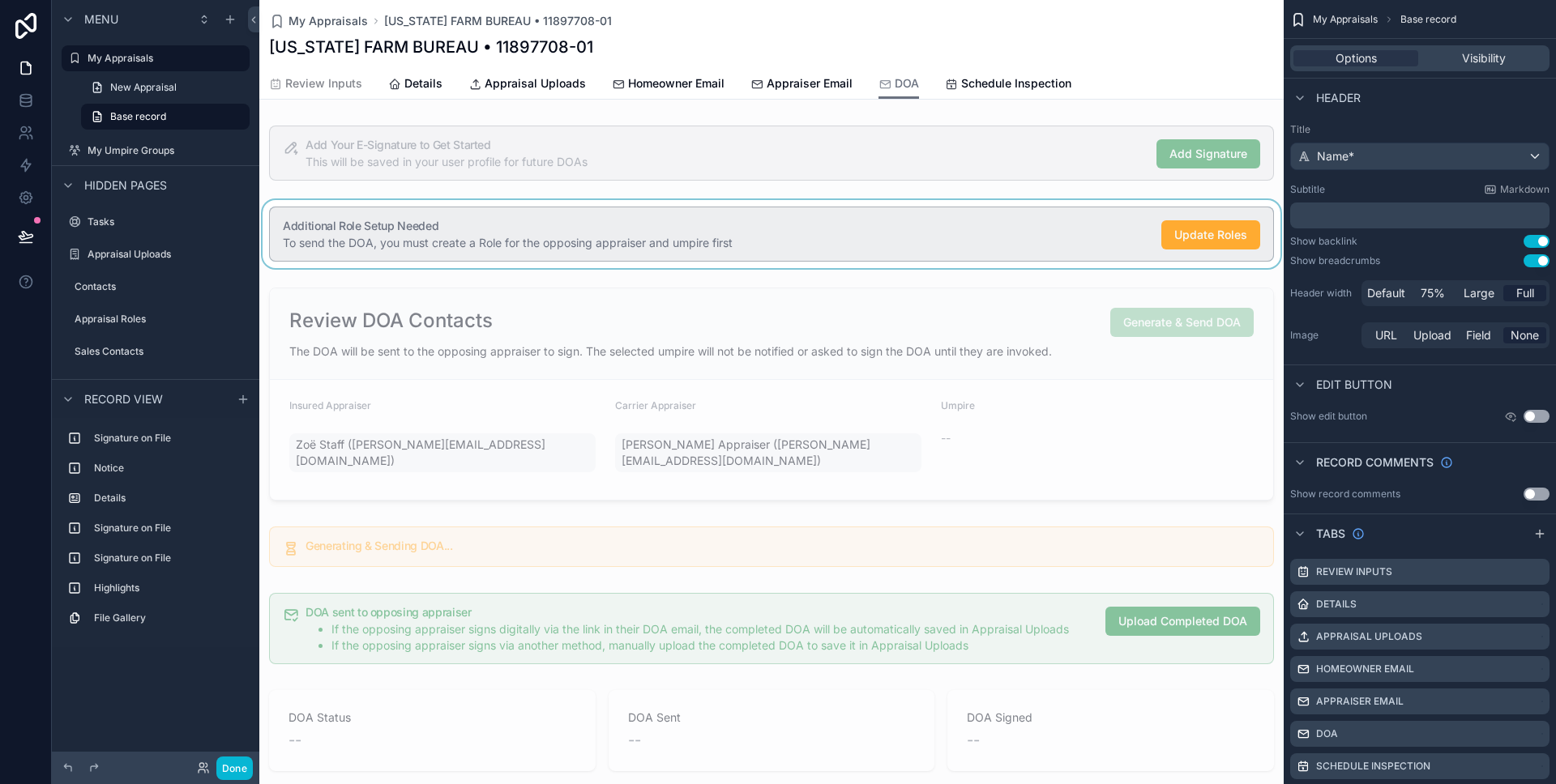
click at [447, 220] on div "scrollable content" at bounding box center [771, 234] width 1024 height 68
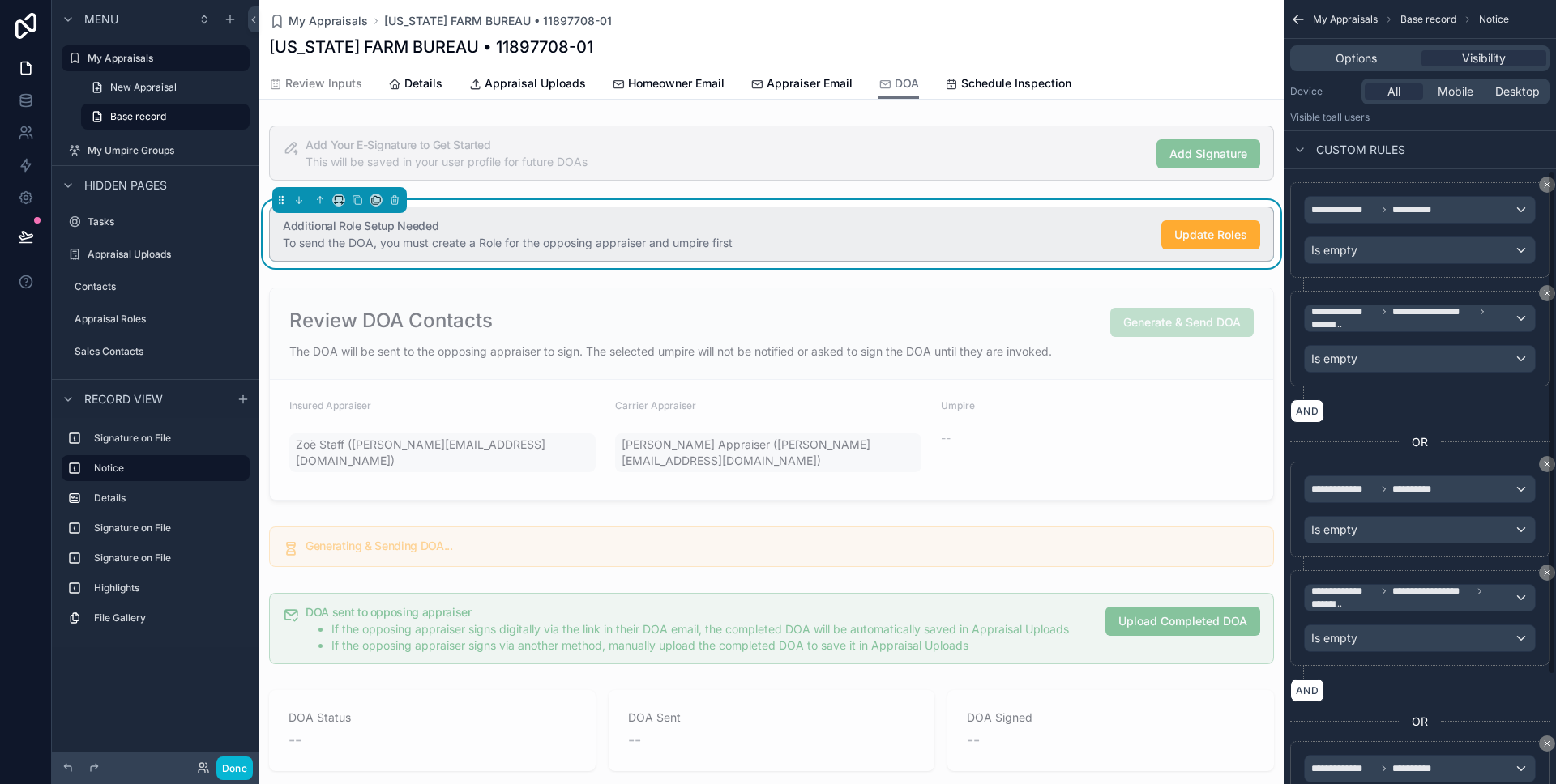
scroll to position [434, 0]
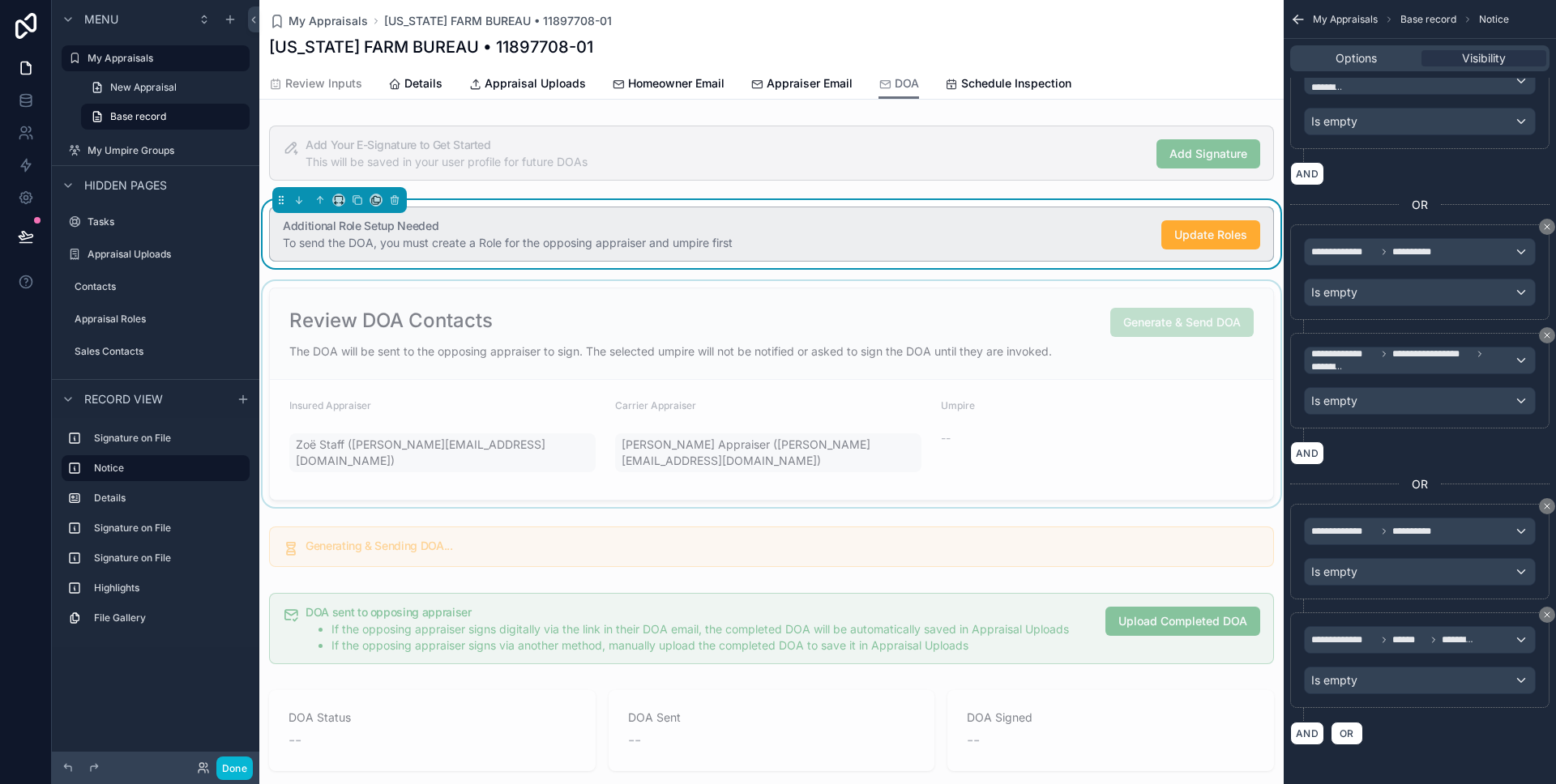
click at [1183, 463] on div "scrollable content" at bounding box center [771, 393] width 1024 height 226
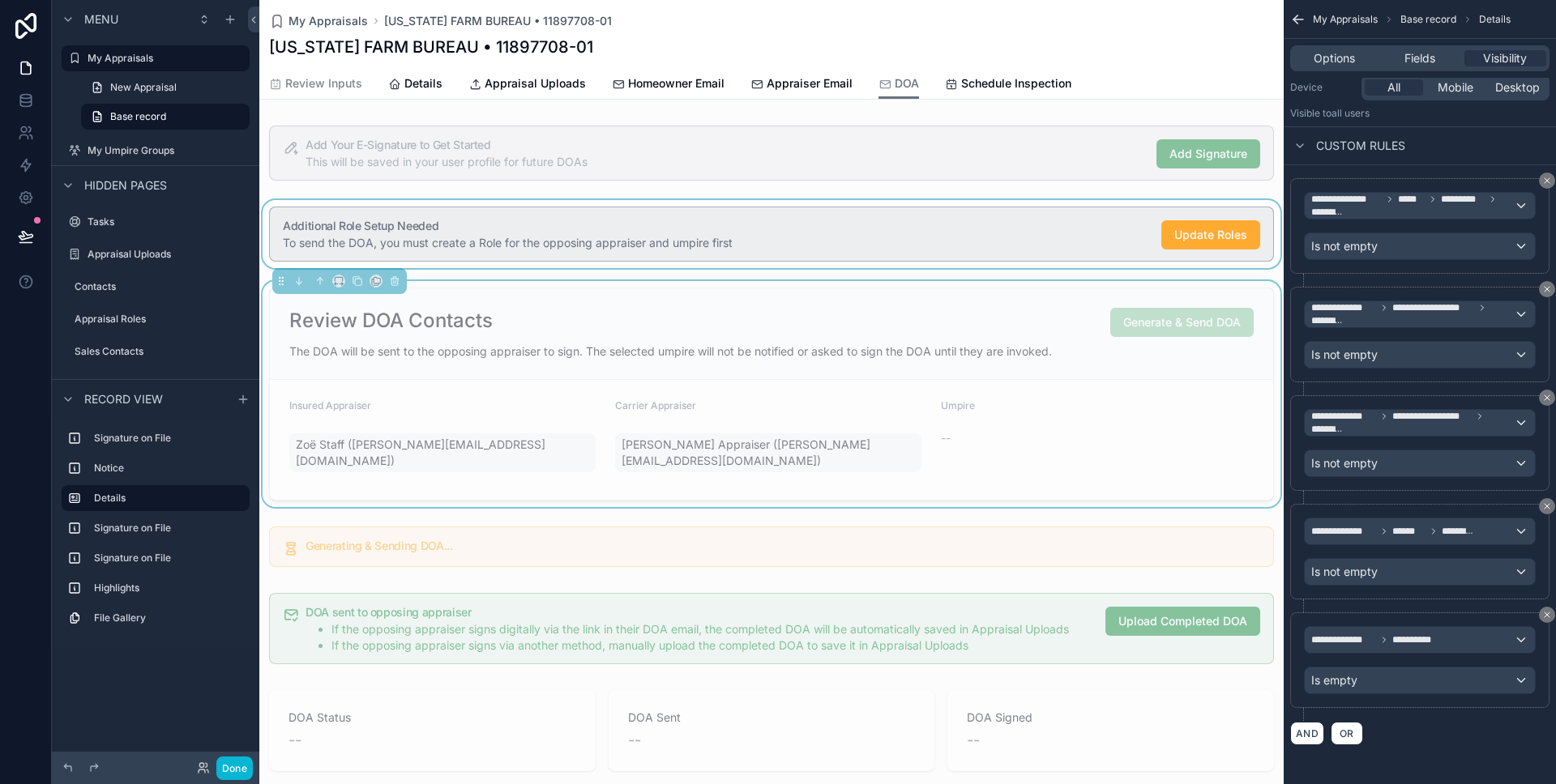
click at [902, 250] on div "scrollable content" at bounding box center [771, 234] width 1024 height 68
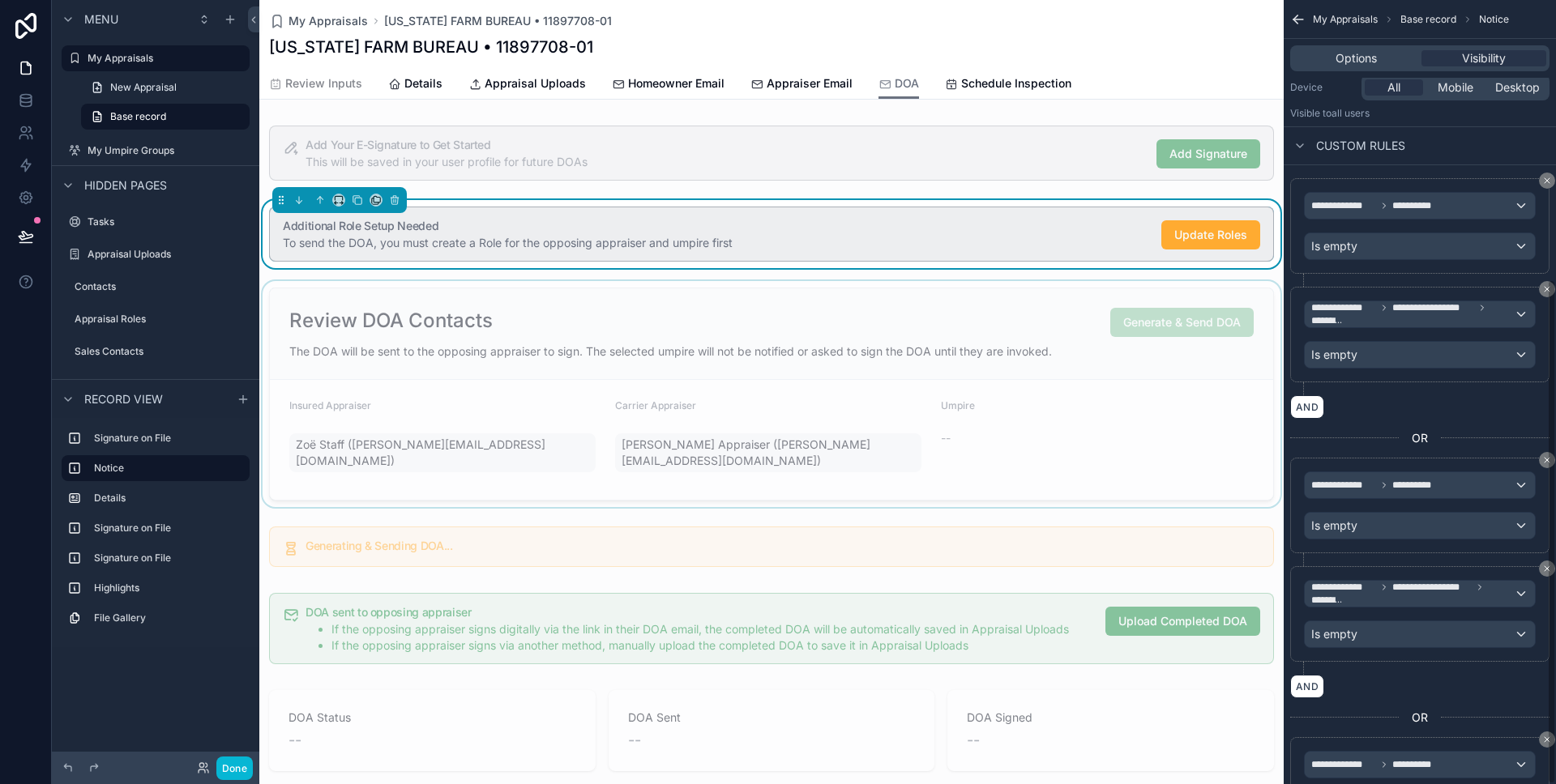
scroll to position [434, 0]
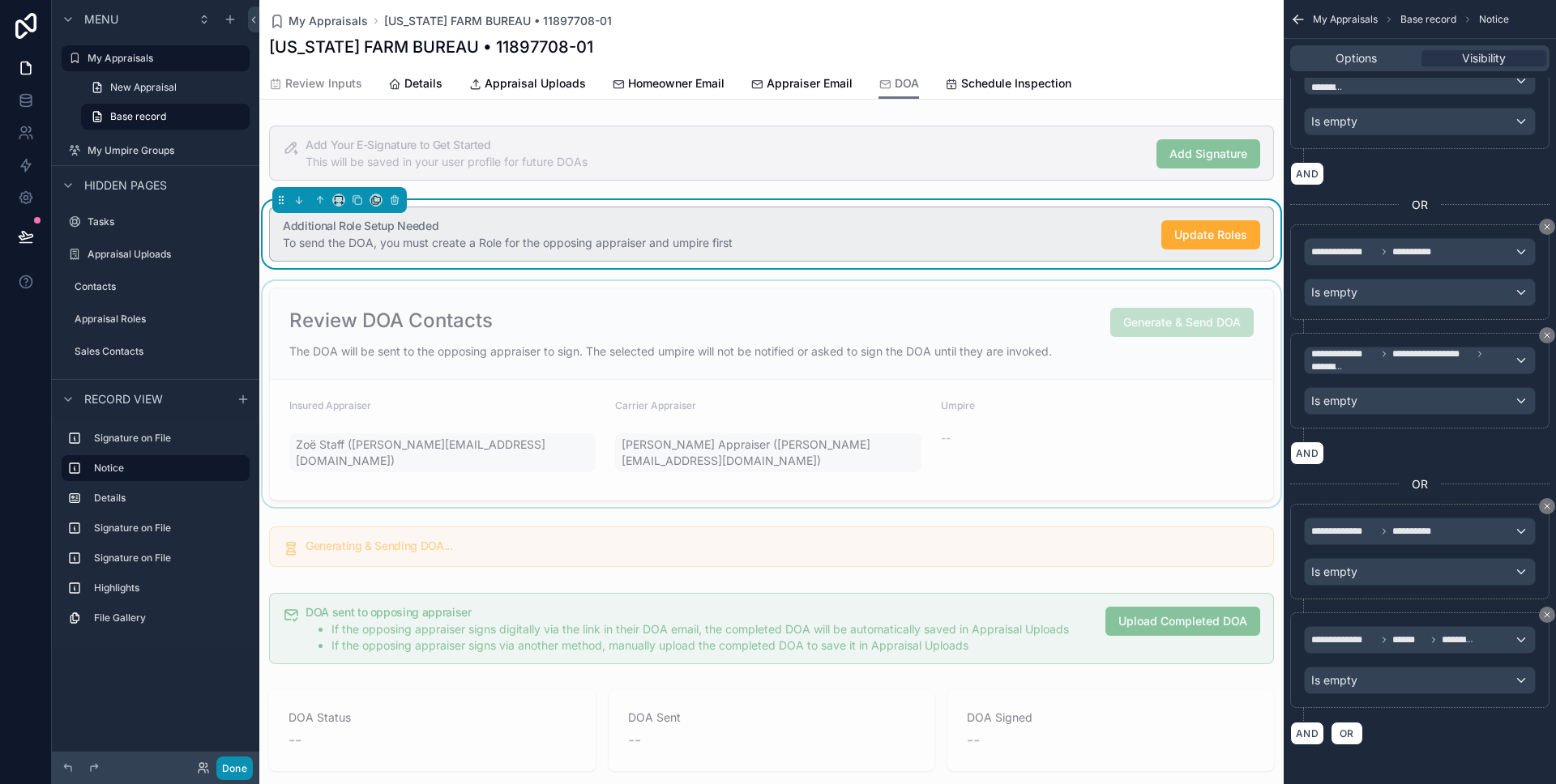
click at [247, 777] on button "Done" at bounding box center [234, 768] width 37 height 24
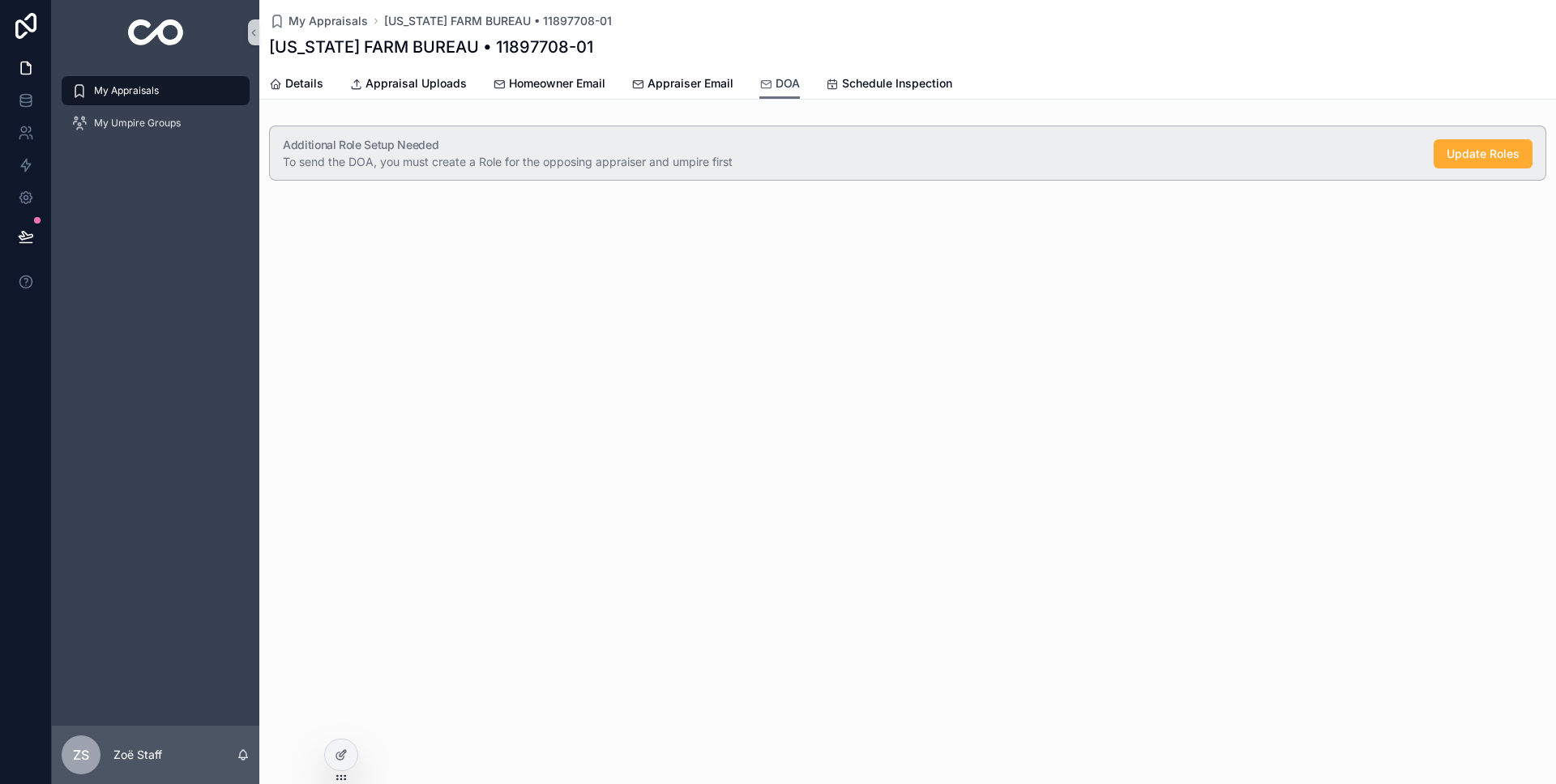
click at [779, 89] on span "DOA" at bounding box center [787, 83] width 25 height 16
click at [331, 741] on div at bounding box center [340, 756] width 32 height 31
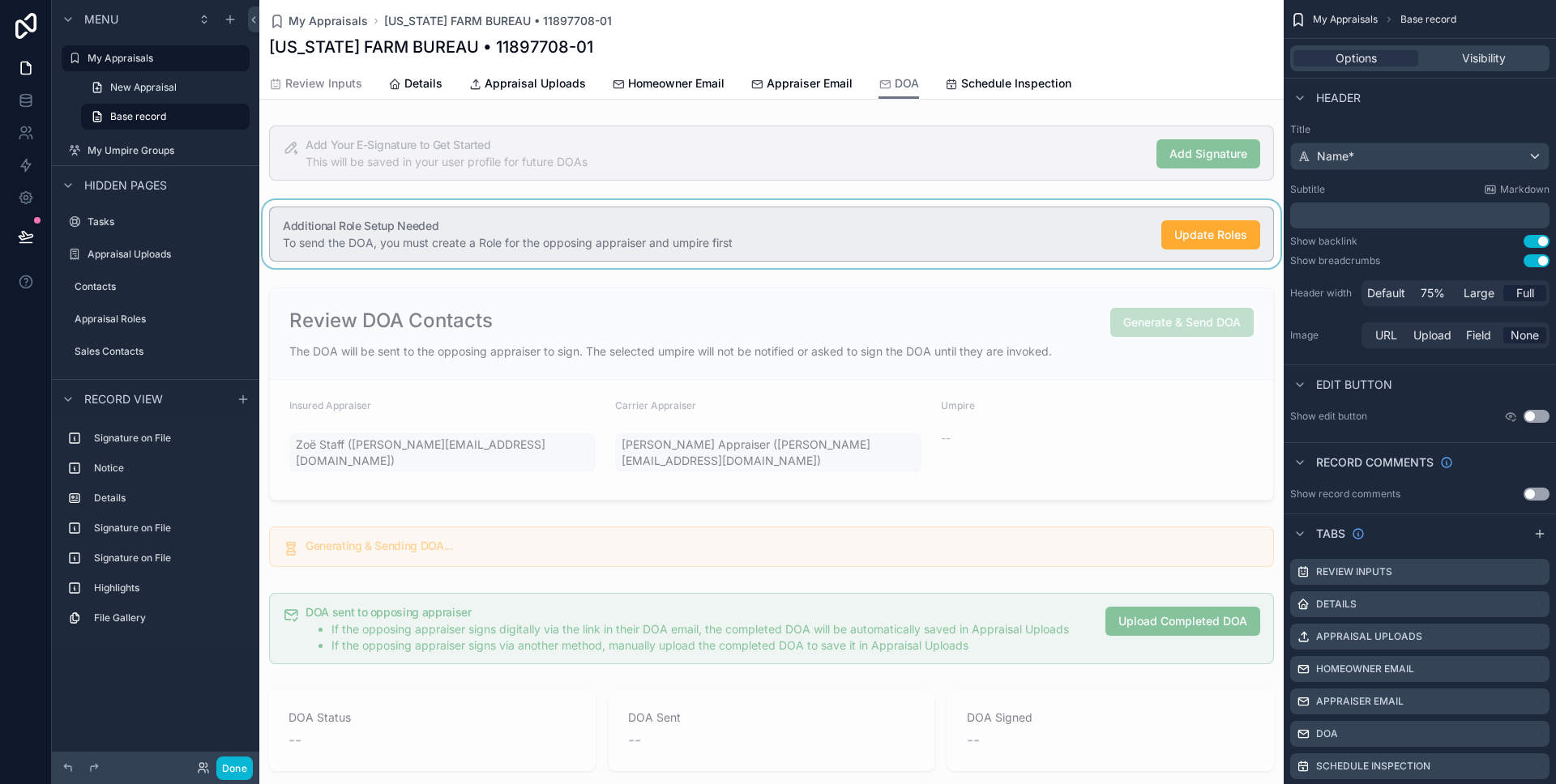
click at [386, 224] on div "scrollable content" at bounding box center [771, 234] width 1024 height 68
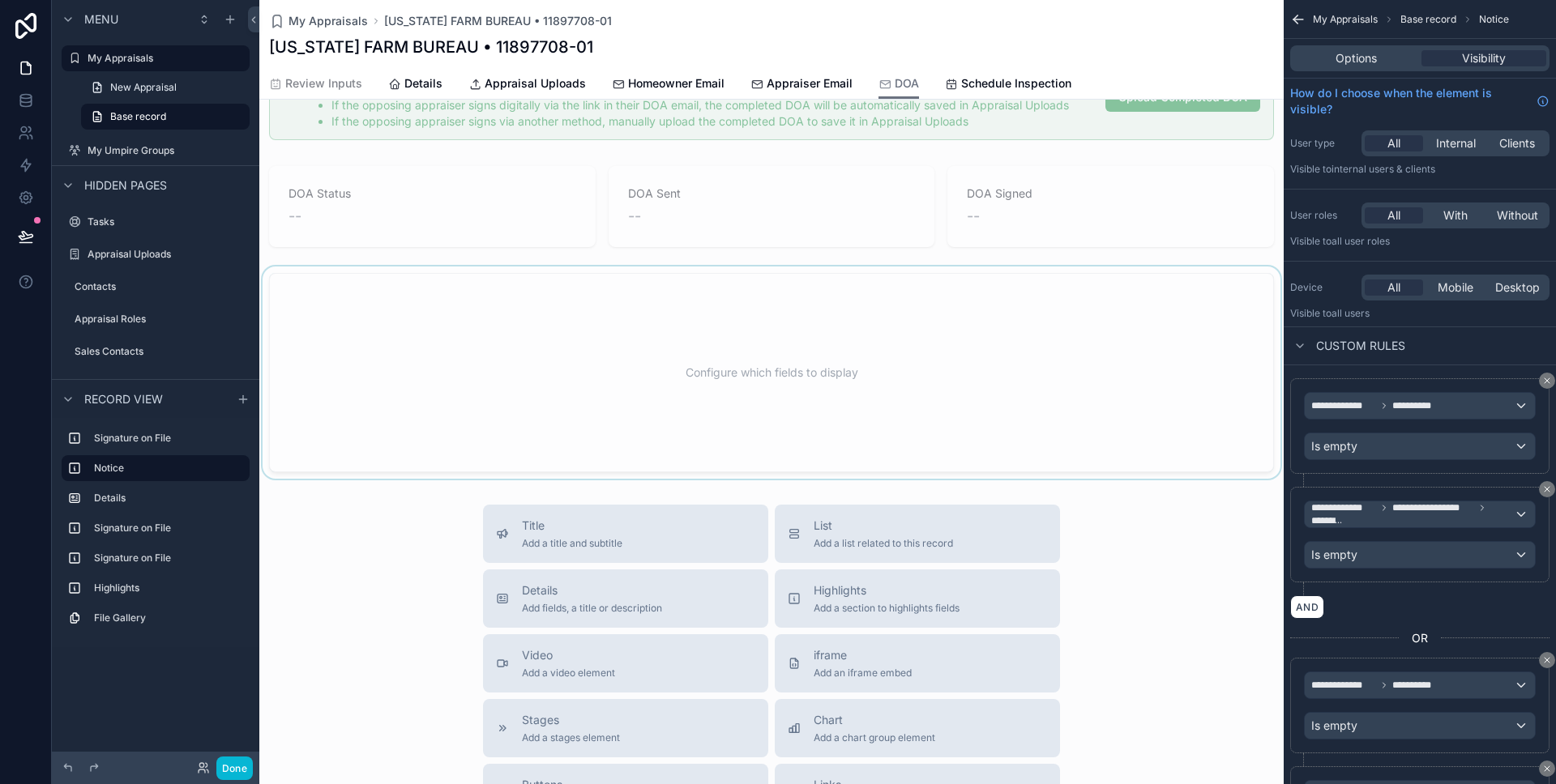
scroll to position [0, 0]
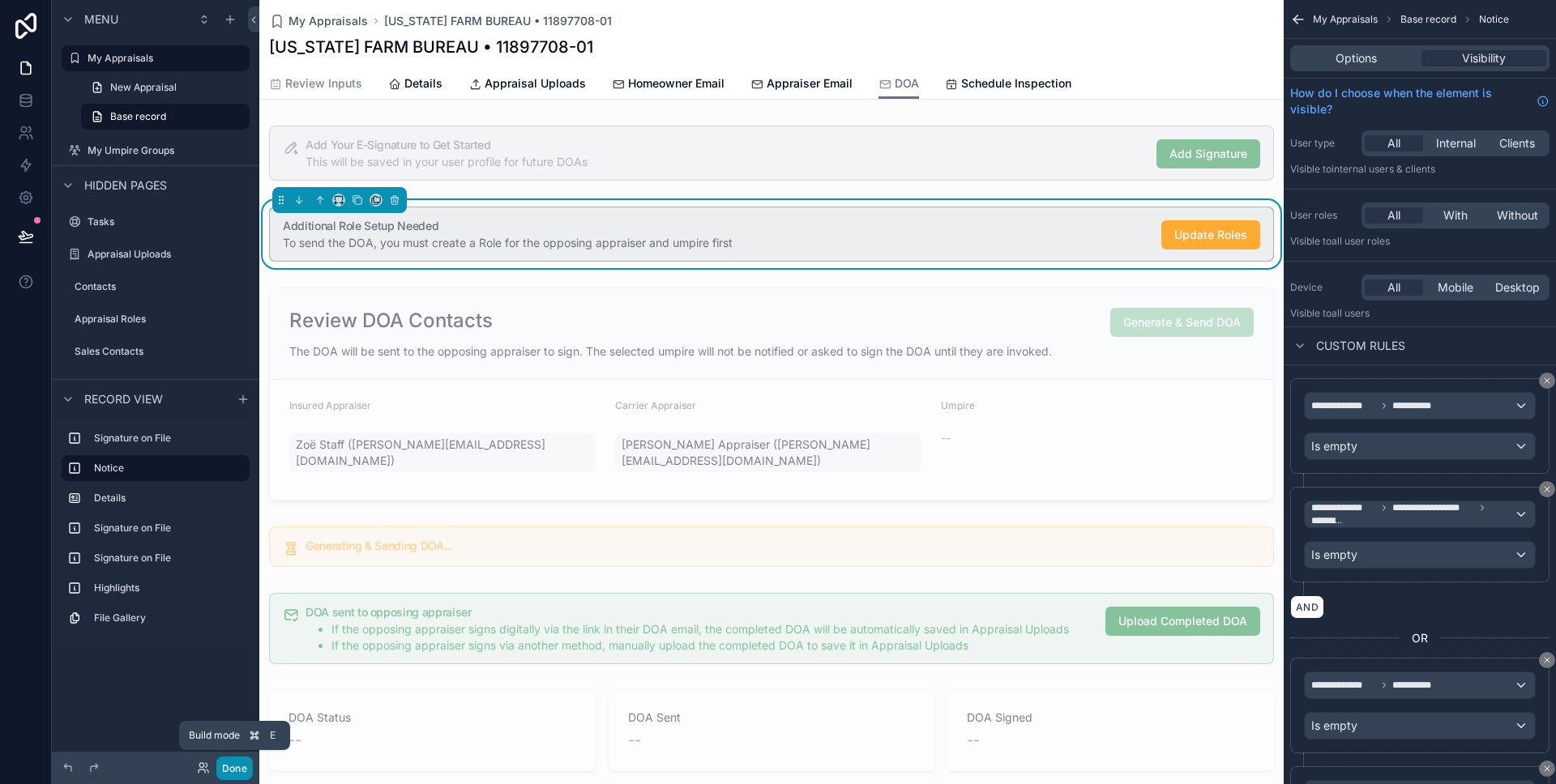
click at [229, 775] on button "Done" at bounding box center [234, 768] width 37 height 24
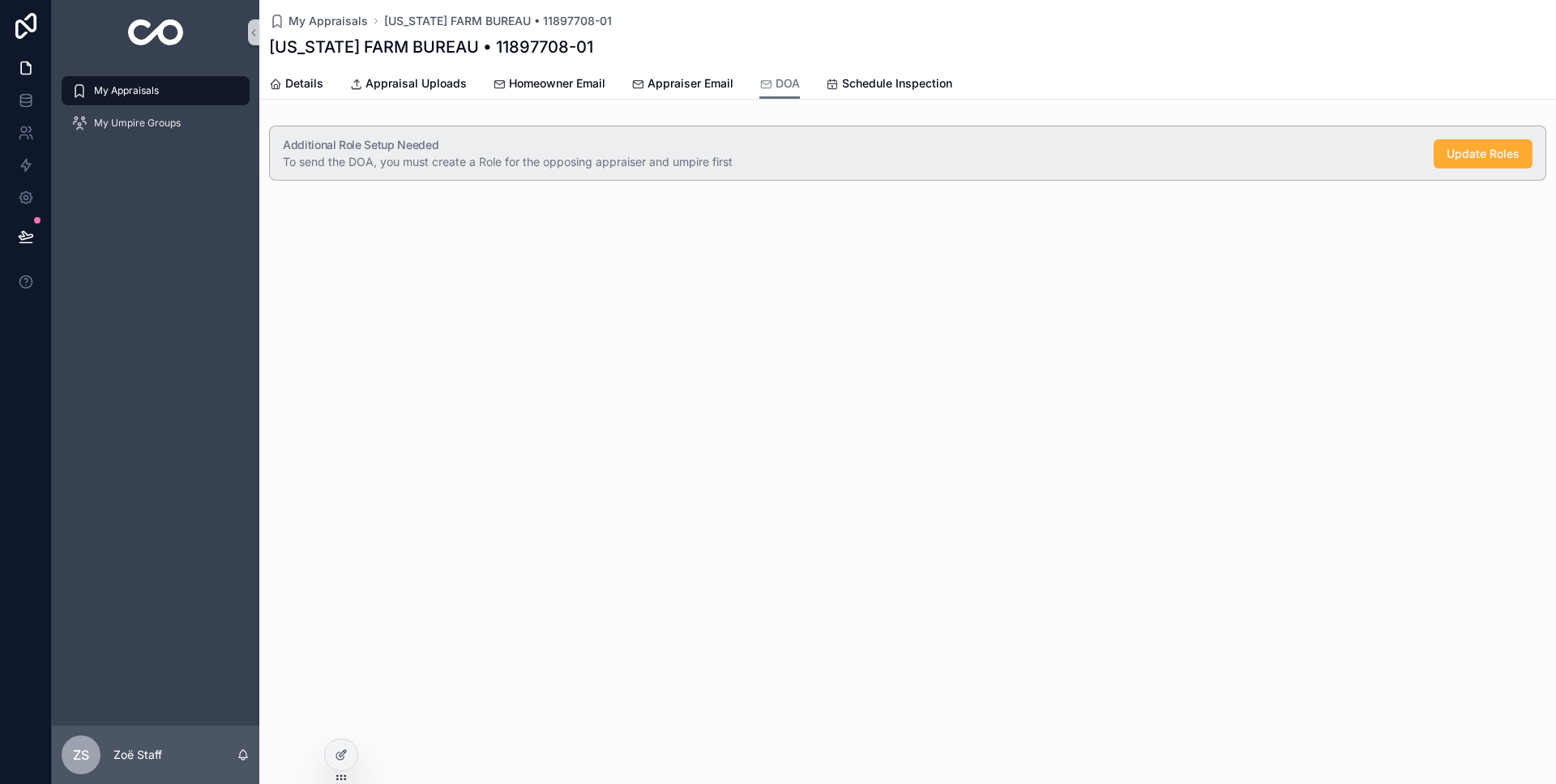
click at [542, 435] on div "My Appraisals TEXAS FARM BUREAU • 11897708-01 TEXAS FARM BUREAU • 11897708-01 D…" at bounding box center [907, 392] width 1297 height 784
click at [343, 760] on icon at bounding box center [341, 755] width 13 height 13
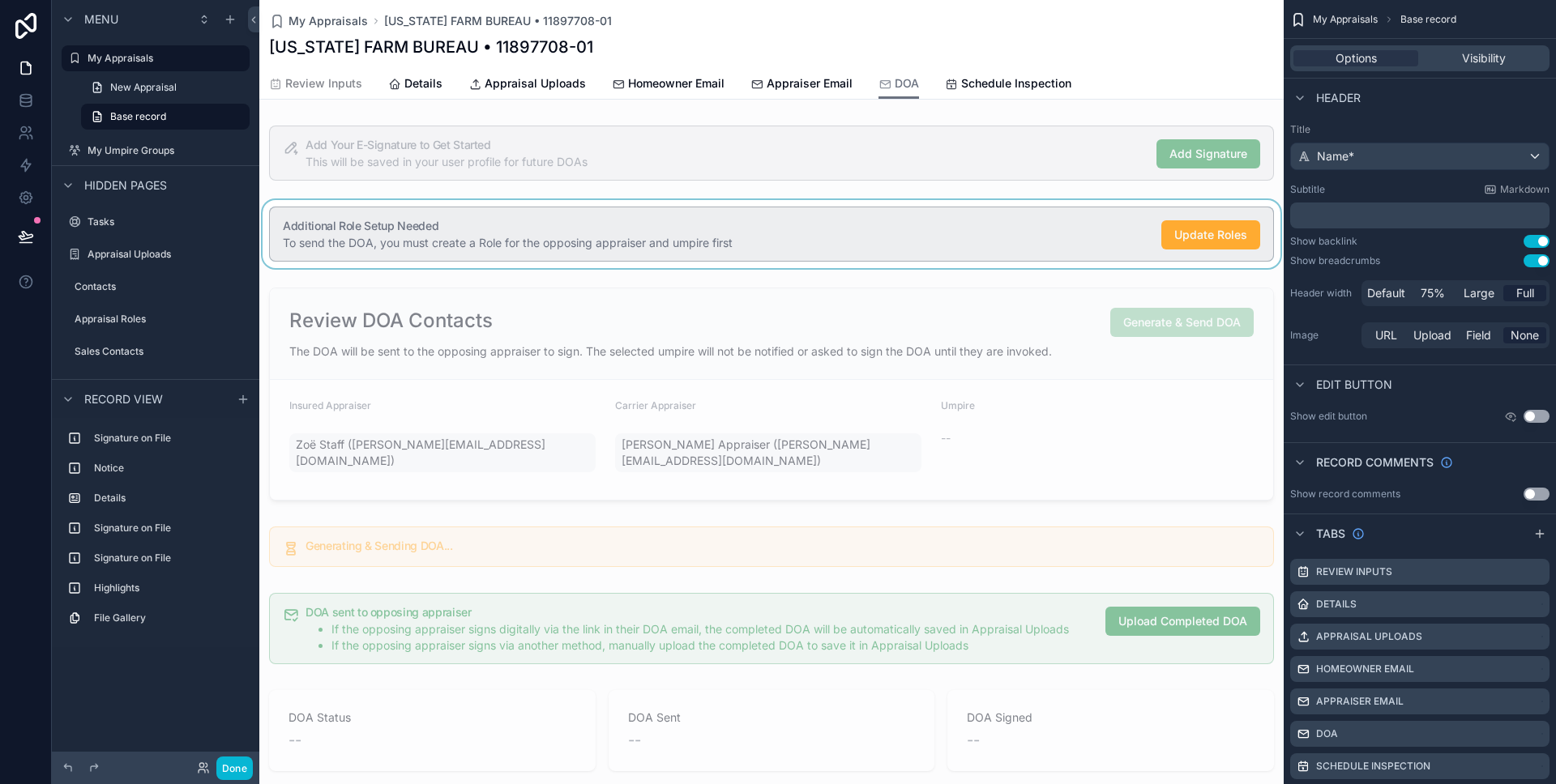
click at [684, 214] on div "scrollable content" at bounding box center [771, 234] width 1024 height 68
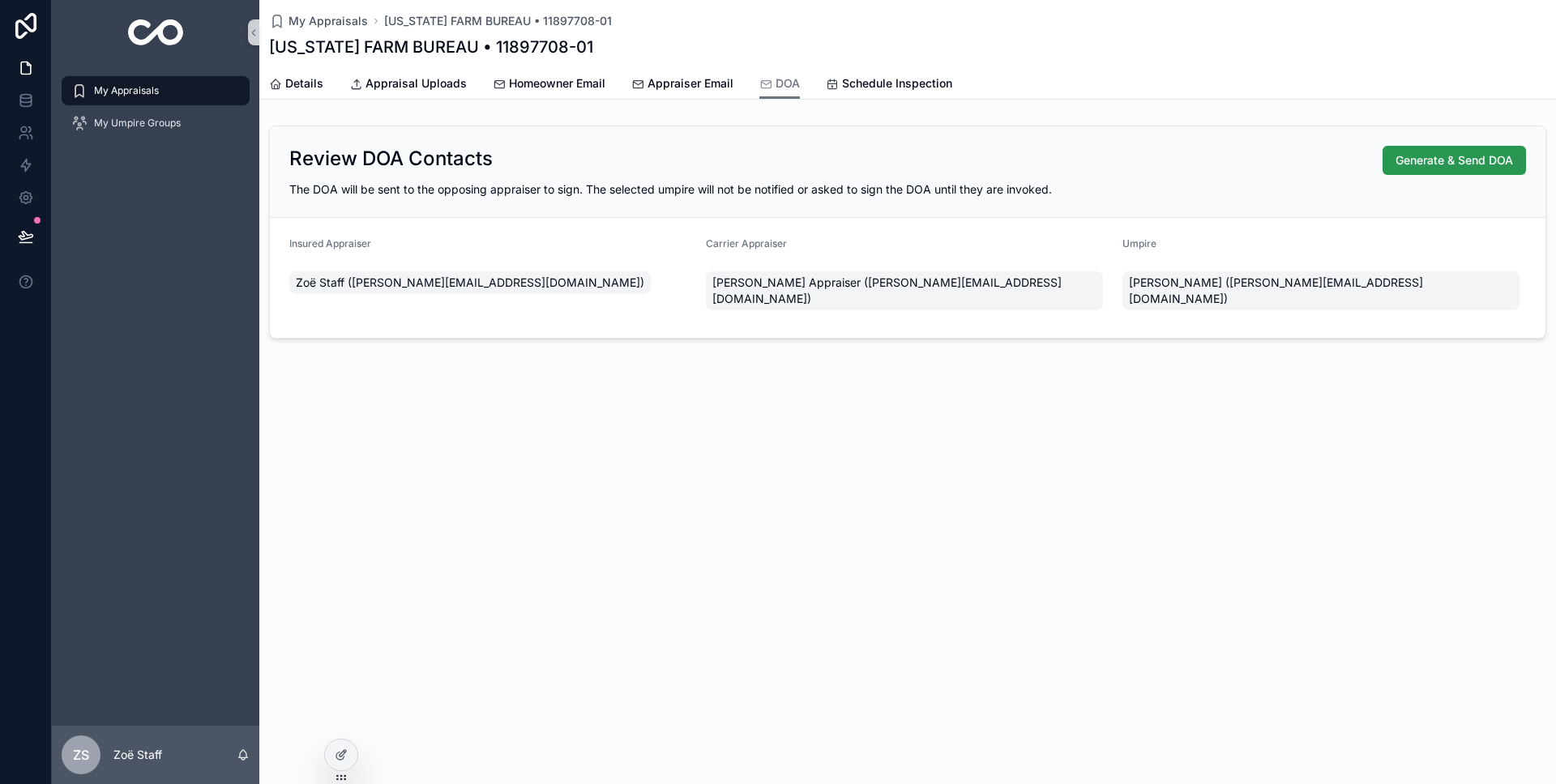
click at [1504, 162] on span "Generate & Send DOA" at bounding box center [1454, 160] width 117 height 16
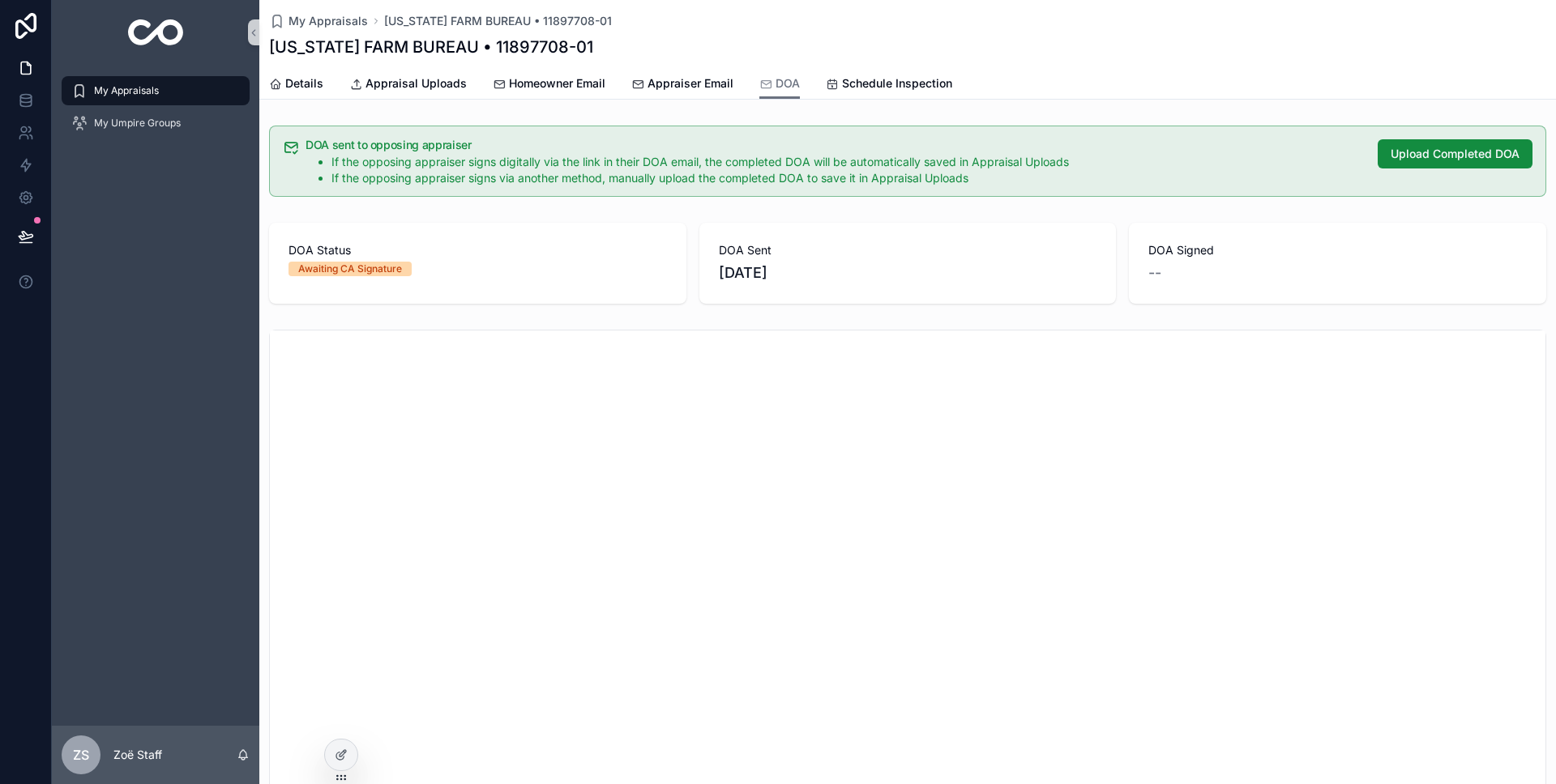
click at [105, 99] on div "My Appraisals" at bounding box center [156, 91] width 168 height 26
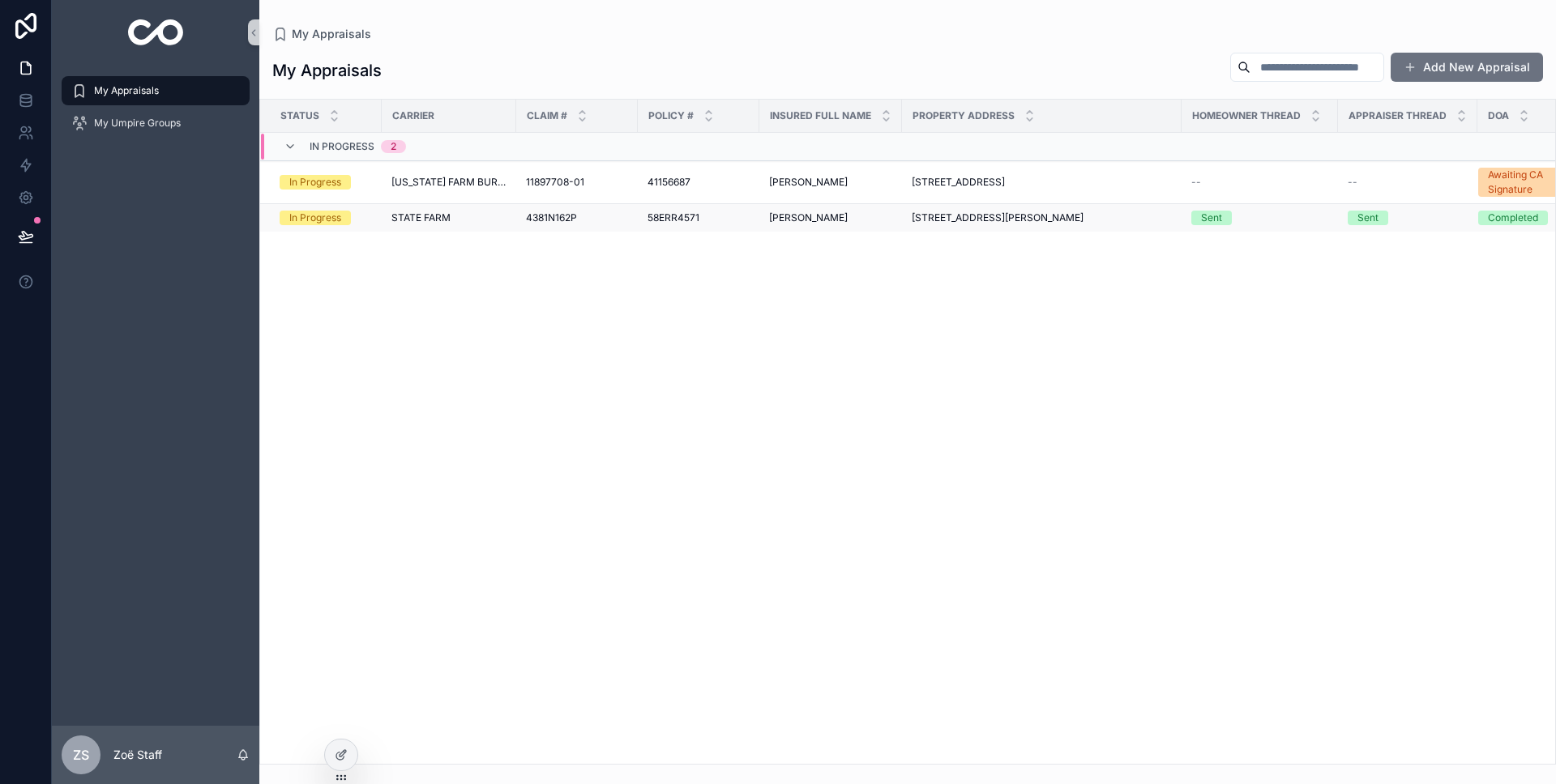
click at [638, 209] on td "58ERR4571 58ERR4571" at bounding box center [698, 218] width 122 height 28
click at [607, 215] on div "4381N162P 4381N162P" at bounding box center [578, 218] width 103 height 13
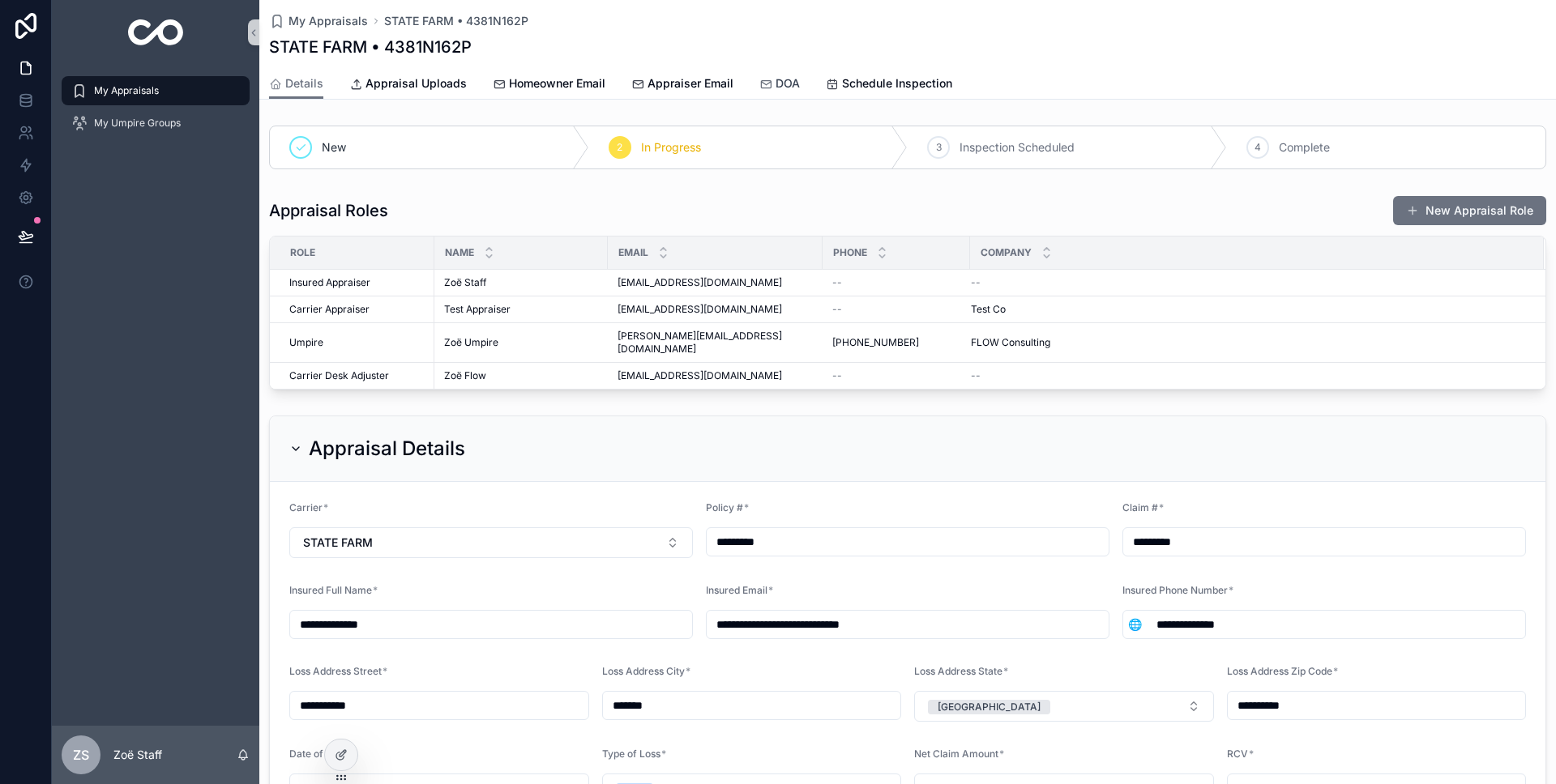
click at [770, 77] on div "DOA" at bounding box center [780, 83] width 40 height 16
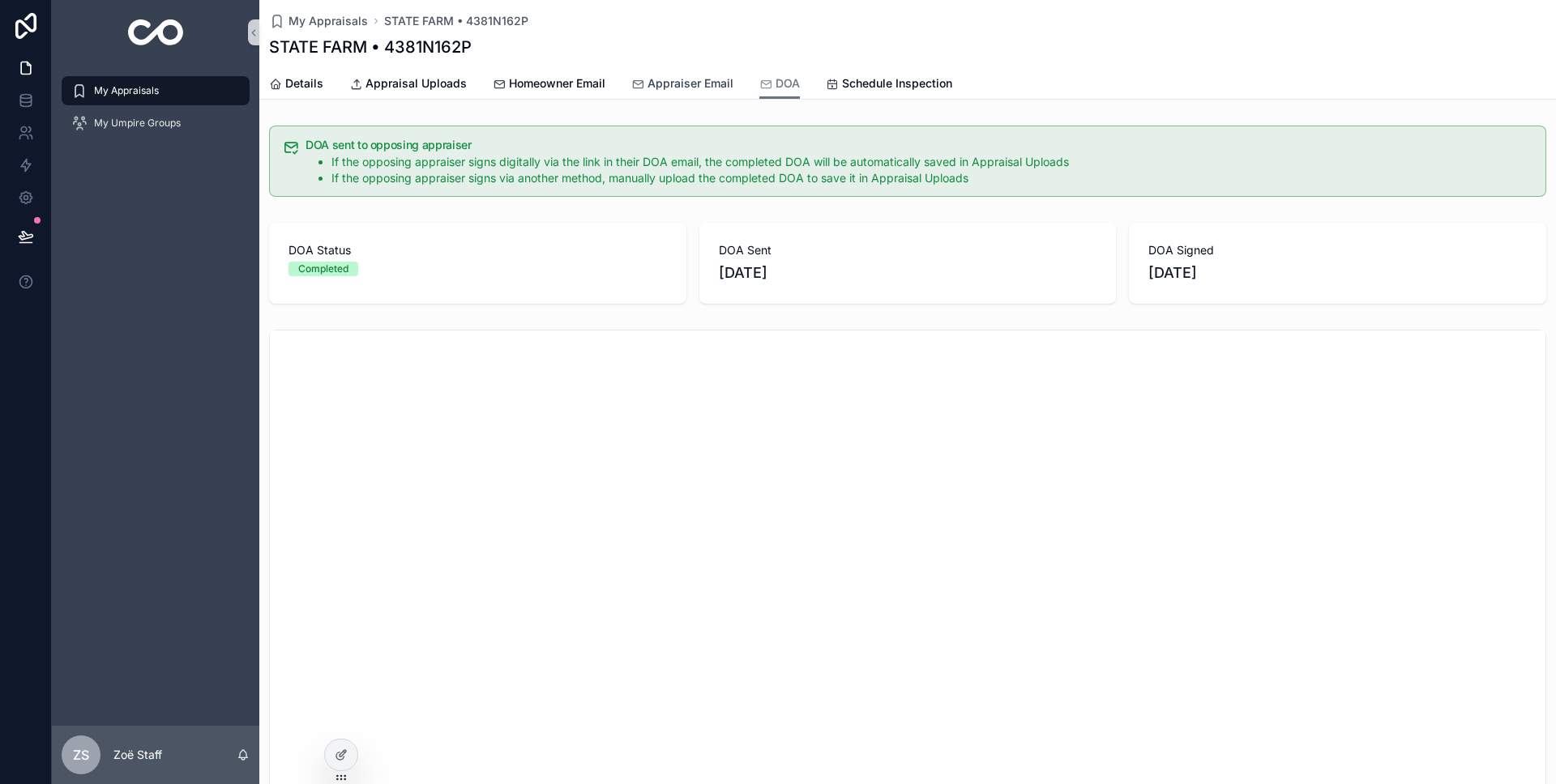
click at [677, 83] on span "Appraiser Email" at bounding box center [691, 83] width 86 height 16
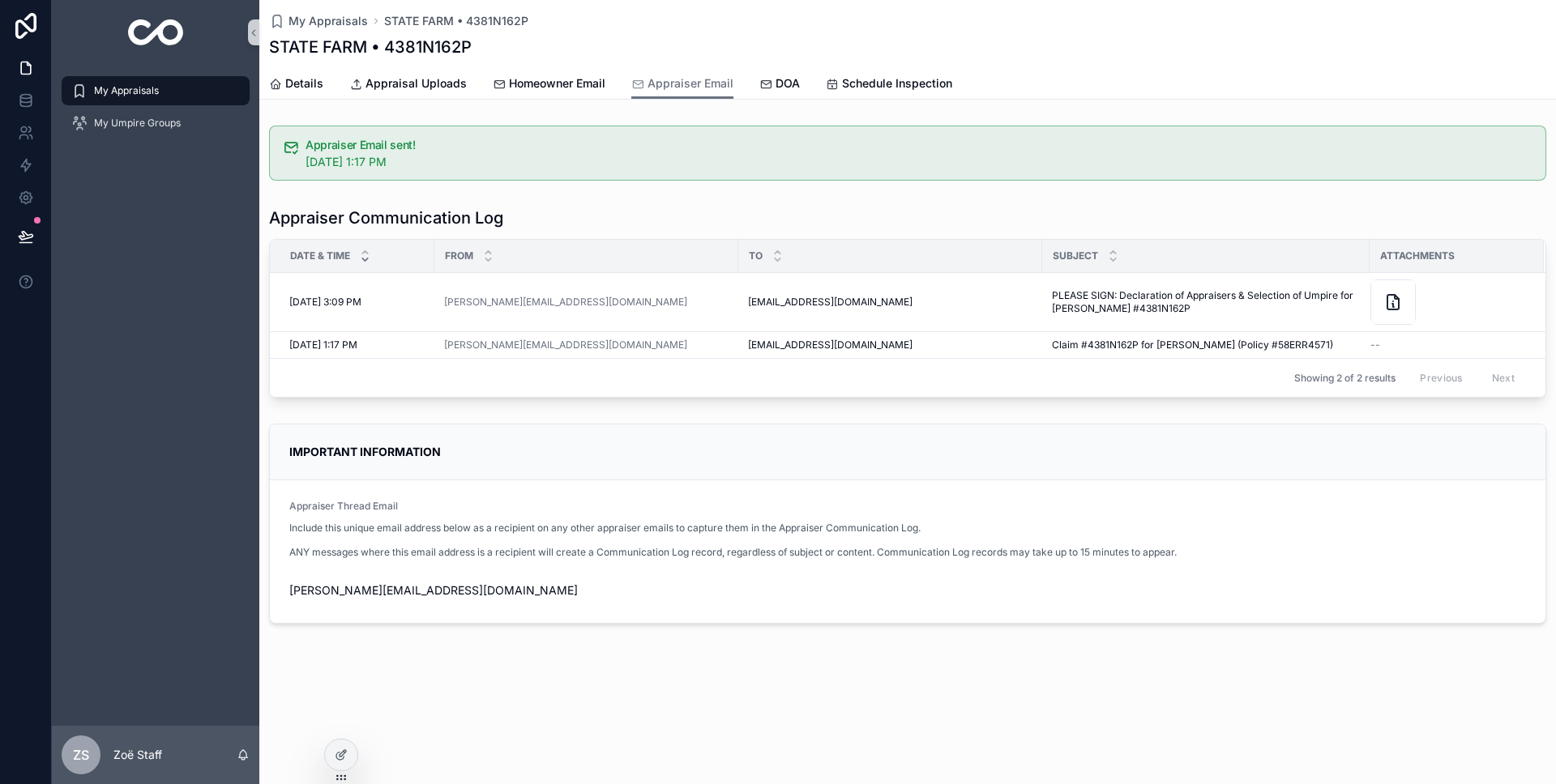
click at [150, 91] on span "My Appraisals" at bounding box center [126, 91] width 65 height 13
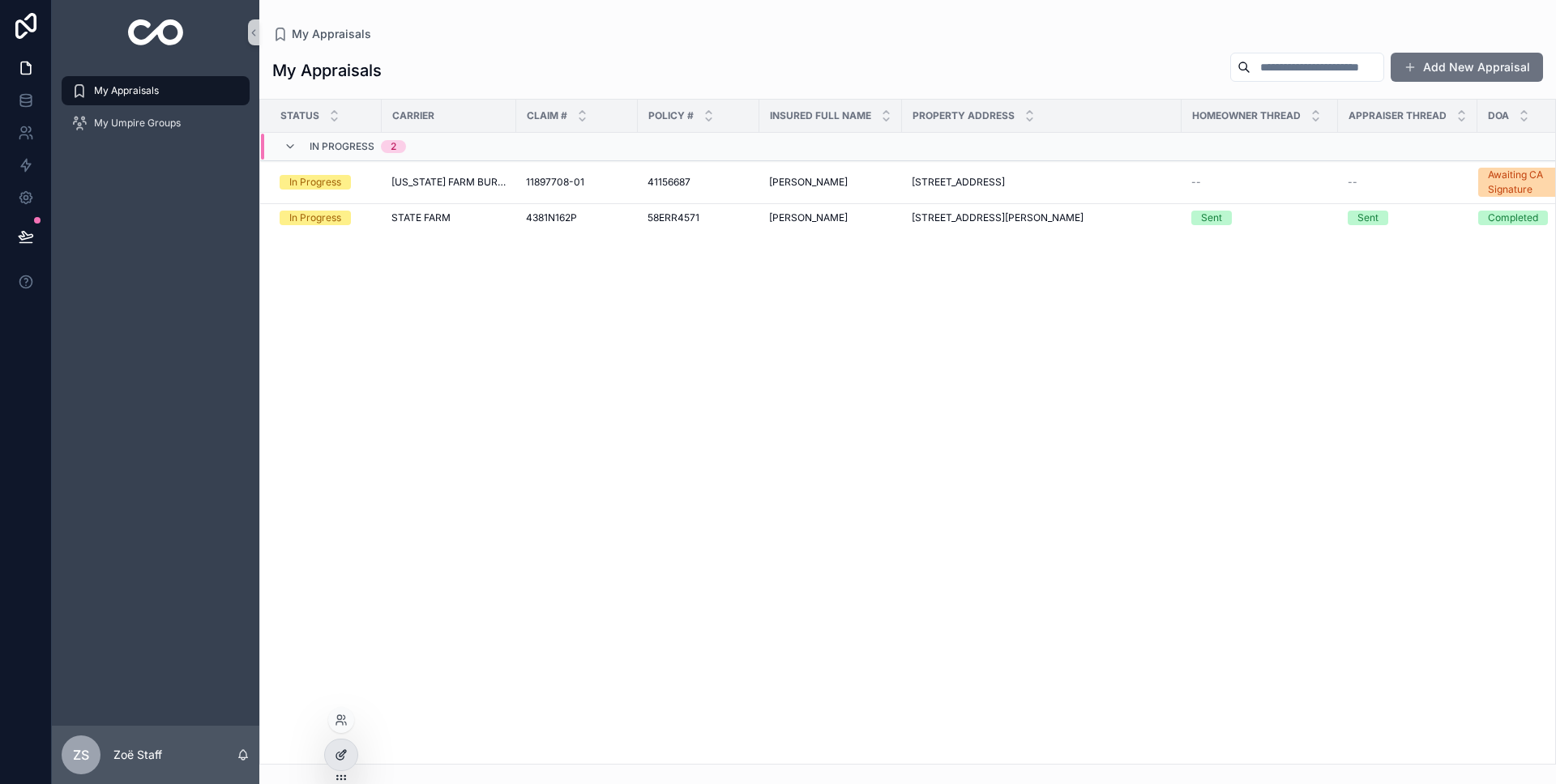
click at [354, 754] on div at bounding box center [340, 756] width 32 height 31
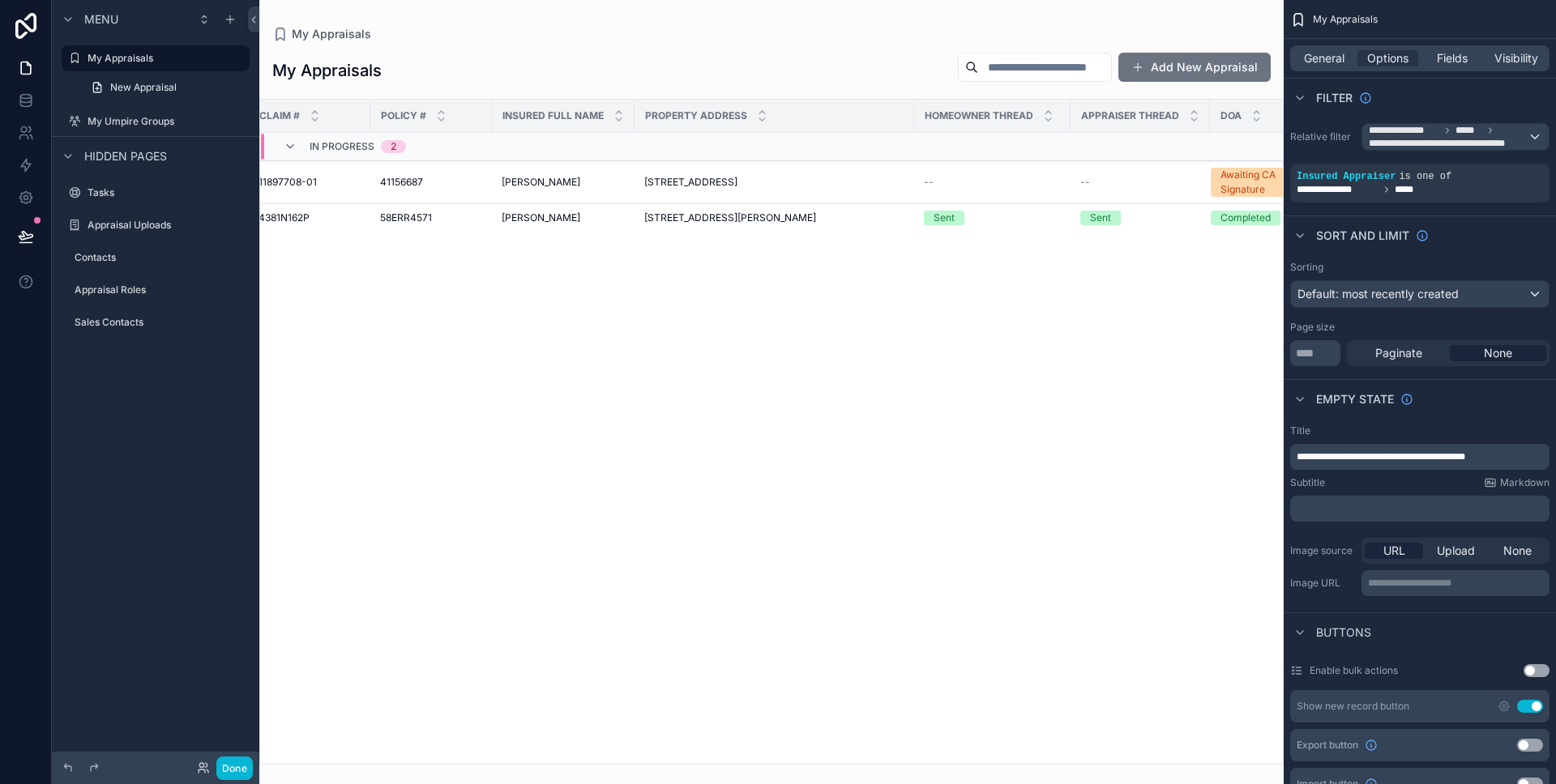
scroll to position [0, 268]
drag, startPoint x: 1054, startPoint y: 122, endPoint x: 1036, endPoint y: 122, distance: 18.0
click at [1036, 122] on th "Homeowner Thread" at bounding box center [989, 116] width 150 height 33
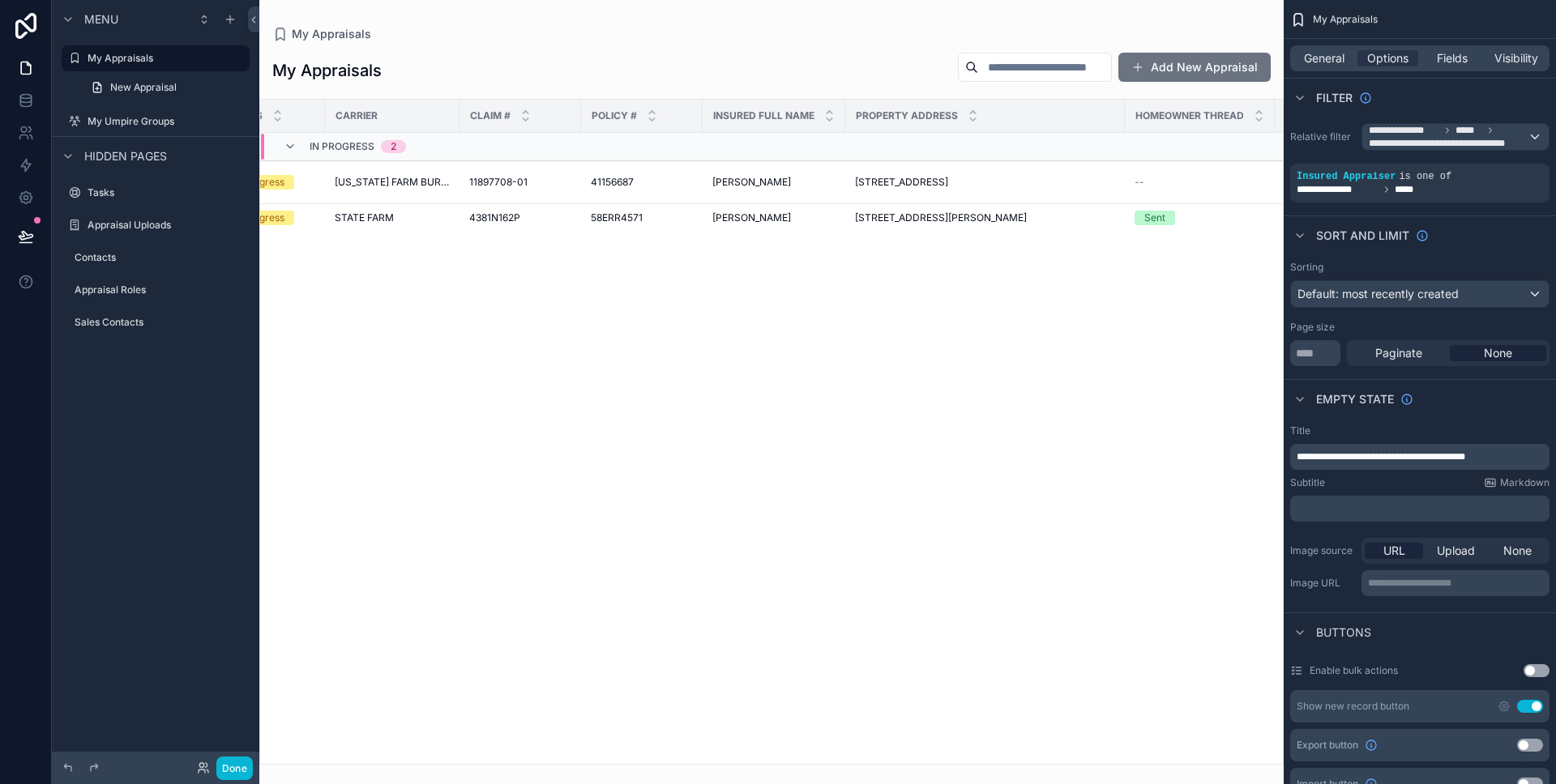
scroll to position [0, 299]
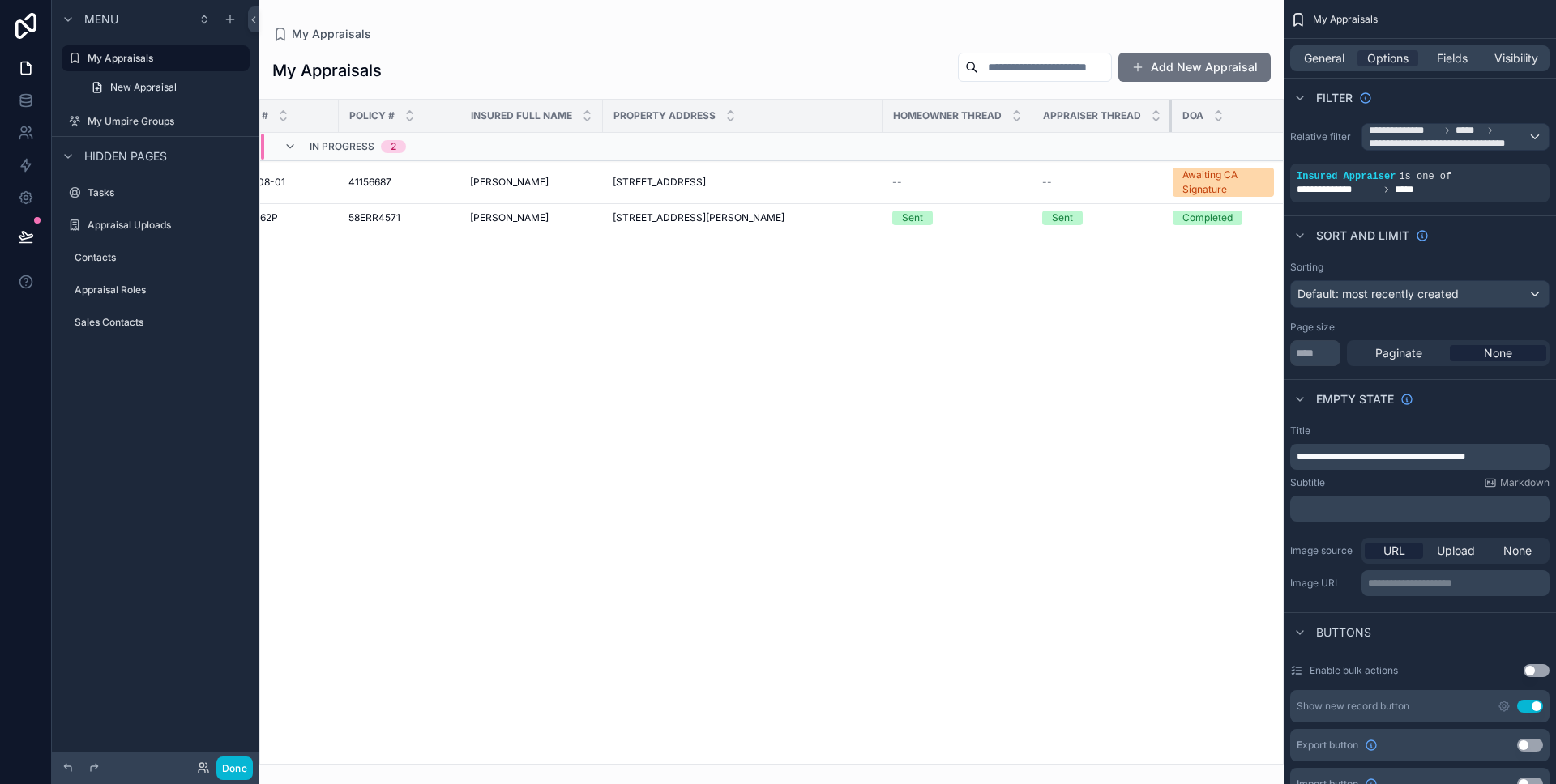
drag, startPoint x: 1158, startPoint y: 112, endPoint x: 1064, endPoint y: 115, distance: 94.0
click at [1064, 115] on th "Appraiser Thread" at bounding box center [1102, 116] width 139 height 33
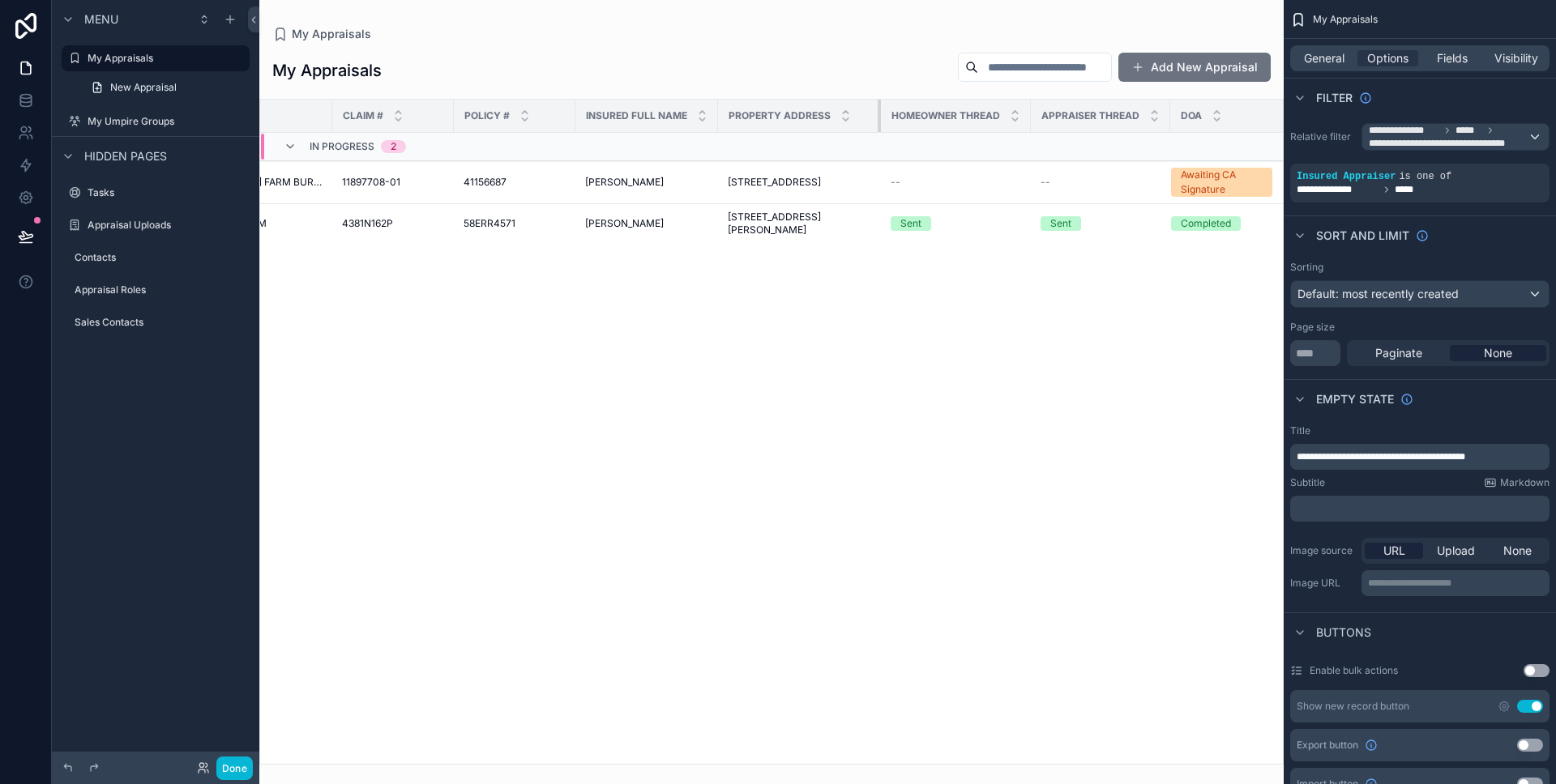
scroll to position [0, 182]
drag, startPoint x: 868, startPoint y: 124, endPoint x: 738, endPoint y: 124, distance: 130.0
click at [738, 124] on th "Property Address" at bounding box center [801, 116] width 163 height 33
drag, startPoint x: 1158, startPoint y: 117, endPoint x: 1091, endPoint y: 117, distance: 67.0
click at [1091, 117] on th "Appraiser Thread" at bounding box center [1102, 116] width 139 height 33
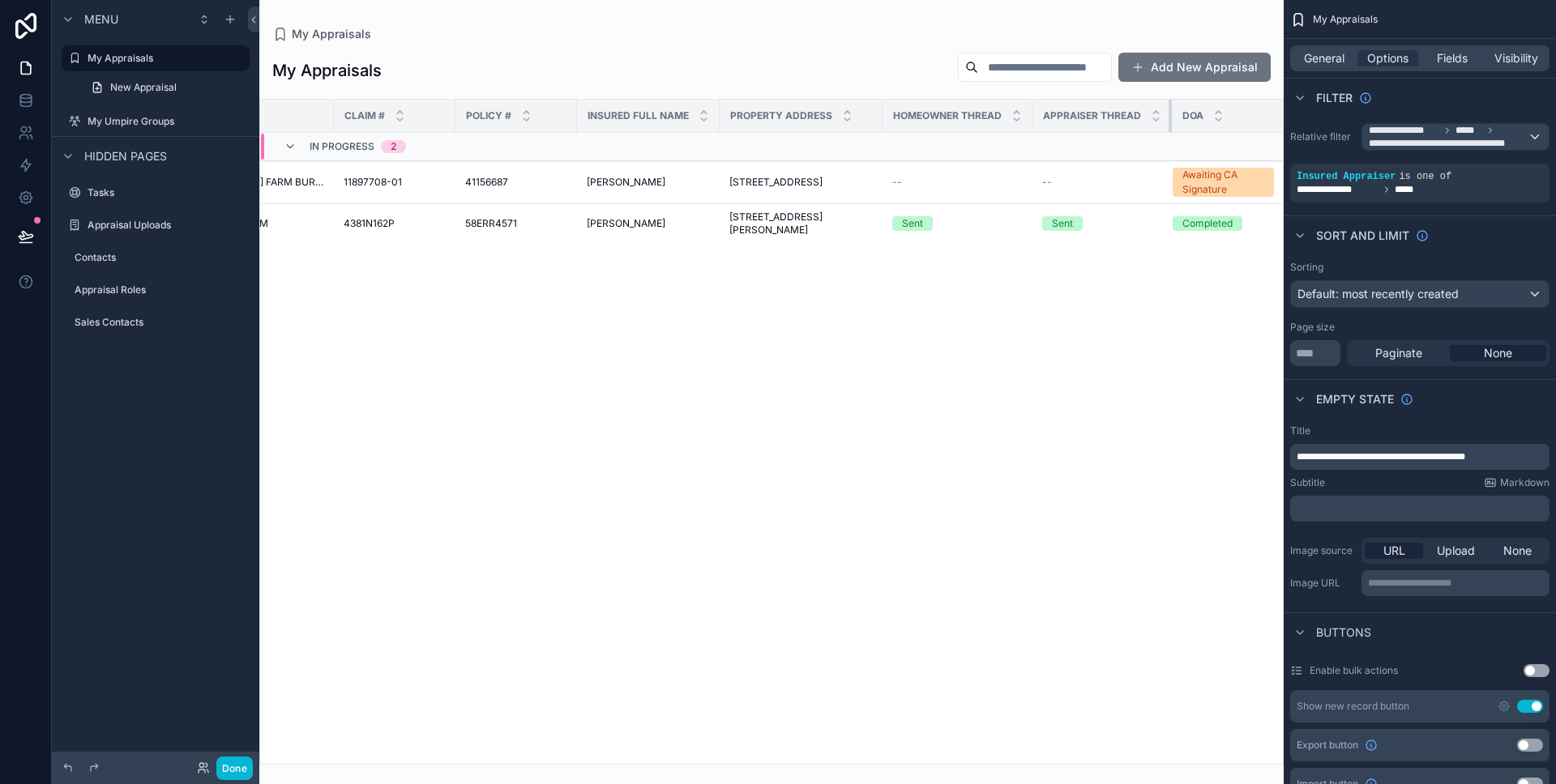
drag, startPoint x: 1158, startPoint y: 118, endPoint x: 1245, endPoint y: 117, distance: 87.0
click at [1245, 117] on tr "Status Carrier Claim # Policy # Insured Full Name Property Address Homeowner Th…" at bounding box center [686, 116] width 1217 height 33
drag, startPoint x: 1158, startPoint y: 117, endPoint x: 1189, endPoint y: 113, distance: 31.3
click at [1207, 113] on tr "Status Carrier Claim # Policy # Insured Full Name Property Address Homeowner Th…" at bounding box center [686, 116] width 1217 height 33
drag, startPoint x: 1158, startPoint y: 120, endPoint x: 1013, endPoint y: 124, distance: 145.1
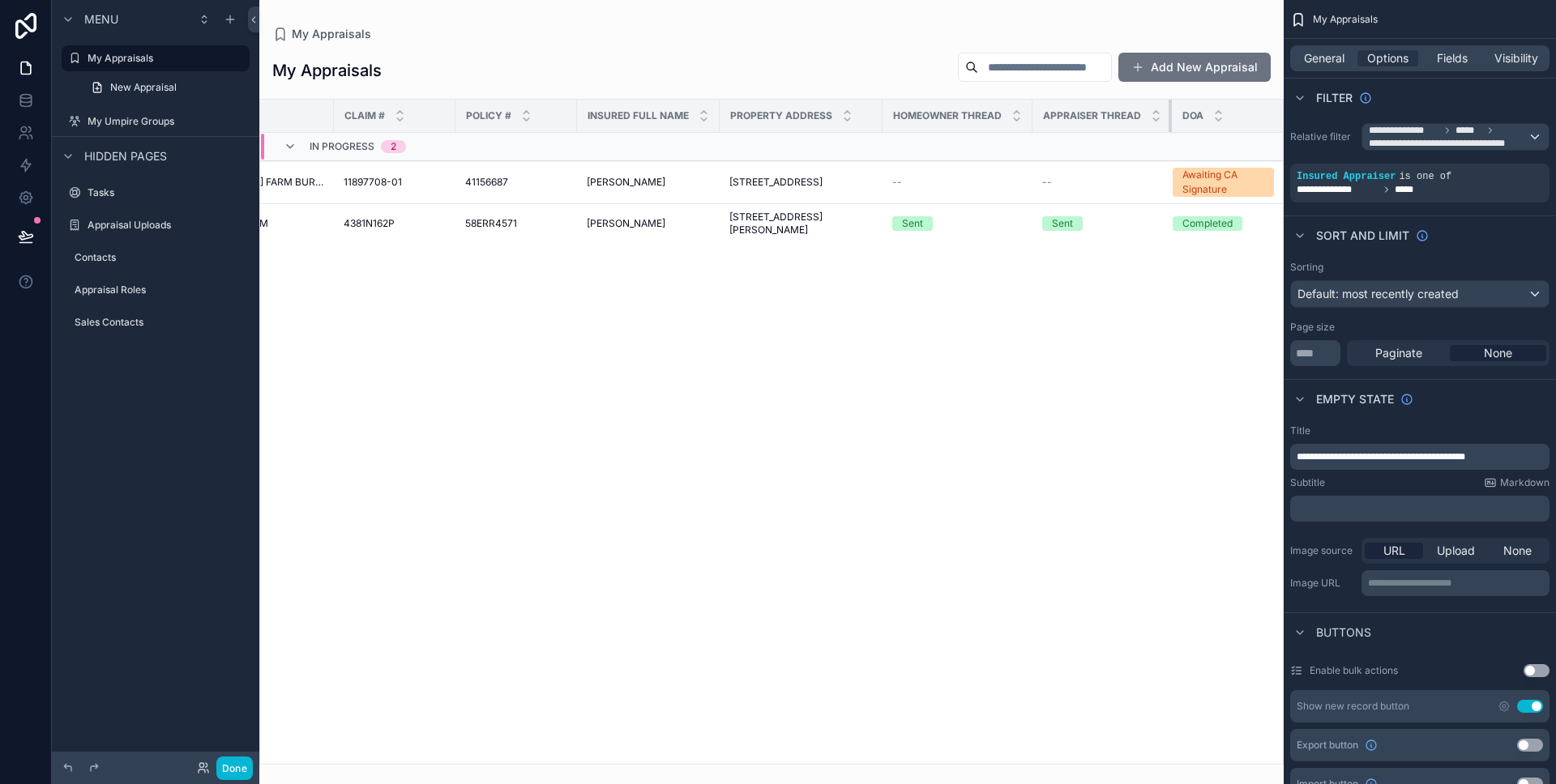
click at [1013, 124] on tr "Status Carrier Claim # Policy # Insured Full Name Property Address Homeowner Th…" at bounding box center [686, 116] width 1217 height 33
drag, startPoint x: 1020, startPoint y: 124, endPoint x: 1182, endPoint y: 122, distance: 162.0
click at [1182, 122] on tr "Status Carrier Claim # Policy # Insured Full Name Property Address Homeowner Th…" at bounding box center [762, 116] width 1368 height 33
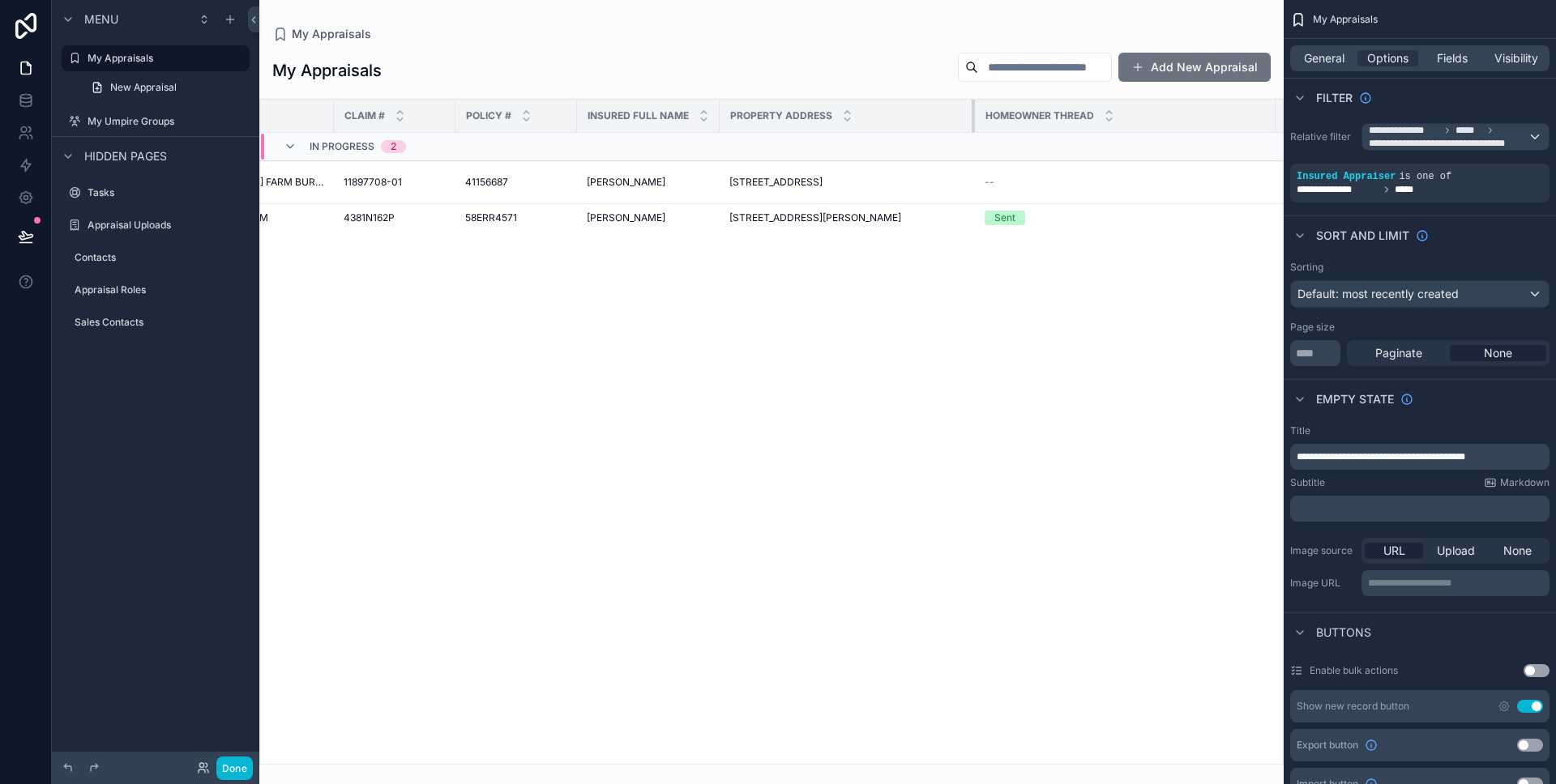
drag, startPoint x: 868, startPoint y: 119, endPoint x: 971, endPoint y: 122, distance: 103.0
click at [971, 122] on tr "Status Carrier Claim # Policy # Insured Full Name Property Address Homeowner Th…" at bounding box center [808, 116] width 1461 height 33
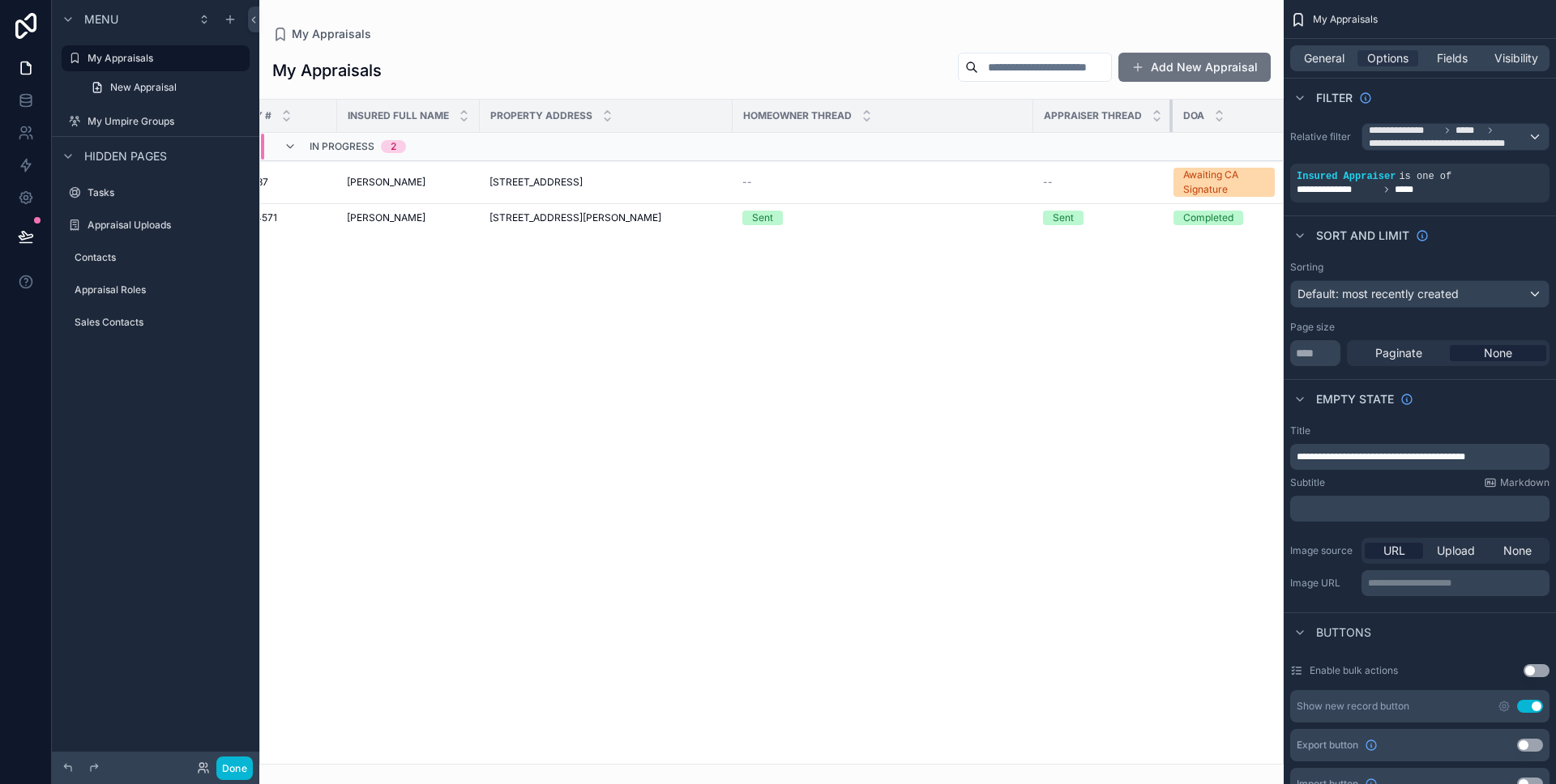
drag, startPoint x: 1159, startPoint y: 118, endPoint x: 1006, endPoint y: 120, distance: 153.0
click at [1006, 120] on tr "Status Carrier Claim # Policy # Insured Full Name Property Address Homeowner Th…" at bounding box center [567, 116] width 1458 height 33
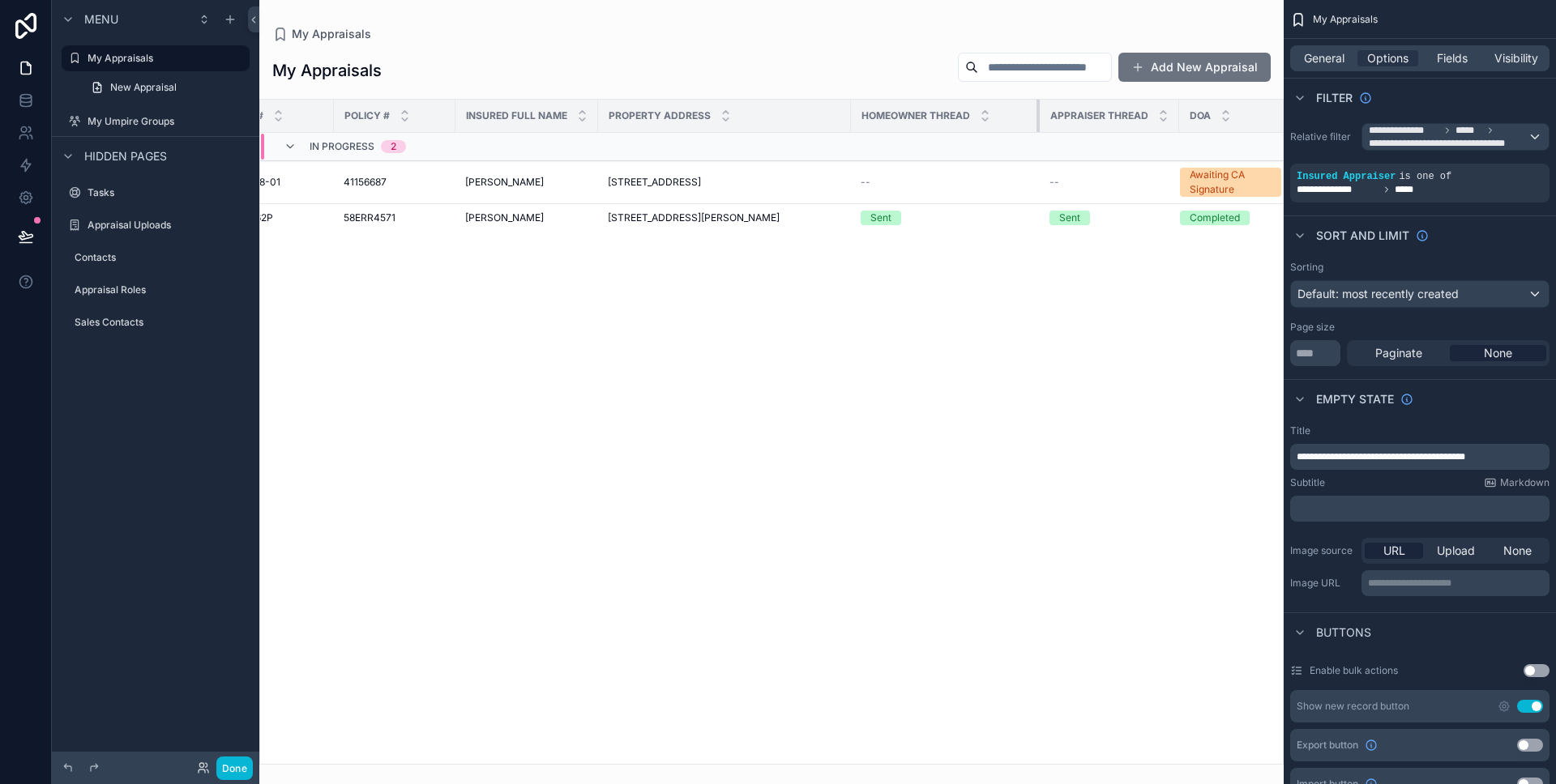
scroll to position [0, 304]
drag, startPoint x: 1018, startPoint y: 115, endPoint x: 900, endPoint y: 117, distance: 118.0
click at [900, 117] on th "Homeowner Thread" at bounding box center [942, 116] width 182 height 33
drag, startPoint x: 1158, startPoint y: 115, endPoint x: 1068, endPoint y: 114, distance: 90.0
click at [1075, 113] on th "Appraiser Thread" at bounding box center [1103, 116] width 139 height 33
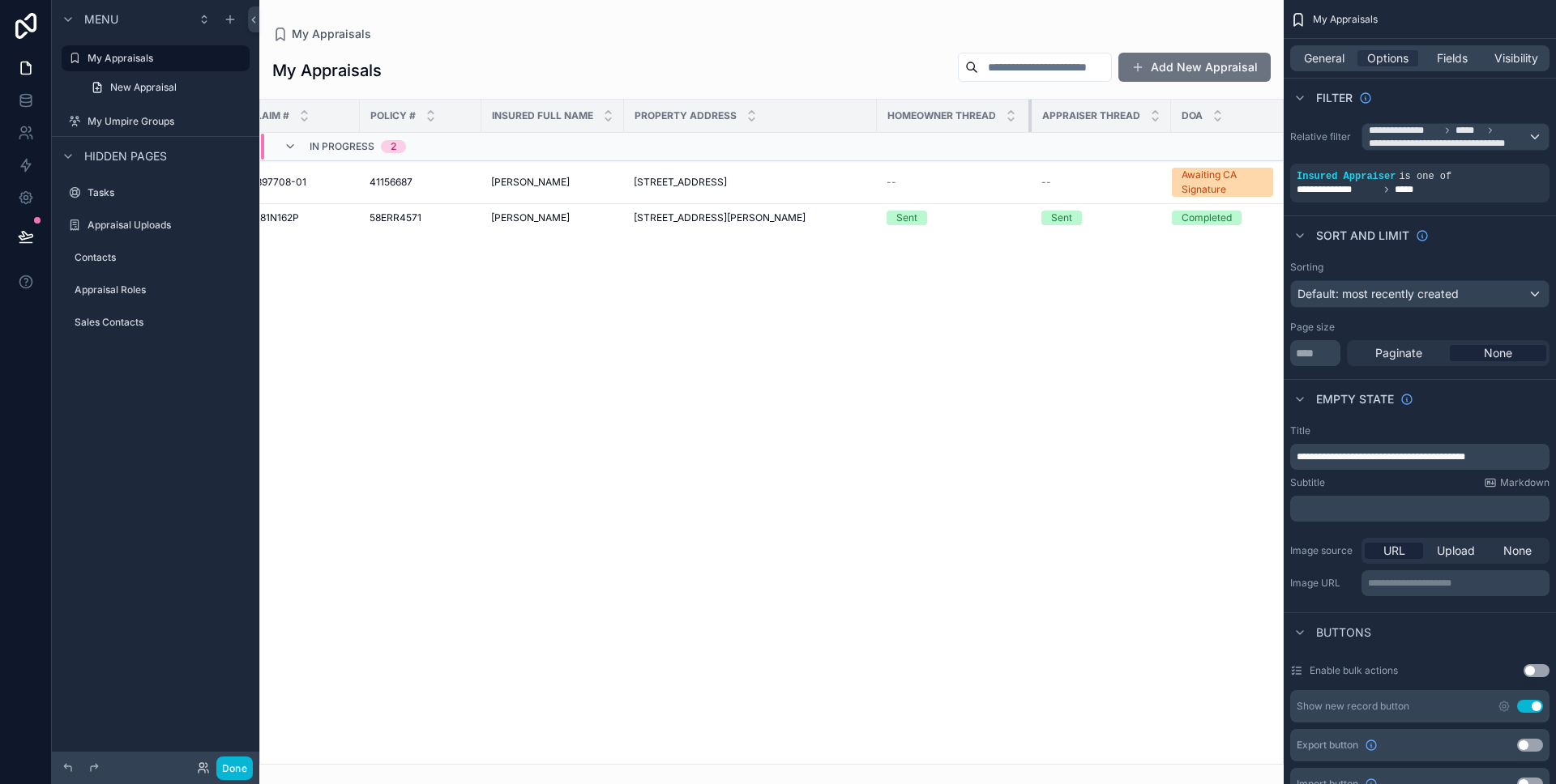
scroll to position [0, 276]
drag, startPoint x: 1020, startPoint y: 115, endPoint x: 1162, endPoint y: 121, distance: 142.1
click at [1162, 121] on th "Homeowner Thread" at bounding box center [1041, 116] width 325 height 33
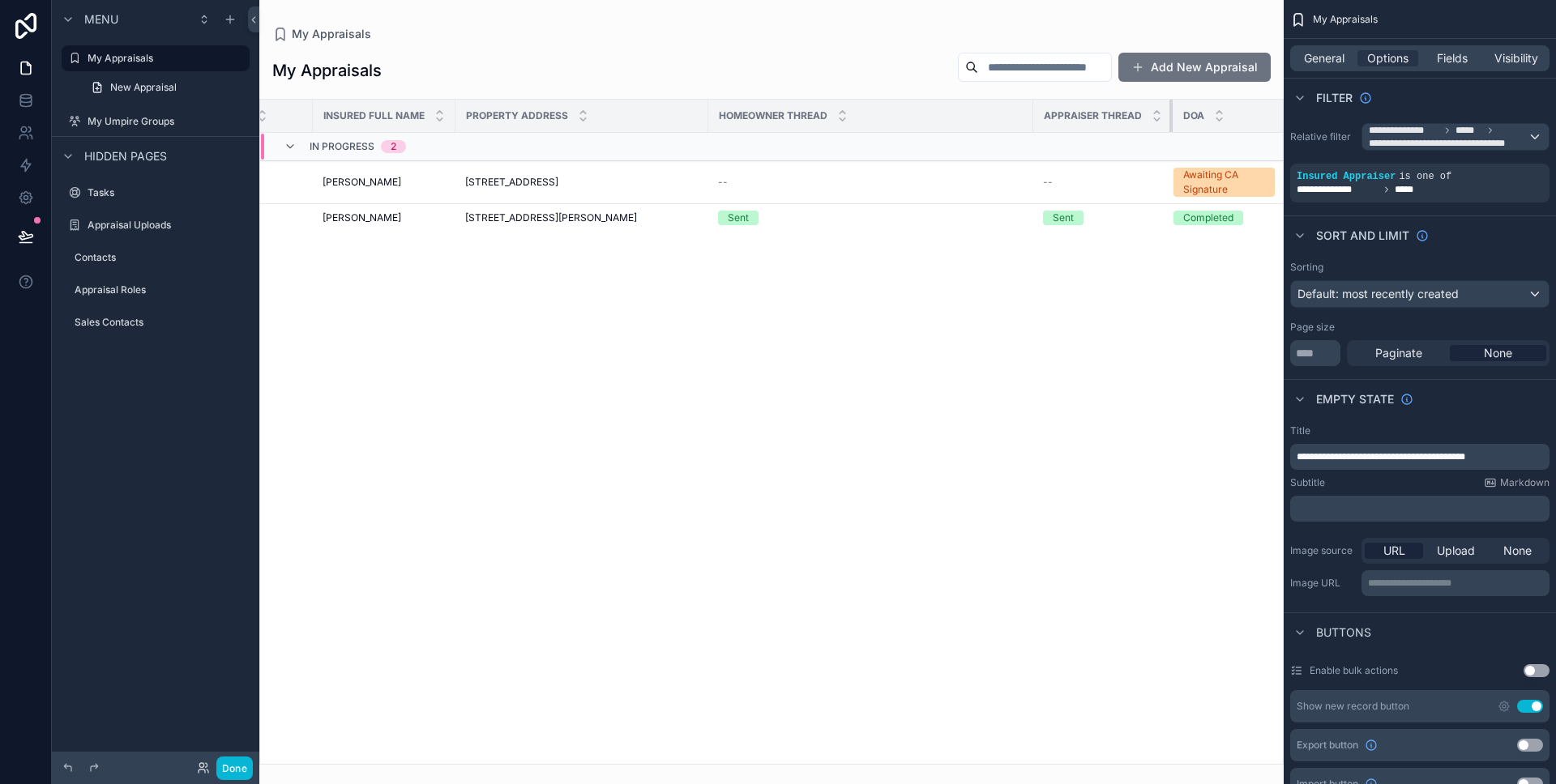
drag, startPoint x: 1159, startPoint y: 116, endPoint x: 1038, endPoint y: 117, distance: 121.0
click at [1059, 117] on th "Appraiser Thread" at bounding box center [1103, 116] width 139 height 33
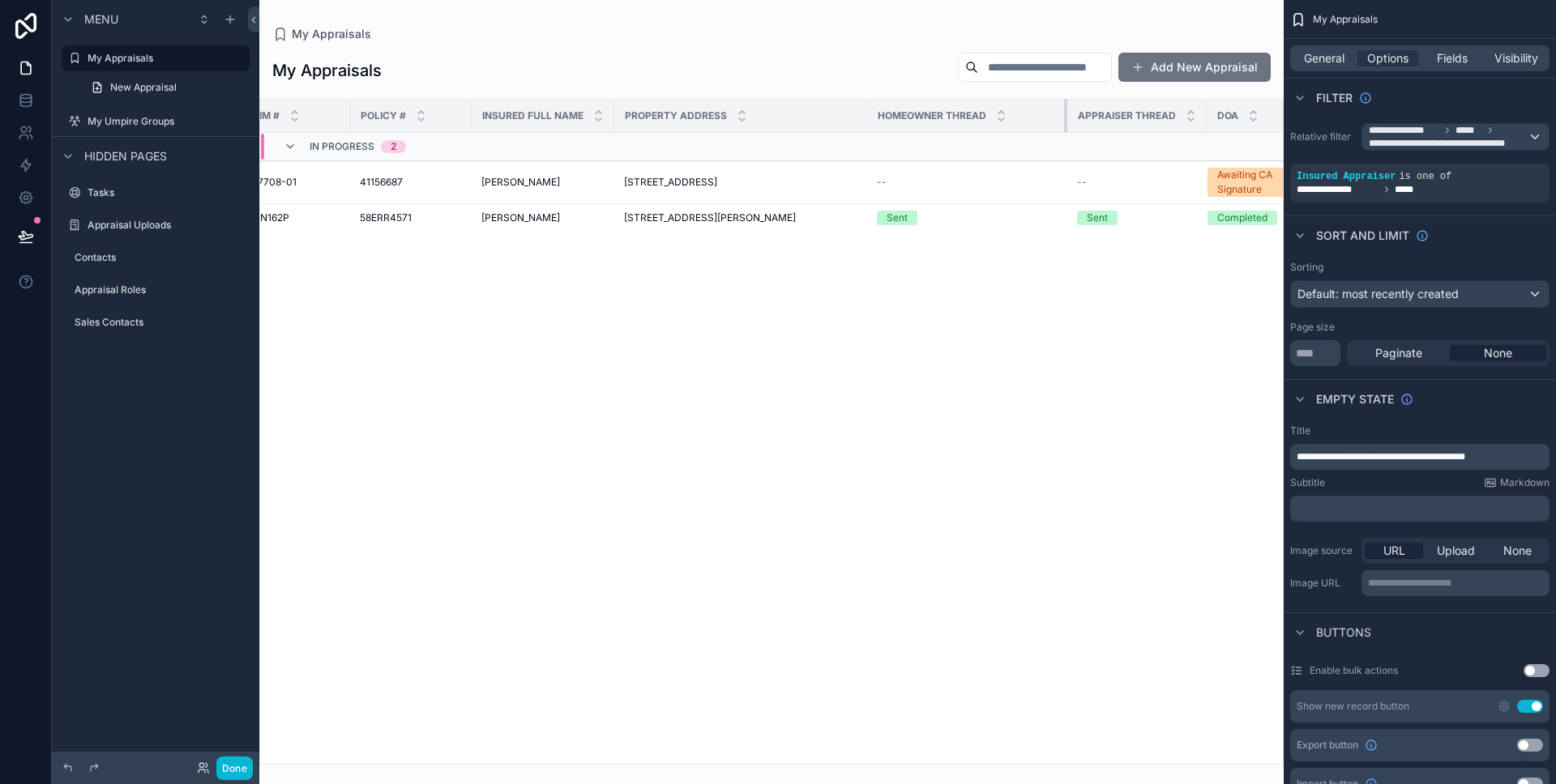
scroll to position [0, 280]
drag, startPoint x: 1020, startPoint y: 117, endPoint x: 859, endPoint y: 121, distance: 161.0
click at [859, 121] on tr "Status Carrier Claim # Policy # Insured Full Name Property Address Homeowner Th…" at bounding box center [641, 116] width 1322 height 33
drag, startPoint x: 1158, startPoint y: 121, endPoint x: 1100, endPoint y: 118, distance: 58.1
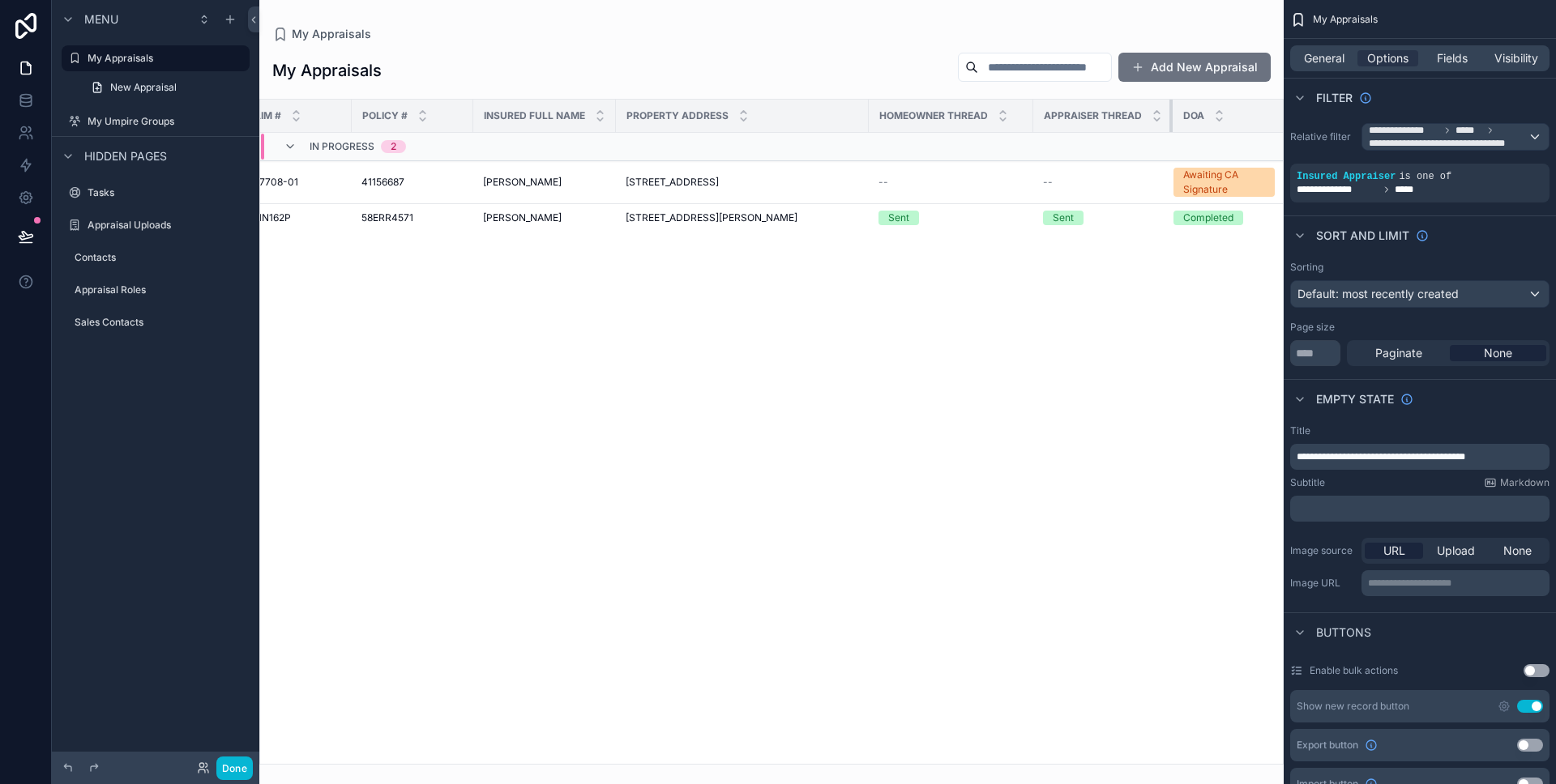
click at [1100, 118] on th "Appraiser Thread" at bounding box center [1103, 116] width 139 height 33
click at [232, 779] on button "Done" at bounding box center [234, 768] width 37 height 24
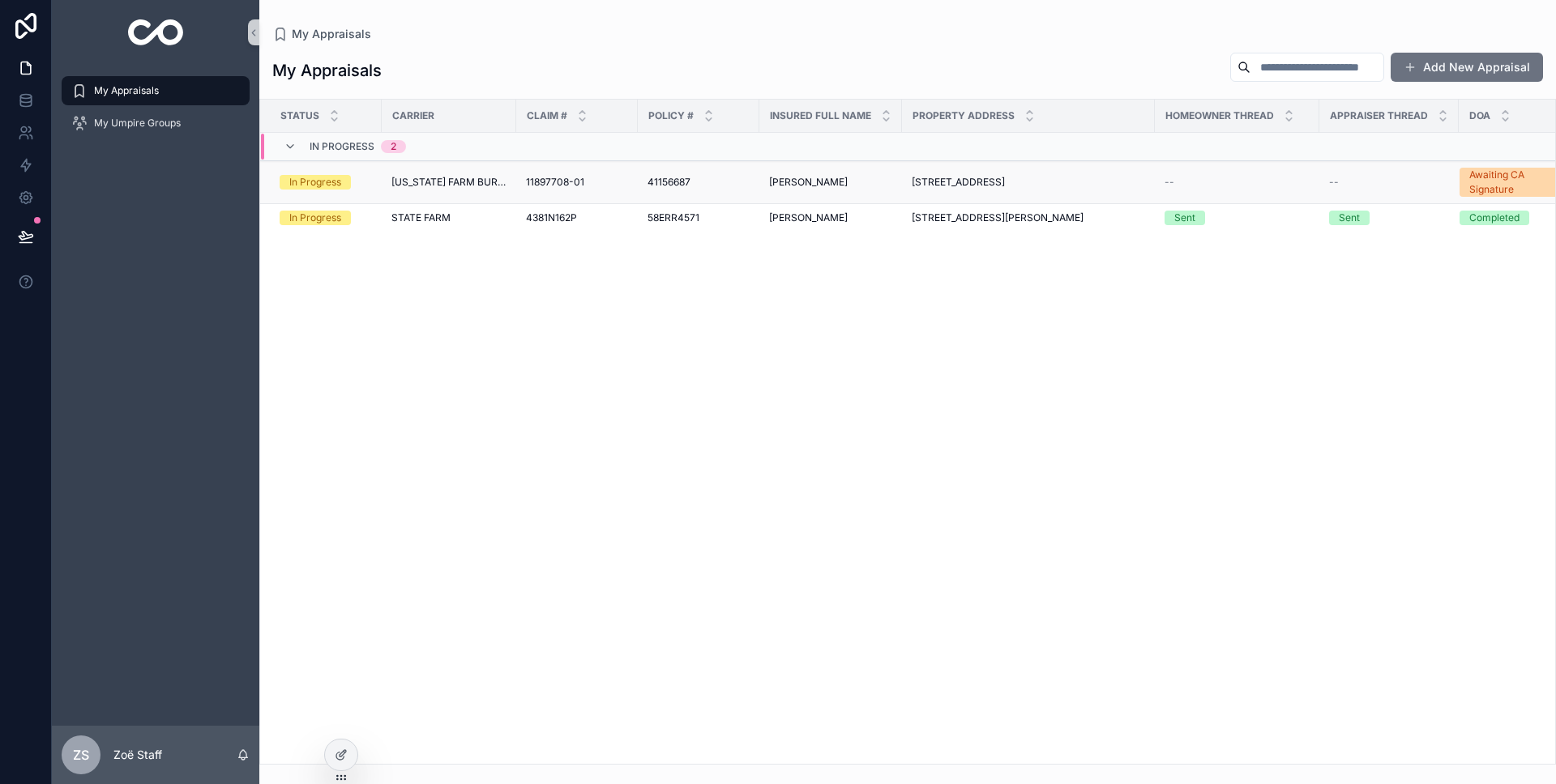
click at [1234, 181] on div "--" at bounding box center [1237, 182] width 146 height 13
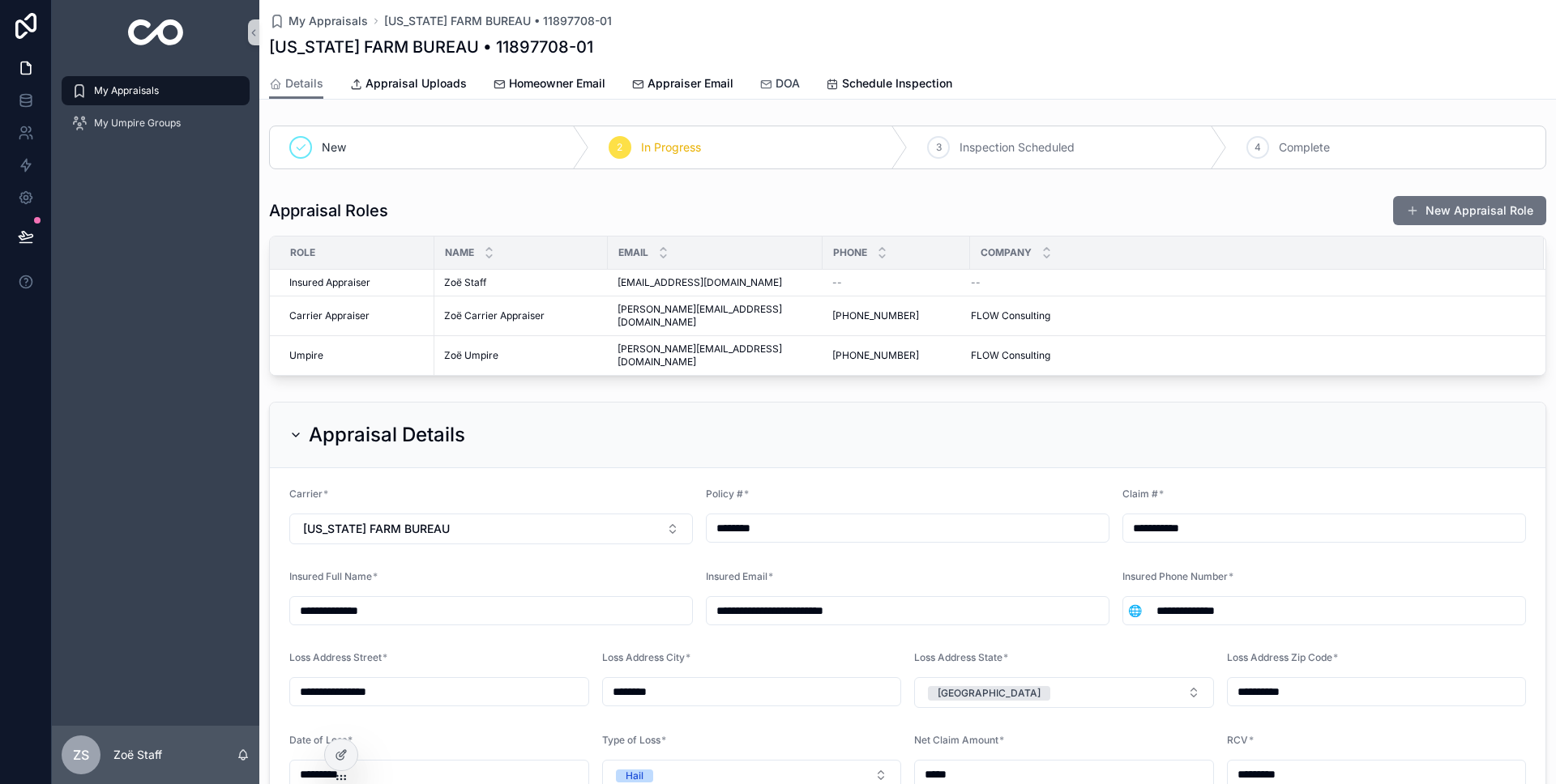
click at [783, 81] on span "DOA" at bounding box center [787, 83] width 25 height 16
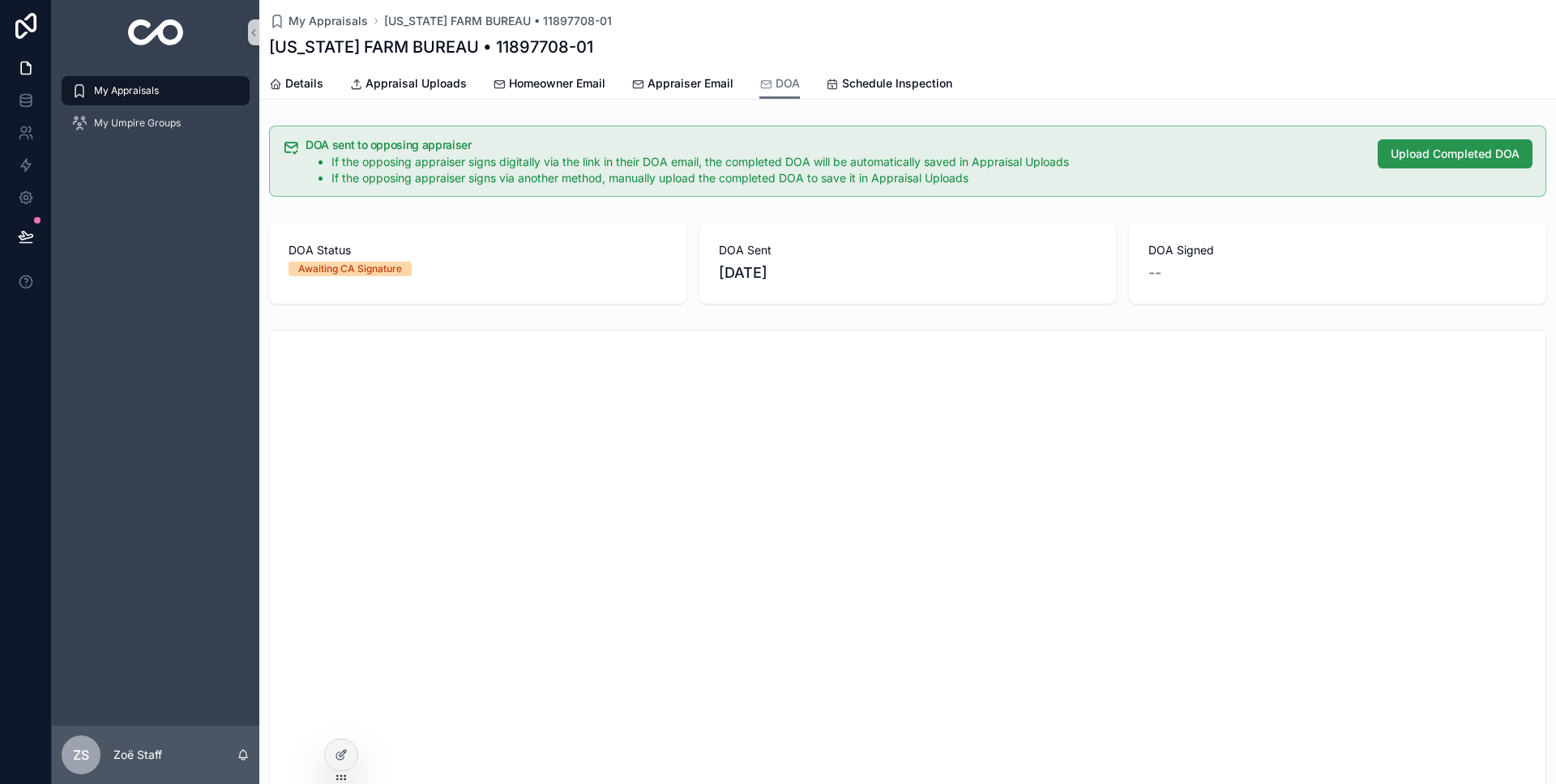
click at [1400, 154] on span "Upload Completed DOA" at bounding box center [1455, 154] width 129 height 16
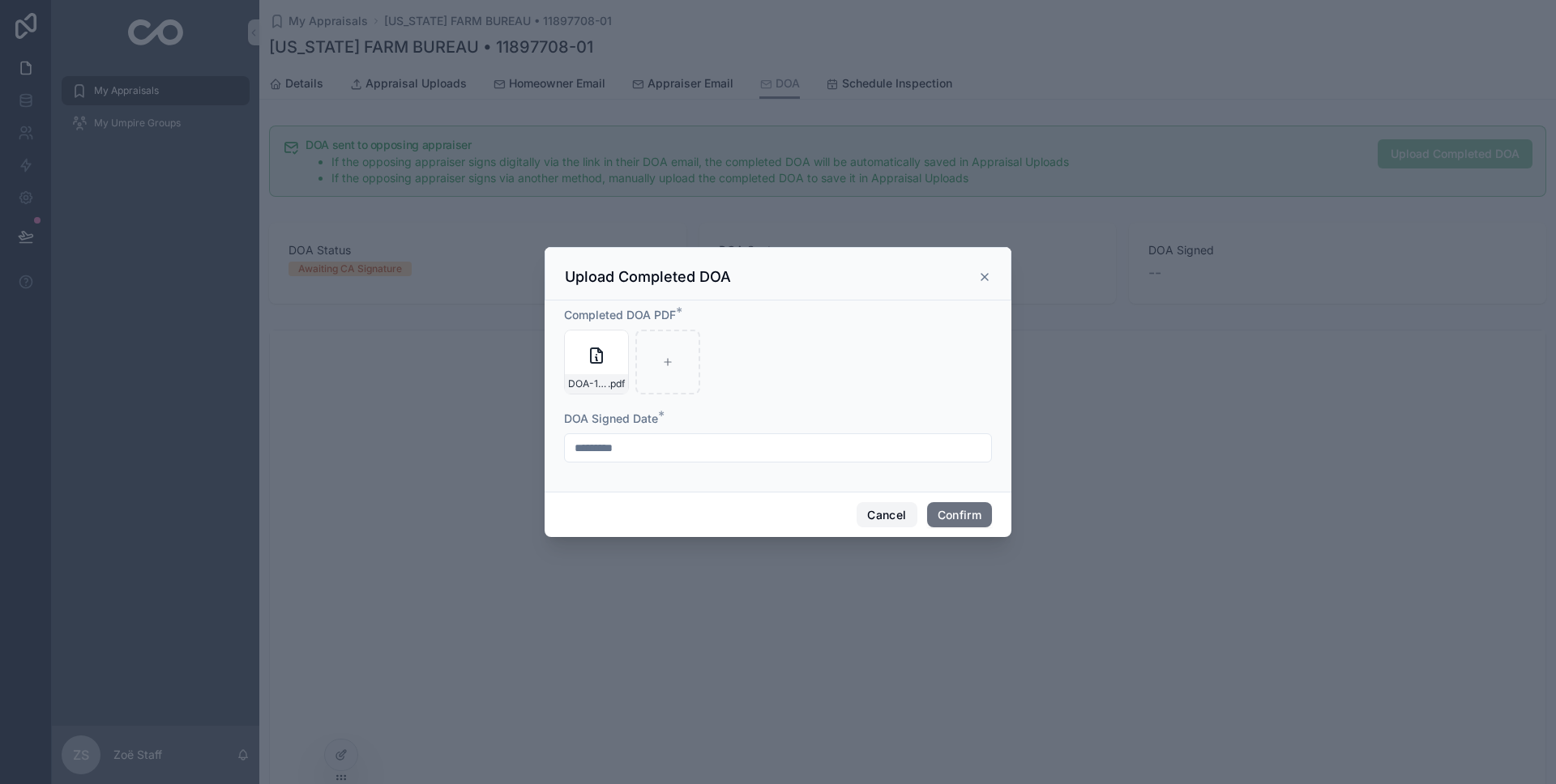
click at [888, 517] on button "Cancel" at bounding box center [887, 515] width 60 height 26
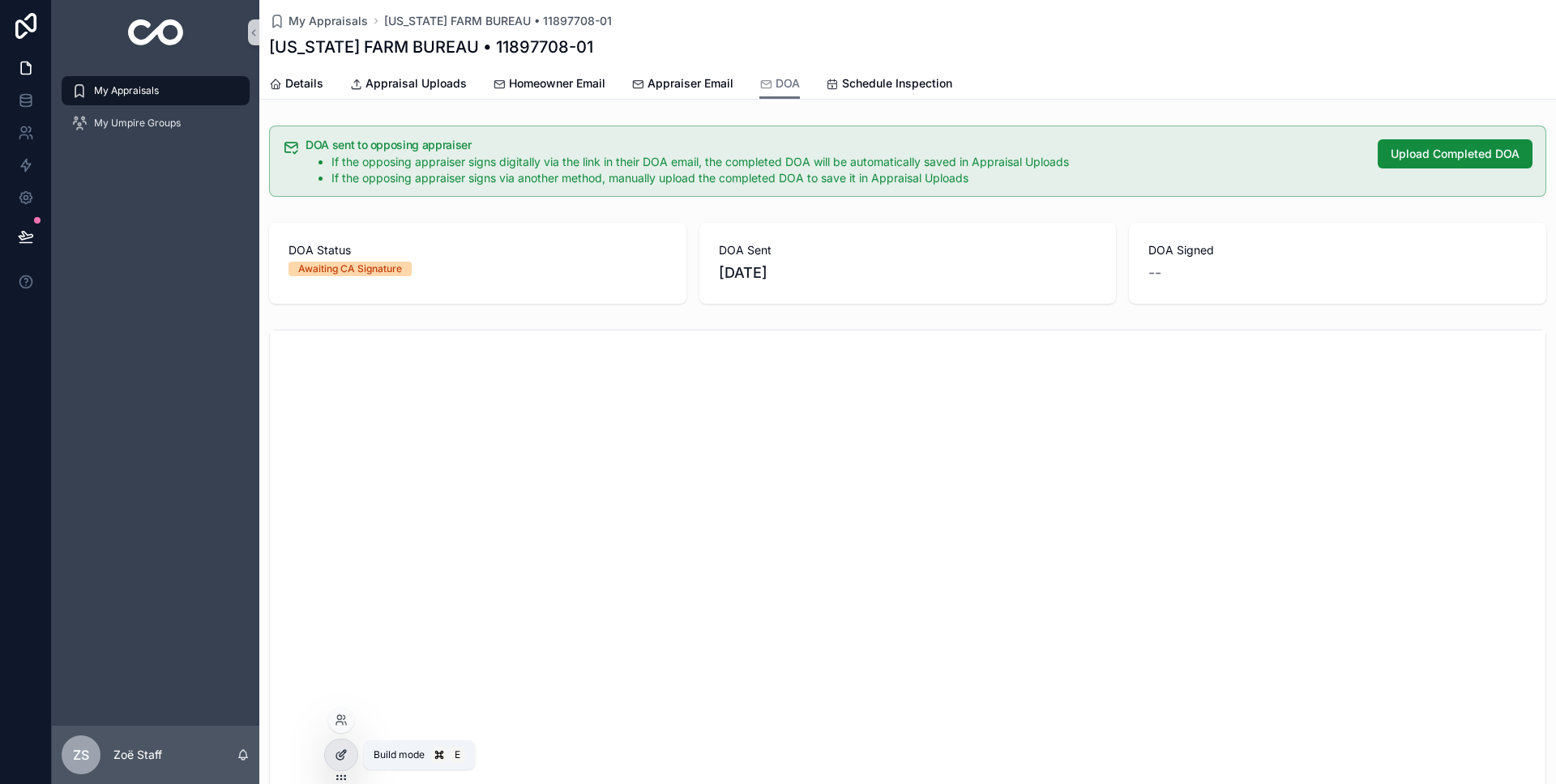
click at [342, 766] on div at bounding box center [340, 756] width 32 height 31
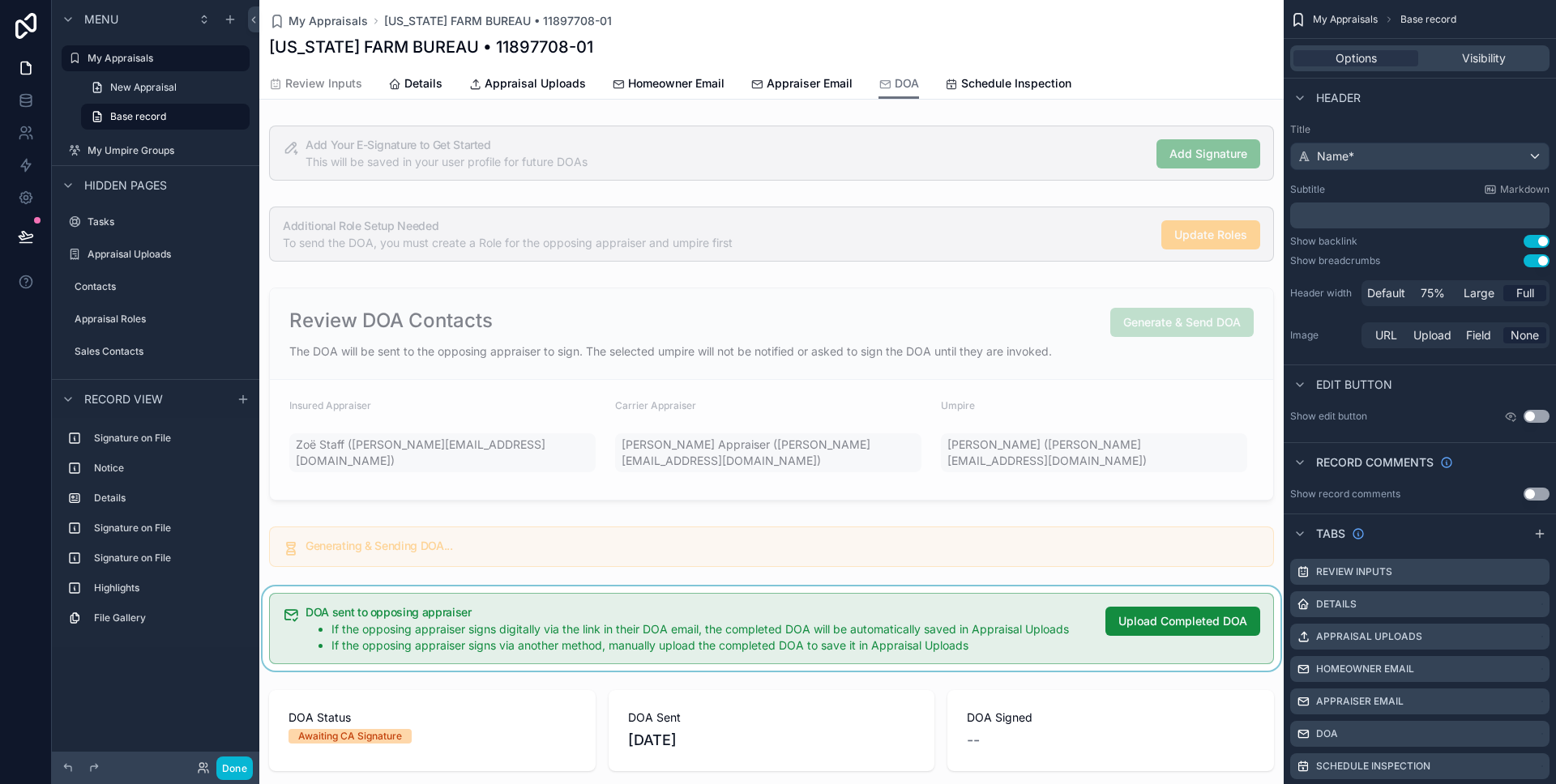
click at [514, 653] on div "scrollable content" at bounding box center [771, 628] width 1024 height 84
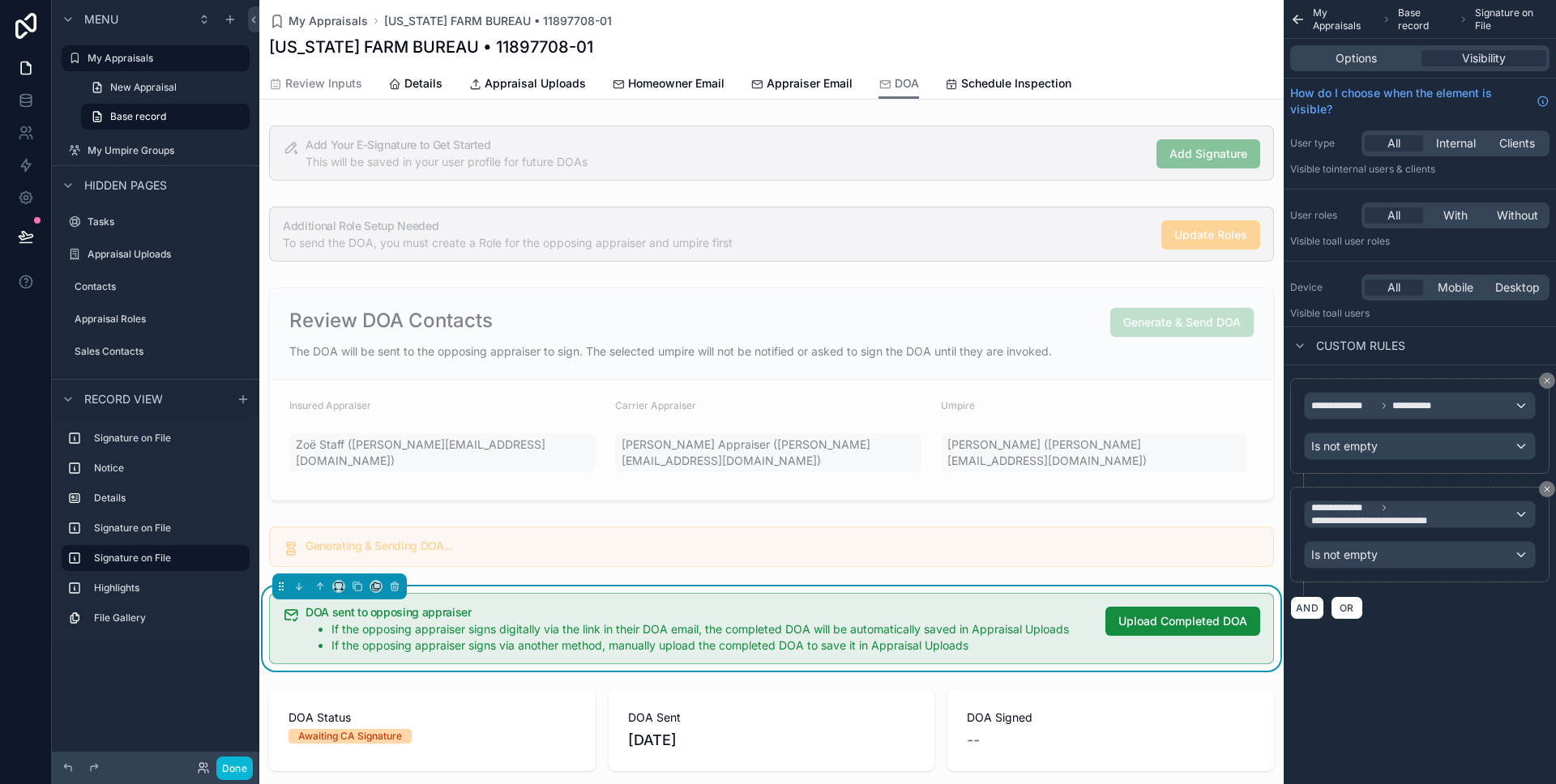
click at [1116, 631] on div "DOA sent to opposing appraiser If the opposing appraiser signs digitally via th…" at bounding box center [783, 629] width 955 height 47
click at [1363, 48] on div "Options Visibility" at bounding box center [1420, 59] width 259 height 26
click at [1361, 54] on span "Options" at bounding box center [1356, 59] width 41 height 16
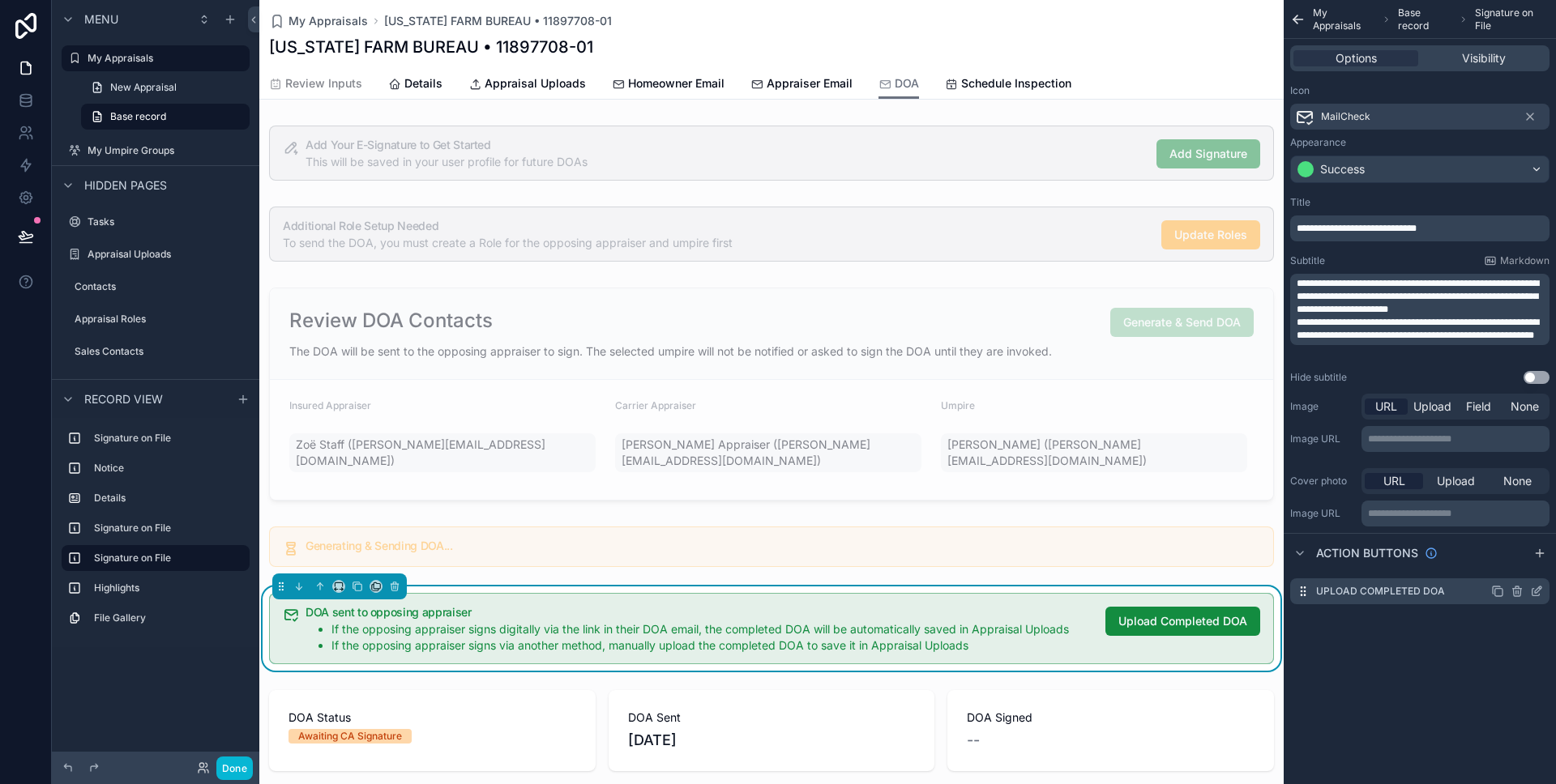
click at [1535, 593] on icon "scrollable content" at bounding box center [1538, 589] width 6 height 6
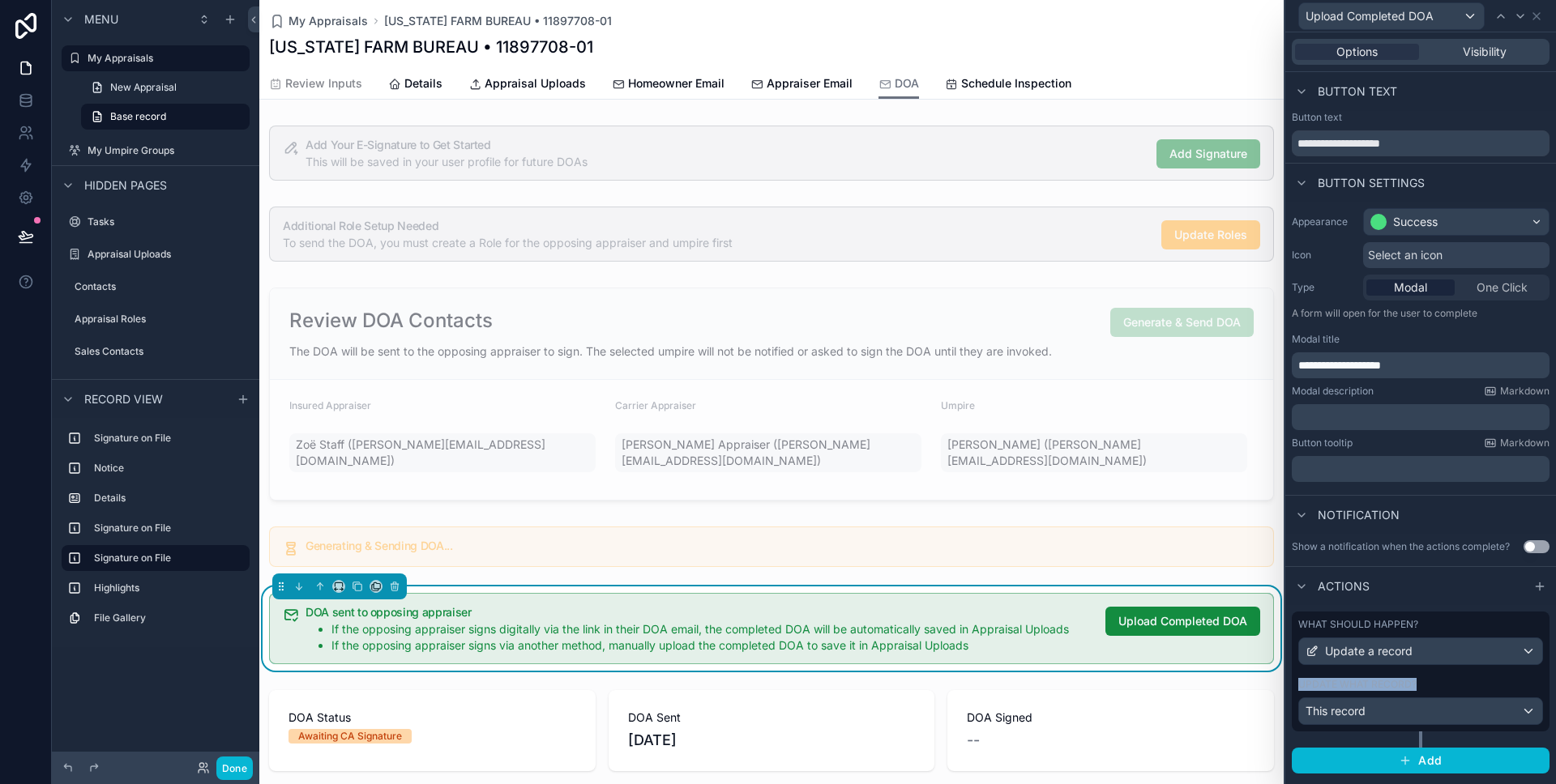
click at [1484, 678] on div "Update what record?" at bounding box center [1421, 684] width 244 height 13
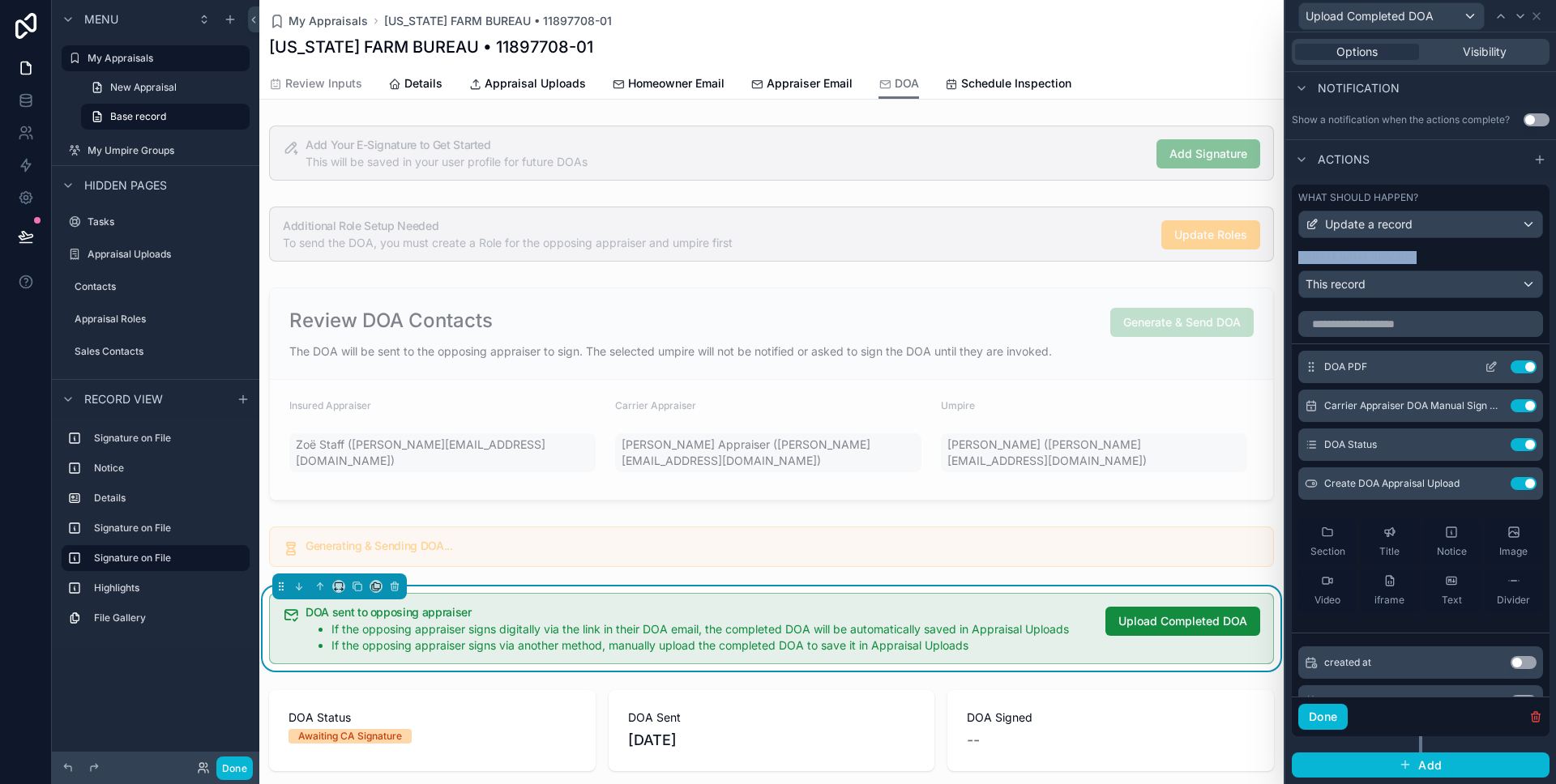
click at [1487, 365] on icon at bounding box center [1491, 368] width 7 height 7
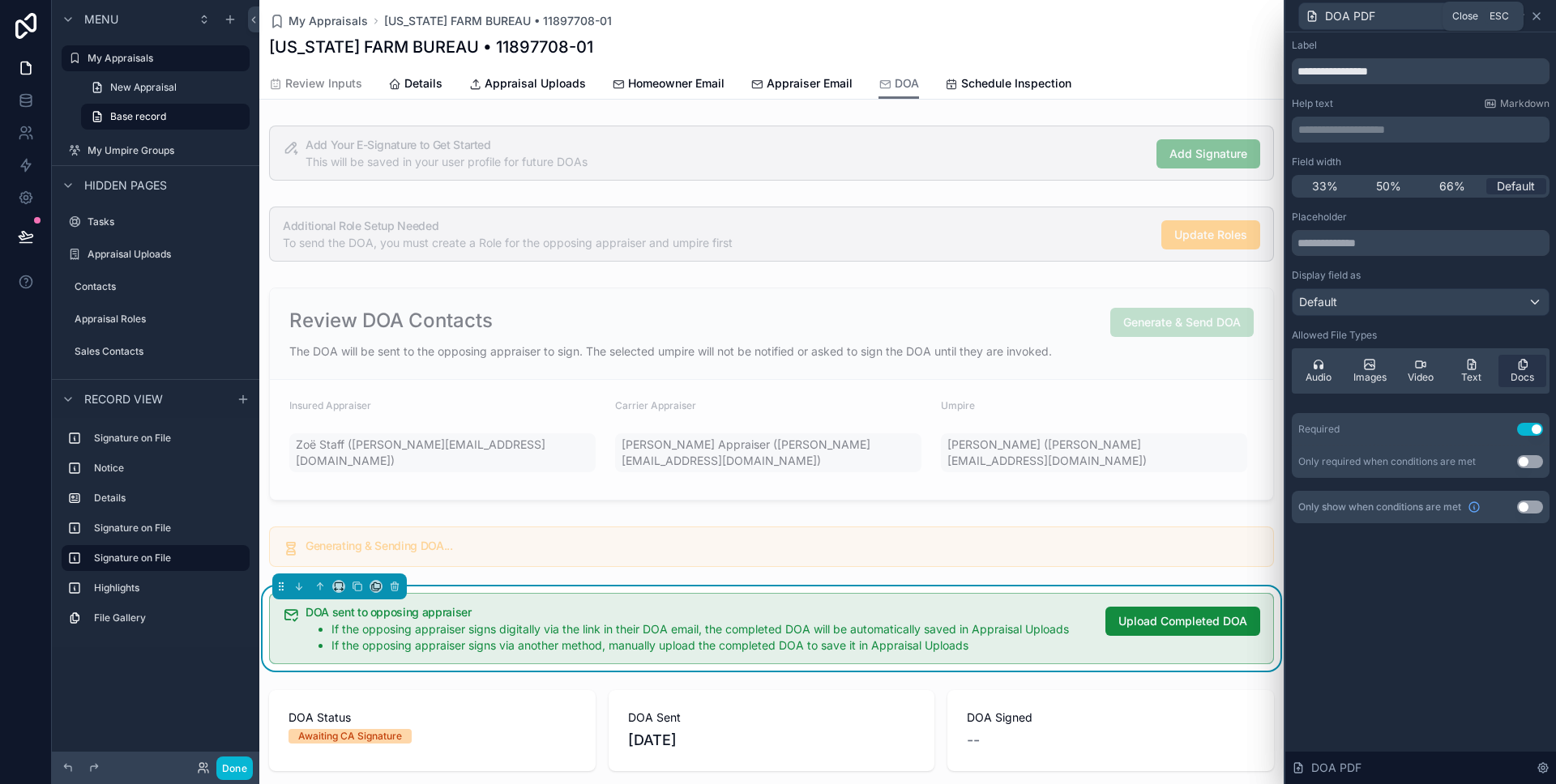
click at [1538, 17] on icon at bounding box center [1536, 16] width 6 height 6
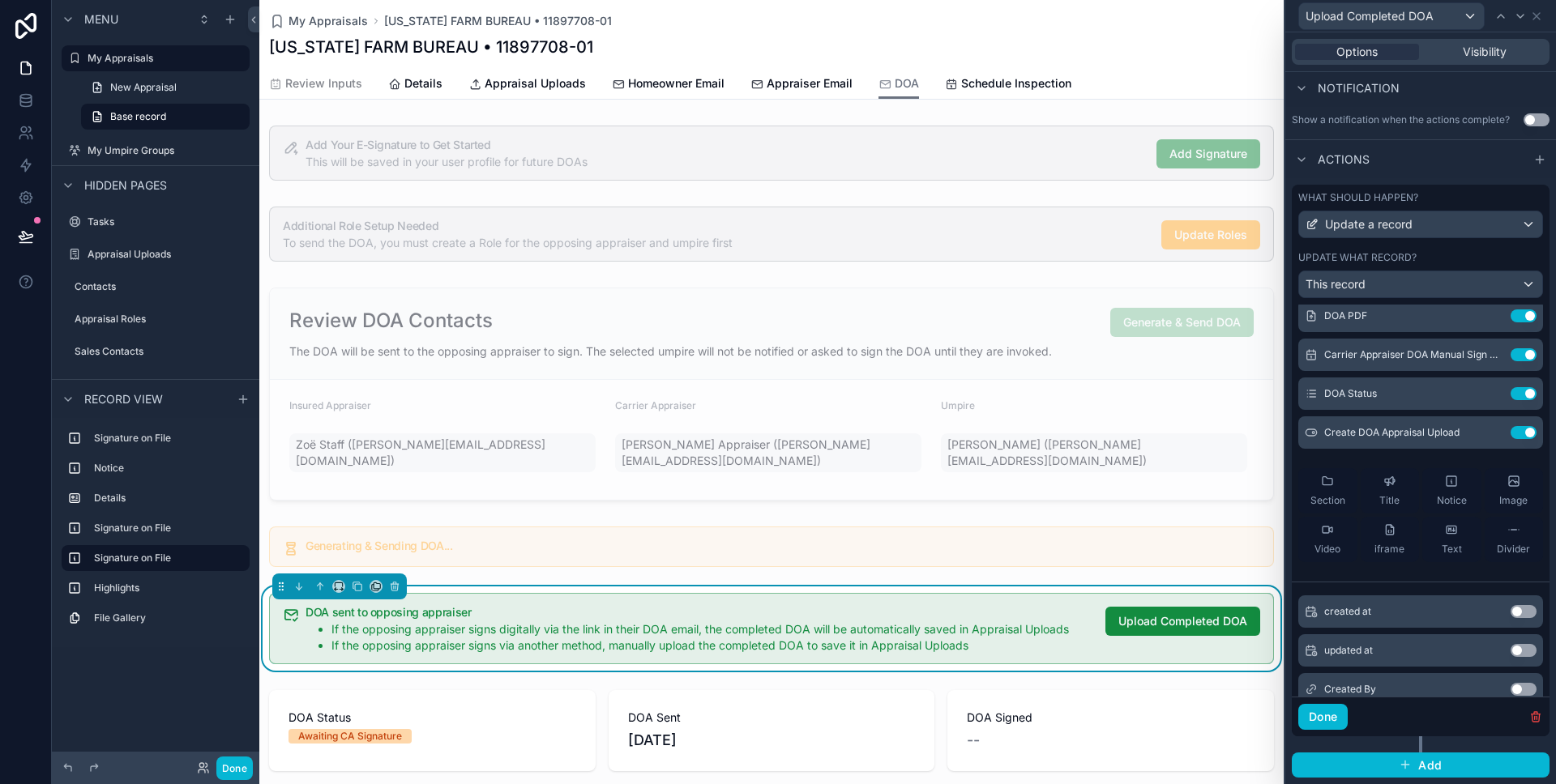
scroll to position [67, 0]
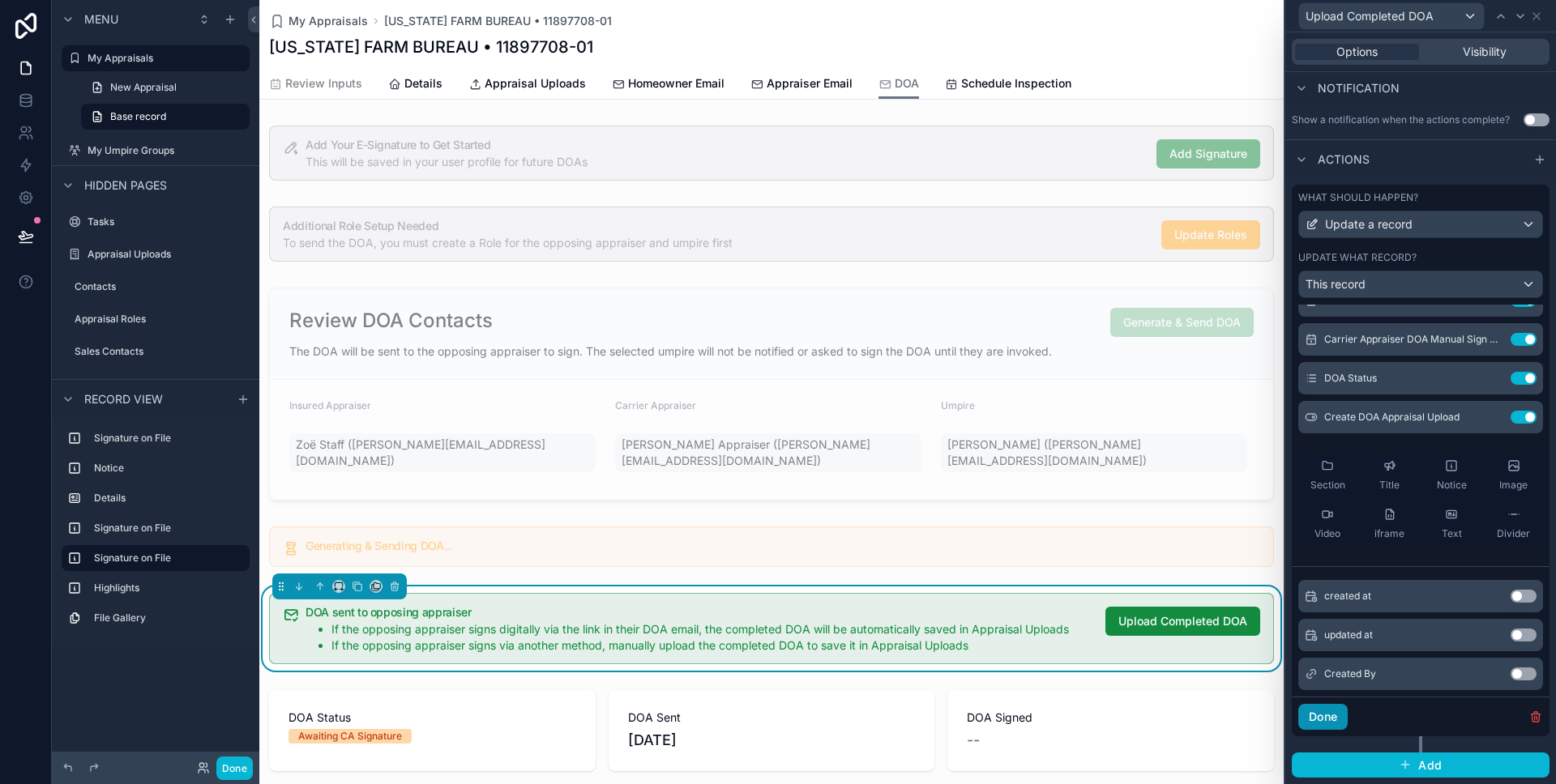
click at [1334, 716] on button "Done" at bounding box center [1324, 717] width 49 height 26
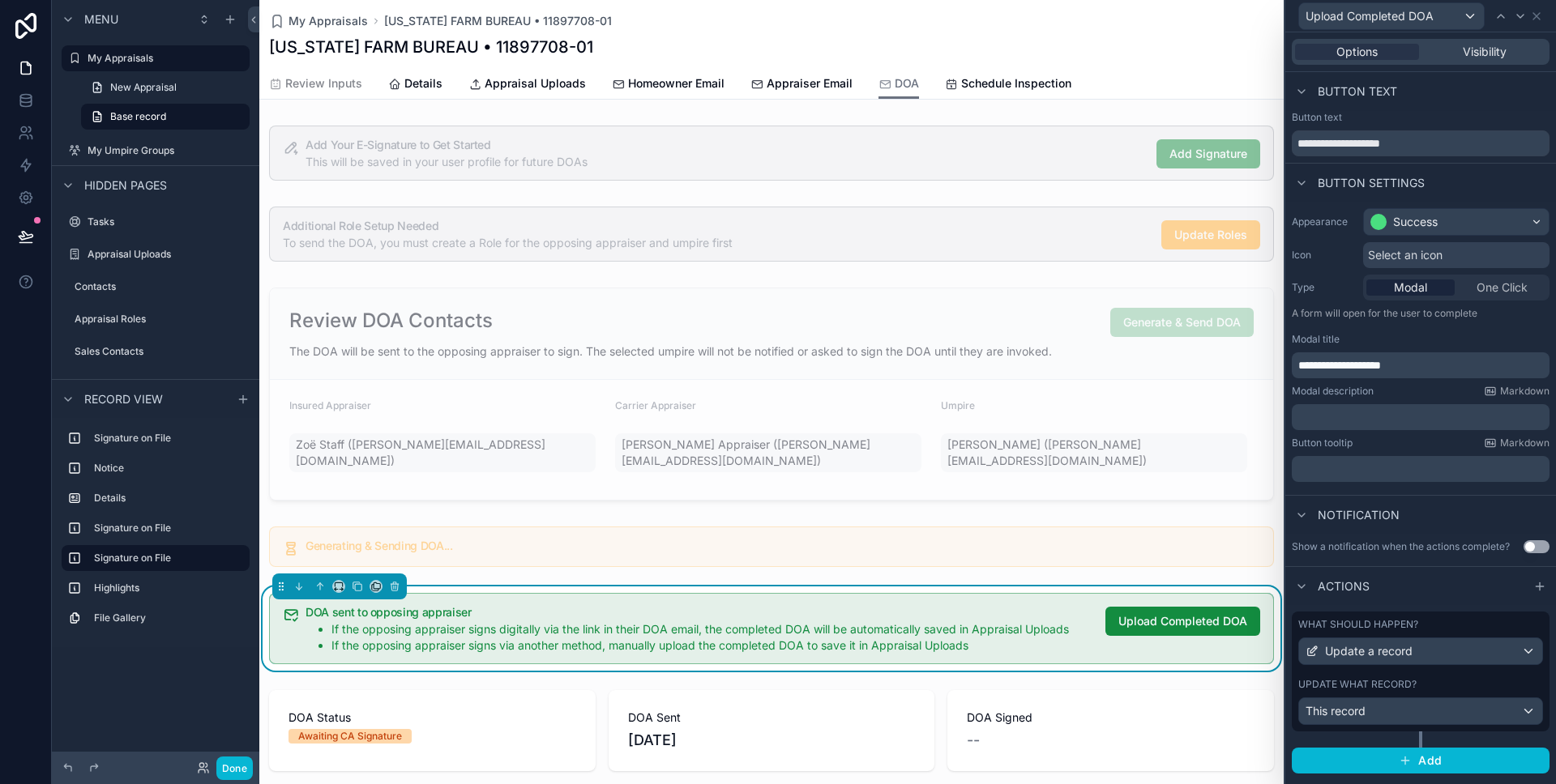
scroll to position [0, 0]
click at [1537, 585] on icon at bounding box center [1540, 586] width 13 height 13
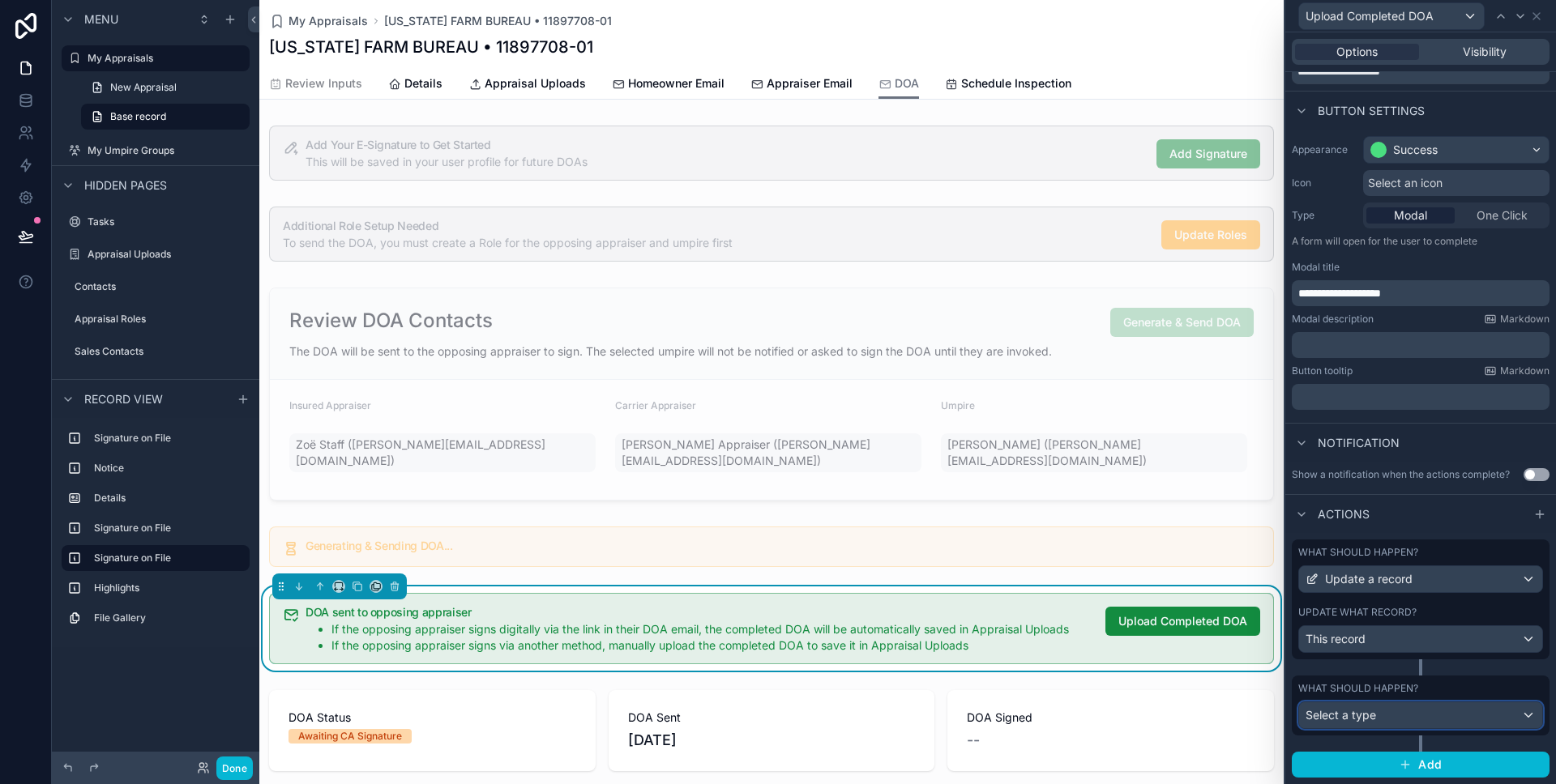
click at [1431, 709] on div "Select a type" at bounding box center [1421, 715] width 243 height 26
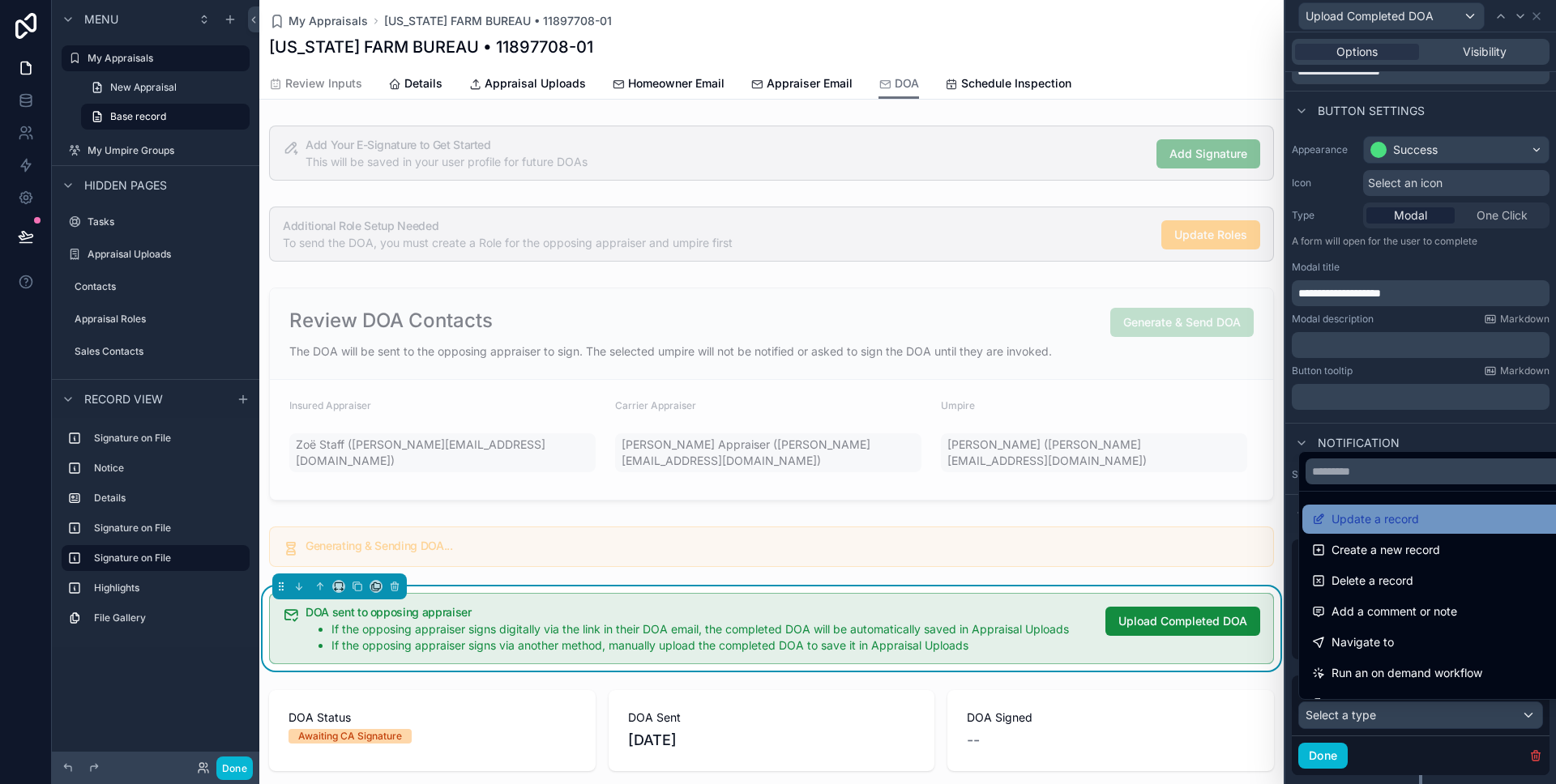
click at [1363, 523] on span "Update a record" at bounding box center [1376, 519] width 88 height 19
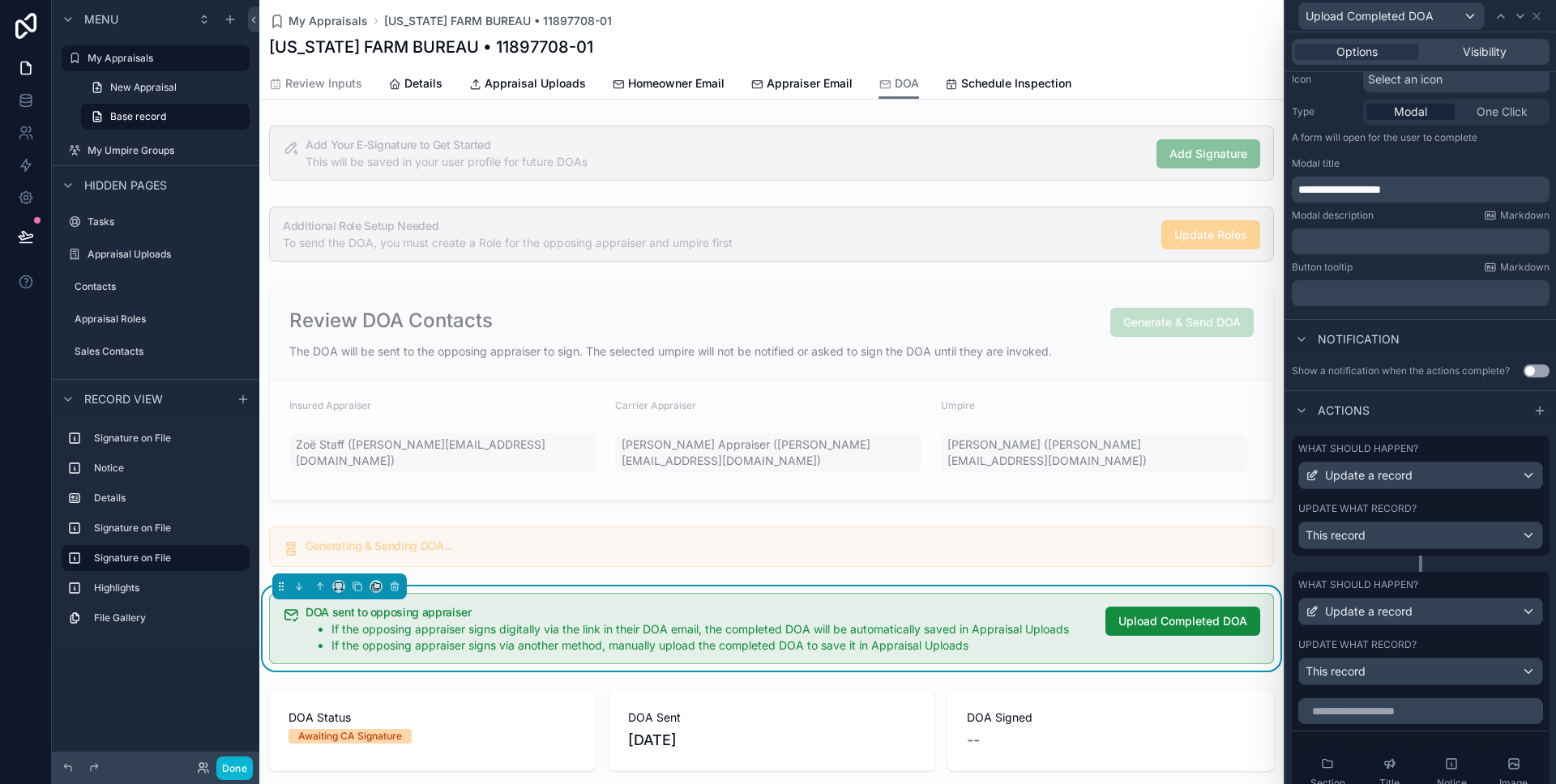
scroll to position [205, 0]
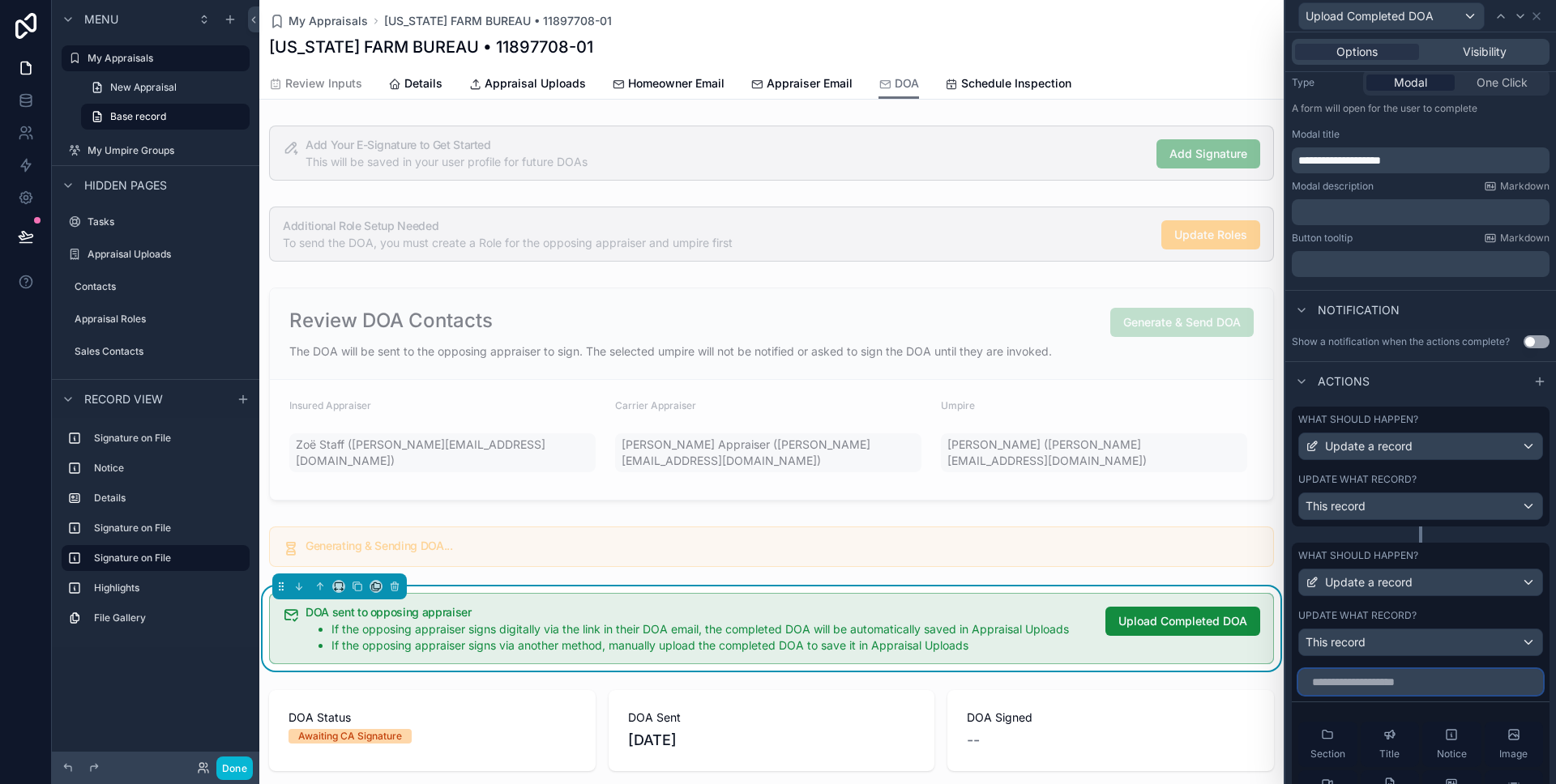
click at [1365, 676] on input "text" at bounding box center [1421, 682] width 244 height 26
type input "*"
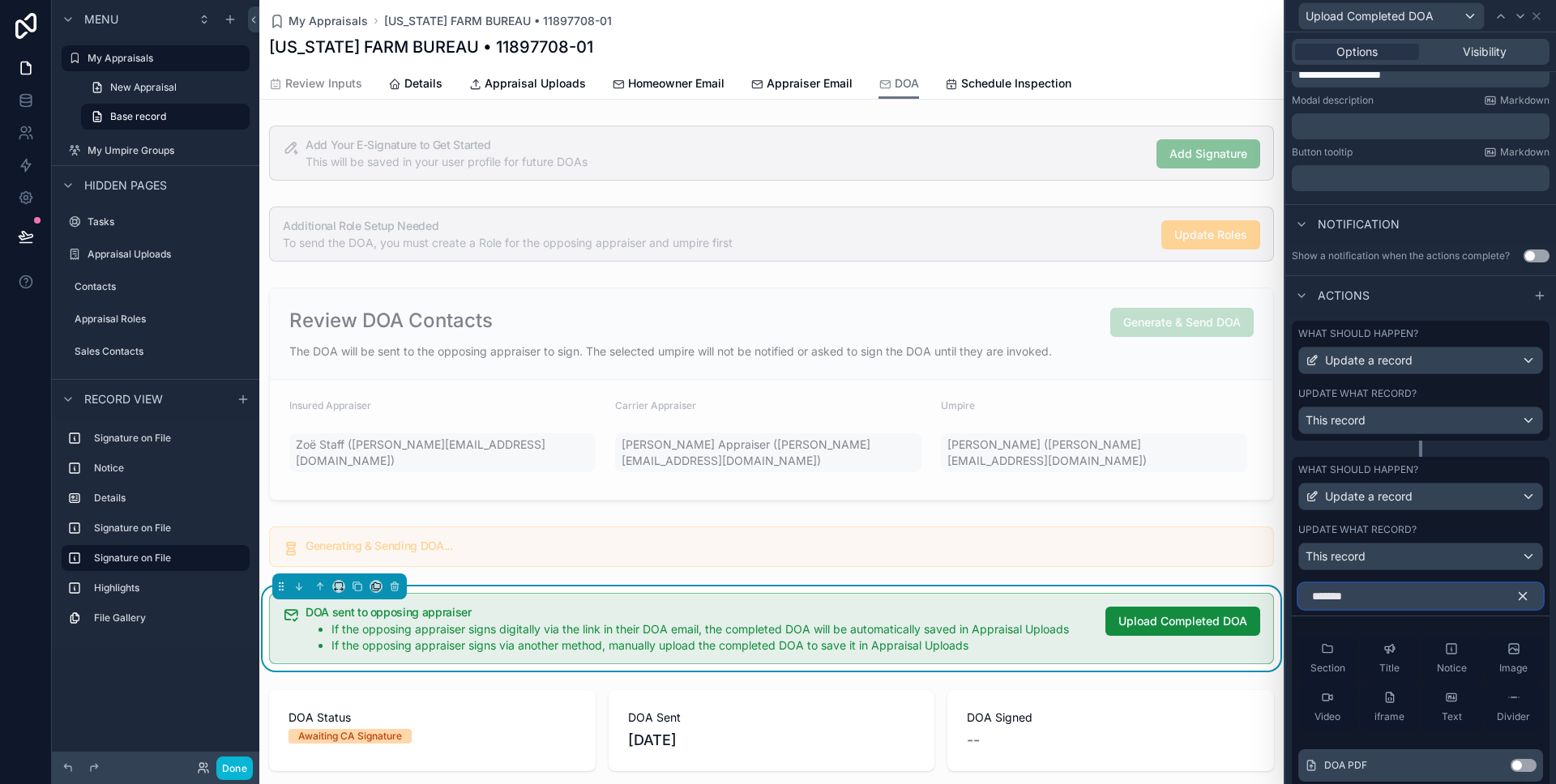
scroll to position [343, 0]
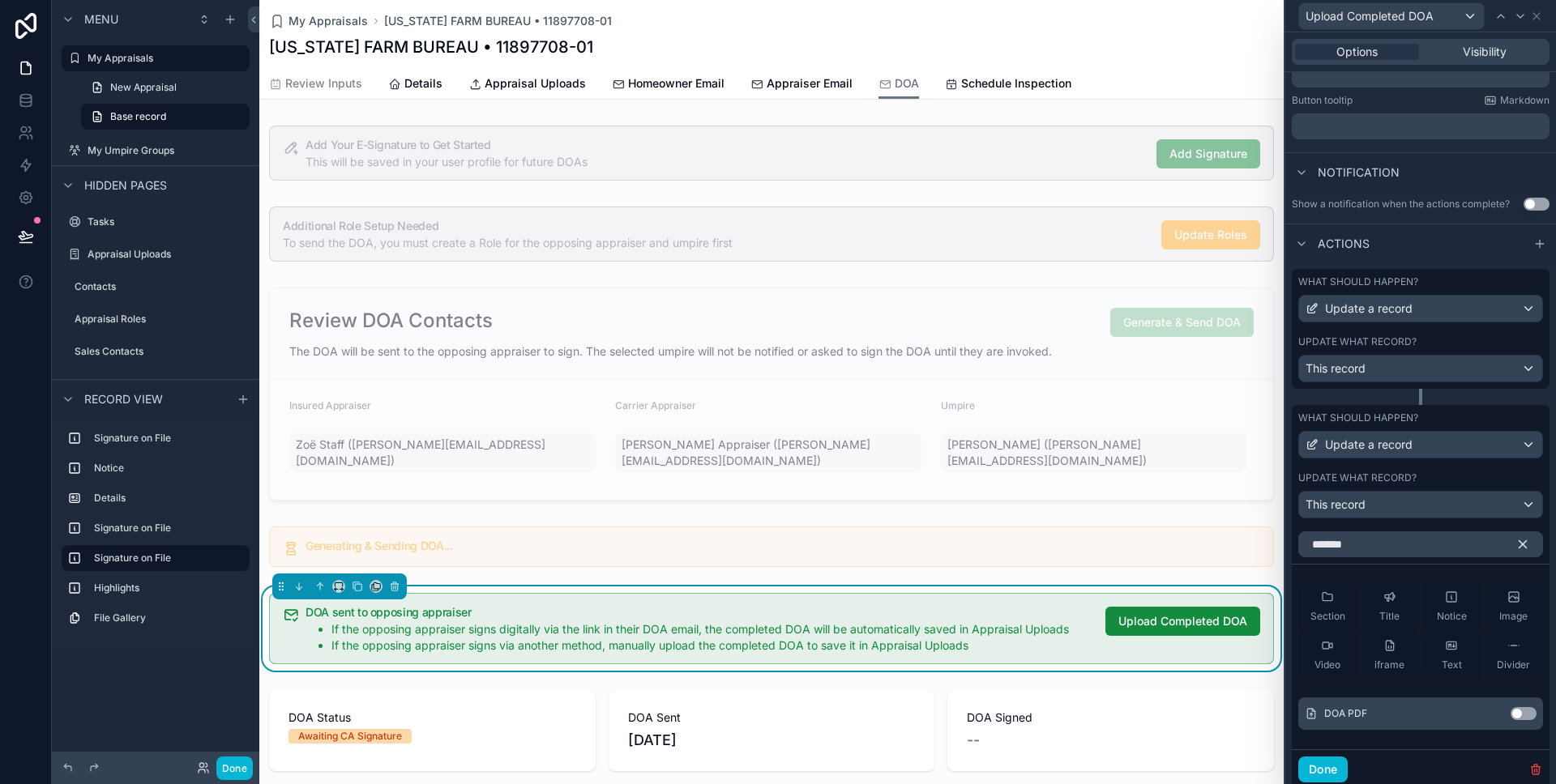
click at [1524, 708] on button "Use setting" at bounding box center [1524, 714] width 26 height 13
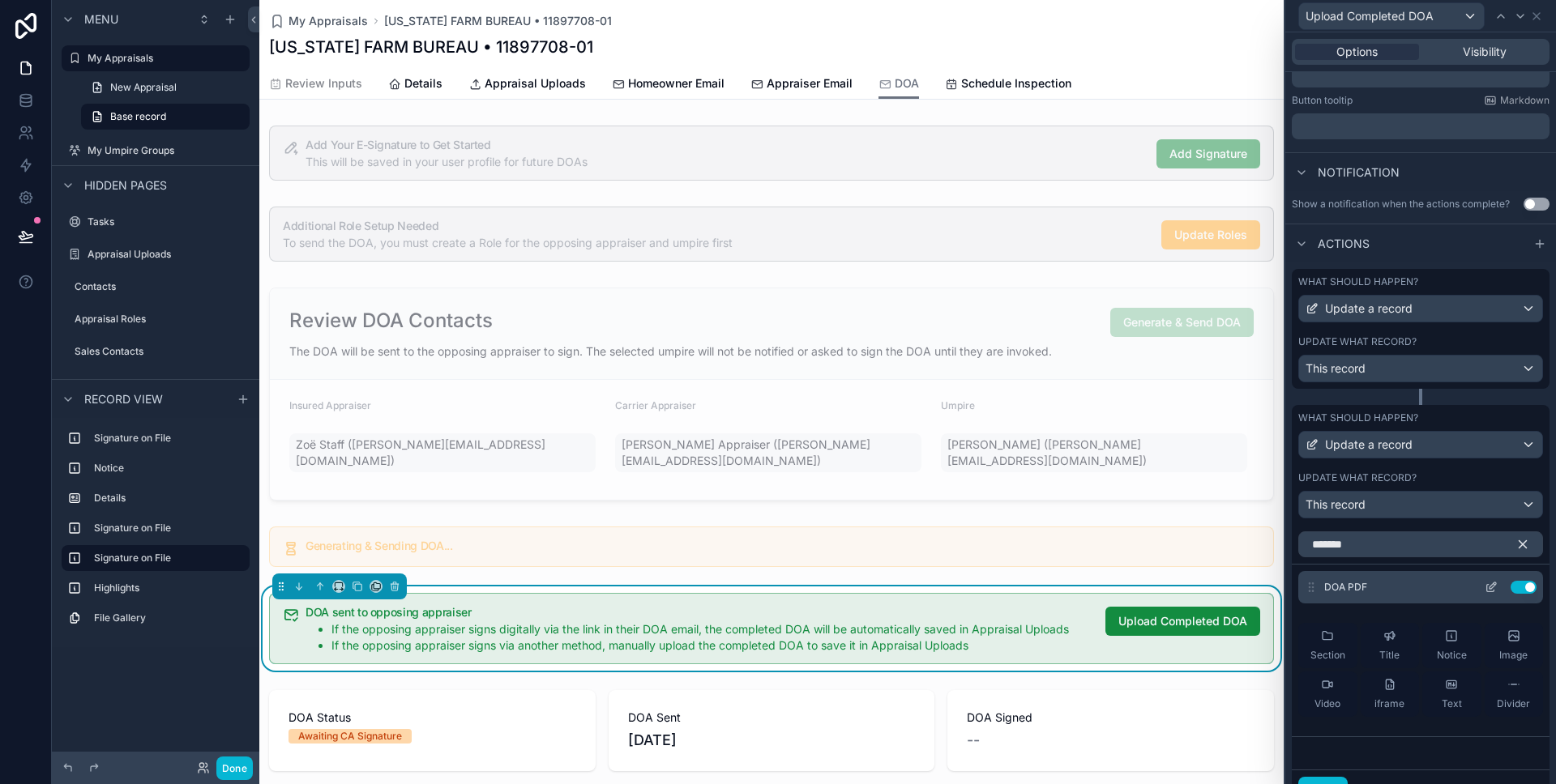
click at [1495, 583] on icon at bounding box center [1493, 585] width 6 height 6
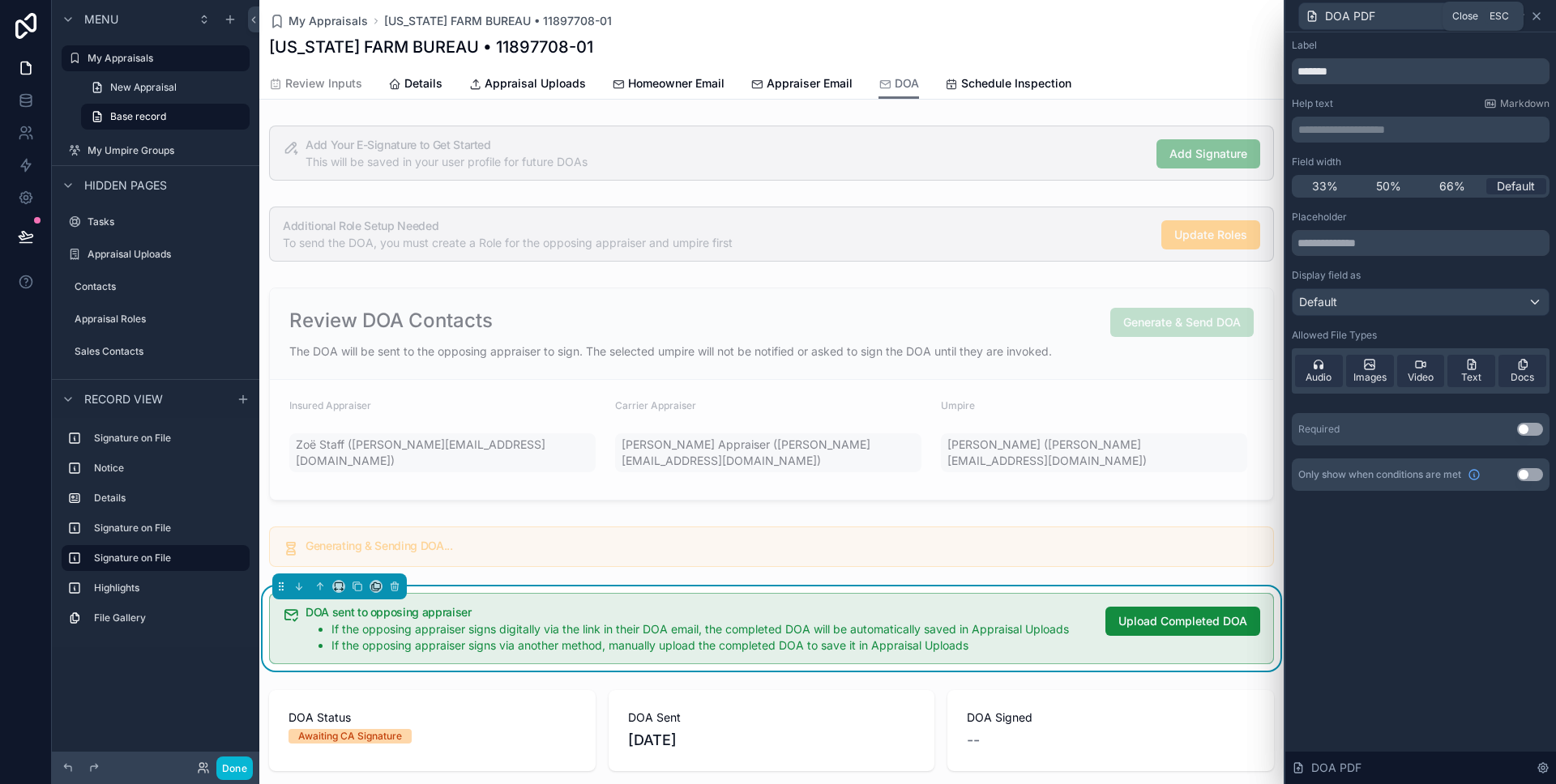
click at [1534, 17] on icon at bounding box center [1536, 16] width 6 height 6
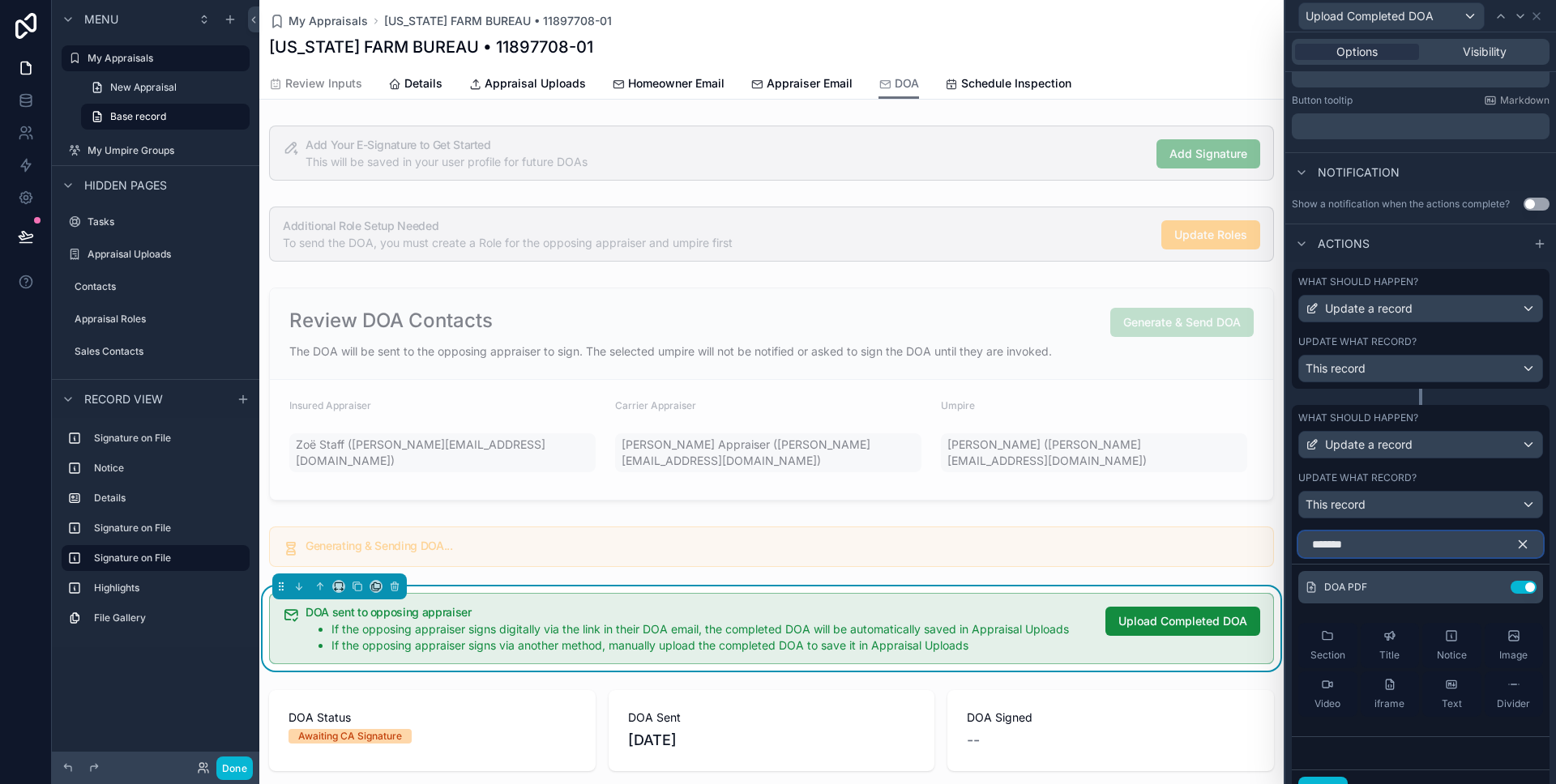
click at [1361, 542] on input "*******" at bounding box center [1421, 544] width 244 height 26
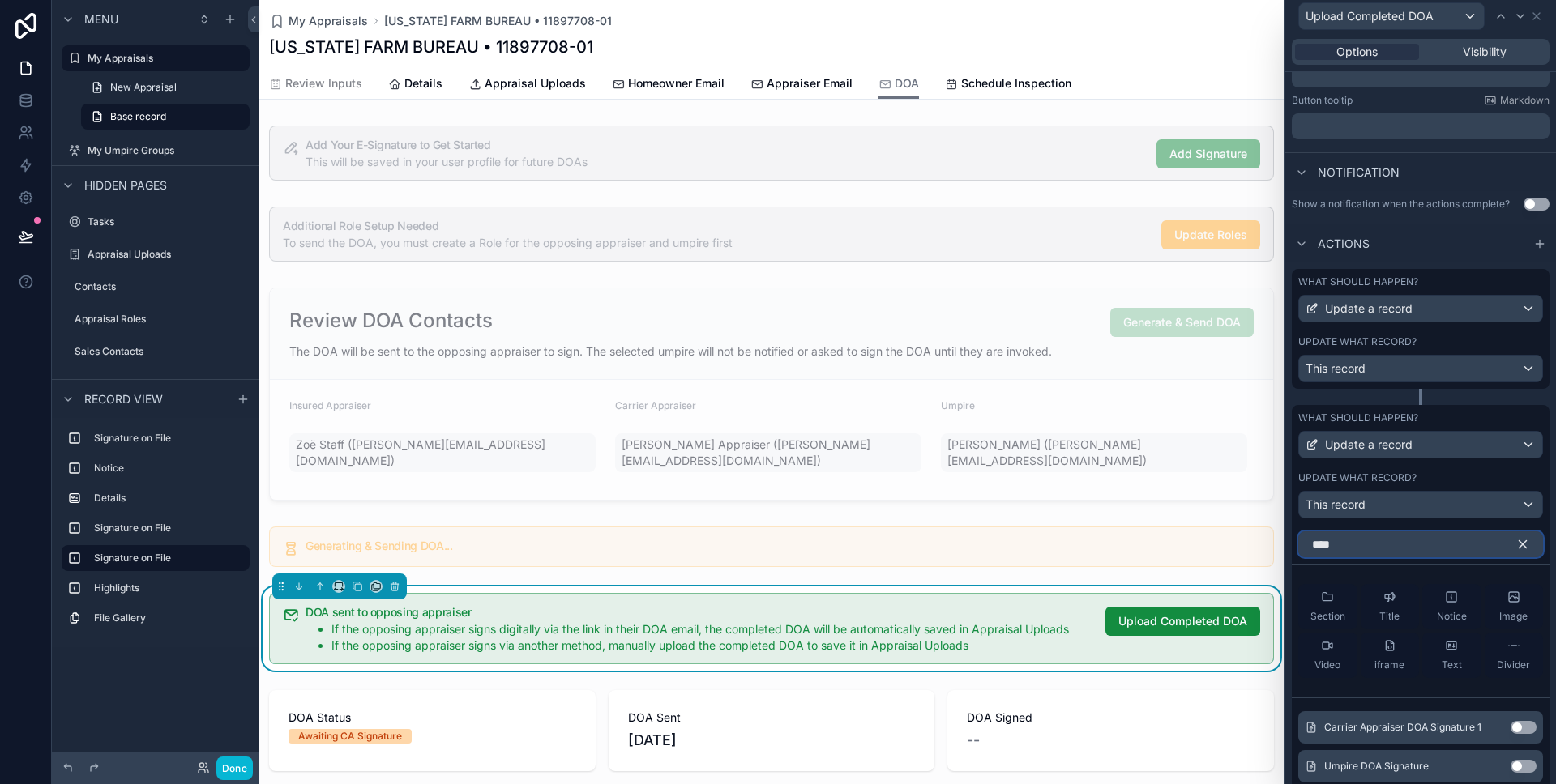
type input "****"
click at [1514, 764] on button "Use setting" at bounding box center [1524, 767] width 26 height 13
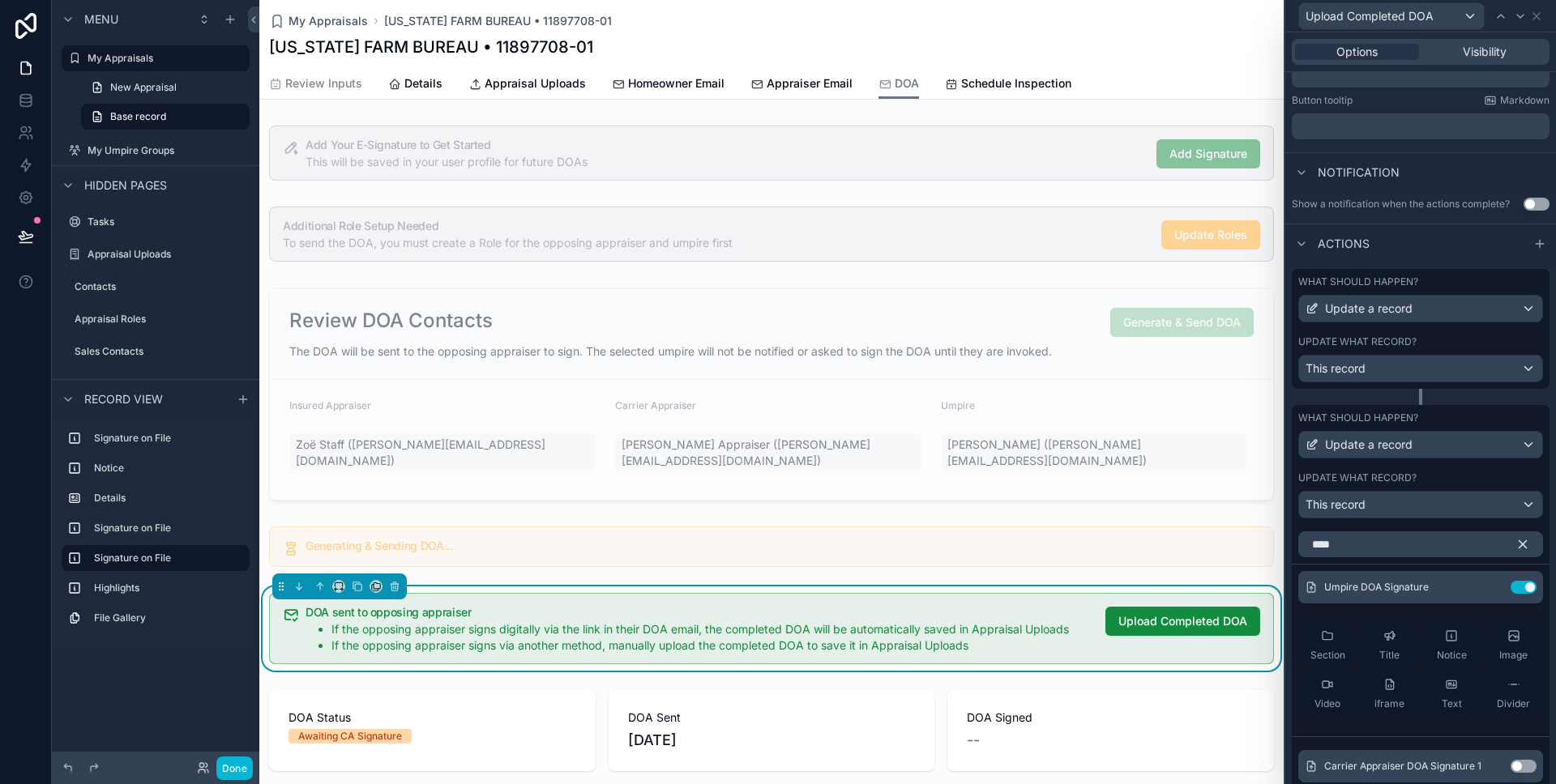
click at [1520, 549] on icon "button" at bounding box center [1523, 544] width 15 height 15
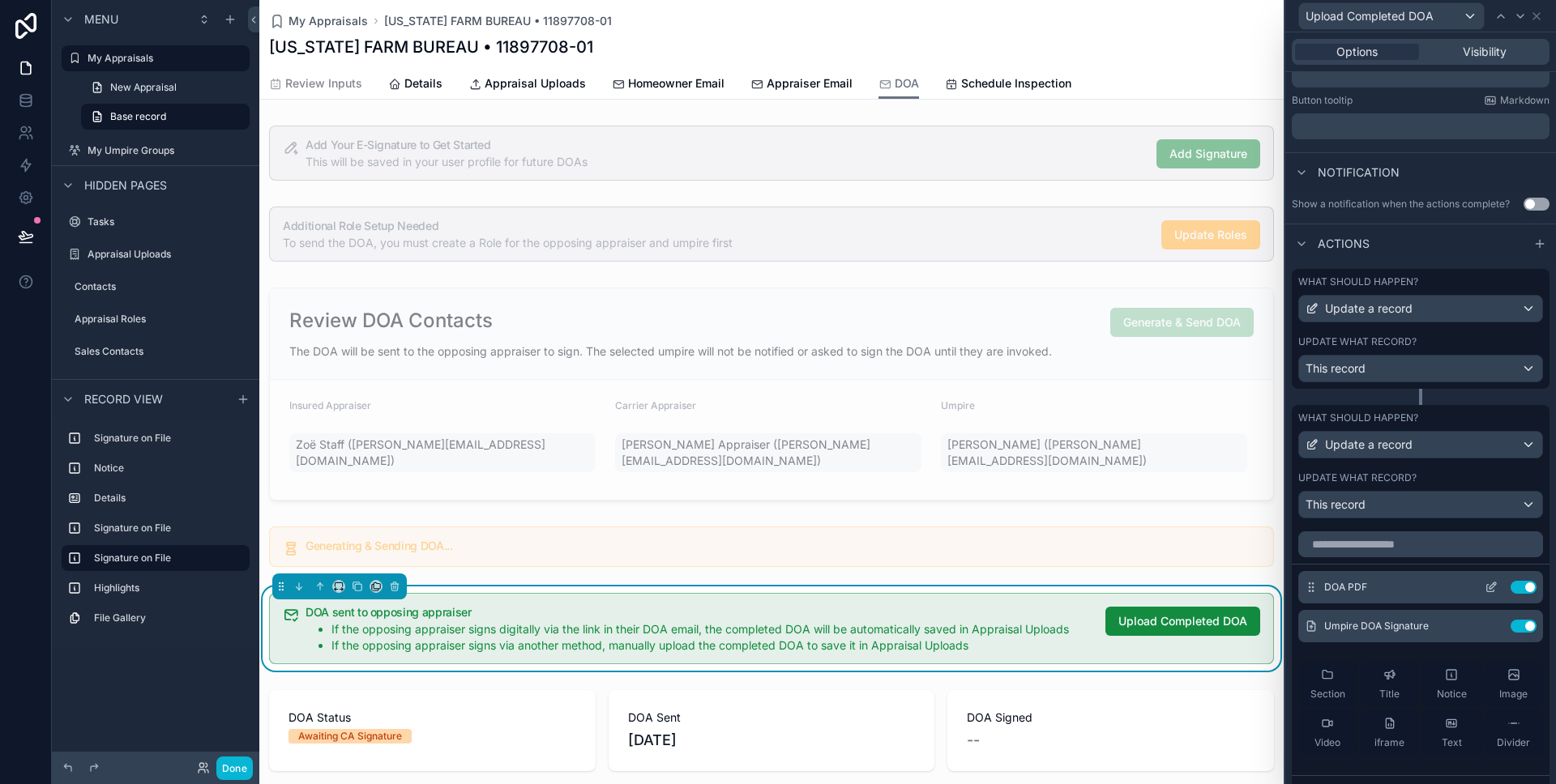
click at [1496, 589] on icon at bounding box center [1491, 587] width 13 height 13
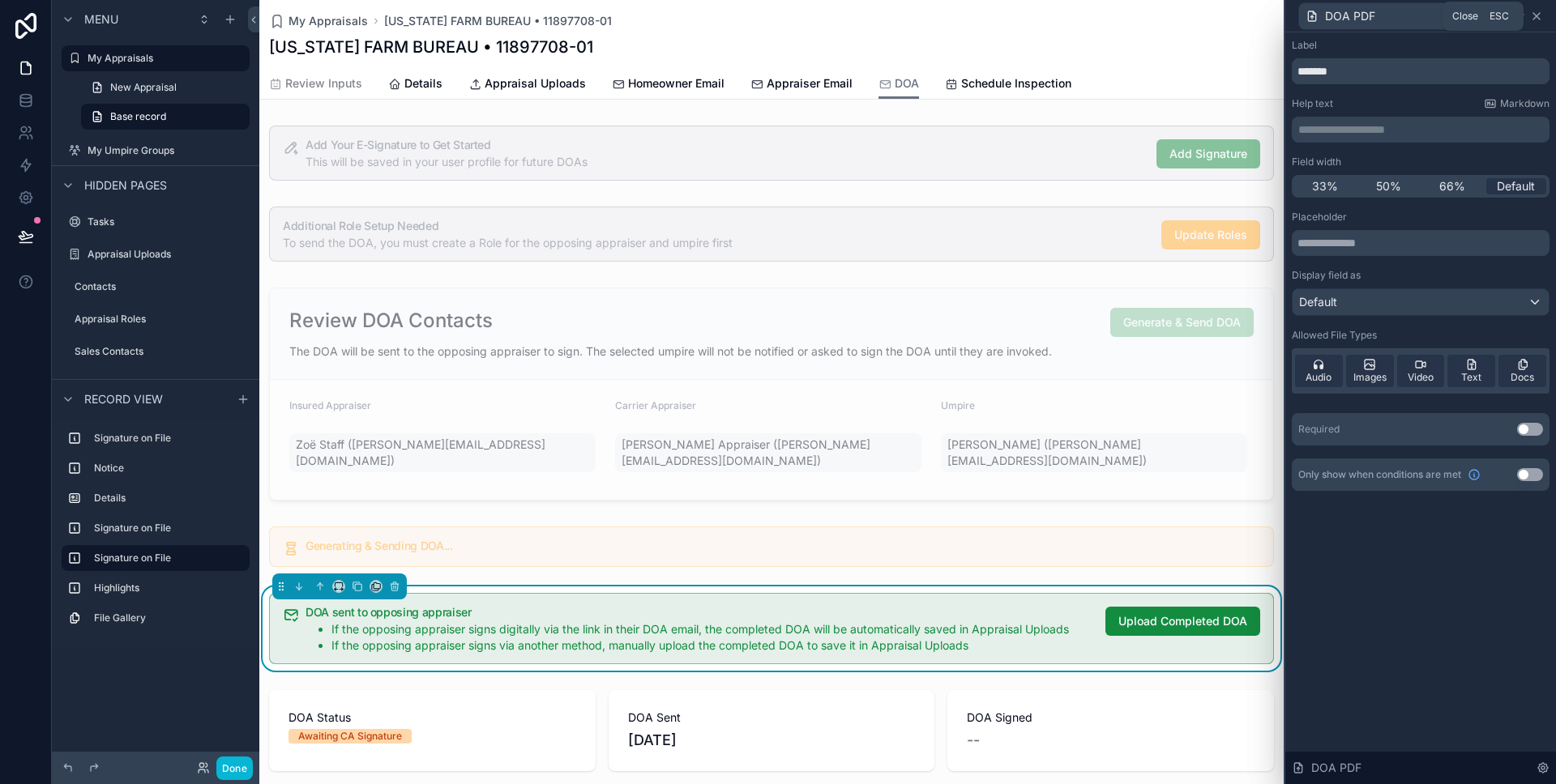
click at [1539, 17] on icon at bounding box center [1536, 16] width 6 height 6
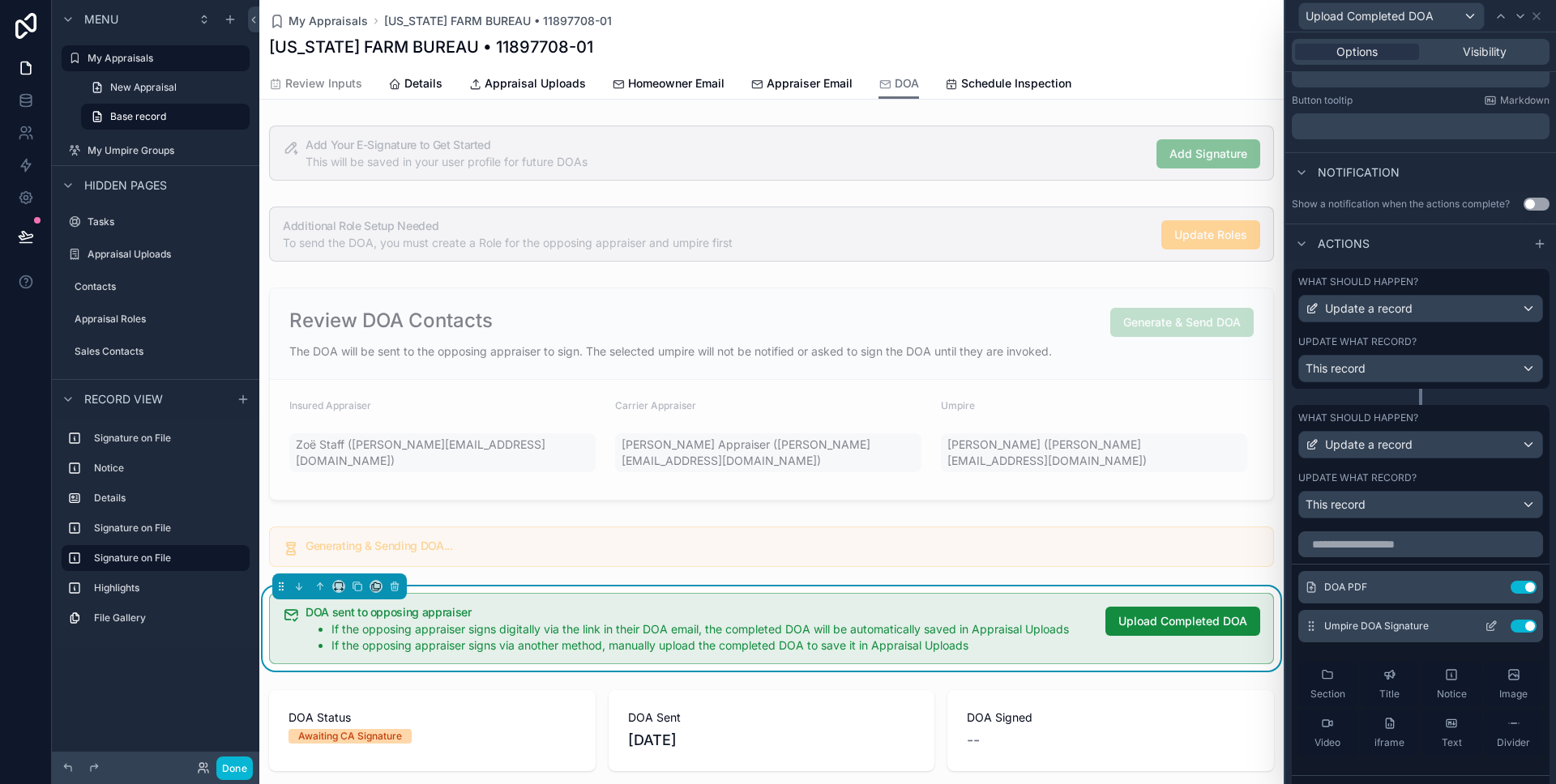
click at [1521, 624] on button "Use setting" at bounding box center [1524, 626] width 26 height 13
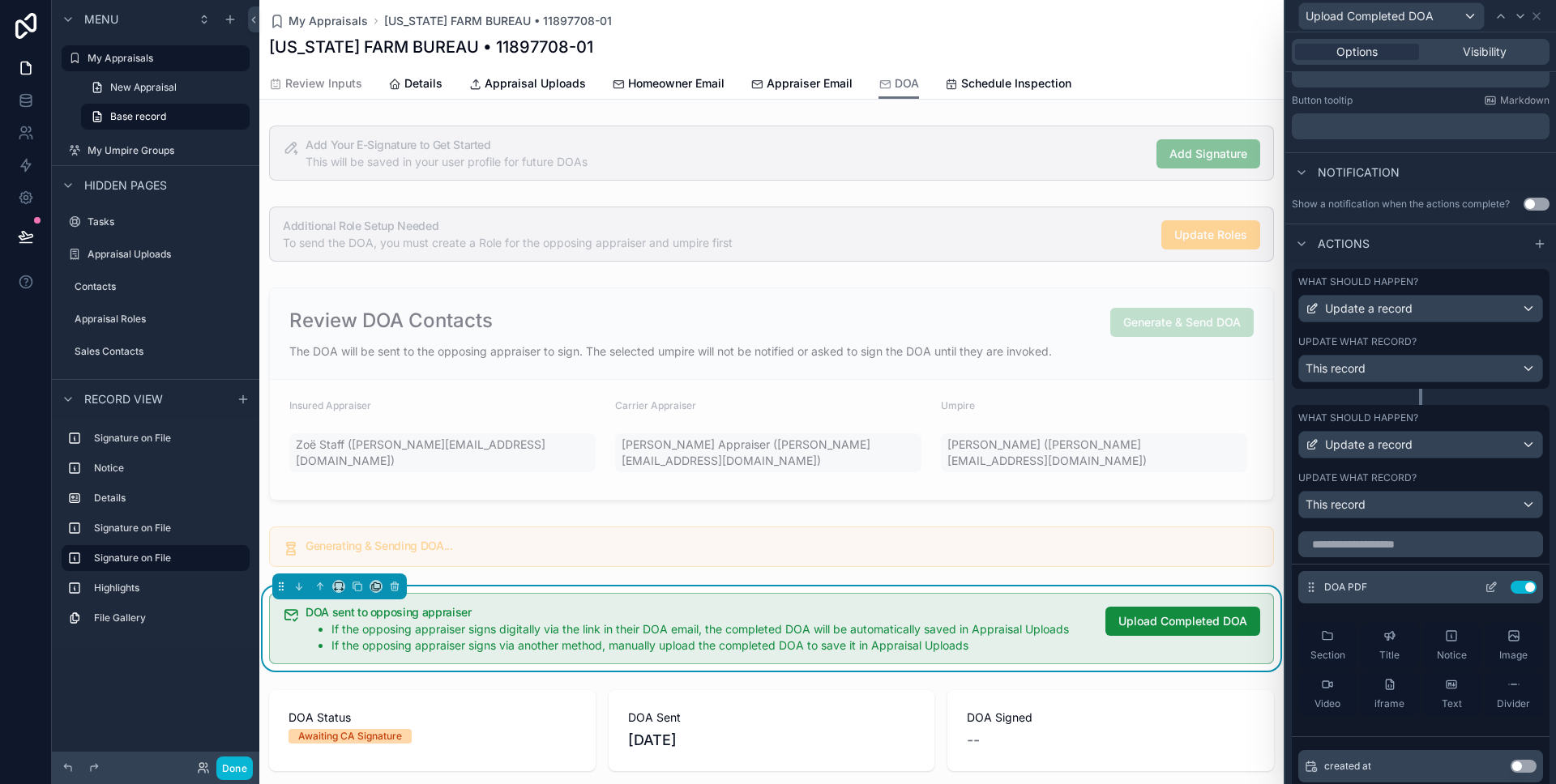
click at [1525, 585] on button "Use setting" at bounding box center [1524, 587] width 26 height 13
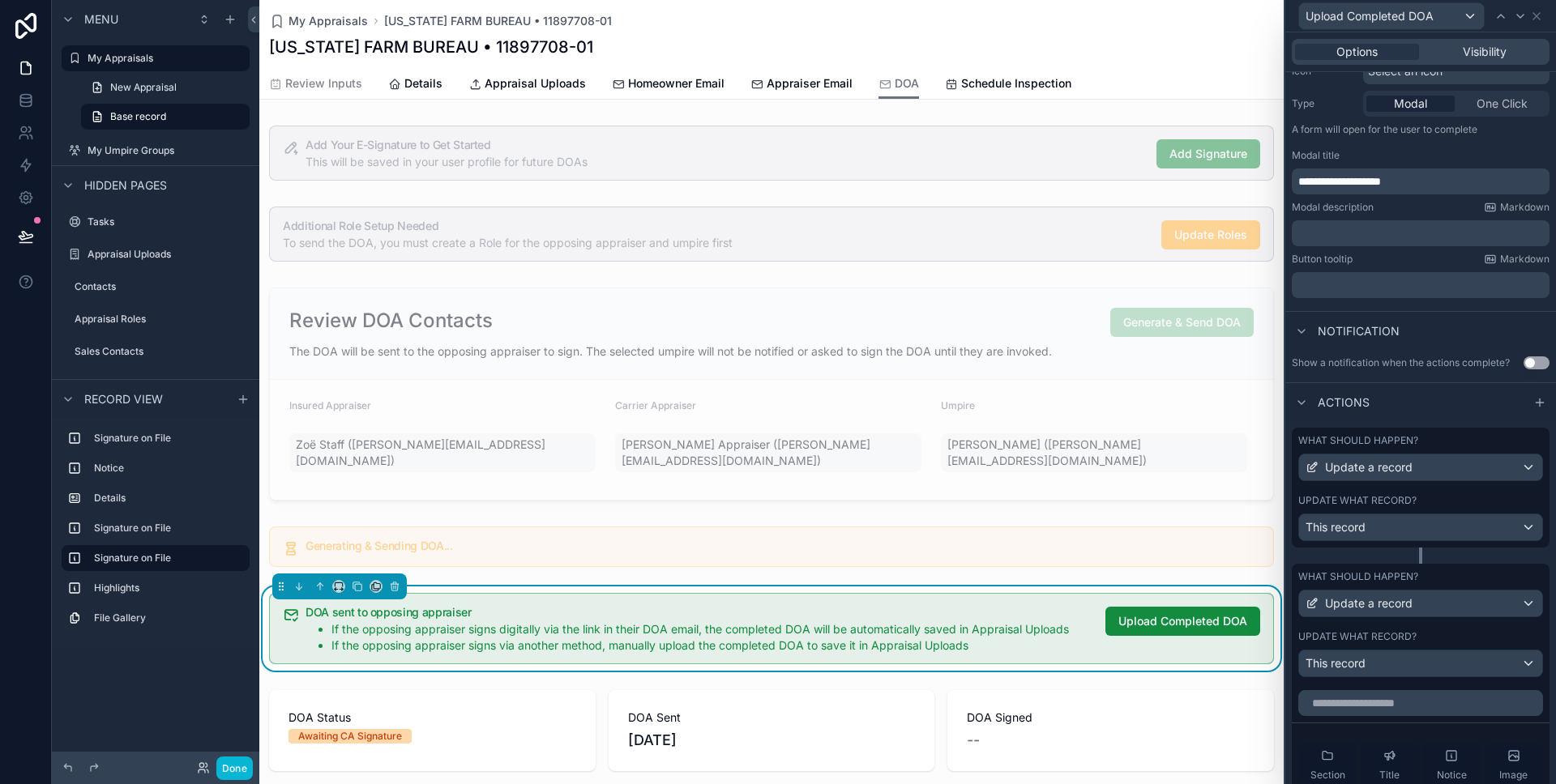
scroll to position [563, 0]
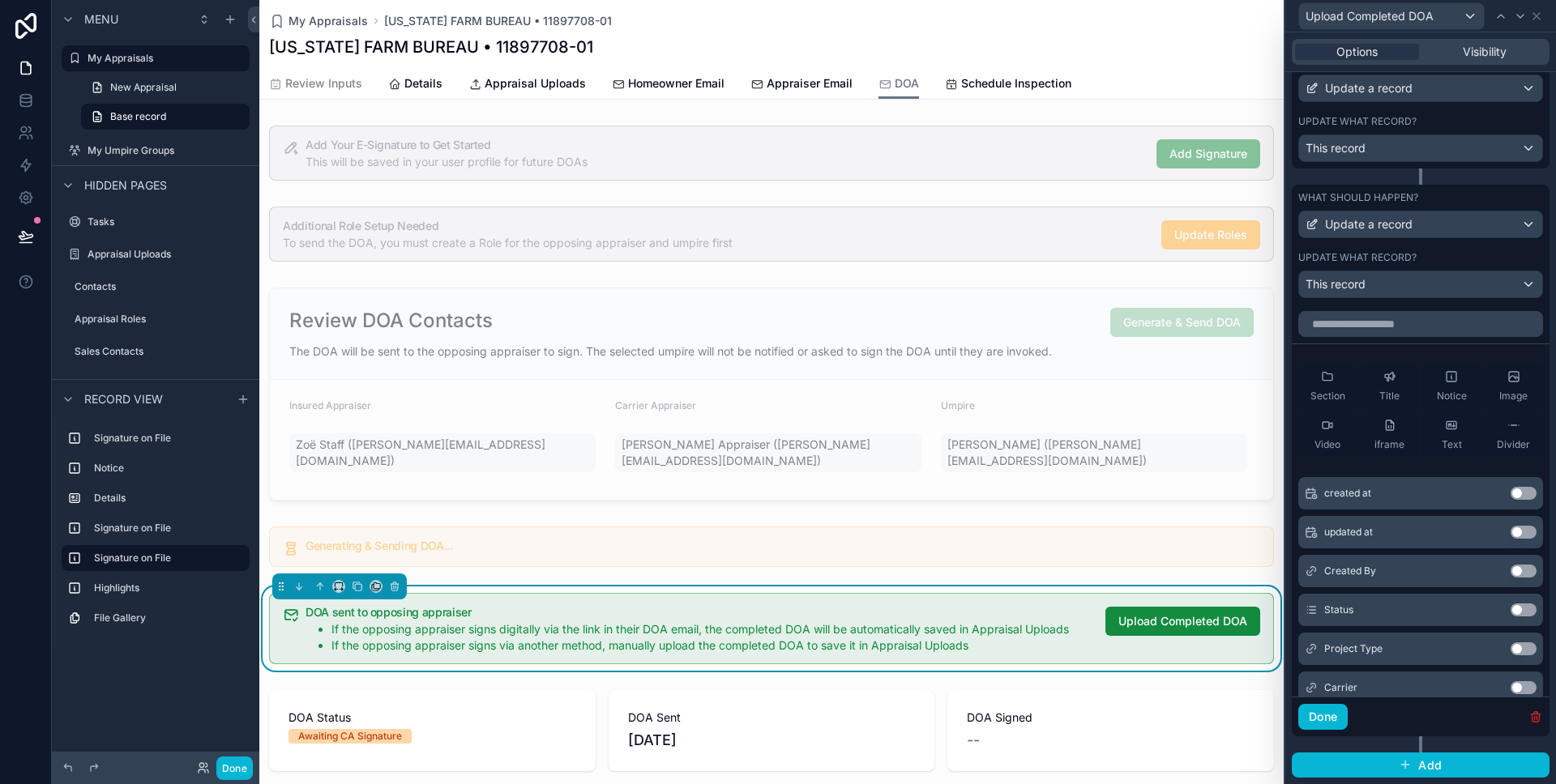
click at [1529, 711] on icon "button" at bounding box center [1536, 717] width 13 height 13
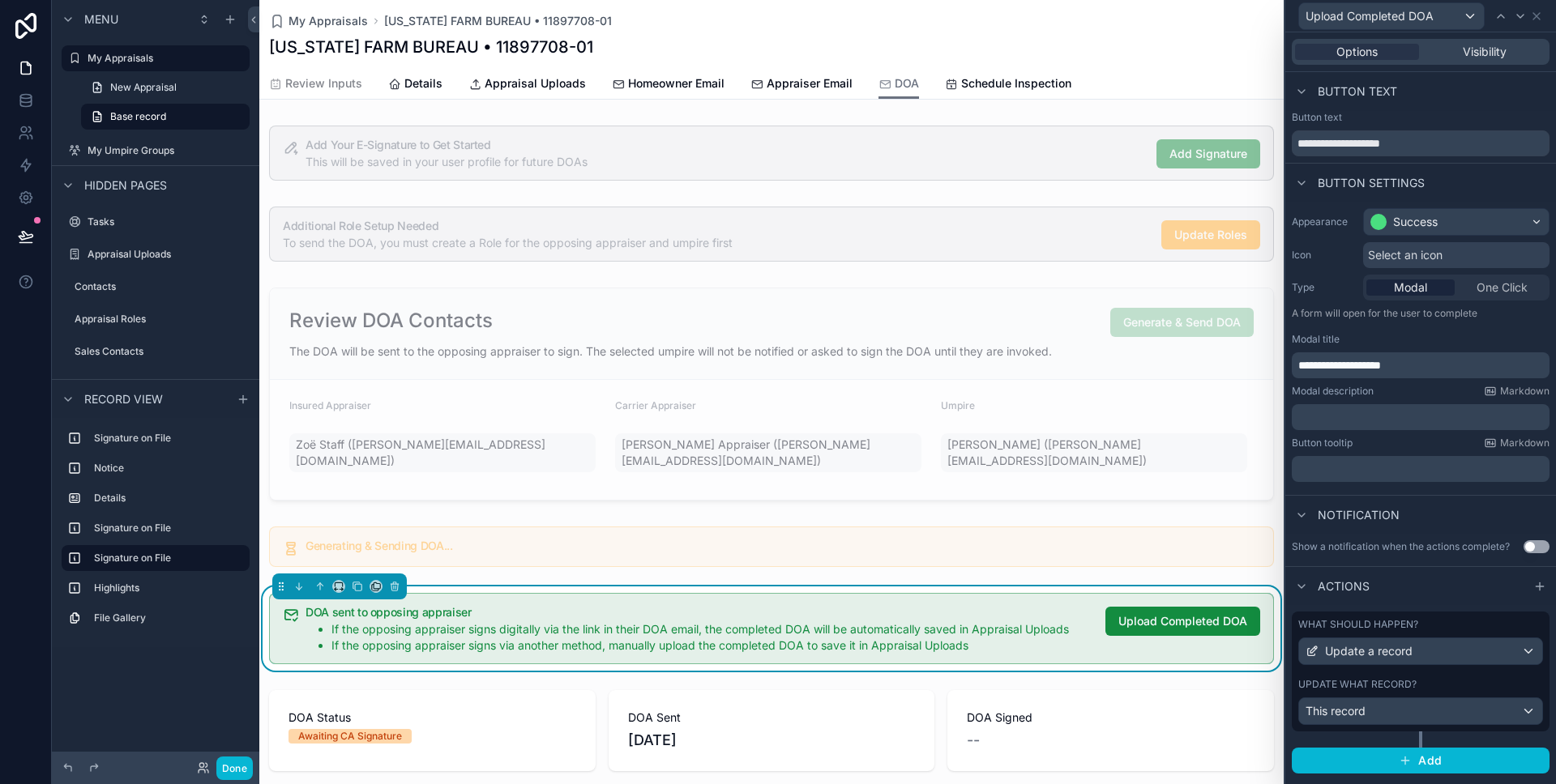
scroll to position [0, 0]
click at [231, 768] on button "Done" at bounding box center [234, 768] width 37 height 24
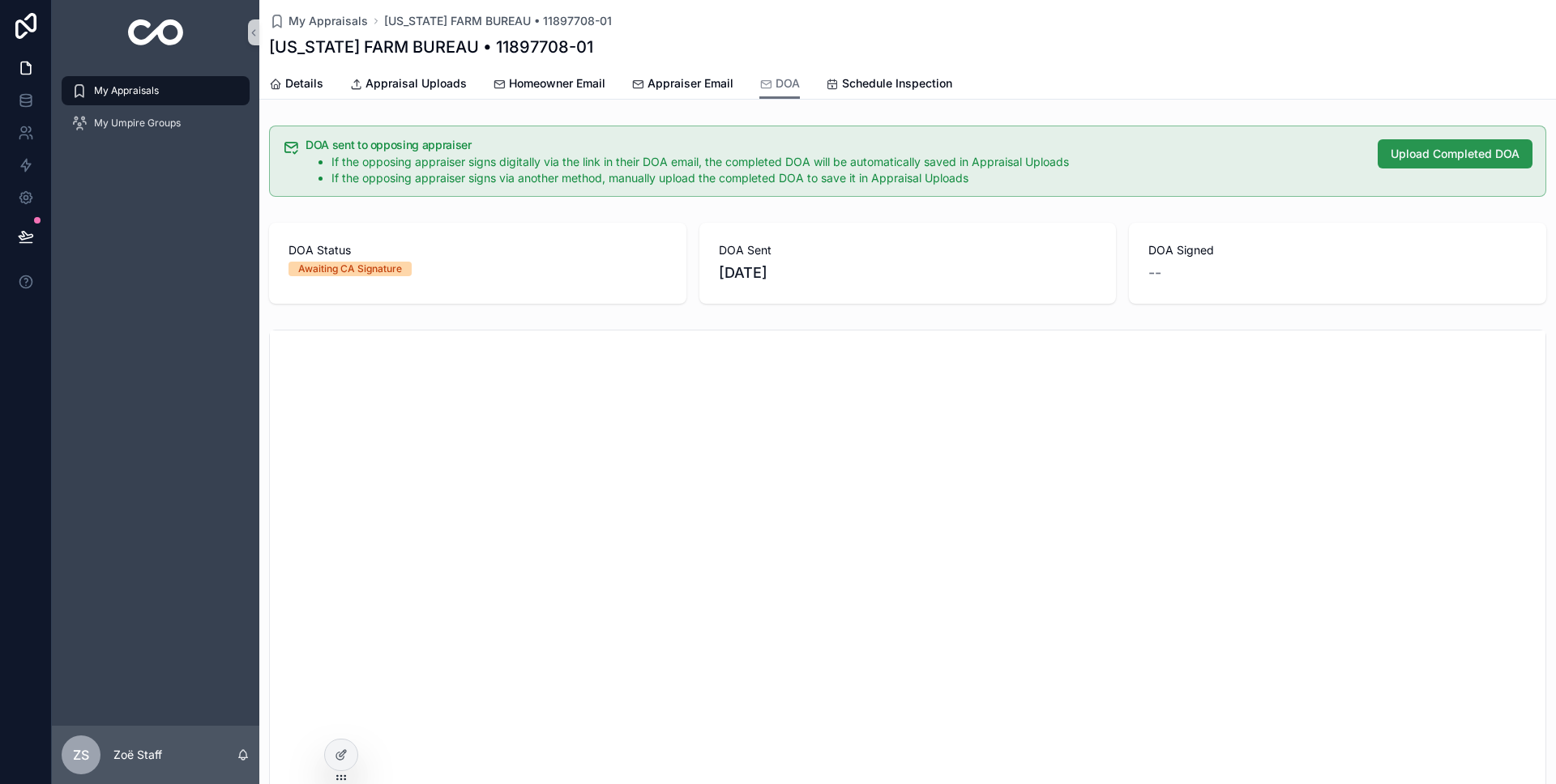
click at [1406, 152] on span "Upload Completed DOA" at bounding box center [1455, 154] width 129 height 16
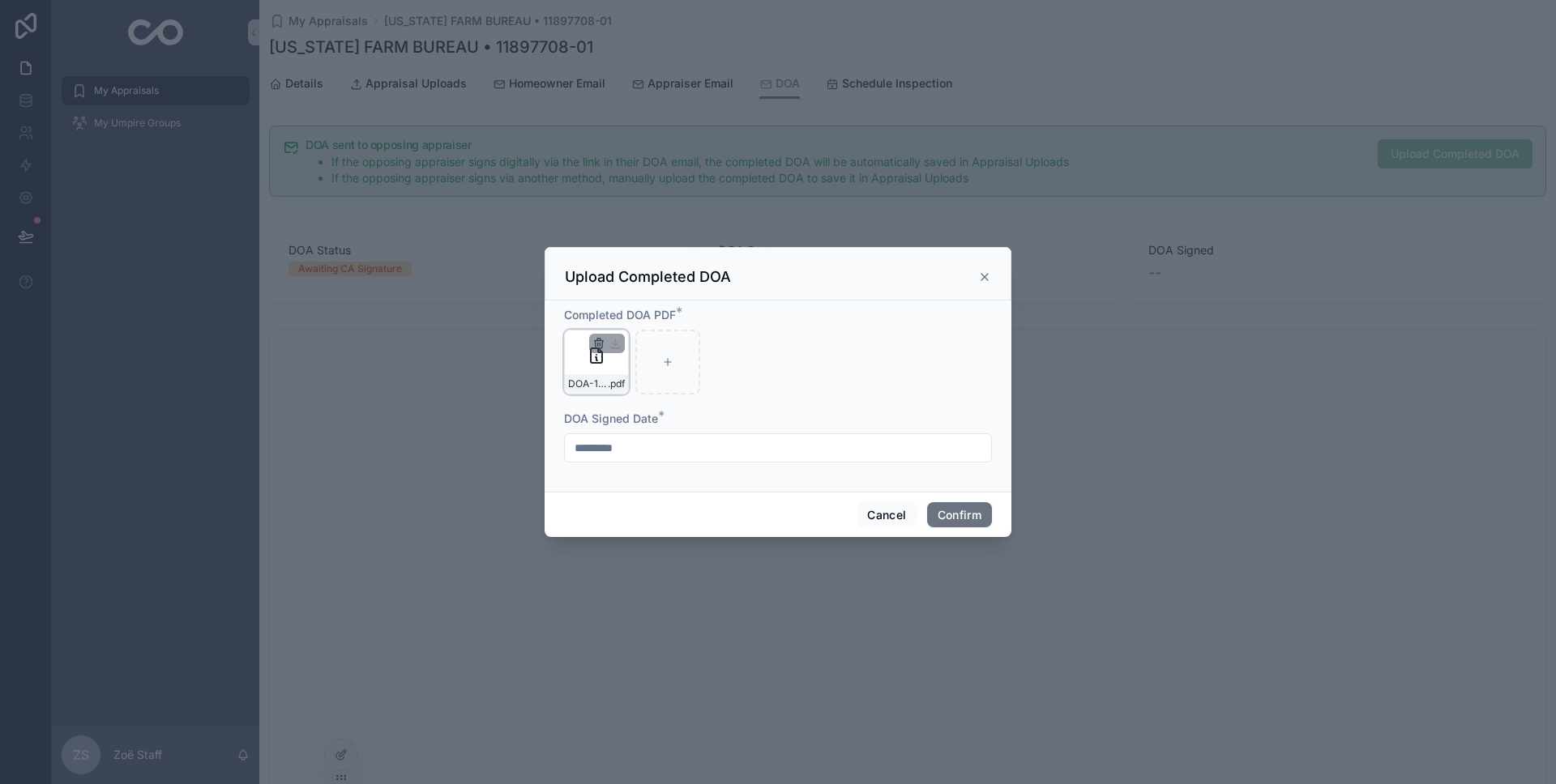
click at [600, 343] on icon "button" at bounding box center [600, 345] width 0 height 4
click at [641, 310] on div "Confirm delete?" at bounding box center [591, 314] width 130 height 19
click at [633, 312] on icon "button" at bounding box center [633, 312] width 9 height 0
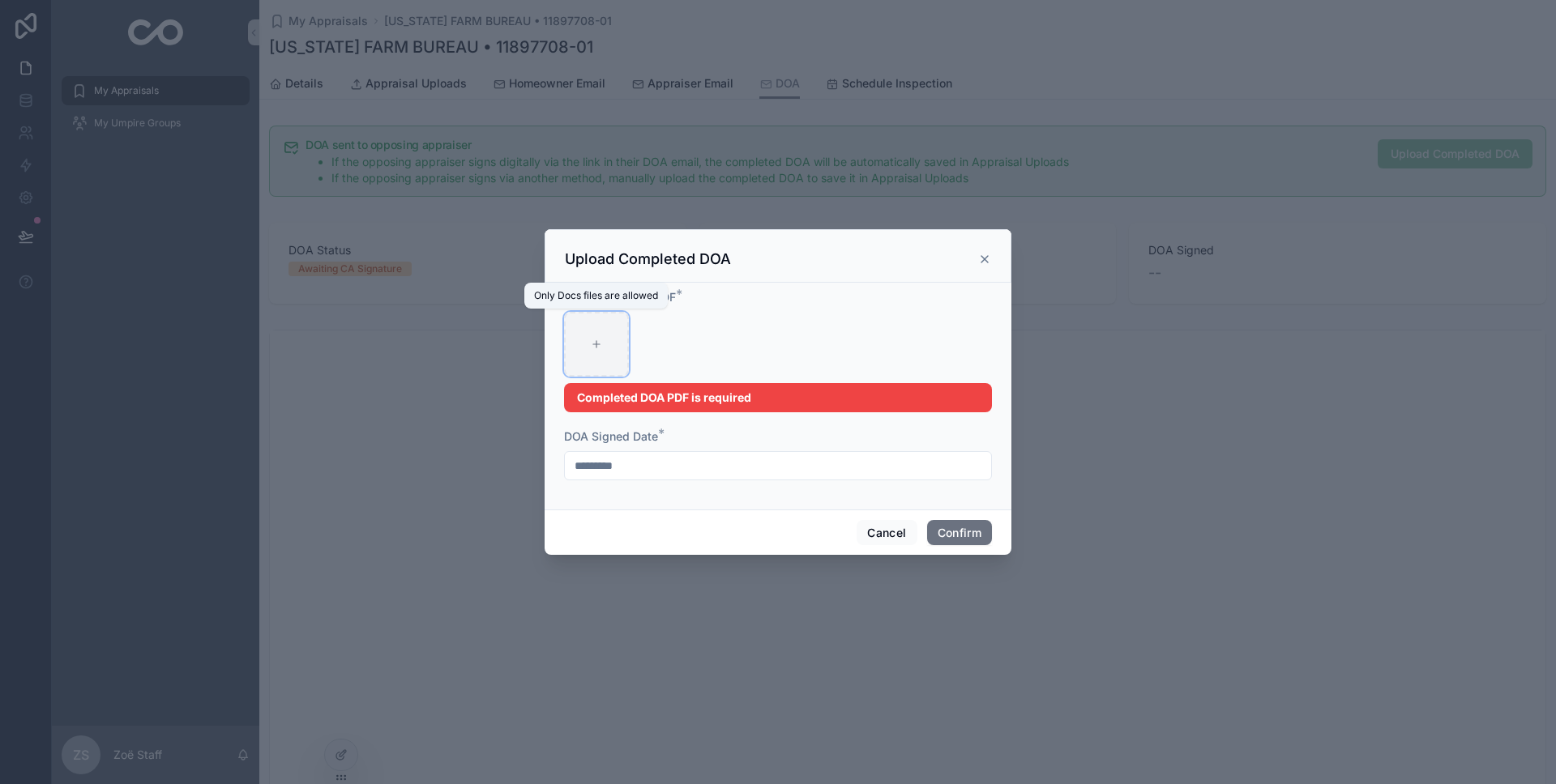
click at [590, 355] on div at bounding box center [596, 344] width 65 height 65
type input "**********"
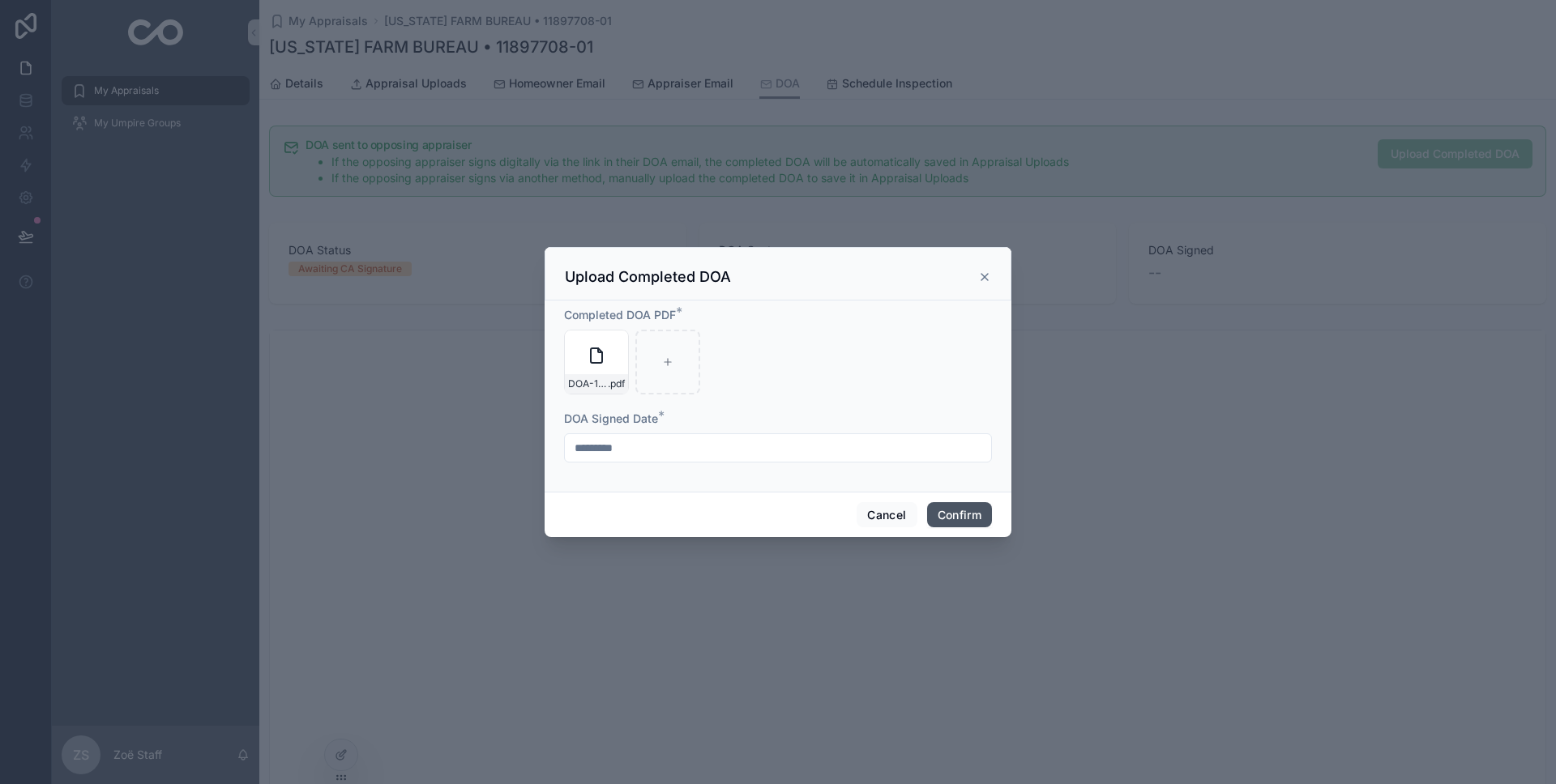
click at [969, 510] on button "Confirm" at bounding box center [959, 515] width 65 height 26
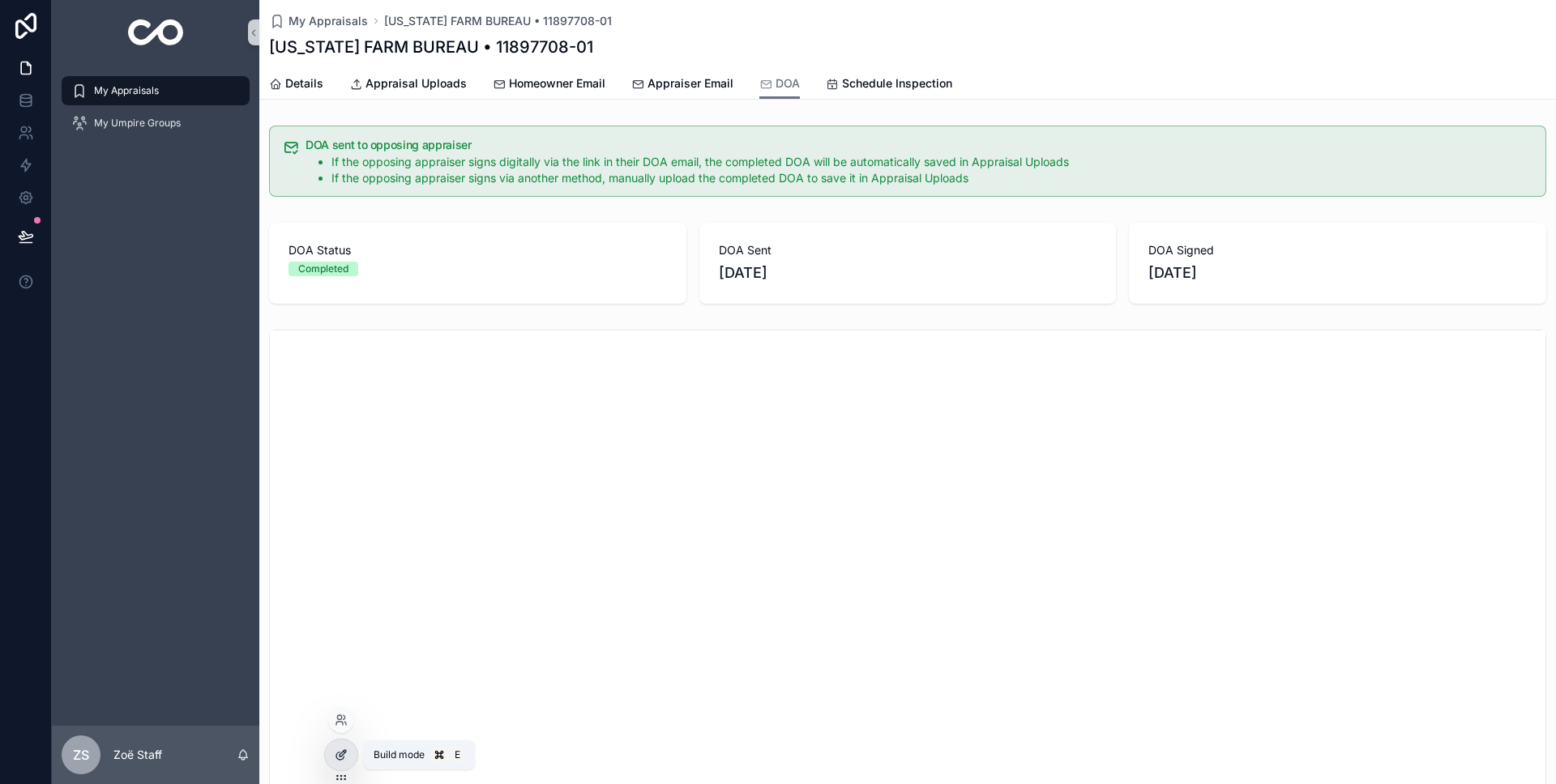
click at [351, 764] on div at bounding box center [340, 756] width 32 height 31
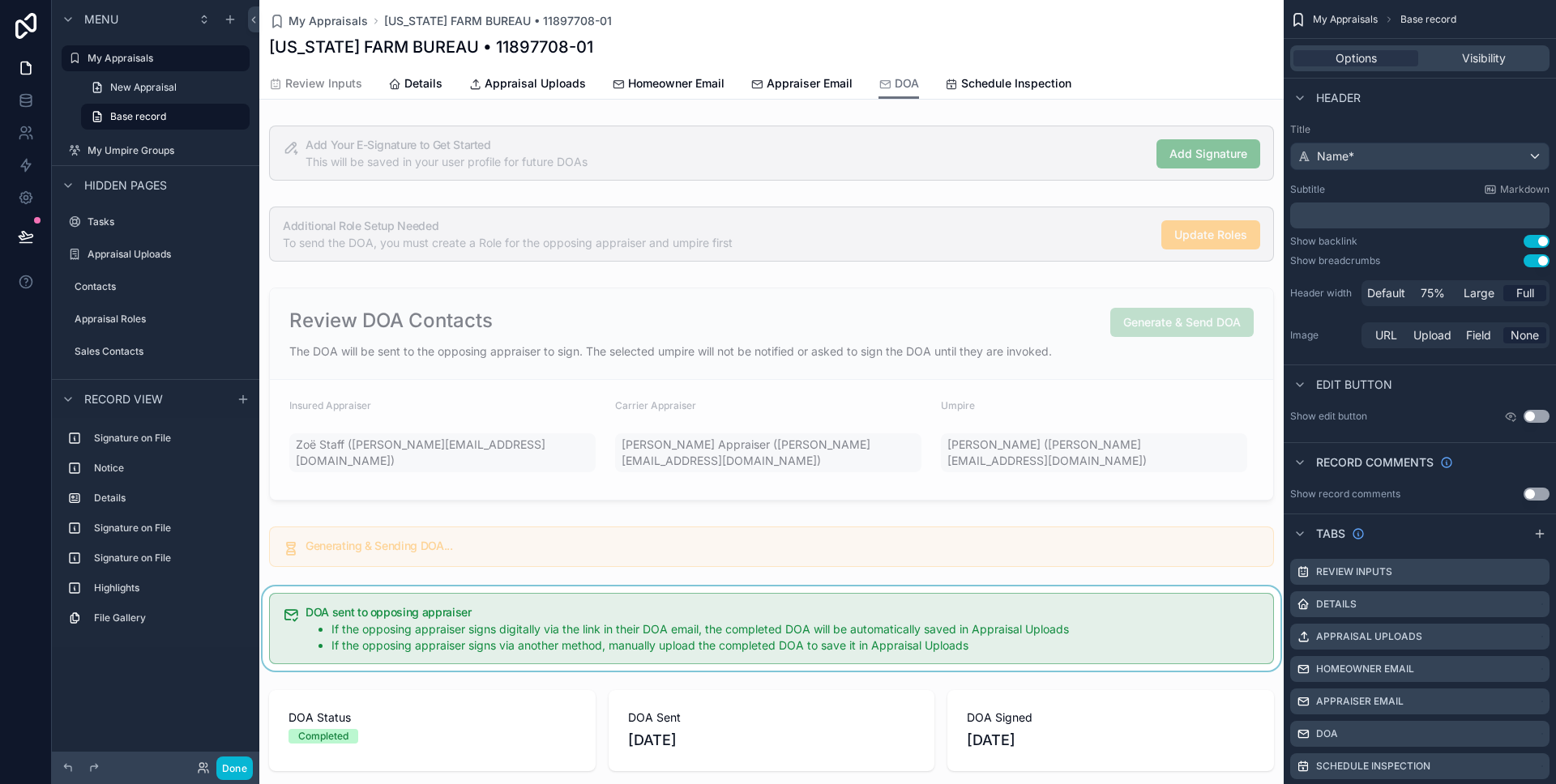
click at [454, 620] on div "scrollable content" at bounding box center [771, 628] width 1024 height 84
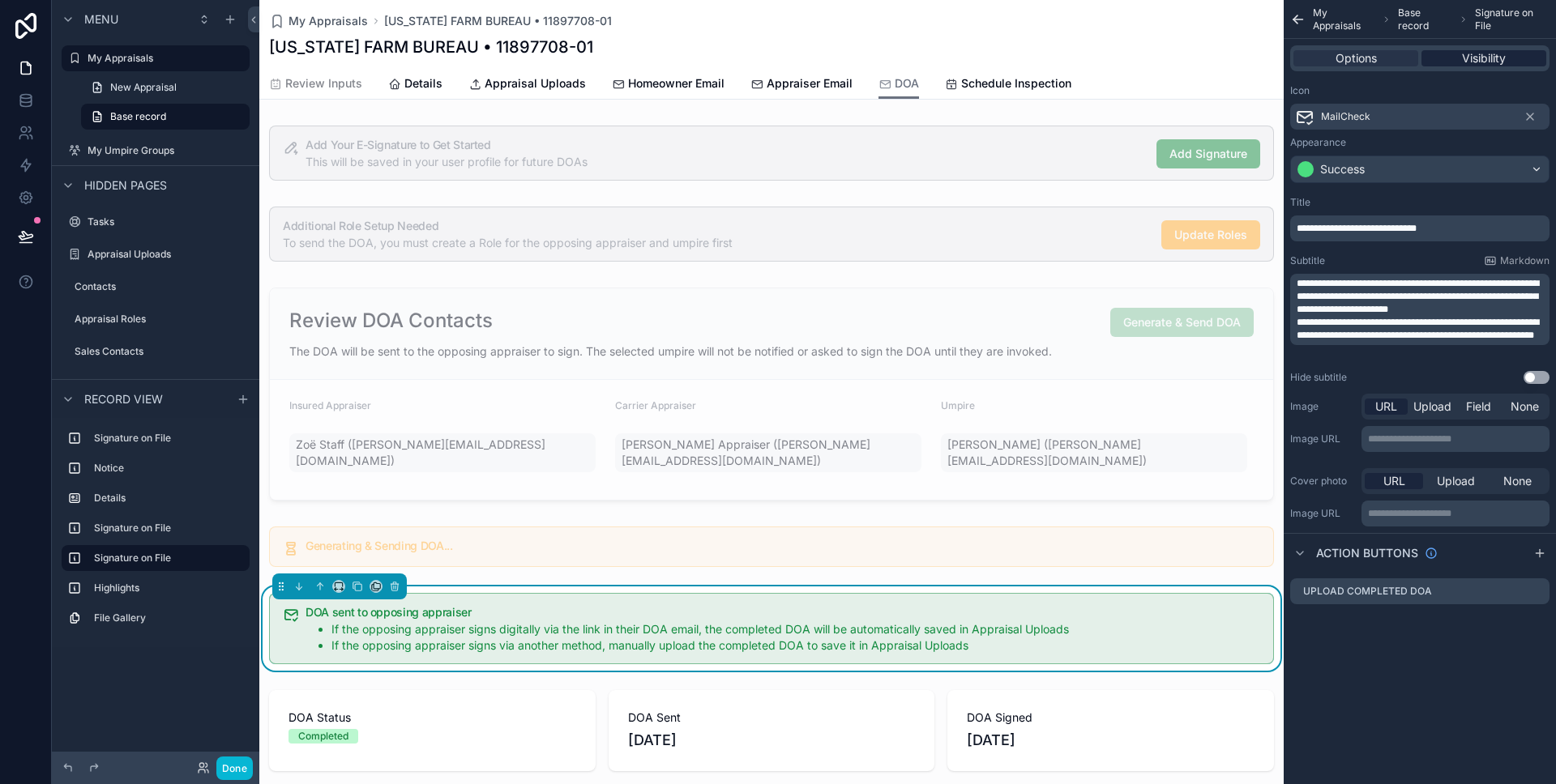
click at [1503, 54] on span "Visibility" at bounding box center [1485, 59] width 44 height 16
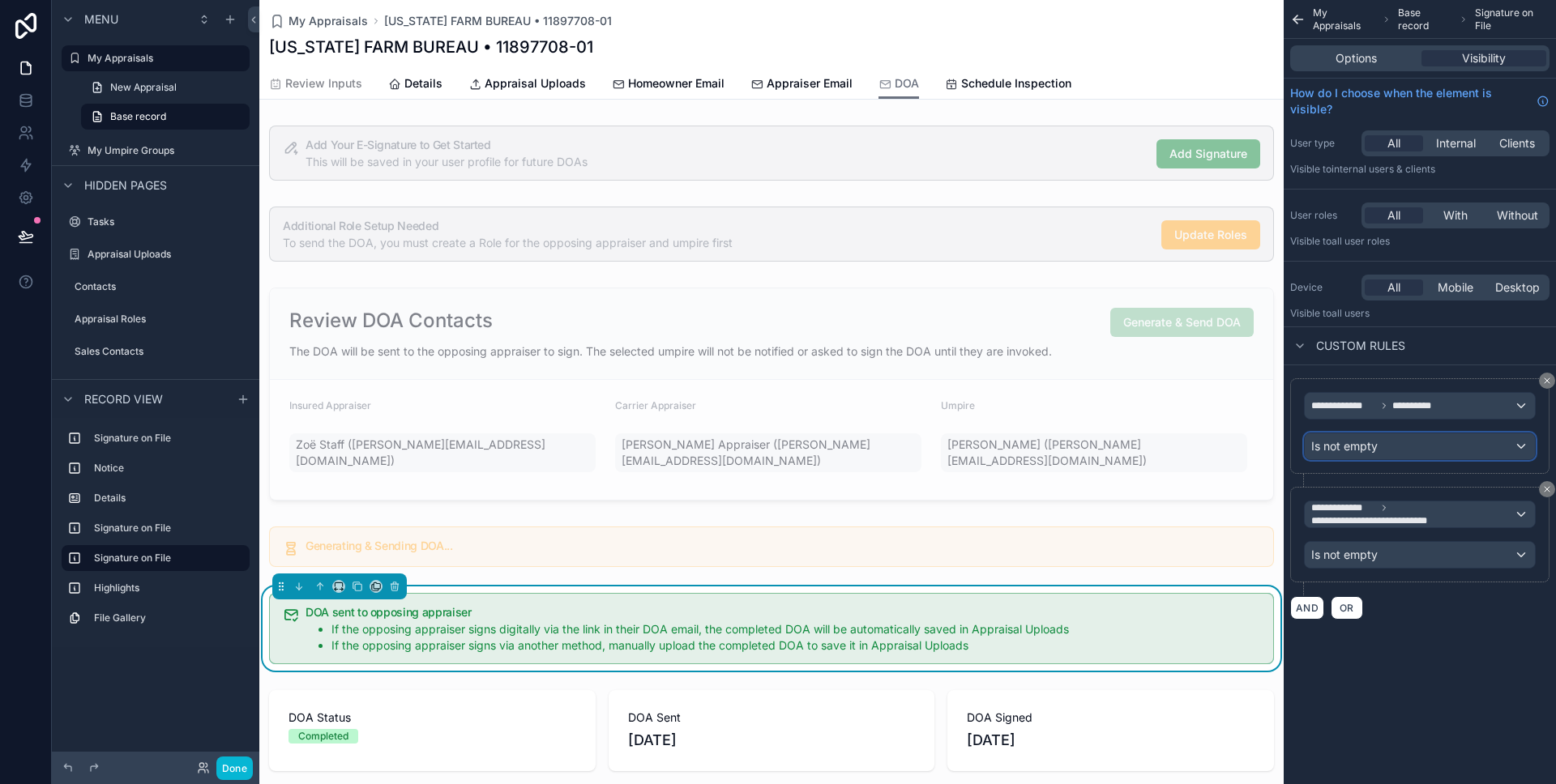
click at [1378, 448] on span "Is not empty" at bounding box center [1345, 446] width 67 height 16
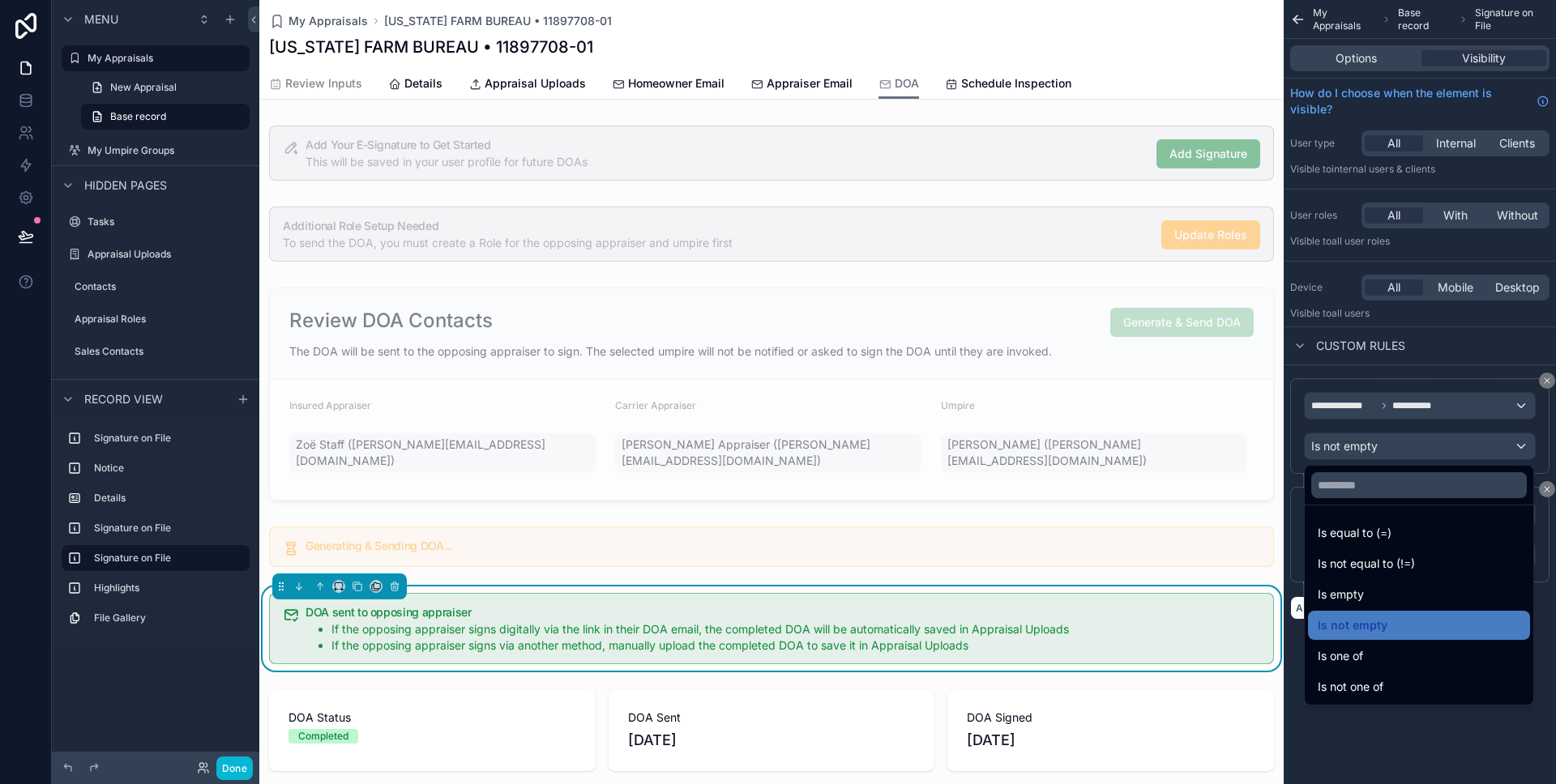
click at [1378, 448] on div "scrollable content" at bounding box center [778, 392] width 1556 height 784
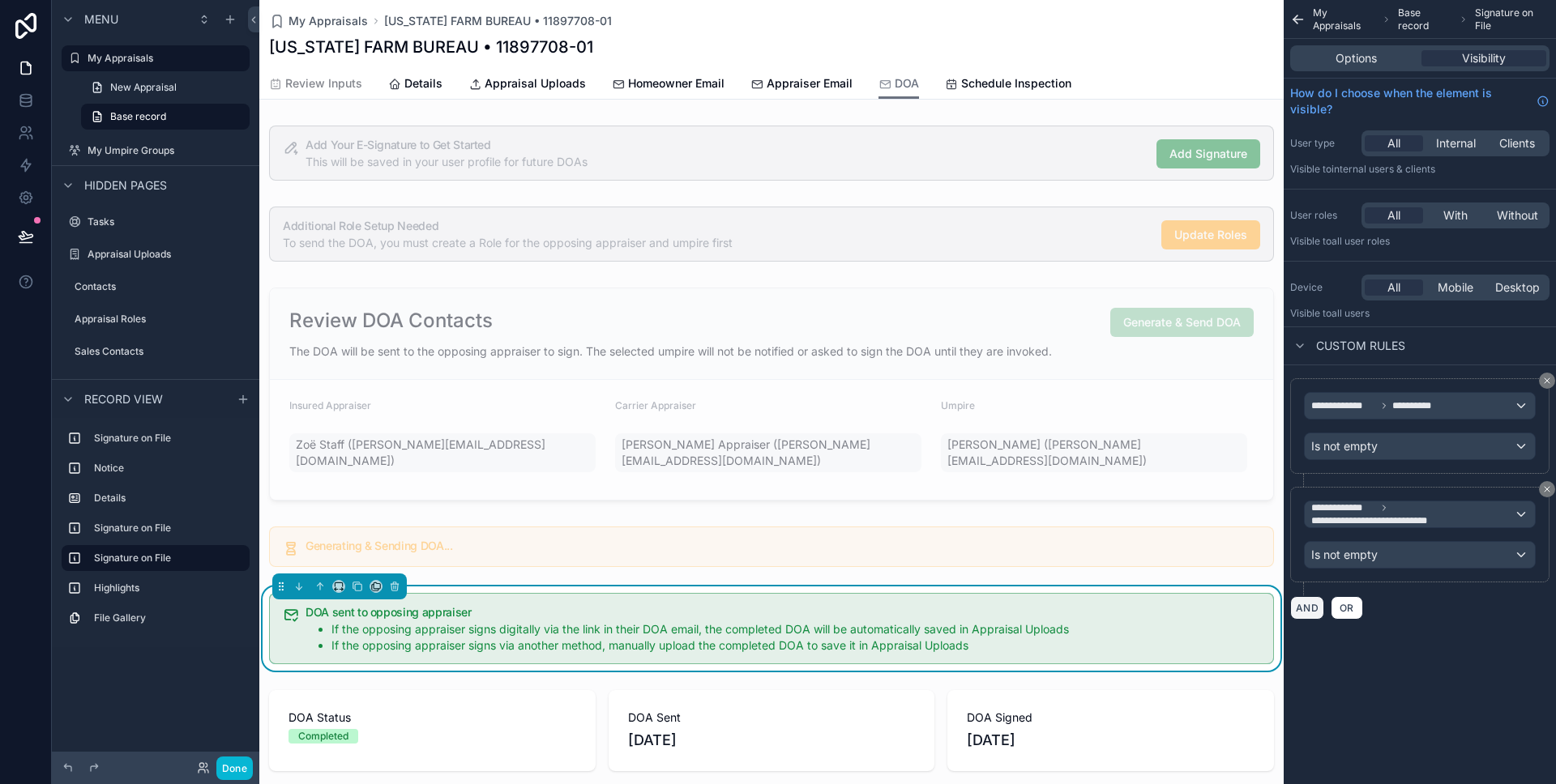
click at [1309, 607] on button "AND" at bounding box center [1307, 608] width 34 height 24
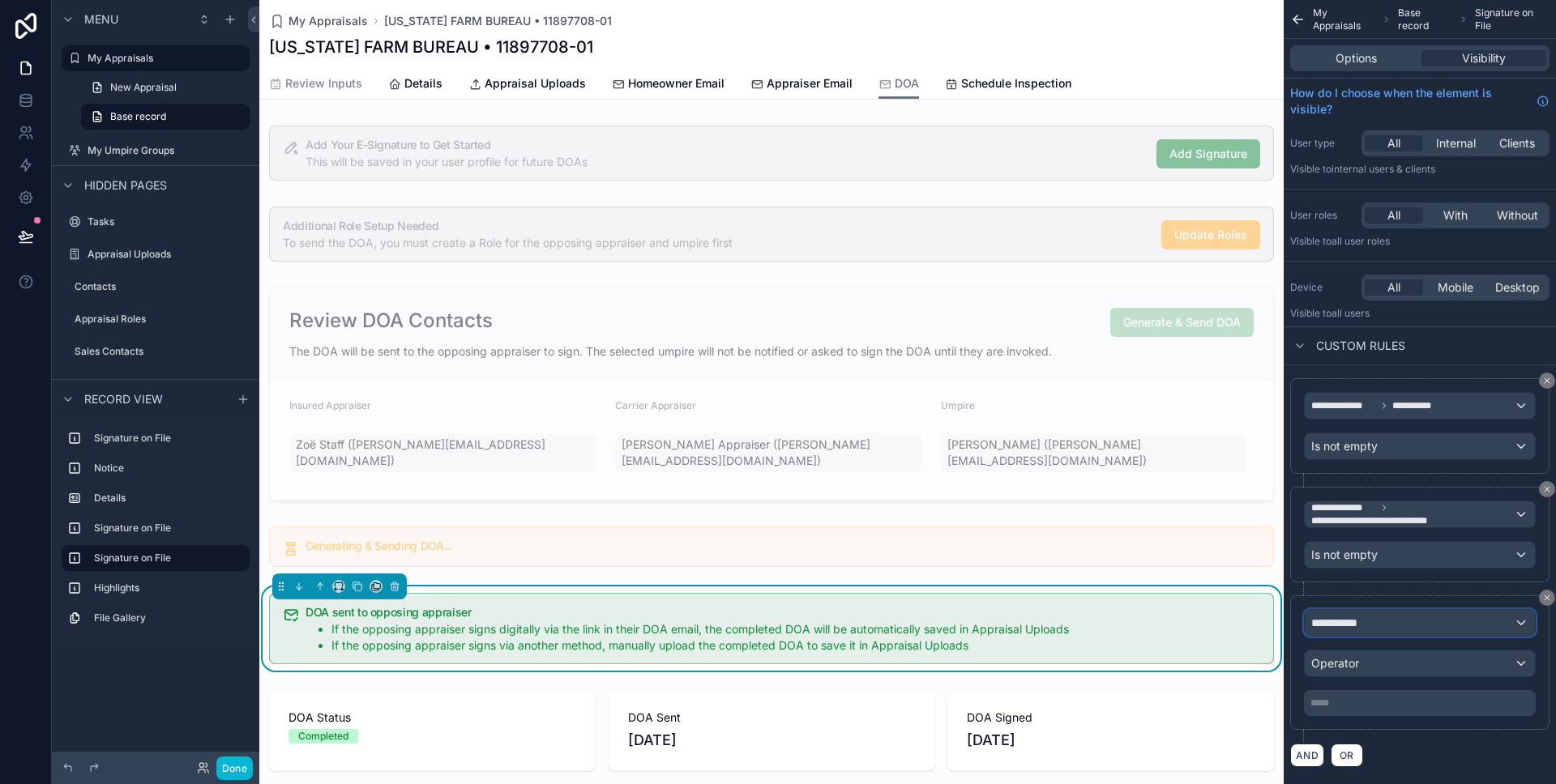
click at [1337, 618] on span "**********" at bounding box center [1342, 623] width 60 height 16
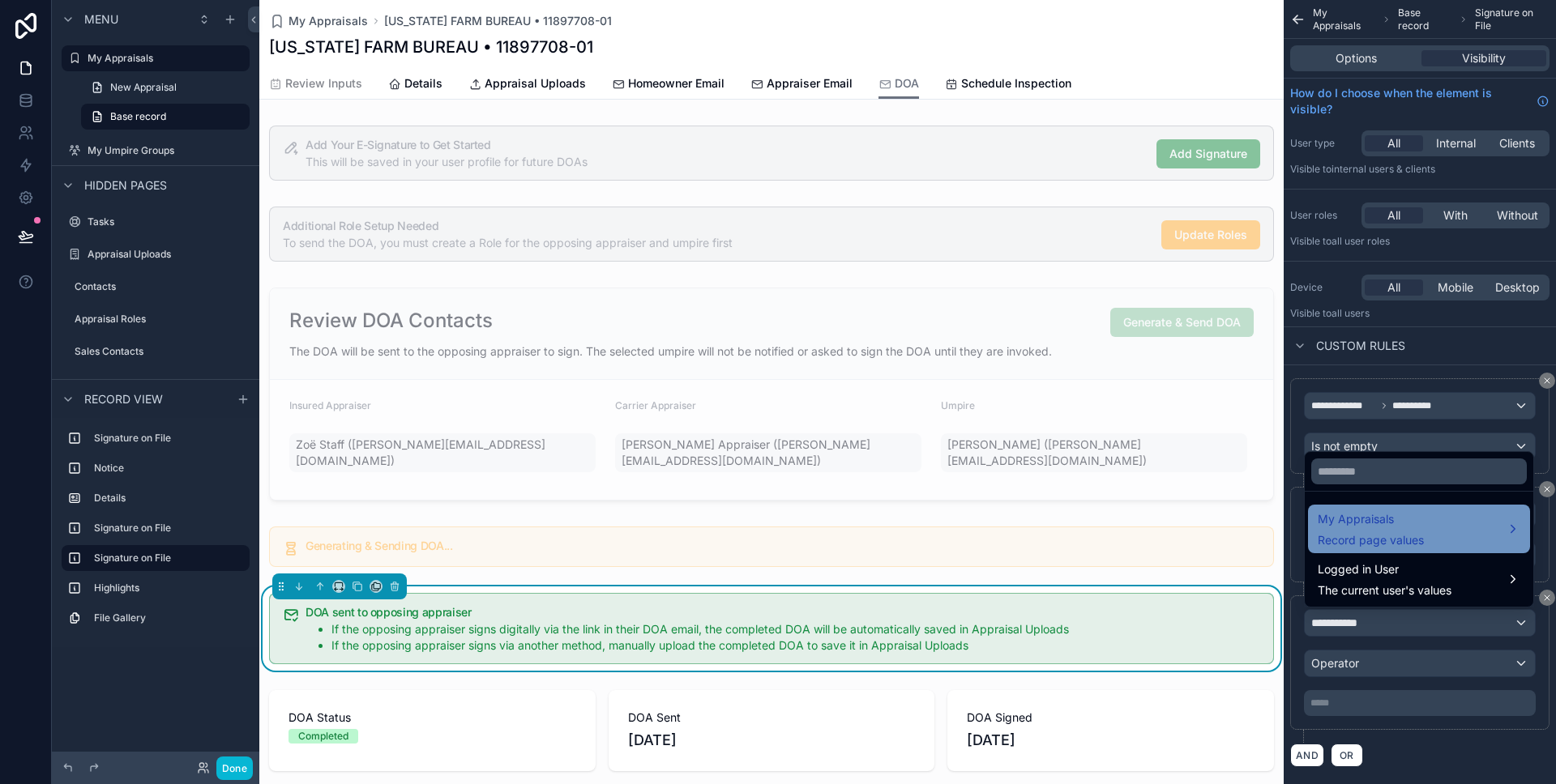
click at [1362, 537] on span "Record page values" at bounding box center [1371, 541] width 106 height 16
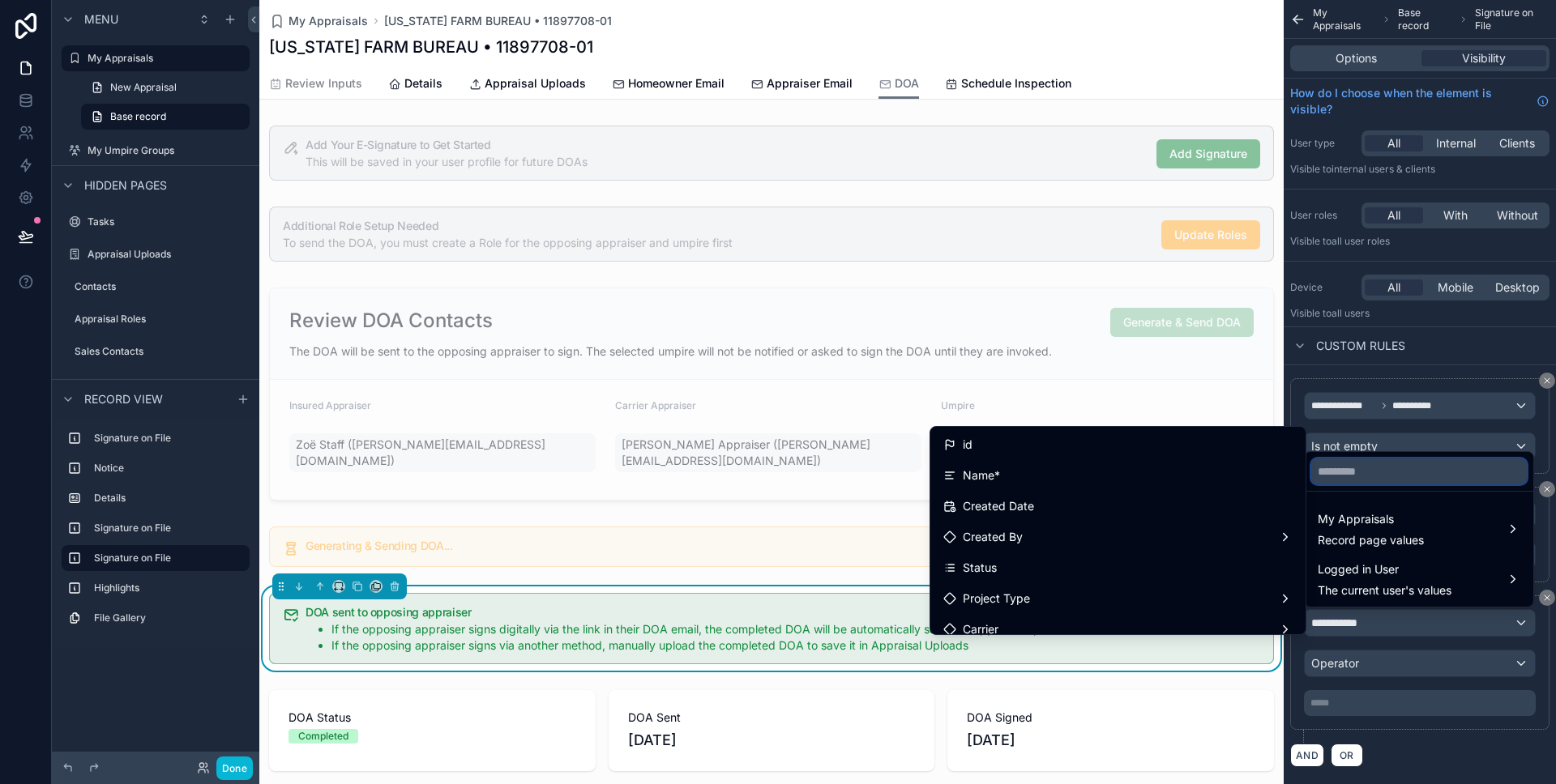
click at [1349, 477] on input "text" at bounding box center [1420, 471] width 216 height 26
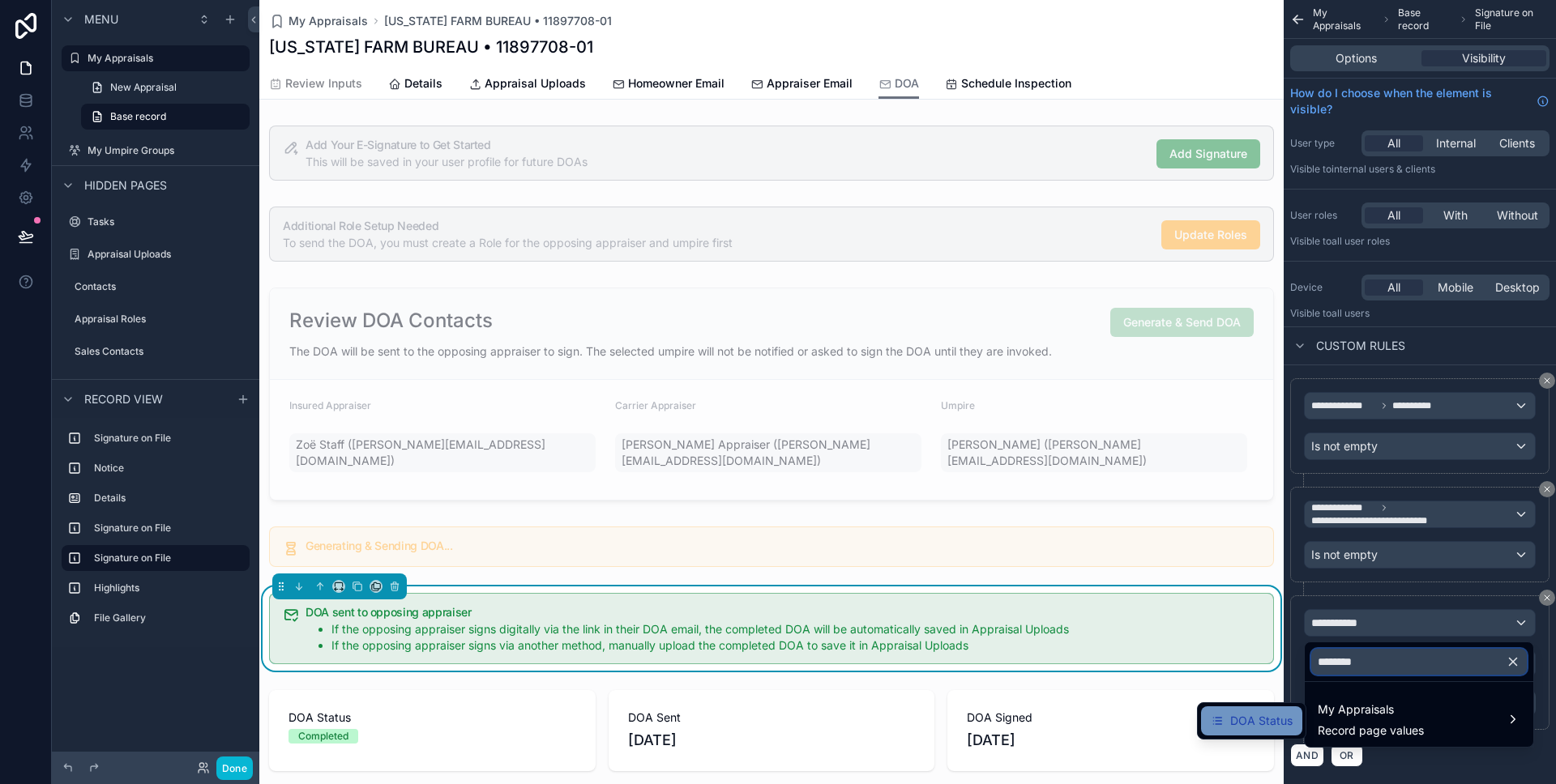
type input "********"
click at [1269, 718] on span "DOA Status" at bounding box center [1261, 721] width 62 height 19
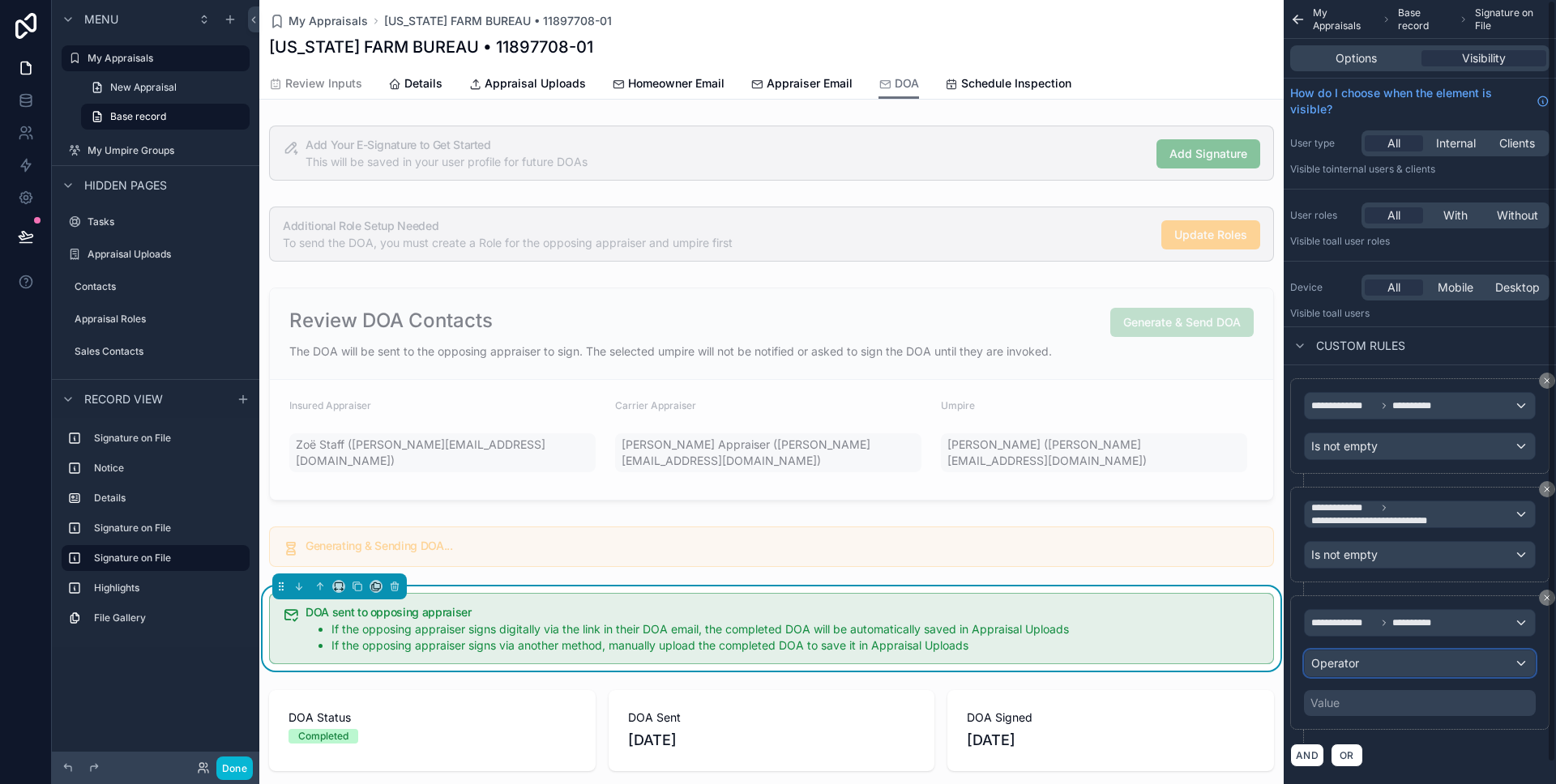
click at [1353, 666] on span "Operator" at bounding box center [1335, 662] width 48 height 14
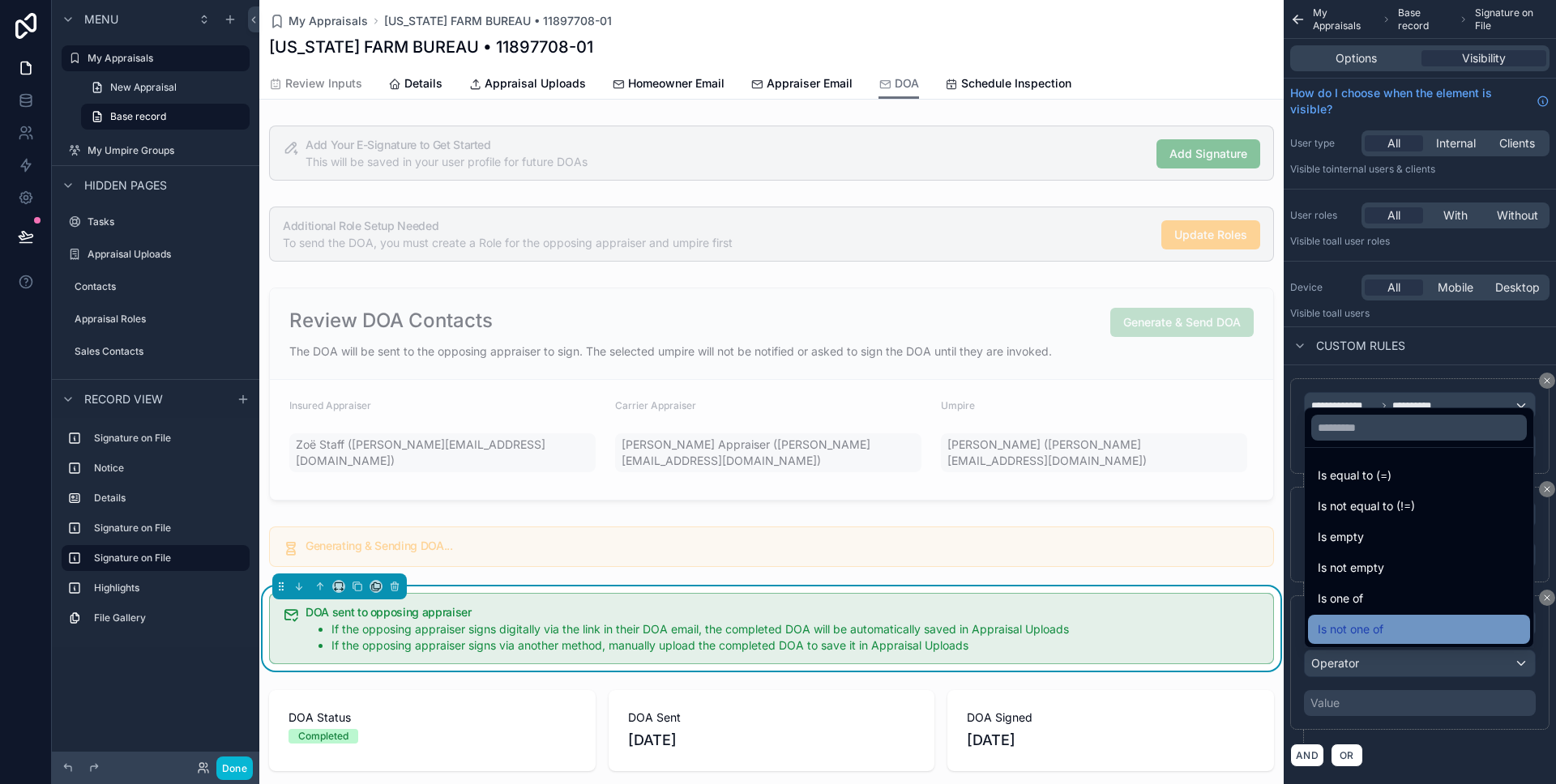
click at [1351, 622] on span "Is not one of" at bounding box center [1351, 628] width 66 height 19
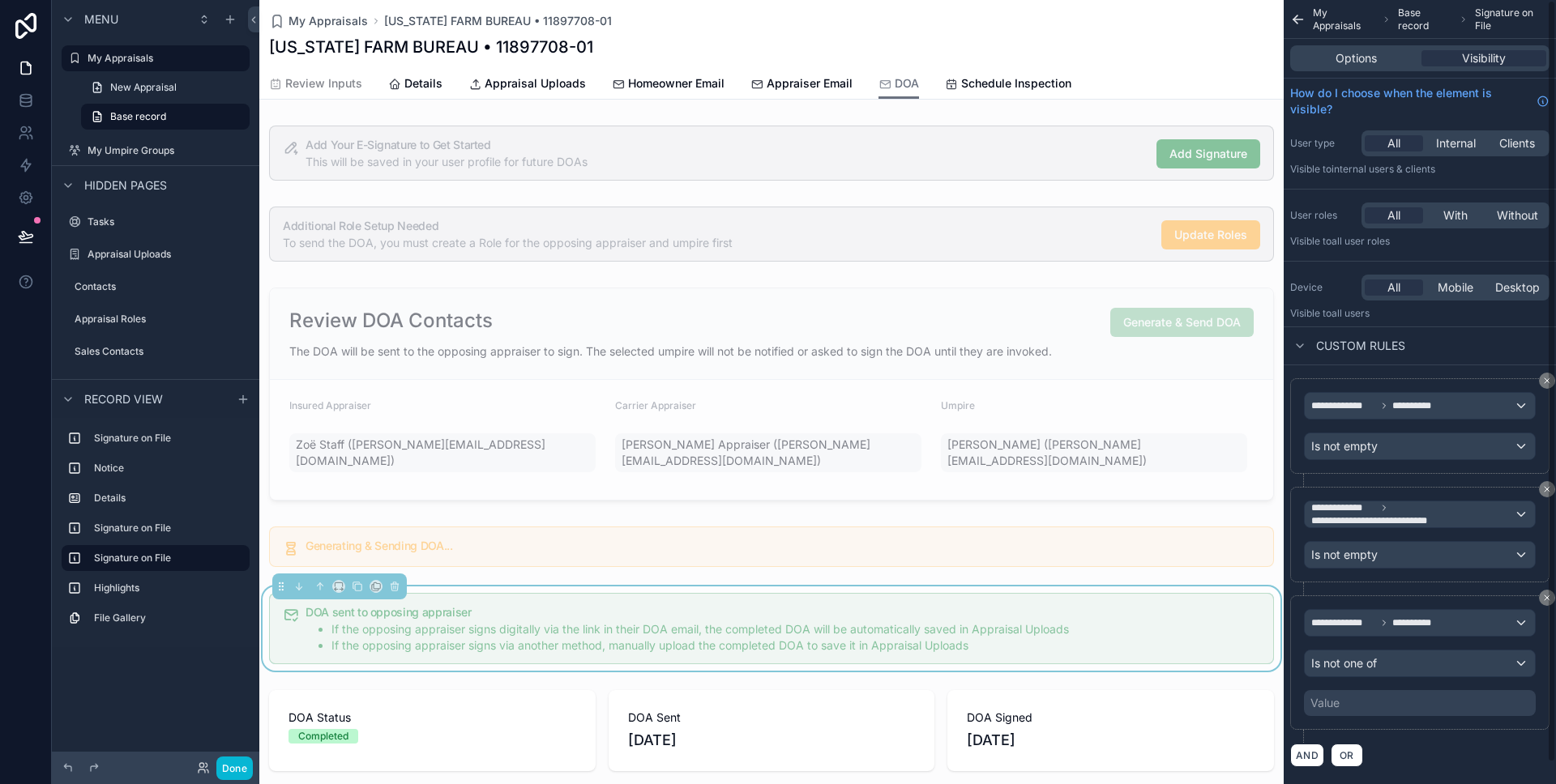
click at [1349, 703] on div "Value" at bounding box center [1420, 703] width 232 height 26
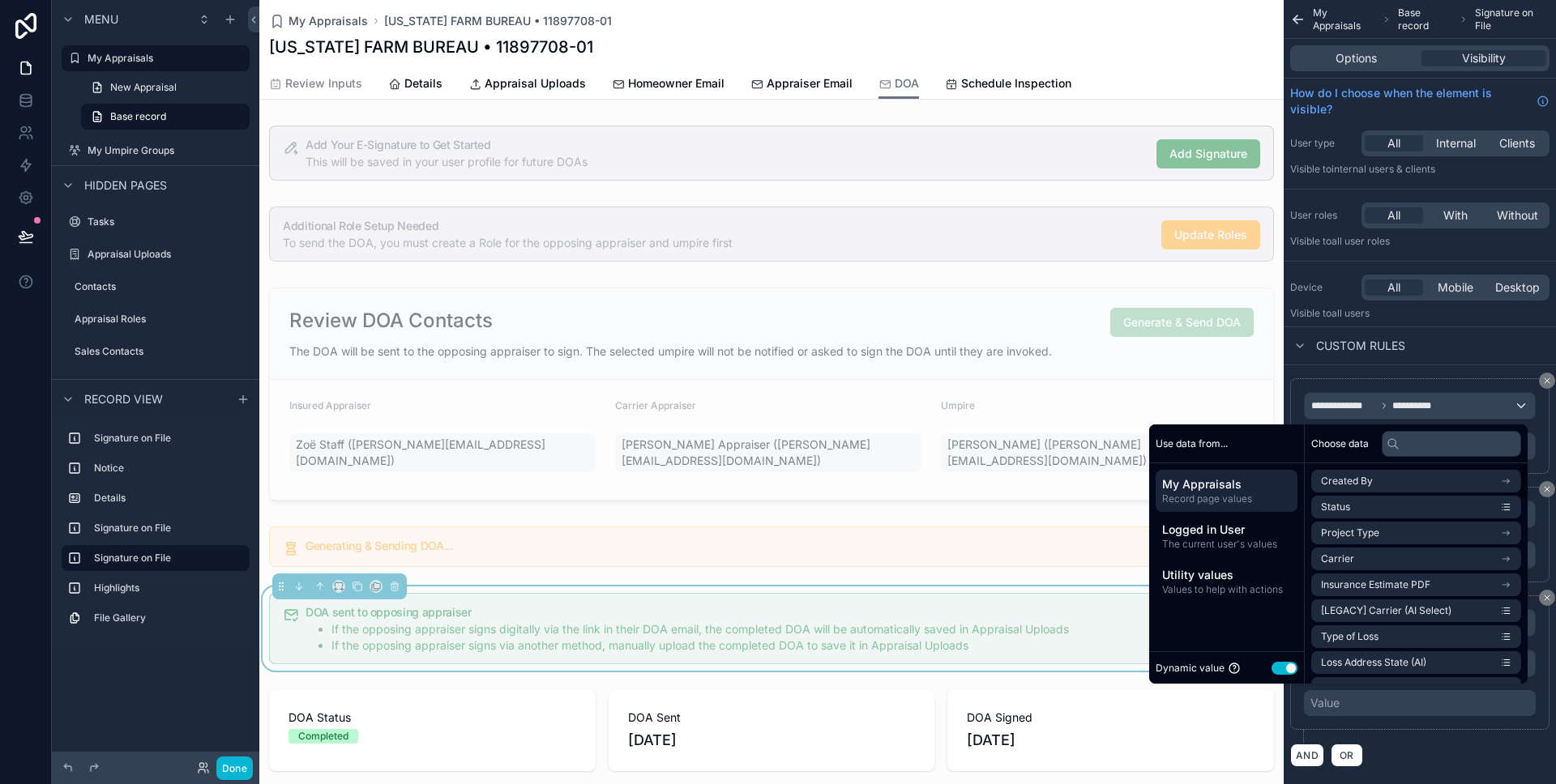
click at [1274, 664] on button "Use setting" at bounding box center [1284, 668] width 26 height 13
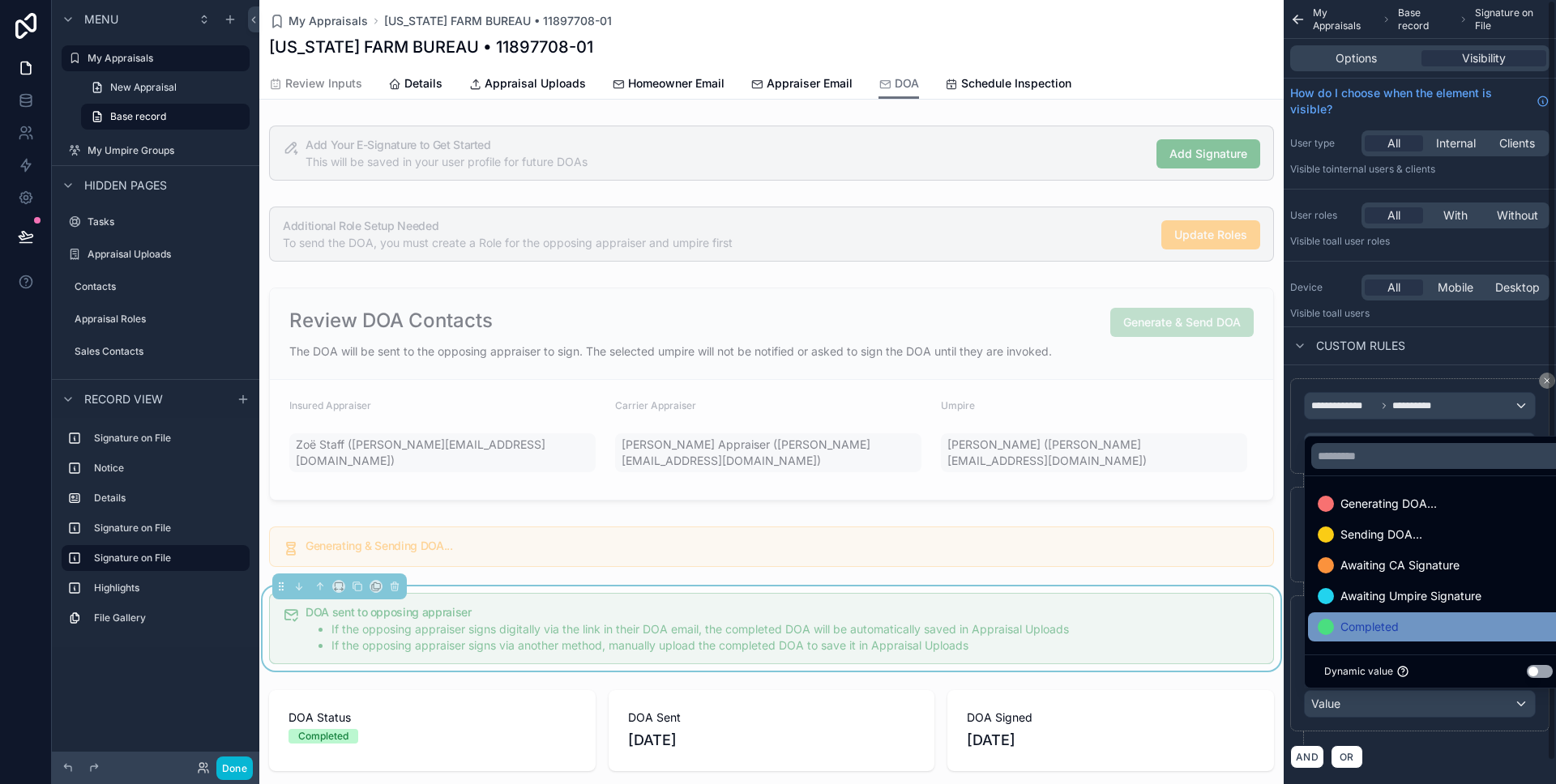
click at [1324, 628] on div at bounding box center [1326, 628] width 16 height 16
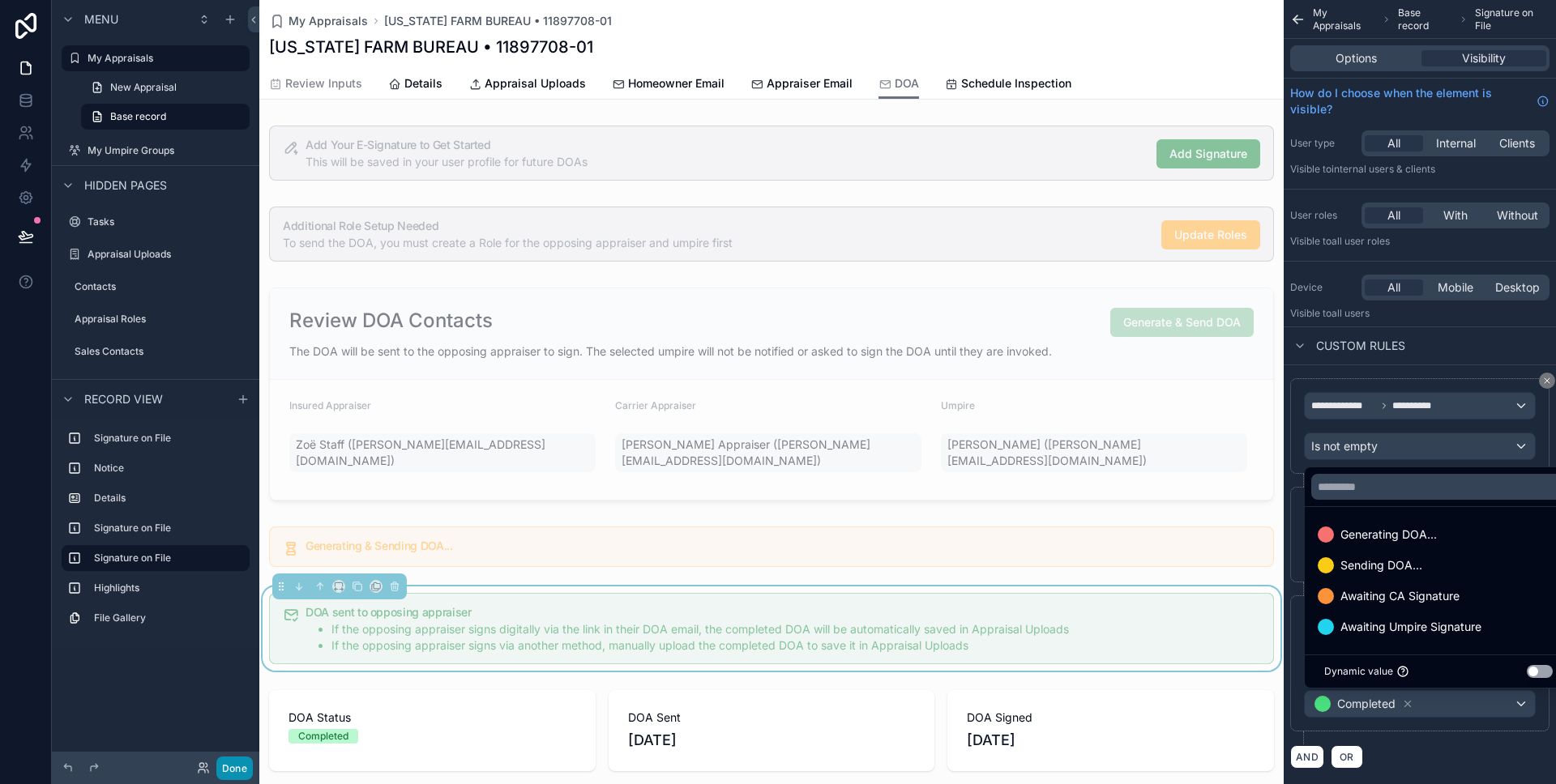
click at [218, 766] on button "Done" at bounding box center [234, 768] width 37 height 24
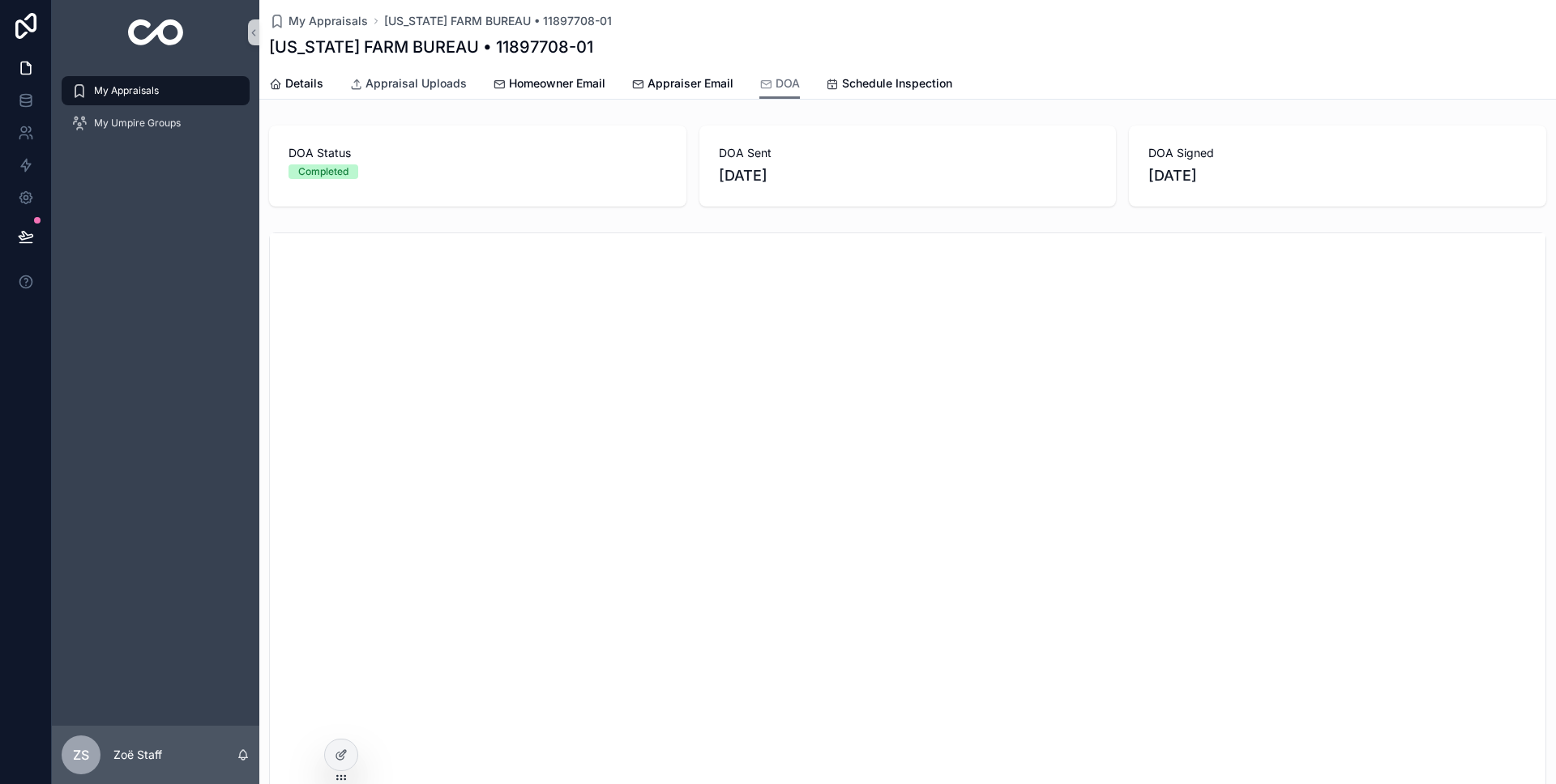
click at [409, 91] on link "Appraisal Uploads" at bounding box center [408, 84] width 117 height 32
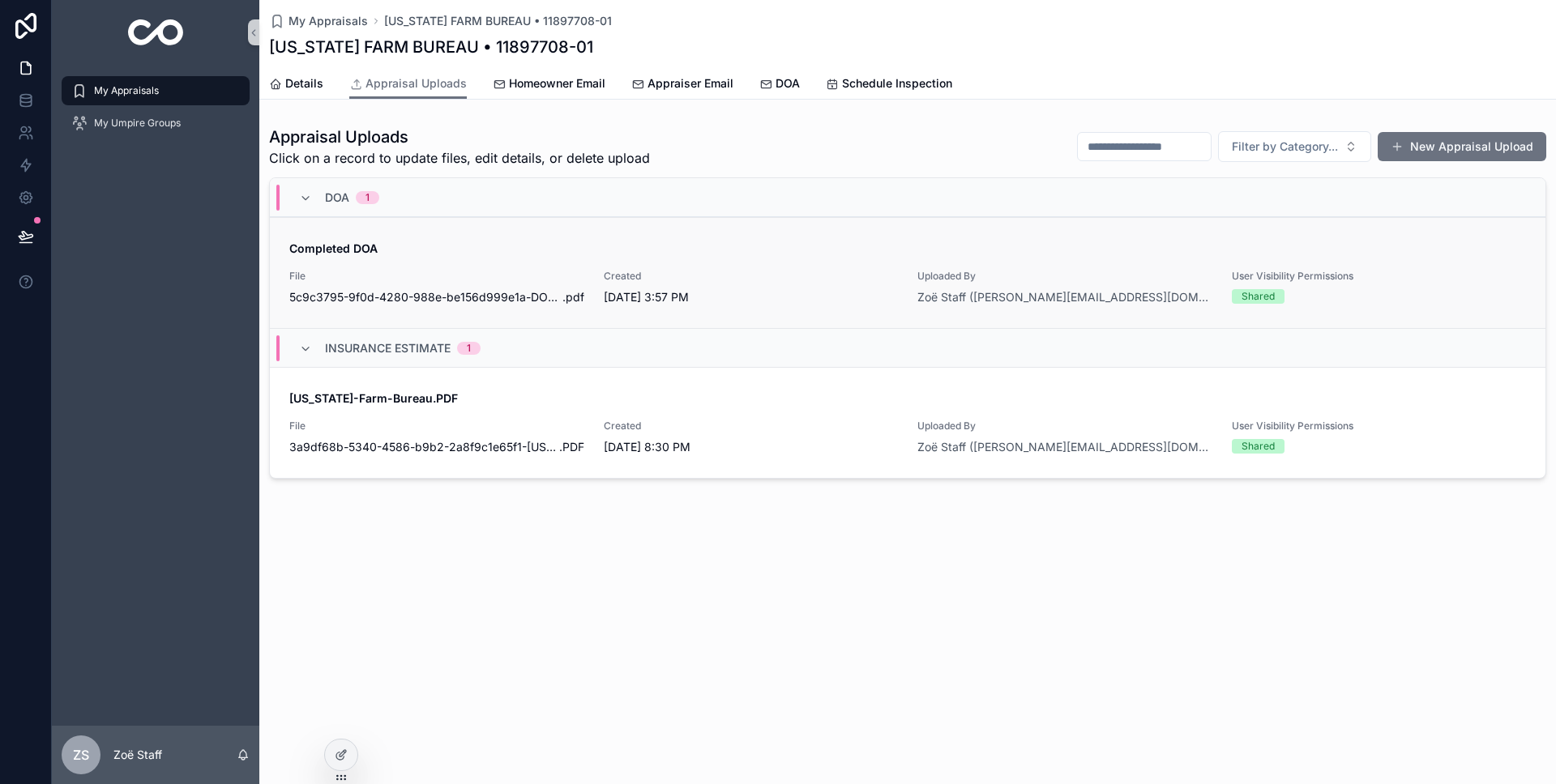
click at [464, 275] on span "File" at bounding box center [437, 276] width 295 height 13
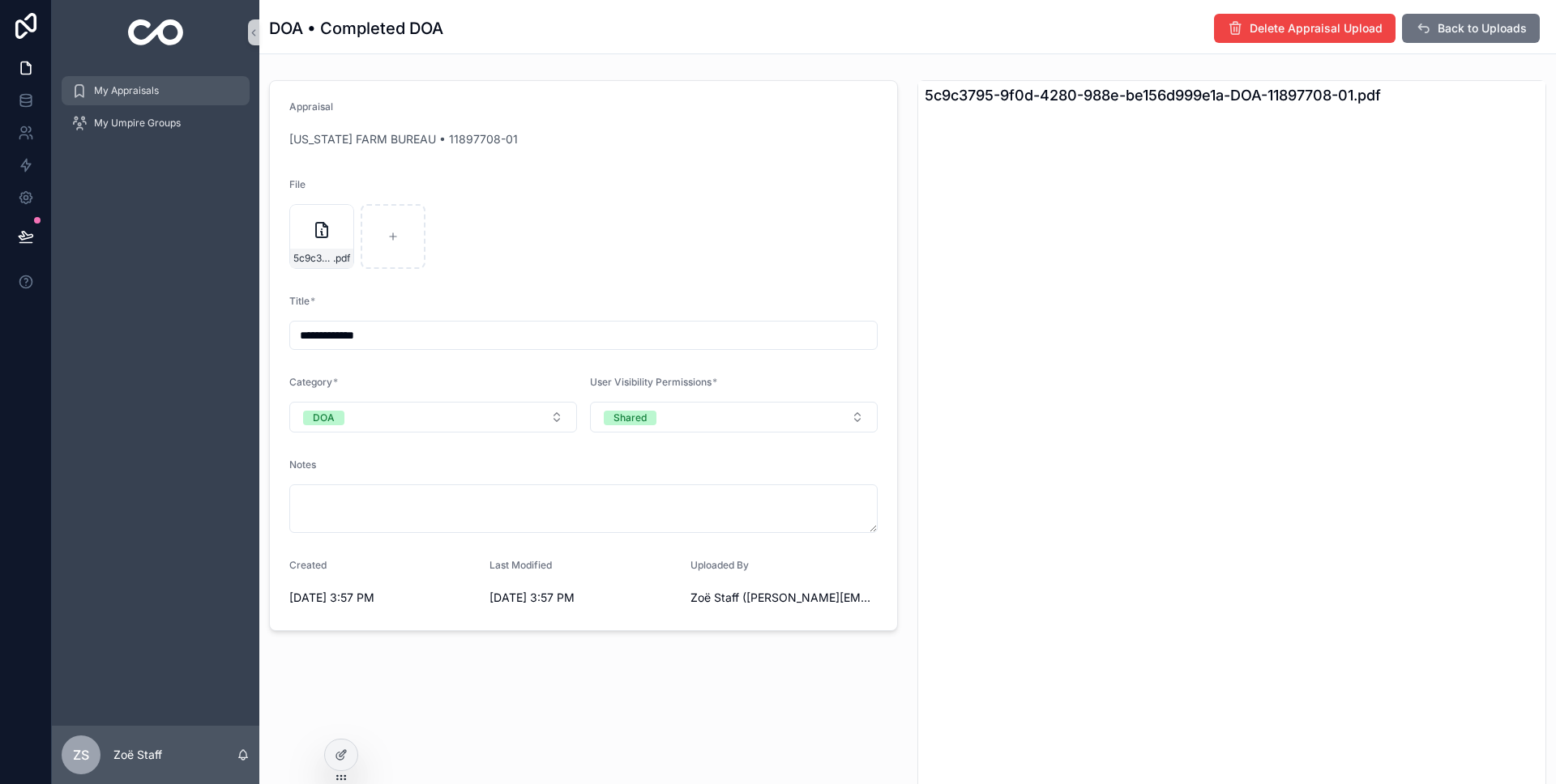
click at [157, 91] on span "My Appraisals" at bounding box center [126, 91] width 65 height 13
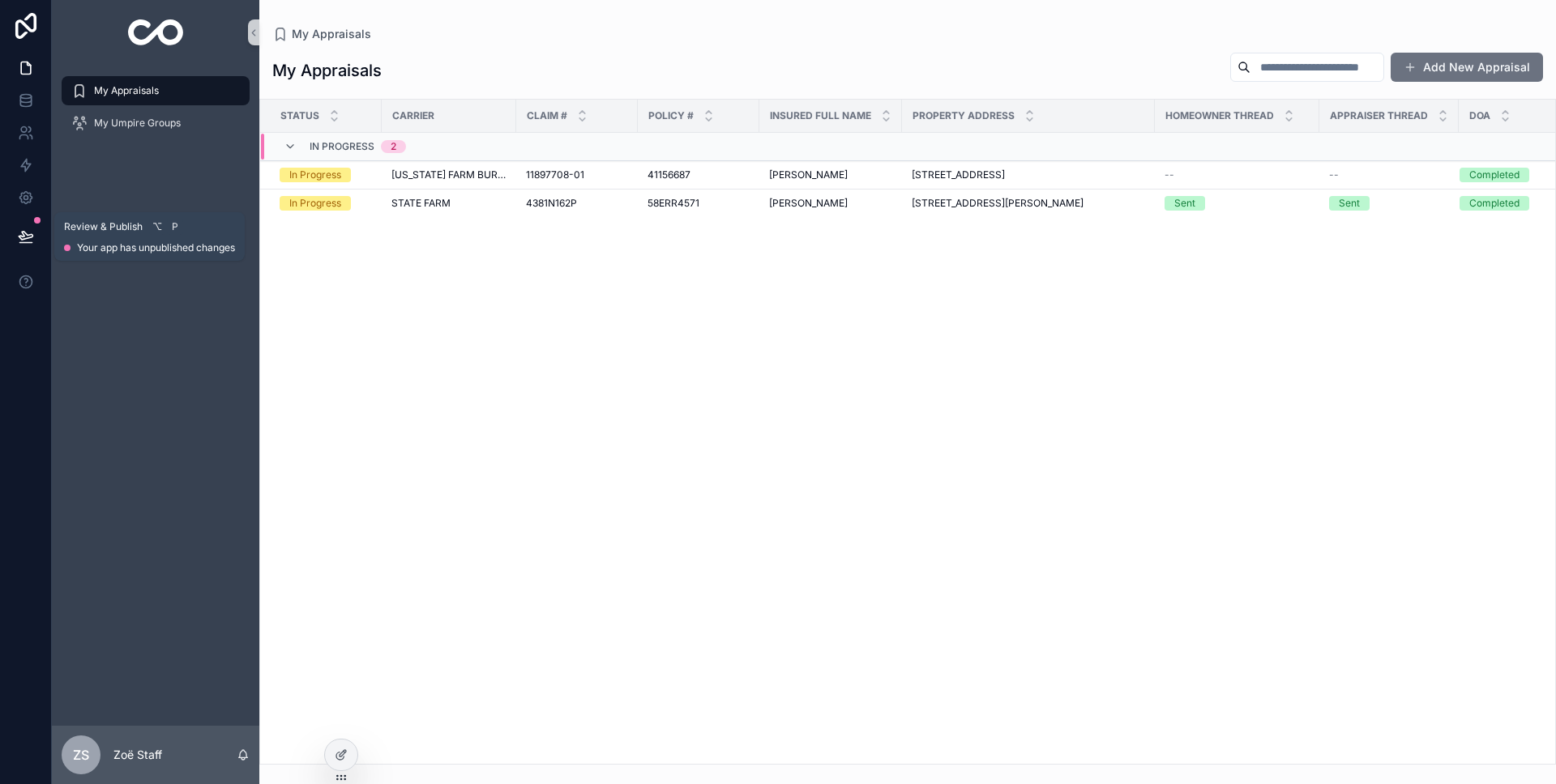
click at [20, 241] on icon at bounding box center [26, 237] width 16 height 16
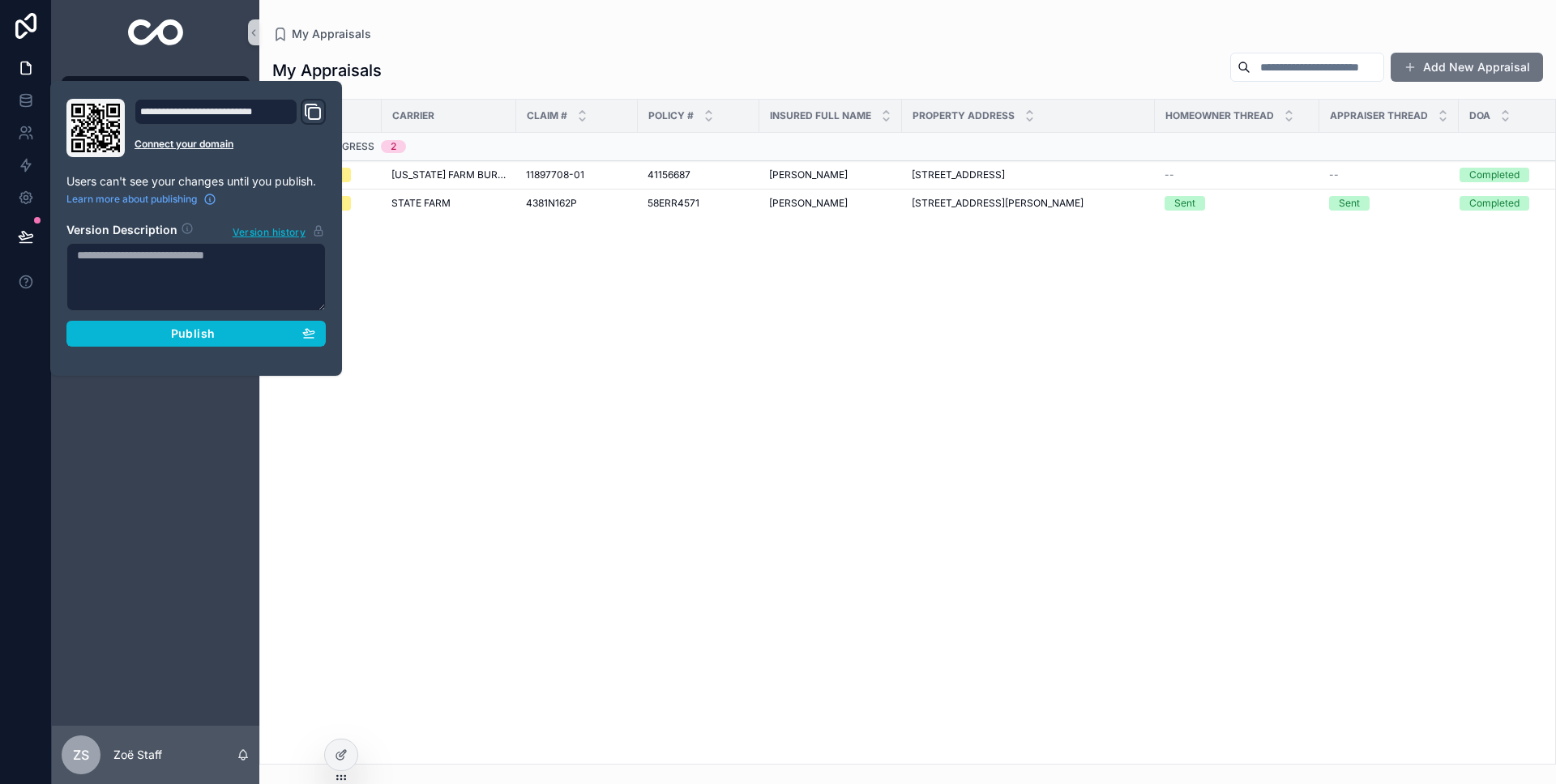
click at [138, 349] on div "**********" at bounding box center [197, 228] width 273 height 259
click at [140, 338] on div "Publish" at bounding box center [196, 334] width 238 height 15
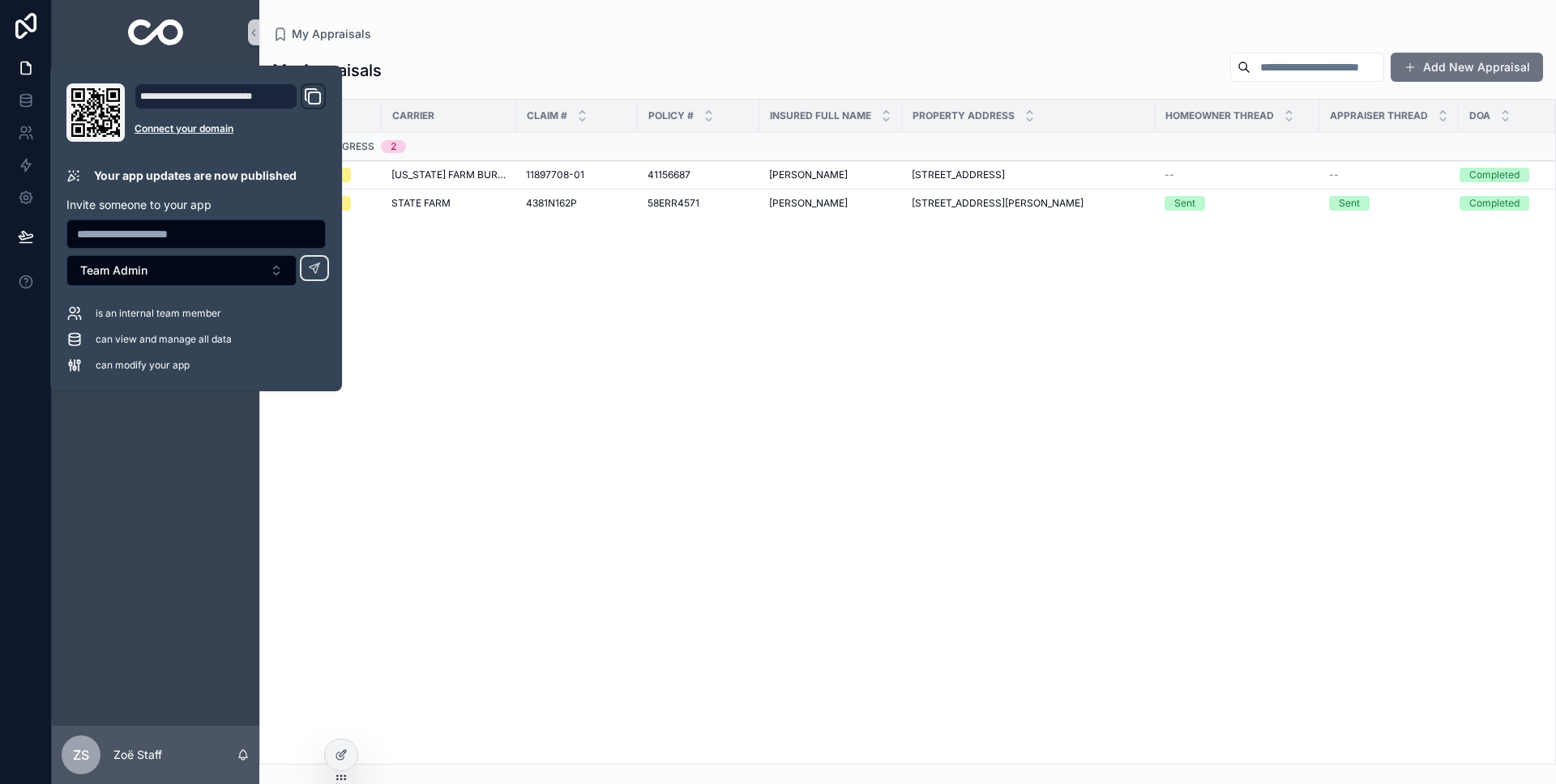
click at [392, 42] on div "My Appraisals Add New Appraisal Status Carrier Claim # Policy # Insured Full Na…" at bounding box center [907, 403] width 1297 height 723
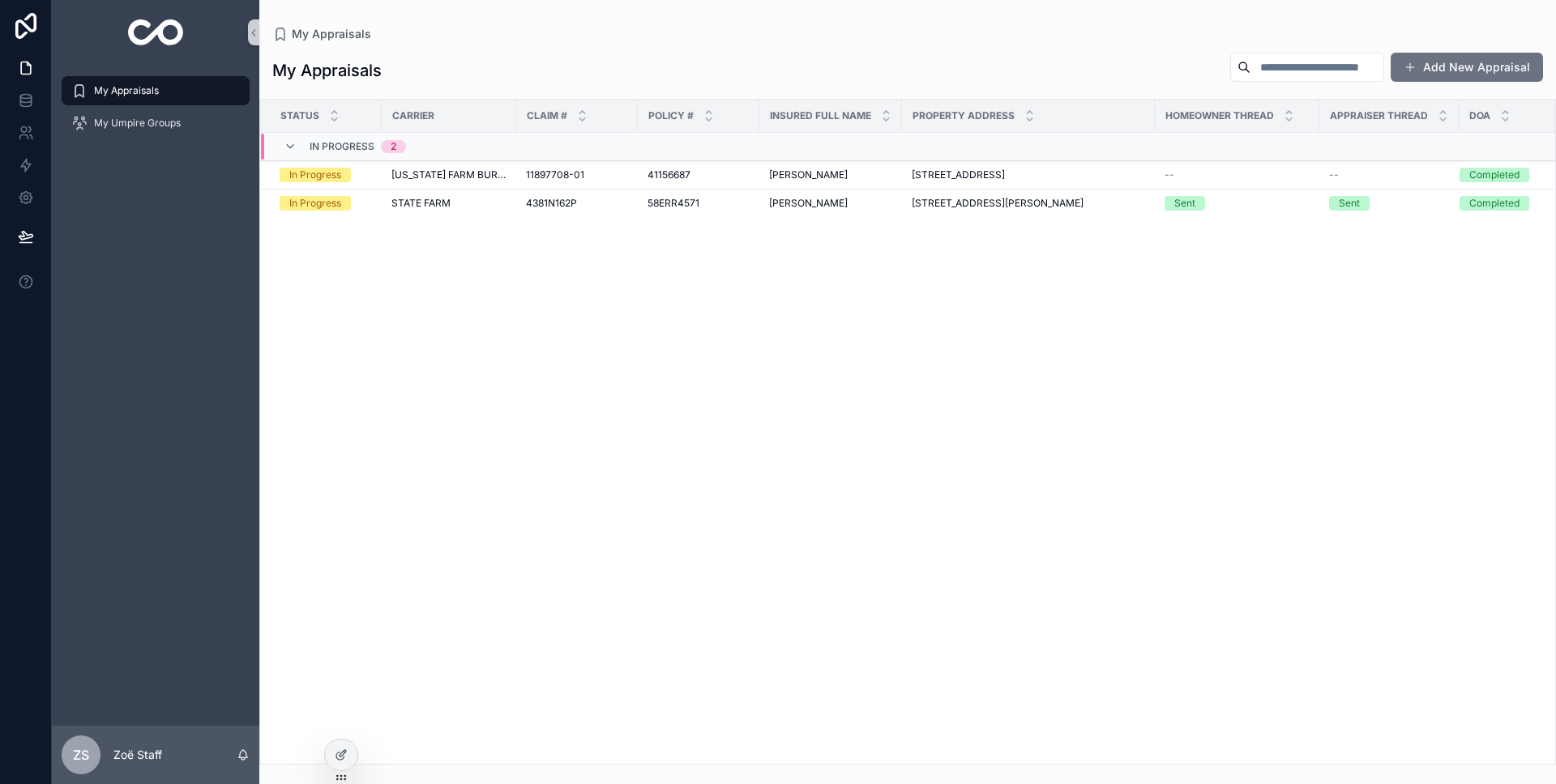
click at [125, 89] on span "My Appraisals" at bounding box center [126, 91] width 65 height 13
click at [563, 178] on span "11897708-01" at bounding box center [556, 175] width 59 height 13
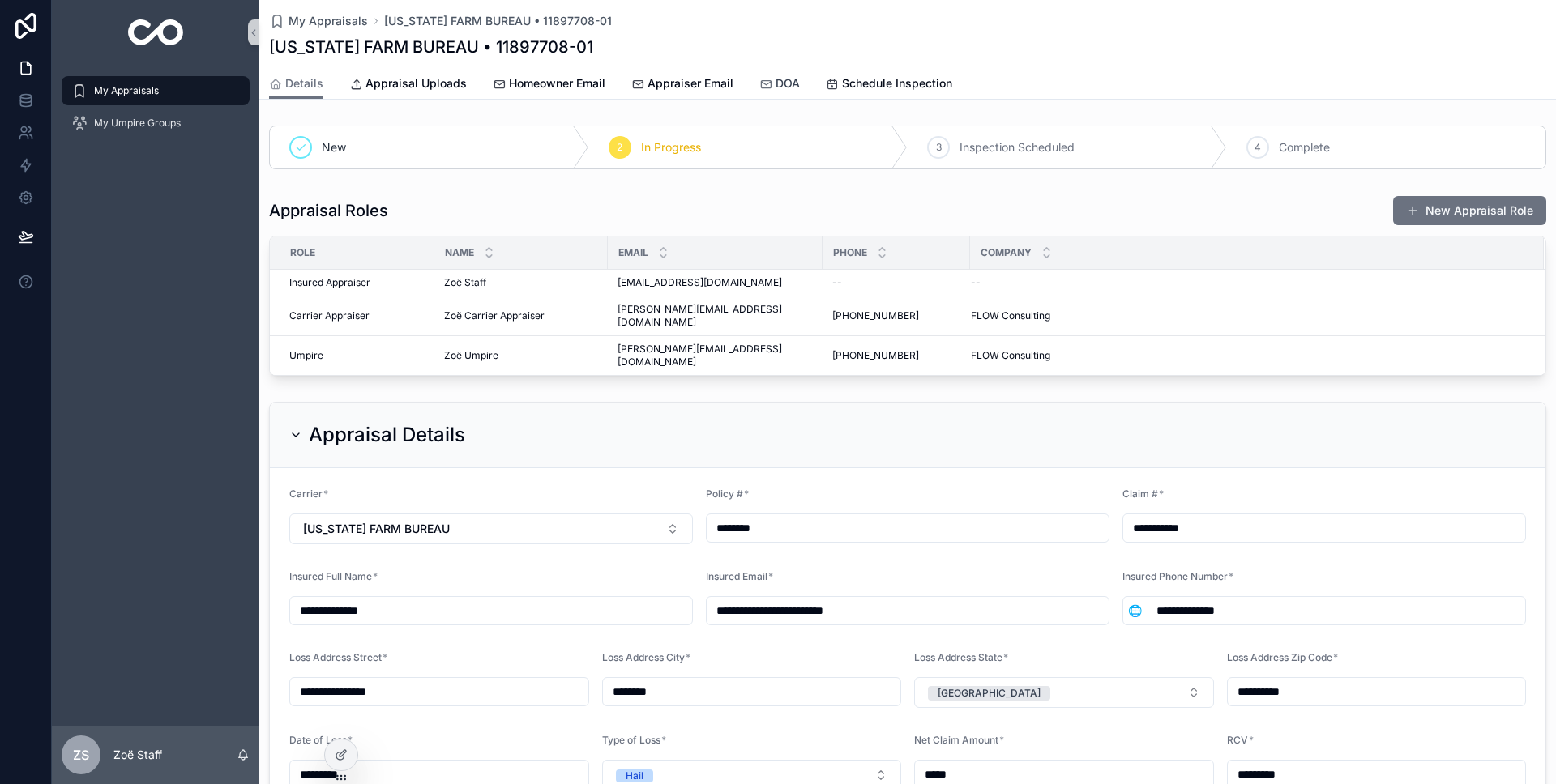
click at [785, 84] on span "DOA" at bounding box center [787, 83] width 25 height 16
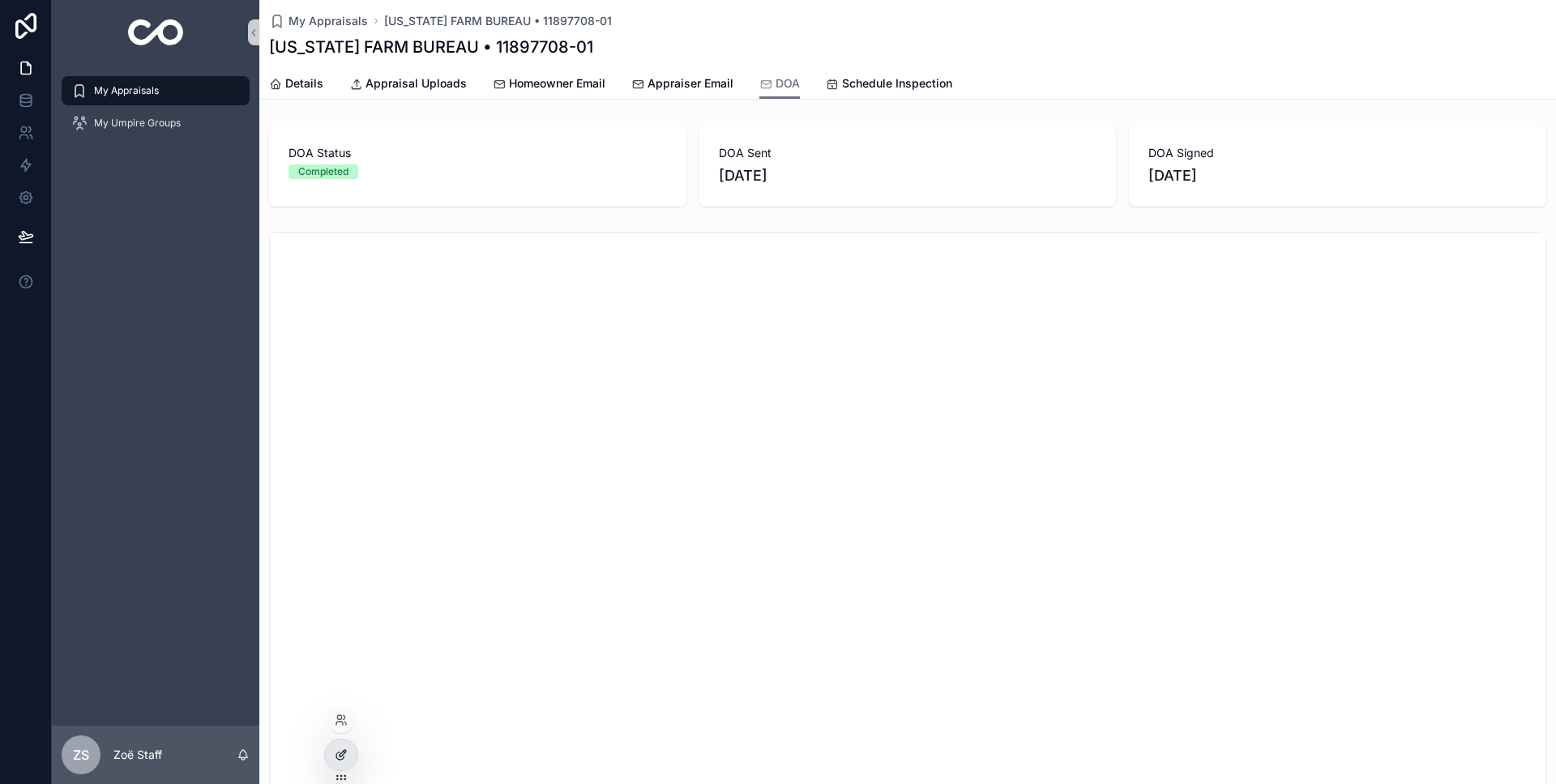
click at [335, 768] on div at bounding box center [340, 756] width 32 height 31
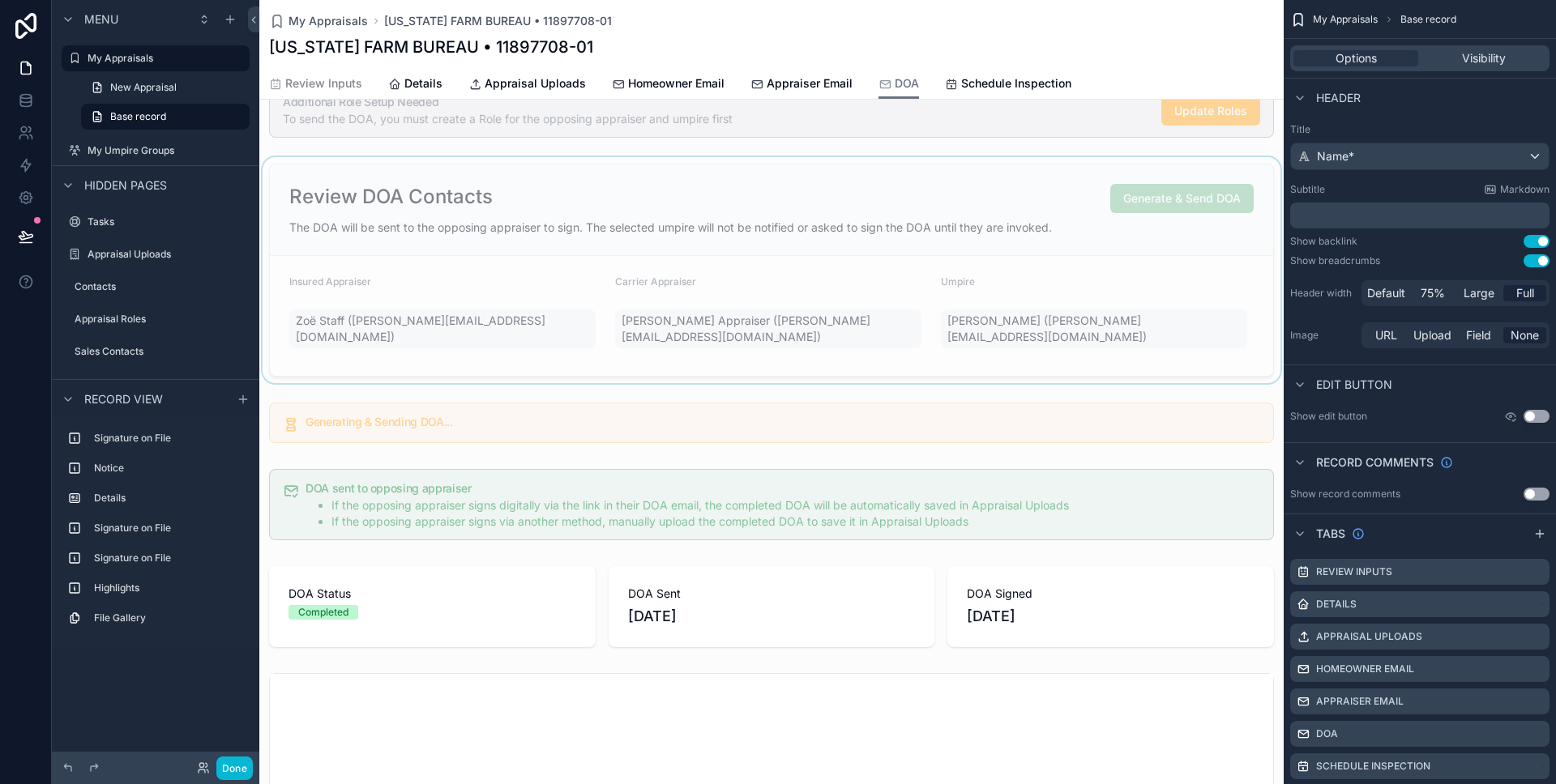
scroll to position [131, 0]
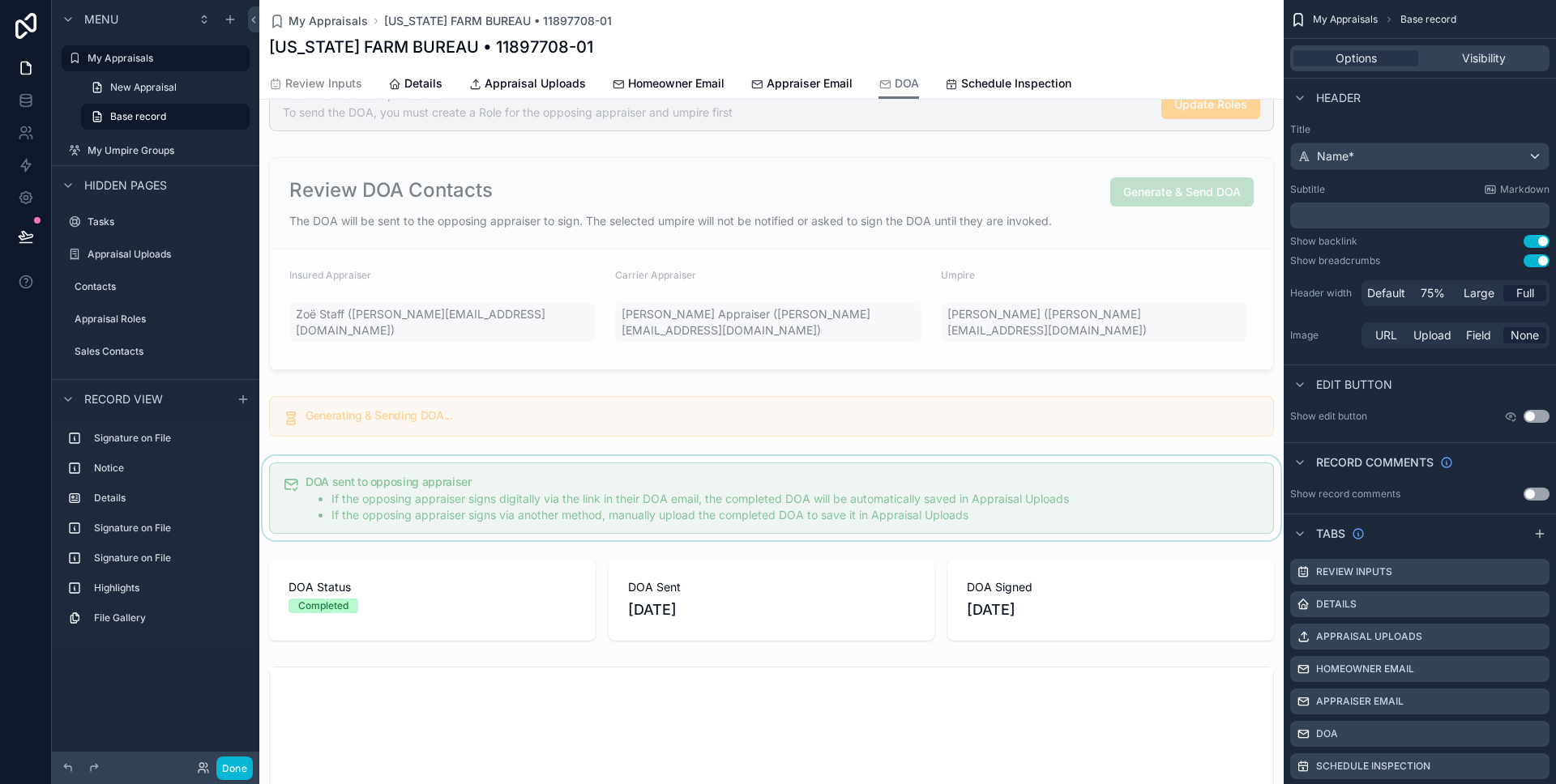
click at [398, 500] on div "scrollable content" at bounding box center [771, 499] width 1024 height 84
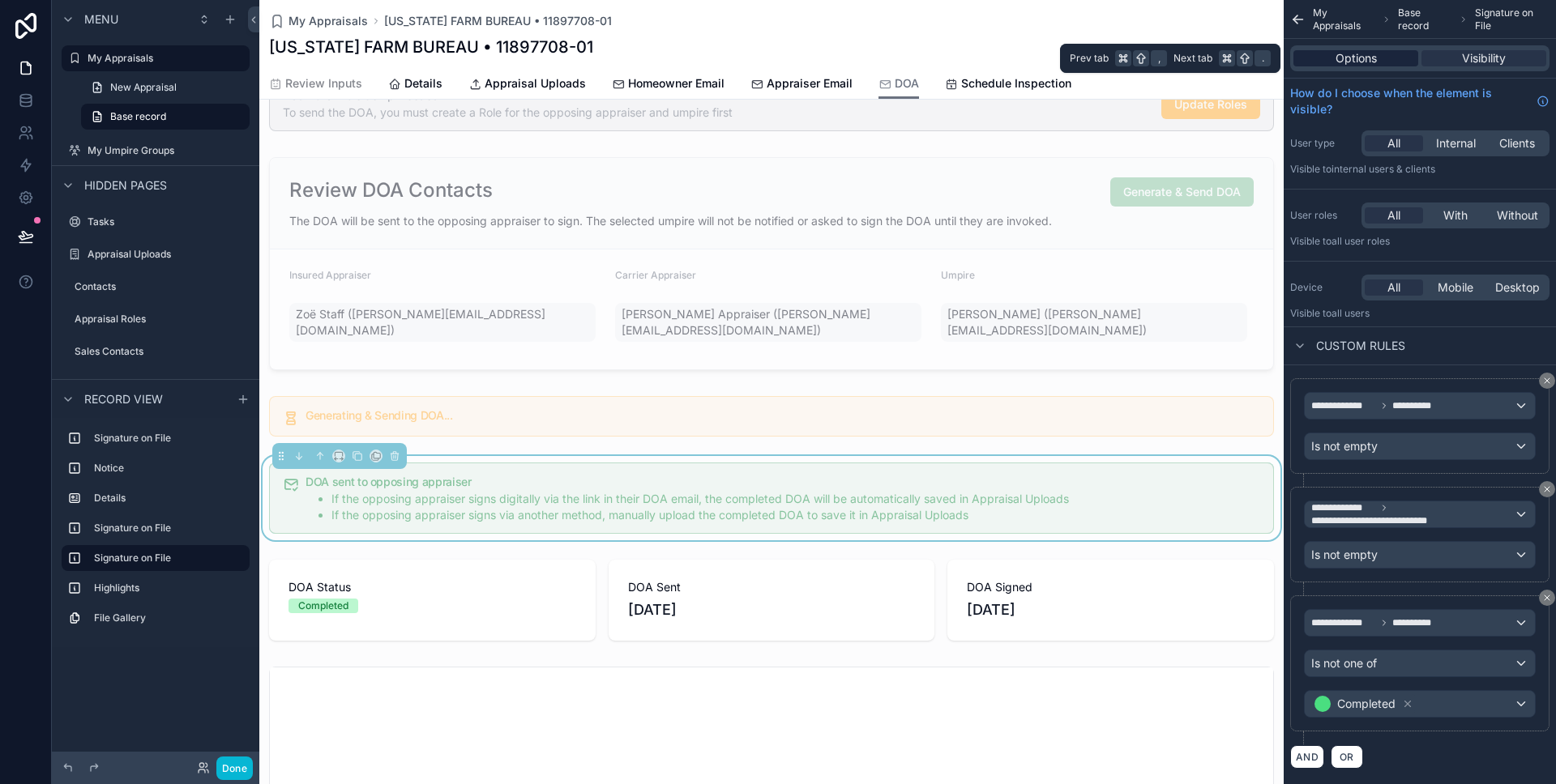
click at [1370, 59] on span "Options" at bounding box center [1356, 59] width 41 height 16
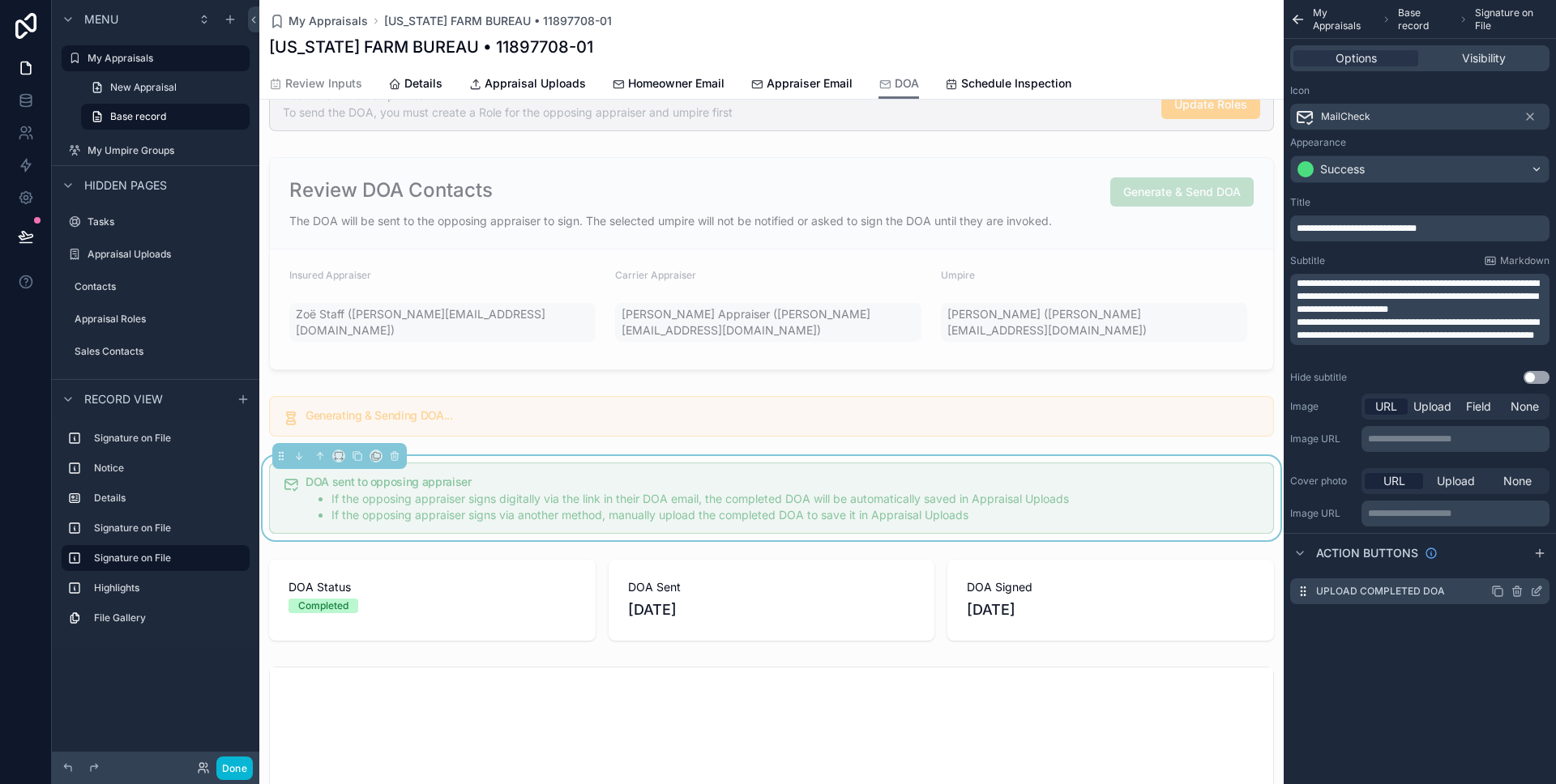
click at [1537, 593] on icon "scrollable content" at bounding box center [1537, 591] width 13 height 13
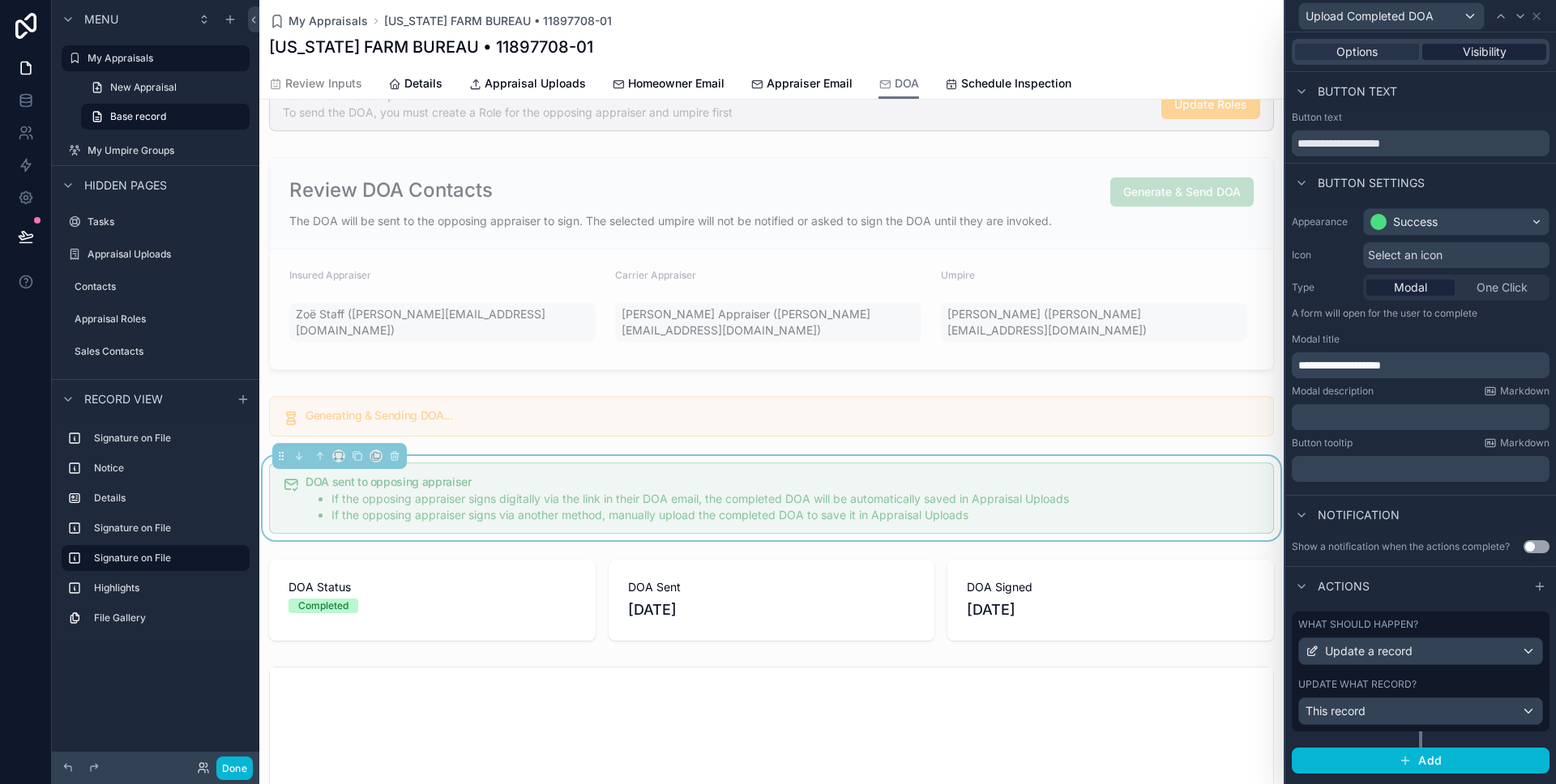
click at [1483, 44] on span "Visibility" at bounding box center [1485, 52] width 44 height 16
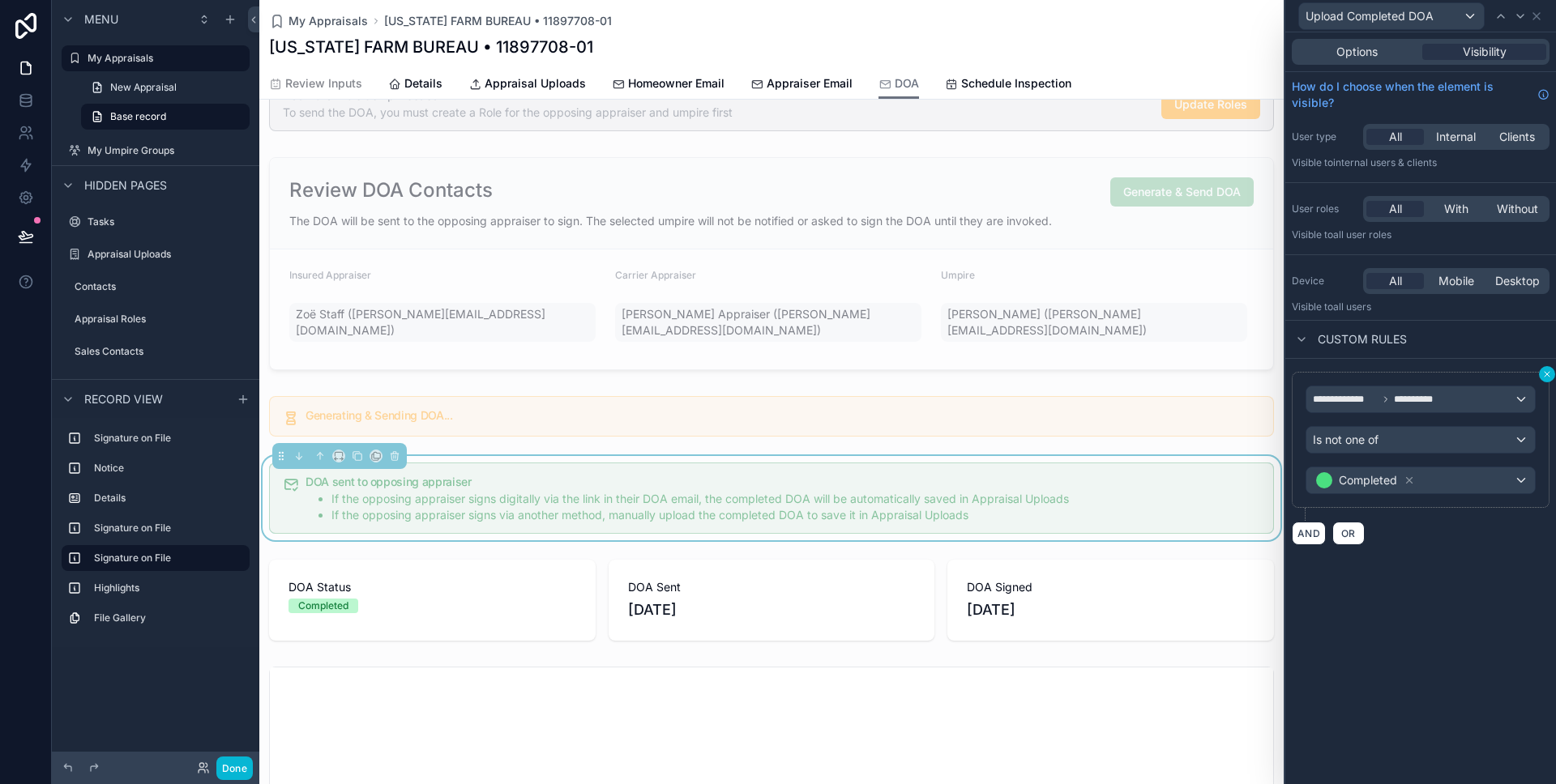
click at [1542, 375] on icon at bounding box center [1547, 374] width 10 height 10
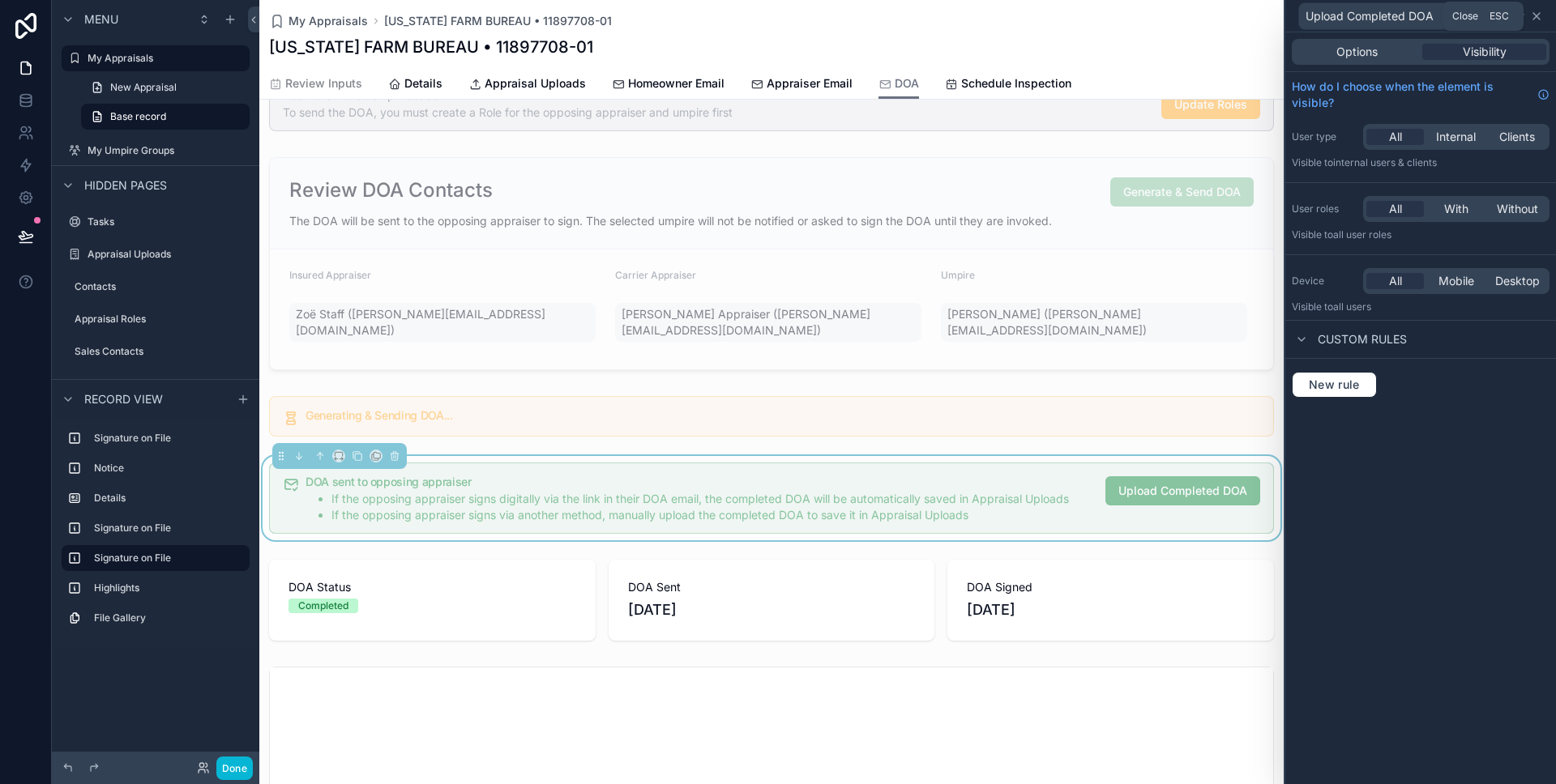
click at [1539, 13] on icon at bounding box center [1536, 16] width 6 height 6
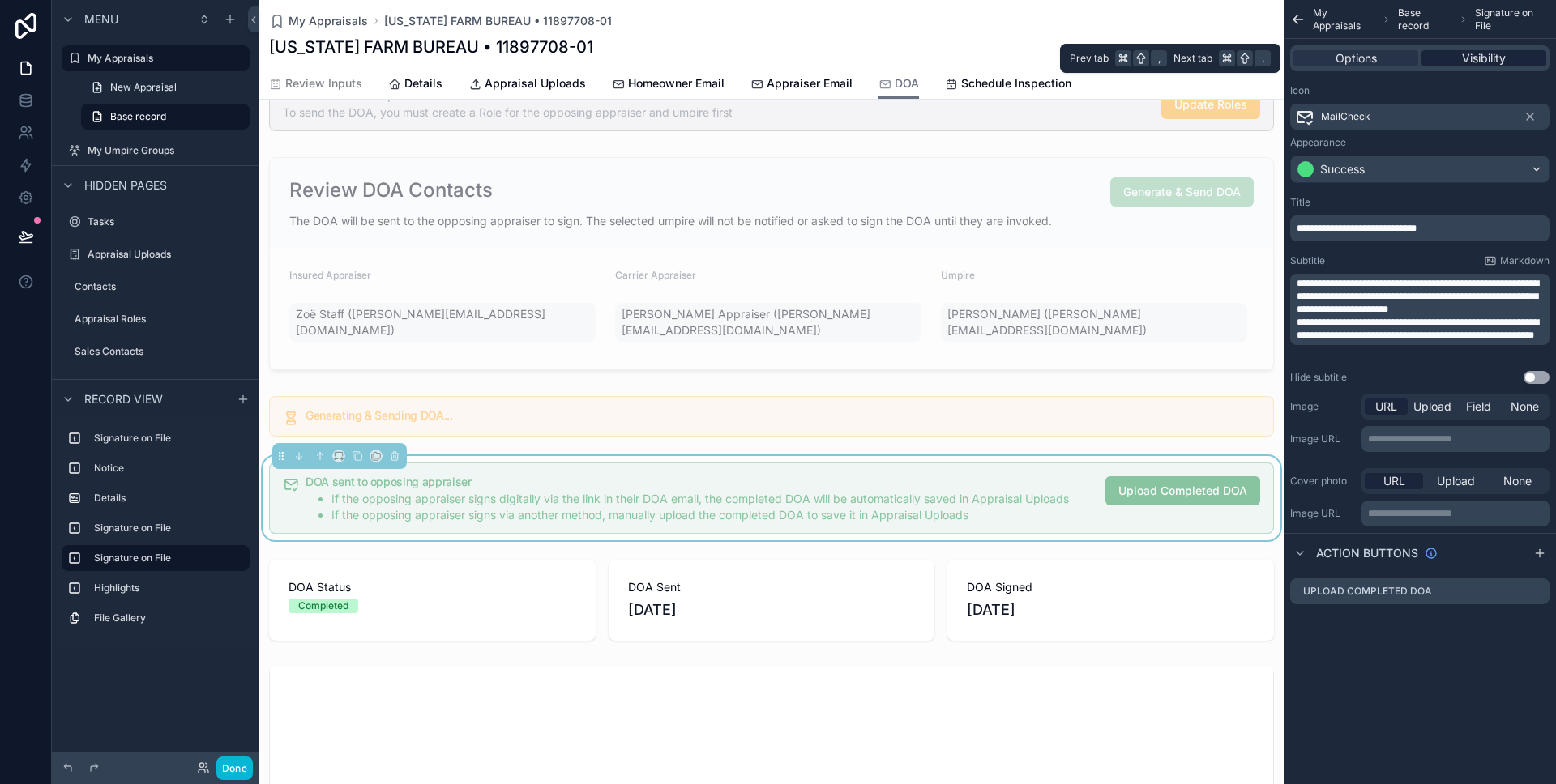
click at [1482, 53] on span "Visibility" at bounding box center [1485, 59] width 44 height 16
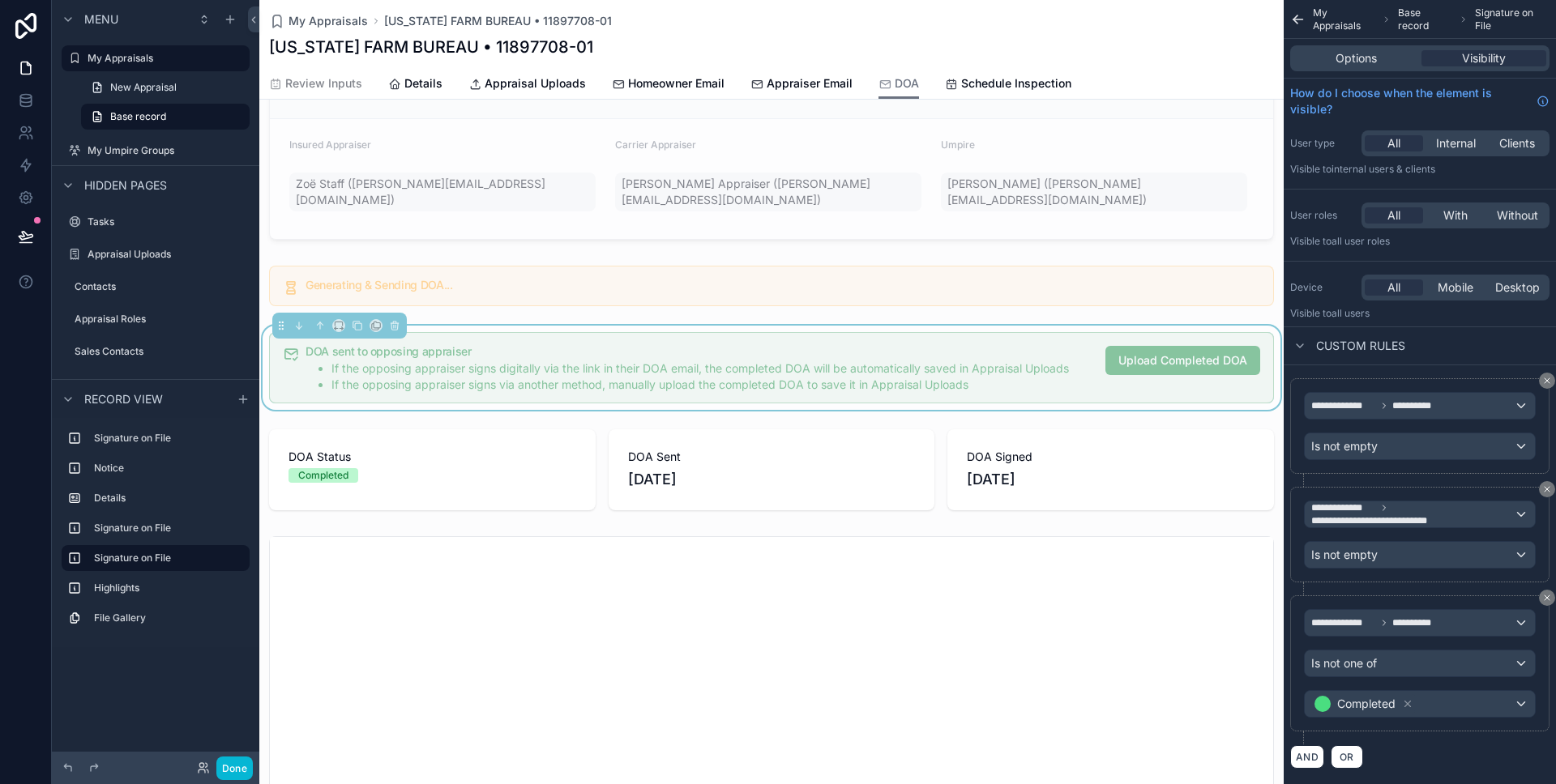
scroll to position [166, 0]
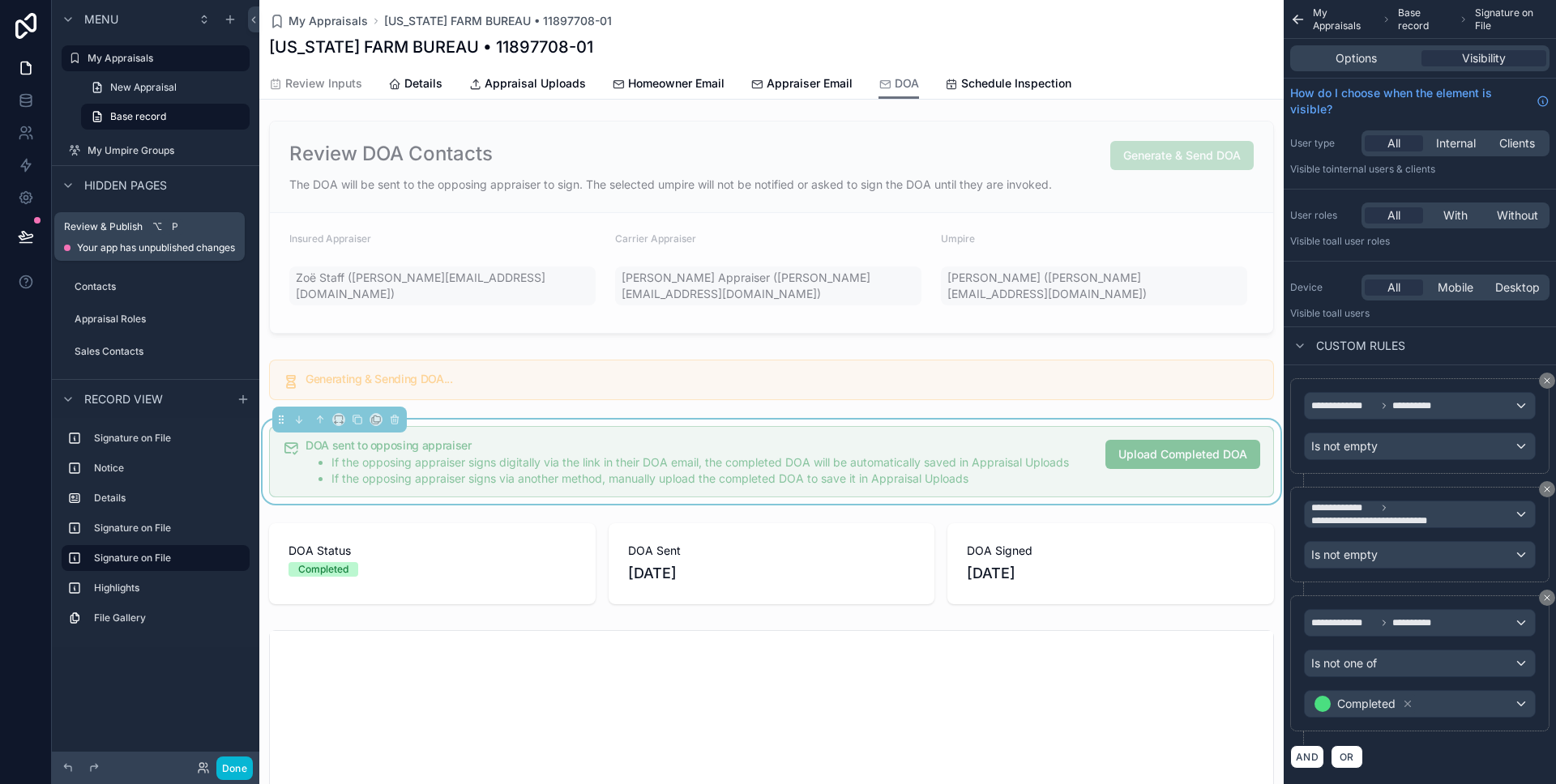
click at [25, 240] on icon at bounding box center [26, 237] width 16 height 16
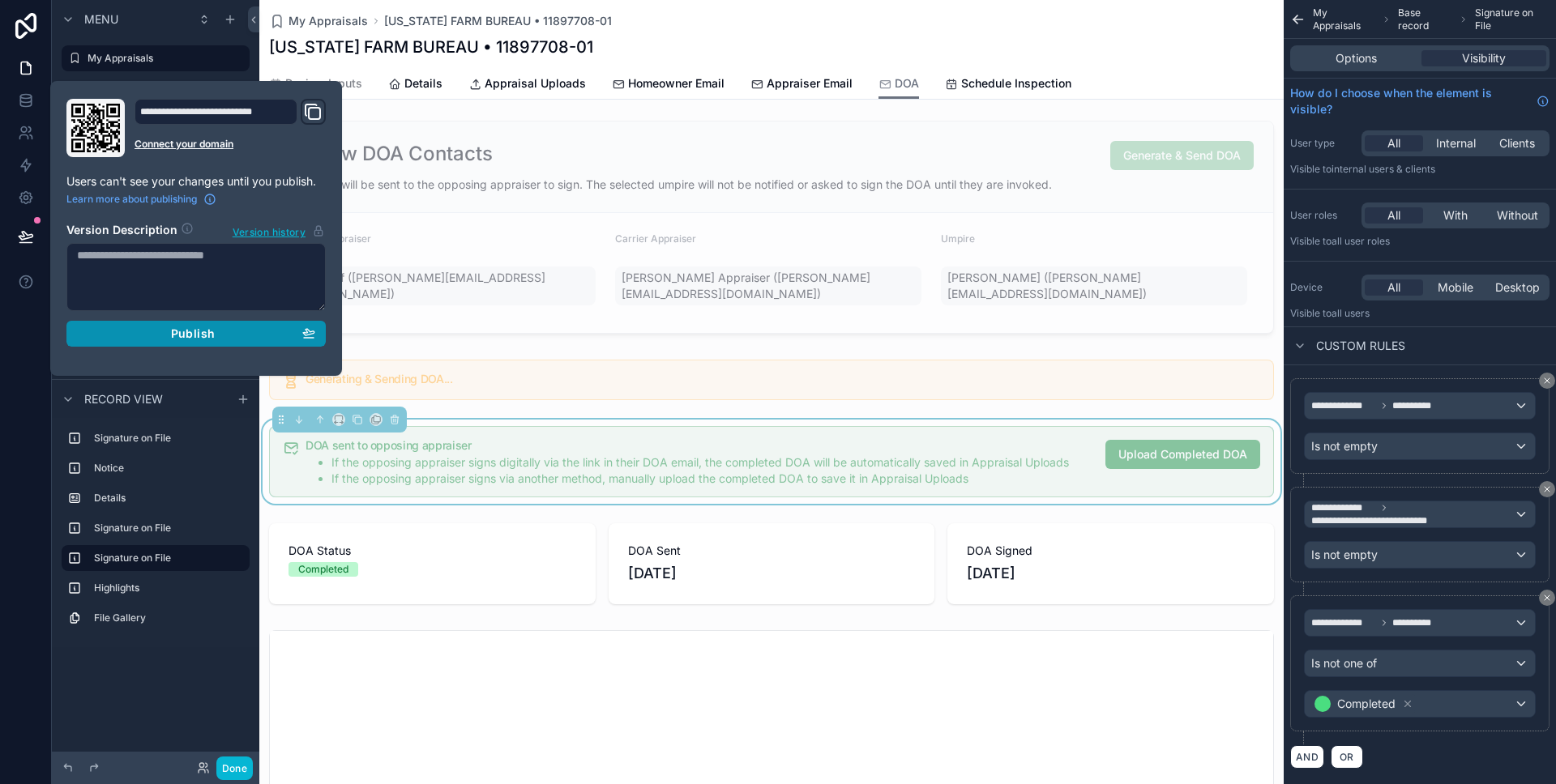
click at [139, 339] on div "Publish" at bounding box center [196, 334] width 238 height 15
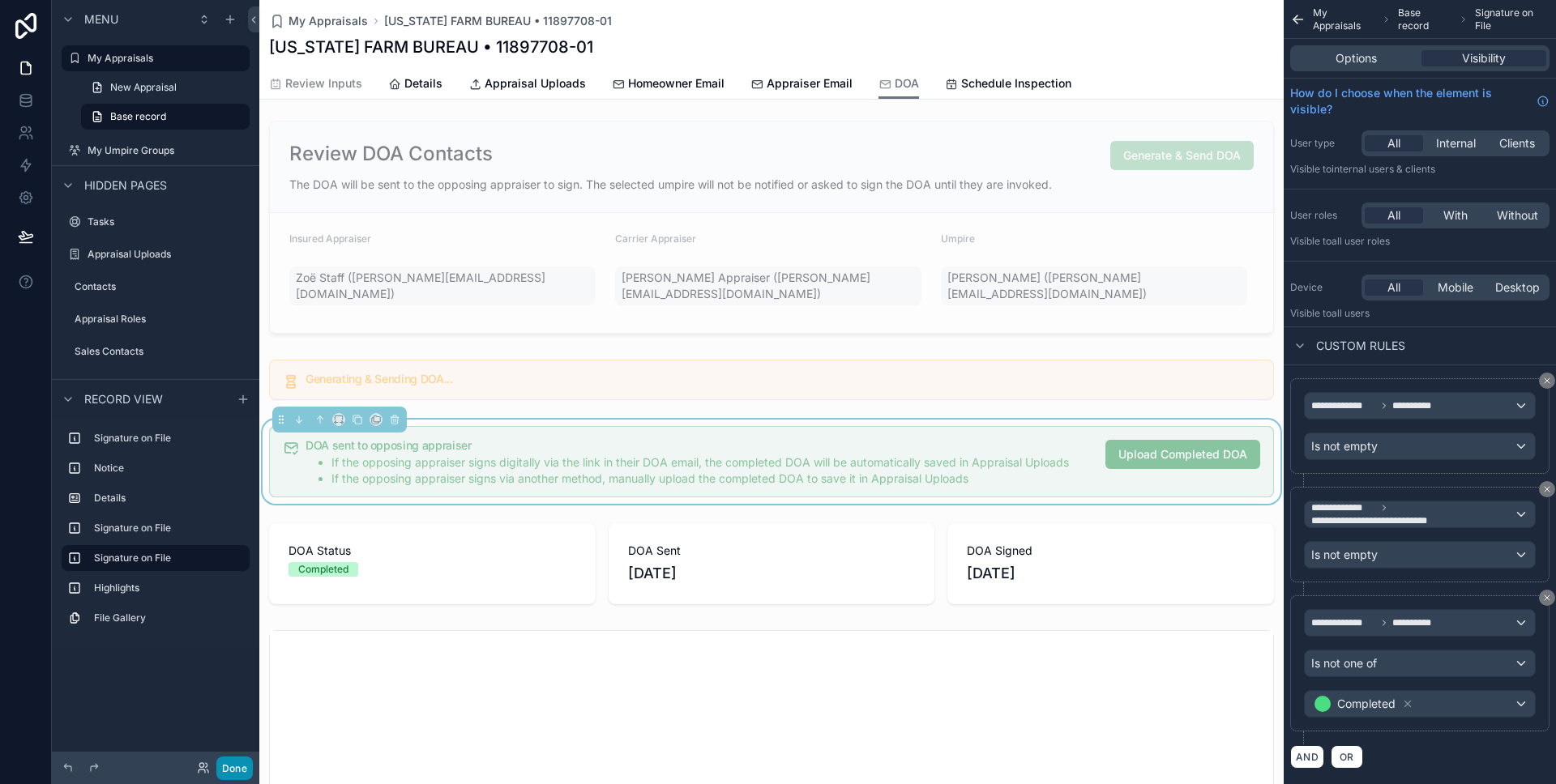
click at [239, 769] on button "Done" at bounding box center [234, 768] width 37 height 24
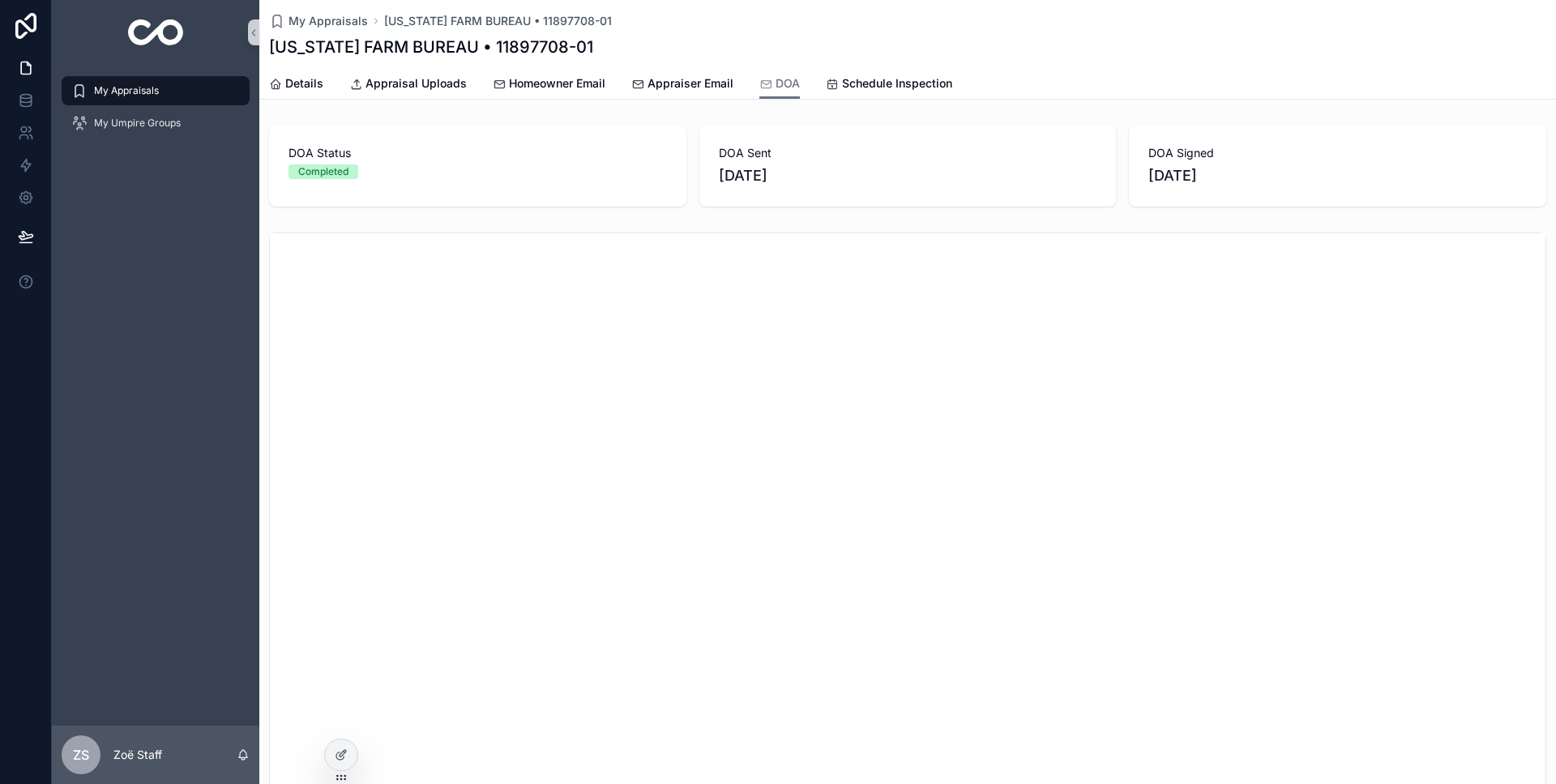
click at [165, 101] on div "My Appraisals" at bounding box center [156, 91] width 168 height 26
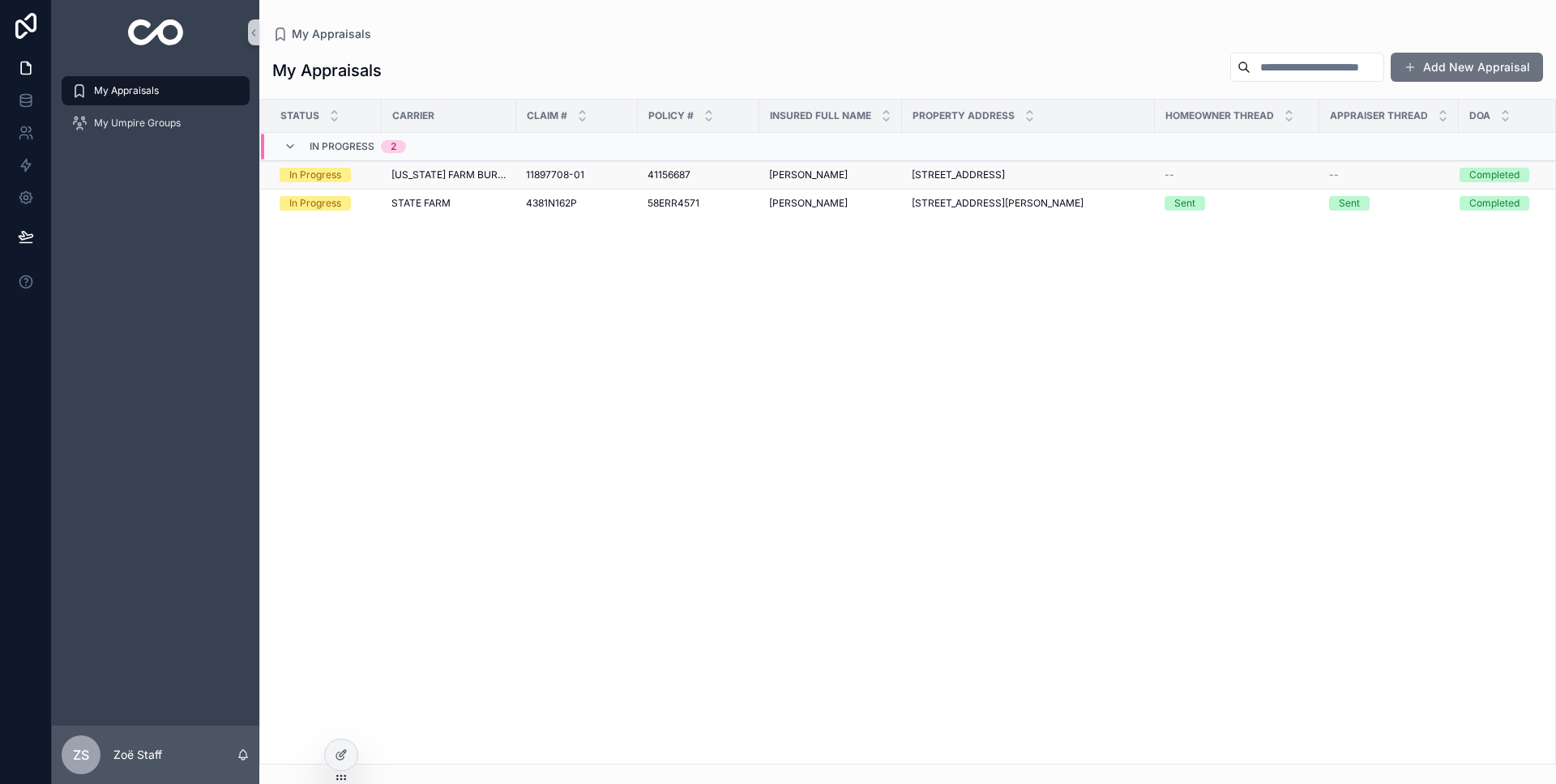
click at [419, 185] on td "[US_STATE] FARM BUREAU" at bounding box center [448, 175] width 135 height 28
click at [417, 179] on span "[US_STATE] FARM BUREAU" at bounding box center [449, 175] width 115 height 13
